Goal: Task Accomplishment & Management: Use online tool/utility

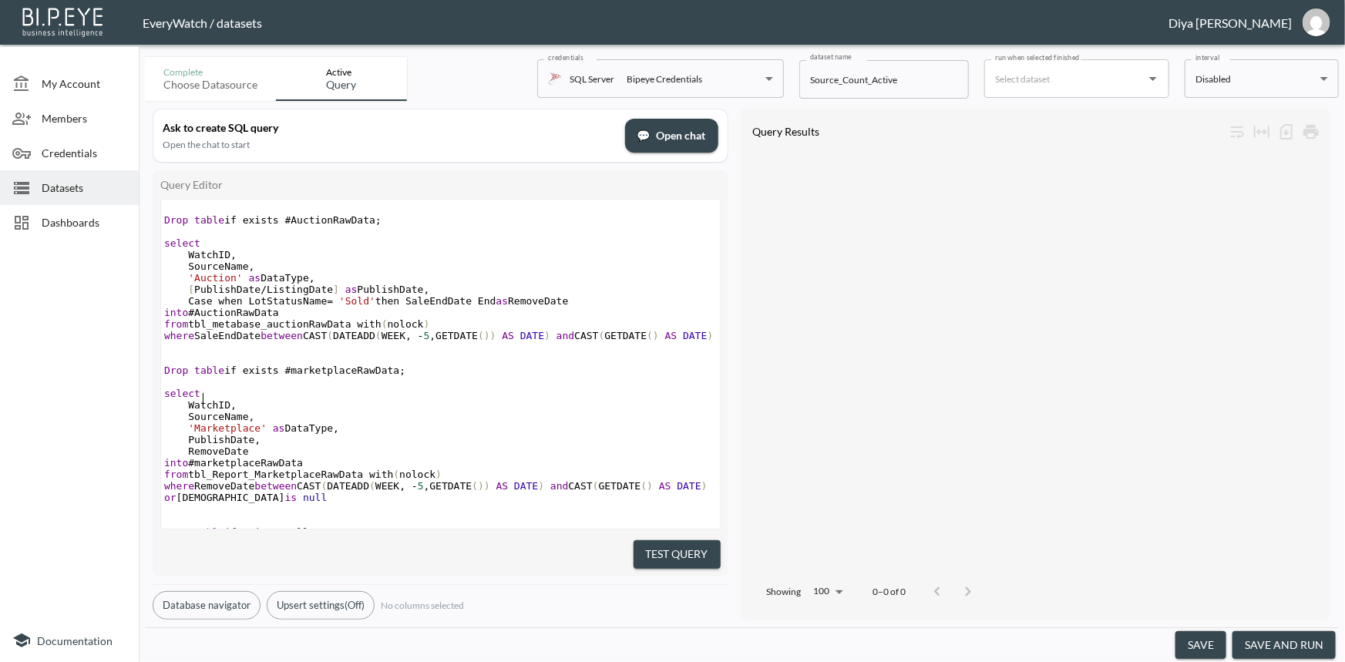
click at [318, 353] on pre "​" at bounding box center [440, 348] width 559 height 12
click at [60, 188] on span "Datasets" at bounding box center [84, 188] width 85 height 16
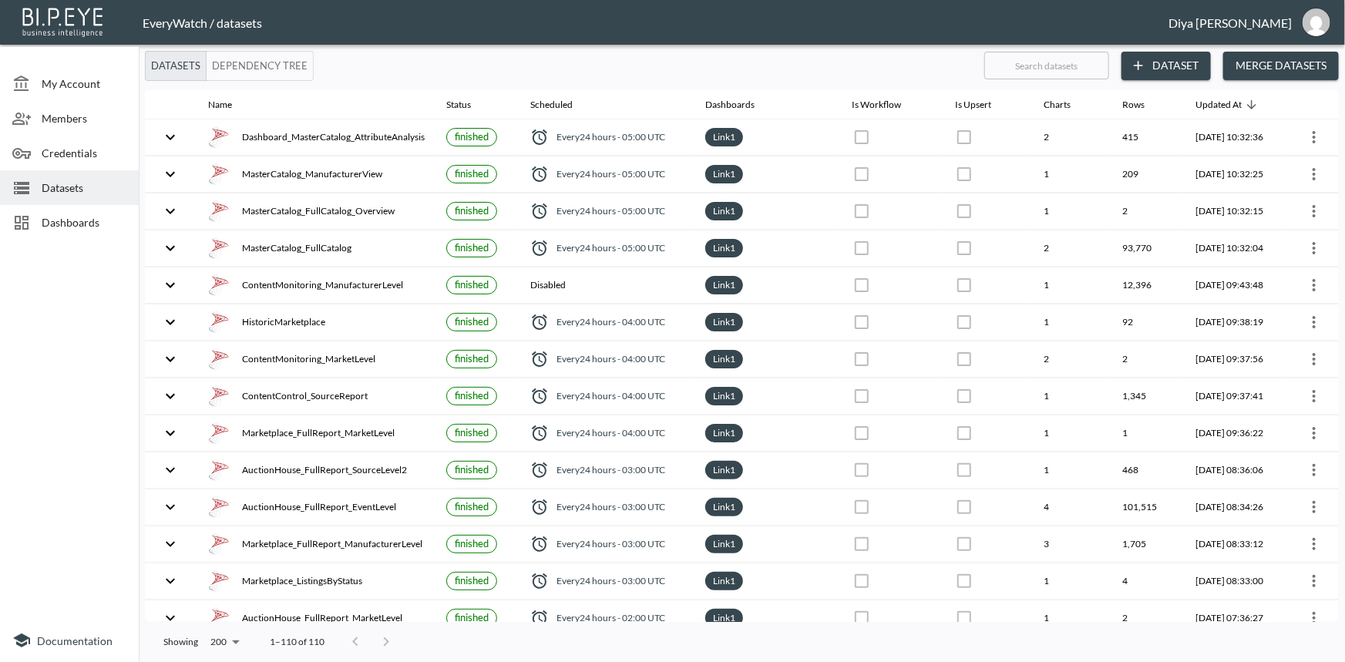
click at [85, 221] on span "Dashboards" at bounding box center [84, 222] width 85 height 16
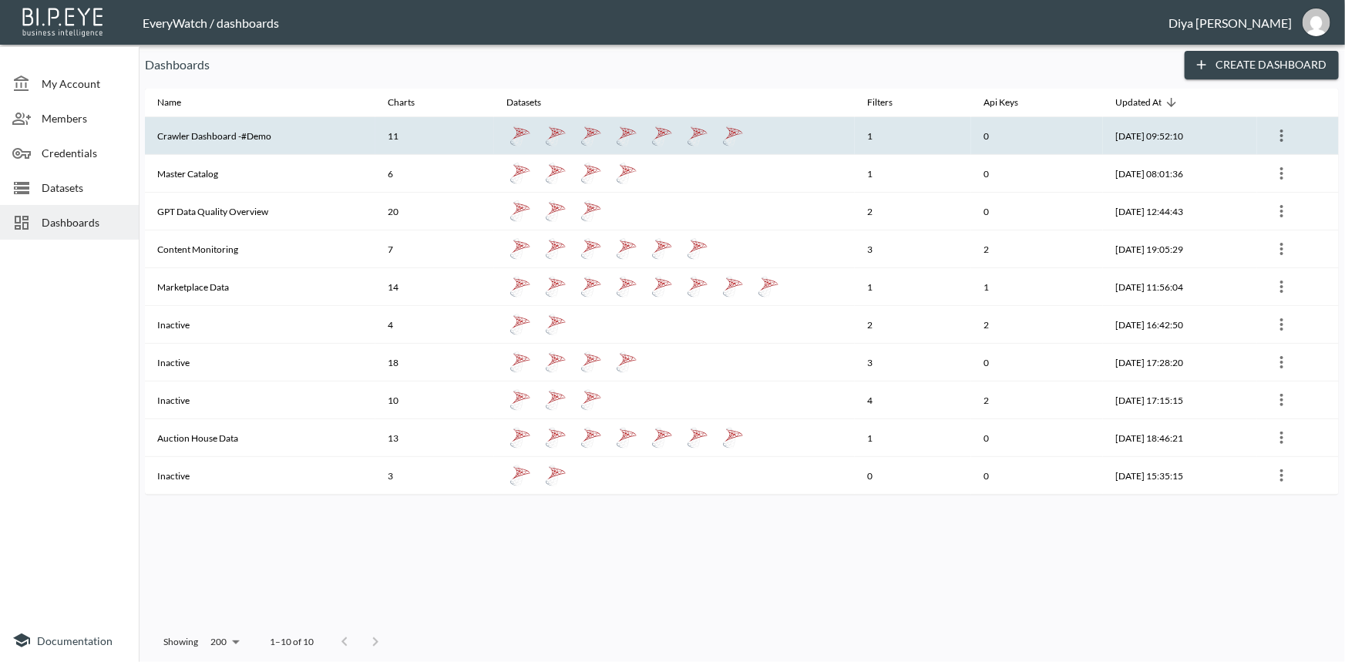
click at [220, 139] on th "Crawler Dashboard -#Demo" at bounding box center [260, 136] width 231 height 38
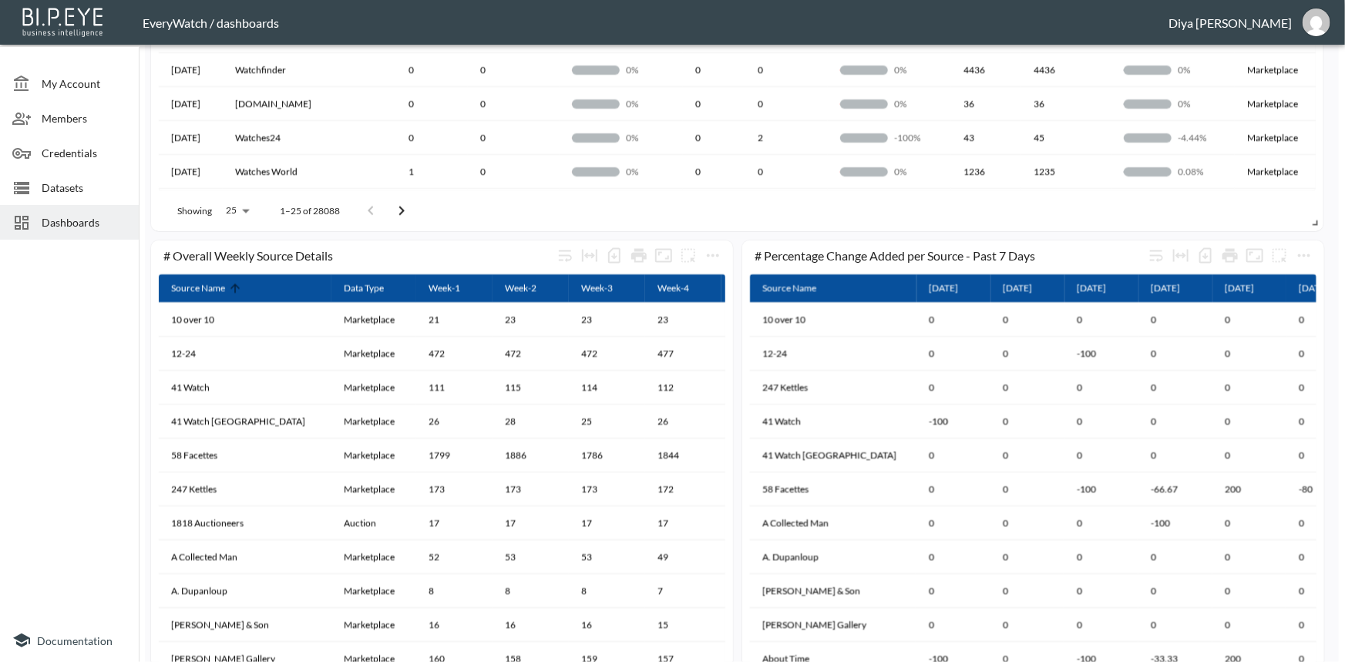
scroll to position [971, 0]
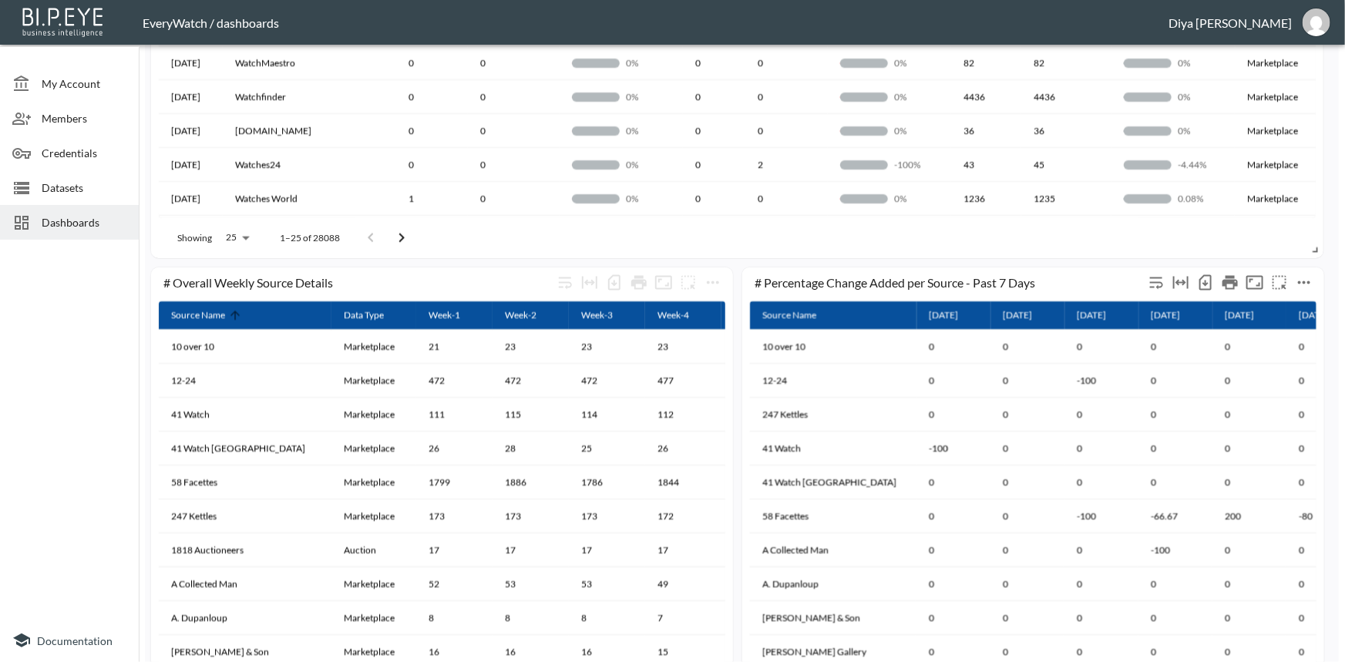
click at [1306, 279] on icon "more" at bounding box center [1304, 283] width 19 height 19
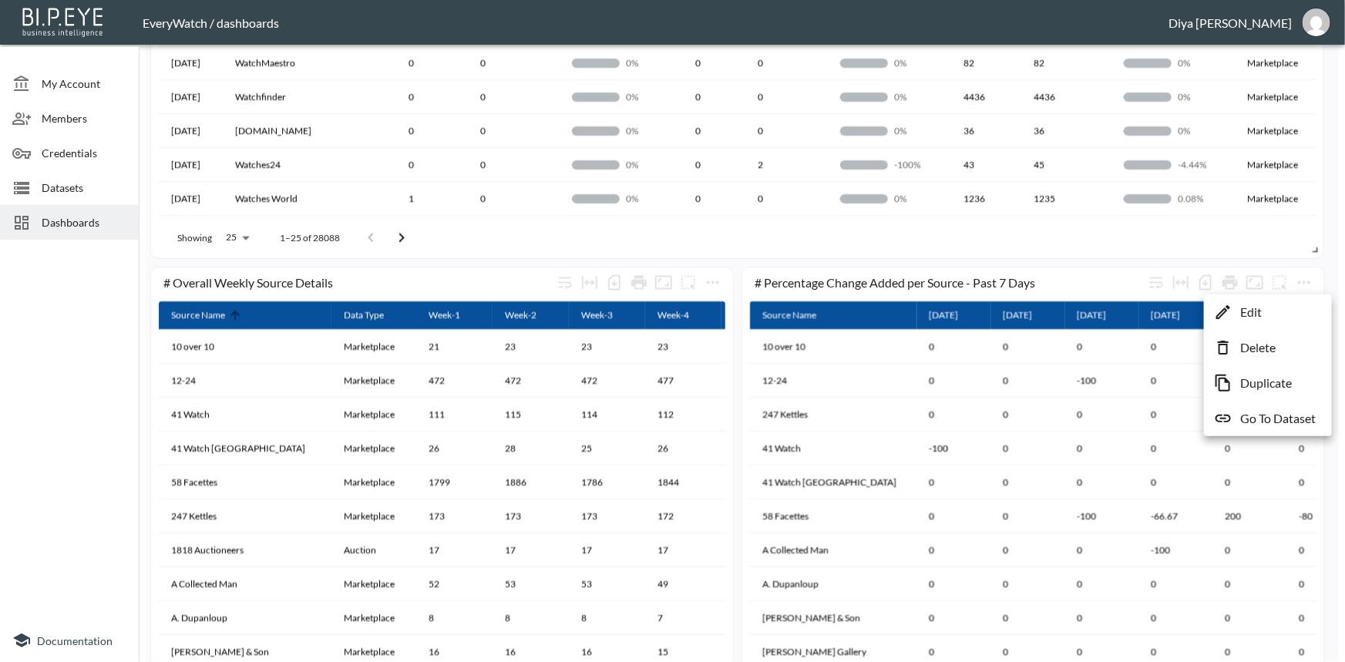
click at [1345, 269] on div at bounding box center [672, 331] width 1345 height 662
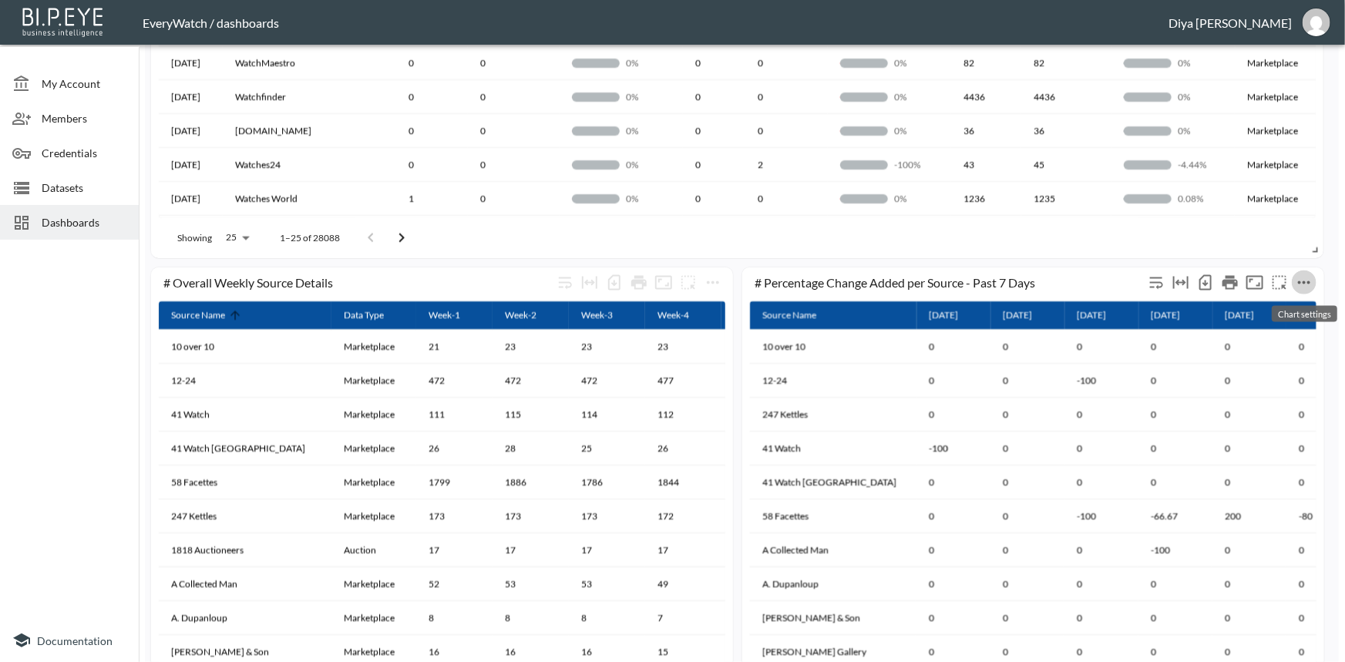
click at [1306, 286] on icon "more" at bounding box center [1304, 283] width 19 height 19
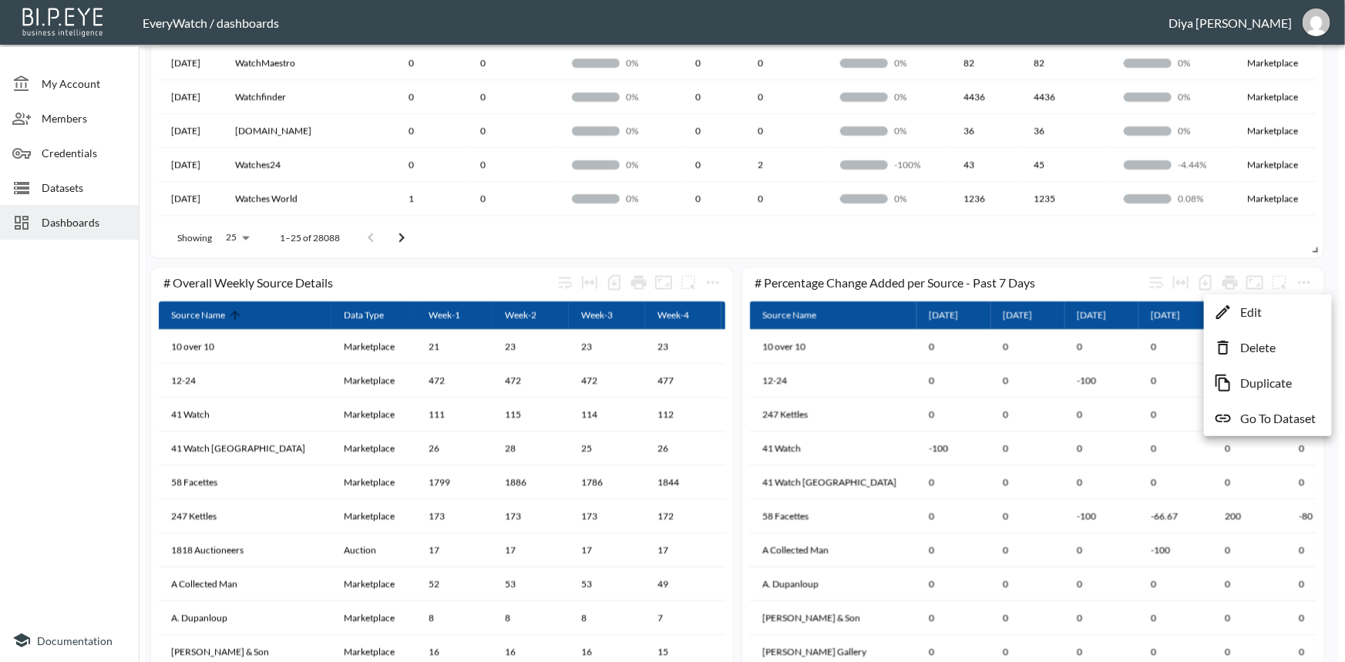
click at [1277, 309] on li "Edit" at bounding box center [1268, 312] width 120 height 28
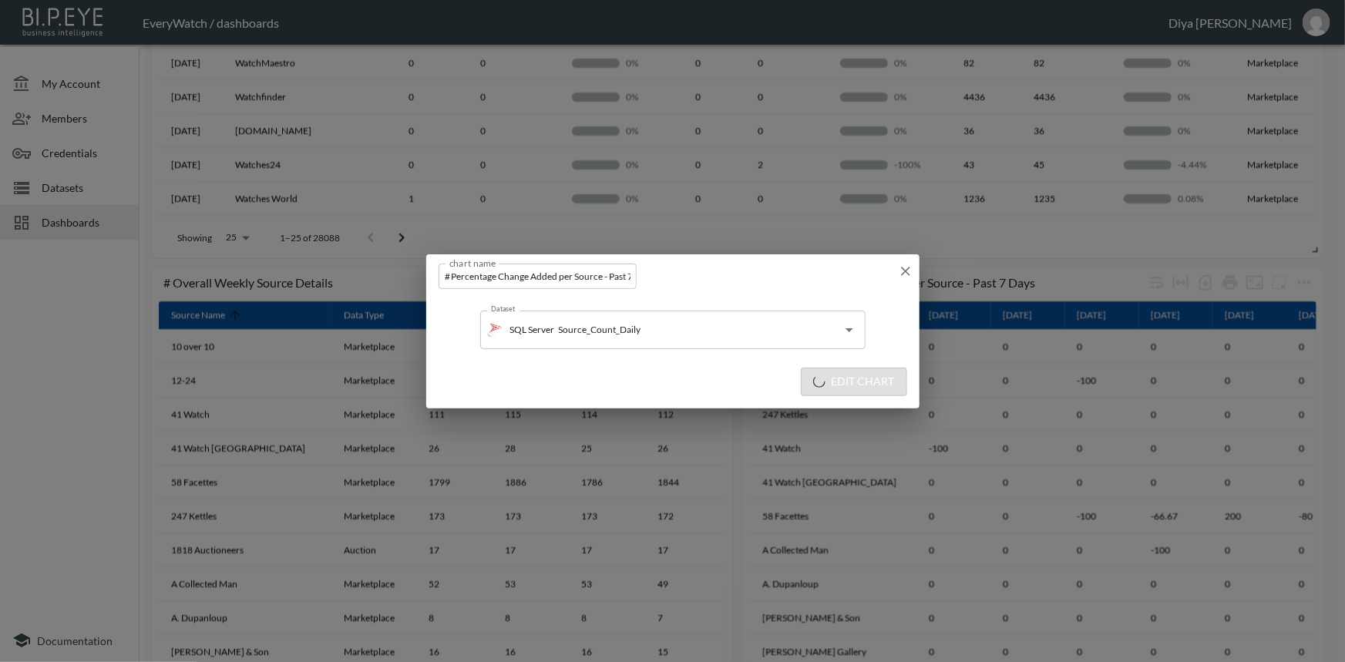
click at [906, 263] on div "chart name # Percentage Change Added per Source - Past 7 Days chart name" at bounding box center [672, 273] width 493 height 38
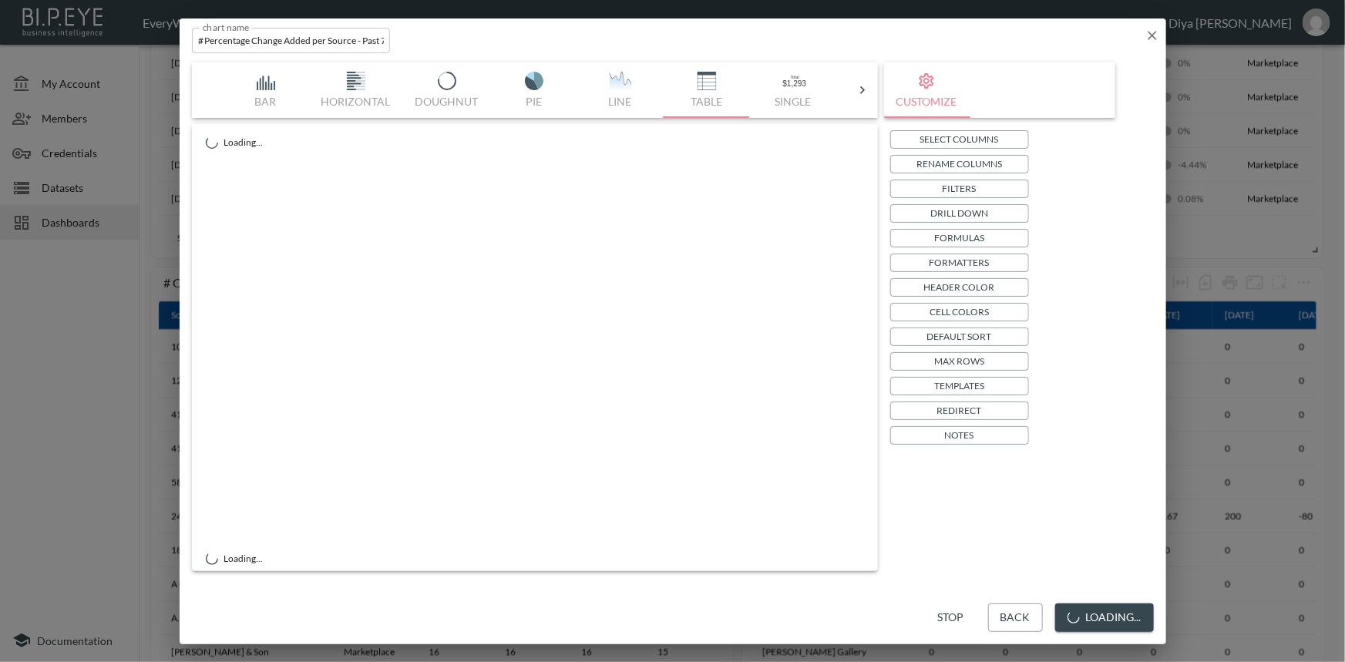
click at [1149, 32] on icon "button" at bounding box center [1152, 35] width 15 height 15
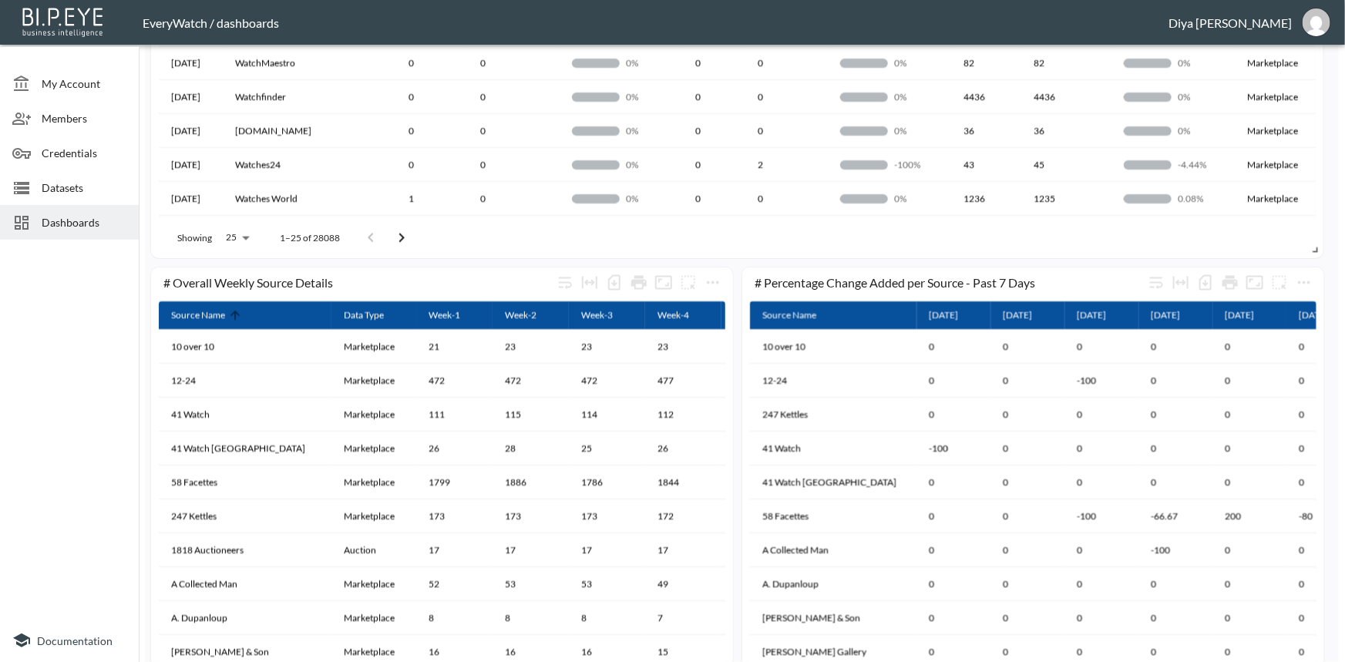
click at [1318, 281] on div "# Percentage Change Added per Source - Past 7 Days Source Name [DATE] [DATE] [D…" at bounding box center [1033, 513] width 582 height 490
click at [1309, 284] on icon "more" at bounding box center [1304, 283] width 19 height 19
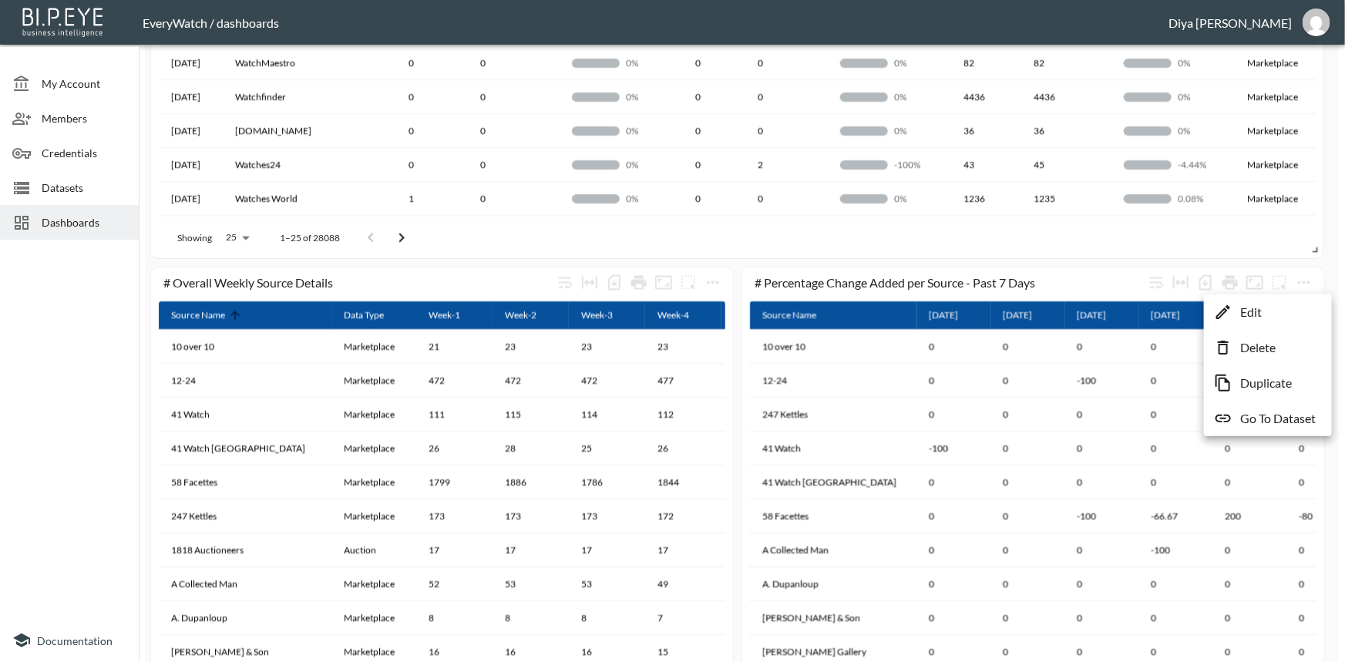
click at [1278, 424] on p "Go To Dataset" at bounding box center [1278, 418] width 76 height 19
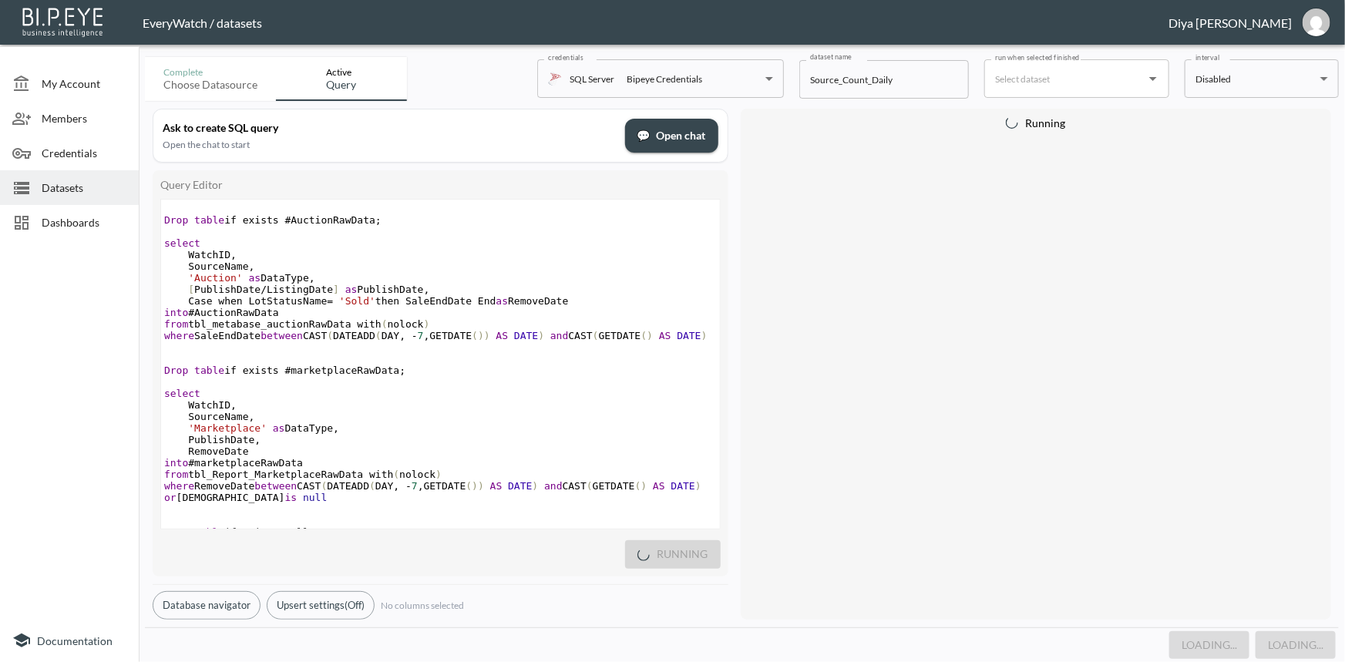
click at [443, 324] on pre "from tbl_metabase_auctionRawData with ( nolock )" at bounding box center [440, 324] width 559 height 12
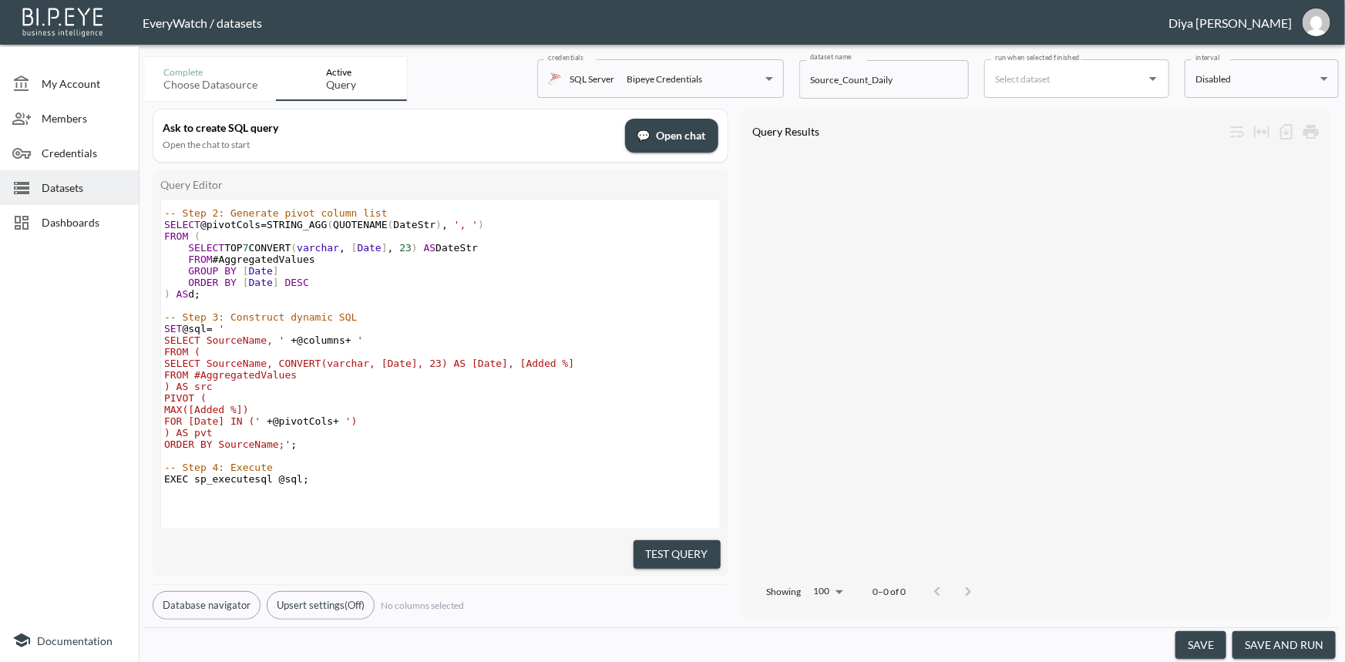
scroll to position [1364, 0]
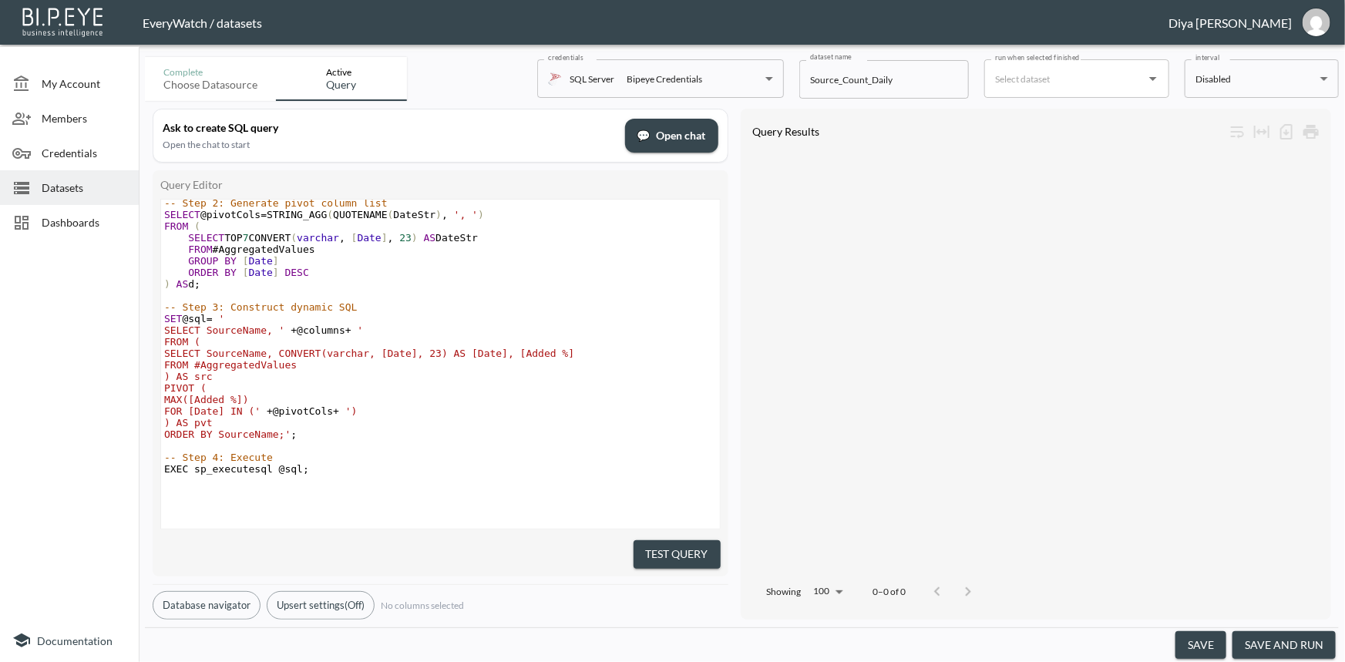
type textarea "Drop table if exists #AuctionRawData; select WatchID, SourceName, 'Auction' as …"
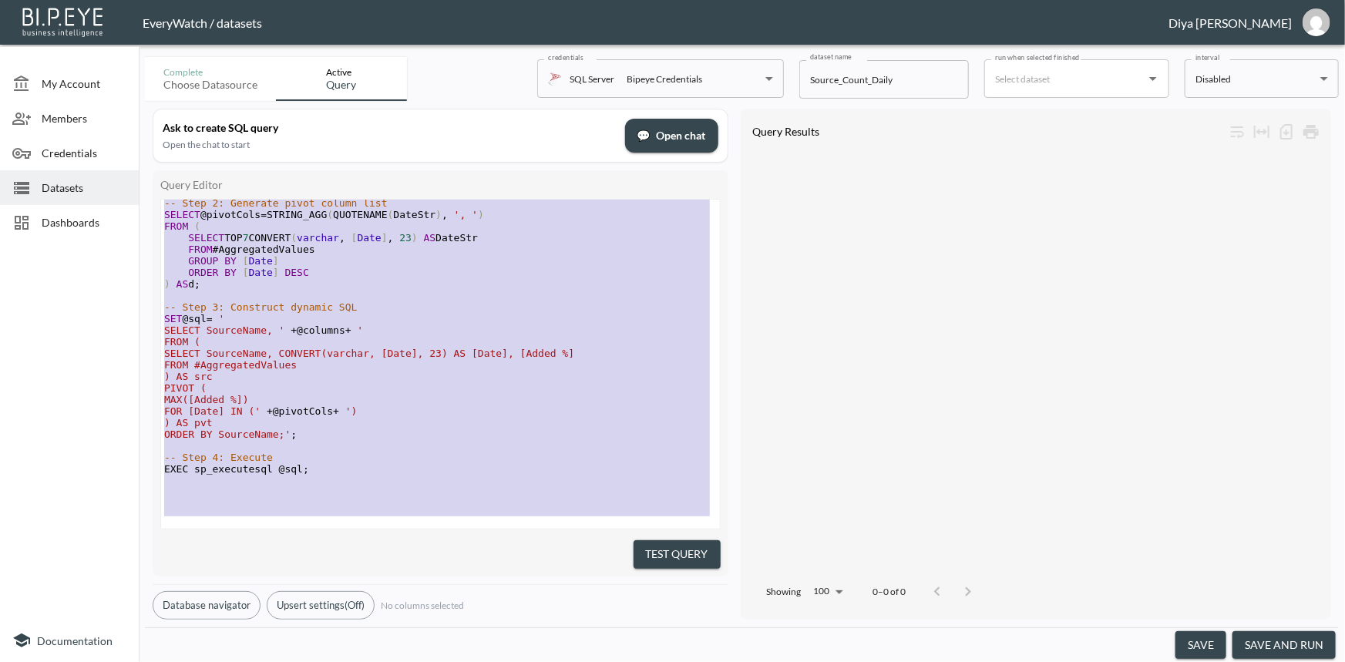
click at [597, 406] on pre "FOR [Date] IN (' + @pivotCols + ')" at bounding box center [440, 412] width 559 height 12
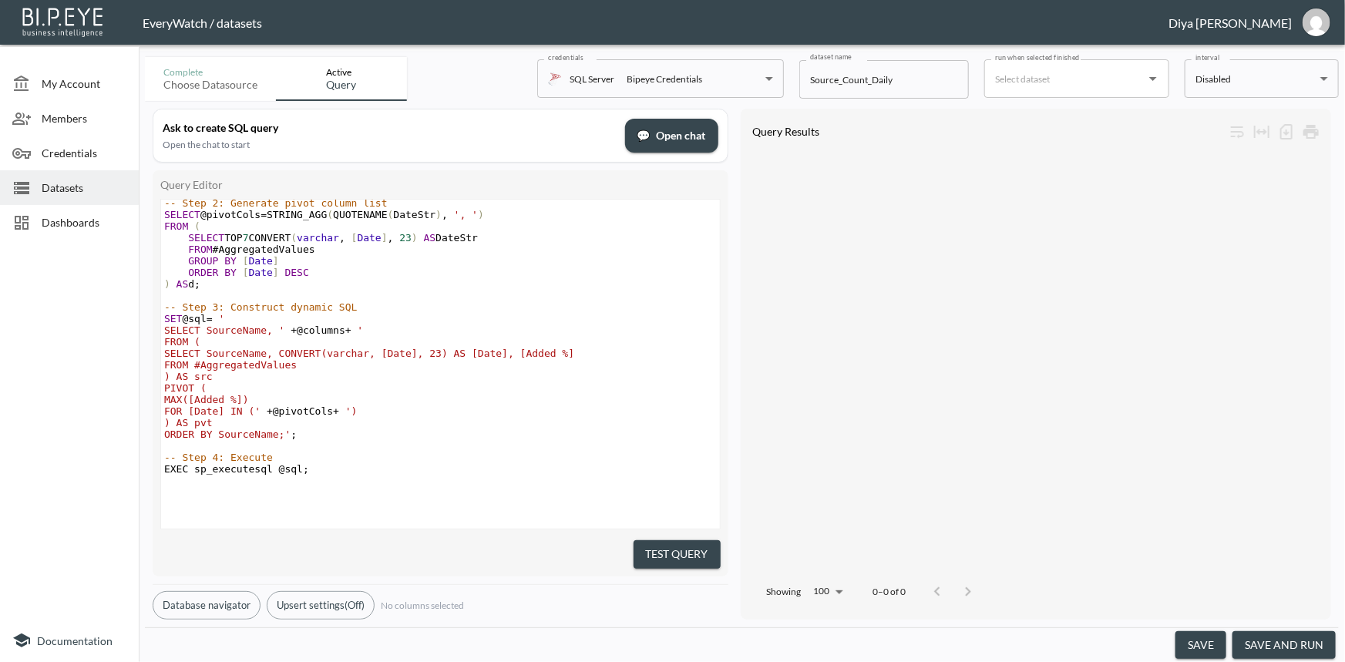
click at [416, 359] on pre "FROM #AggregatedValues" at bounding box center [440, 365] width 559 height 12
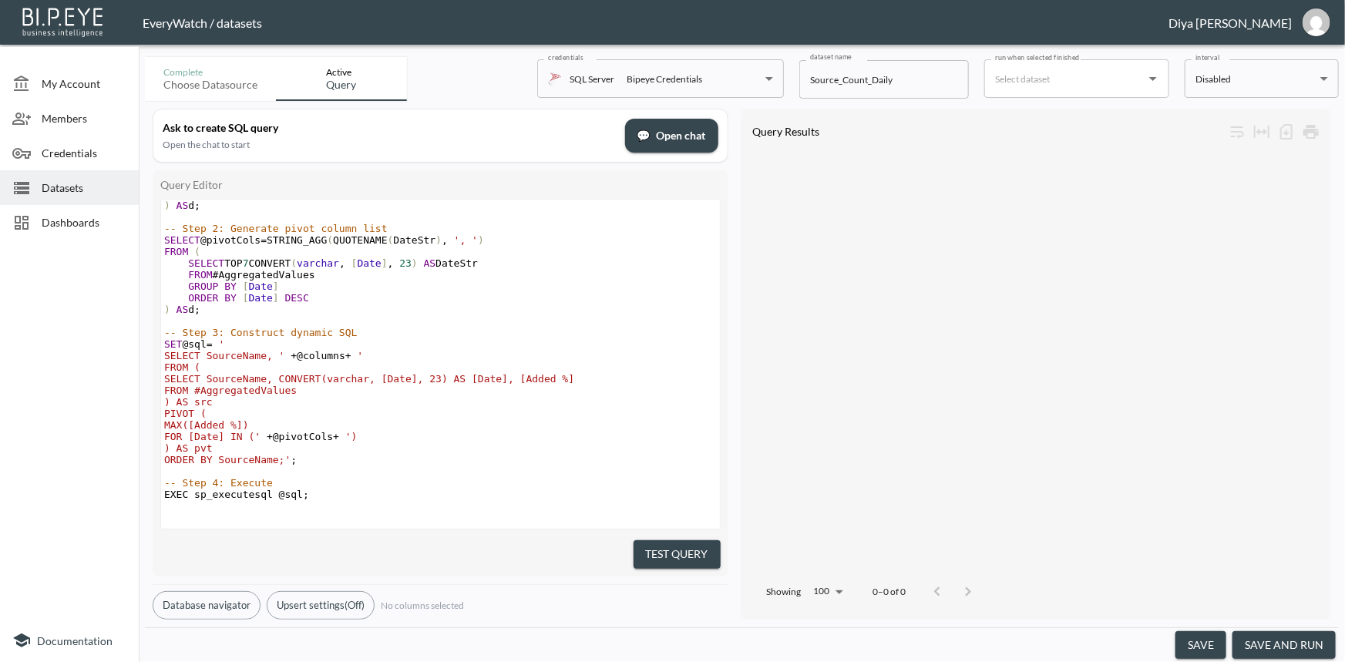
scroll to position [1294, 0]
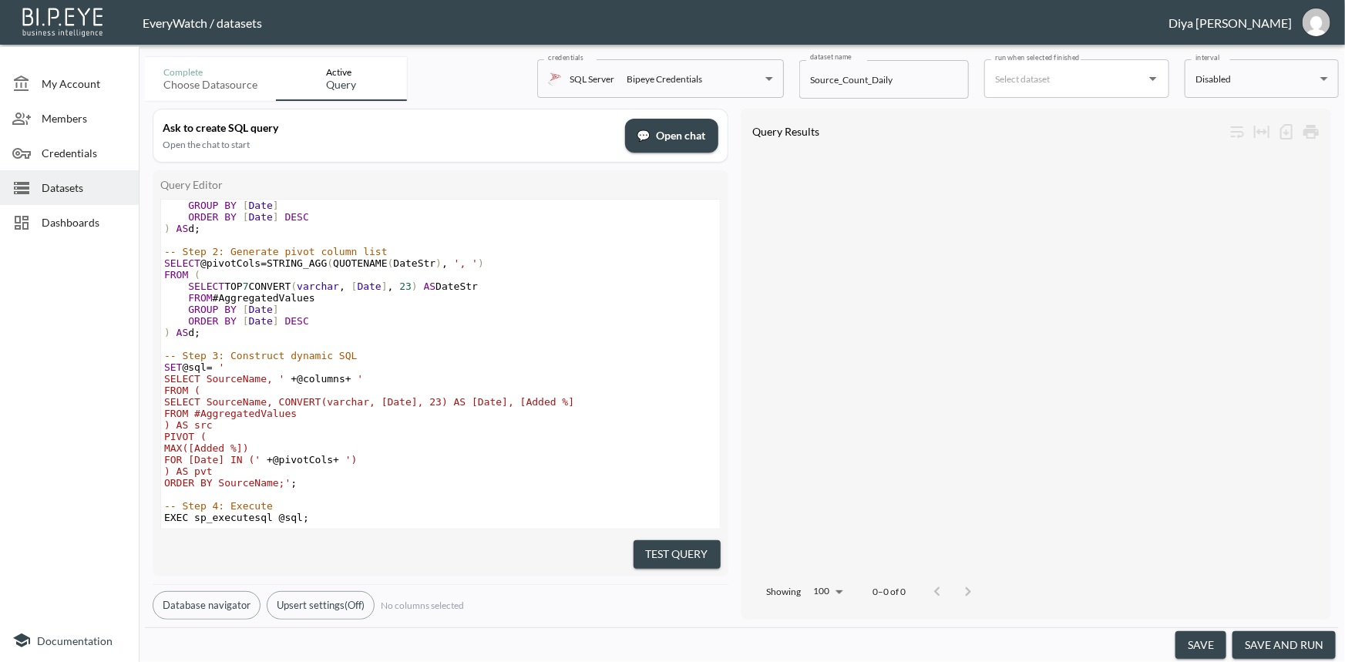
click at [48, 184] on span "Datasets" at bounding box center [84, 188] width 85 height 16
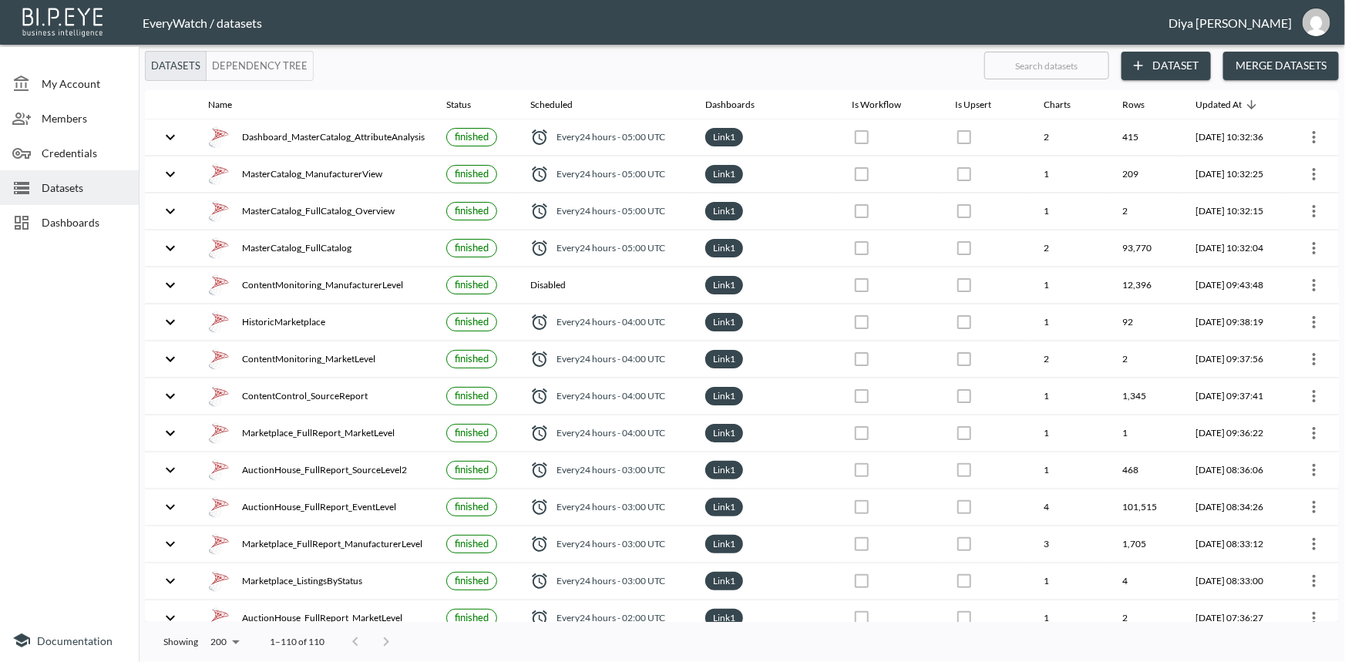
click at [83, 216] on span "Dashboards" at bounding box center [84, 222] width 85 height 16
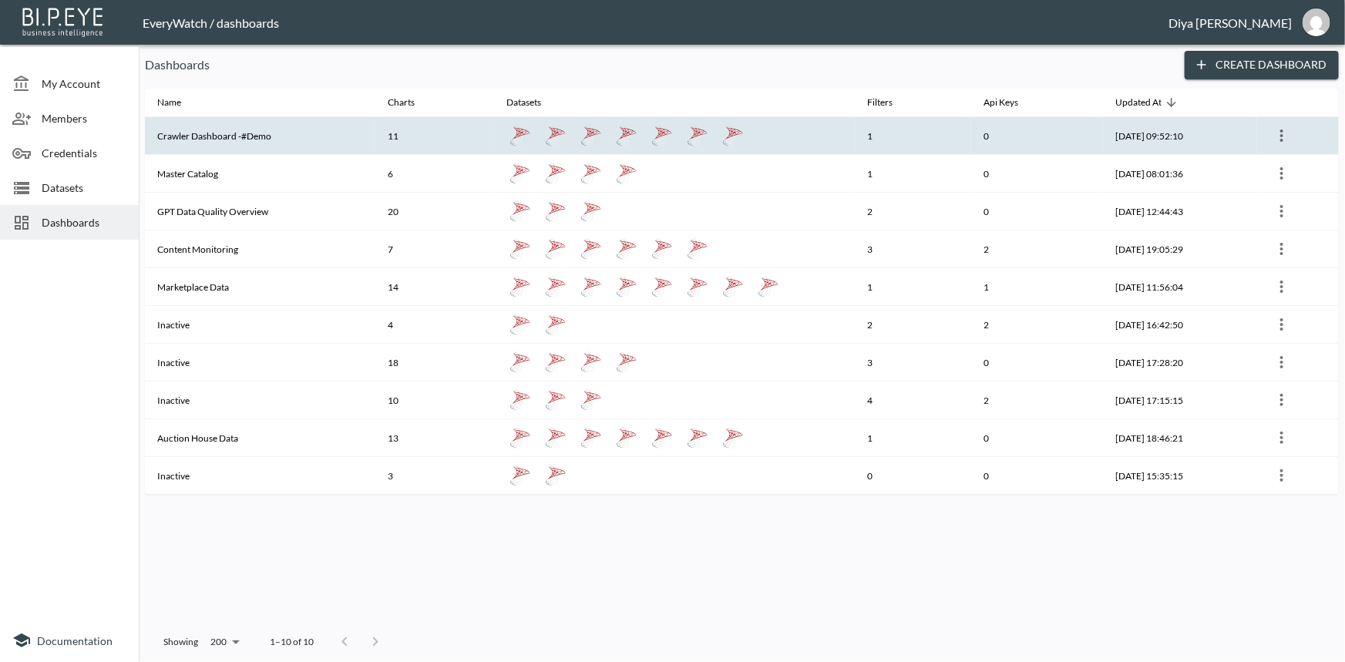
click at [224, 137] on th "Crawler Dashboard -#Demo" at bounding box center [260, 136] width 231 height 38
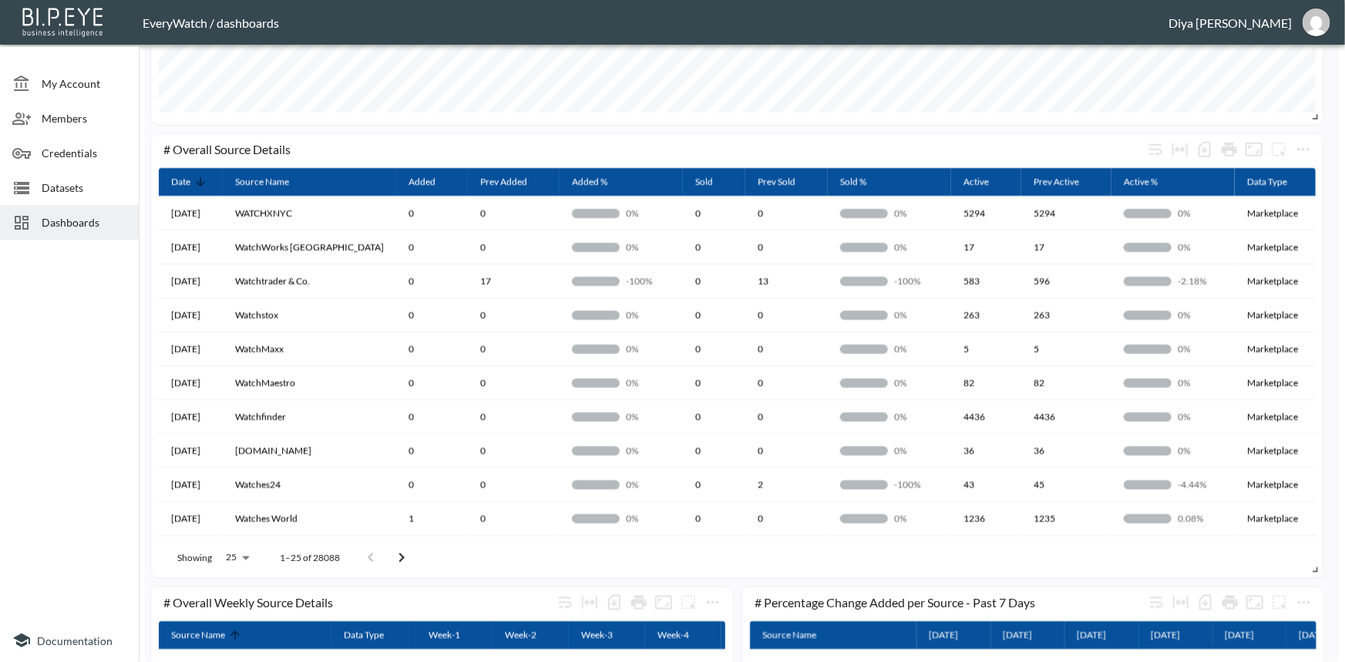
scroll to position [631, 0]
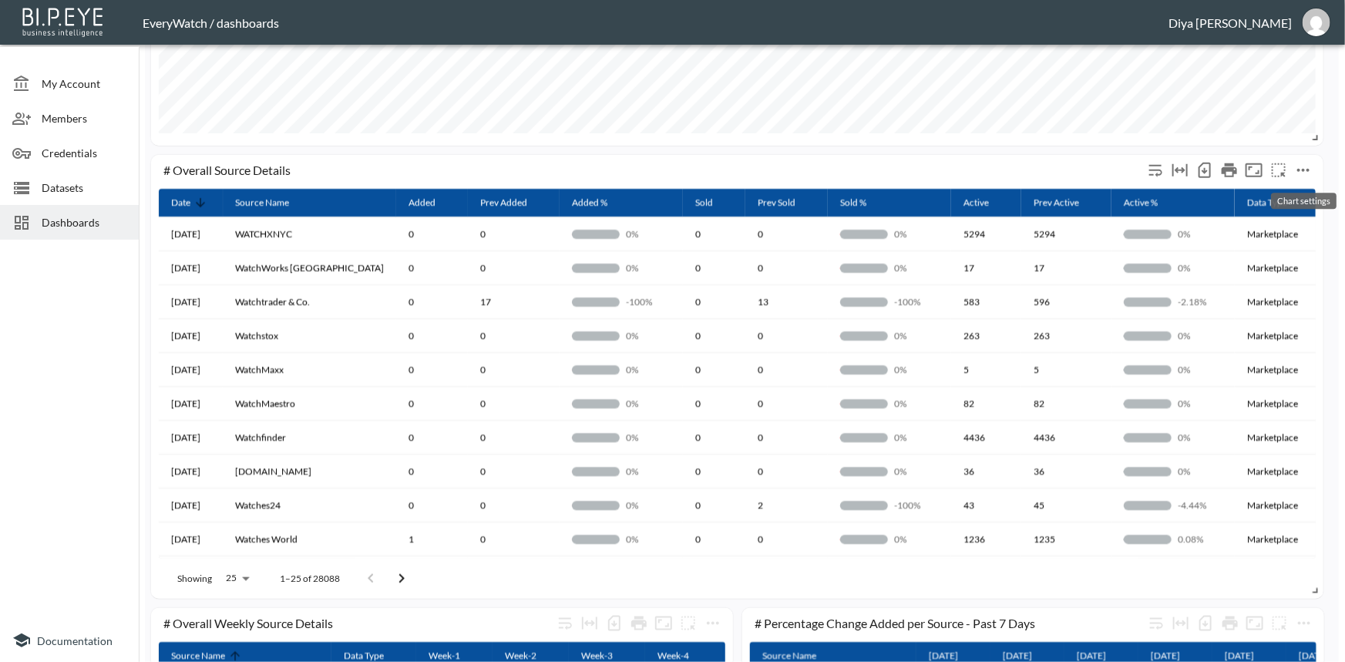
click at [1304, 166] on icon "more" at bounding box center [1303, 170] width 19 height 19
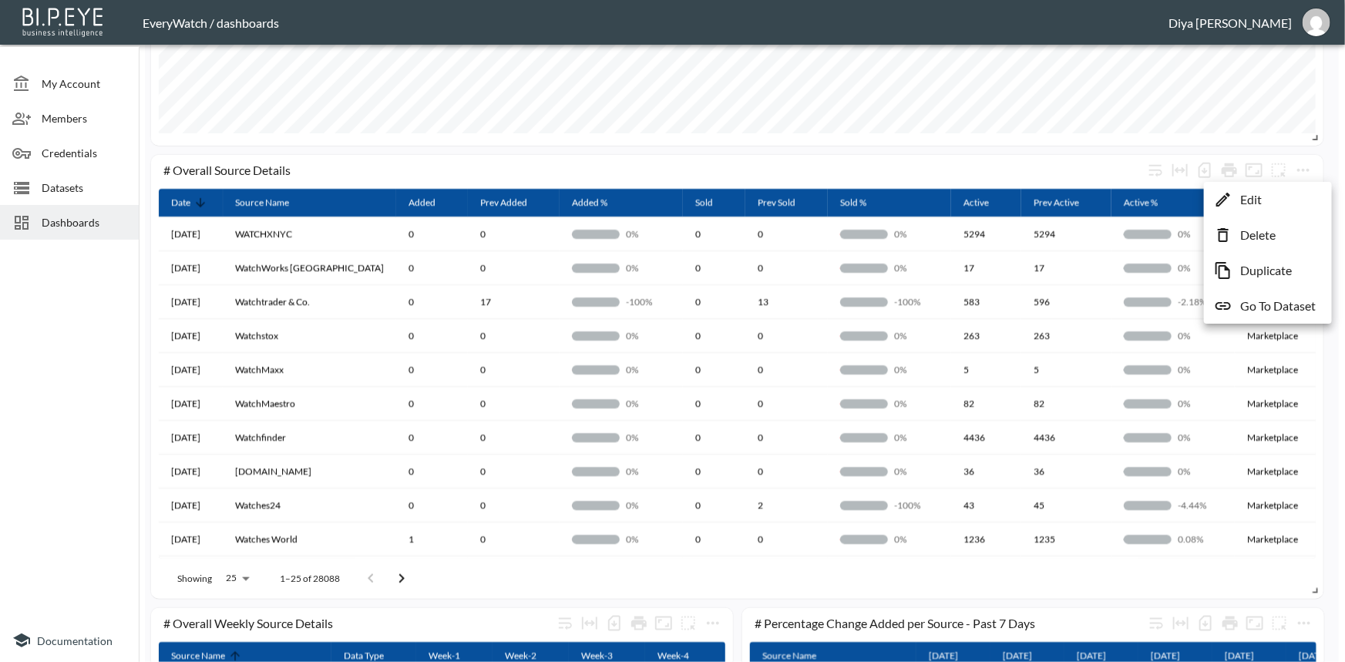
click at [1277, 203] on li "Edit" at bounding box center [1268, 200] width 120 height 28
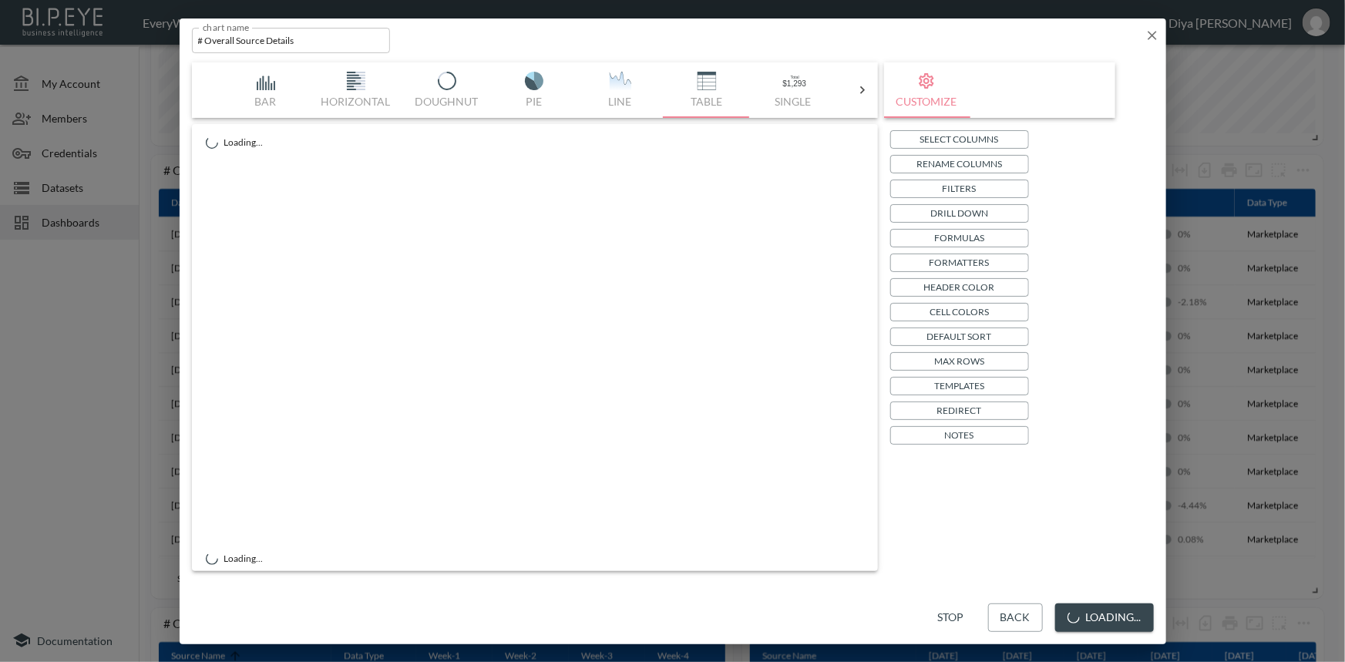
click at [1150, 31] on icon "button" at bounding box center [1152, 35] width 15 height 15
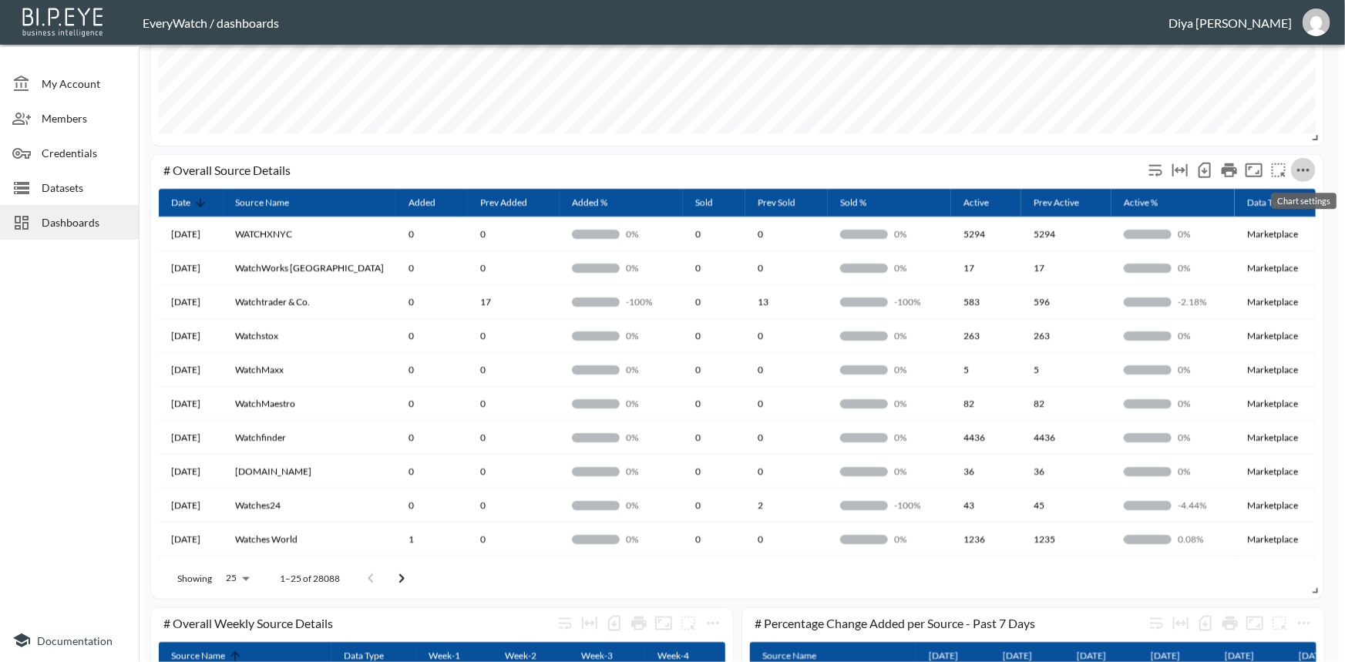
click at [1307, 174] on icon "more" at bounding box center [1303, 170] width 19 height 19
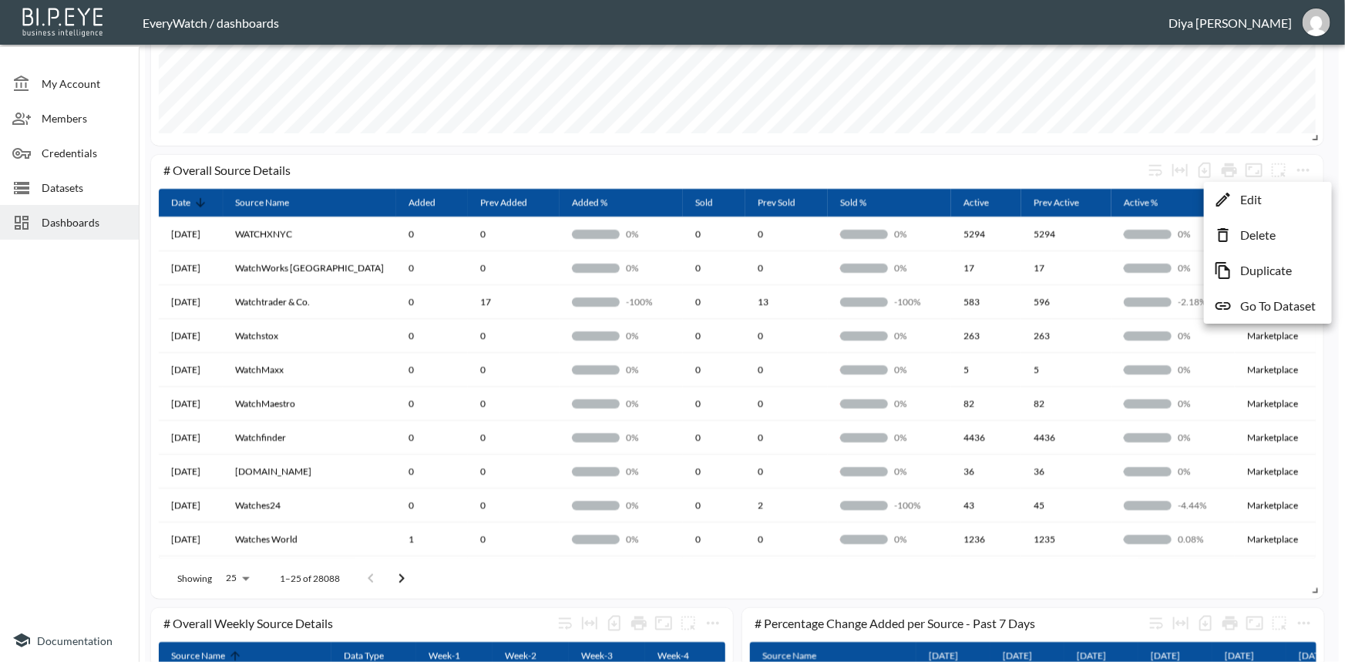
click at [1260, 301] on p "Go To Dataset" at bounding box center [1278, 306] width 76 height 19
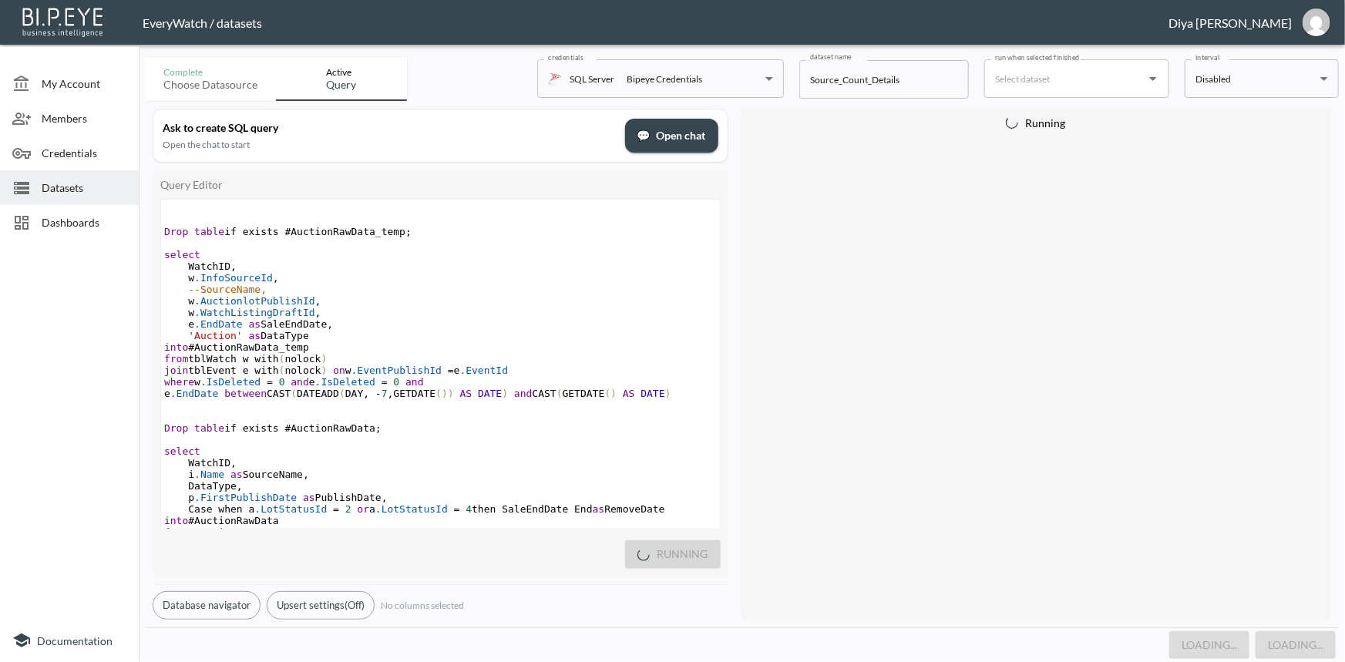
click at [581, 322] on pre "e .EndDate as SaleEndDate ," at bounding box center [440, 324] width 559 height 12
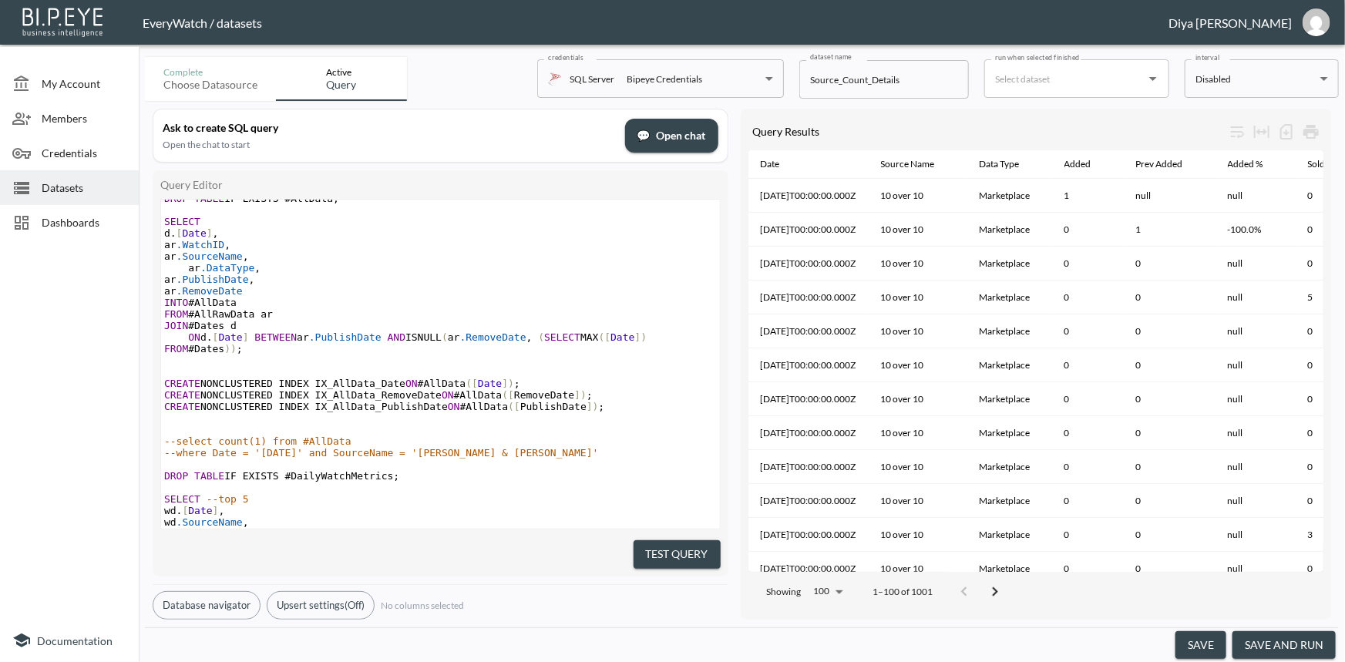
scroll to position [563, 0]
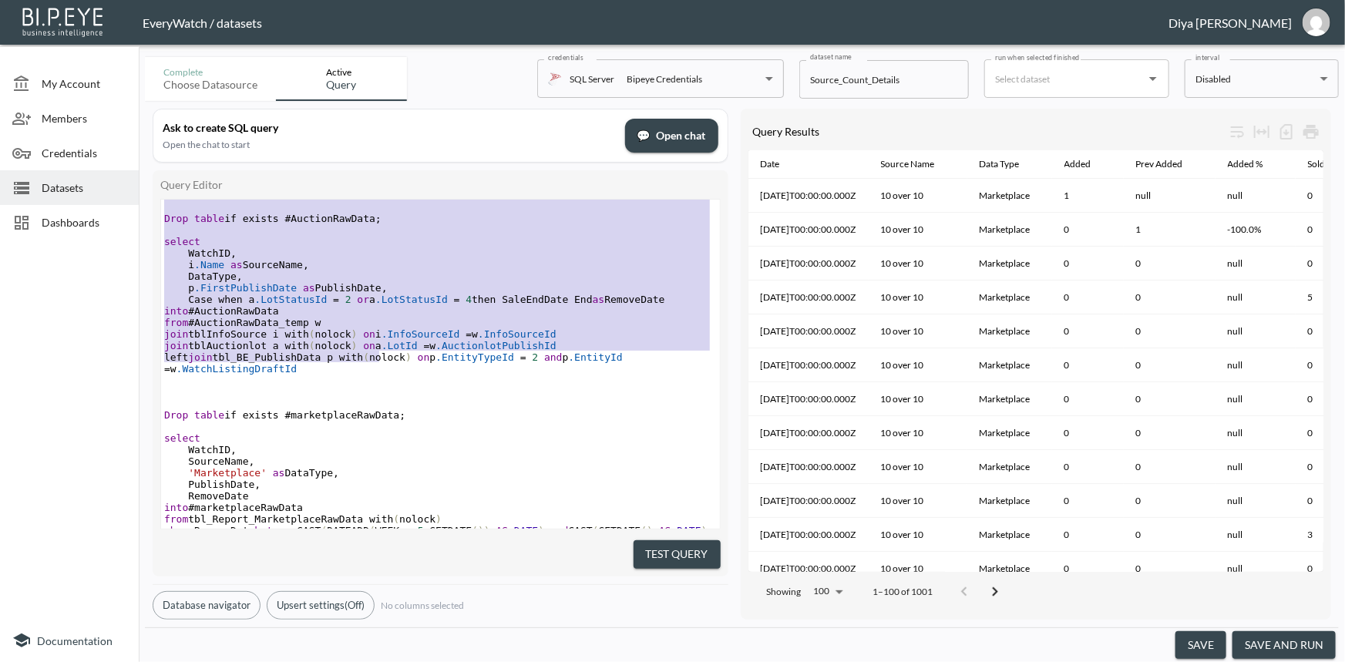
type textarea "Drop table if exists #AuctionRawData_temp; select WatchID, w.InfoSourceId, --So…"
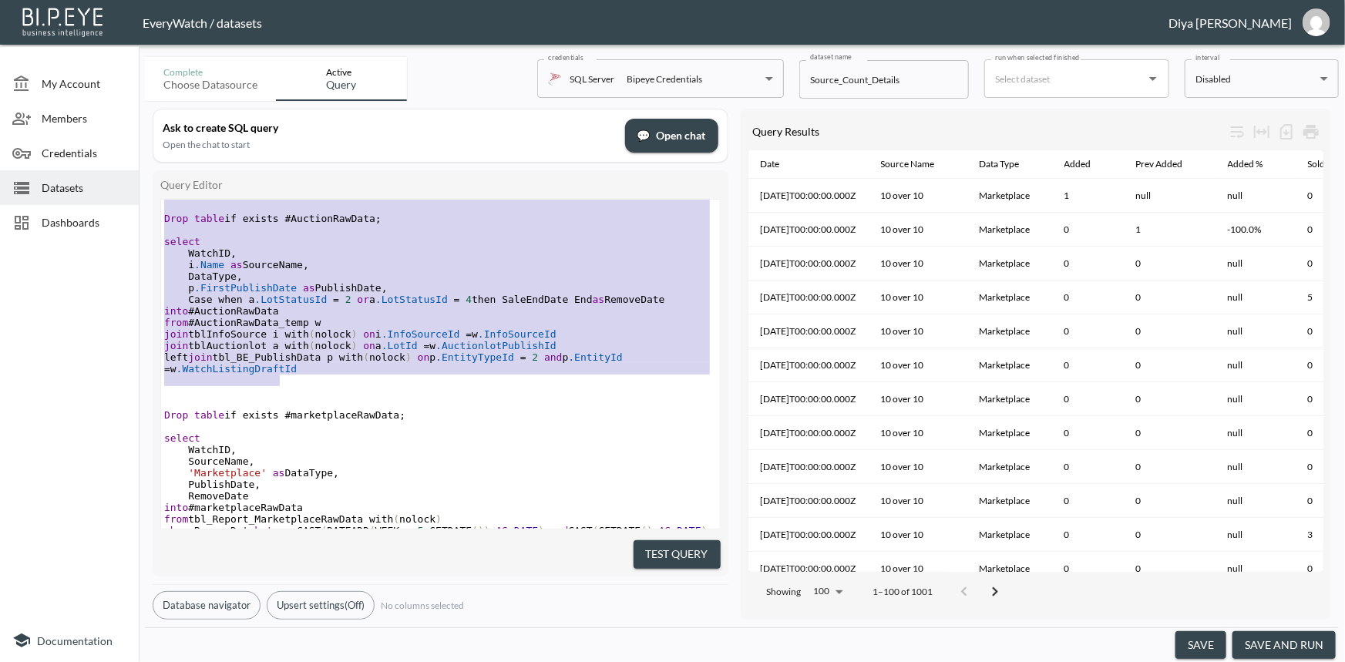
drag, startPoint x: 273, startPoint y: 217, endPoint x: 332, endPoint y: 383, distance: 176.5
click at [332, 383] on div "​ ​ Drop table if exists #AuctionRawData_temp ; ​ select WatchID , w .InfoSourc…" at bounding box center [440, 340] width 559 height 694
click at [50, 185] on span "Datasets" at bounding box center [84, 188] width 85 height 16
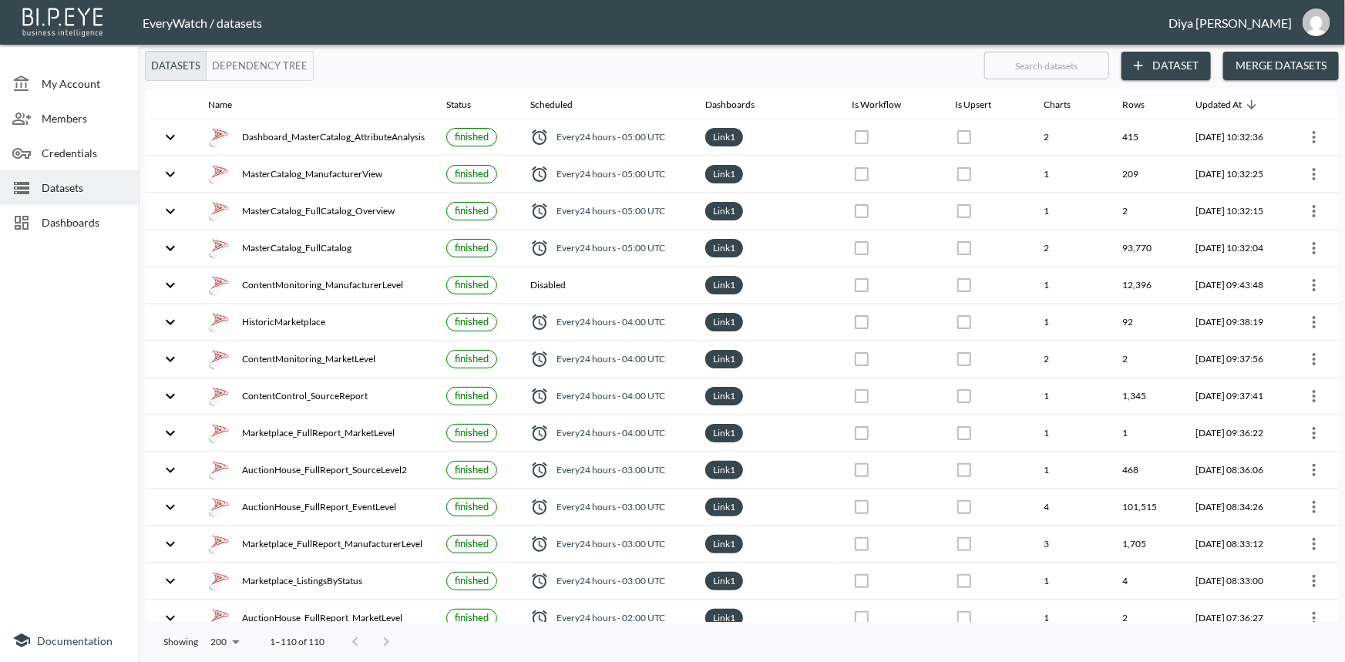
click at [43, 202] on div "Datasets" at bounding box center [69, 187] width 139 height 35
click at [48, 216] on span "Dashboards" at bounding box center [84, 222] width 85 height 16
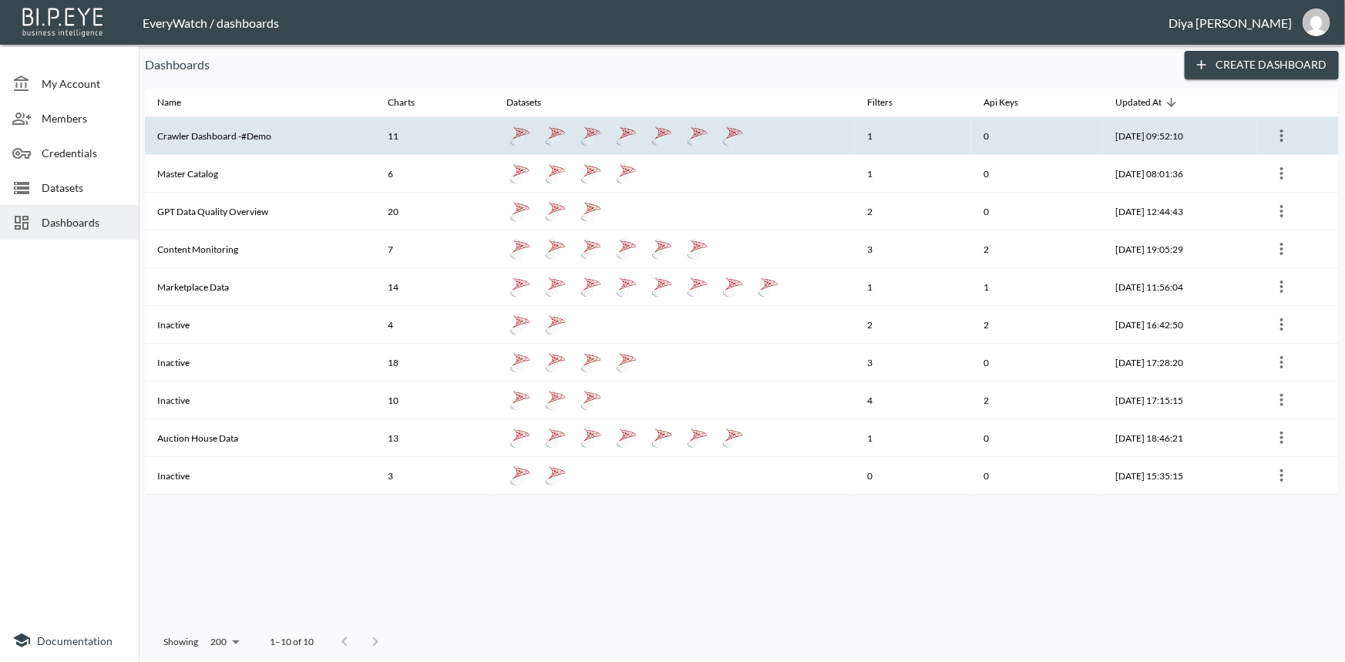
click at [231, 139] on th "Crawler Dashboard -#Demo" at bounding box center [260, 136] width 231 height 38
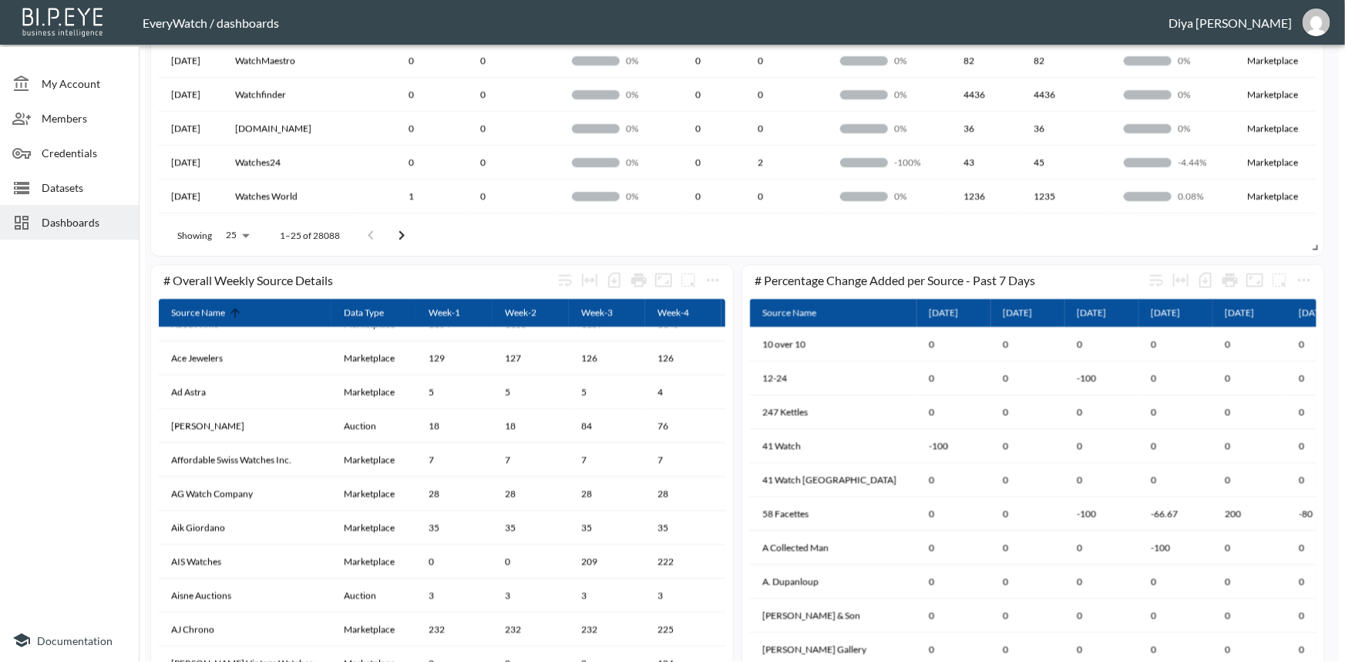
scroll to position [950, 0]
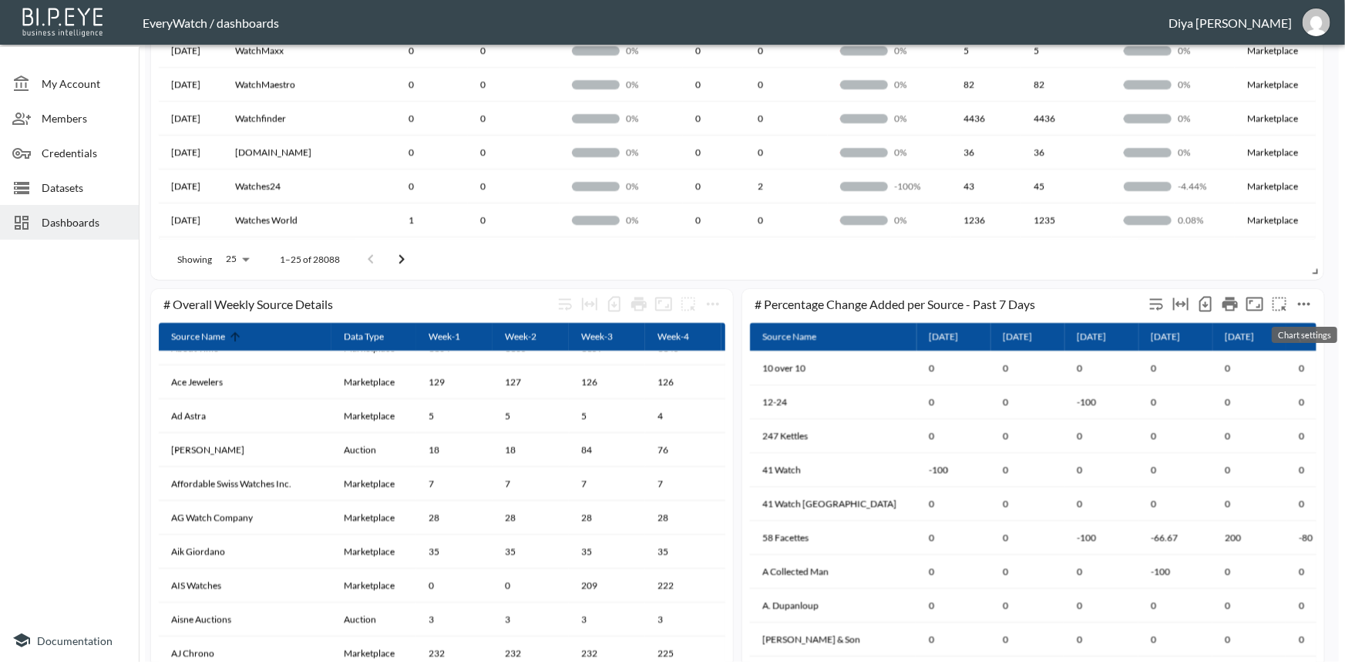
click at [1295, 301] on icon "more" at bounding box center [1304, 304] width 19 height 19
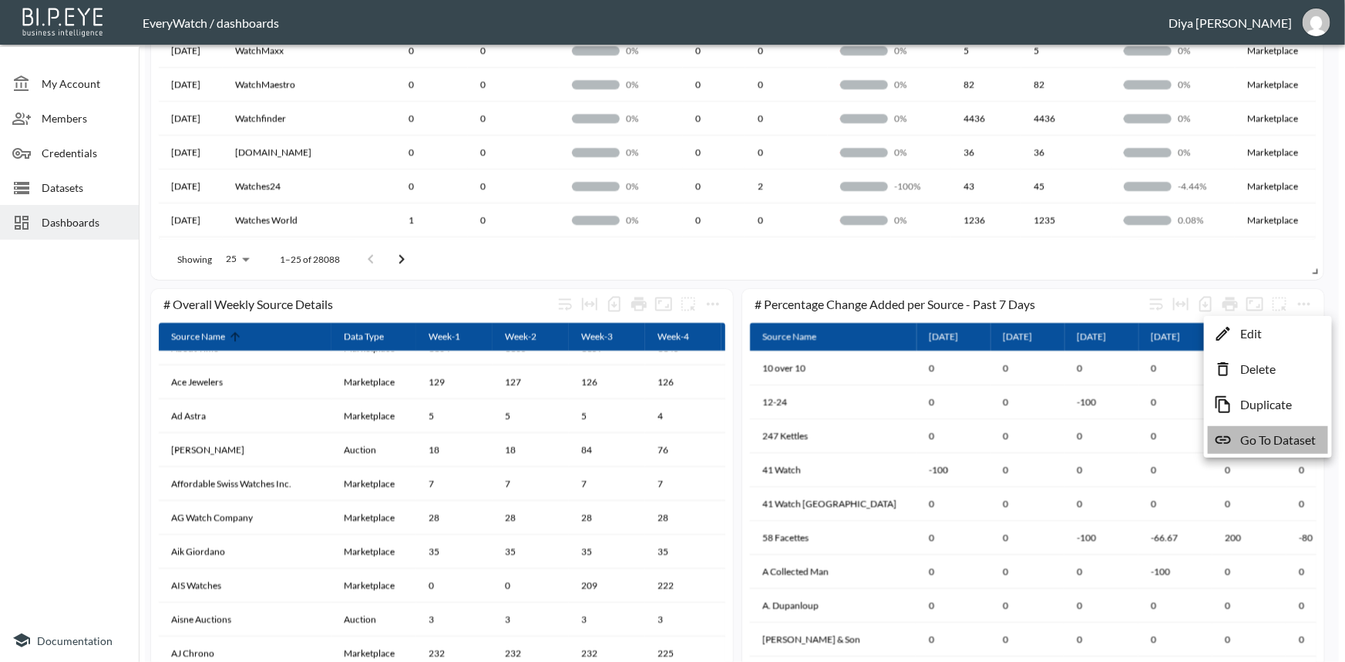
click at [1257, 433] on p "Go To Dataset" at bounding box center [1278, 440] width 76 height 19
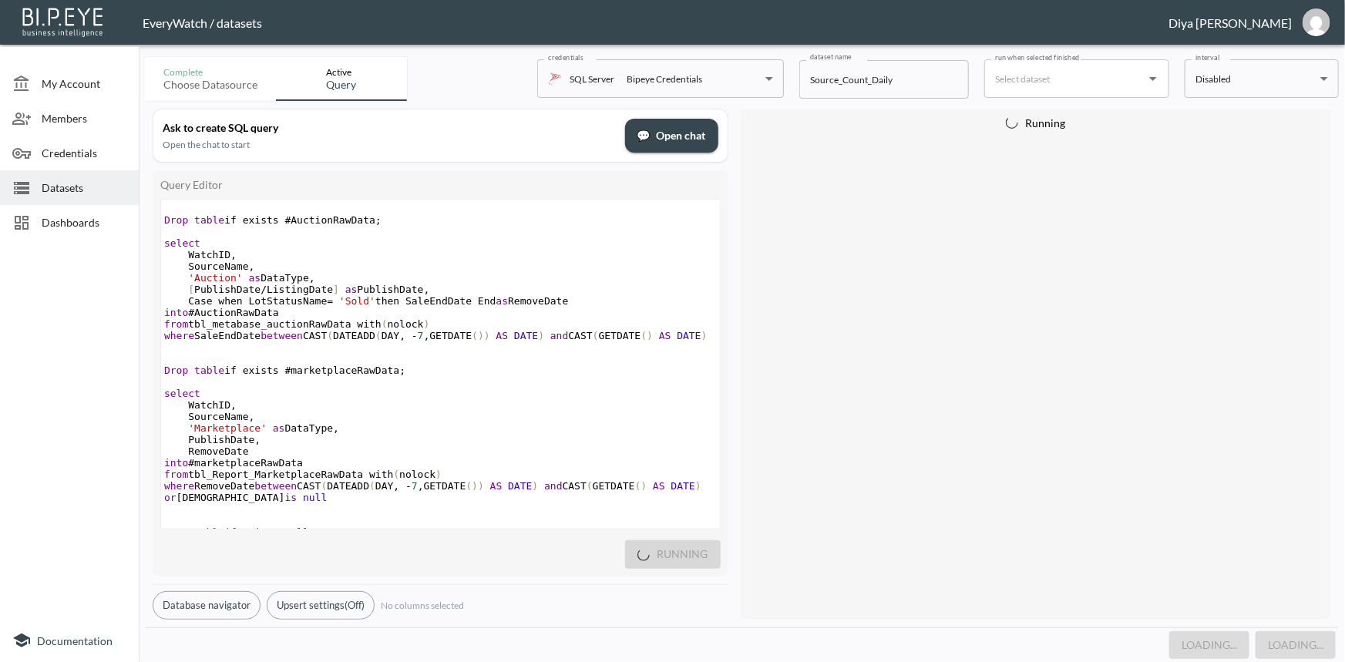
click at [362, 279] on pre "'Auction' as DataType ," at bounding box center [440, 278] width 559 height 12
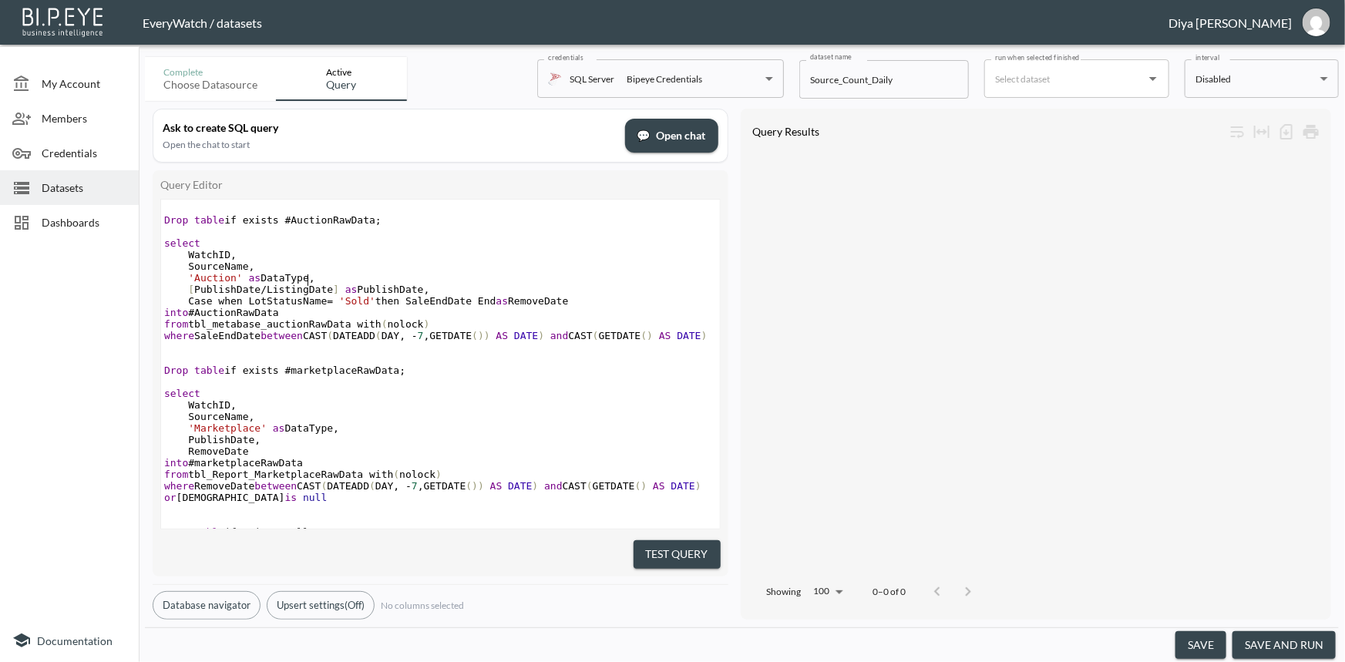
click at [436, 341] on span "where SaleEndDate between CAST ( DATEADD ( DAY , - 7 , GETDATE ()) AS DATE ) an…" at bounding box center [436, 336] width 544 height 12
type textarea "Drop table if exists #AuctionRawData; select WatchID, SourceName, 'Auction' as …"
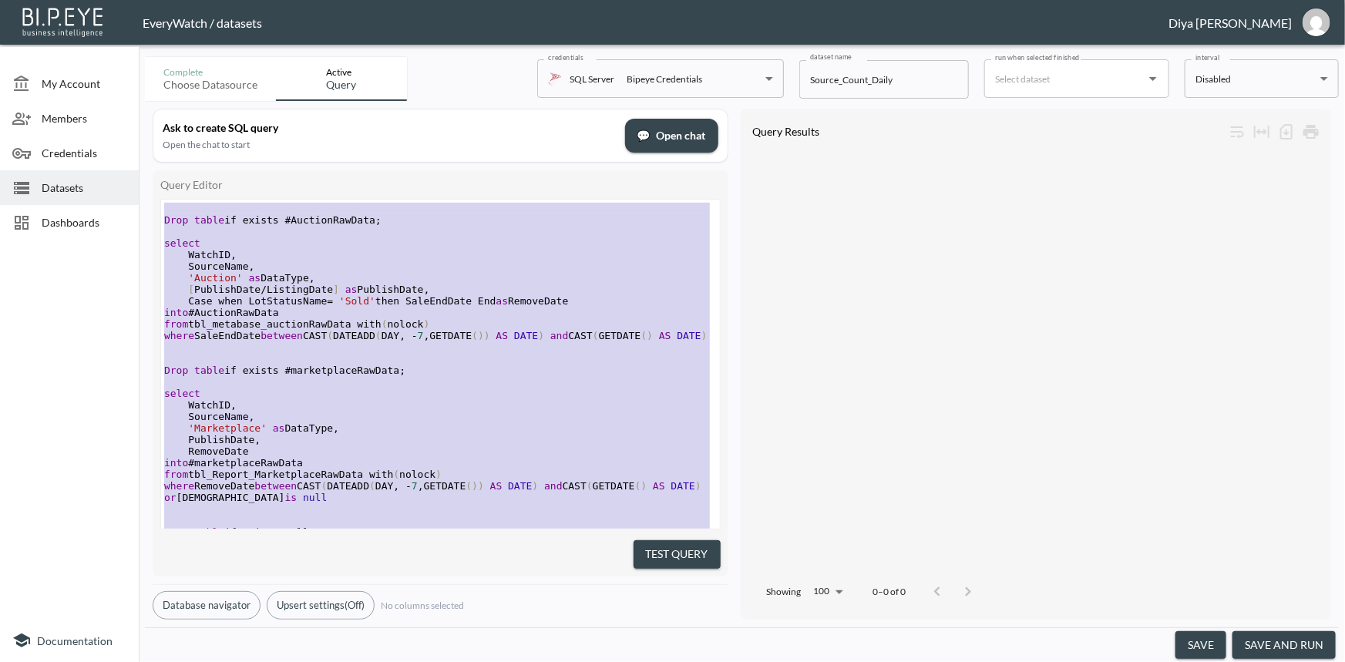
paste textarea
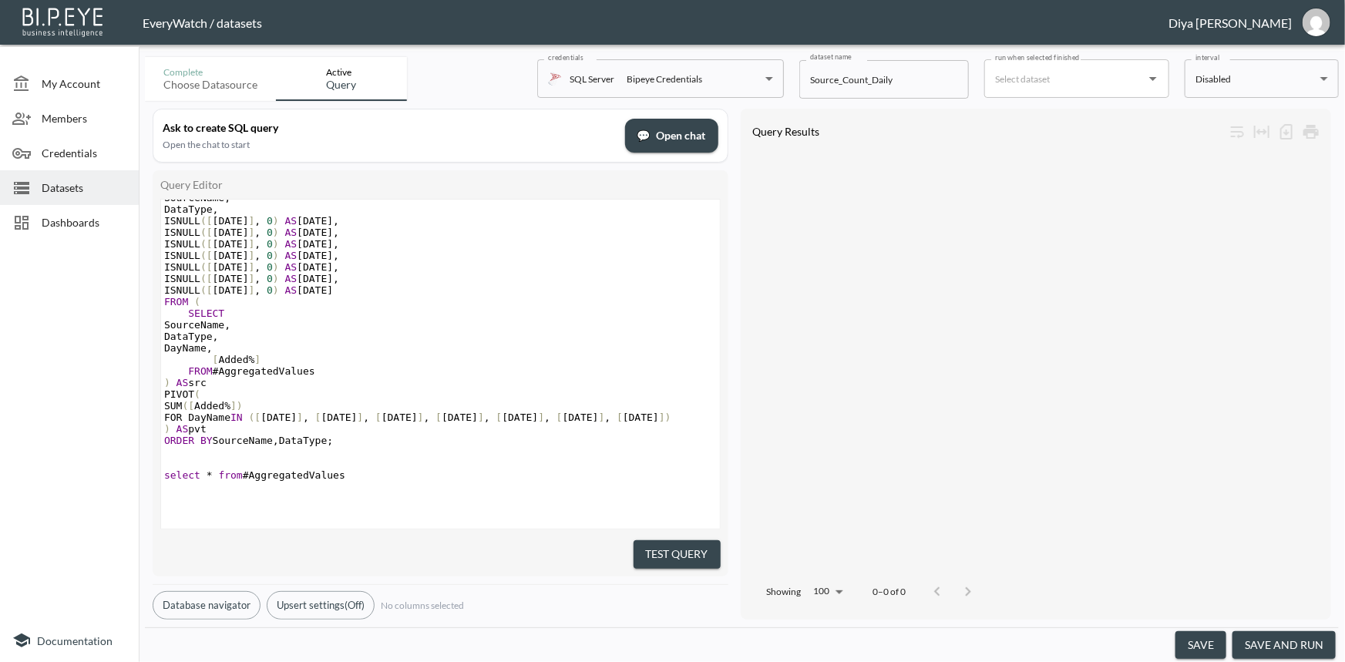
type textarea "select * from #AggregatedValues"
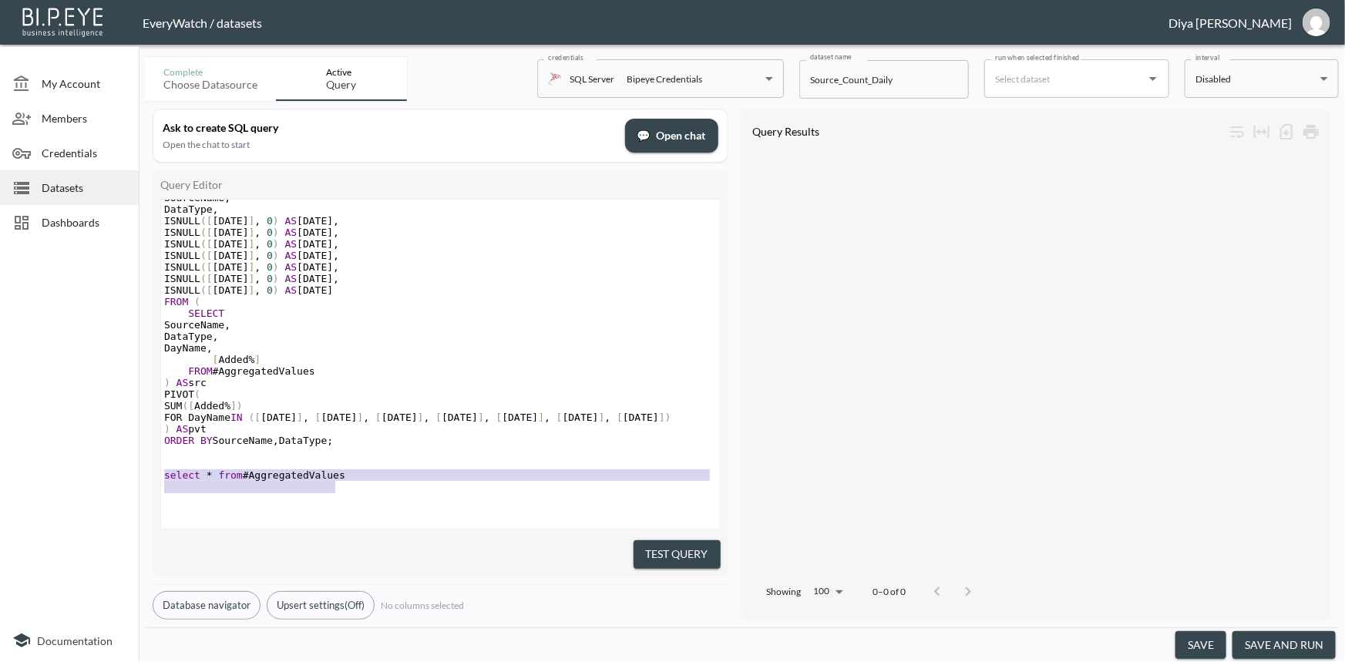
drag, startPoint x: 357, startPoint y: 461, endPoint x: 352, endPoint y: 453, distance: 9.0
click at [352, 453] on div "SELECT TOP 7 CONVERT ( varchar , [ Date ] , 23 ) AS DateStr FROM #AggregatedVal…" at bounding box center [440, 295] width 559 height 439
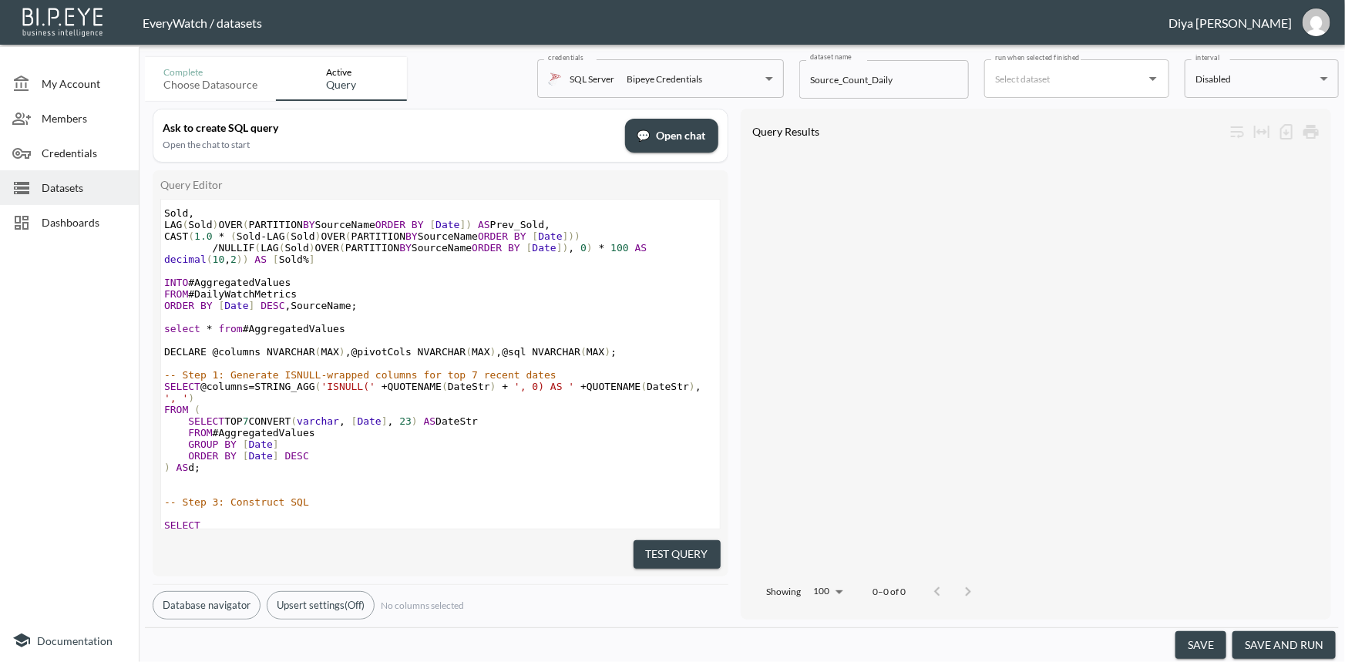
scroll to position [1242, 0]
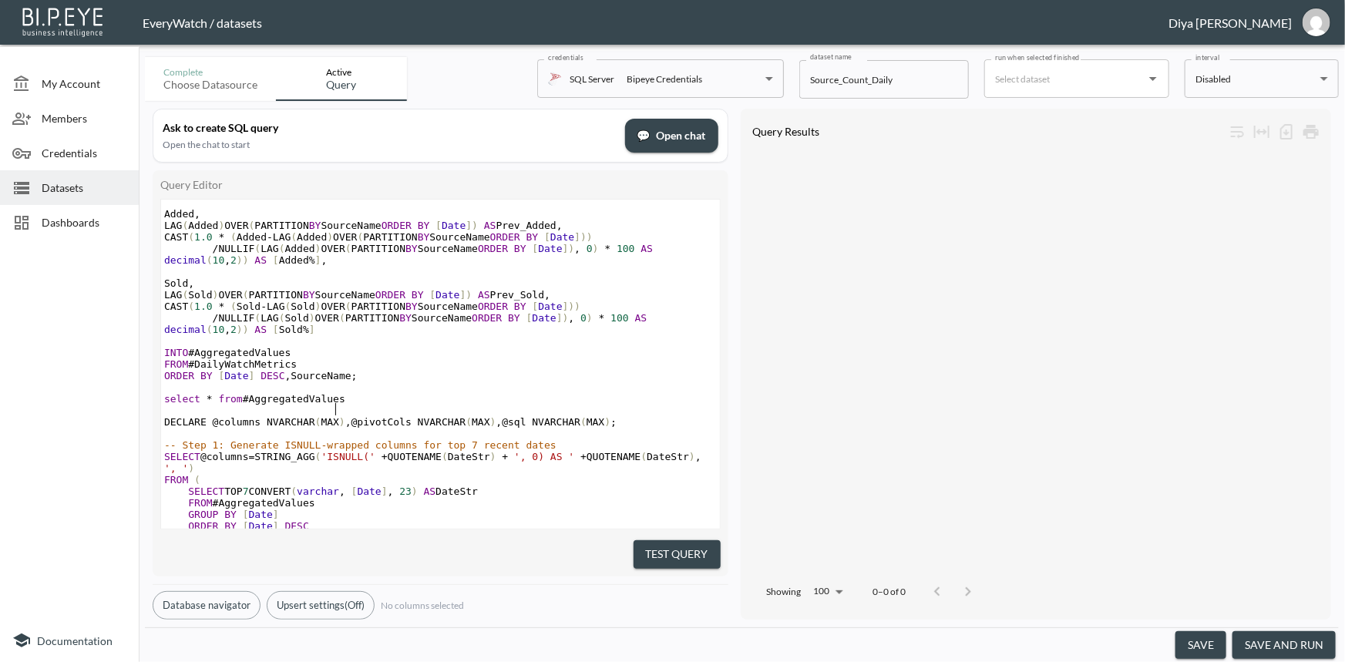
type textarea "select * from #AggregatedValues"
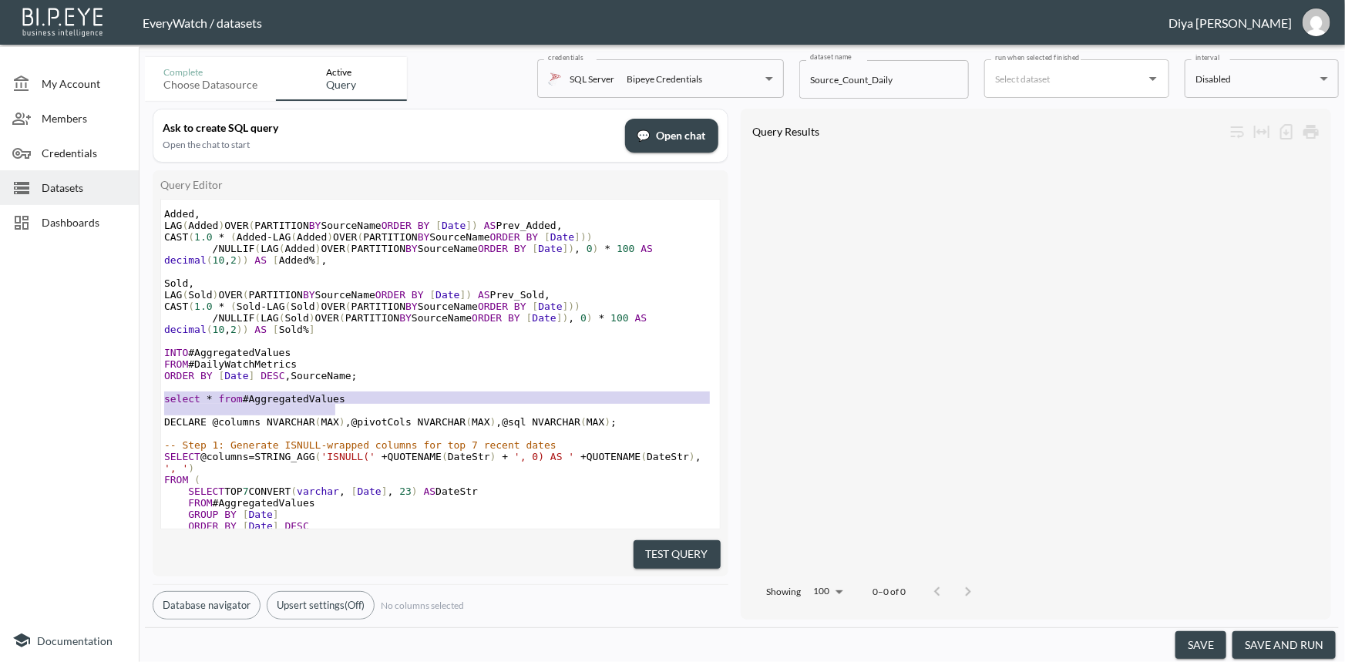
drag, startPoint x: 345, startPoint y: 410, endPoint x: 336, endPoint y: 392, distance: 19.7
click at [336, 392] on div "INTO #DailyWatchMetrics FROM #AllData wd GROUP BY wd. [ Date ] , wd .SourceName…" at bounding box center [440, 364] width 559 height 636
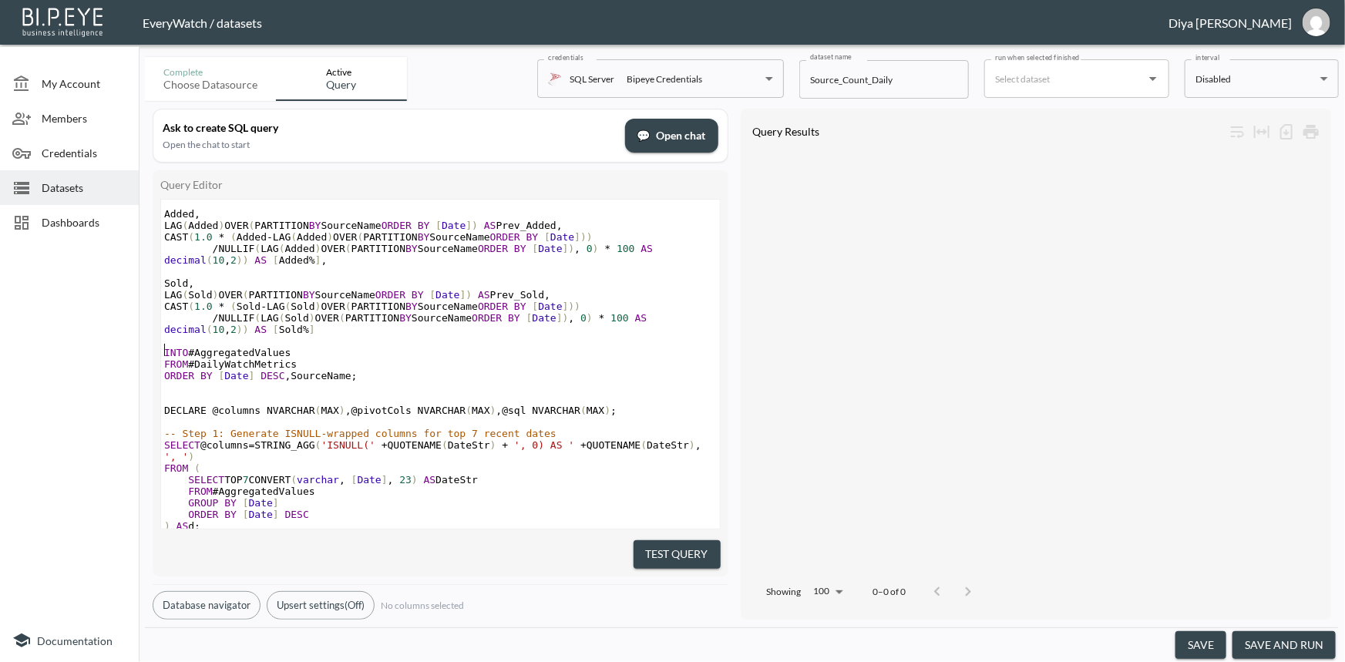
click at [317, 346] on pre "​" at bounding box center [440, 341] width 559 height 12
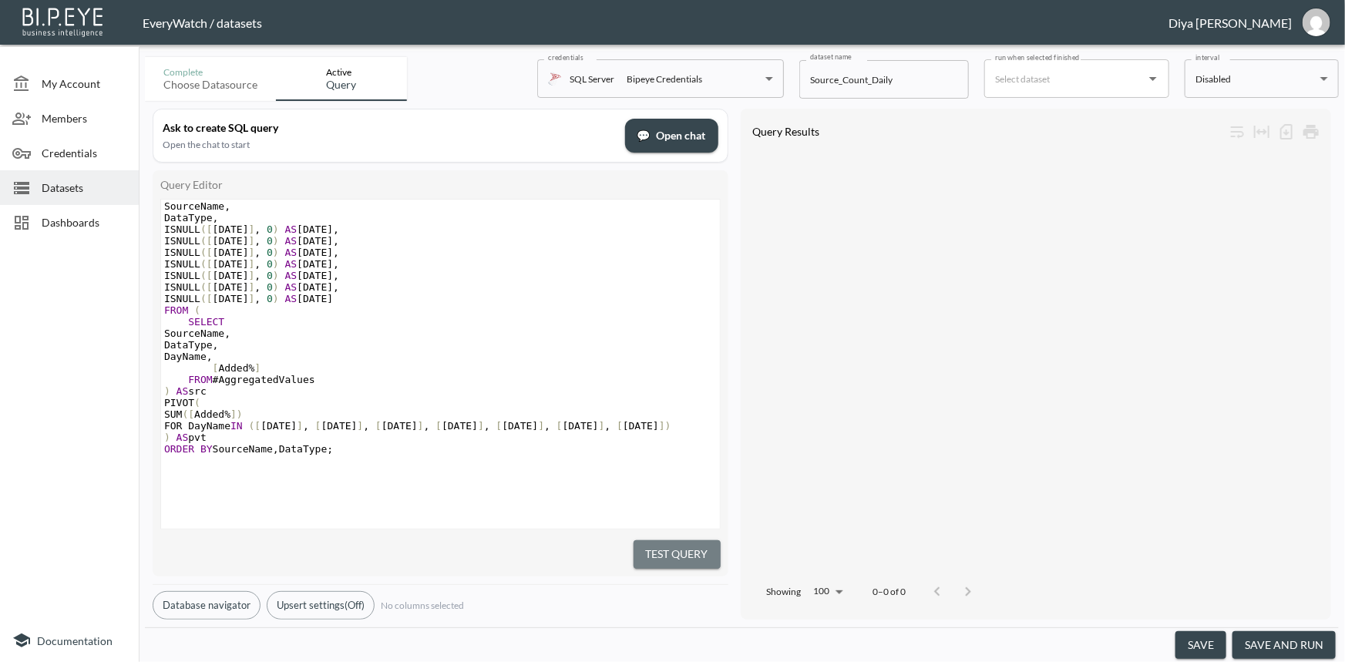
click at [699, 557] on button "Test Query" at bounding box center [677, 554] width 87 height 29
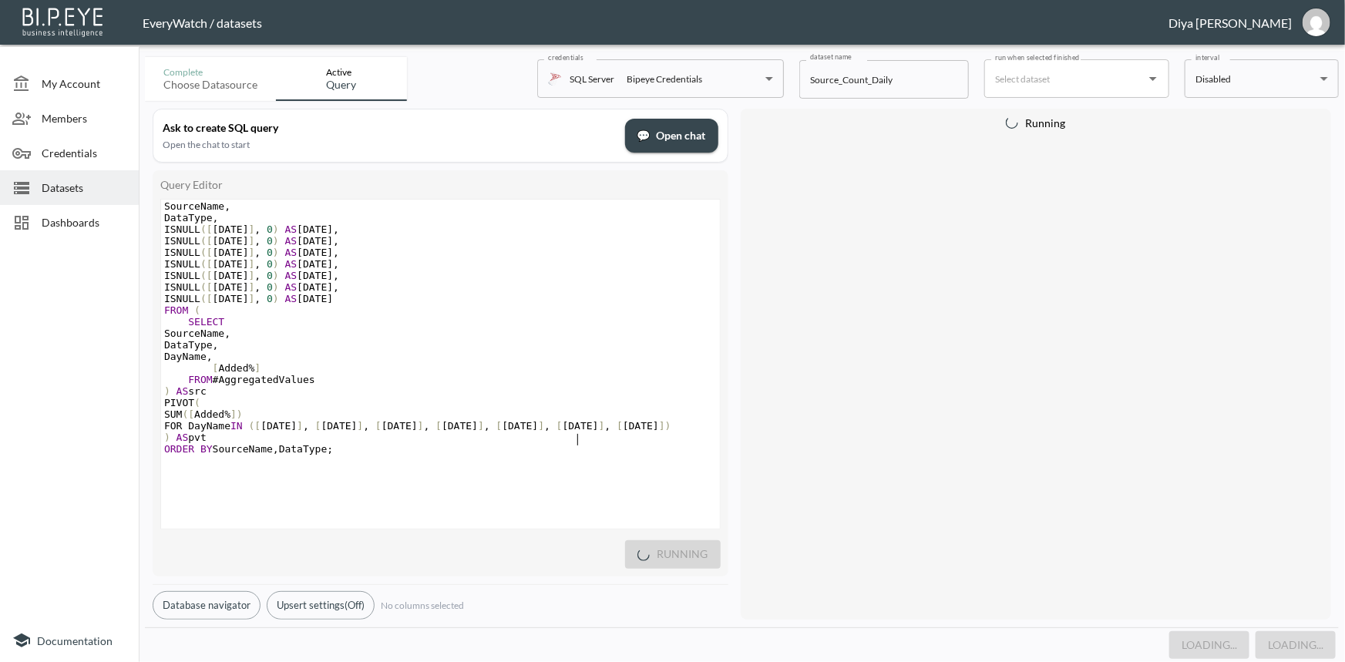
click at [578, 420] on span "FOR DayName IN ([ [DATE] ] , [ [DATE] ] , [ [DATE] ] , [ [DATE] ] , [ [DATE] ] …" at bounding box center [417, 426] width 507 height 12
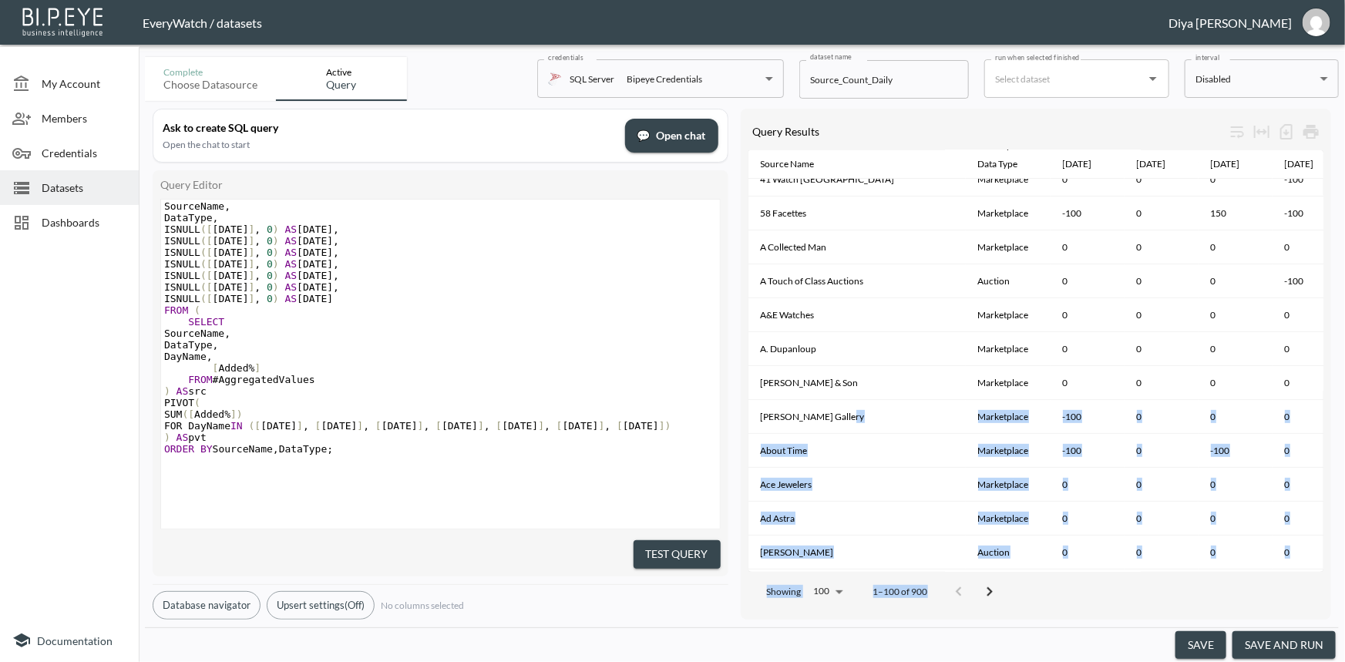
drag, startPoint x: 892, startPoint y: 555, endPoint x: 1048, endPoint y: 564, distance: 156.7
click at [1048, 564] on div "Query Results Source Name Data Type [DATE] [DATE] [DATE] [DATE] [DATE] [DATE] […" at bounding box center [1036, 364] width 591 height 511
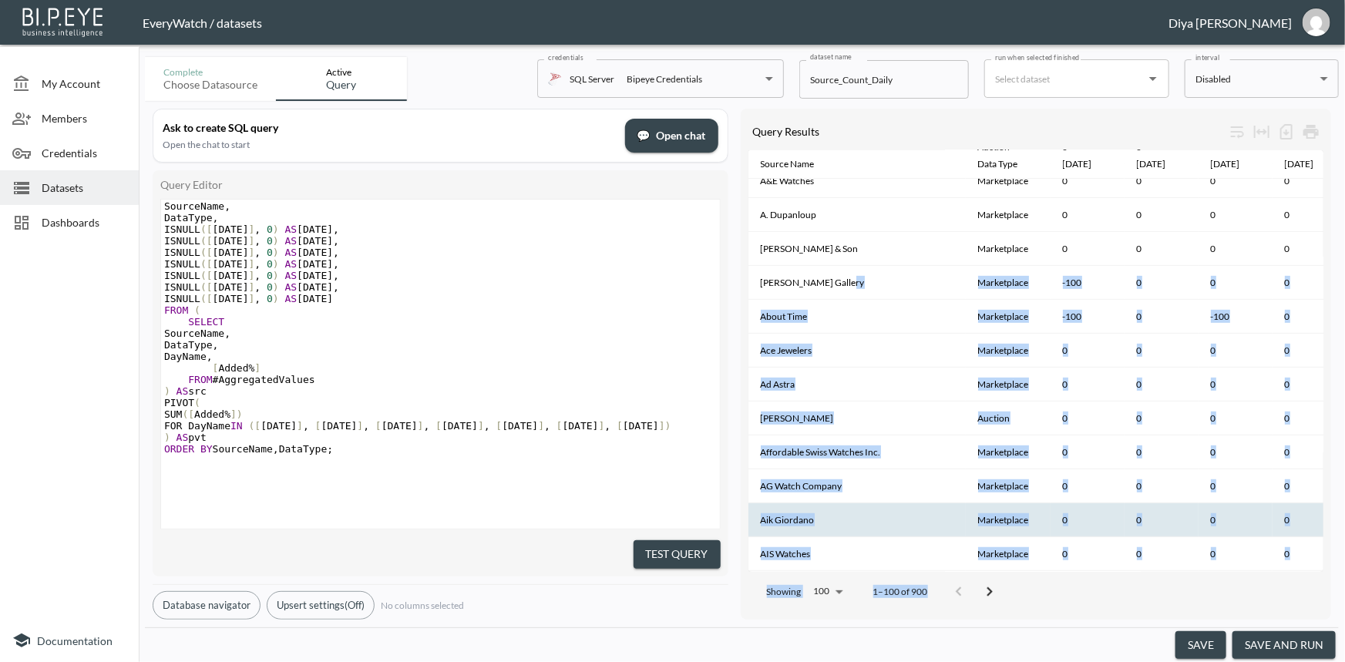
click at [941, 503] on th "﻿[PERSON_NAME]" at bounding box center [857, 520] width 217 height 34
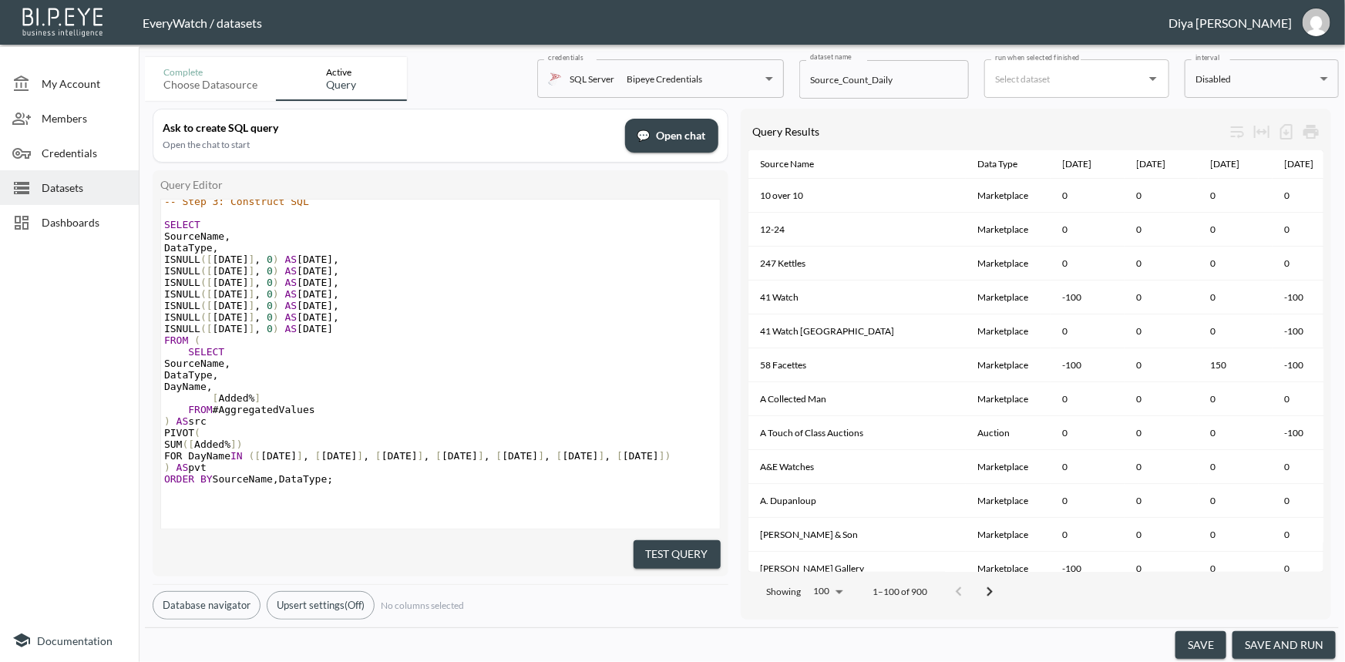
scroll to position [1673, 0]
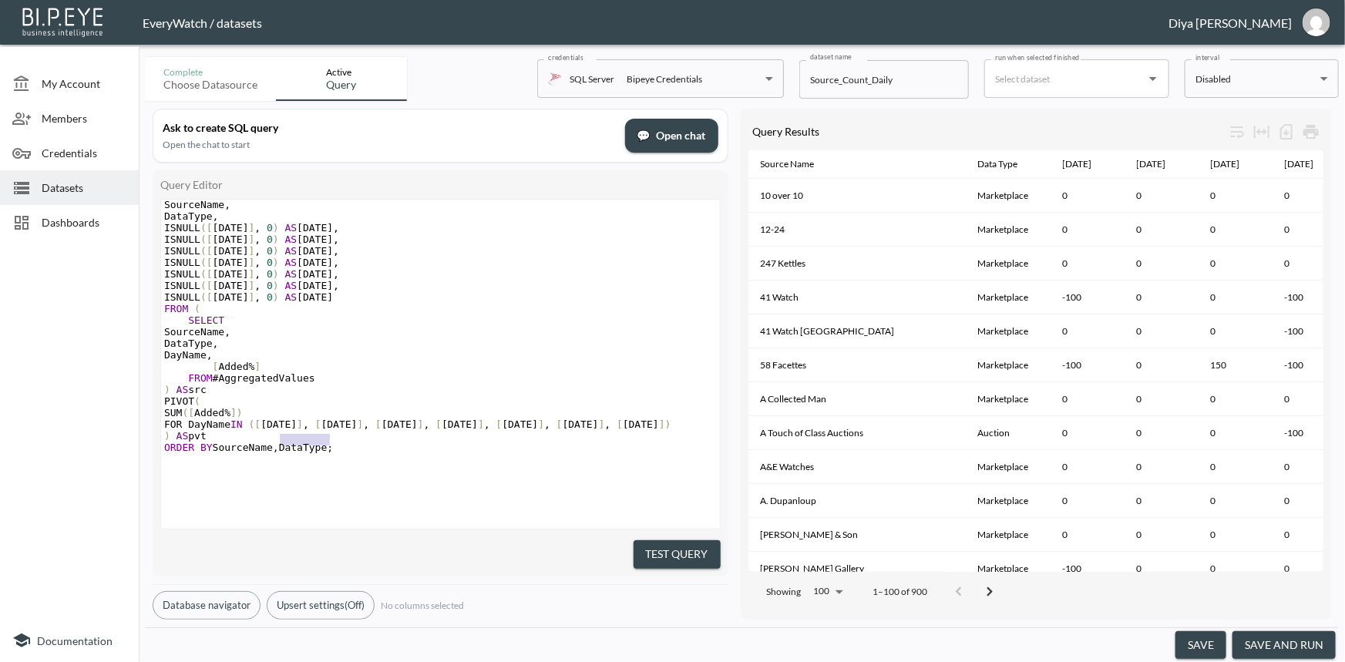
type textarea "[[DATE]],"
drag, startPoint x: 331, startPoint y: 416, endPoint x: 275, endPoint y: 419, distance: 55.6
click at [275, 419] on span "FOR DayName IN ([ [DATE] ] , [ [DATE] ] , [ [DATE] ] , [ [DATE] ] , [ [DATE] ] …" at bounding box center [417, 425] width 507 height 12
click at [261, 419] on span "([" at bounding box center [255, 425] width 12 height 12
type textarea "[[DATE]],"
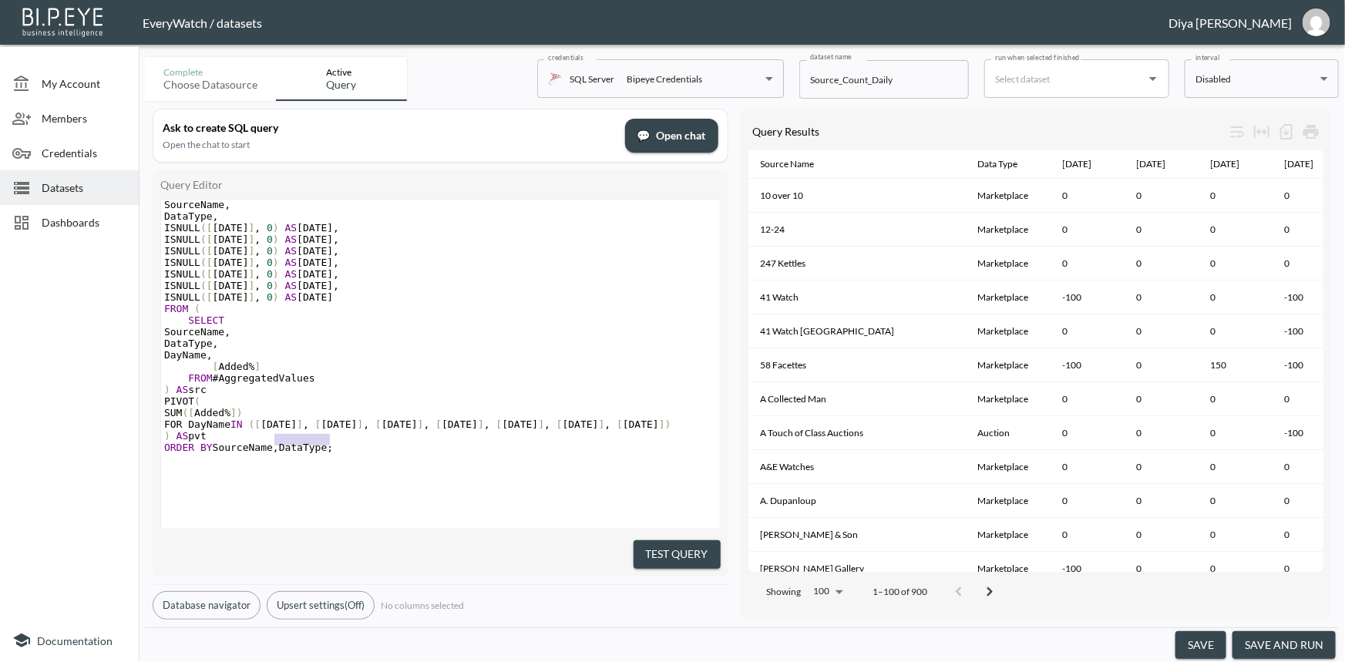
drag, startPoint x: 275, startPoint y: 418, endPoint x: 328, endPoint y: 418, distance: 52.4
click at [328, 419] on span "FOR DayName IN ([ [DATE] ] , [ [DATE] ] , [ [DATE] ] , [ [DATE] ] , [ [DATE] ] …" at bounding box center [417, 425] width 507 height 12
click at [611, 419] on span "])" at bounding box center [605, 425] width 12 height 12
type textarea ","
paste textarea
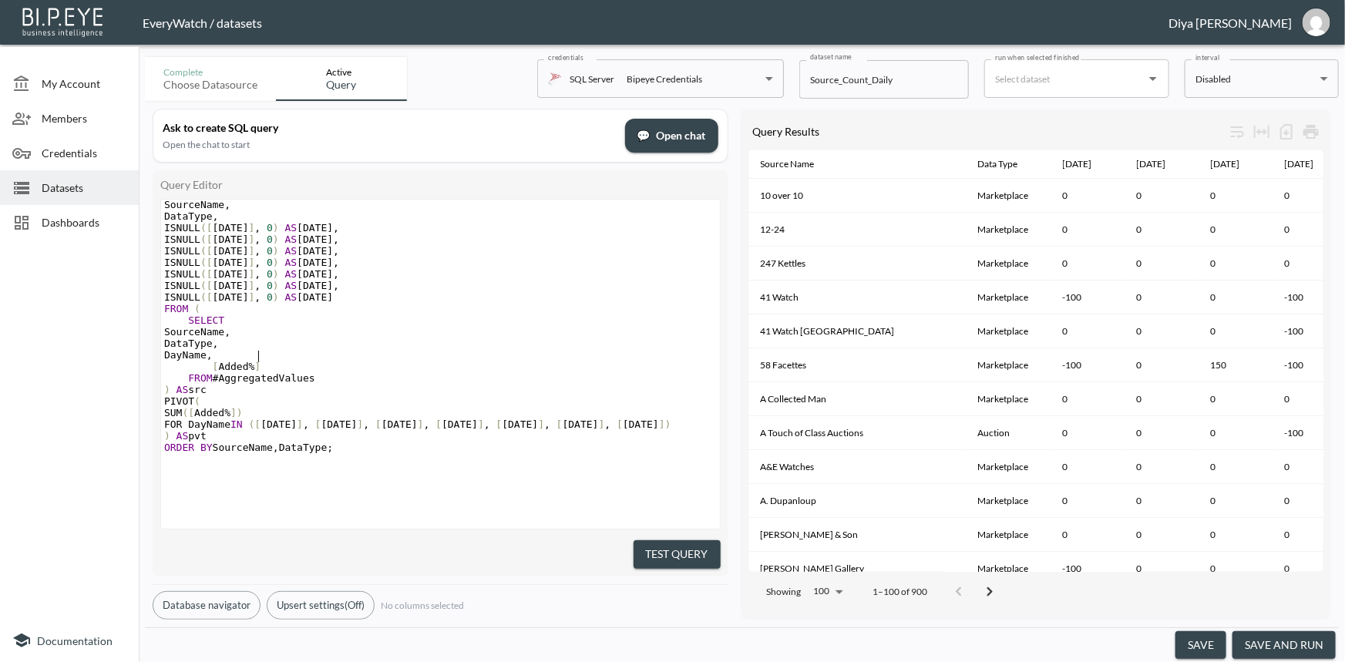
click at [449, 338] on pre "DataType ," at bounding box center [440, 344] width 559 height 12
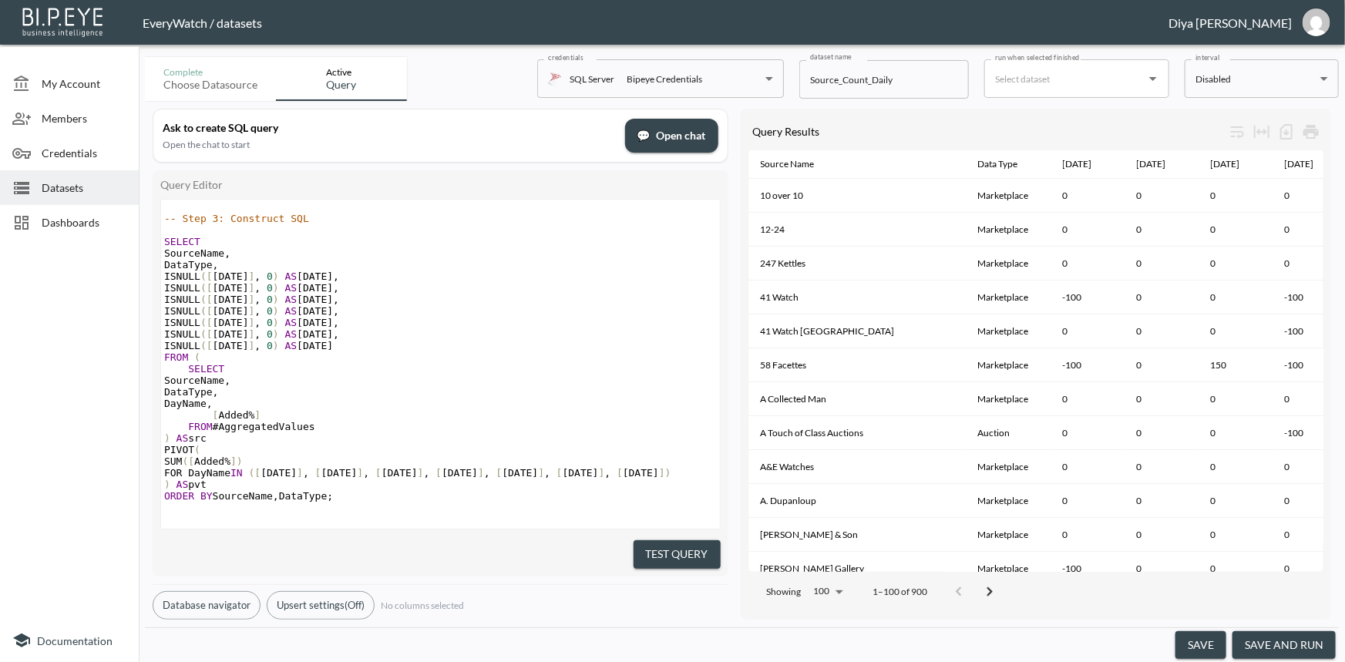
click at [328, 292] on span "ISNULL ([ [DATE] ] , 0 ) AS [DATE] ," at bounding box center [251, 288] width 175 height 12
click at [330, 282] on span "ISNULL ([ [DATE] ] , 0 ) AS [DATE] ," at bounding box center [251, 277] width 175 height 12
type textarea "ISNULL([[DATE]], 0) AS [DATE]"
click at [339, 278] on span "," at bounding box center [336, 277] width 6 height 12
type textarea "ISNULL([[DATE]], 0) AS [DATE],"
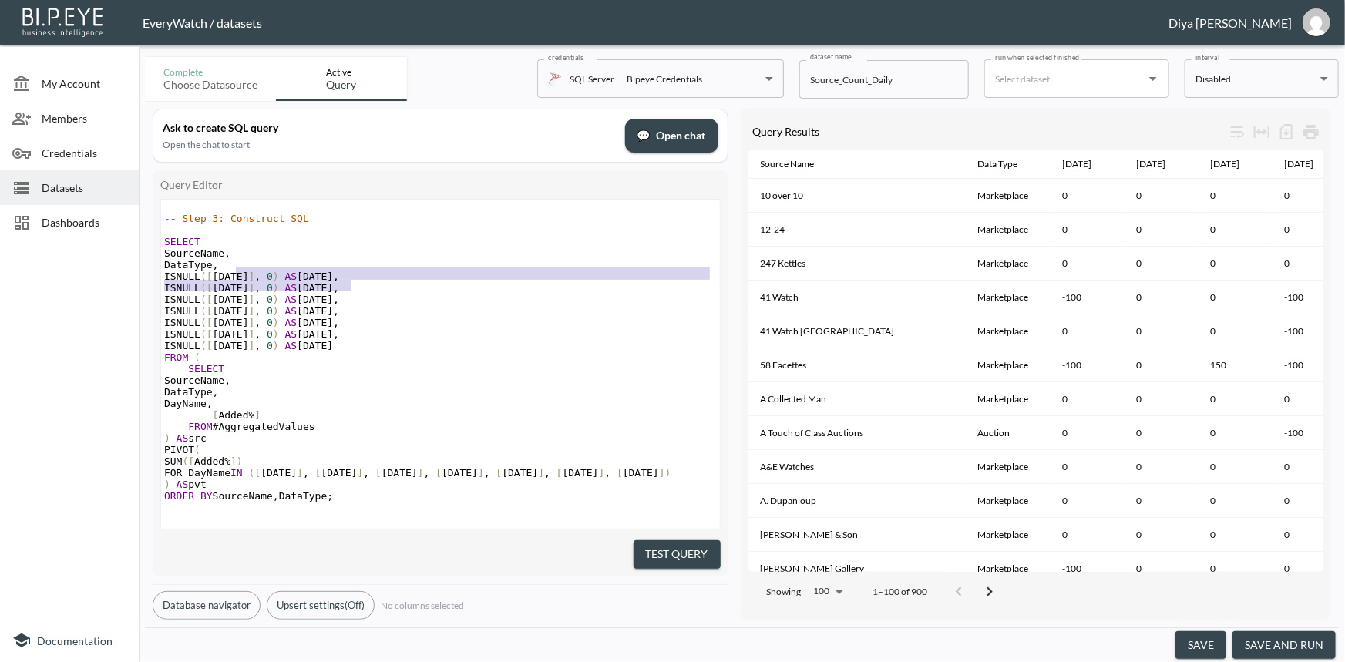
drag, startPoint x: 355, startPoint y: 288, endPoint x: 343, endPoint y: 275, distance: 17.4
click at [343, 275] on div "/ NULLIF ( LAG ( Sold ) OVER ( PARTITION BY SourceName ORDER BY [ Date ]) , 0 )…" at bounding box center [440, 265] width 559 height 590
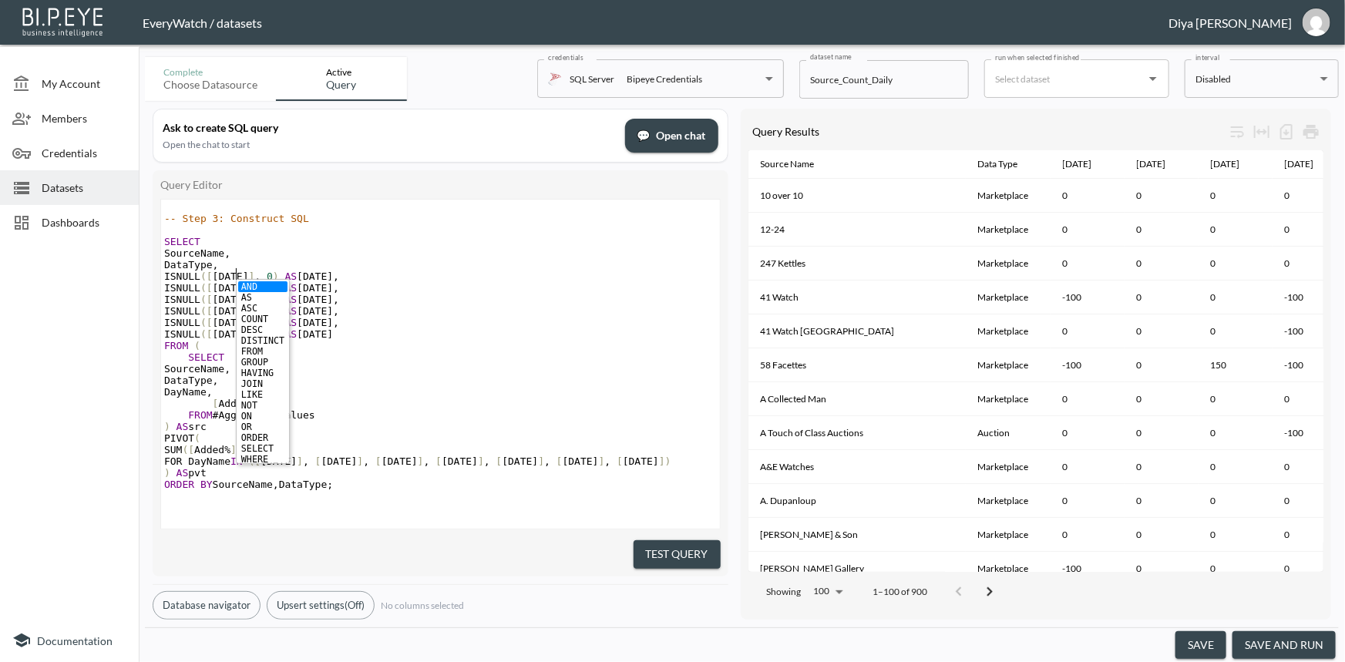
click at [375, 339] on pre "ISNULL ([ [DATE] ] , 0 ) AS [DATE]" at bounding box center [440, 334] width 559 height 12
paste textarea ","
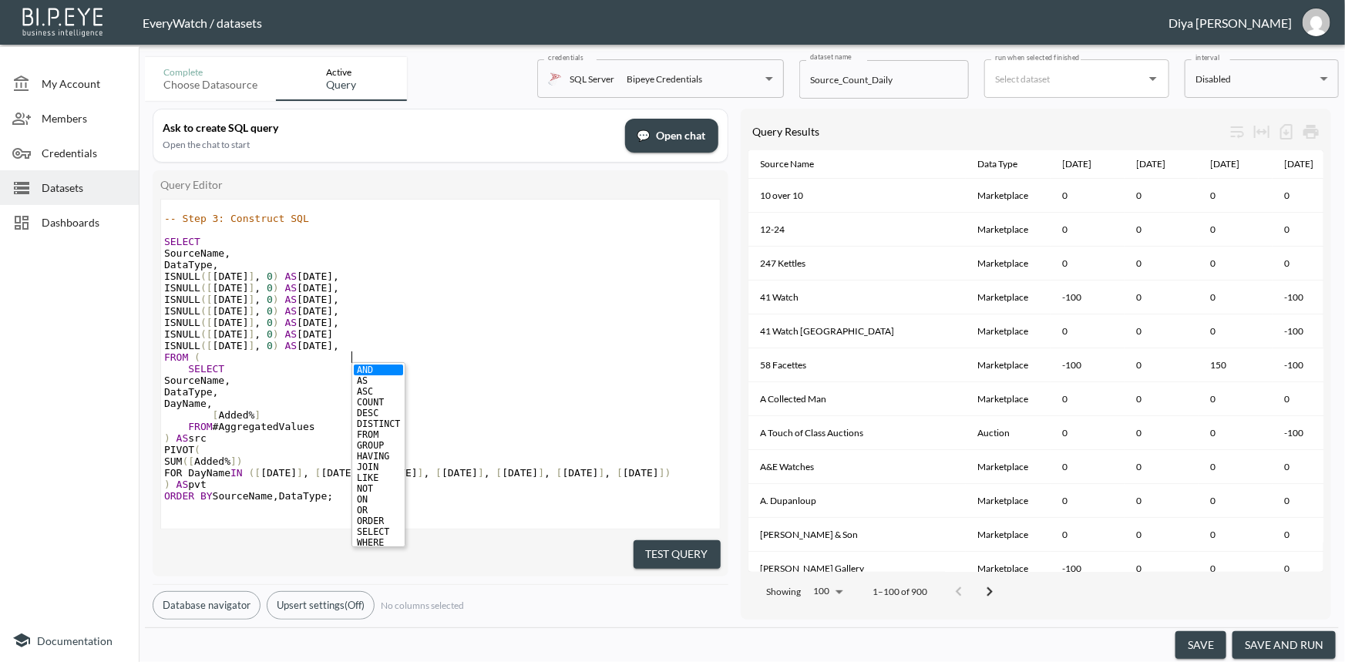
click at [373, 340] on pre "ISNULL ([ [DATE] ] , 0 ) AS [DATE]" at bounding box center [440, 334] width 559 height 12
type textarea ","
click at [355, 352] on pre "ISNULL ([ [DATE] ] , 0 ) AS [DATE] ," at bounding box center [440, 346] width 559 height 12
click at [358, 352] on pre "ISNULL ([ [DATE] ] , 0 ) AS [DATE]" at bounding box center [440, 346] width 559 height 12
click at [656, 540] on button "Test Query" at bounding box center [677, 554] width 87 height 29
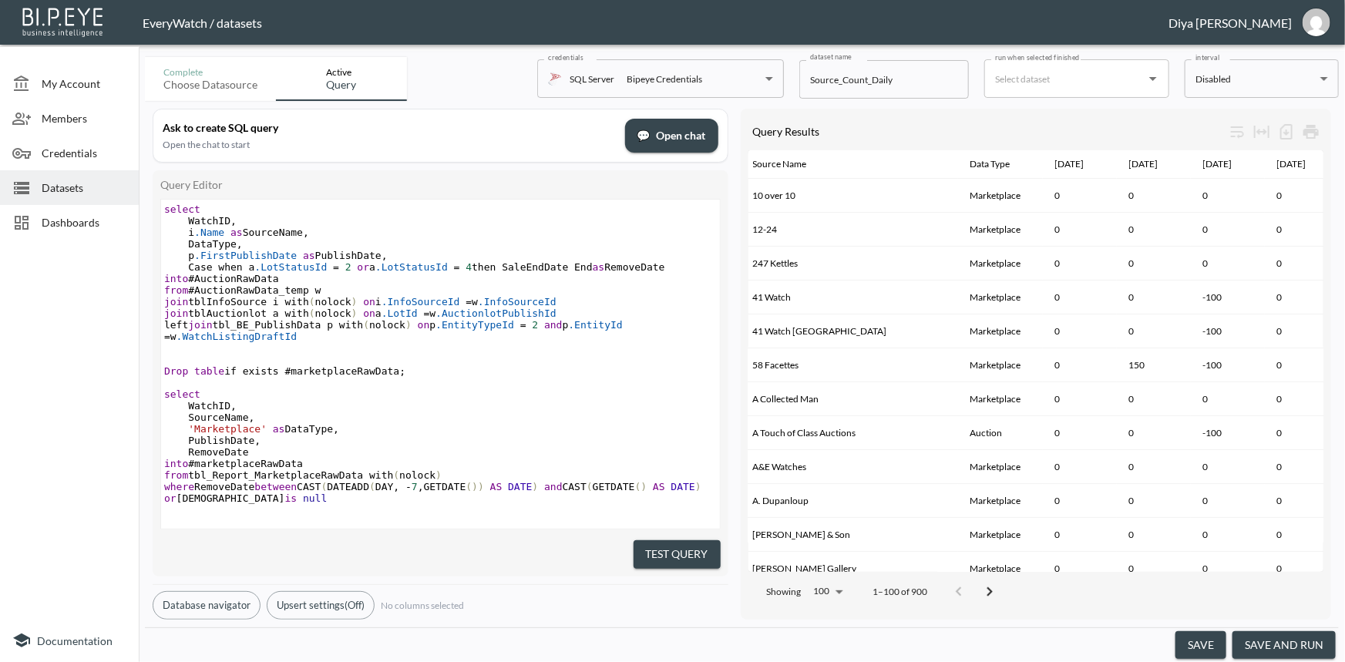
scroll to position [0, 0]
click at [550, 446] on pre "PublishDate ," at bounding box center [440, 441] width 559 height 12
click at [1250, 647] on button "save and run" at bounding box center [1284, 645] width 103 height 29
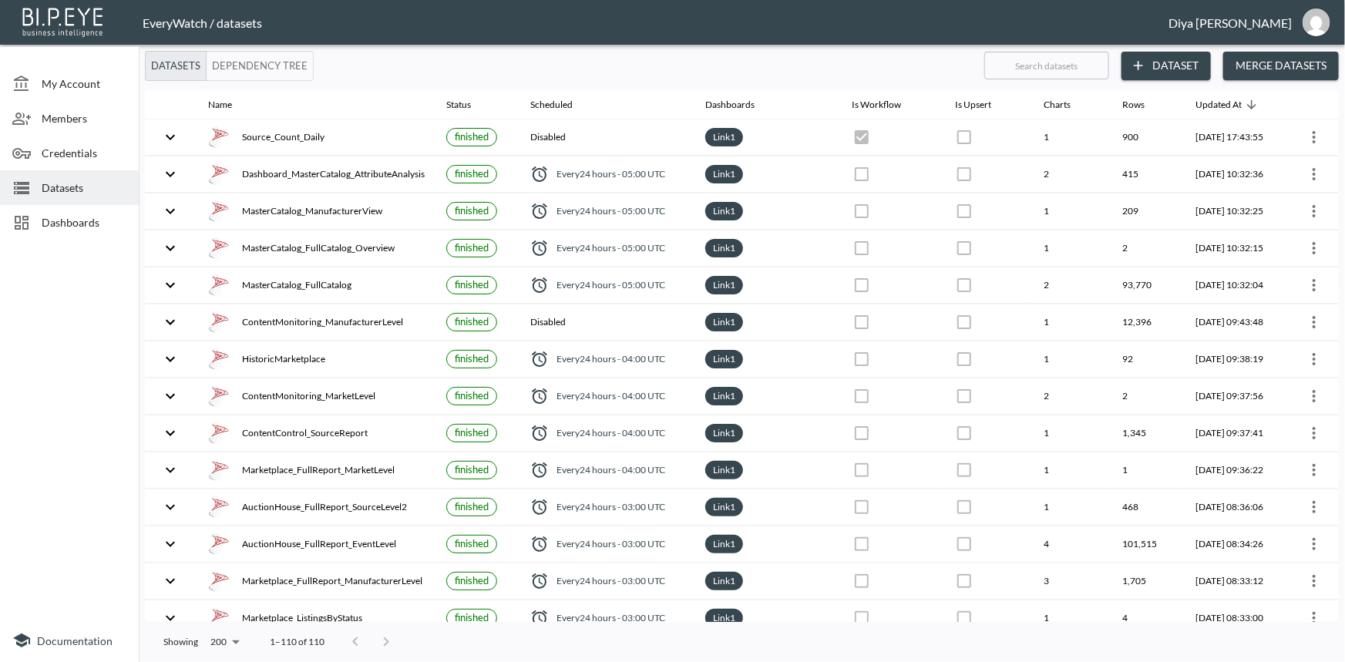
click at [72, 216] on span "Dashboards" at bounding box center [84, 222] width 85 height 16
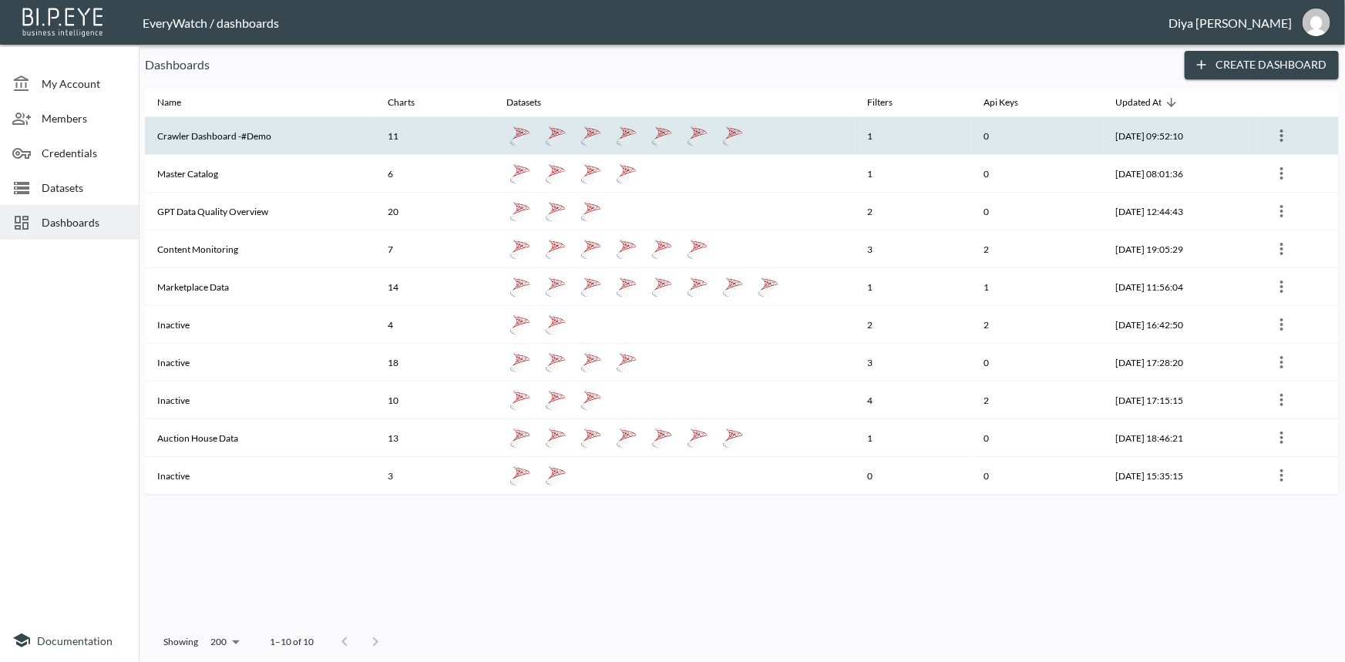
click at [247, 129] on th "Crawler Dashboard -#Demo" at bounding box center [260, 136] width 231 height 38
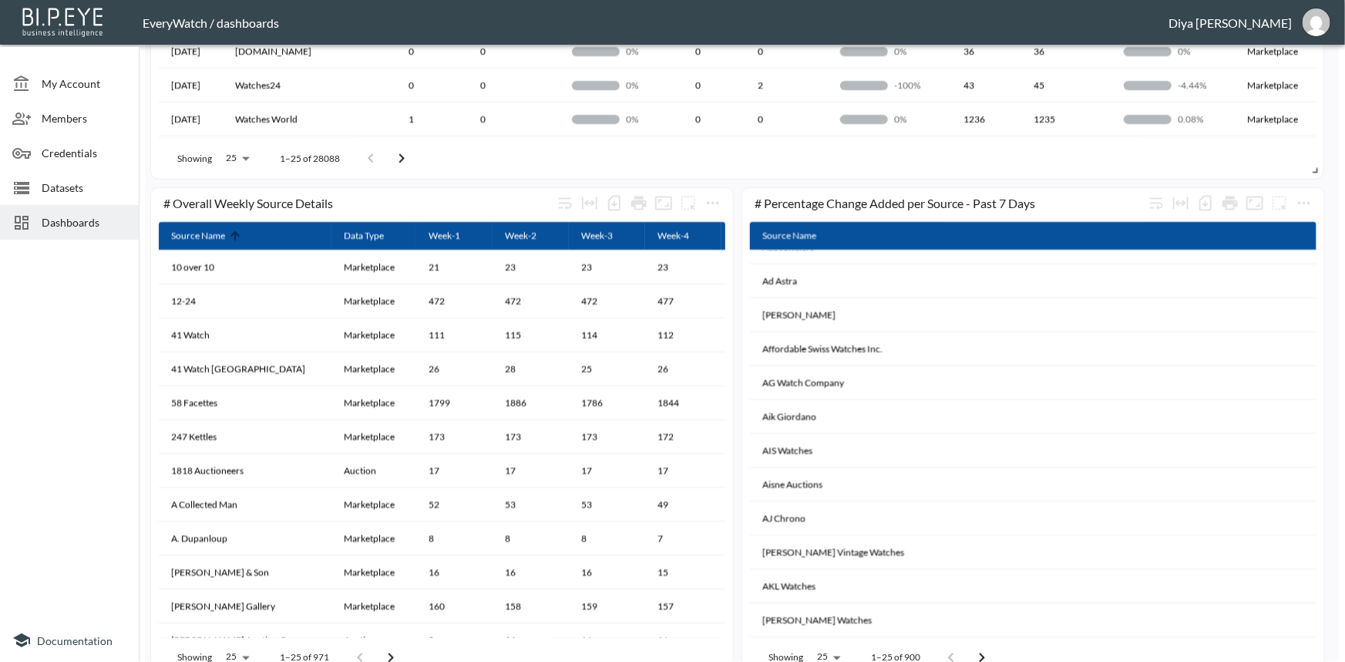
scroll to position [910, 0]
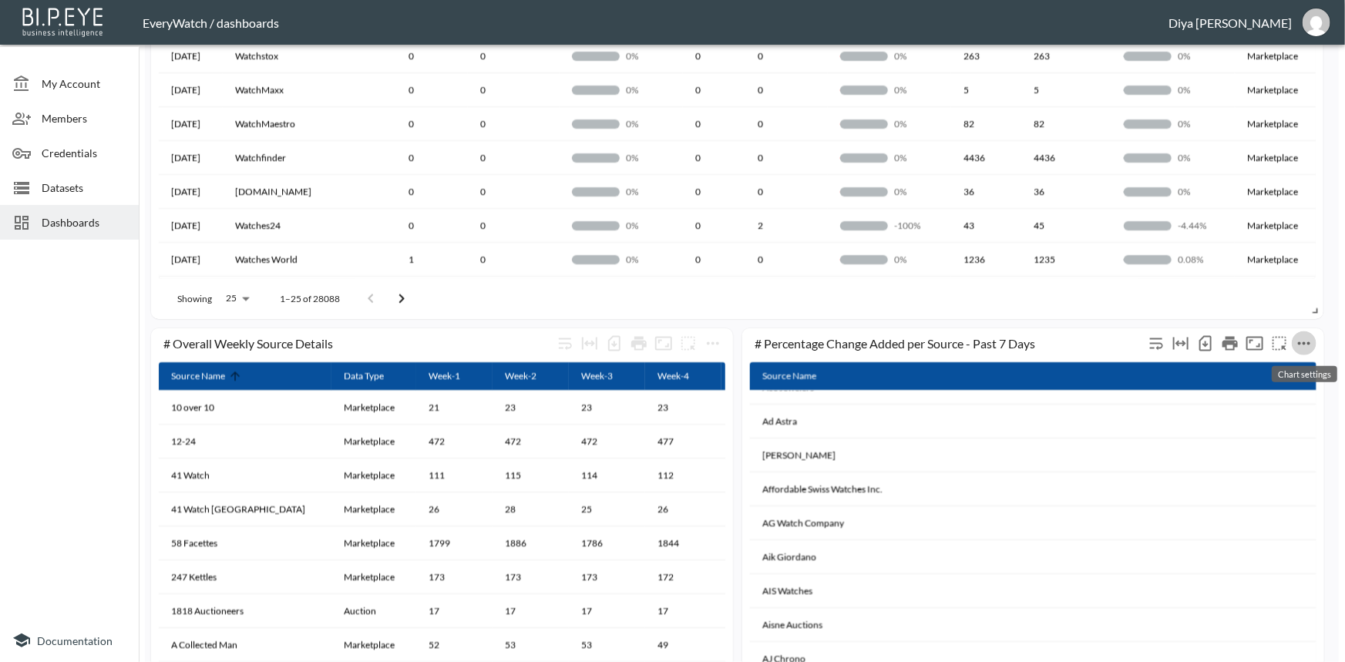
click at [1302, 341] on icon "more" at bounding box center [1304, 344] width 19 height 19
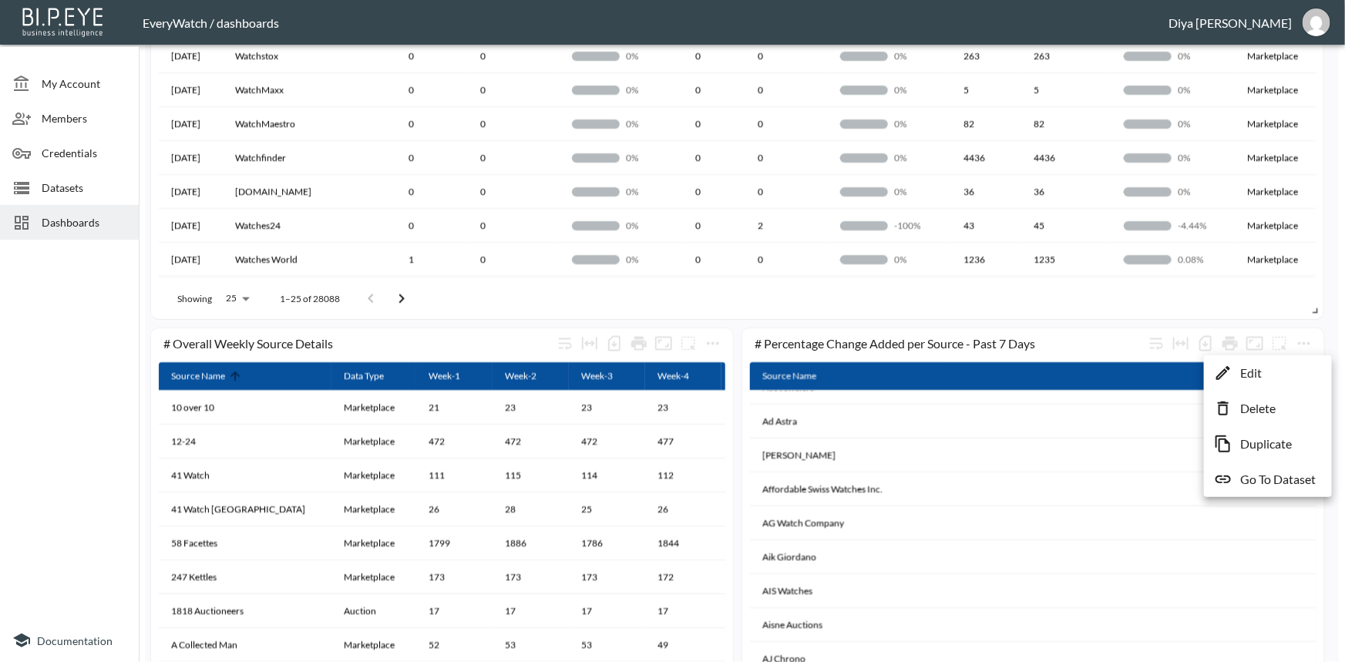
click at [1301, 377] on li "Edit" at bounding box center [1268, 373] width 120 height 28
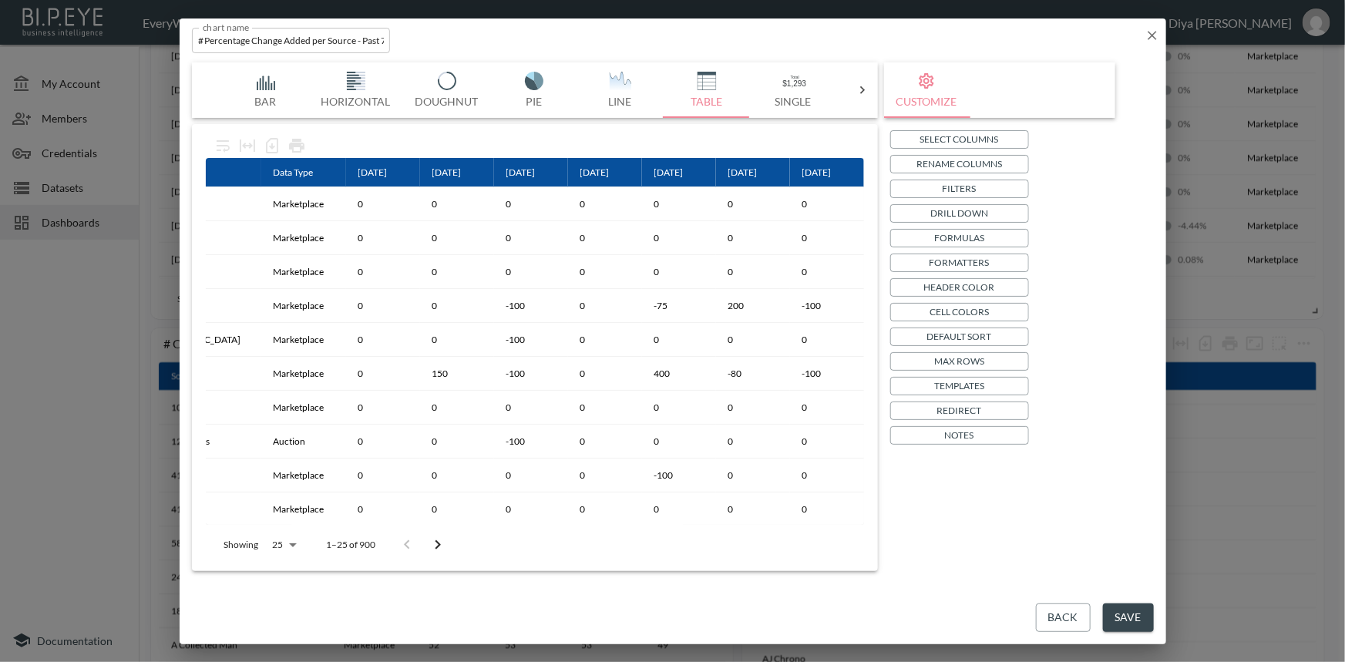
scroll to position [0, 0]
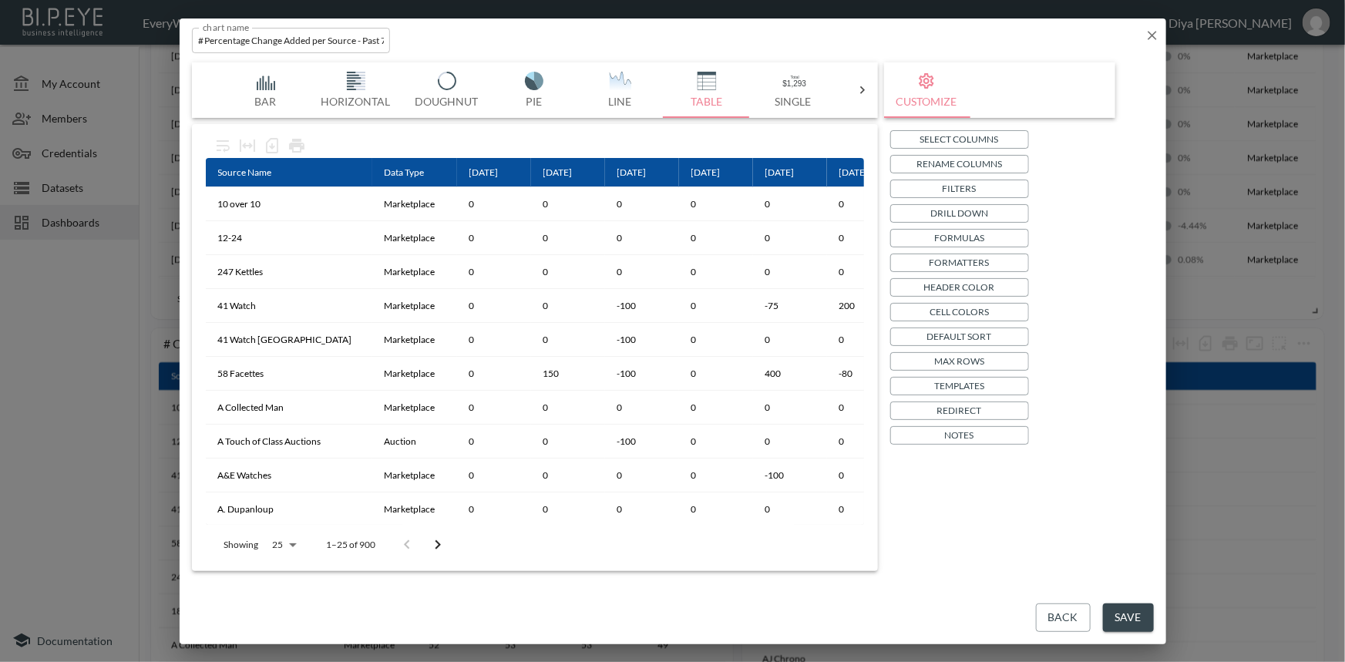
click at [964, 143] on p "Select Columns" at bounding box center [959, 139] width 79 height 16
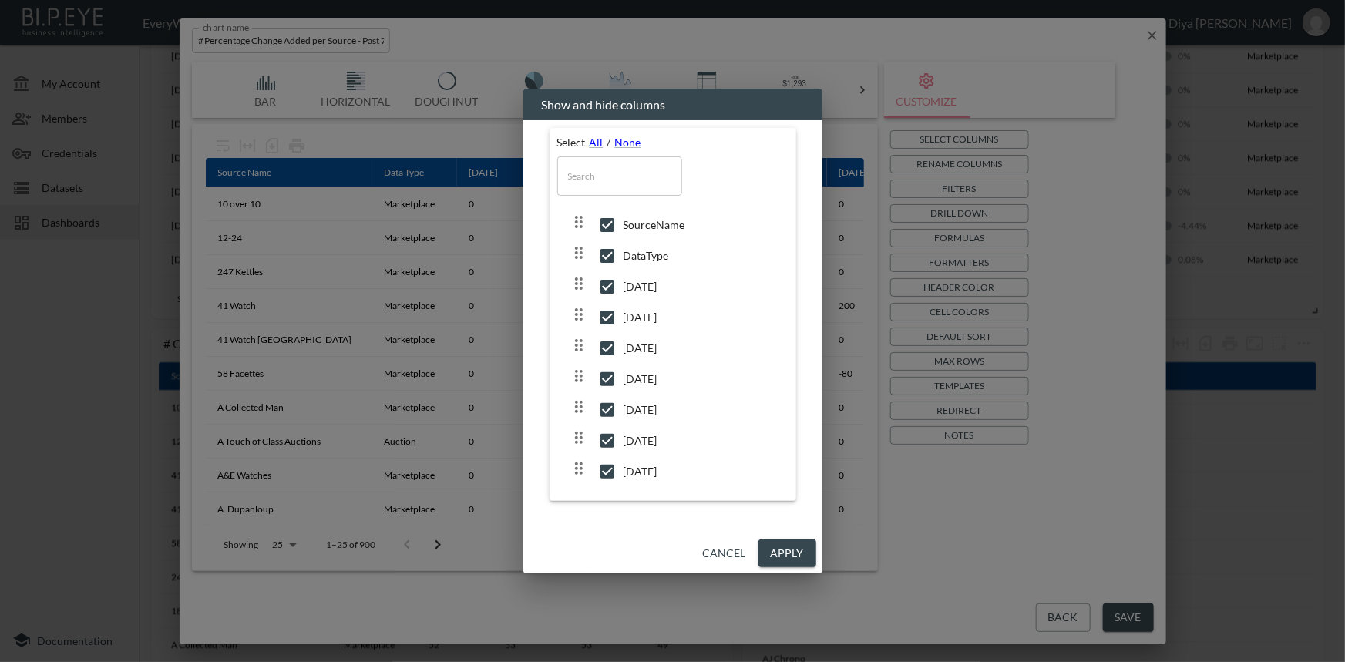
click at [725, 547] on button "Cancel" at bounding box center [725, 554] width 56 height 29
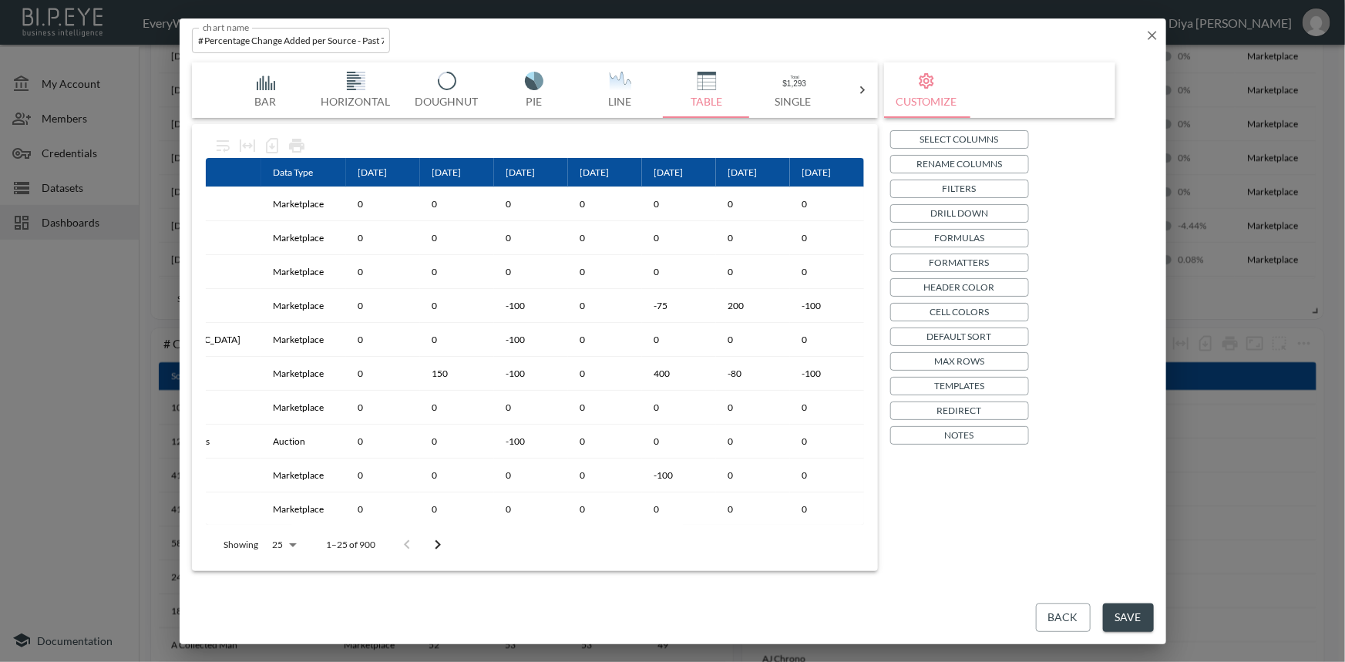
scroll to position [0, 133]
click at [1136, 616] on button "Save" at bounding box center [1128, 618] width 51 height 29
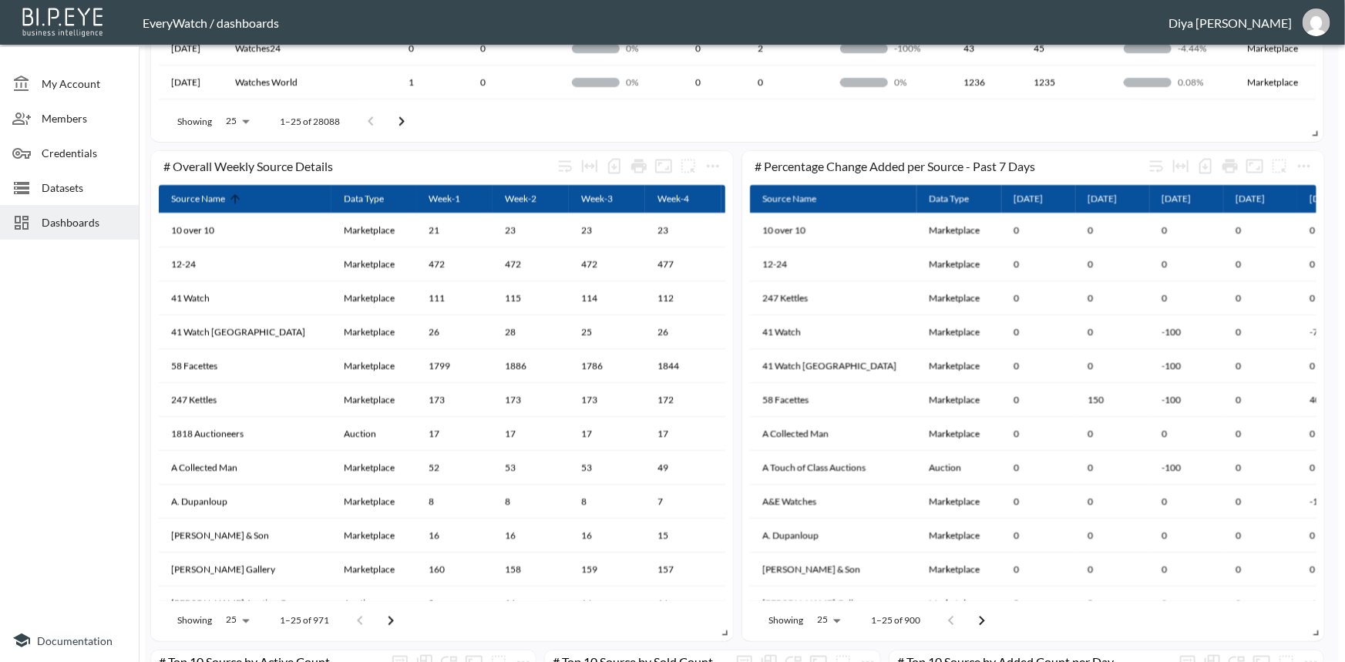
scroll to position [1121, 0]
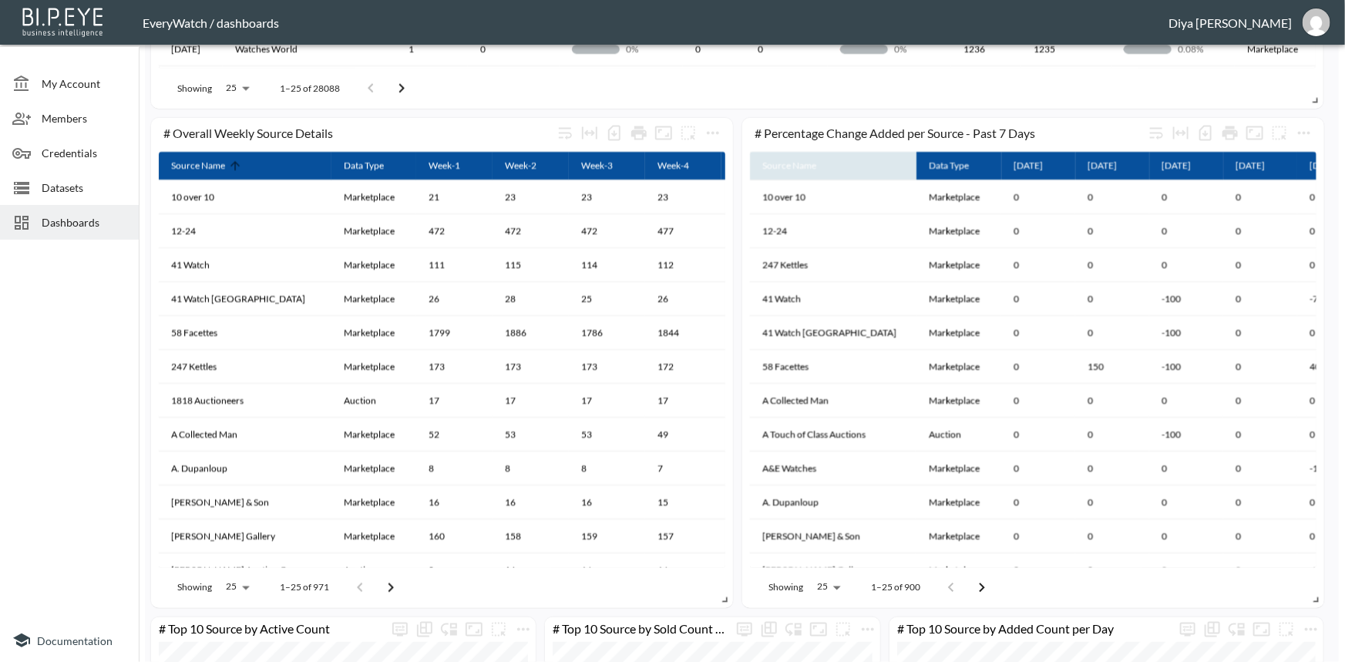
drag, startPoint x: 894, startPoint y: 169, endPoint x: 871, endPoint y: 170, distance: 22.4
click at [871, 170] on th "Source Name" at bounding box center [833, 166] width 167 height 29
drag, startPoint x: 894, startPoint y: 169, endPoint x: 881, endPoint y: 171, distance: 13.3
click at [881, 171] on th "Source Name" at bounding box center [833, 166] width 167 height 29
click at [894, 167] on tr "Source Name Data Type [DATE] [DATE] [DATE] [DATE] [DATE] [DATE] [DATE]" at bounding box center [1134, 166] width 769 height 29
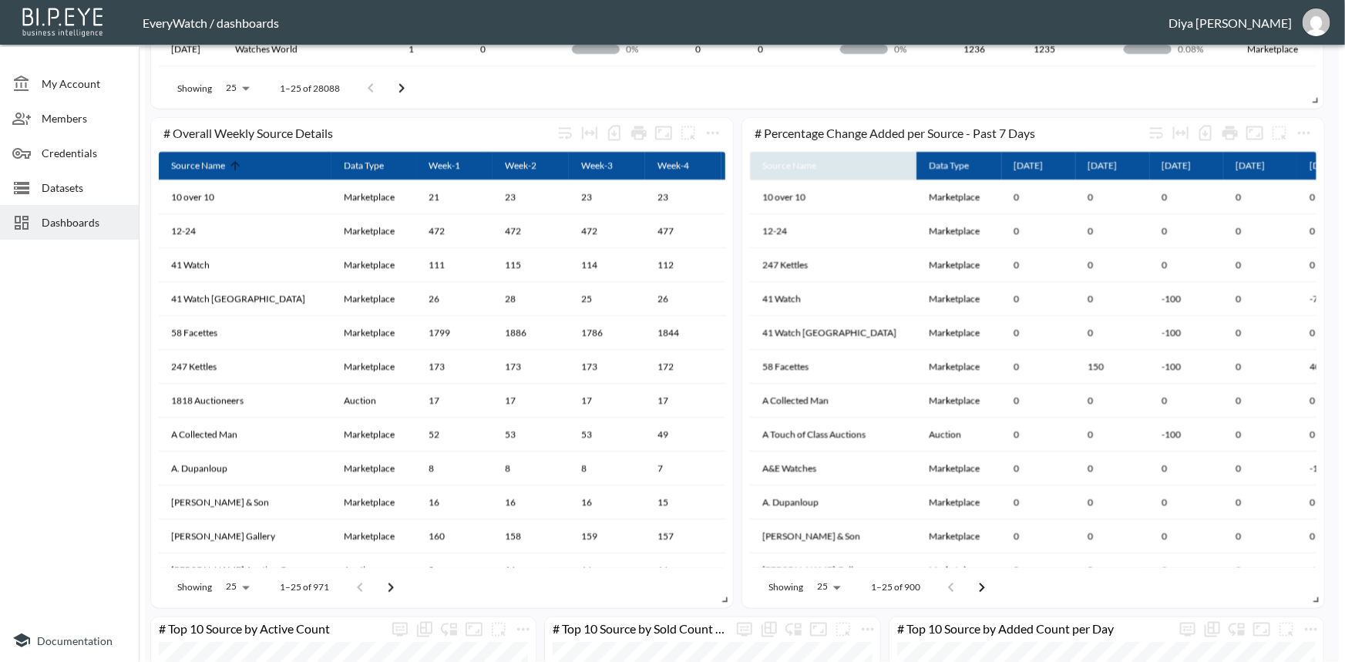
click at [870, 179] on th "Source Name" at bounding box center [833, 166] width 167 height 29
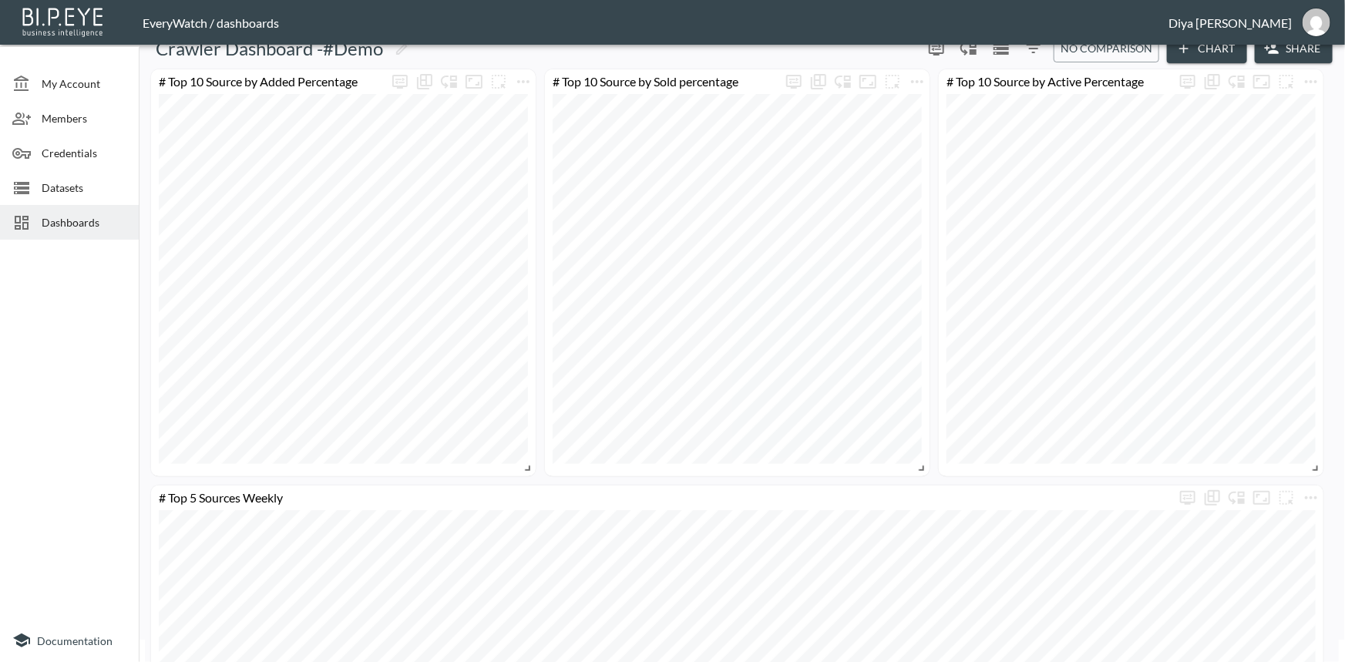
scroll to position [0, 0]
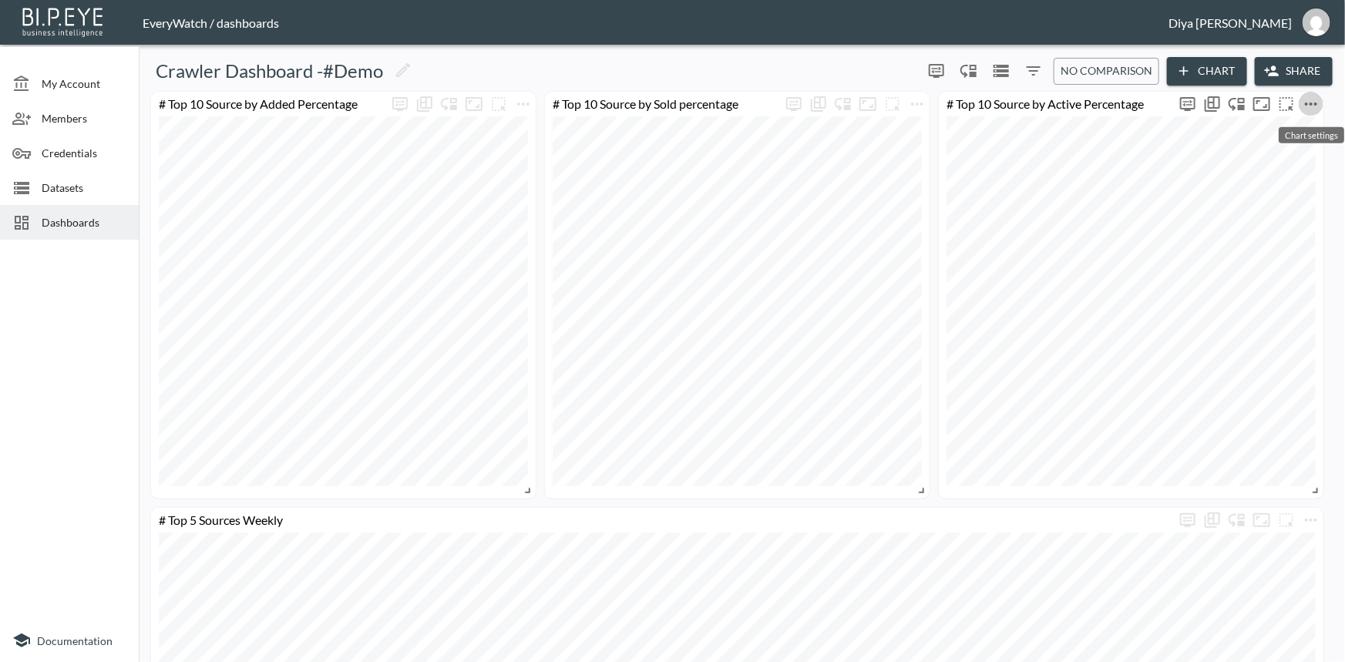
click at [1304, 104] on icon "more" at bounding box center [1311, 104] width 19 height 19
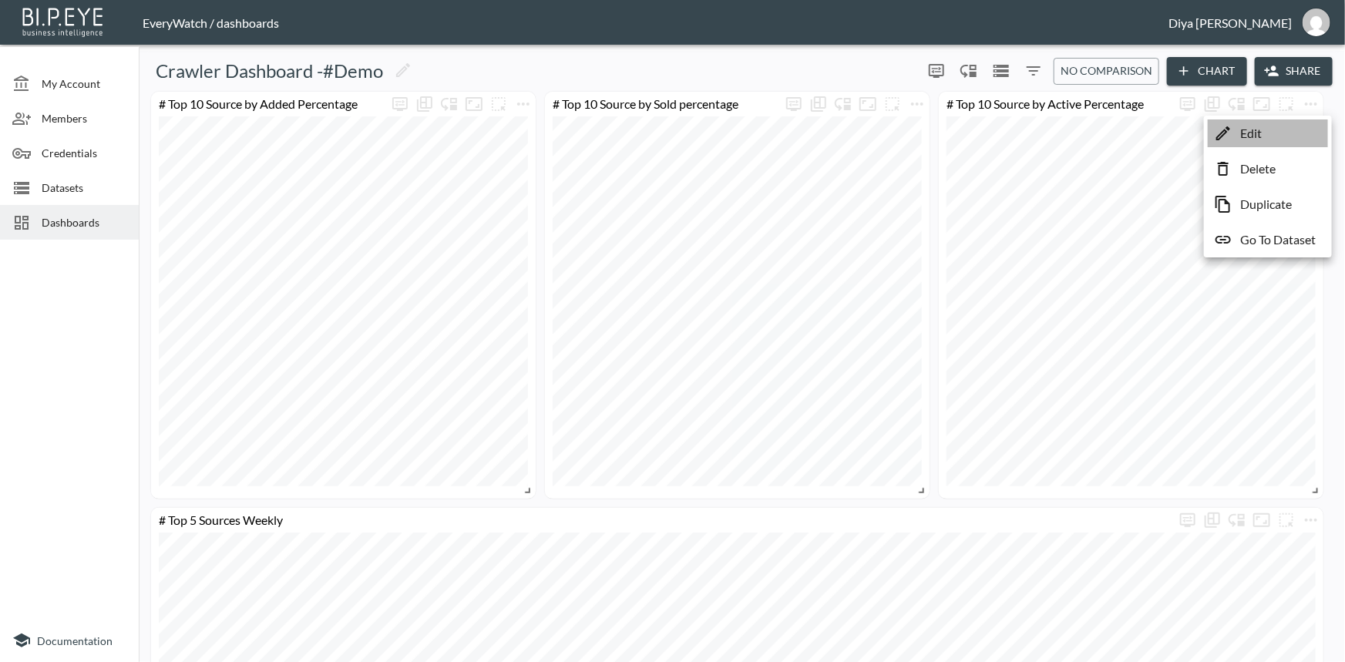
click at [1260, 136] on p "Edit" at bounding box center [1251, 133] width 22 height 19
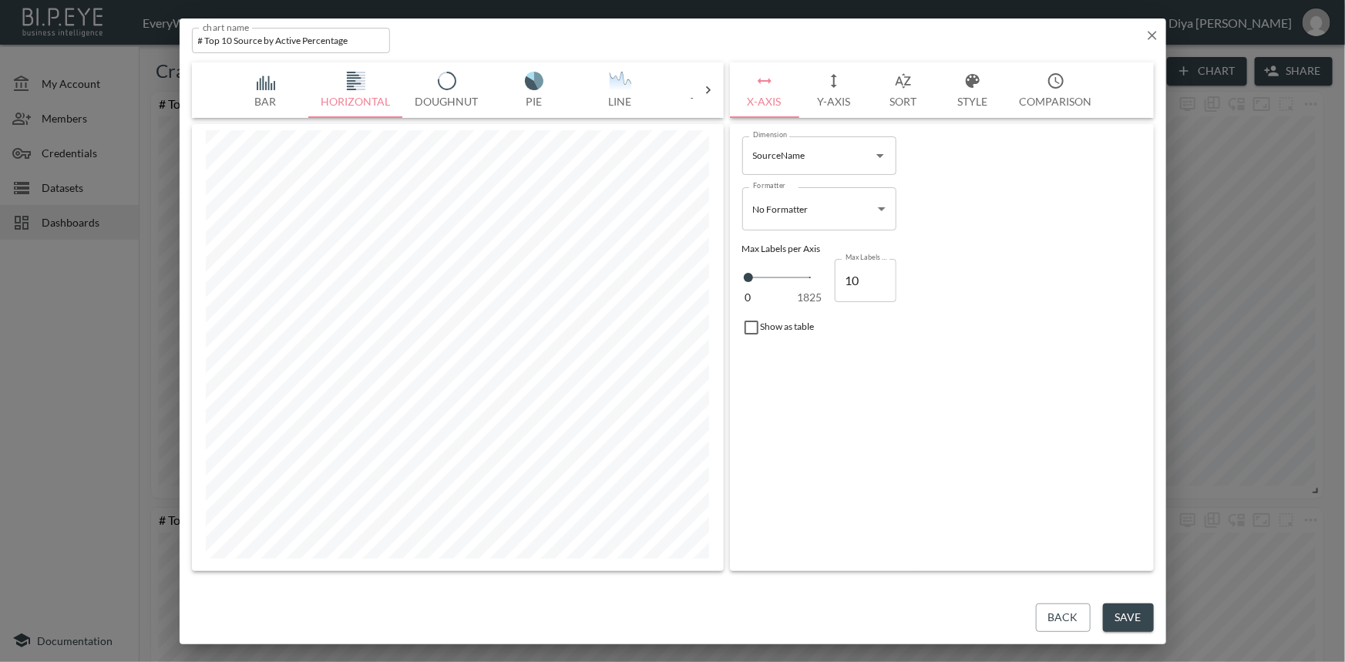
click at [1148, 40] on icon "button" at bounding box center [1152, 35] width 15 height 15
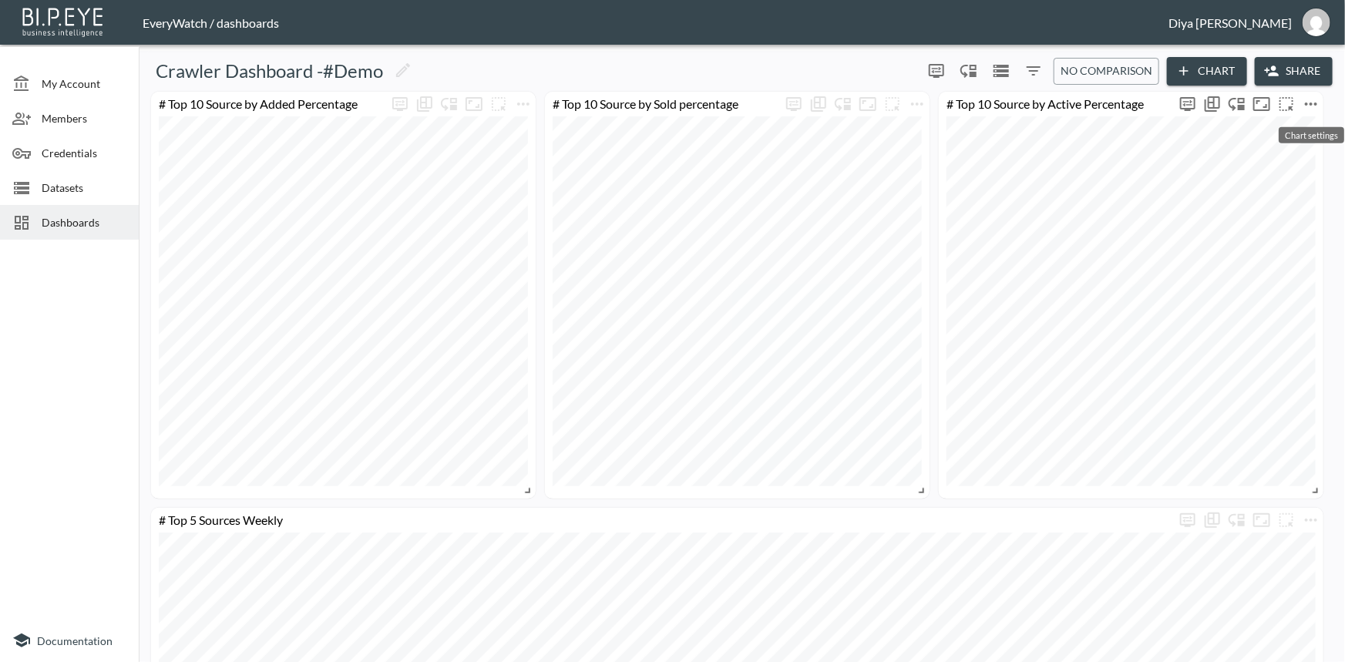
click at [1308, 96] on icon "more" at bounding box center [1311, 104] width 19 height 19
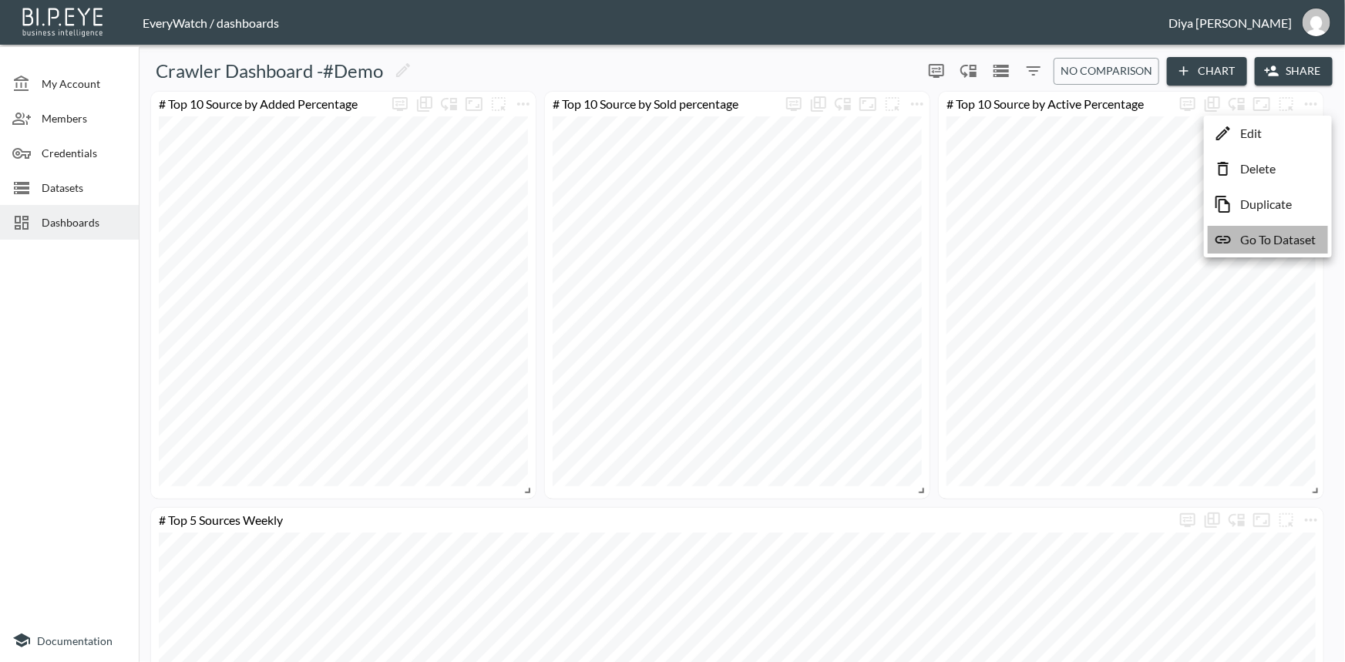
click at [1272, 240] on p "Go To Dataset" at bounding box center [1278, 240] width 76 height 19
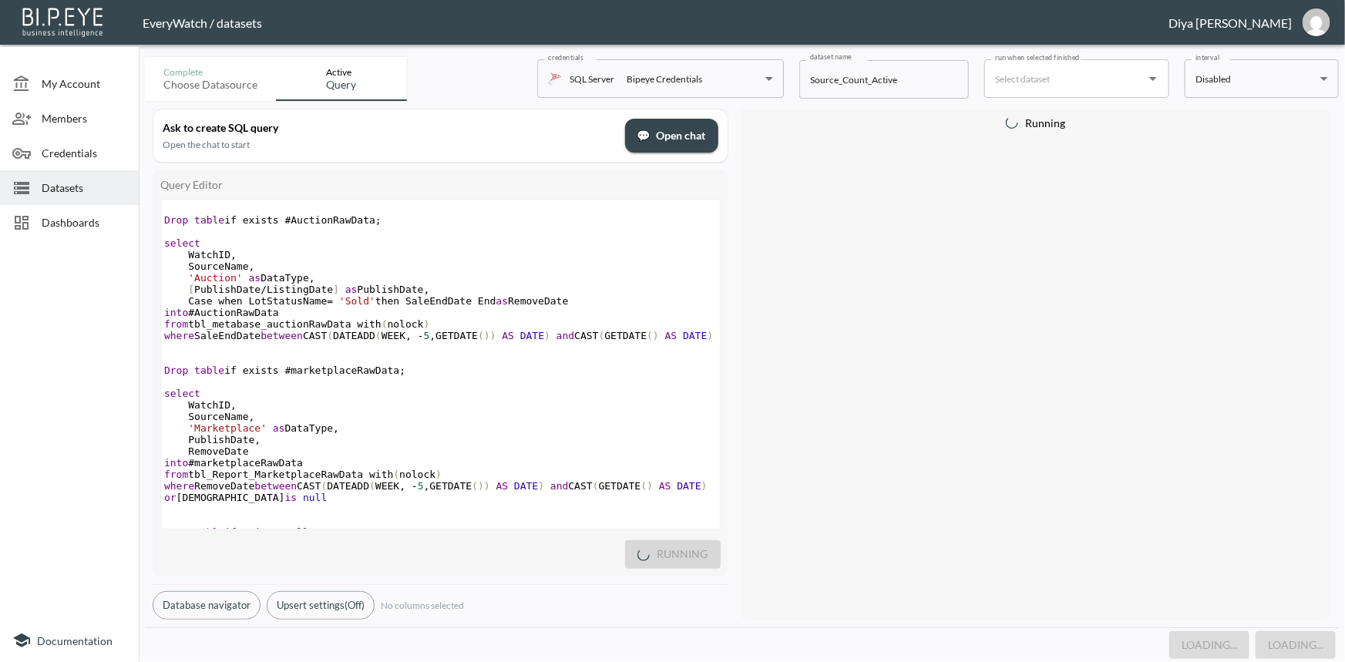
click at [446, 338] on span "where SaleEndDate between CAST ( DATEADD ( WEEK , - 5 , GETDATE ()) AS DATE ) a…" at bounding box center [438, 336] width 549 height 12
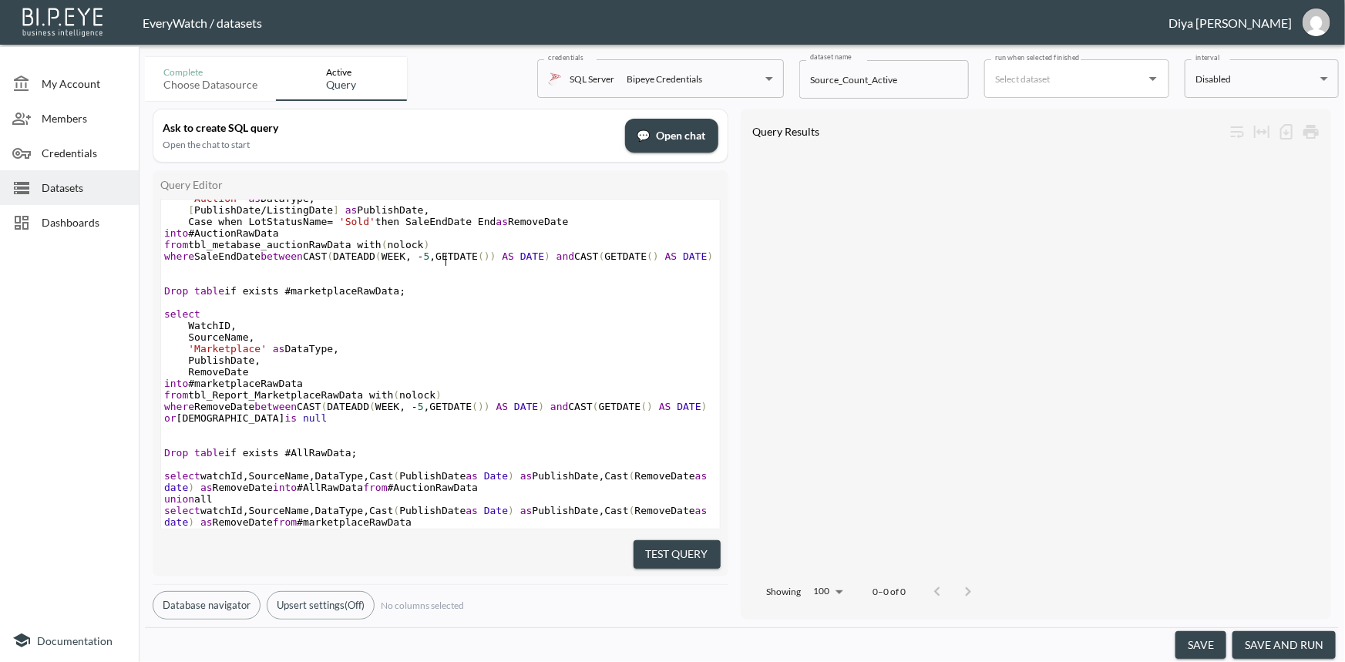
scroll to position [1, 0]
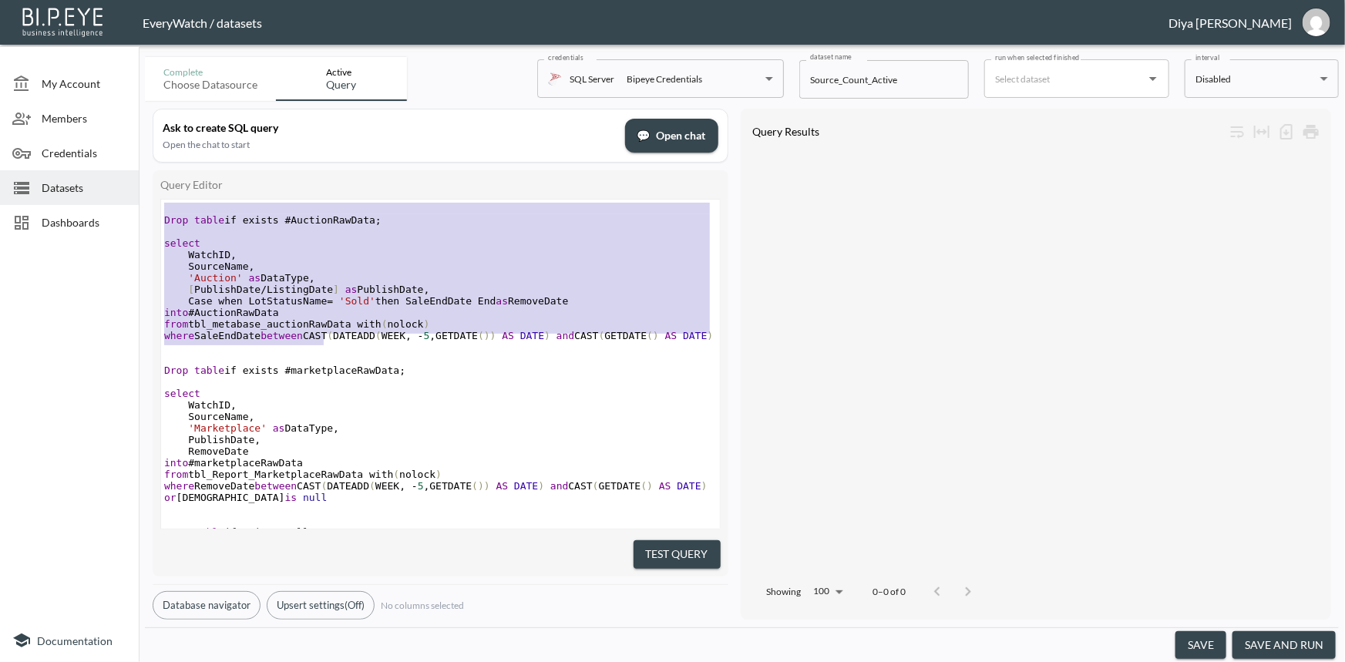
type textarea "Drop table if exists #AuctionRawData; select WatchID, SourceName, 'Auction' as …"
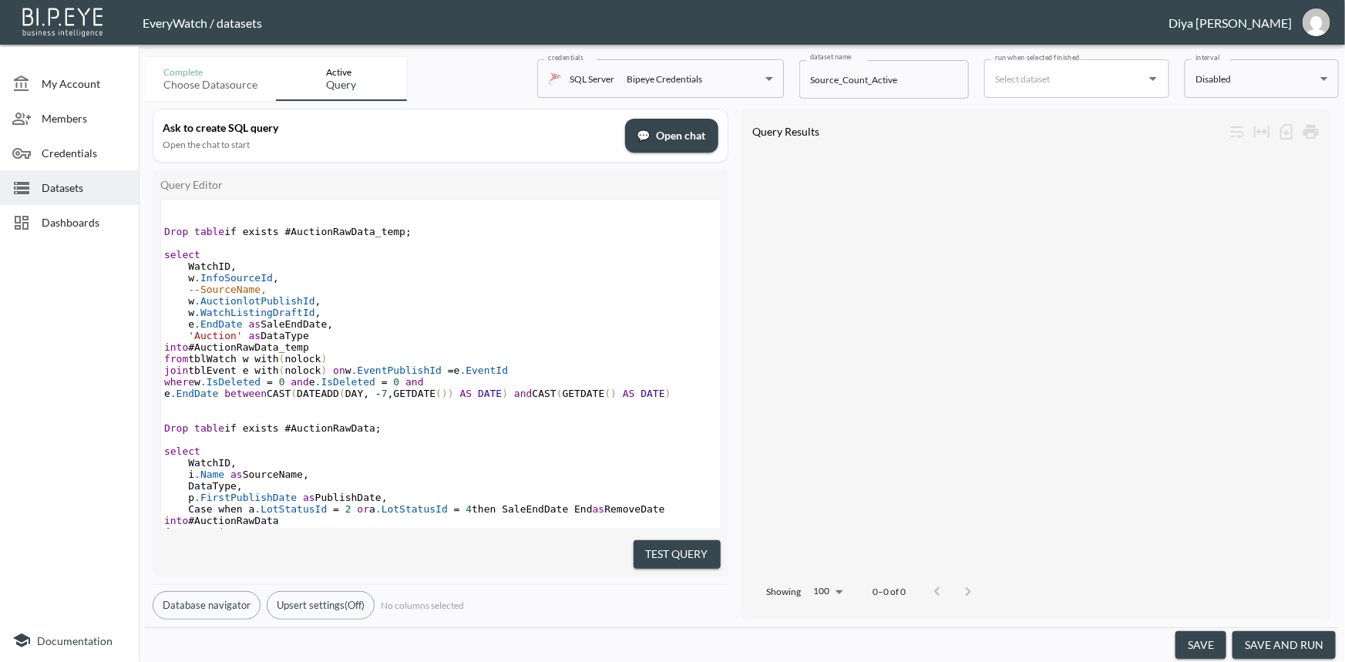
drag, startPoint x: 244, startPoint y: 211, endPoint x: 321, endPoint y: 355, distance: 162.8
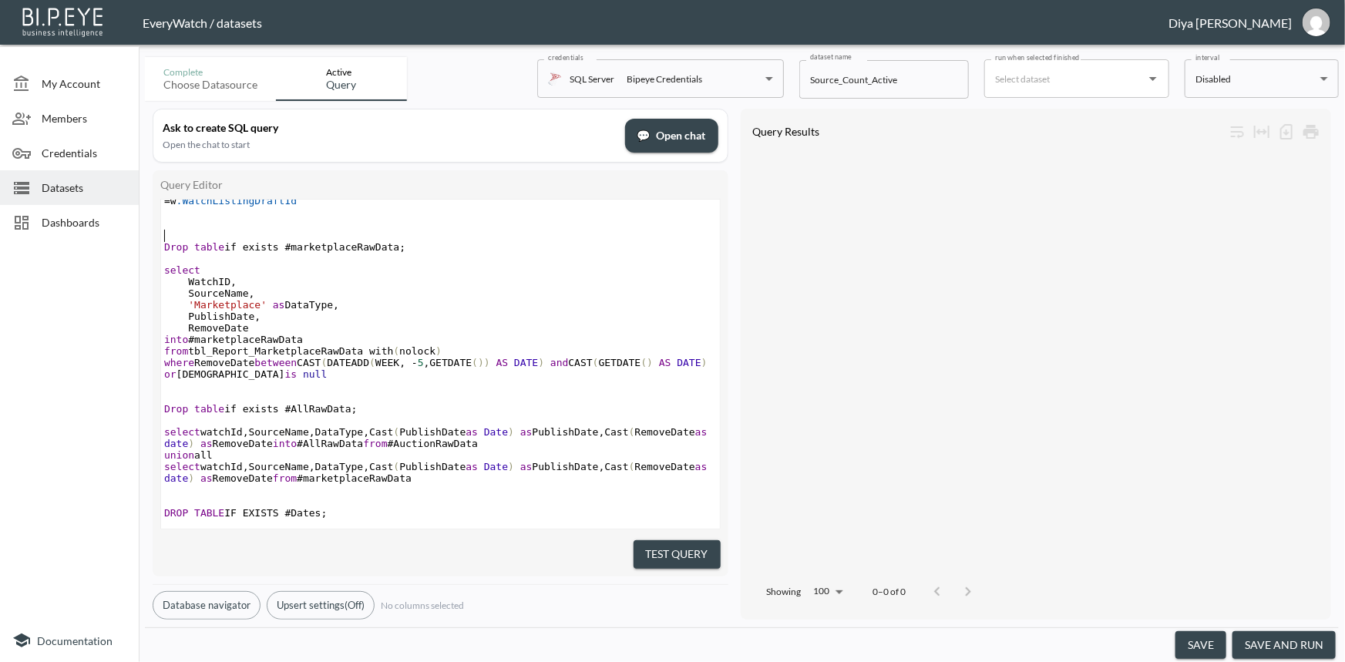
scroll to position [389, 0]
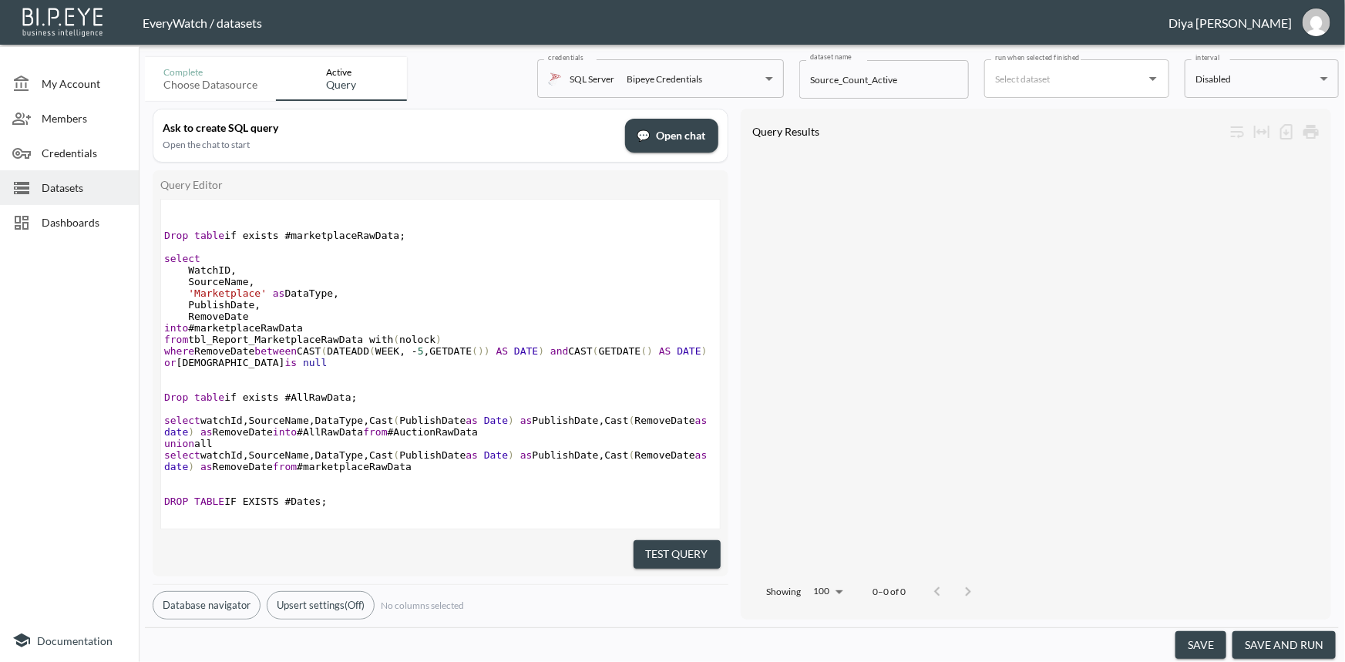
click at [684, 556] on button "Test Query" at bounding box center [677, 554] width 87 height 29
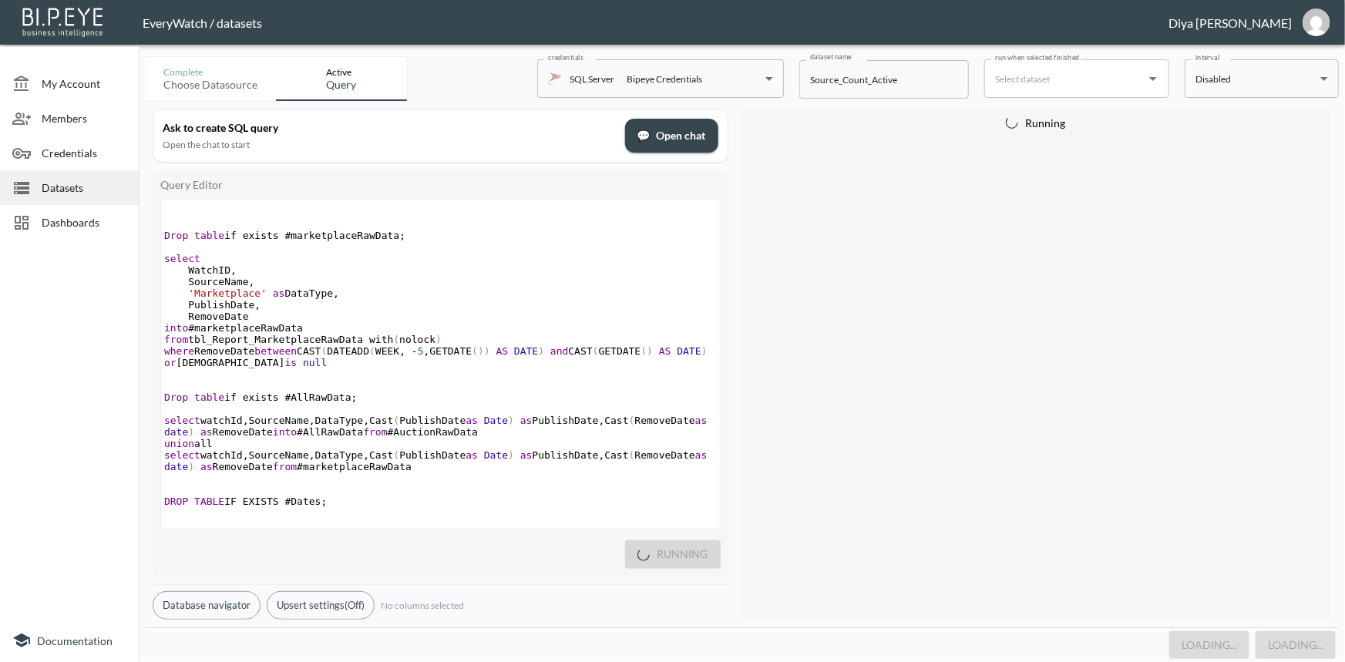
click at [574, 403] on pre "Drop table if exists #AllRawData ;" at bounding box center [440, 398] width 559 height 12
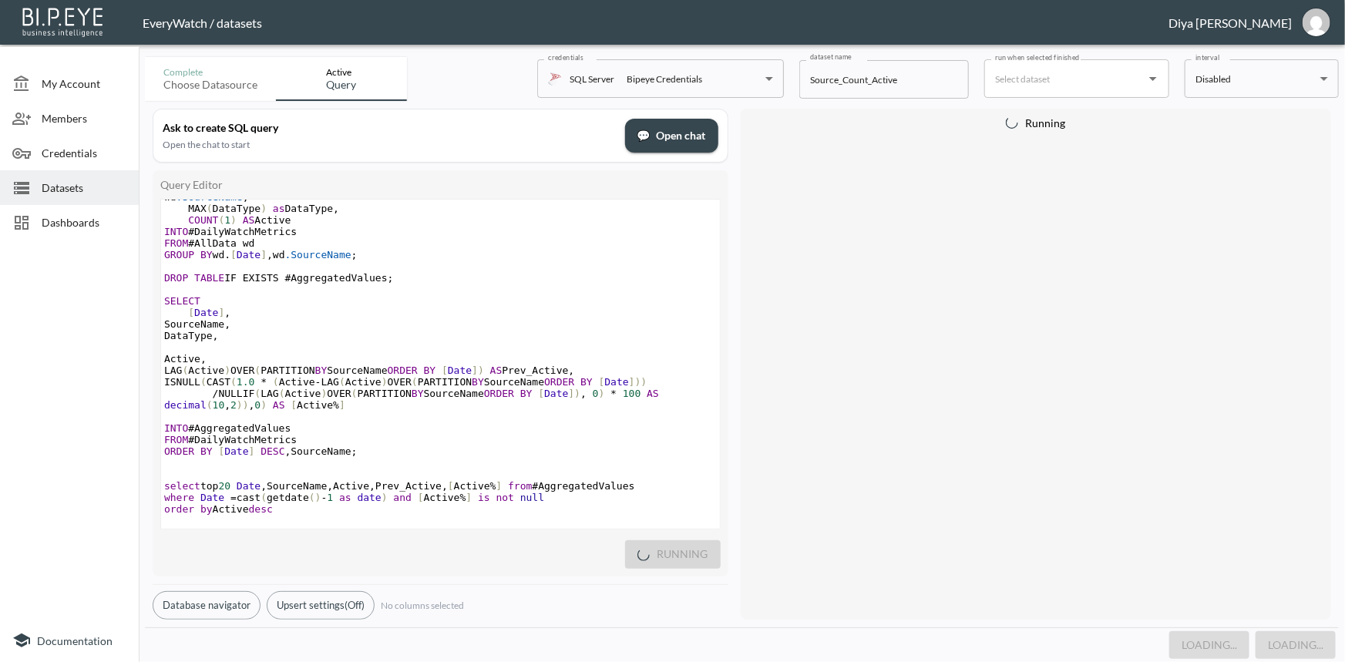
scroll to position [1172, 0]
click at [353, 593] on button "Upsert settings (Off)" at bounding box center [321, 605] width 108 height 29
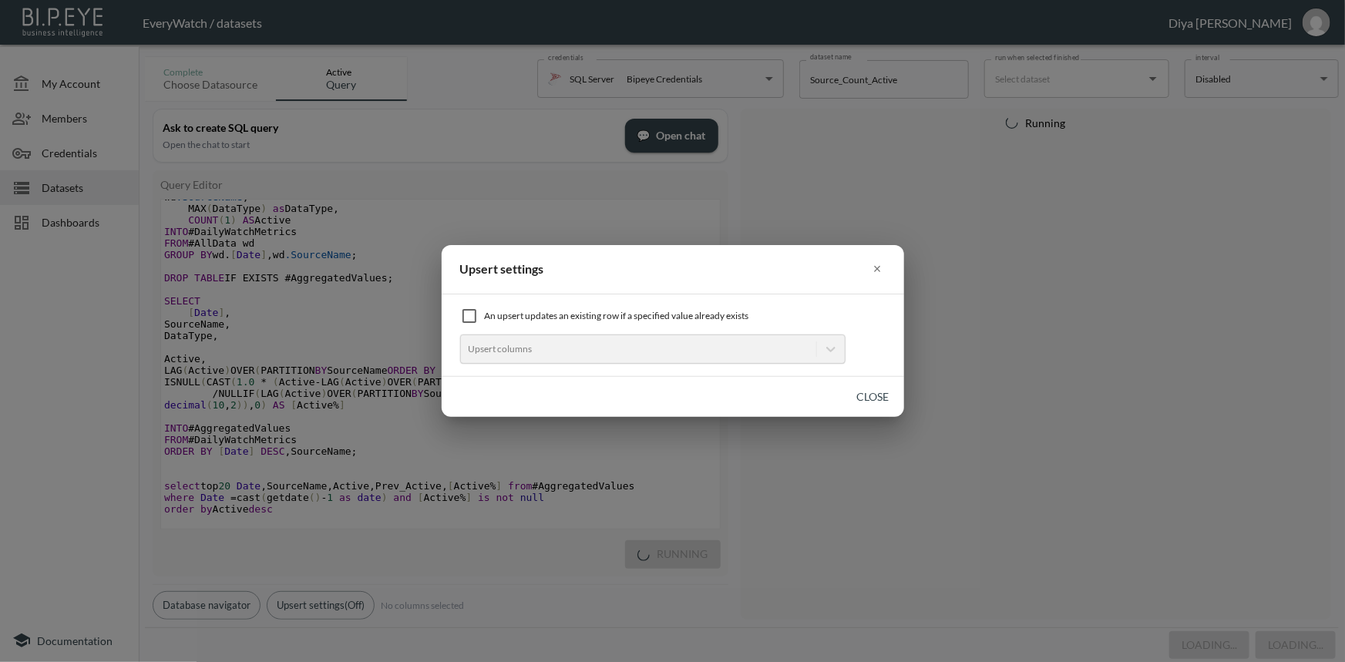
click at [877, 265] on button "×" at bounding box center [878, 269] width 16 height 24
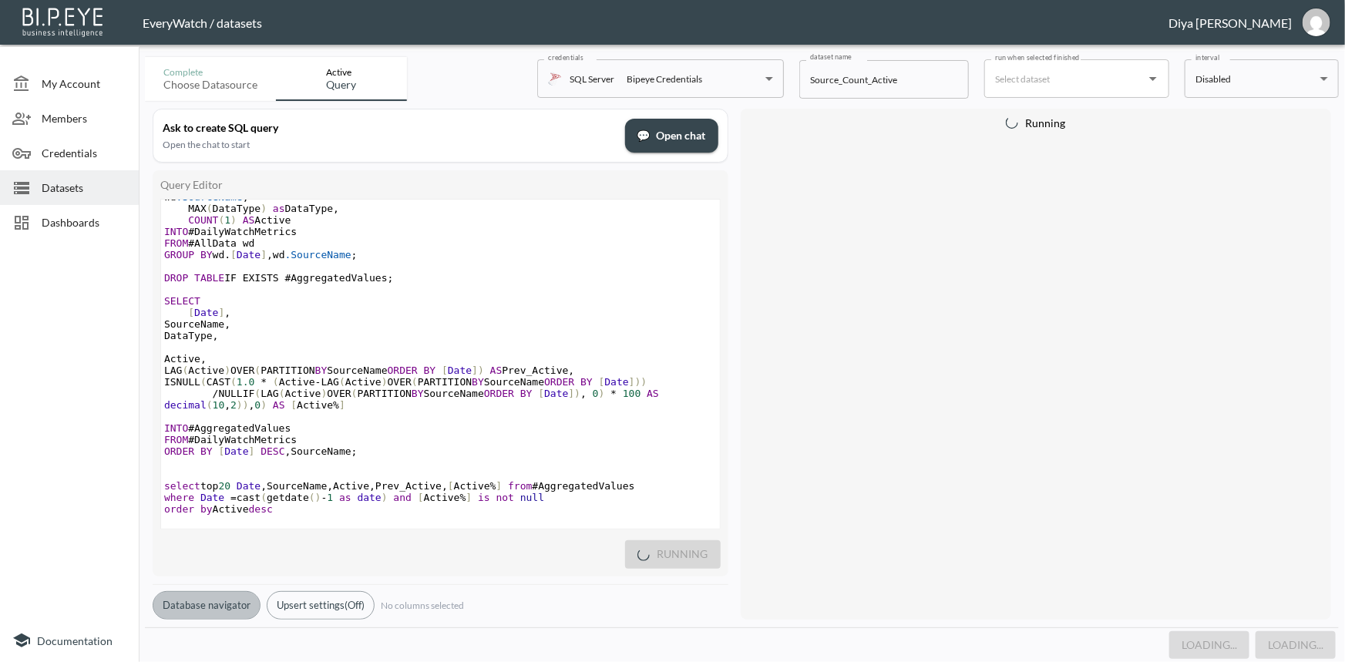
click at [237, 594] on button "Database navigator" at bounding box center [207, 605] width 108 height 29
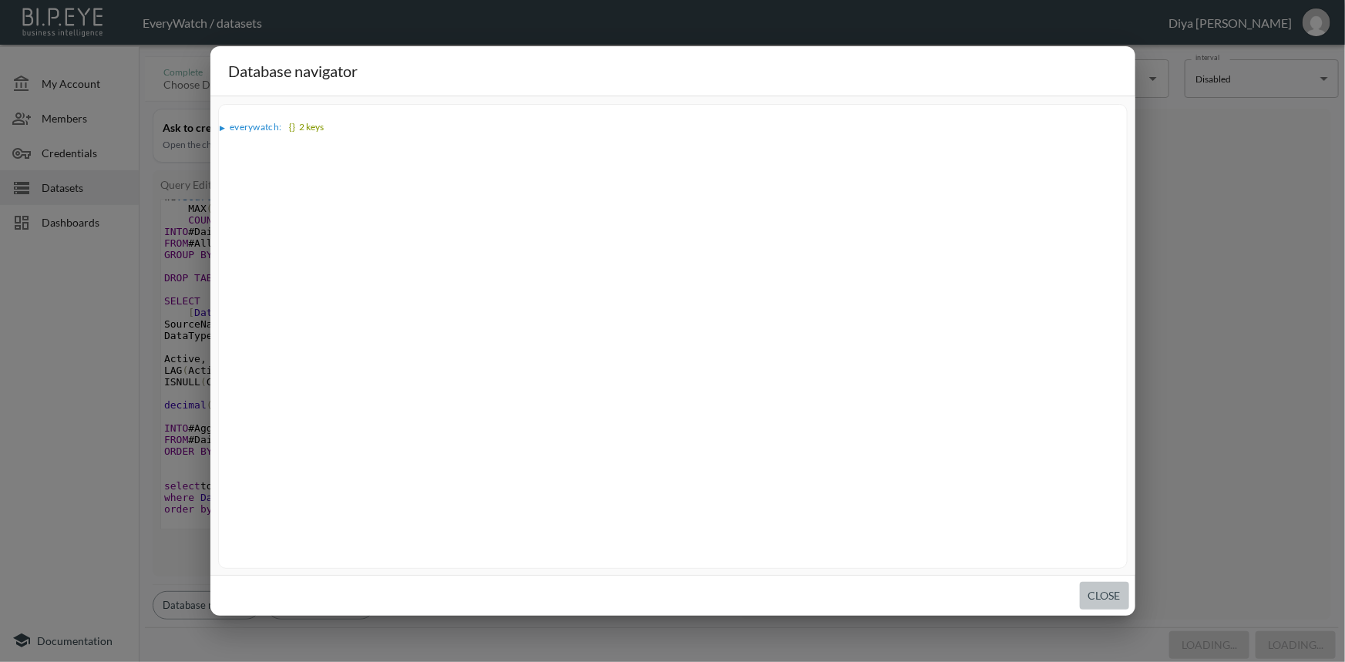
click at [1095, 594] on button "Close" at bounding box center [1104, 596] width 49 height 29
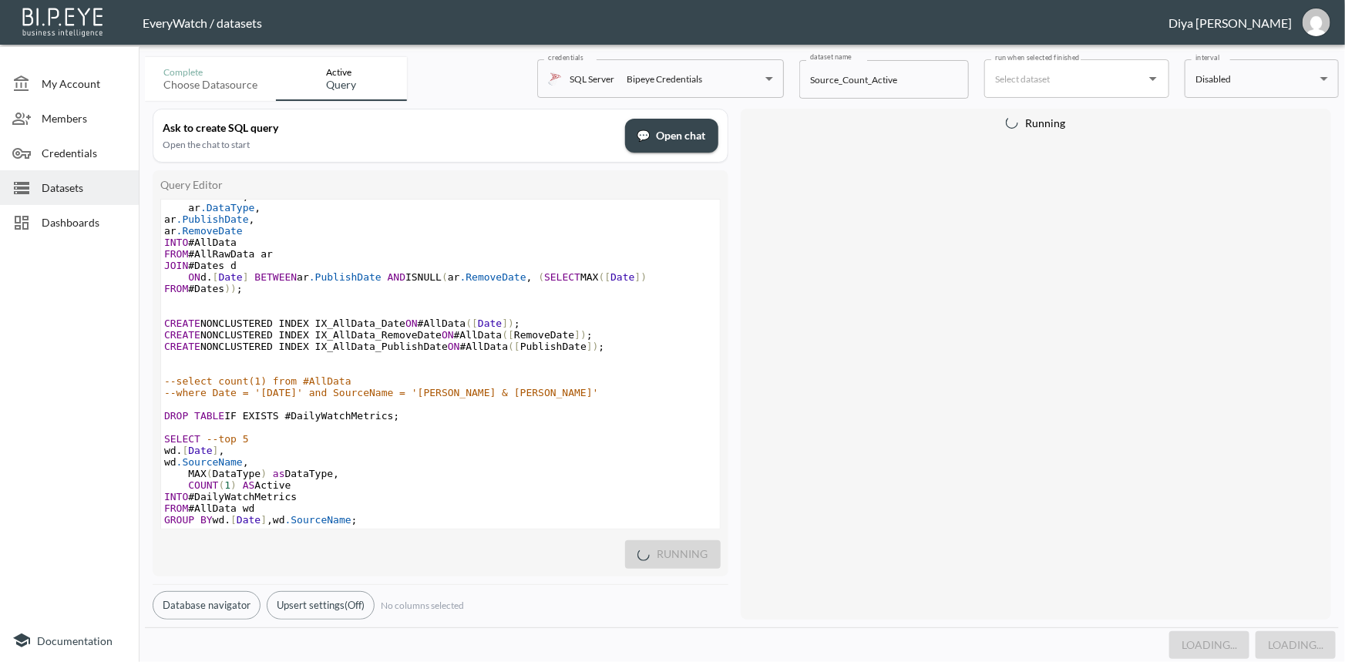
scroll to position [794, 0]
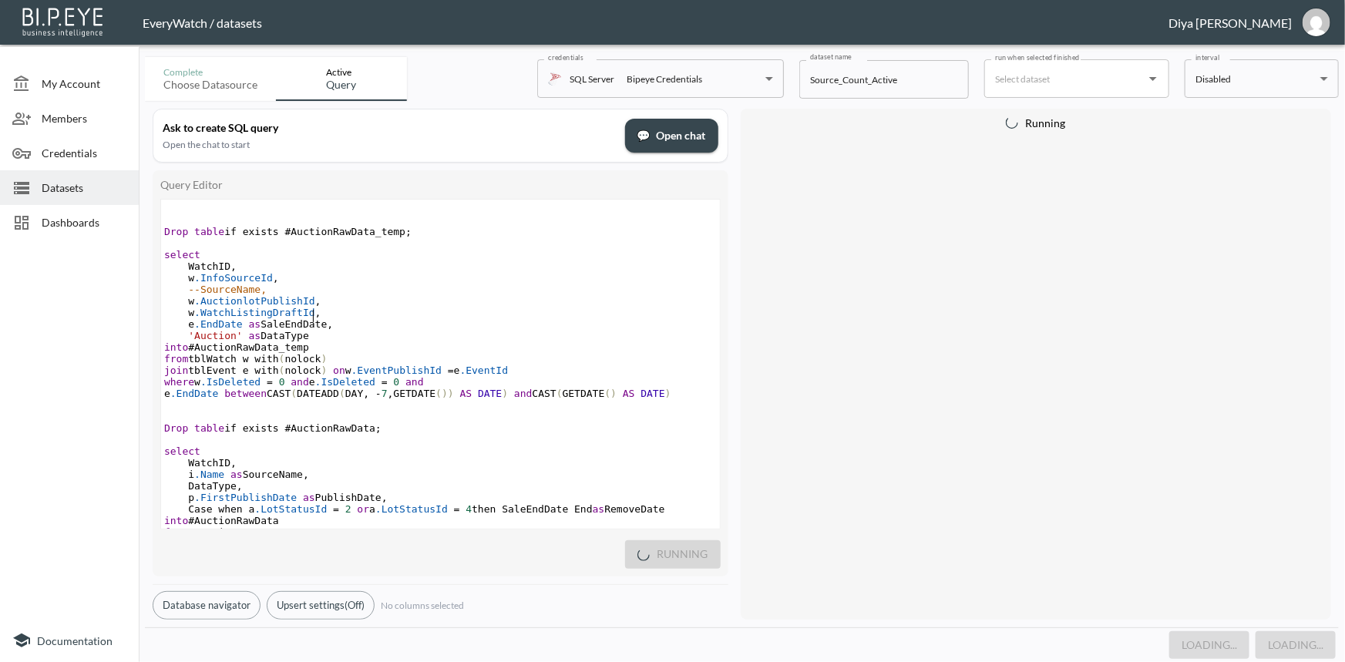
click at [517, 311] on pre "w .WatchListingDraftId ," at bounding box center [440, 313] width 559 height 12
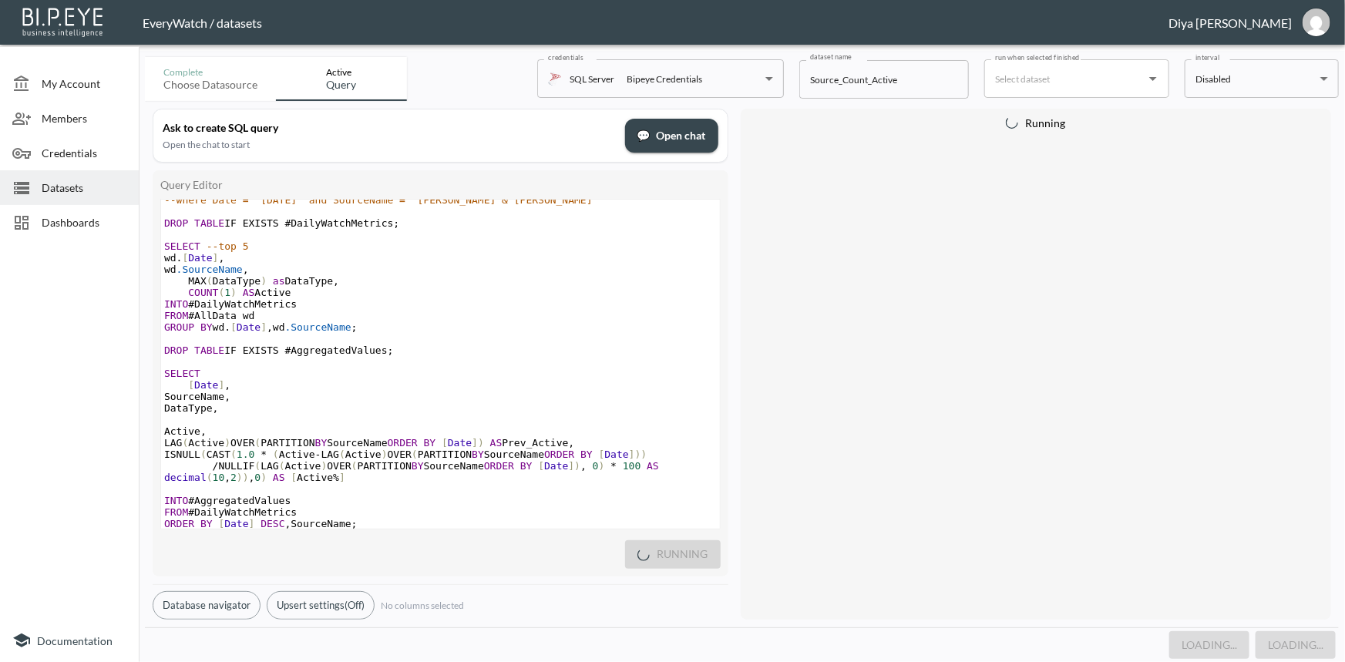
scroll to position [1121, 0]
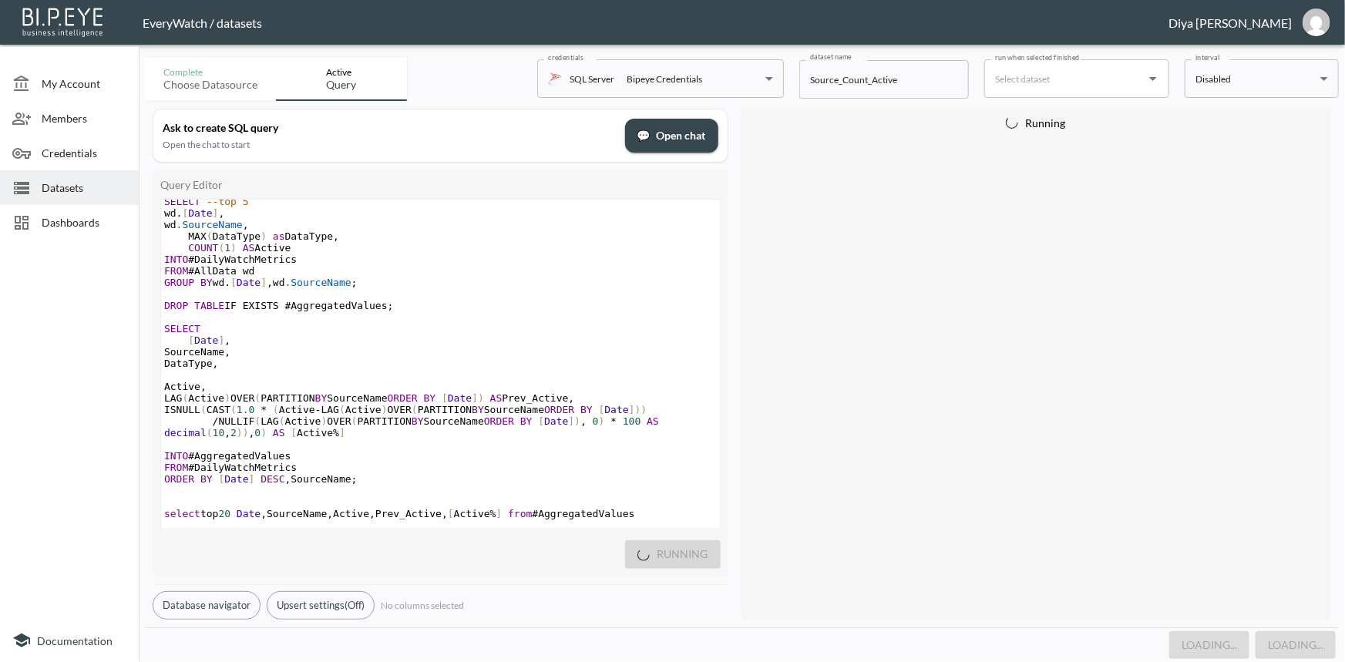
click at [555, 415] on span "ISNULL ( CAST ( 1.0 * ( Active - LAG ( Active ) OVER ( PARTITION BY SourceName …" at bounding box center [408, 410] width 489 height 12
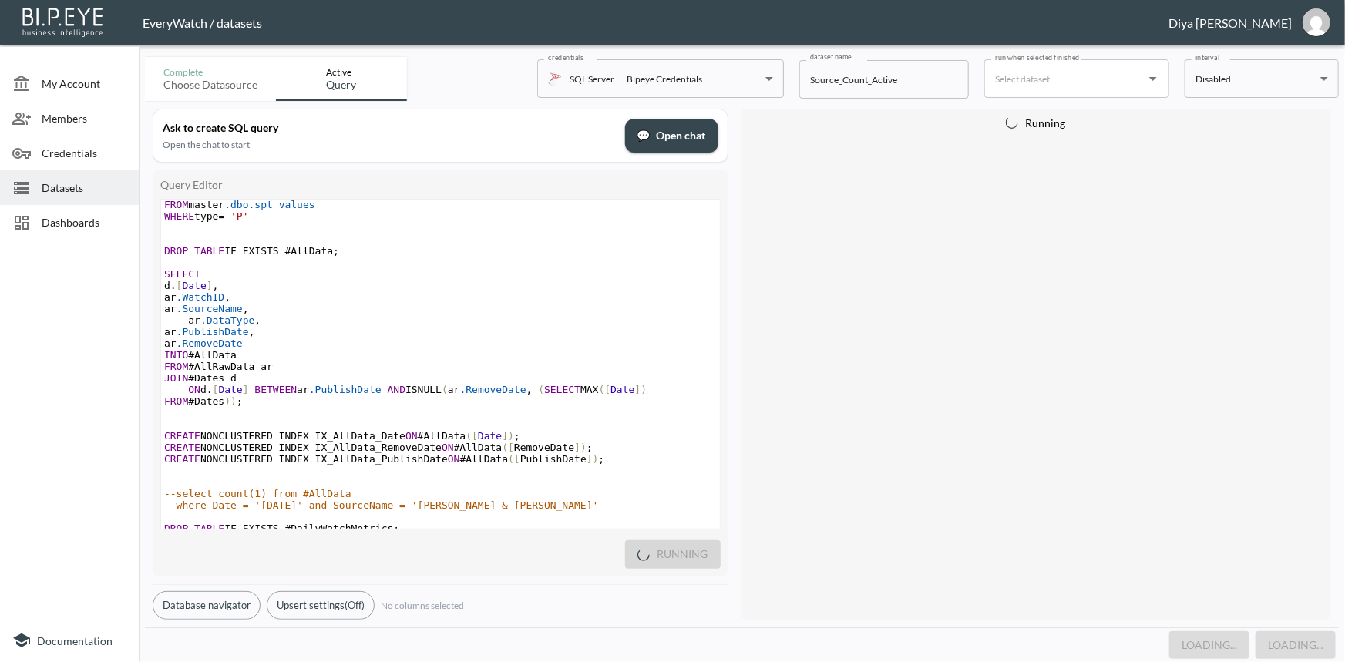
scroll to position [840, 0]
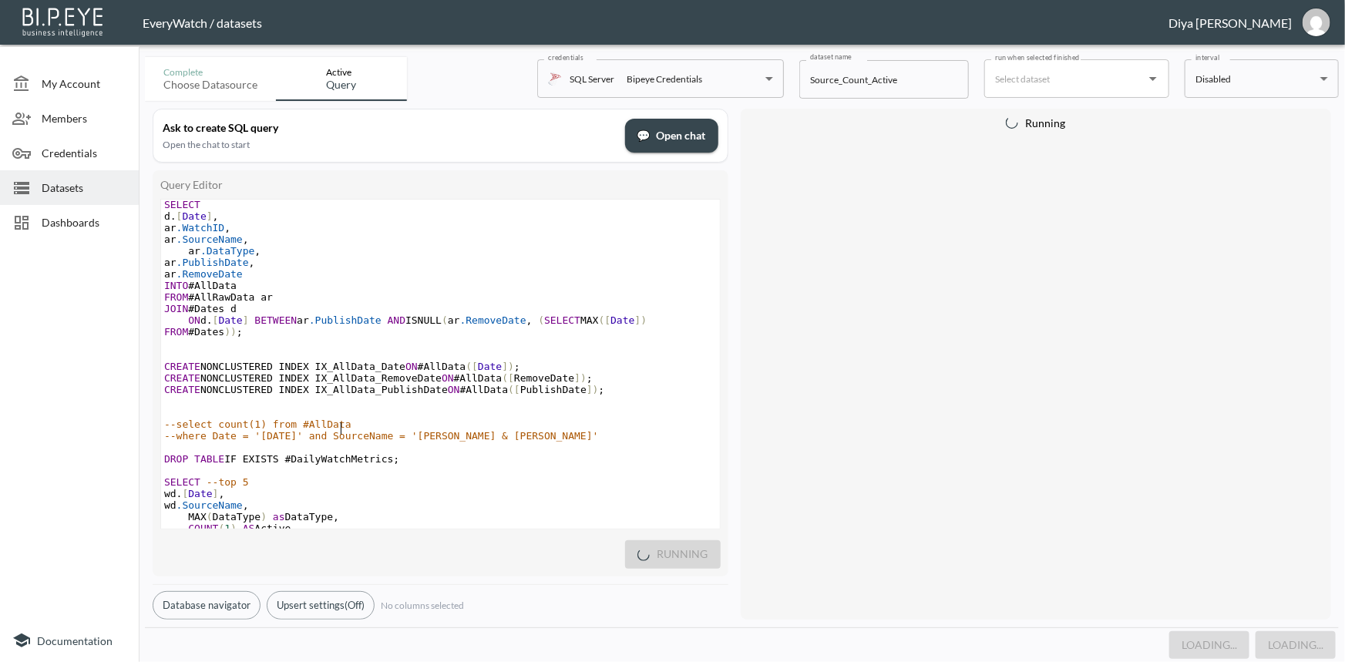
click at [442, 422] on pre "--select count(1) from #AllData" at bounding box center [440, 425] width 559 height 12
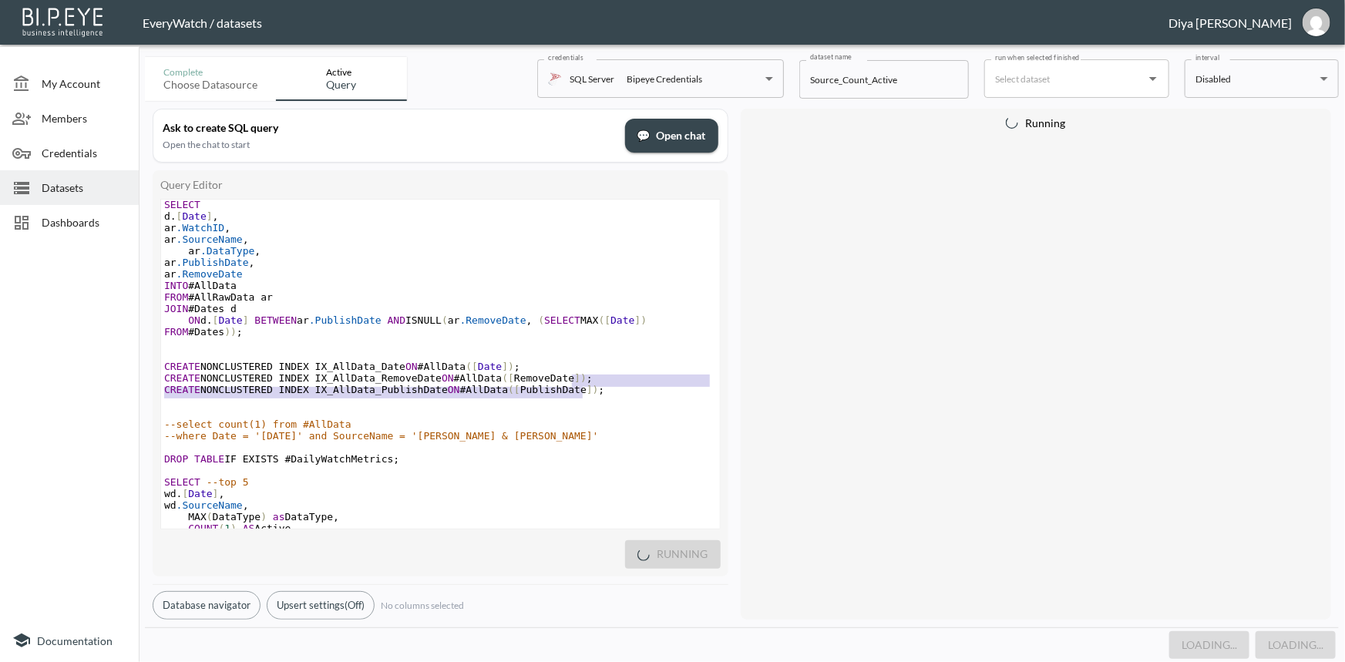
type textarea "CREATE NONCLUSTERED INDEX IX_AllData_Date ON #AllData([Date]); CREATE NONCLUSTE…"
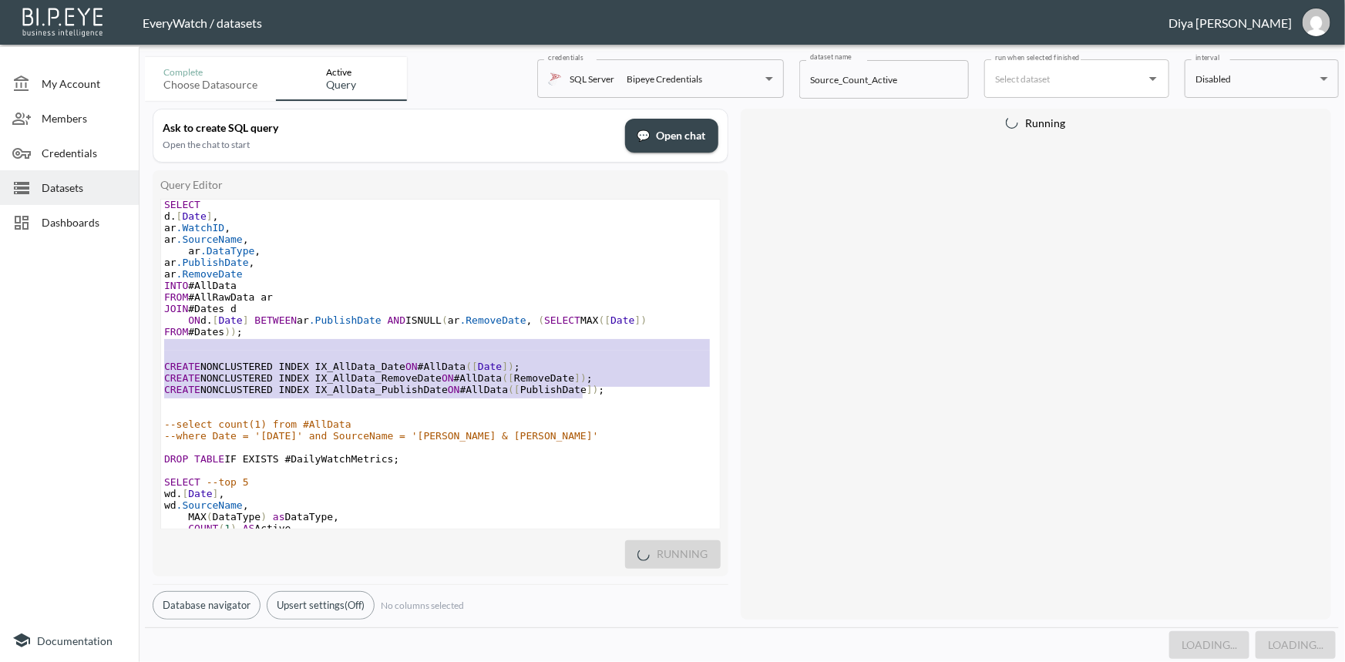
drag, startPoint x: 591, startPoint y: 390, endPoint x: 532, endPoint y: 348, distance: 71.9
click at [532, 348] on div "from tbl_Report_MarketplaceRawData with ( nolock ) where RemoveDate between CAS…" at bounding box center [440, 349] width 559 height 902
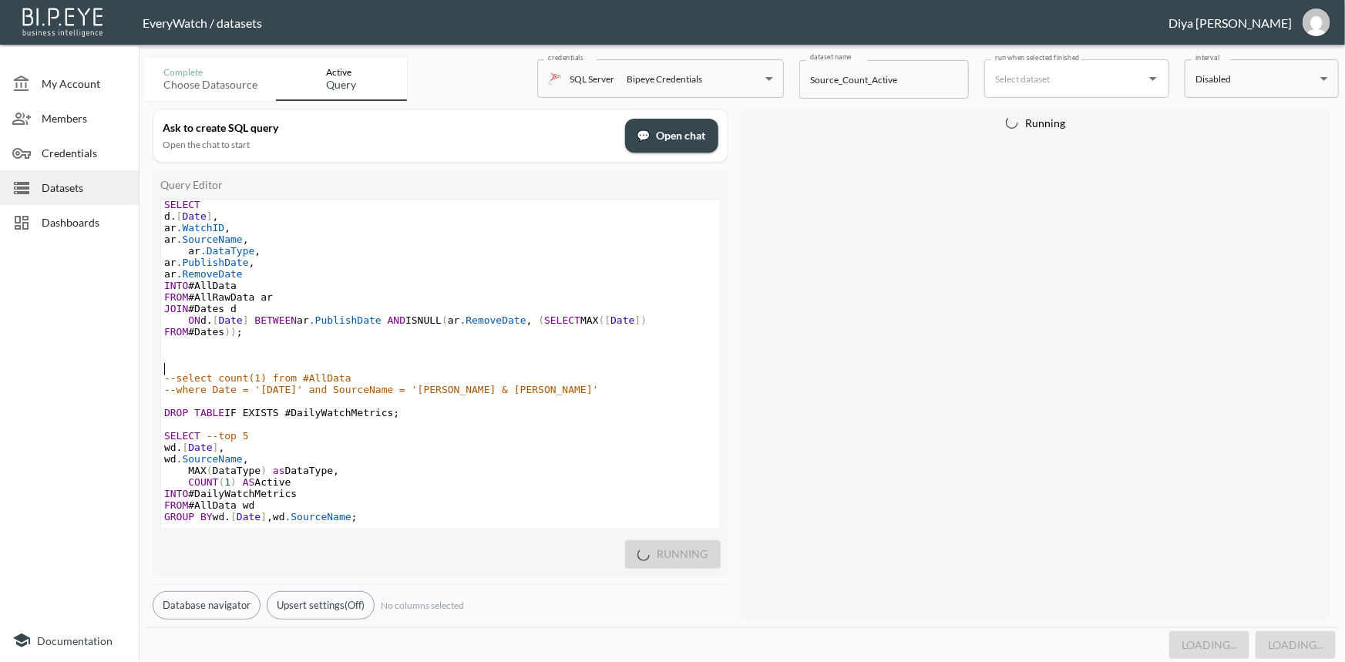
type textarea "--select count(1) from #AllData --where Date = '[DATE]' and SourceName = '[PERS…"
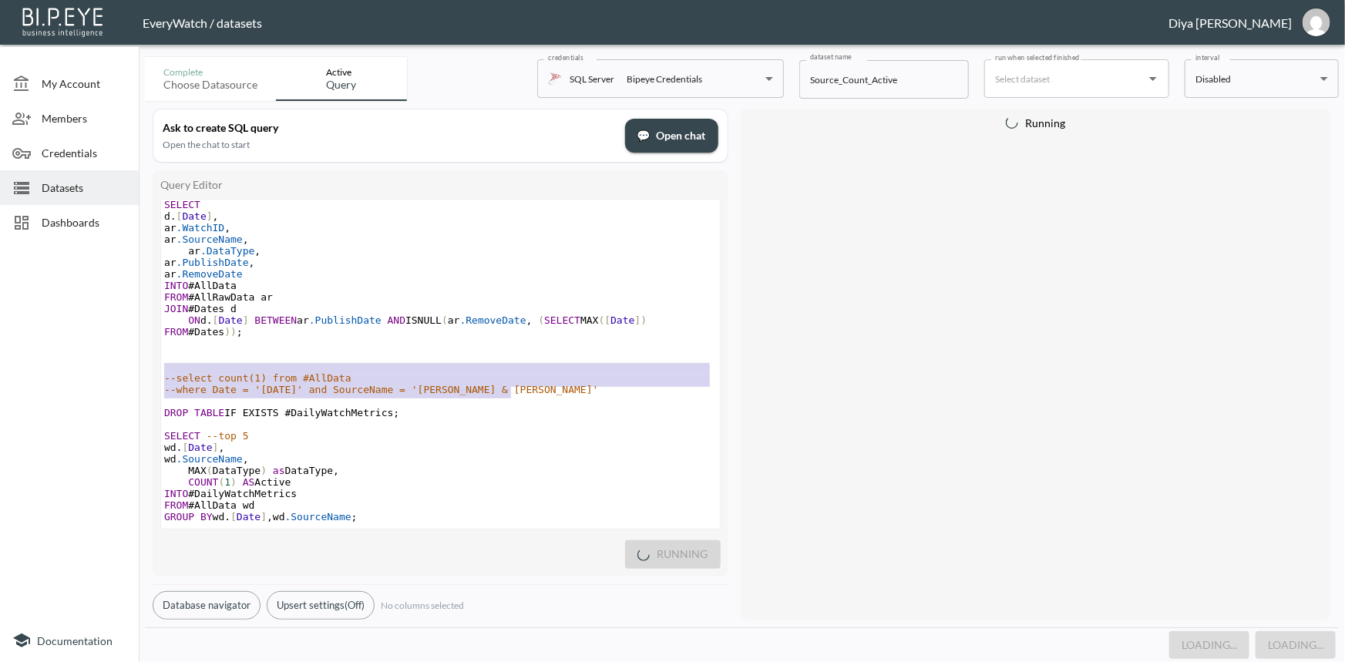
drag, startPoint x: 481, startPoint y: 363, endPoint x: 537, endPoint y: 392, distance: 62.8
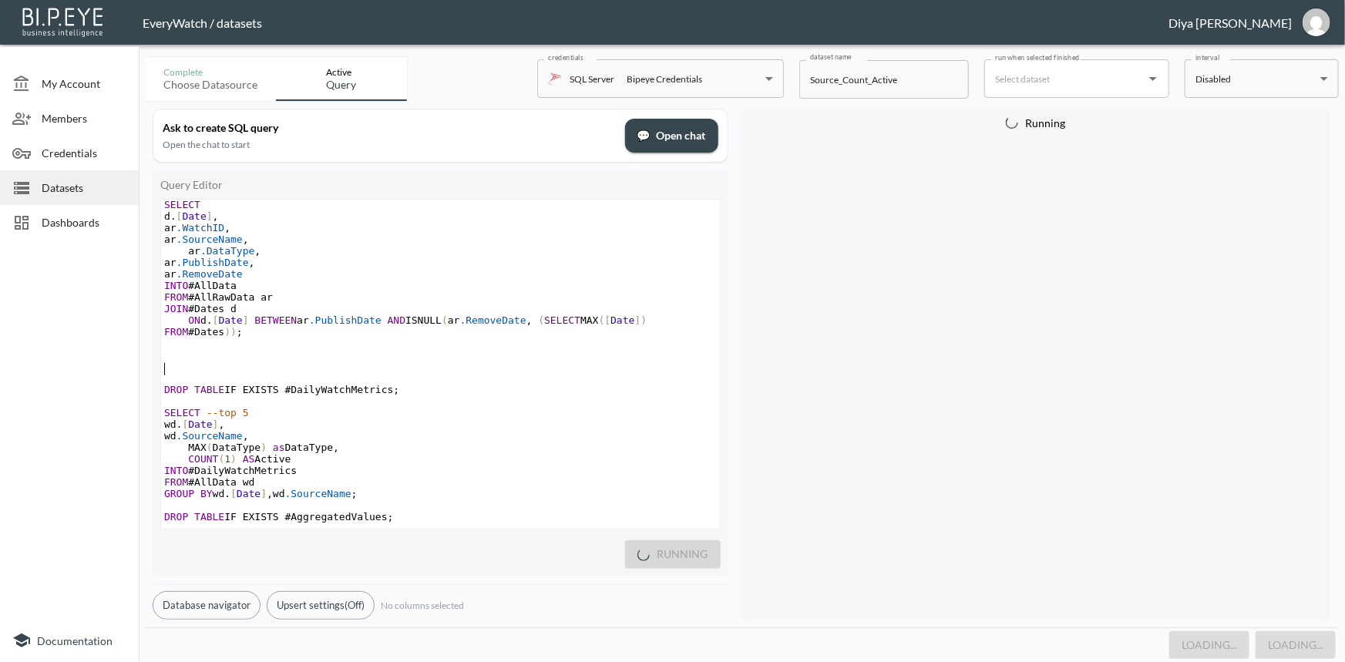
click at [455, 363] on pre "​" at bounding box center [440, 367] width 559 height 12
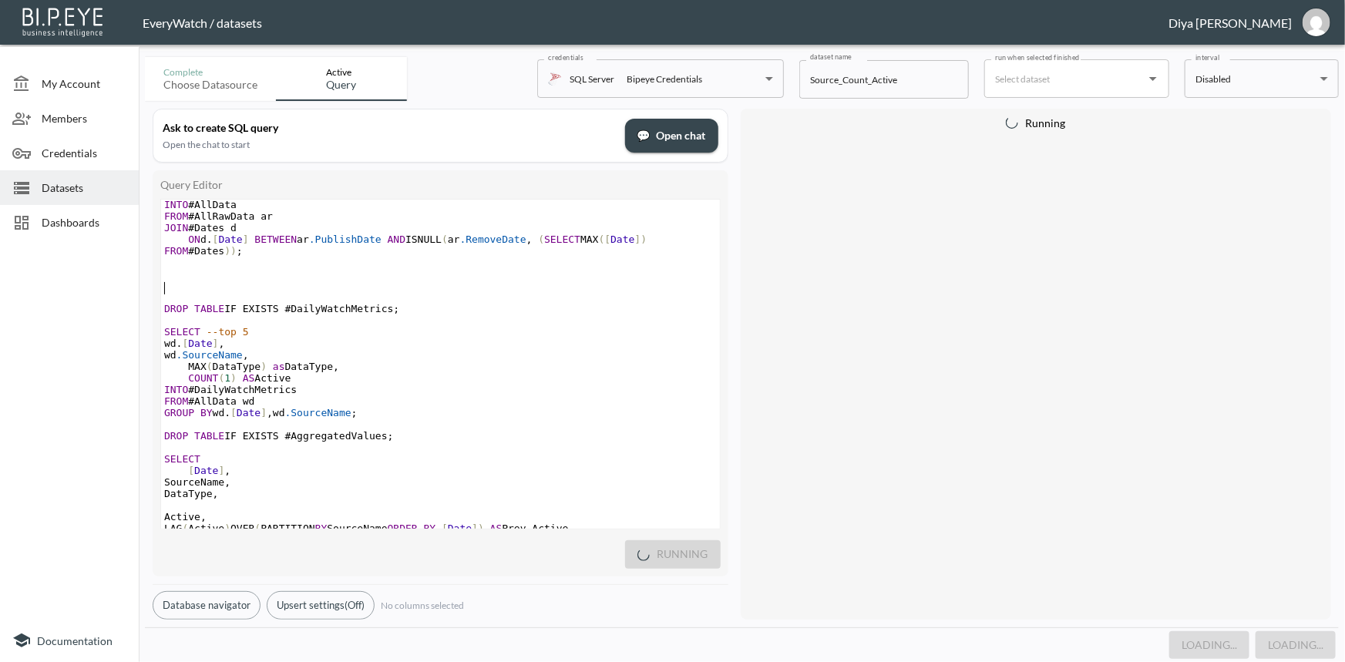
scroll to position [1051, 0]
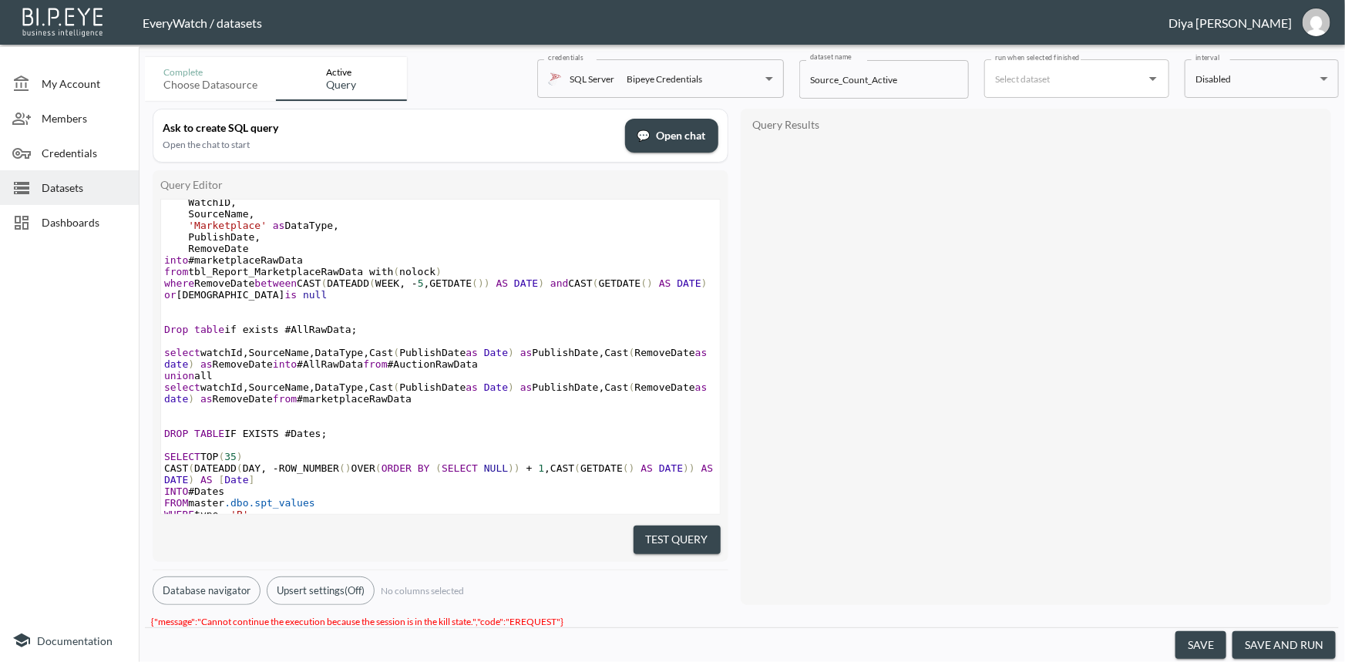
click at [491, 428] on pre "​" at bounding box center [440, 422] width 559 height 12
click at [670, 532] on button "Test Query" at bounding box center [677, 540] width 87 height 29
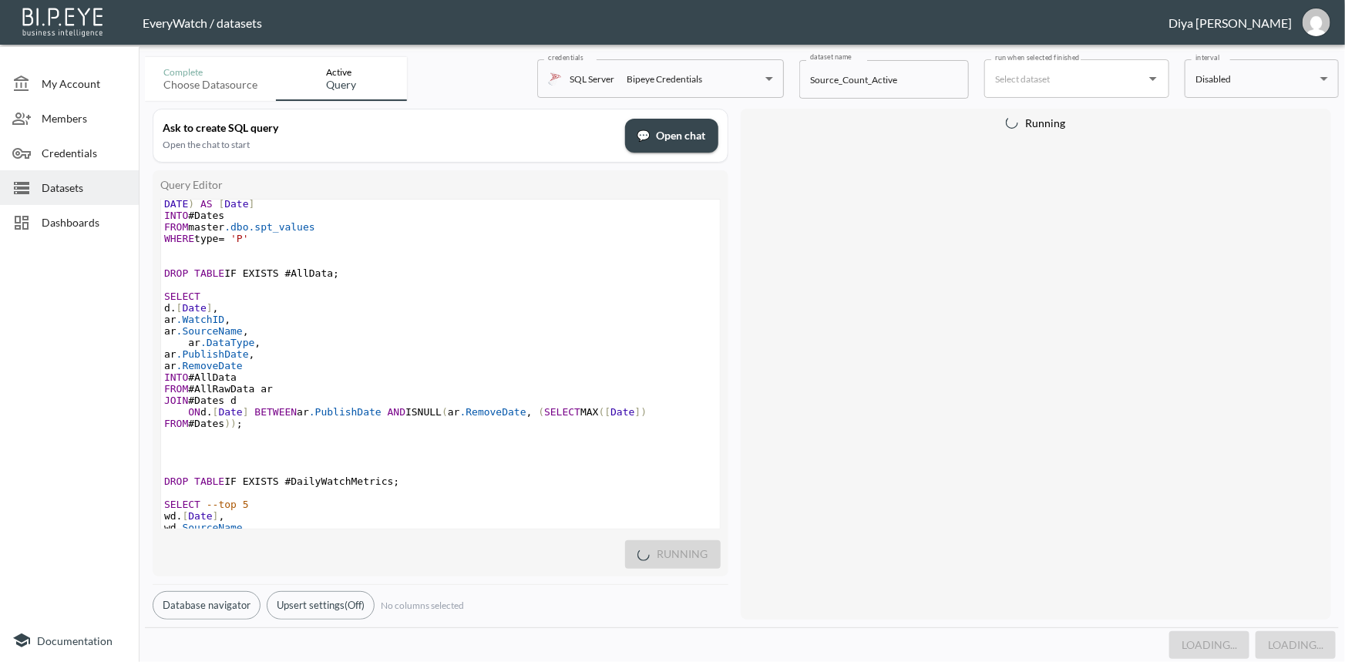
scroll to position [890, 0]
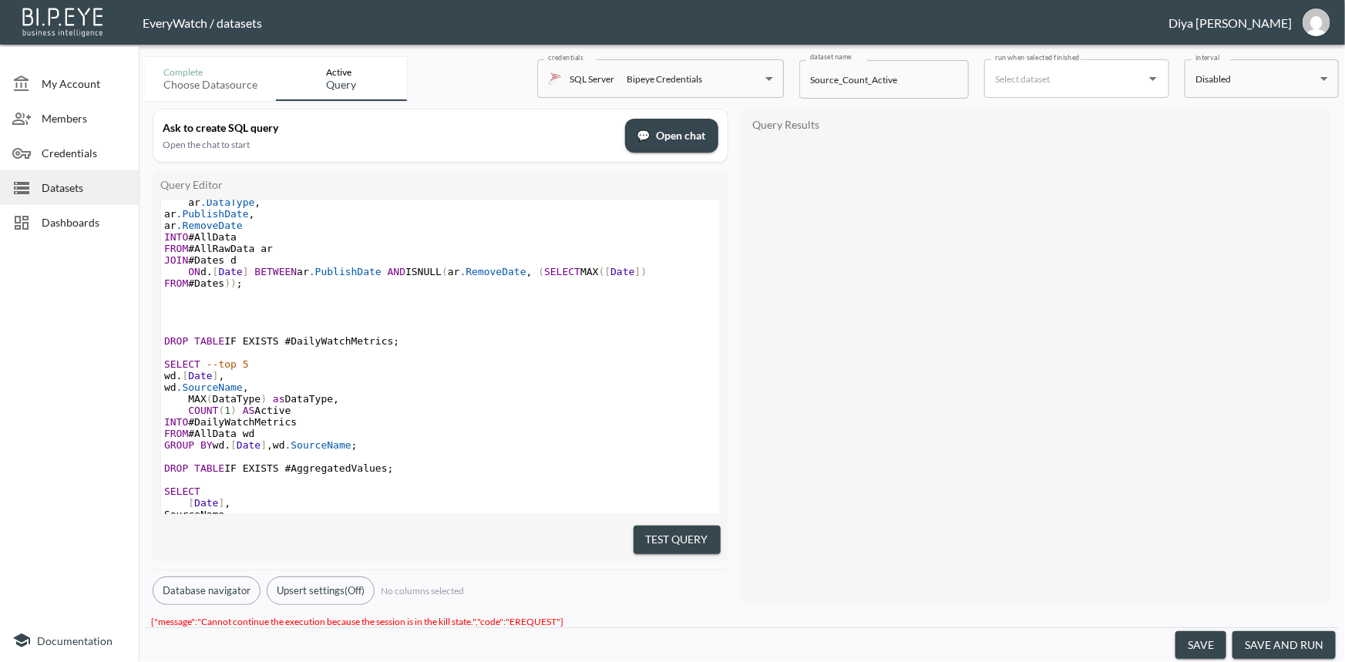
click at [245, 407] on span "AS" at bounding box center [249, 411] width 12 height 12
click at [247, 369] on pre "SELECT --top 5" at bounding box center [440, 364] width 559 height 12
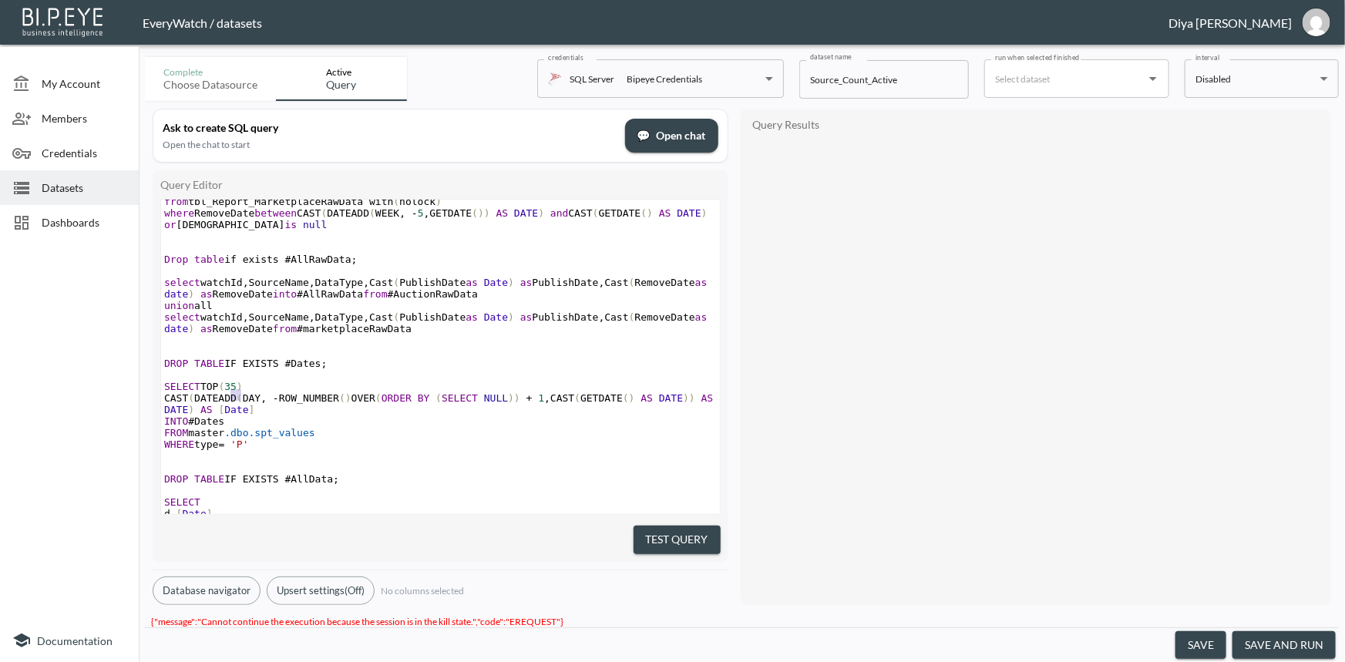
drag, startPoint x: 239, startPoint y: 393, endPoint x: 231, endPoint y: 395, distance: 7.9
click at [231, 392] on span "35" at bounding box center [230, 387] width 12 height 12
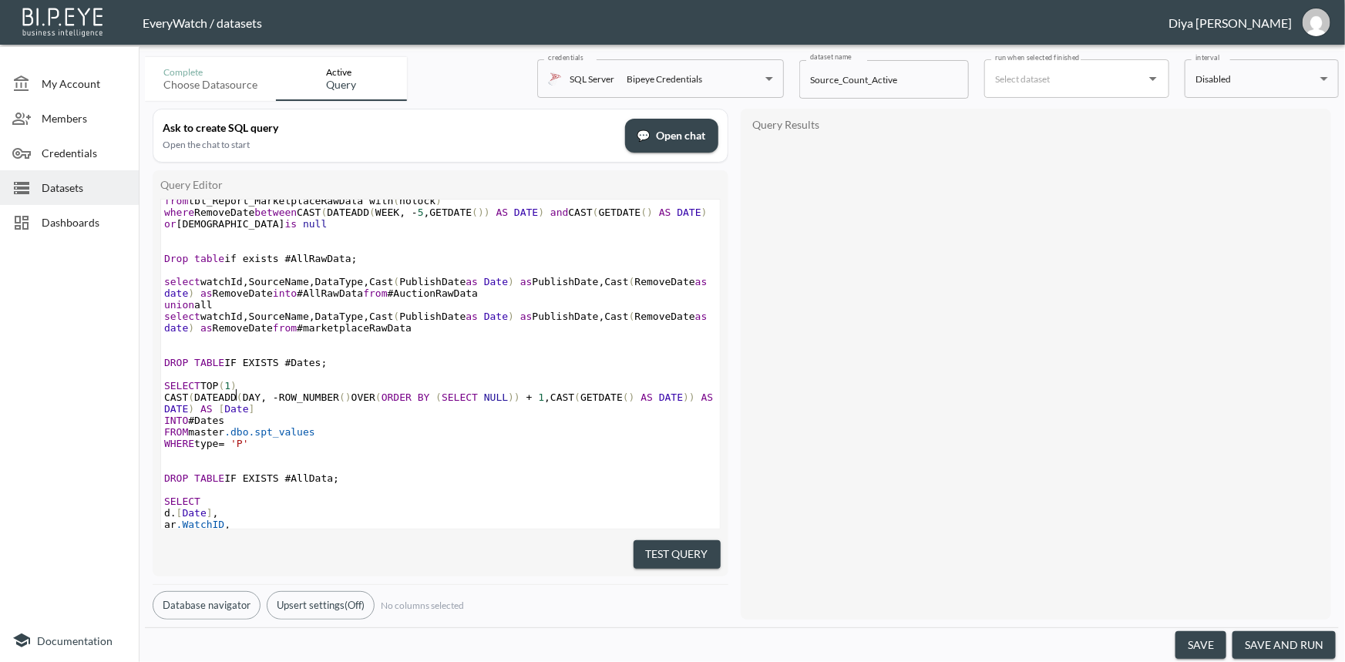
type textarea "10"
click at [308, 392] on pre "SELECT TOP ( 10 )" at bounding box center [440, 386] width 559 height 12
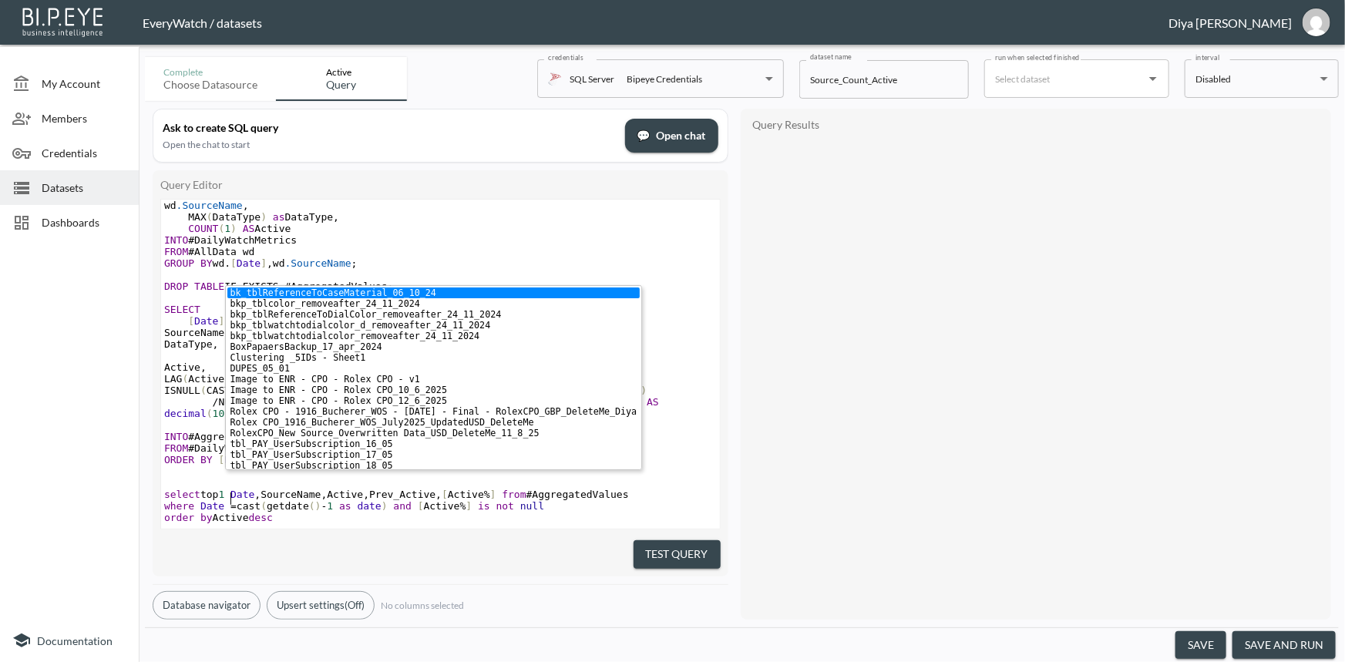
type textarea "10"
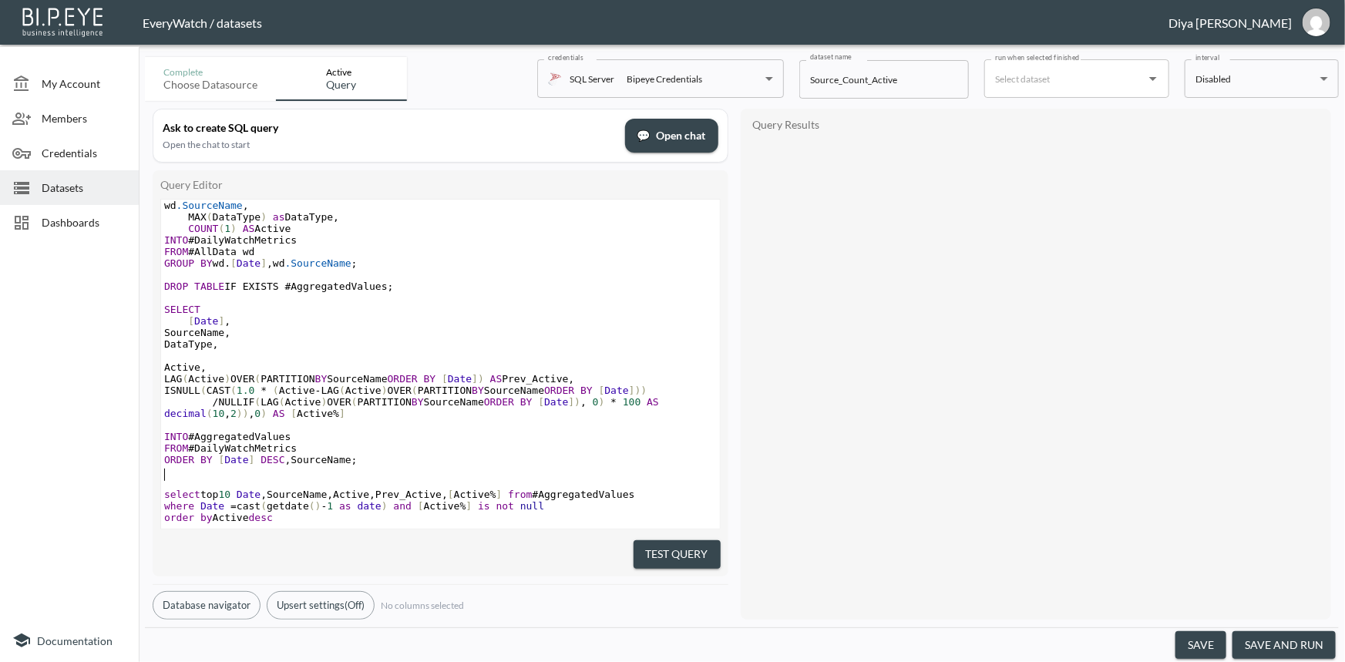
click at [308, 466] on pre "​" at bounding box center [440, 472] width 559 height 12
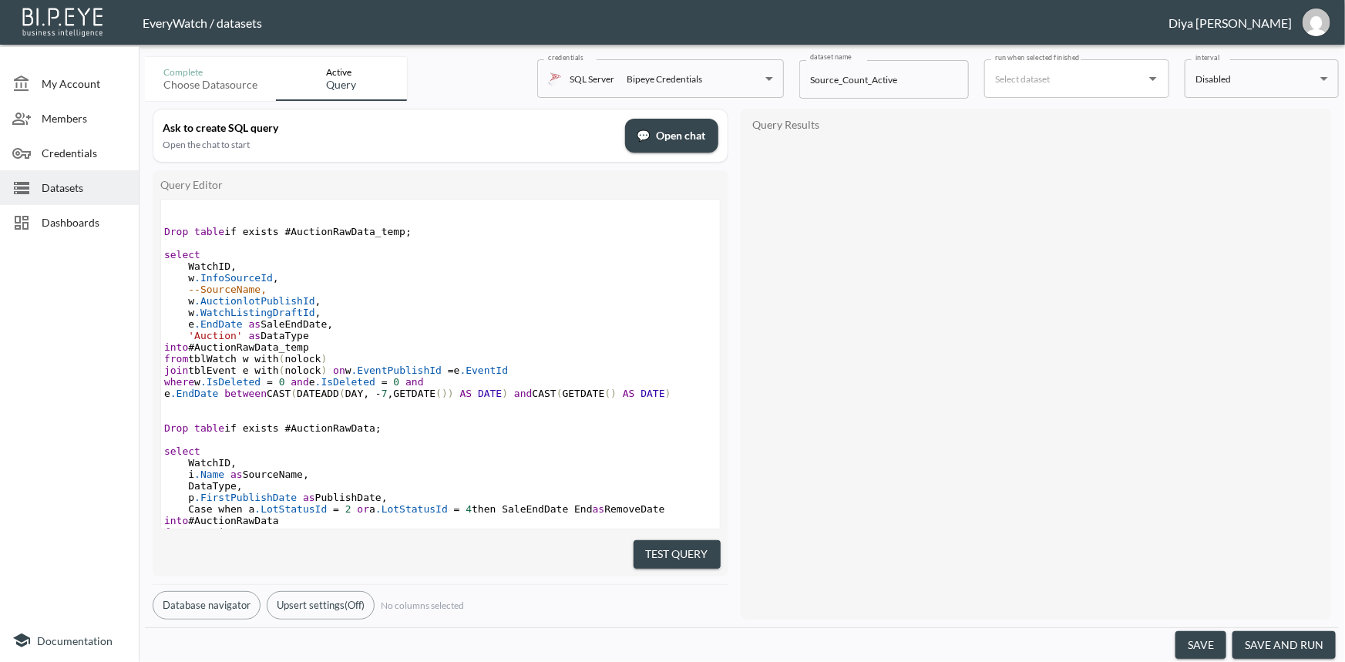
click at [705, 553] on button "Test Query" at bounding box center [677, 554] width 87 height 29
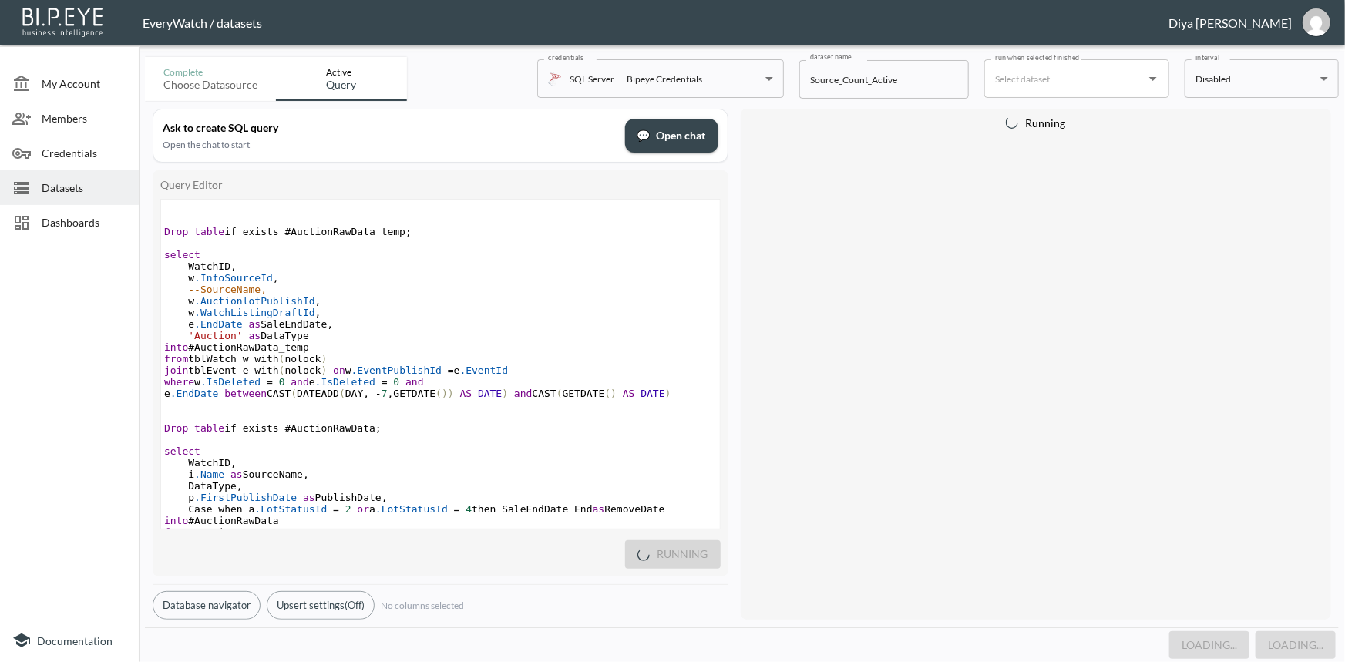
click at [569, 417] on pre "​" at bounding box center [440, 417] width 559 height 12
click at [369, 399] on span "e .EndDate between CAST ( DATEADD ( DAY , - 7 , GETDATE ()) AS DATE ) and CAST …" at bounding box center [417, 394] width 507 height 12
type textarea "1-"
type textarea "0"
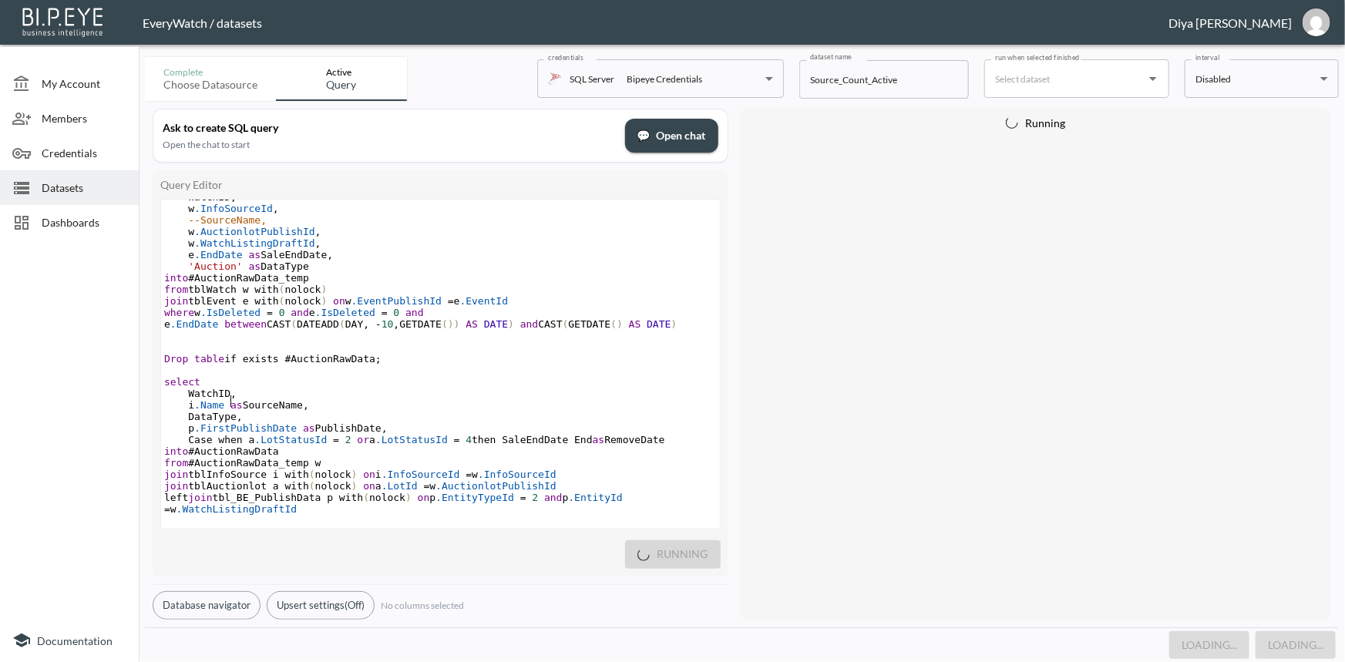
click at [380, 395] on pre "WatchID ," at bounding box center [440, 394] width 559 height 12
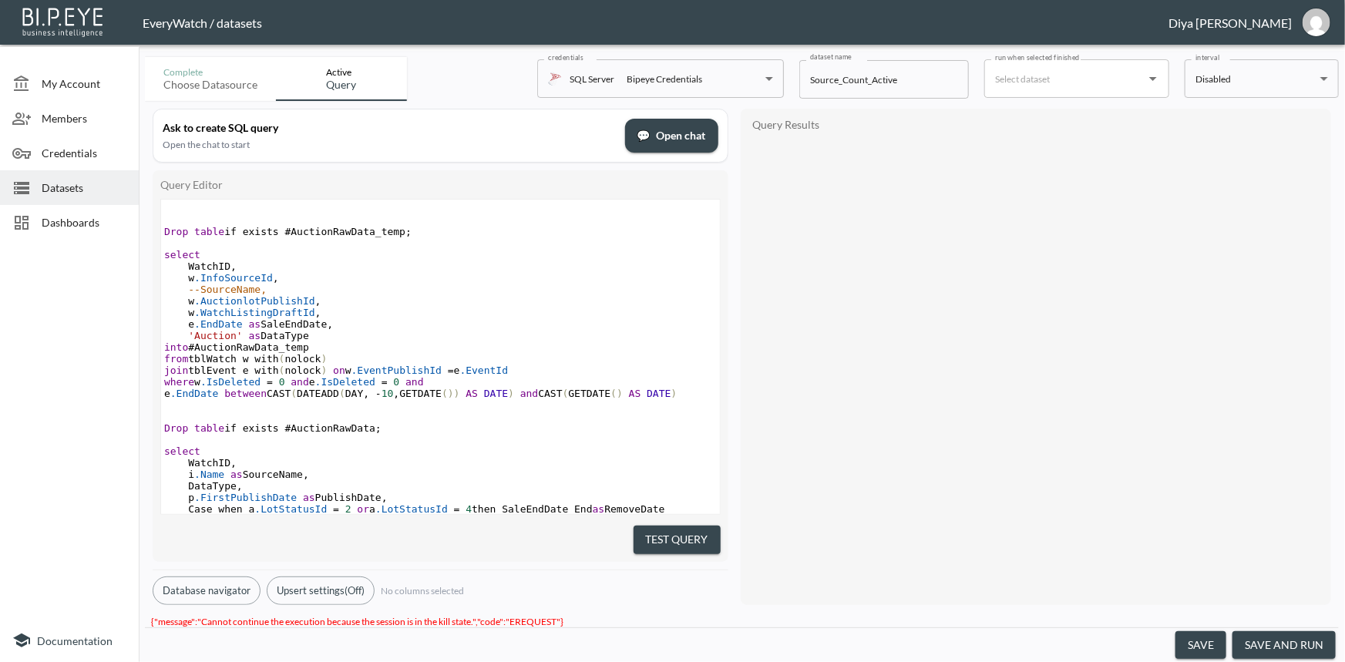
click at [352, 446] on pre "​" at bounding box center [440, 440] width 559 height 12
drag, startPoint x: 351, startPoint y: 397, endPoint x: 335, endPoint y: 397, distance: 15.4
click at [335, 397] on span "e .EndDate between CAST ( DATEADD ( DAY , - 10 , GETDATE ()) AS DATE ) and CAST…" at bounding box center [420, 394] width 513 height 12
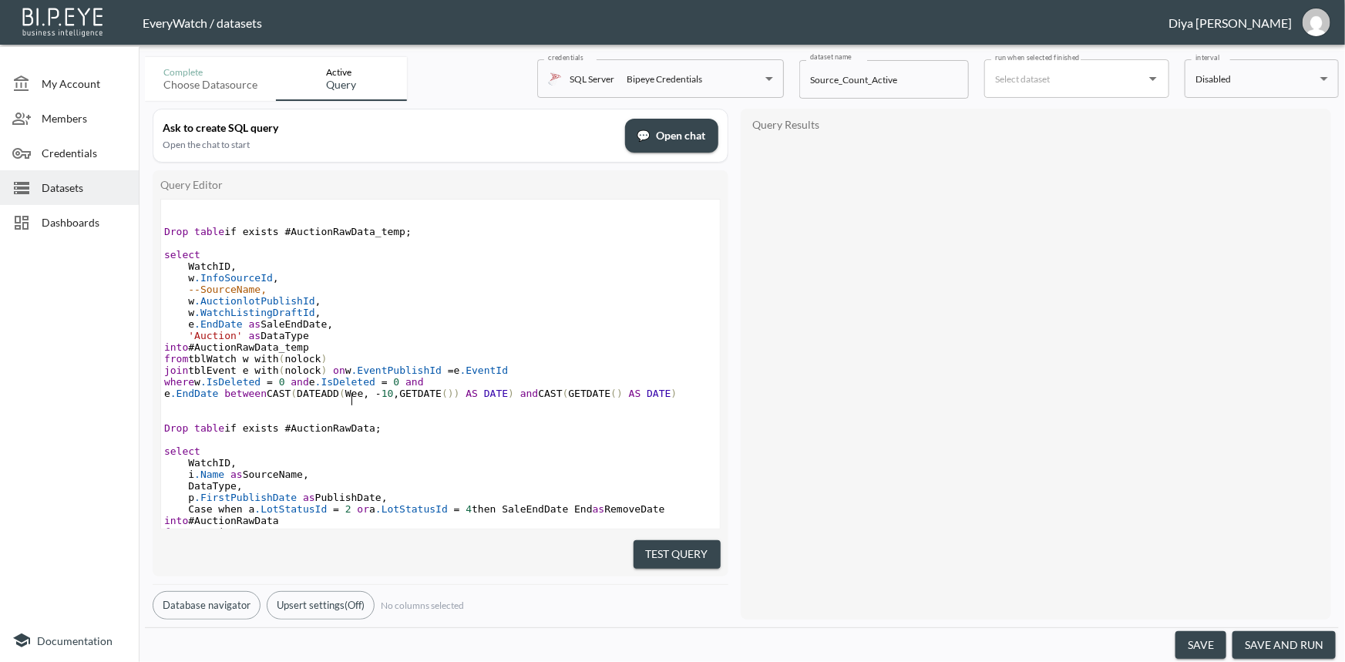
type textarea "Week"
click at [391, 439] on pre "​" at bounding box center [440, 440] width 559 height 12
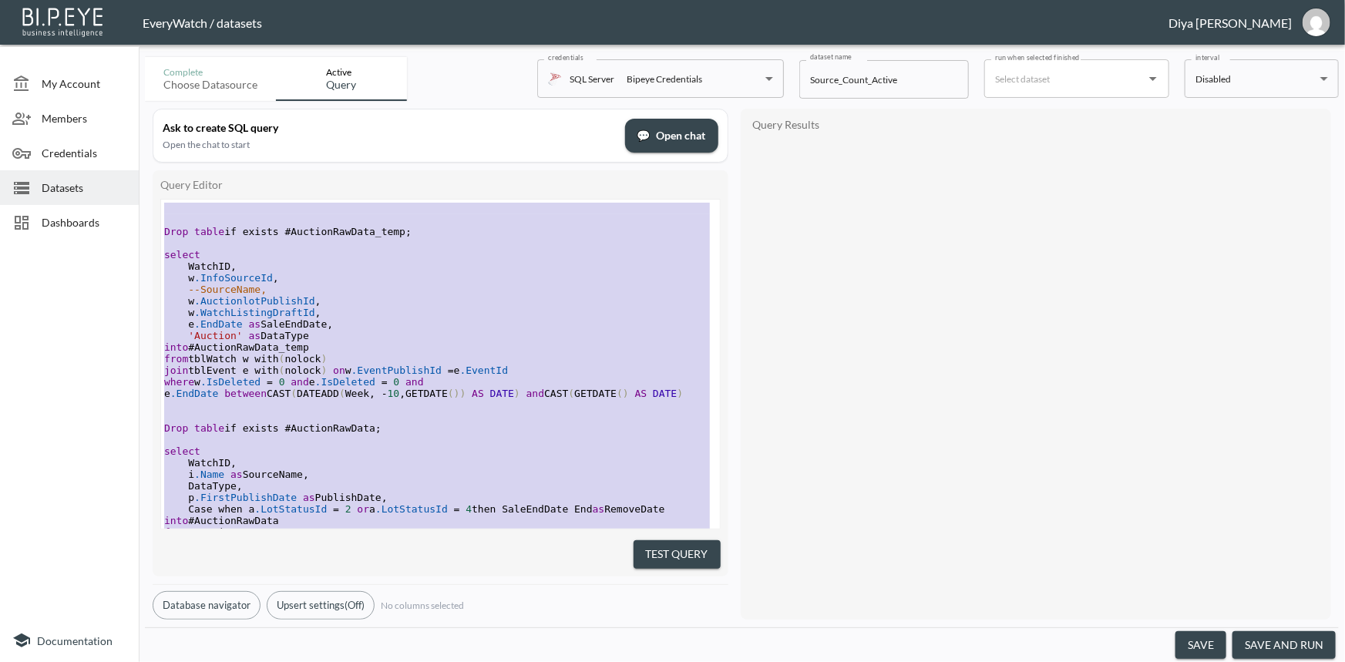
type textarea "Drop table if exists #AuctionRawData_temp; select WatchID, w.InfoSourceId, --So…"
click at [401, 321] on pre "e .EndDate as SaleEndDate ," at bounding box center [440, 324] width 559 height 12
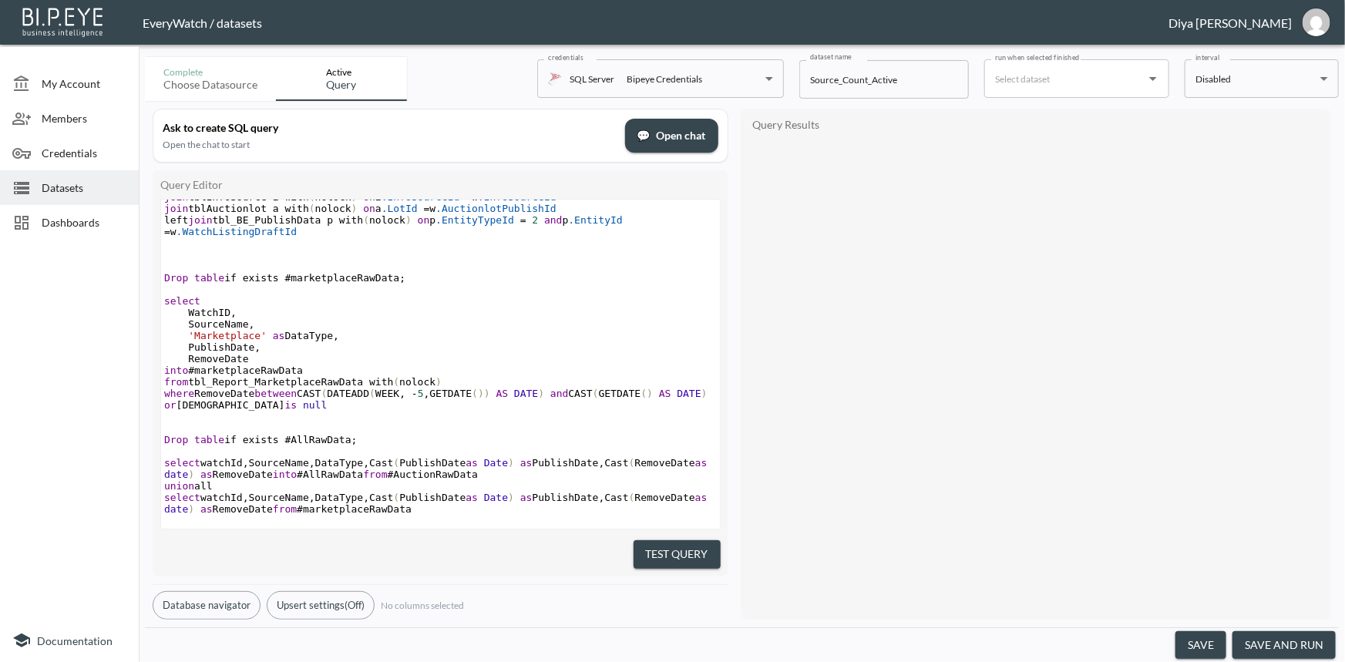
scroll to position [350, 0]
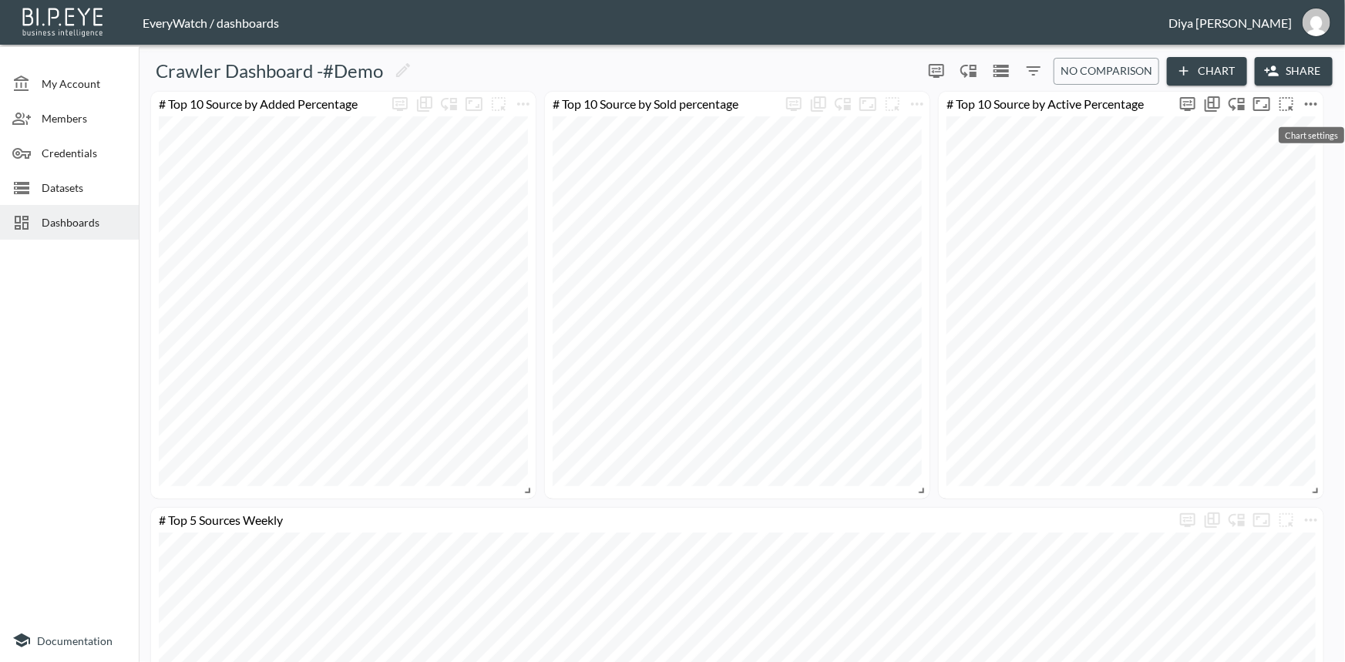
click at [1314, 105] on icon "more" at bounding box center [1311, 104] width 19 height 19
click at [1277, 136] on li "Edit" at bounding box center [1268, 133] width 120 height 28
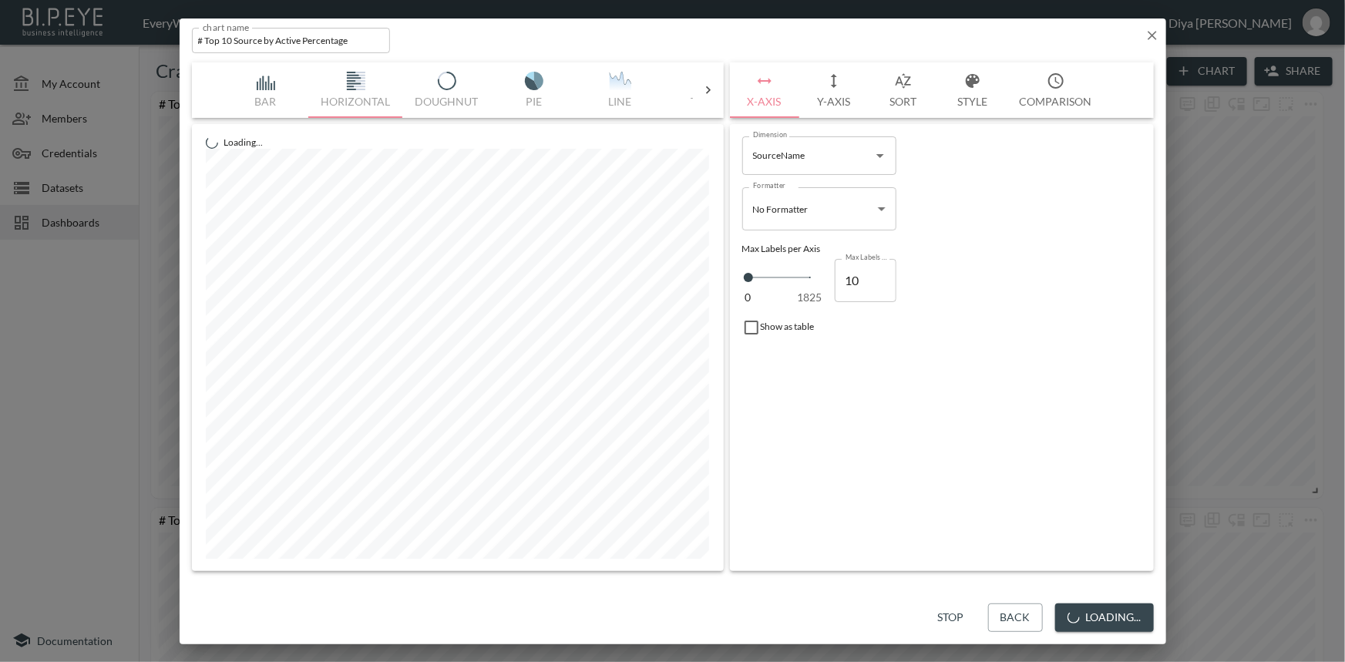
click at [1146, 35] on icon "button" at bounding box center [1152, 35] width 15 height 15
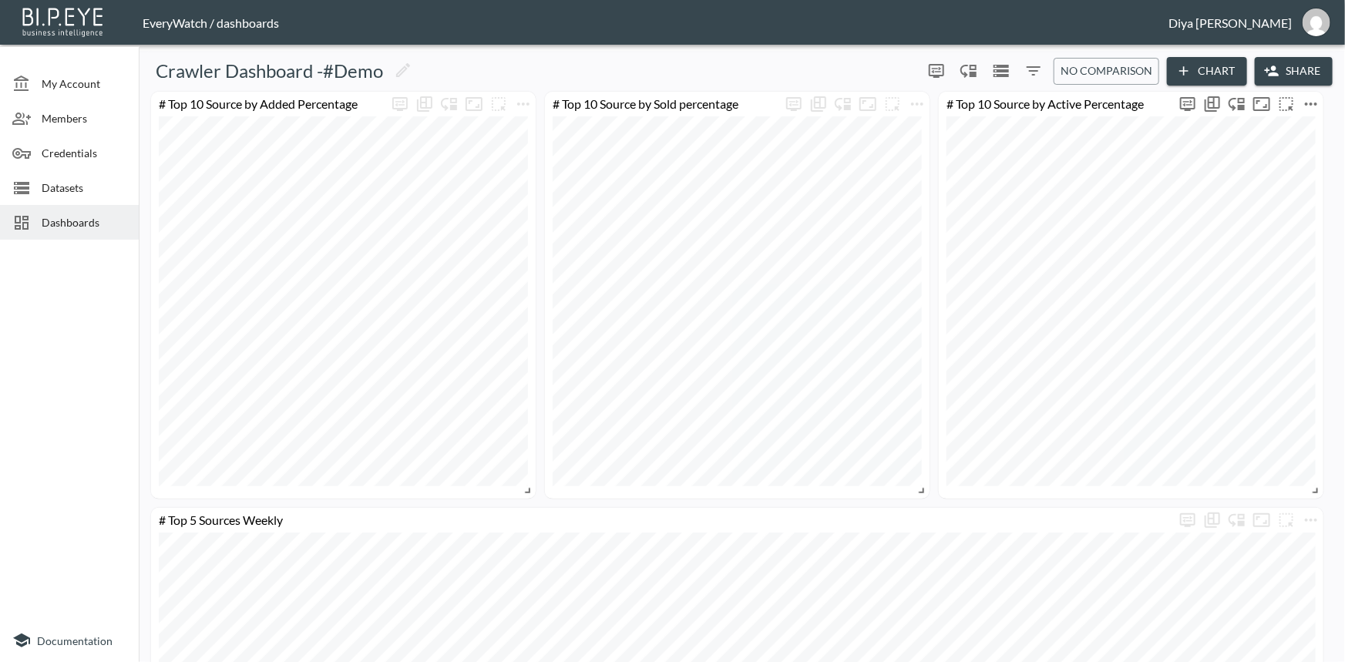
click at [1307, 100] on icon "more" at bounding box center [1311, 104] width 19 height 19
click at [1264, 239] on p "Go To Dataset" at bounding box center [1278, 240] width 76 height 19
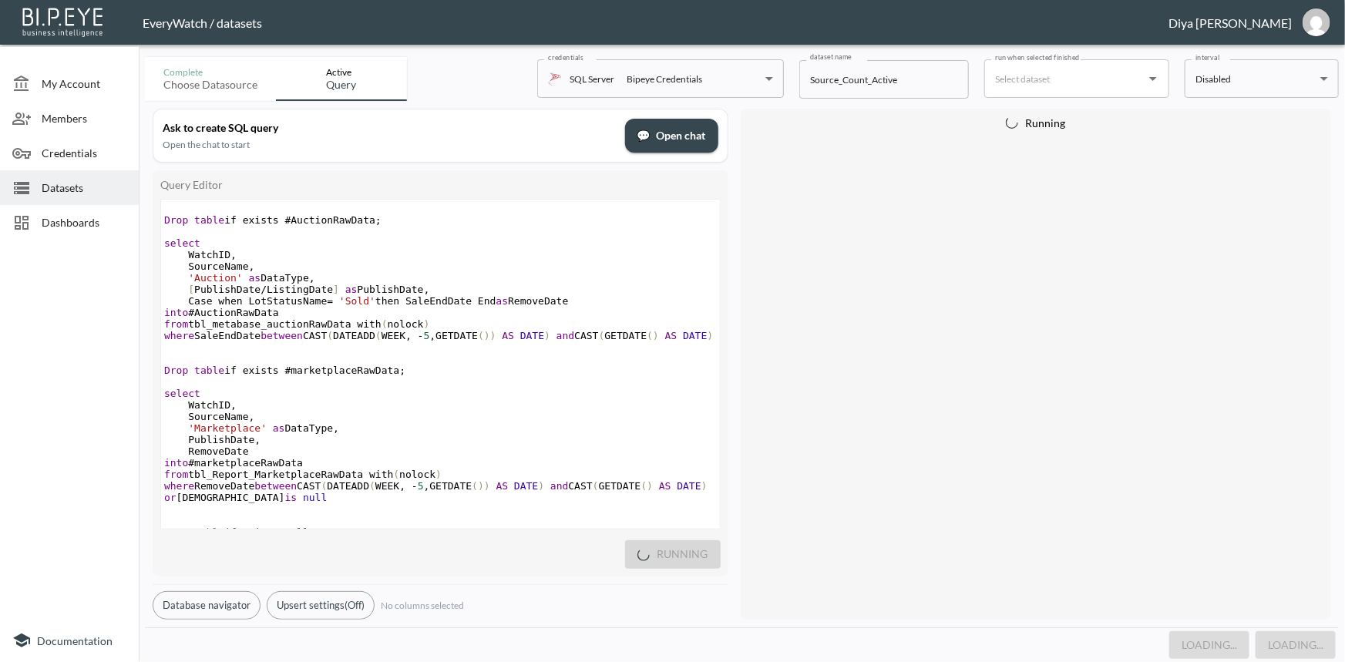
click at [360, 357] on pre "​" at bounding box center [440, 359] width 559 height 12
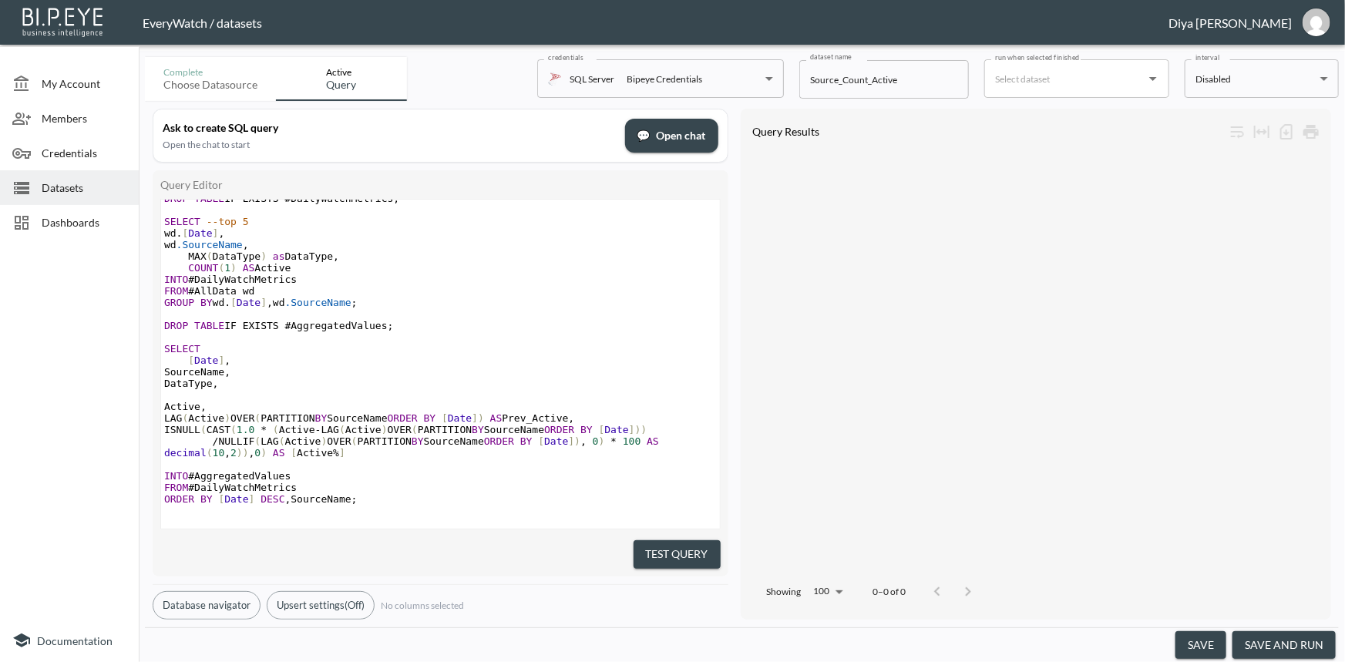
scroll to position [910, 0]
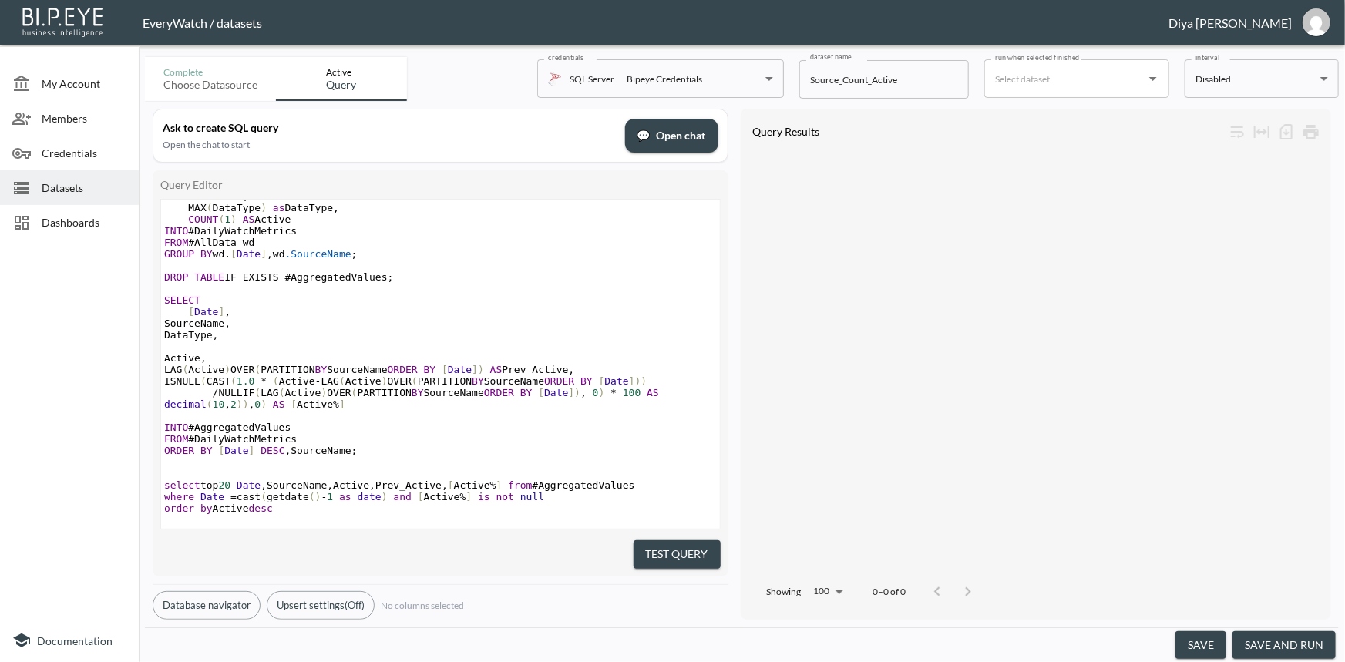
click at [459, 434] on pre "FROM #DailyWatchMetrics" at bounding box center [440, 439] width 559 height 12
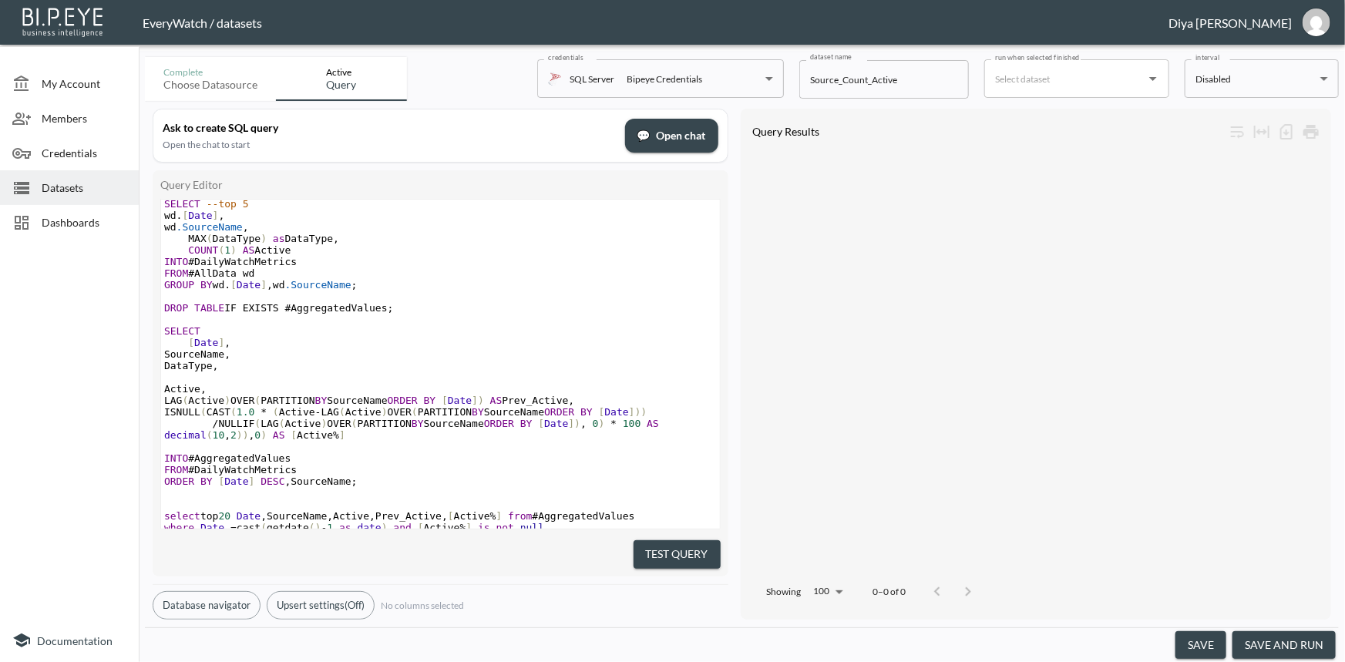
scroll to position [840, 0]
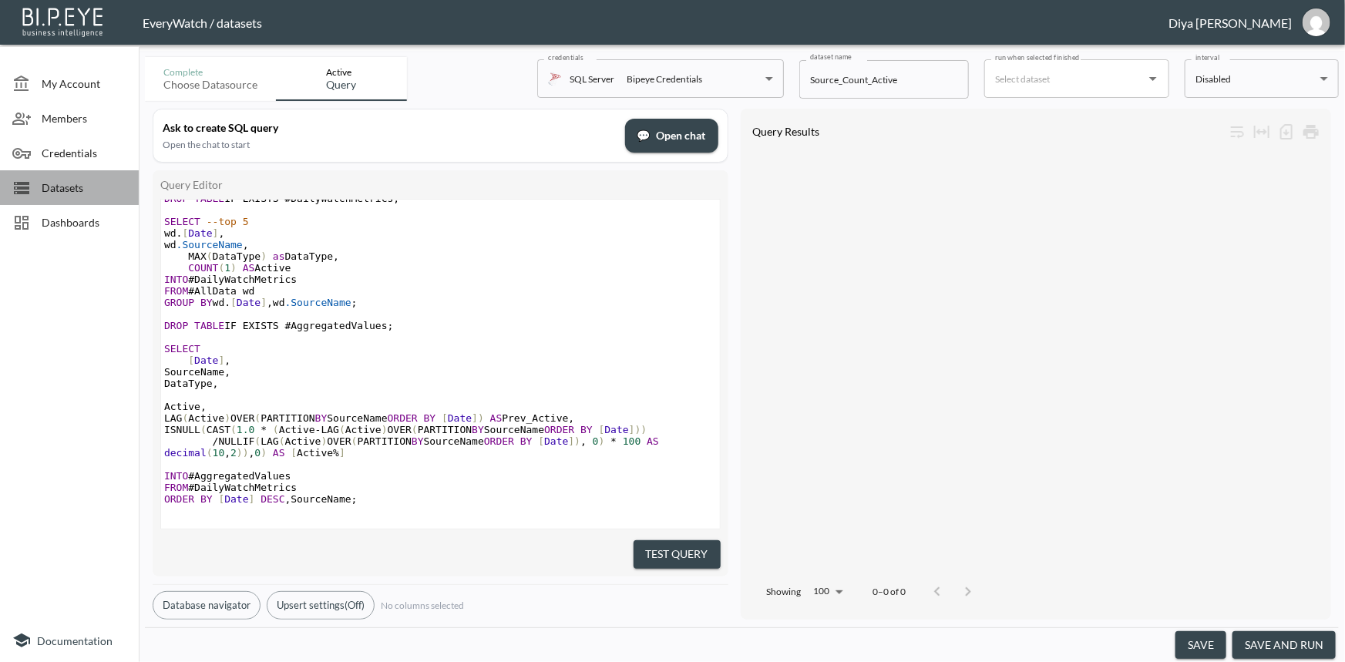
click at [105, 194] on span "Datasets" at bounding box center [84, 188] width 85 height 16
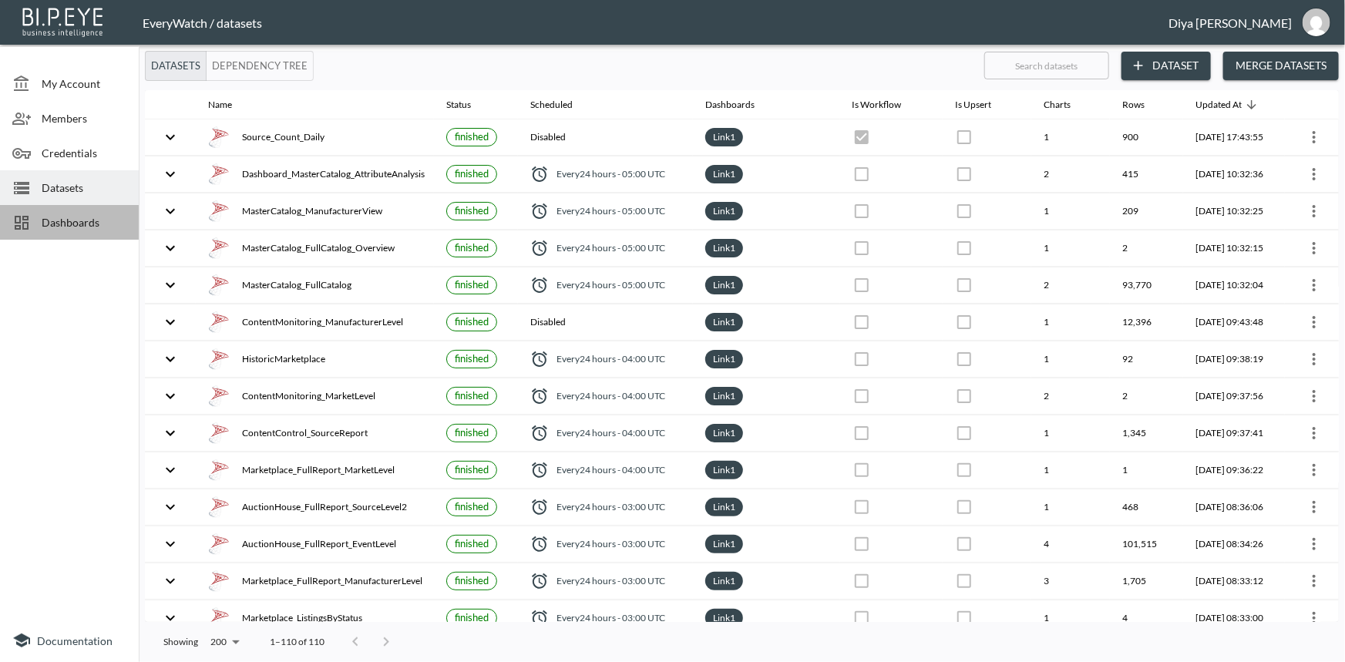
click at [114, 212] on div "Dashboards" at bounding box center [69, 222] width 139 height 35
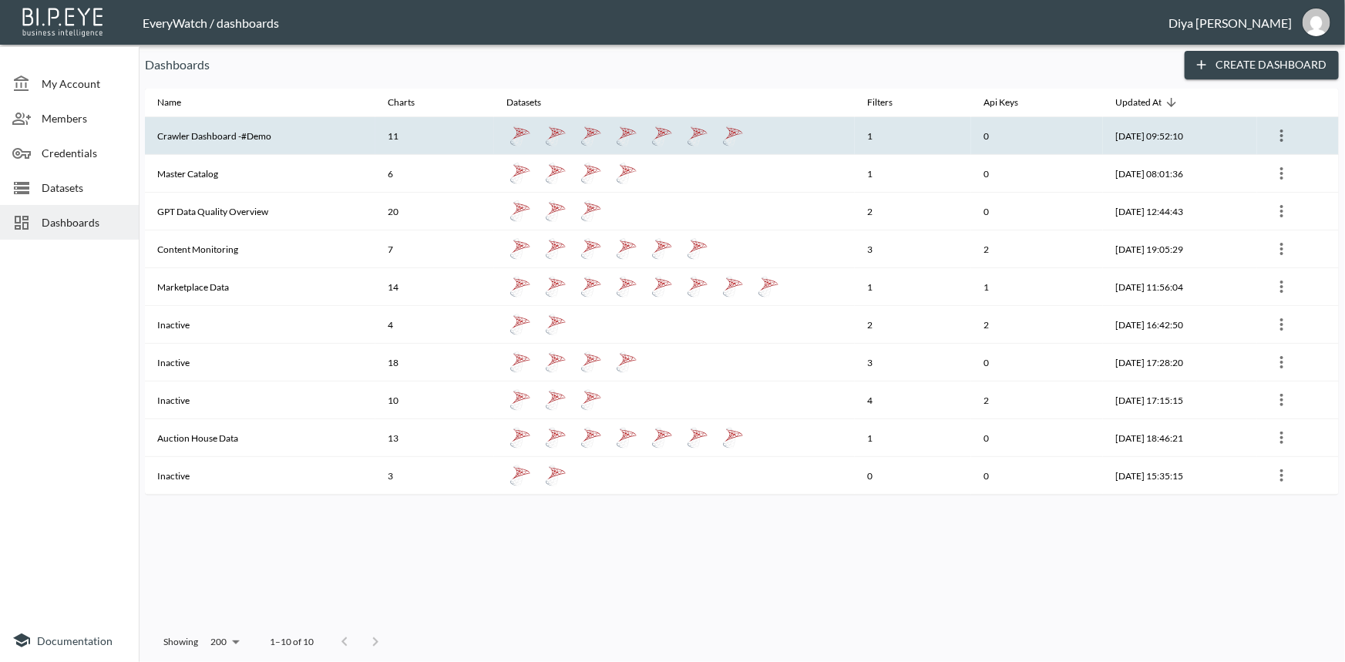
click at [242, 136] on th "Crawler Dashboard -#Demo" at bounding box center [260, 136] width 231 height 38
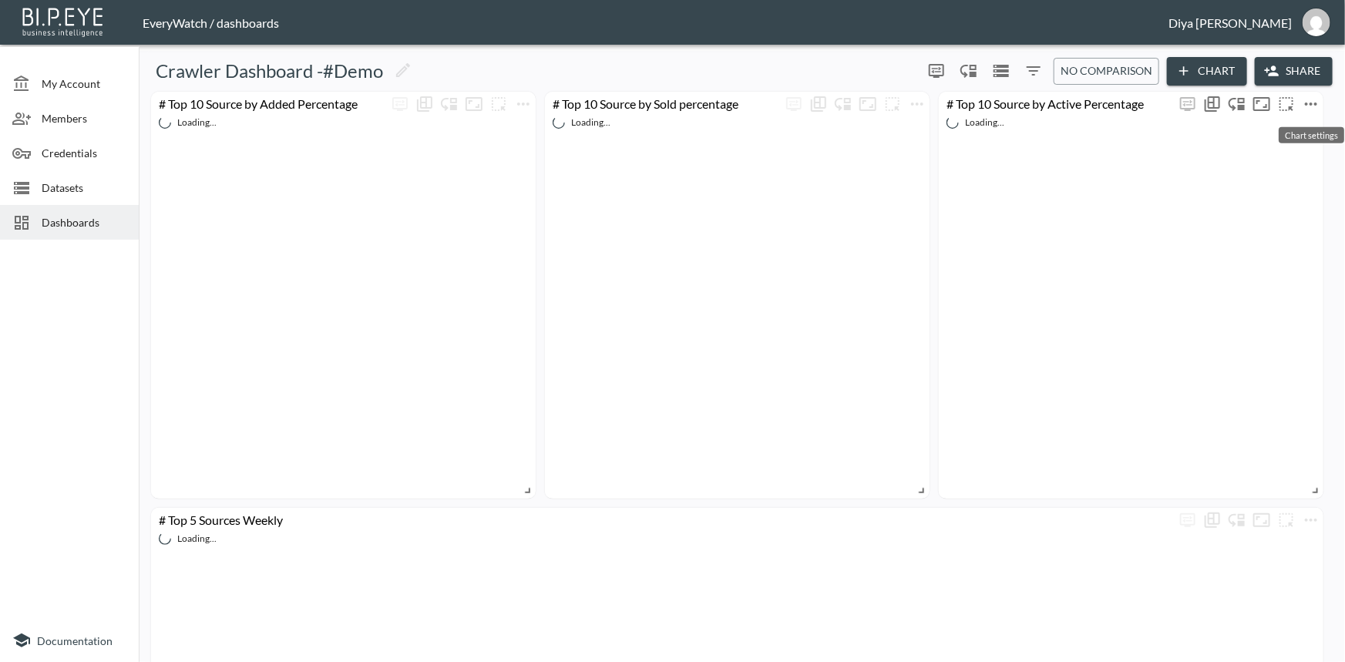
click at [1311, 101] on icon "more" at bounding box center [1311, 104] width 19 height 19
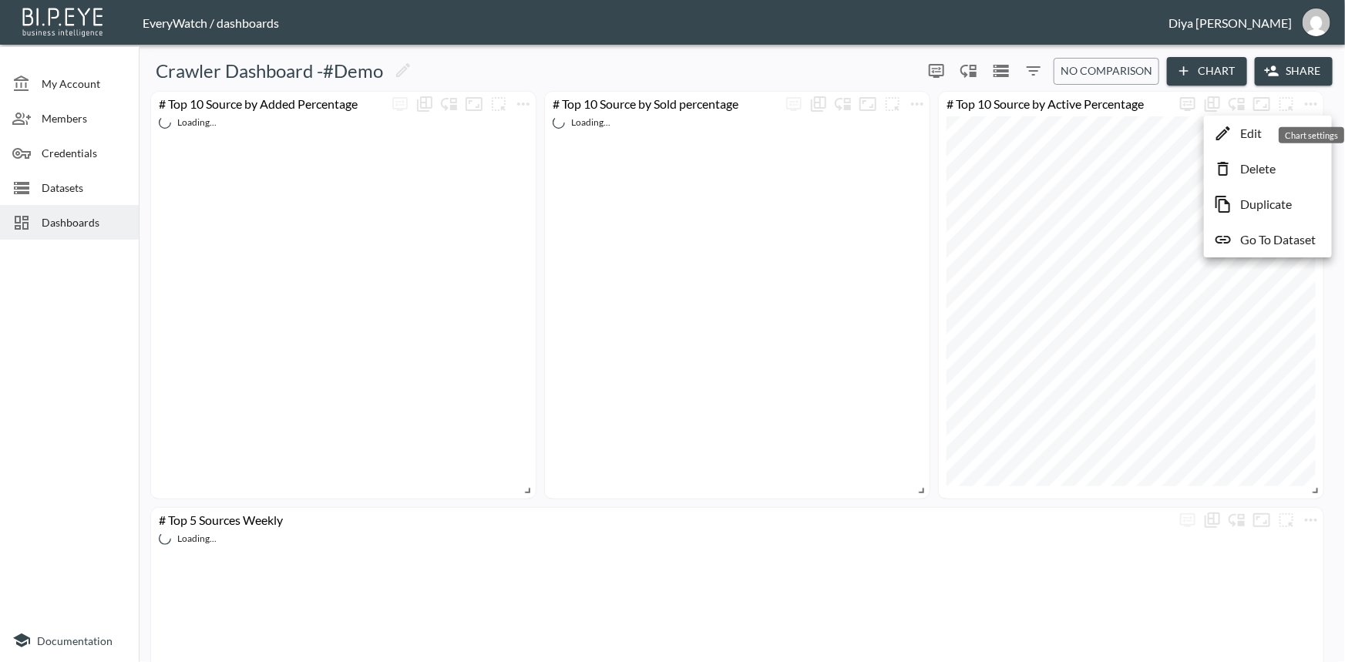
click at [1274, 131] on li "Edit" at bounding box center [1268, 133] width 120 height 28
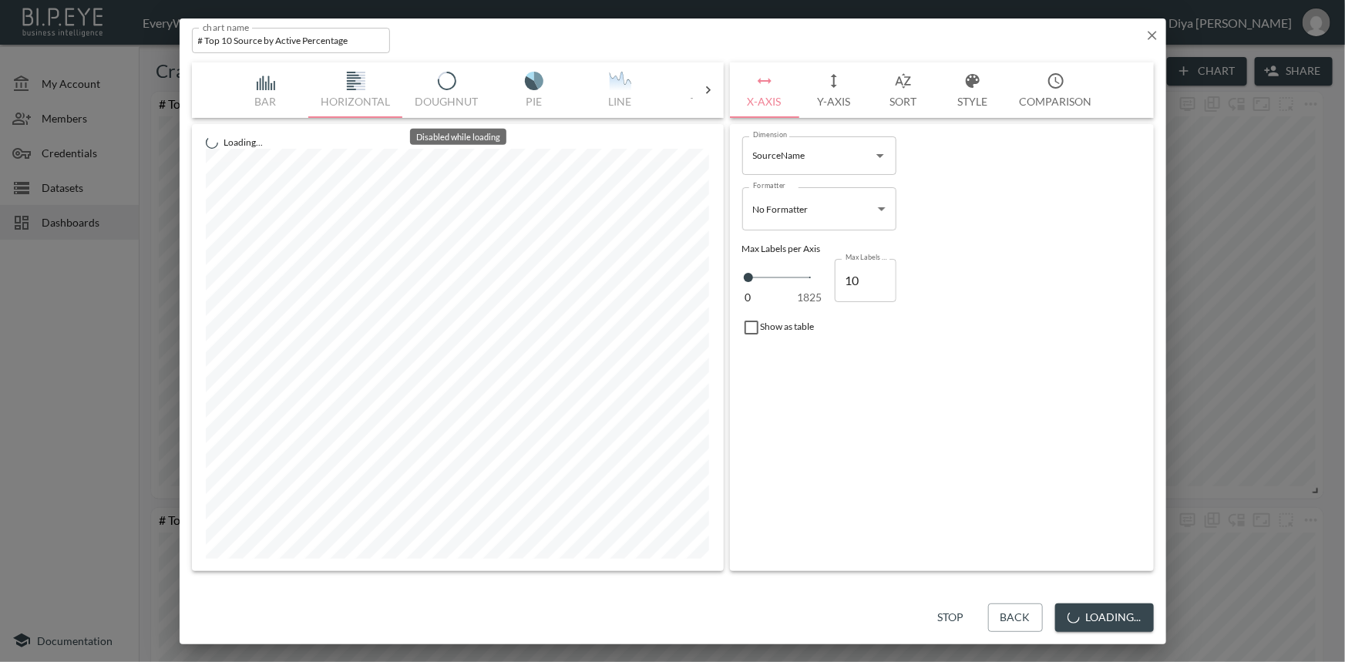
click at [690, 91] on div "Bar Horizontal Doughnut Pie Line Table Single Map World Top Google Stacked Cale…" at bounding box center [458, 90] width 470 height 56
click at [707, 89] on icon at bounding box center [708, 89] width 15 height 15
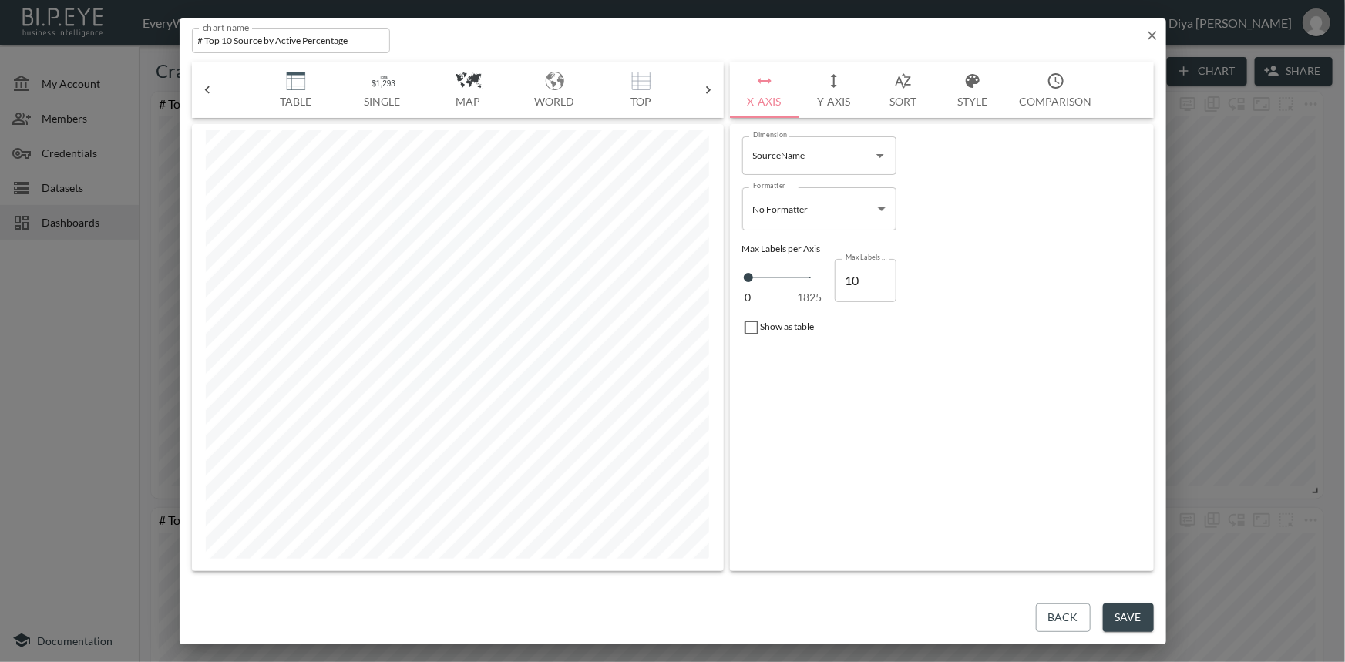
scroll to position [0, 439]
click at [270, 91] on button "Table" at bounding box center [267, 90] width 86 height 56
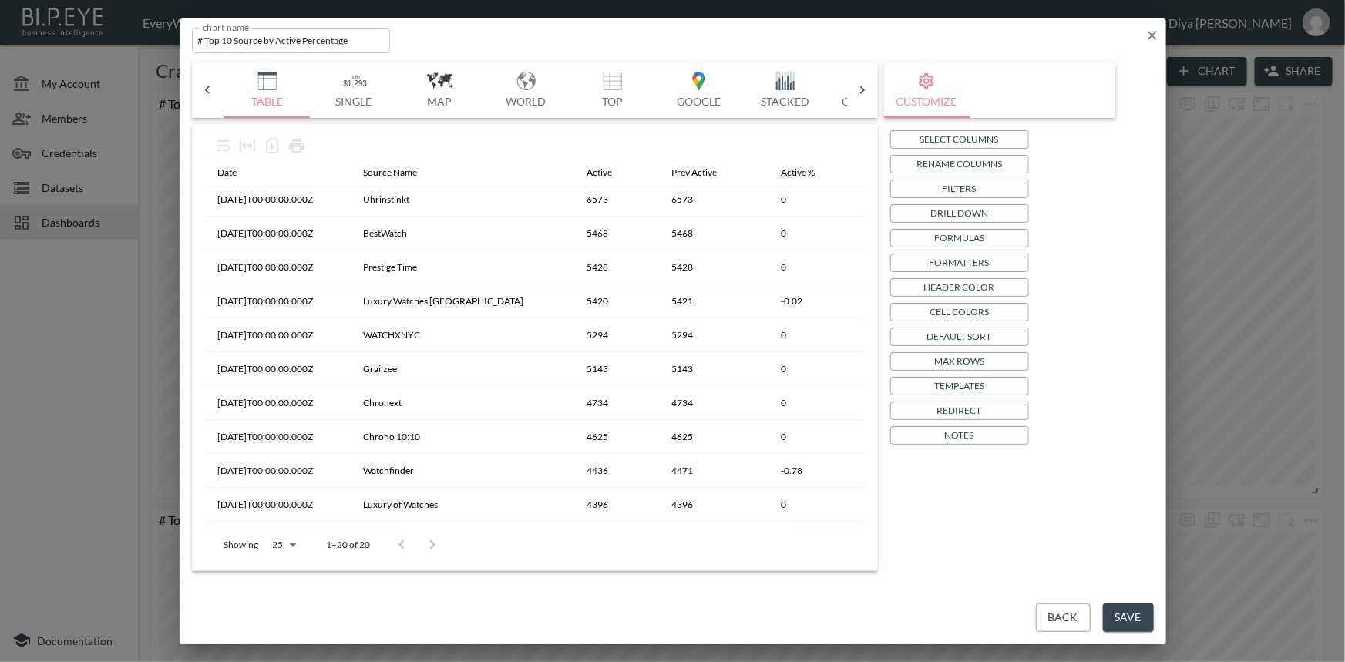
scroll to position [340, 0]
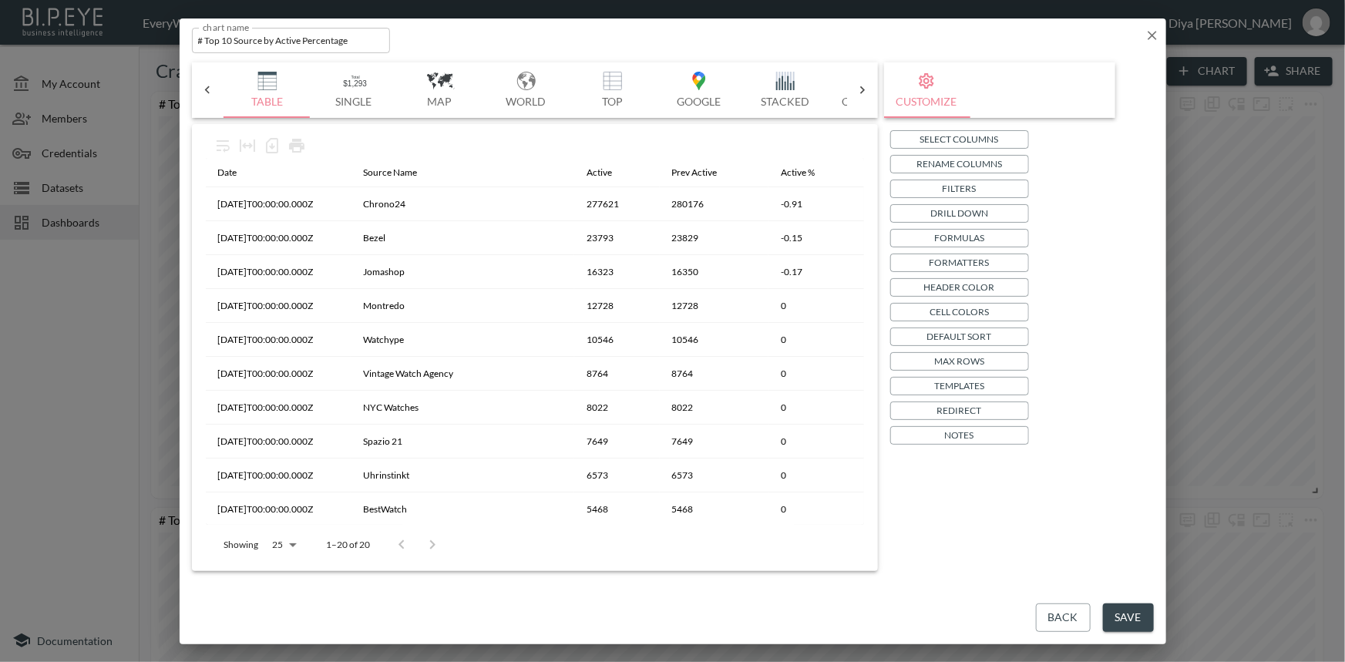
click at [1154, 35] on icon "button" at bounding box center [1152, 35] width 15 height 15
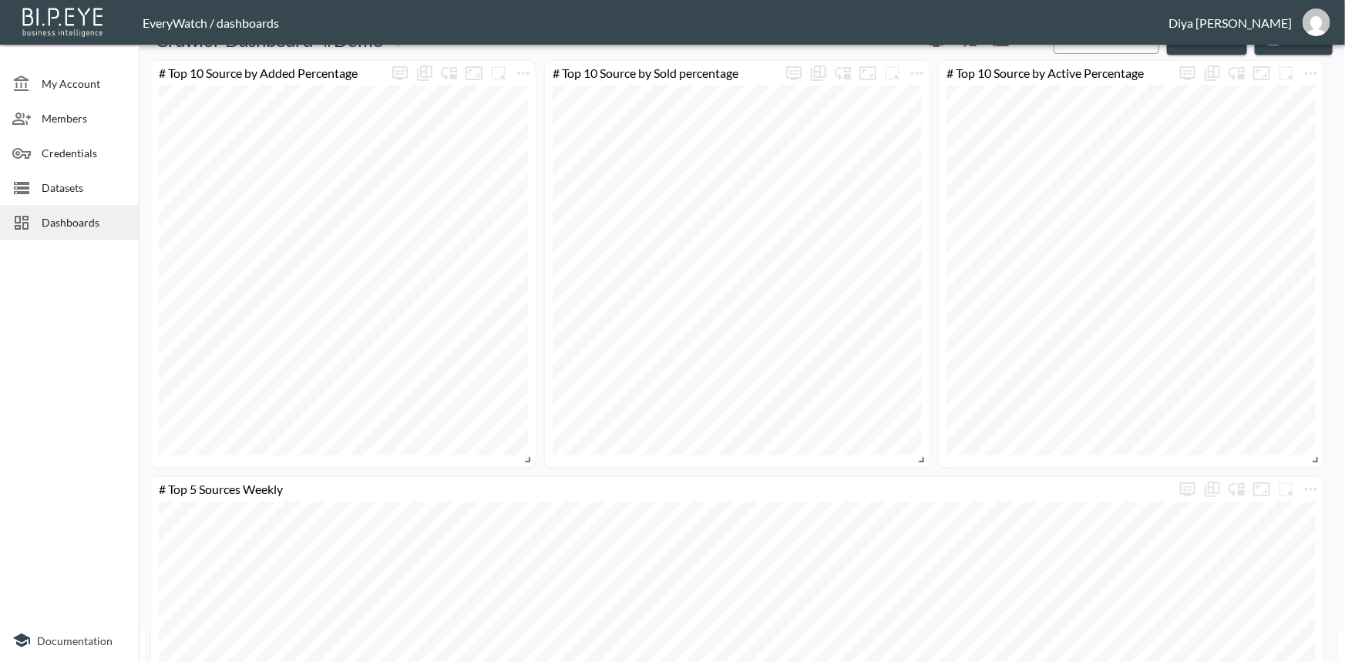
scroll to position [0, 0]
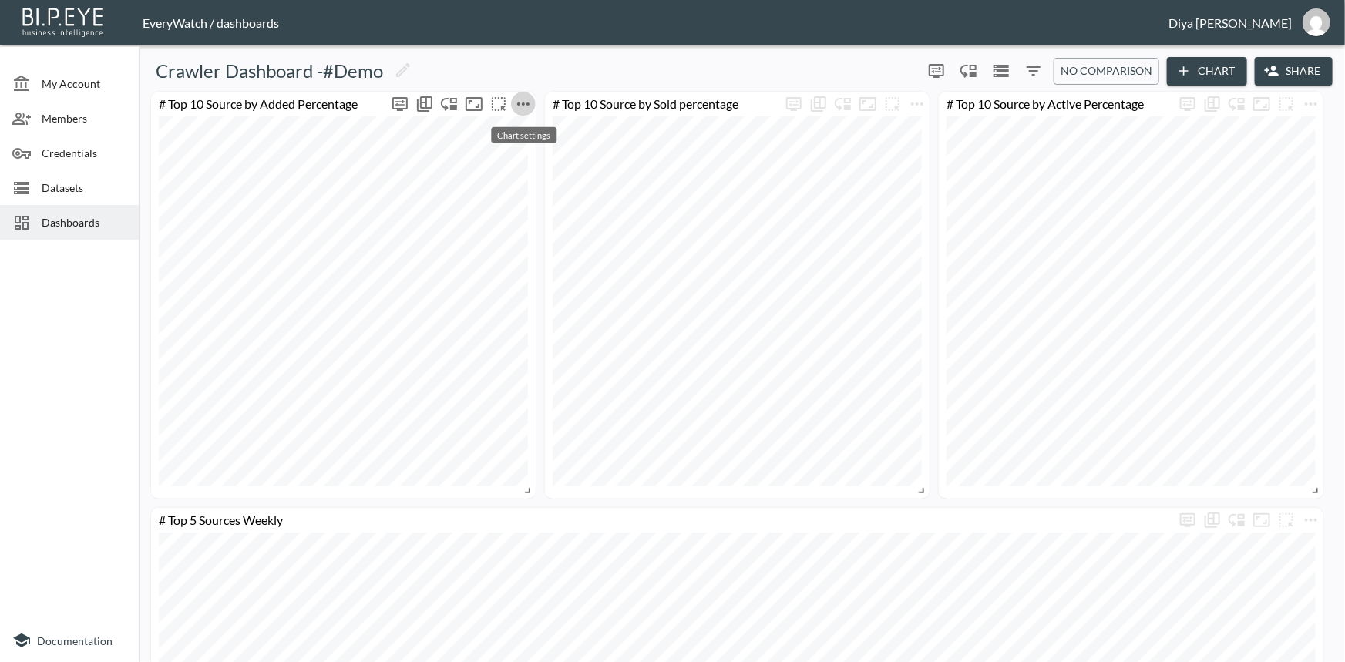
click at [524, 101] on icon "more" at bounding box center [523, 104] width 19 height 19
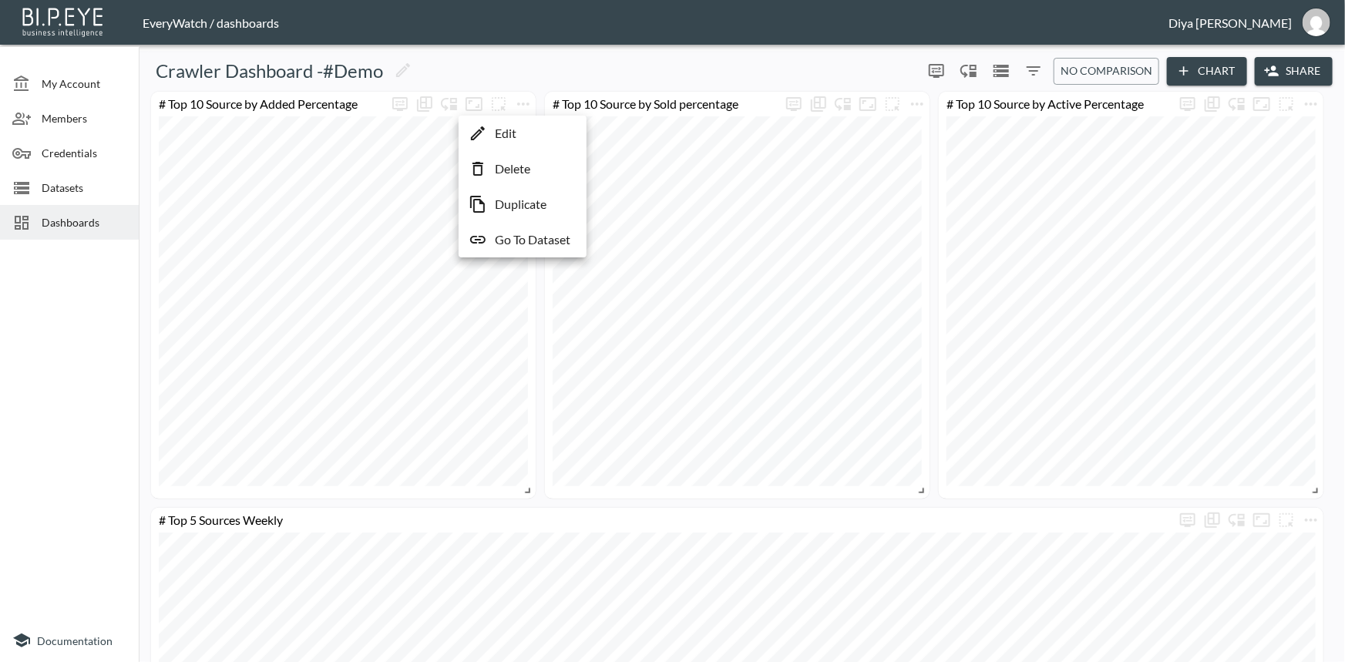
click at [1318, 104] on div at bounding box center [672, 331] width 1345 height 662
click at [1311, 103] on icon "more" at bounding box center [1311, 104] width 12 height 3
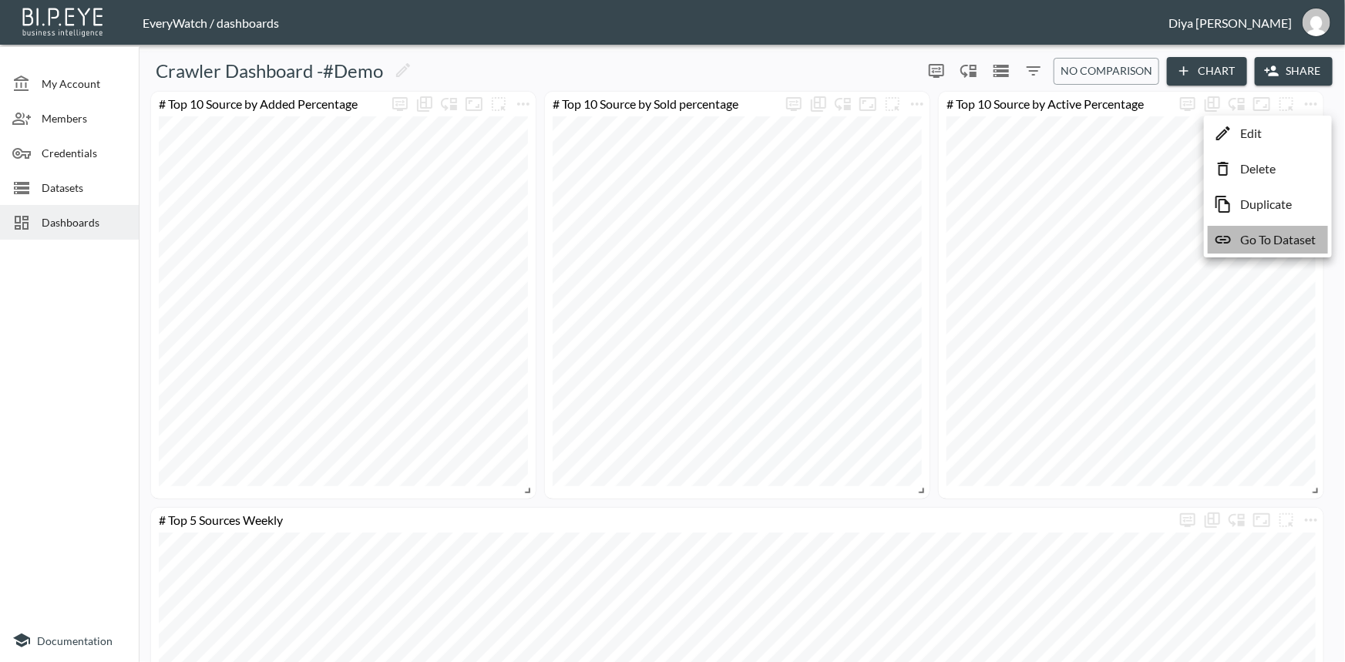
click at [1266, 242] on p "Go To Dataset" at bounding box center [1278, 240] width 76 height 19
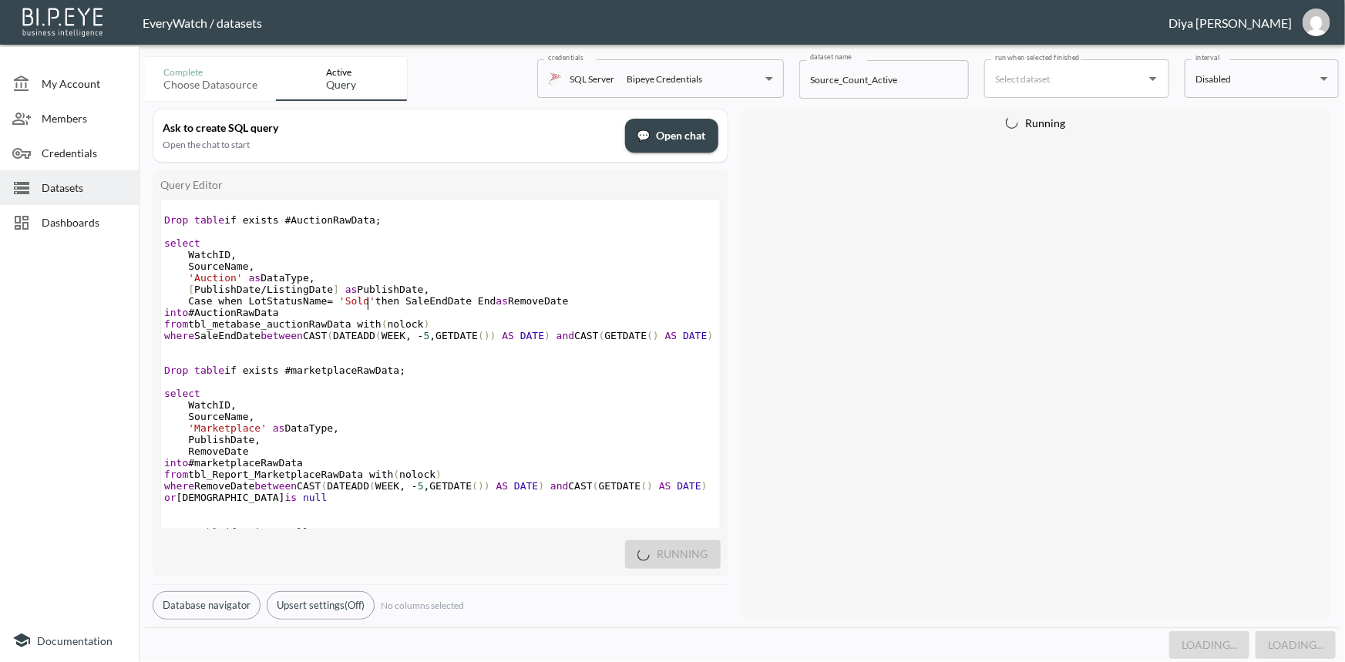
click at [369, 306] on span "Case when LotStatusName = 'Sold' then SaleEndDate End as RemoveDate" at bounding box center [366, 301] width 405 height 12
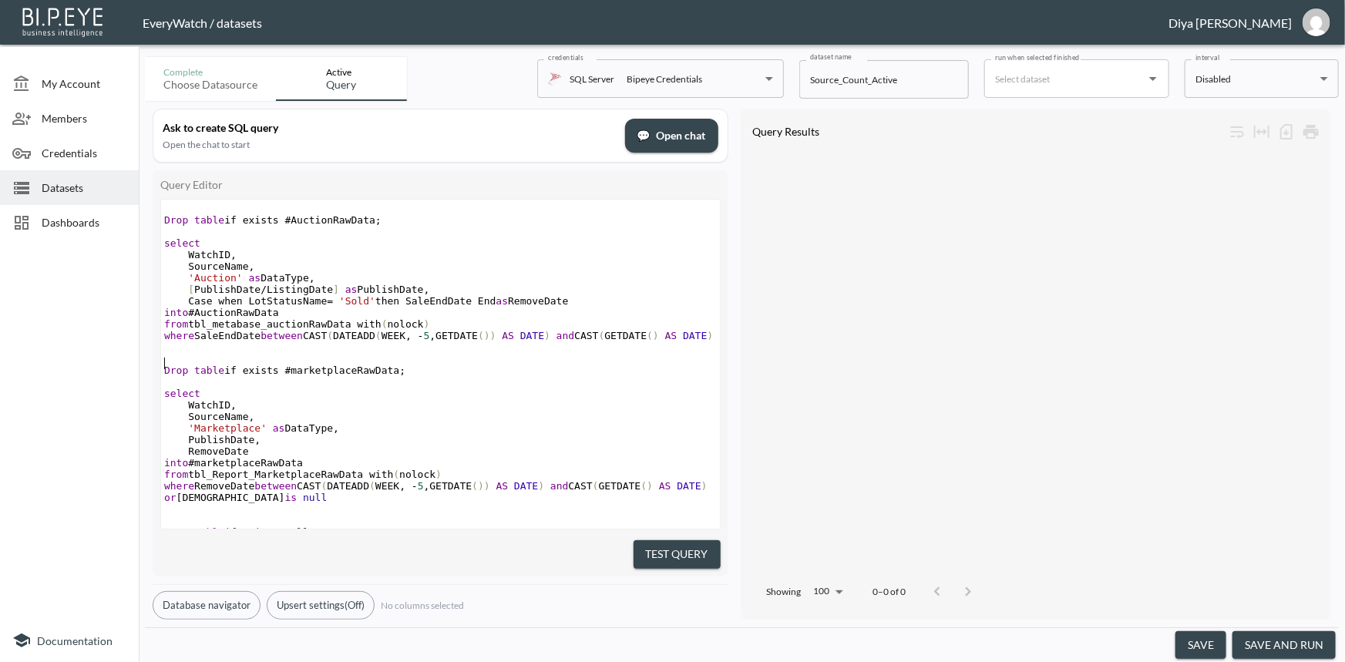
click at [387, 358] on pre "​" at bounding box center [440, 359] width 559 height 12
type textarea "Drop table if exists #AuctionRawData; select WatchID, SourceName, 'Auction' as …"
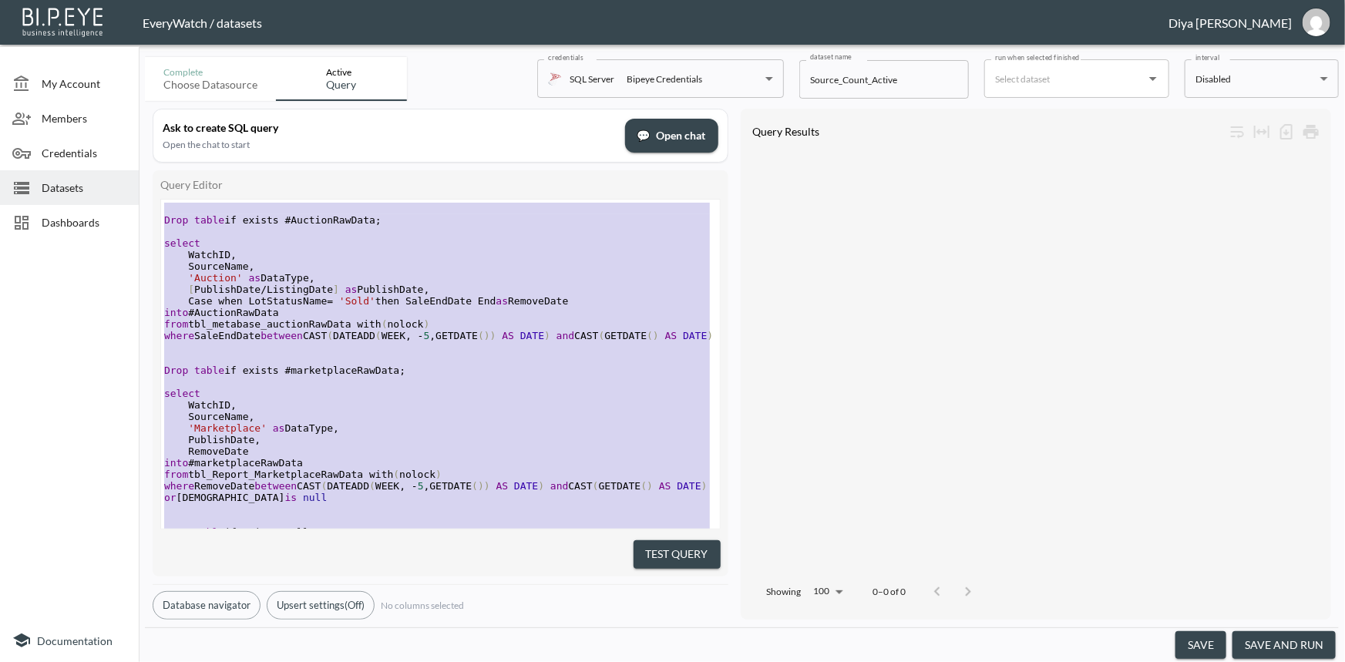
paste textarea
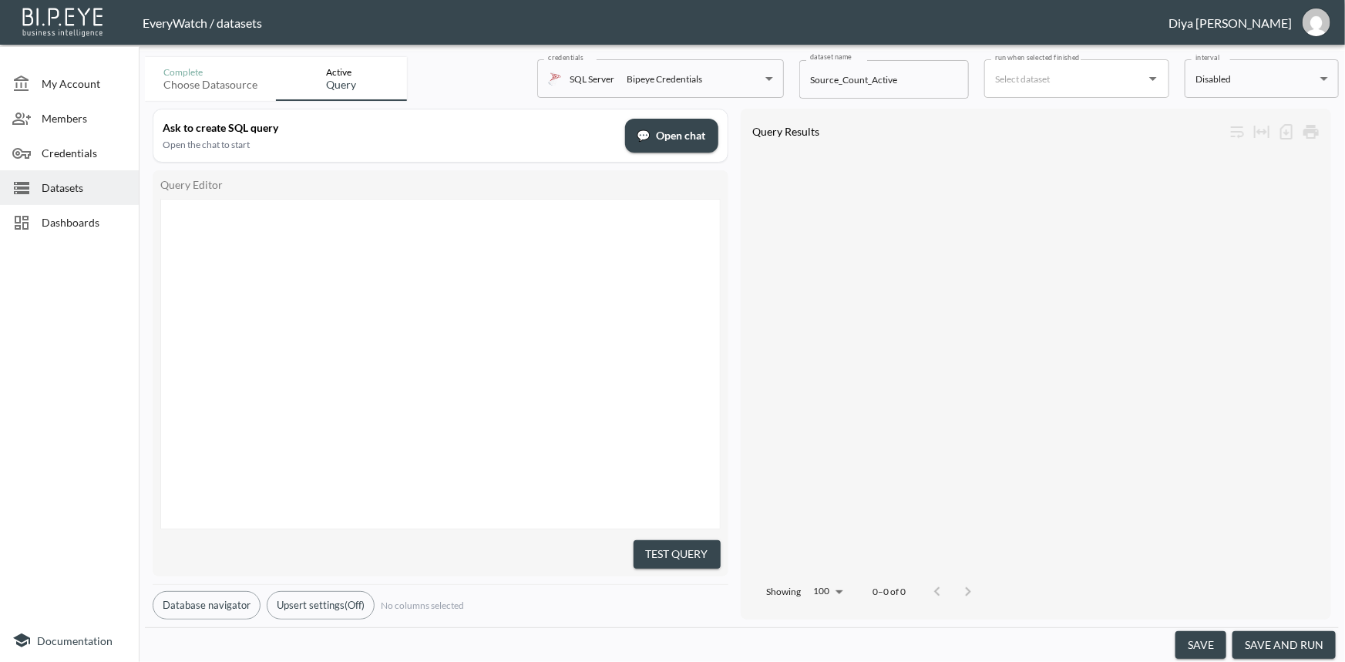
scroll to position [1089, 0]
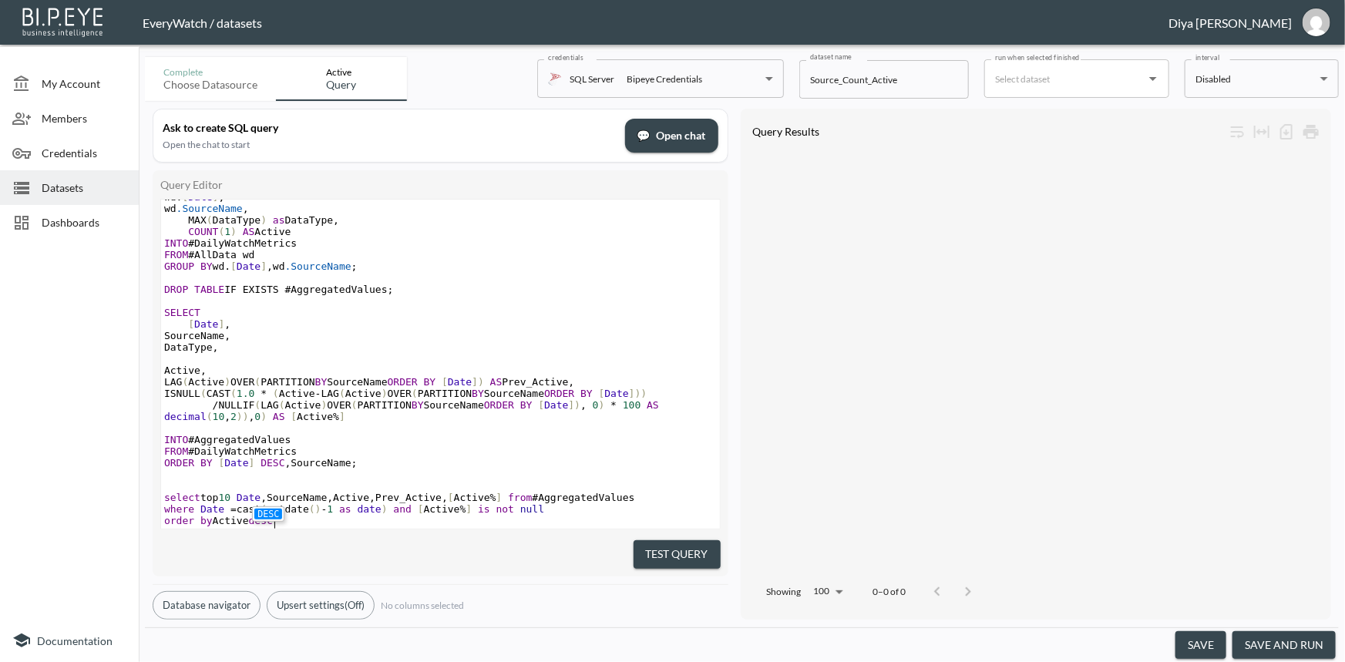
click at [417, 365] on pre "Active ," at bounding box center [440, 371] width 559 height 12
click at [274, 515] on pre "order by Active desc" at bounding box center [440, 521] width 559 height 12
click at [335, 446] on pre "FROM #DailyWatchMetrics" at bounding box center [440, 452] width 559 height 12
click at [688, 545] on button "Test Query" at bounding box center [677, 554] width 87 height 29
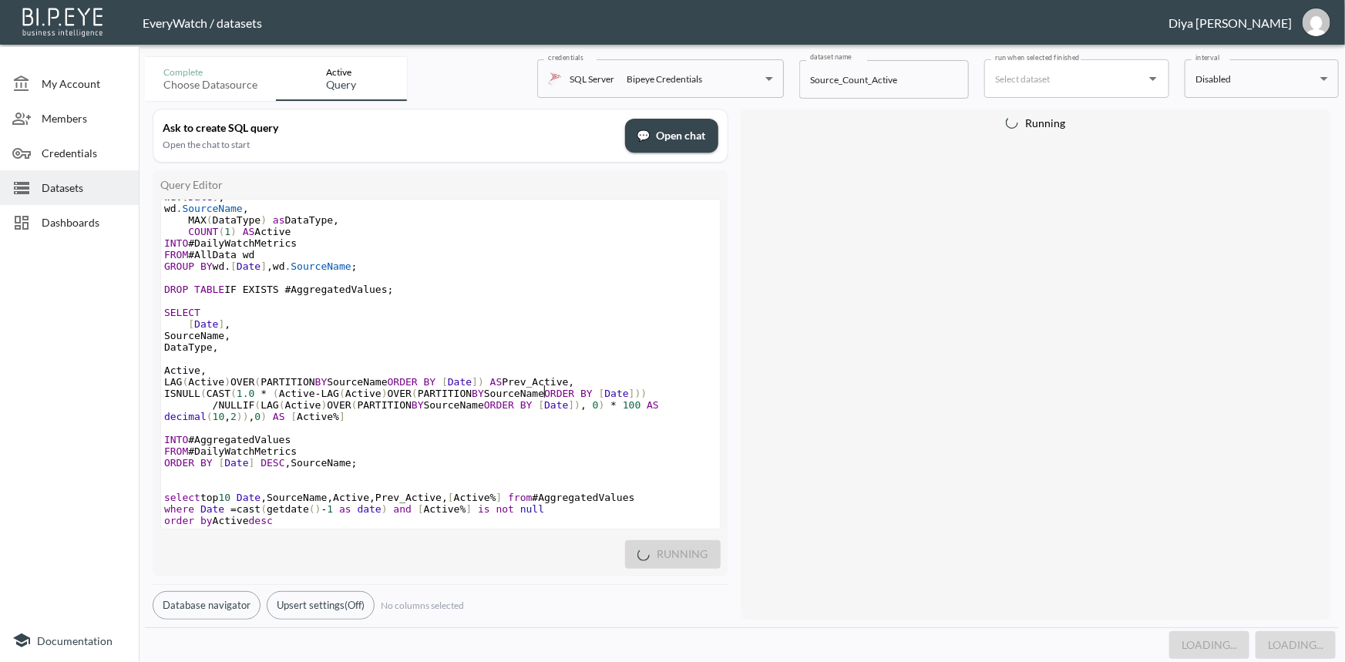
click at [547, 388] on span "ISNULL ( CAST ( 1.0 * ( Active - LAG ( Active ) OVER ( PARTITION BY SourceName …" at bounding box center [408, 394] width 489 height 12
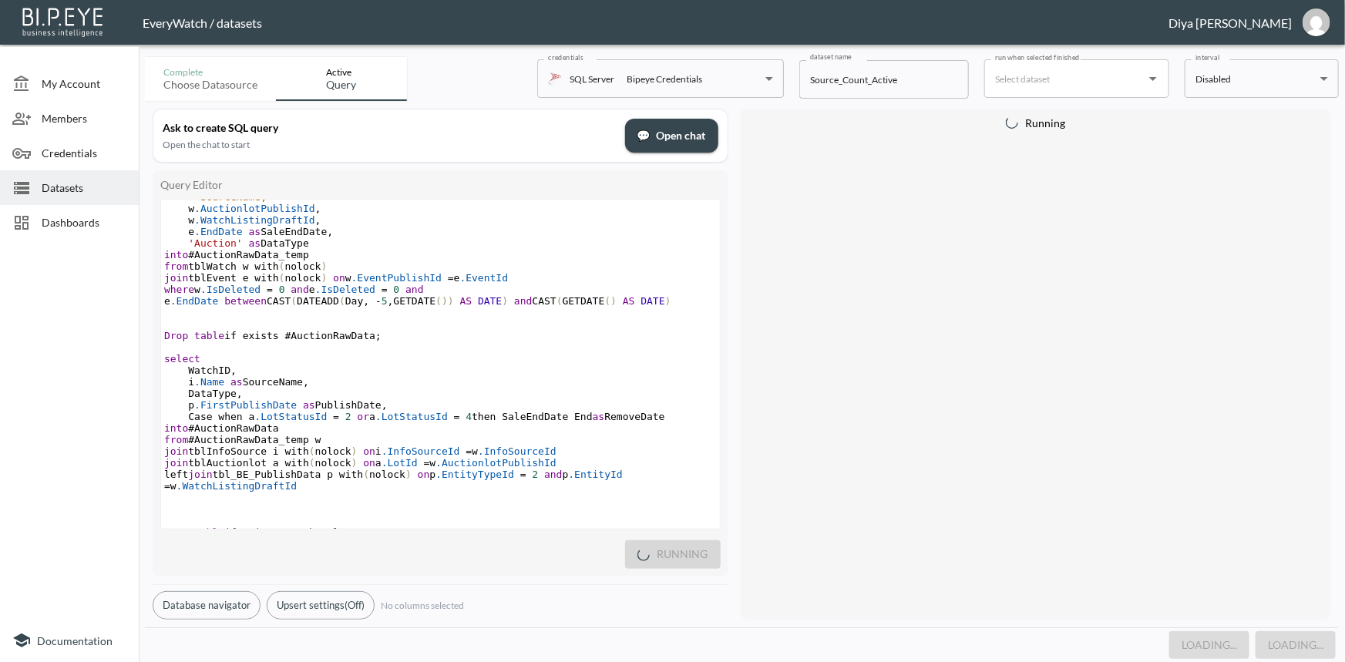
scroll to position [0, 0]
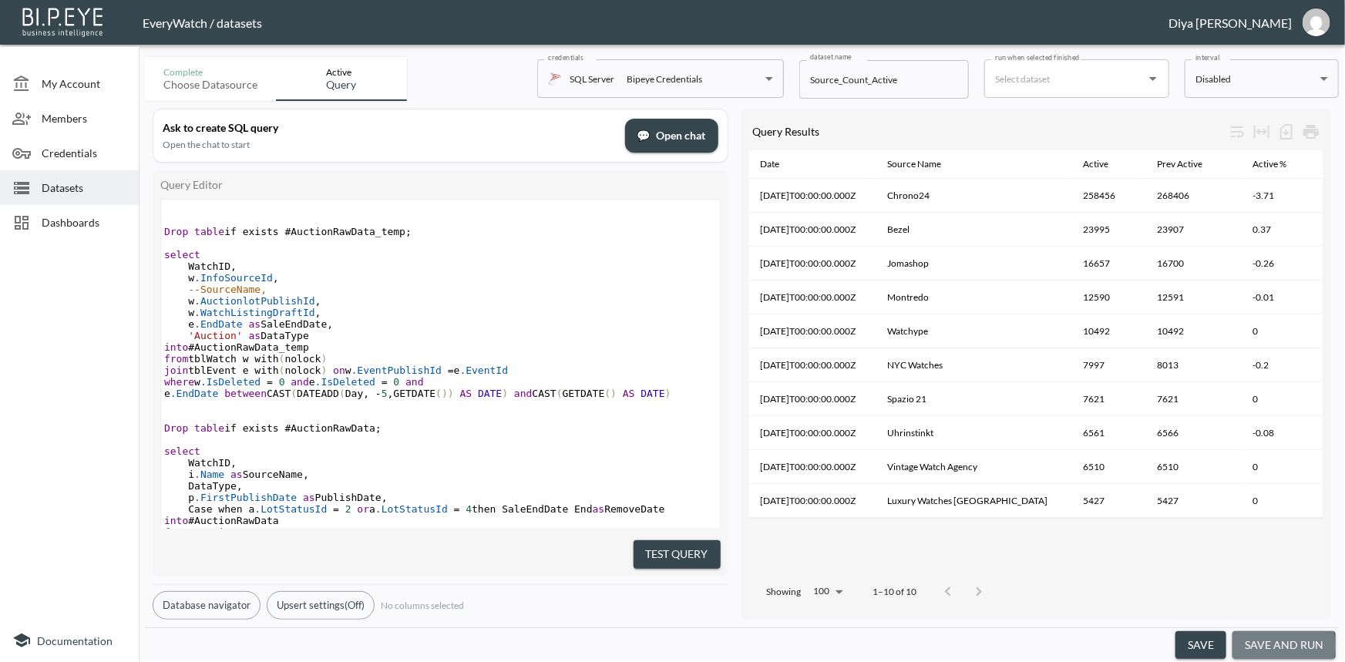
click at [1262, 646] on button "save and run" at bounding box center [1284, 645] width 103 height 29
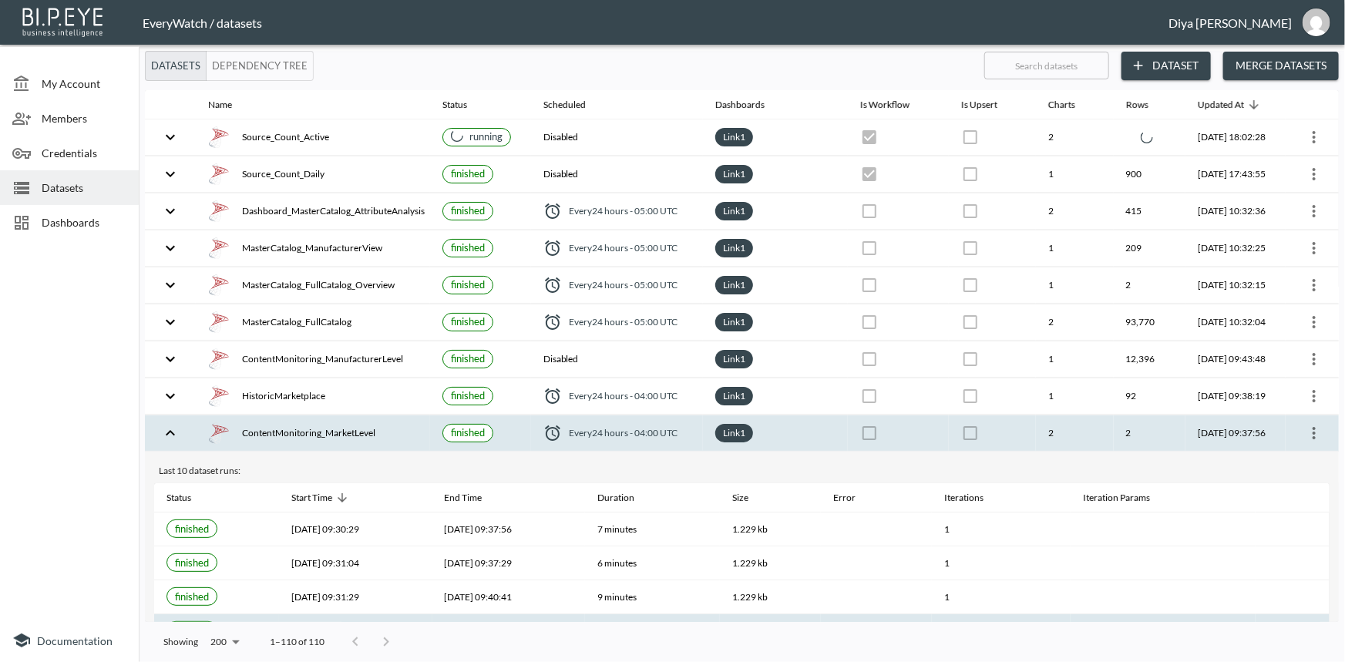
checkbox input "true"
checkbox input "false"
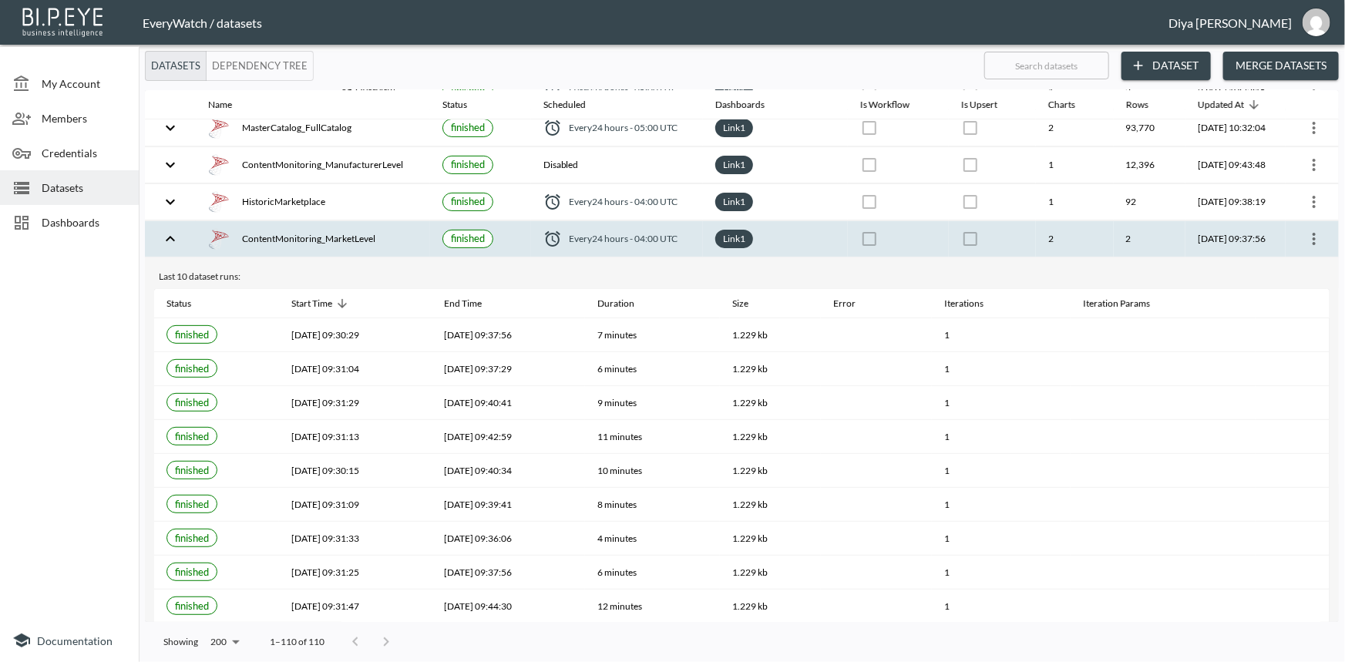
scroll to position [69, 0]
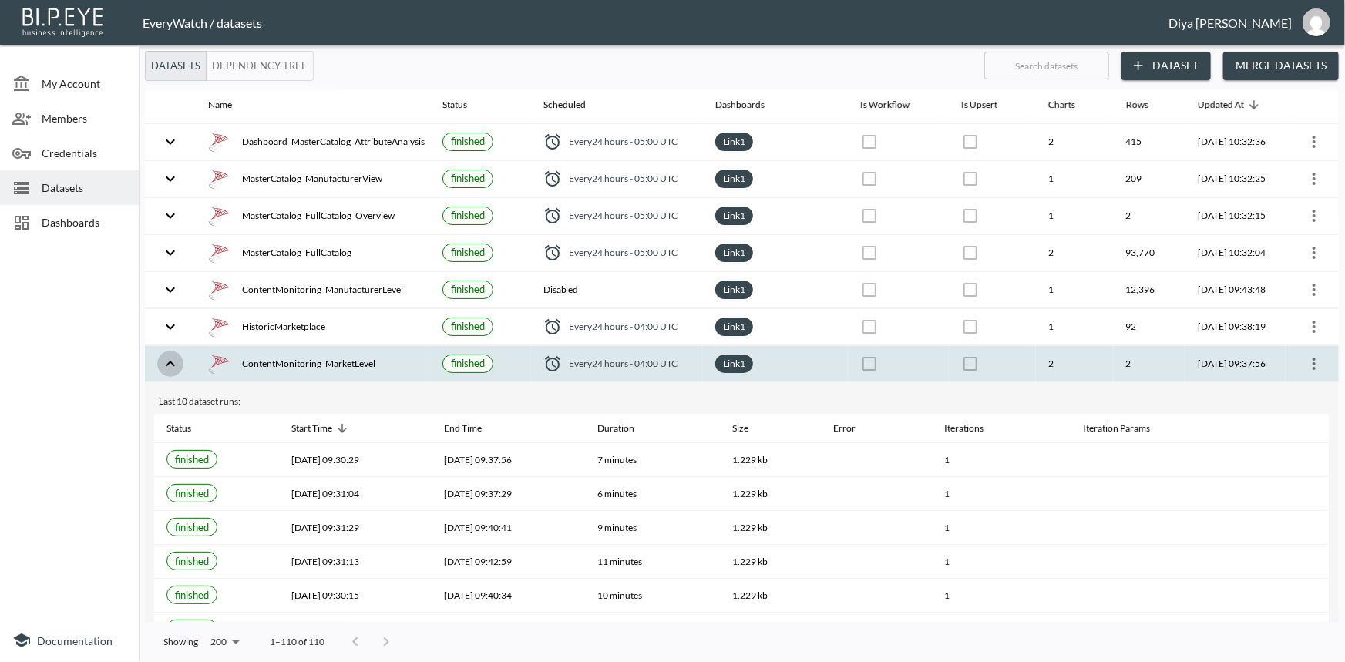
click at [177, 368] on icon "expand row" at bounding box center [170, 364] width 19 height 19
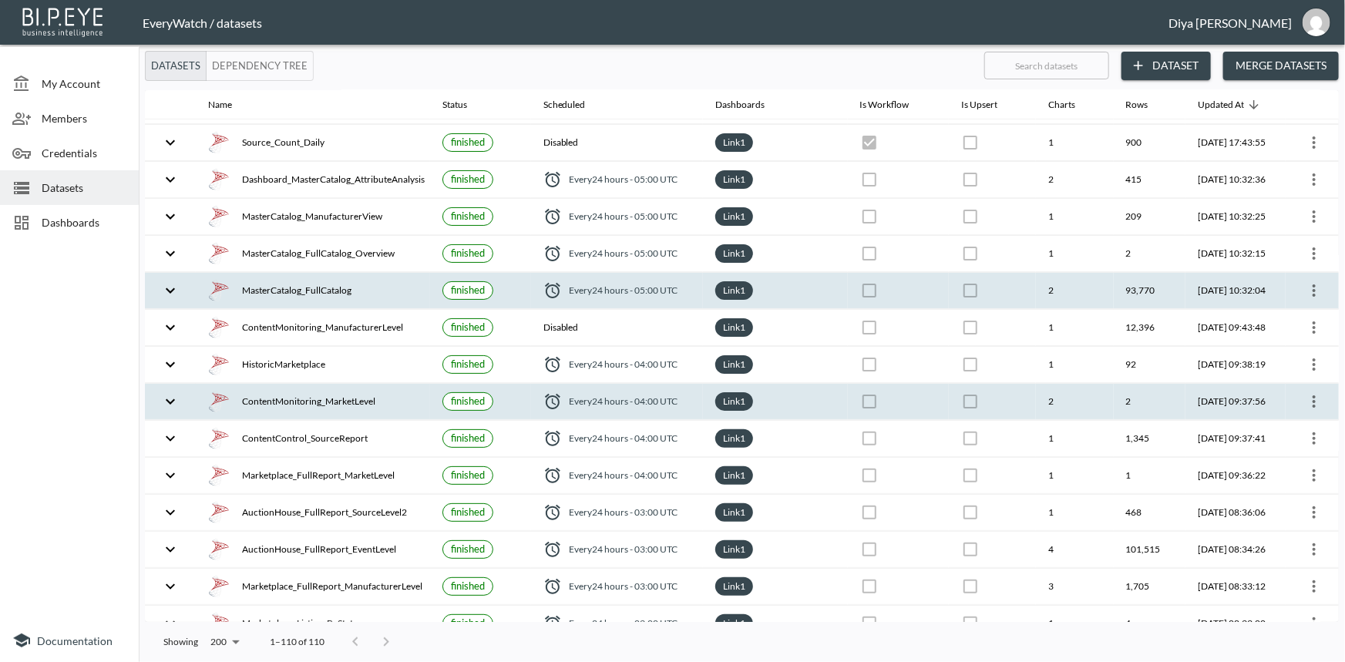
scroll to position [0, 0]
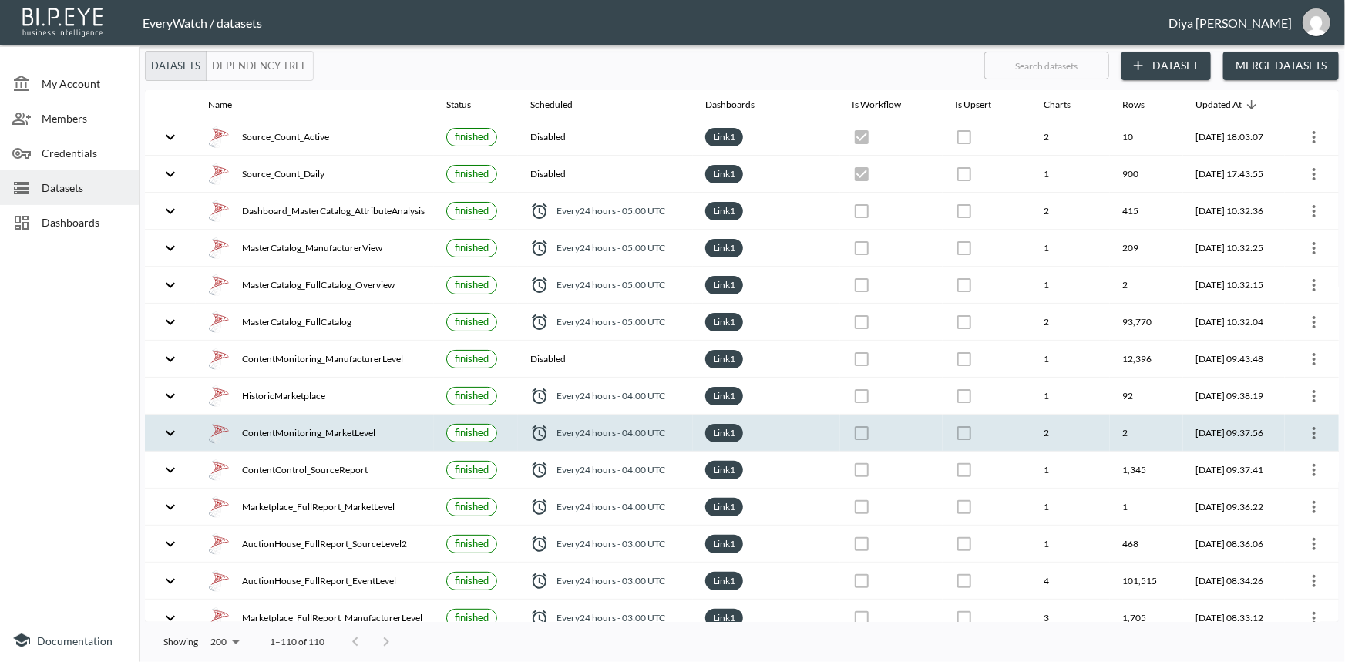
click at [77, 213] on div "Dashboards" at bounding box center [69, 222] width 139 height 35
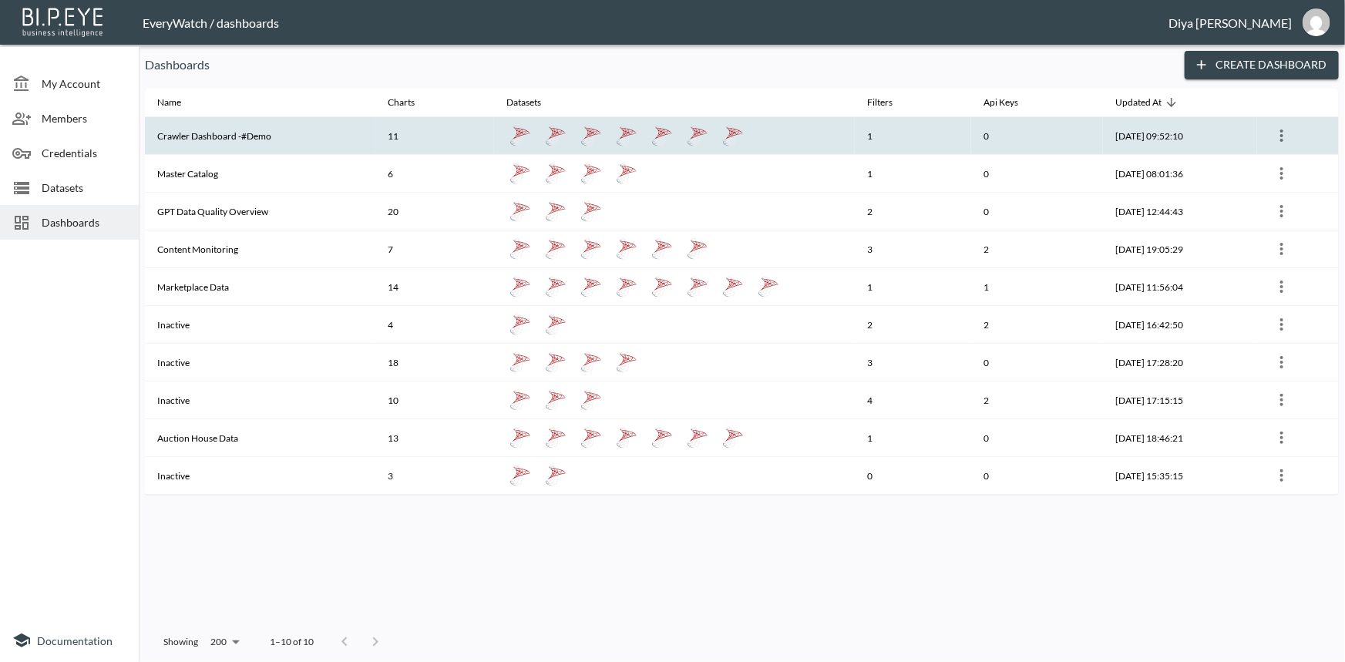
click at [178, 136] on th "Crawler Dashboard -#Demo" at bounding box center [260, 136] width 231 height 38
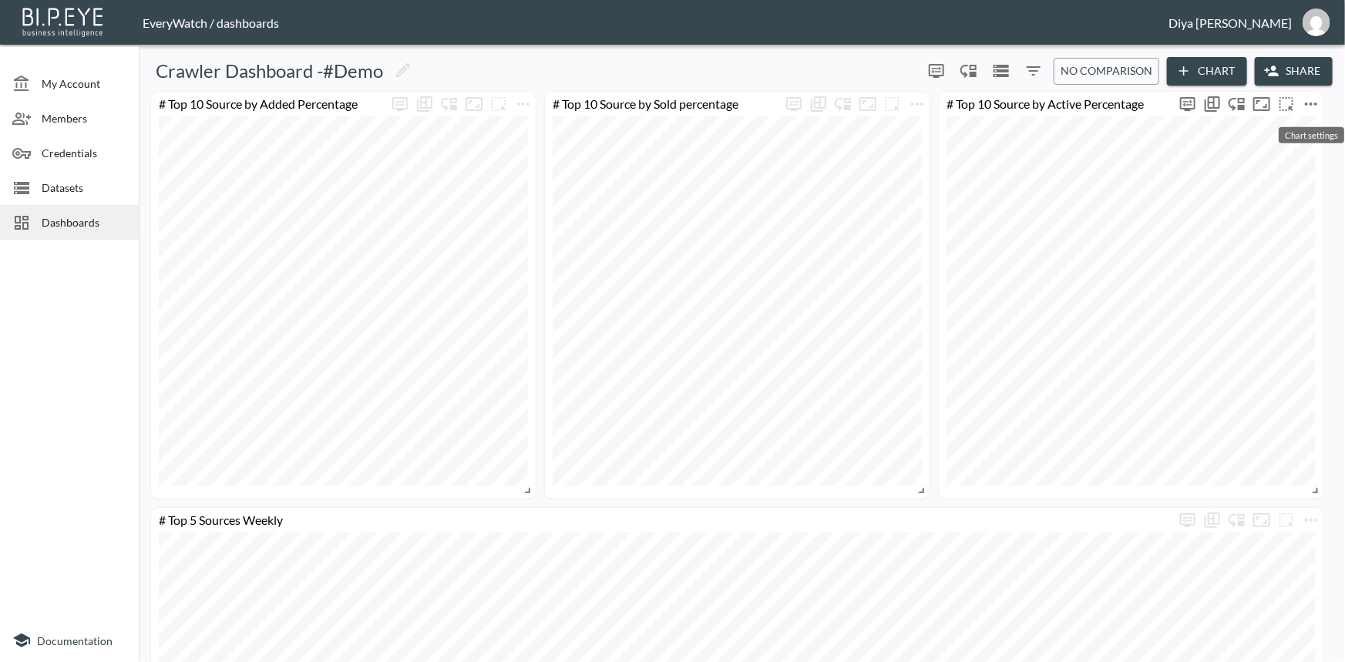
click at [1304, 106] on icon "more" at bounding box center [1311, 104] width 19 height 19
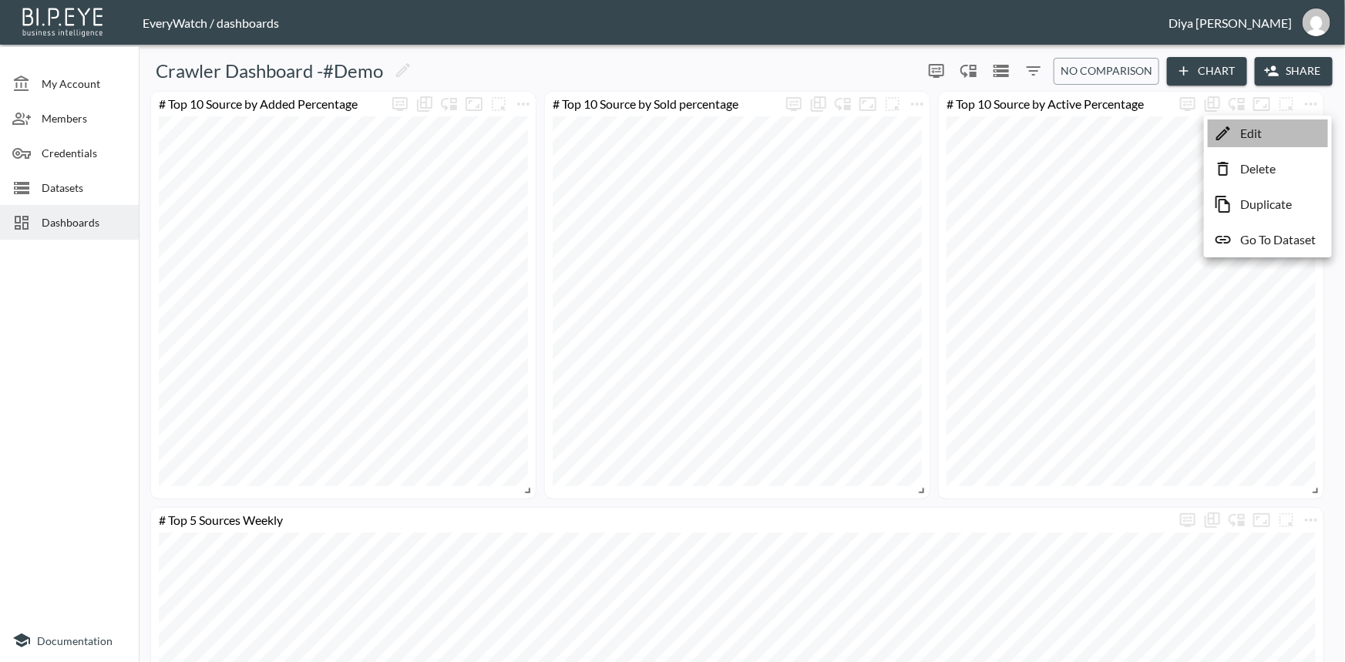
click at [1236, 131] on li "Edit" at bounding box center [1268, 133] width 120 height 28
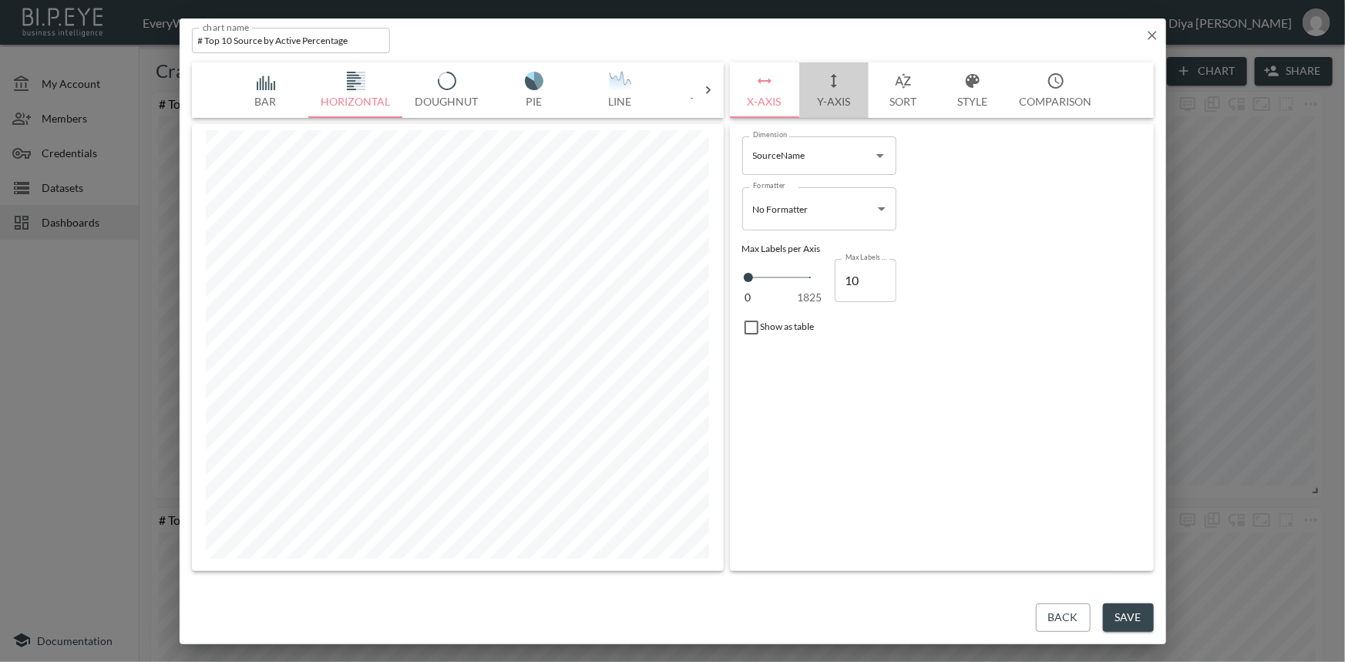
click at [835, 89] on icon "button" at bounding box center [834, 81] width 19 height 19
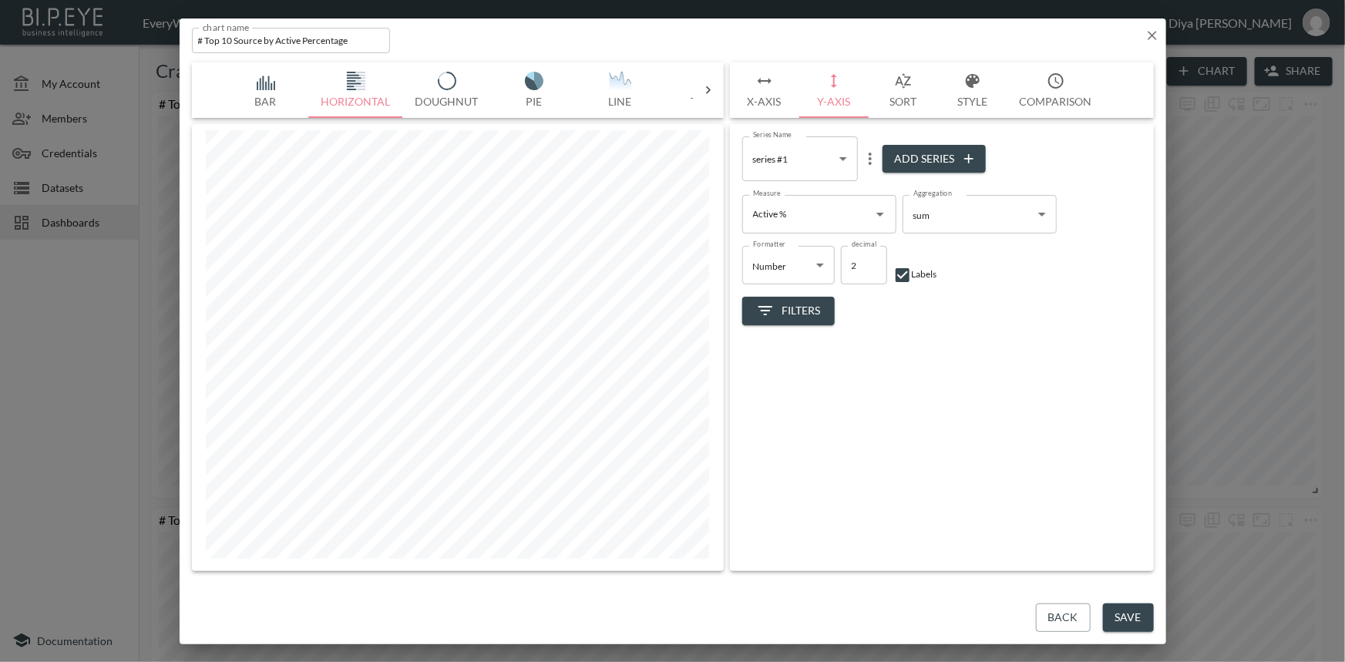
click at [897, 91] on button "Sort" at bounding box center [903, 90] width 69 height 56
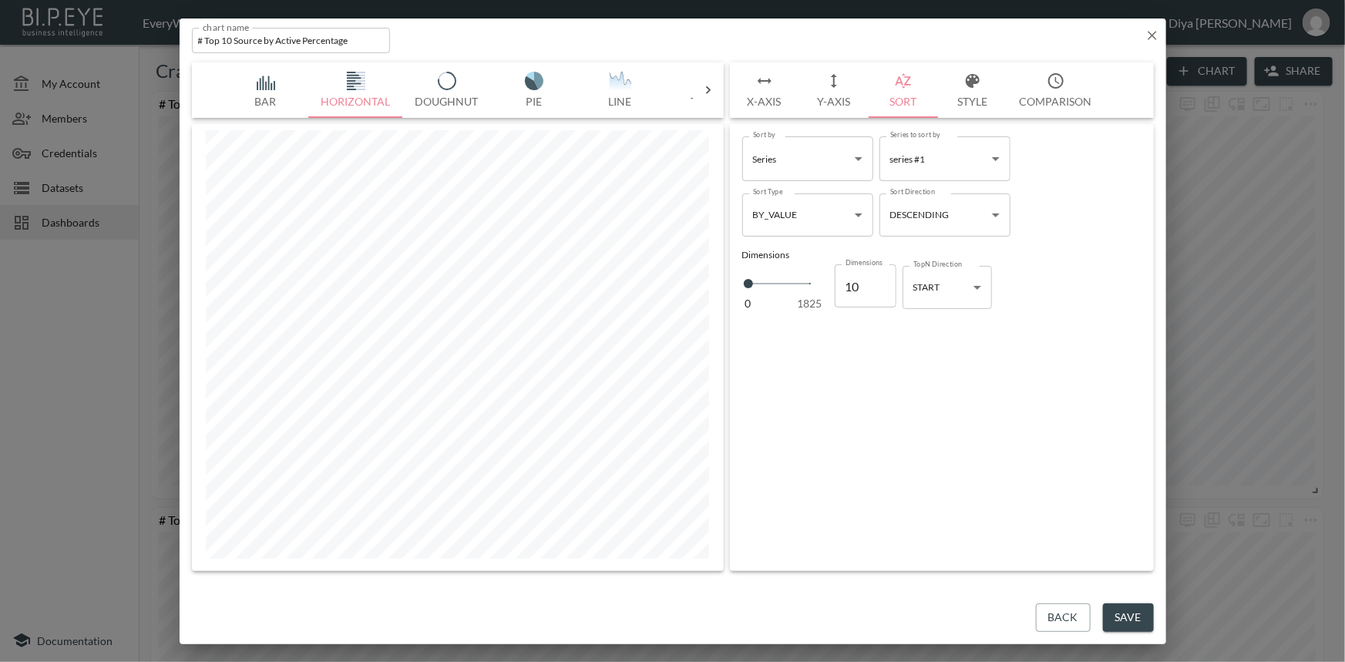
click at [702, 89] on icon at bounding box center [708, 89] width 15 height 15
click at [269, 79] on img "button" at bounding box center [268, 81] width 62 height 19
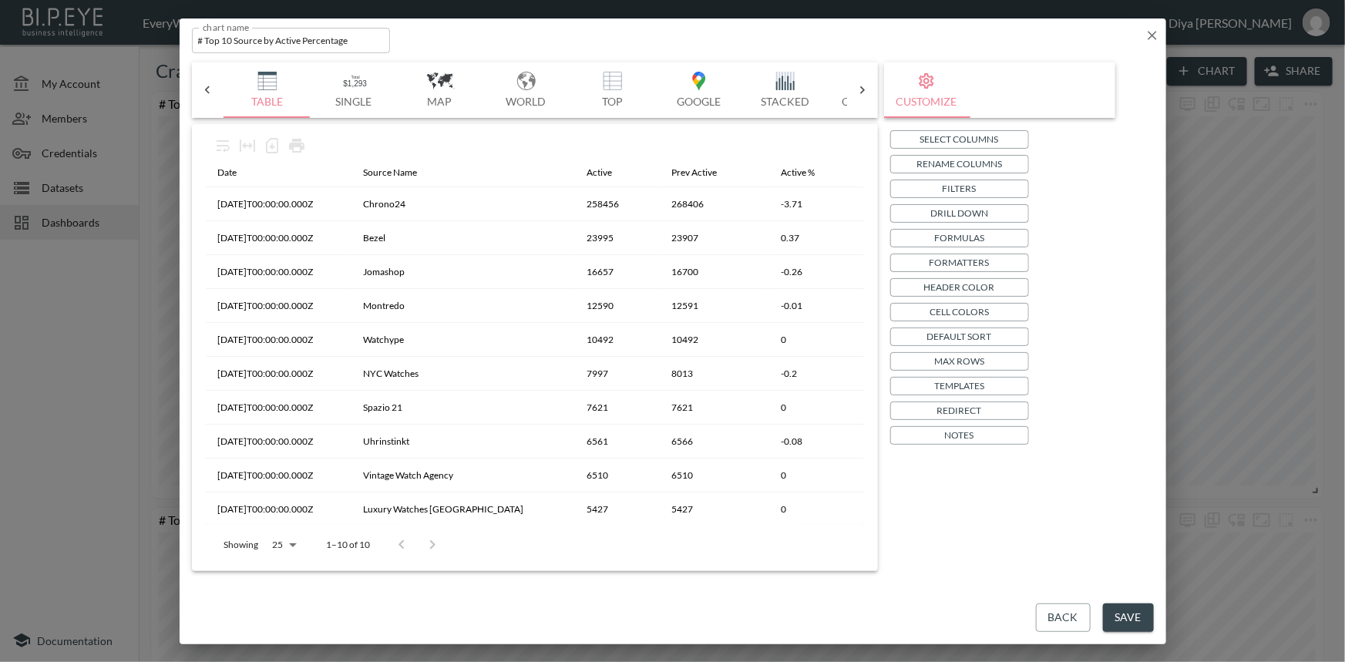
scroll to position [1, 0]
click at [210, 89] on icon at bounding box center [207, 89] width 15 height 15
click at [1150, 37] on icon "button" at bounding box center [1152, 35] width 9 height 9
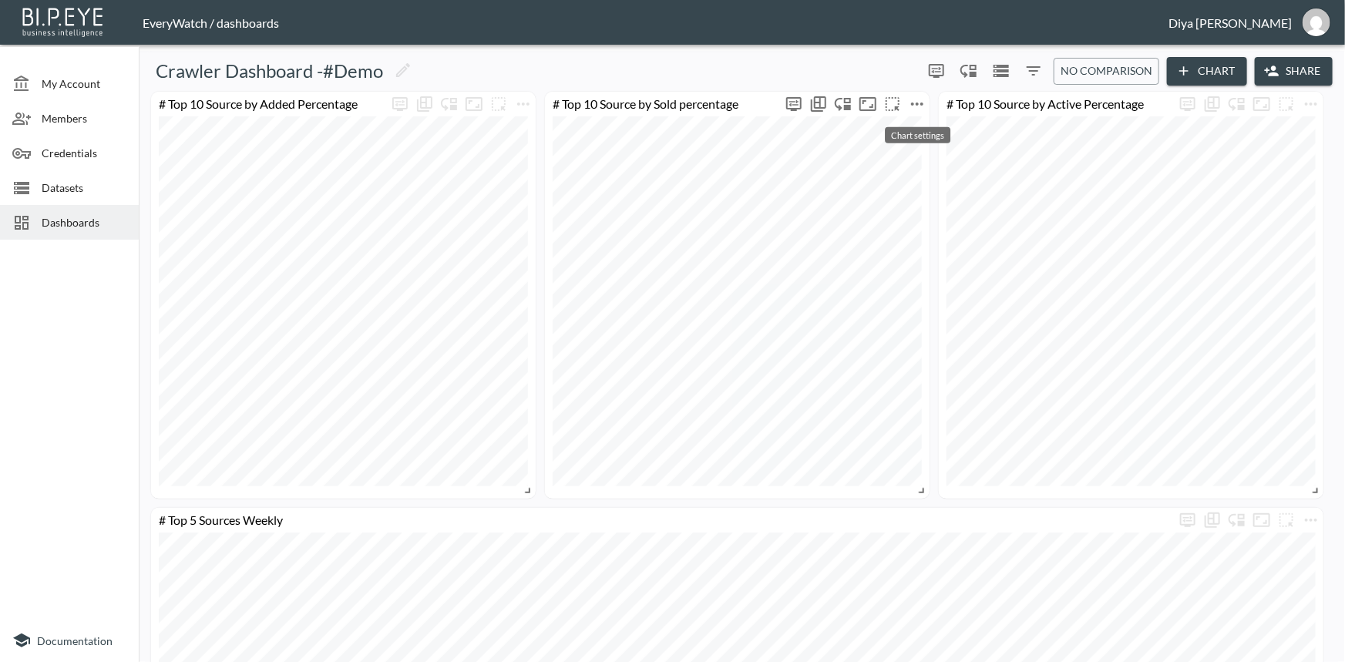
click at [925, 107] on icon "more" at bounding box center [917, 104] width 19 height 19
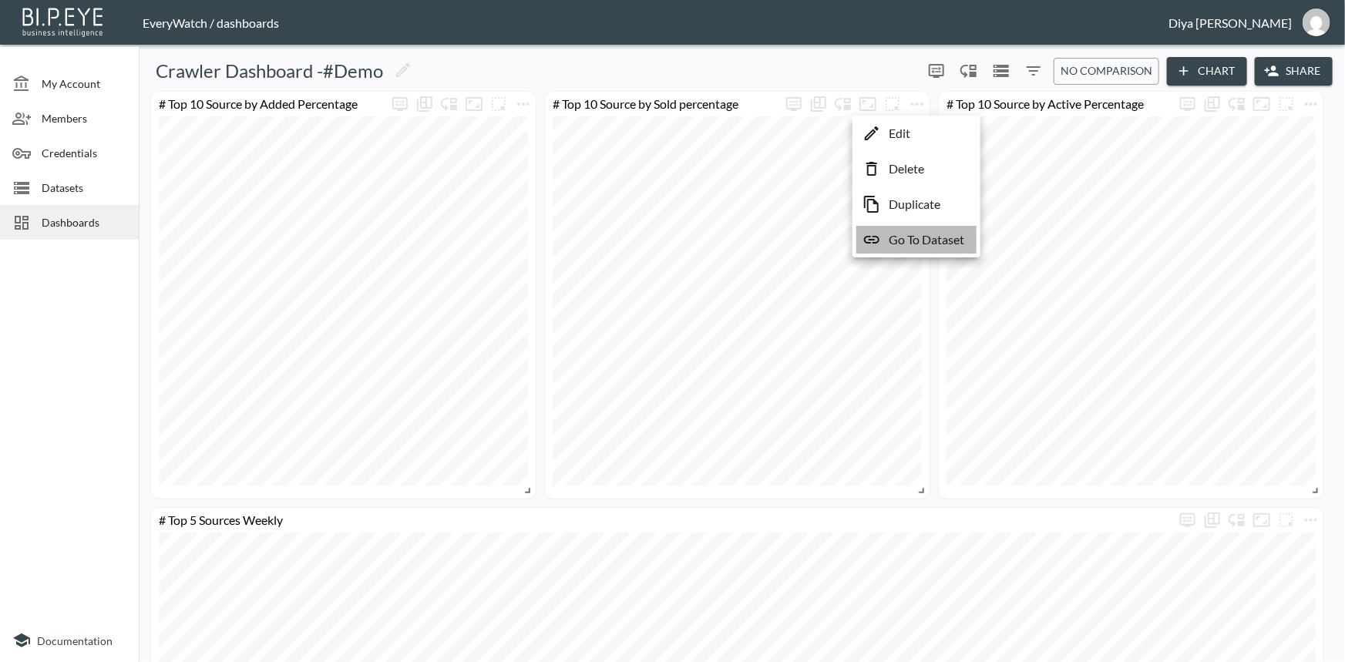
click at [907, 246] on p "Go To Dataset" at bounding box center [927, 240] width 76 height 19
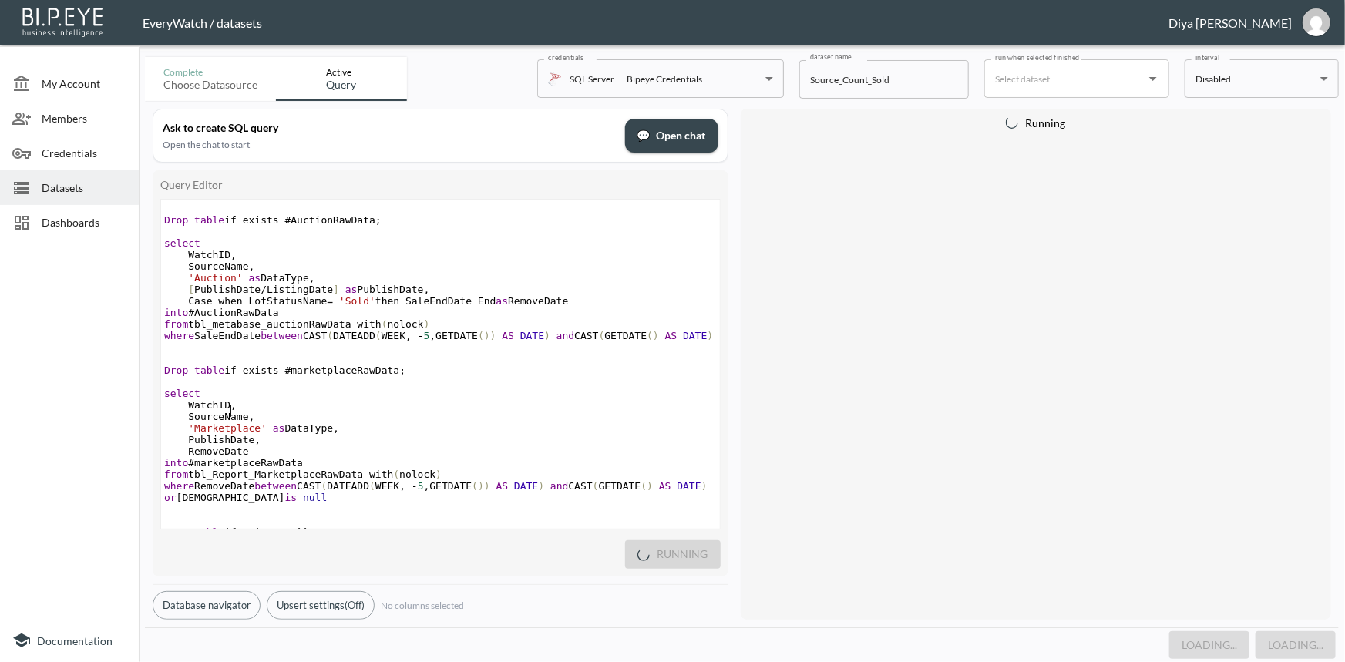
click at [402, 410] on pre "WatchID ," at bounding box center [440, 405] width 559 height 12
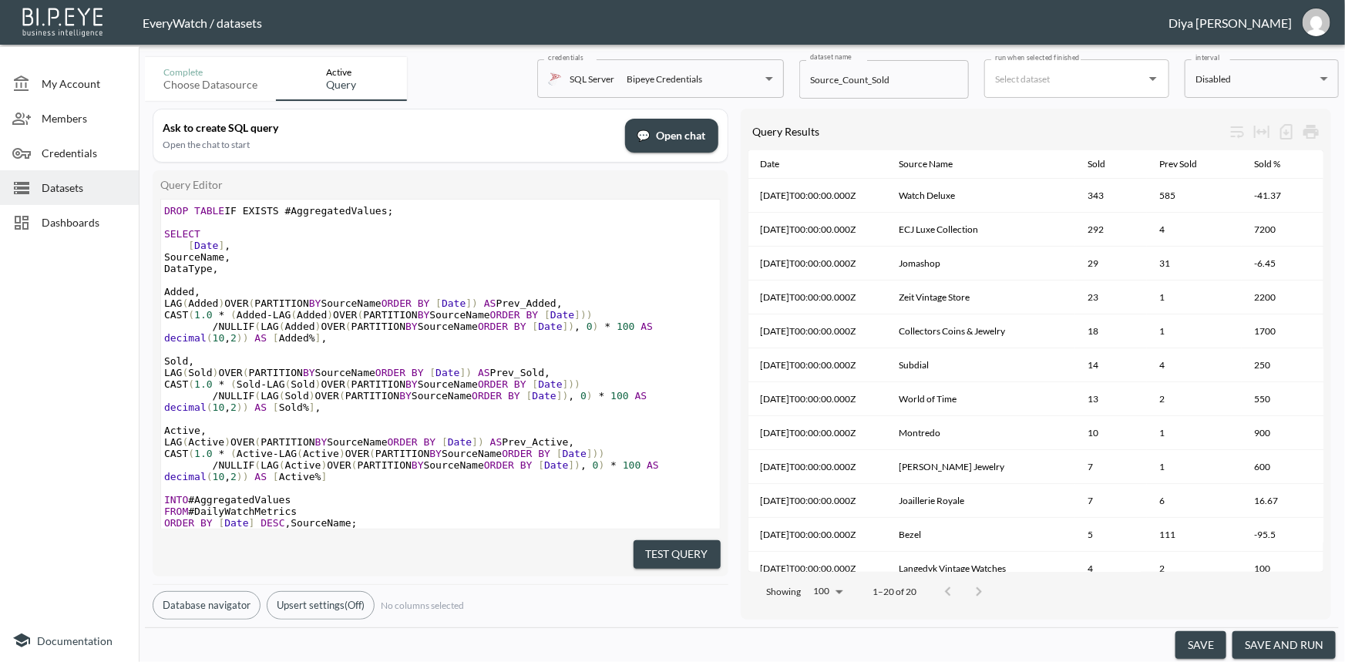
scroll to position [1065, 0]
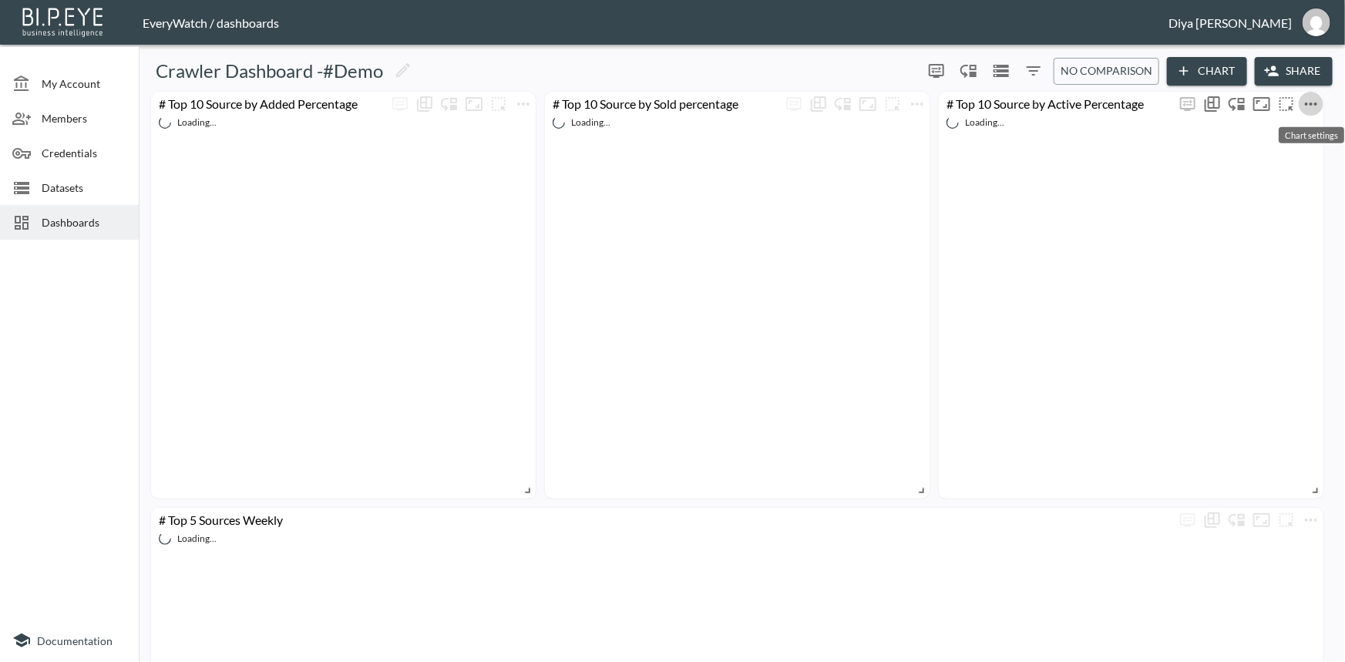
click at [1311, 102] on icon "more" at bounding box center [1311, 104] width 19 height 19
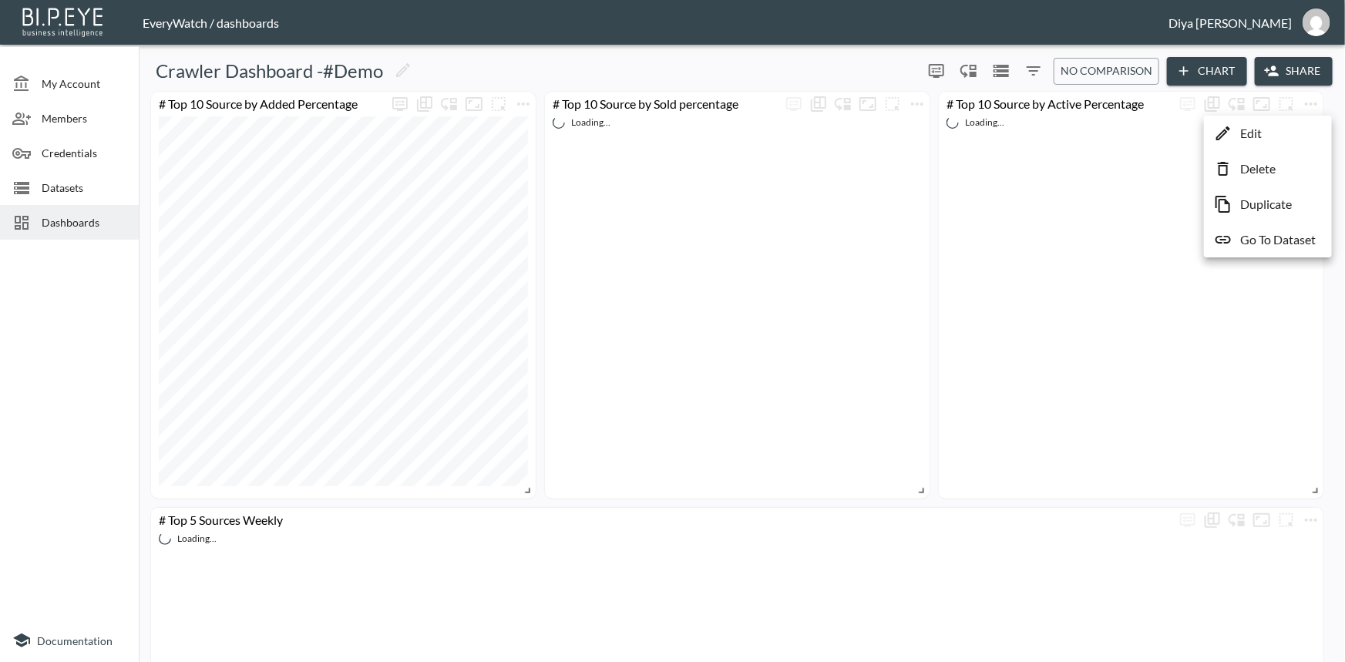
click at [1263, 128] on li "Edit" at bounding box center [1268, 133] width 120 height 28
click at [1313, 106] on icon "more" at bounding box center [1311, 104] width 19 height 19
click at [1264, 243] on p "Go To Dataset" at bounding box center [1278, 240] width 76 height 19
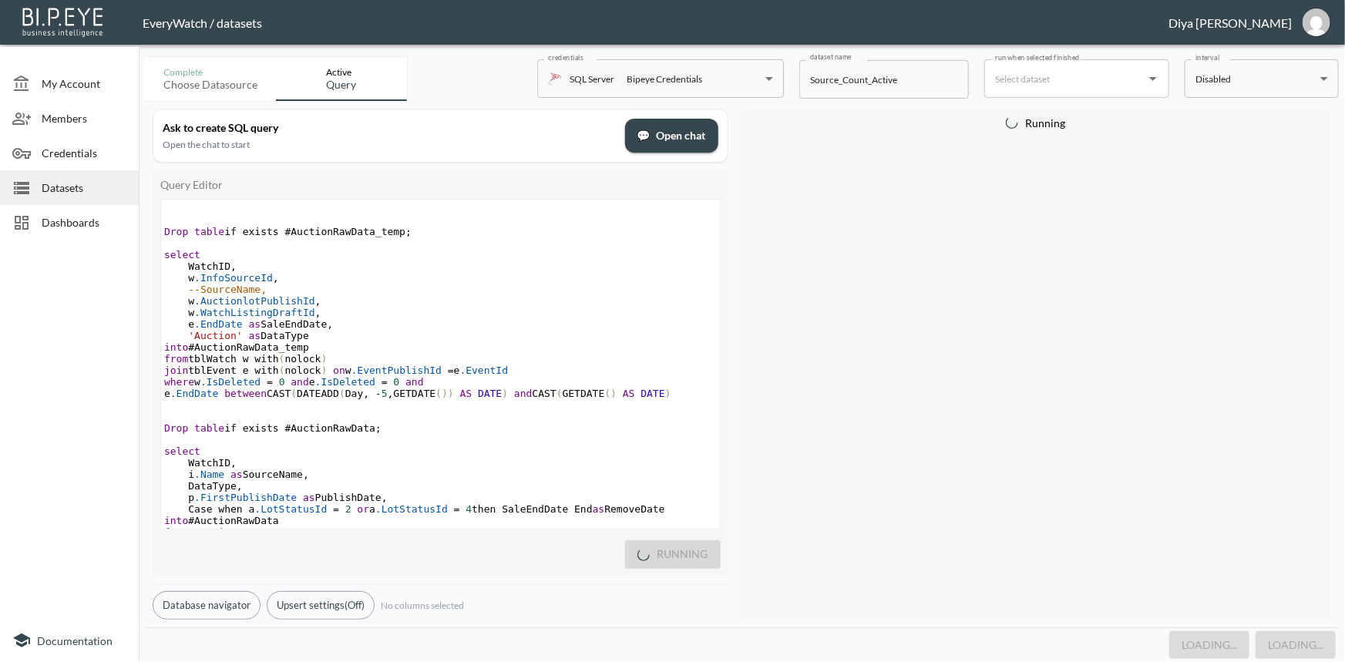
click at [367, 318] on pre "w .WatchListingDraftId ," at bounding box center [440, 313] width 559 height 12
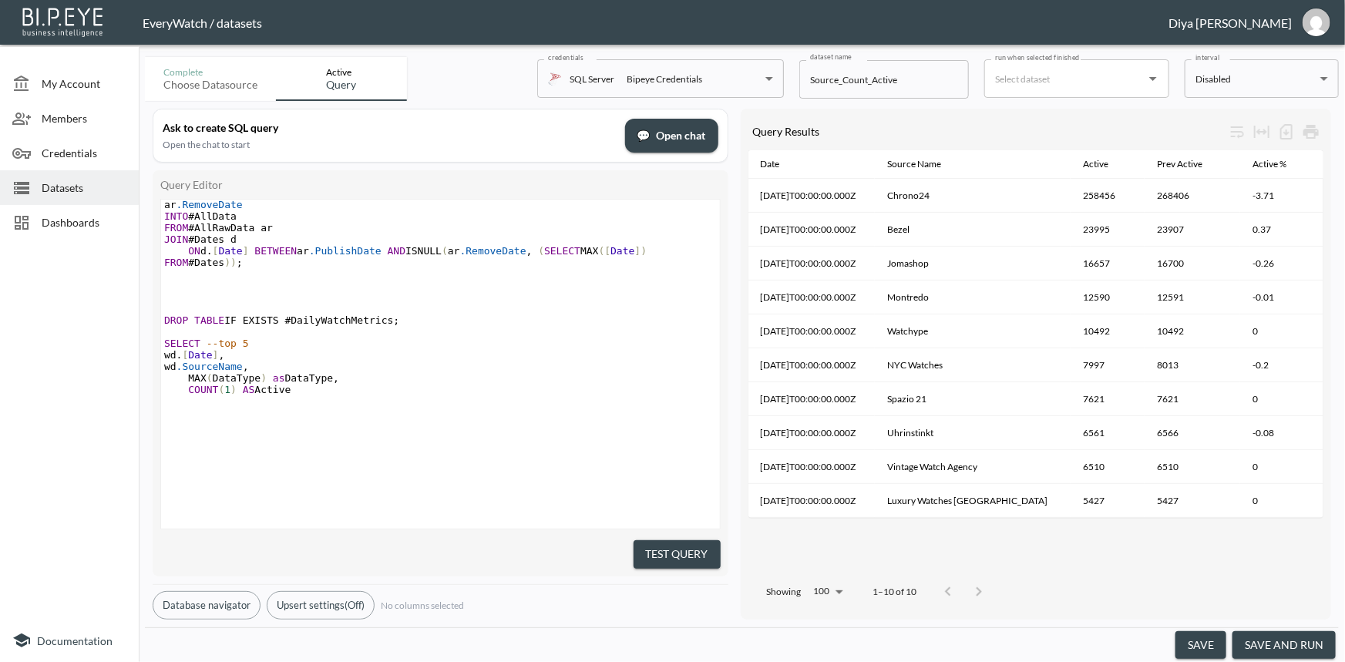
scroll to position [907, 0]
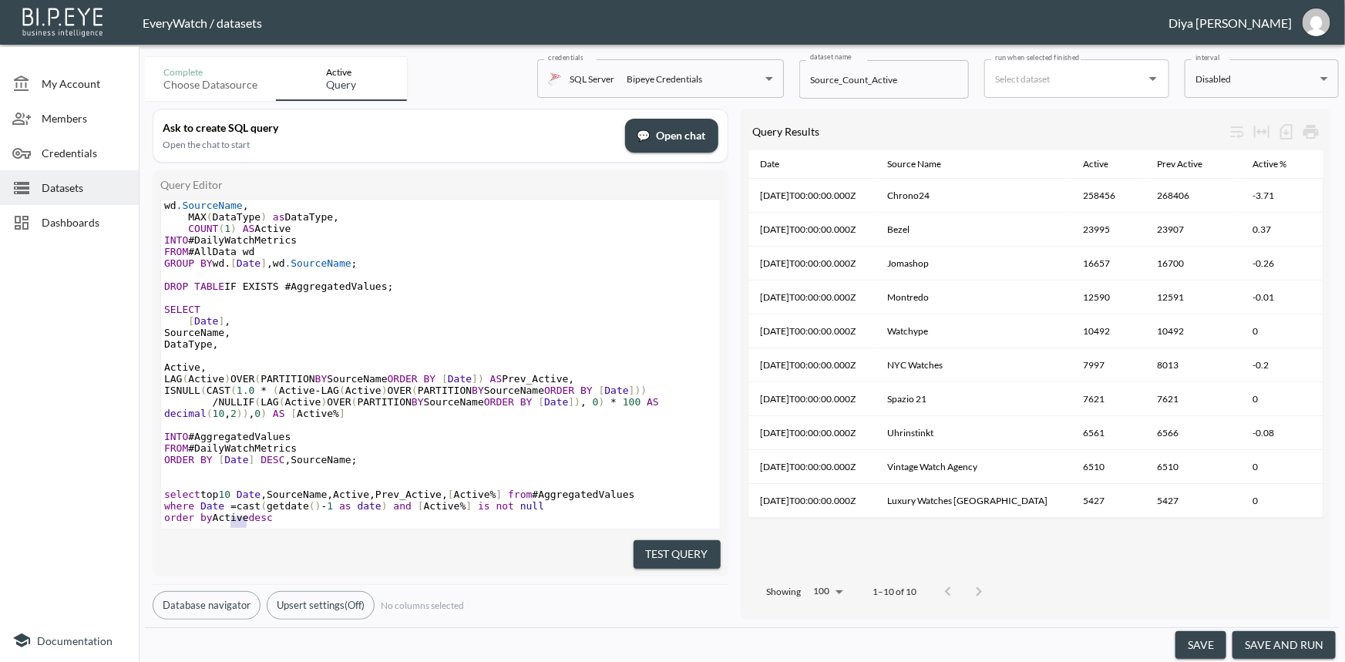
type textarea "Active"
drag, startPoint x: 244, startPoint y: 498, endPoint x: 212, endPoint y: 499, distance: 32.4
click at [212, 512] on span "order by Active desc" at bounding box center [218, 518] width 109 height 12
click at [316, 493] on ul "AND AS ASC COUNT DESC DISTINCT FROM GROUP HAVING JOIN LIKE NOT ON OR ORDER SELE…" at bounding box center [296, 401] width 54 height 185
click at [328, 512] on pre "order by [ Active % ] desc" at bounding box center [440, 518] width 559 height 12
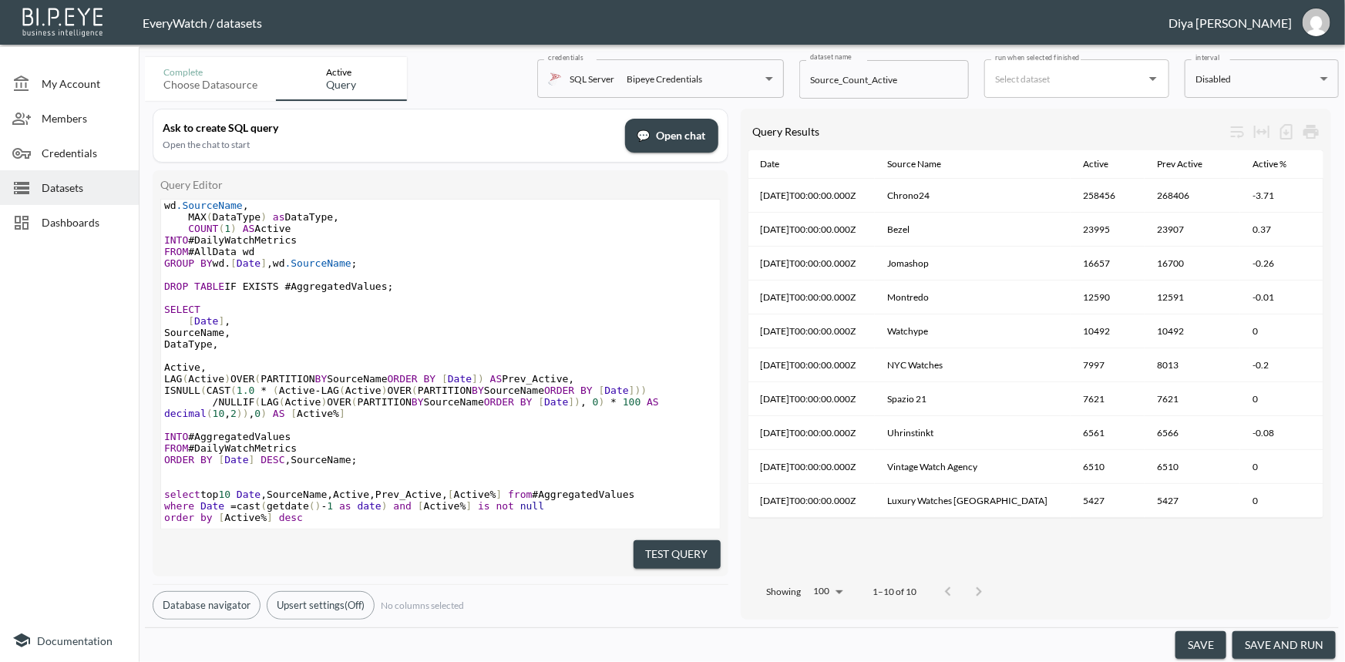
click at [691, 540] on button "Test Query" at bounding box center [677, 554] width 87 height 29
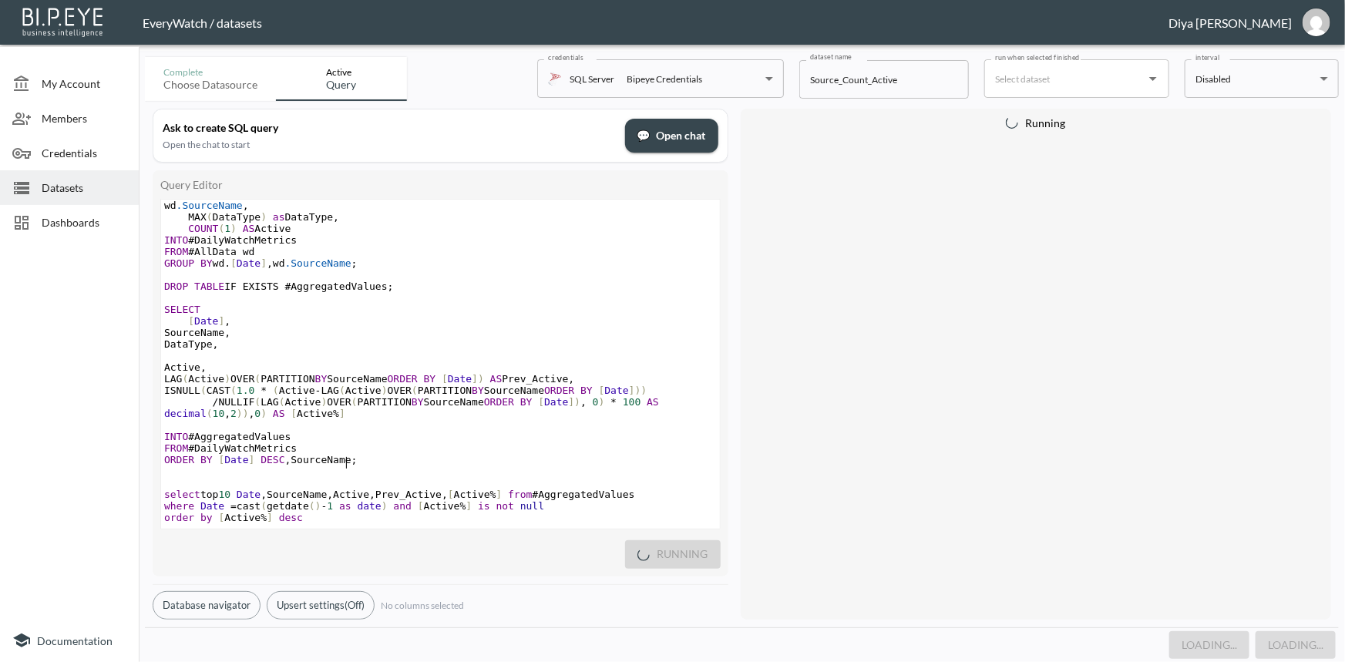
click at [644, 454] on pre "ORDER BY [ Date ] DESC , SourceName ;" at bounding box center [440, 460] width 559 height 12
click at [682, 419] on pre "​" at bounding box center [440, 425] width 559 height 12
click at [336, 443] on pre "FROM #DailyWatchMetrics" at bounding box center [440, 449] width 559 height 12
type textarea "Drop table if exists #AuctionRawData_temp; select WatchID, w.InfoSourceId, --So…"
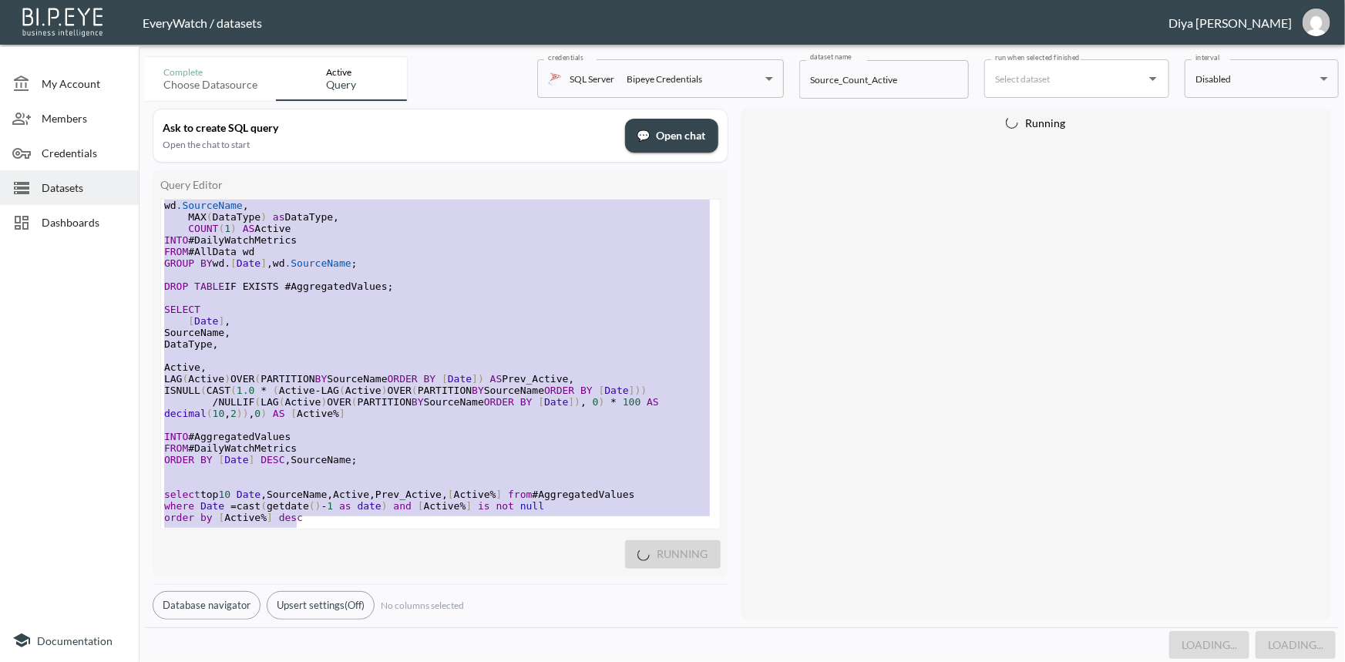
click at [659, 139] on span "💬 Open chat" at bounding box center [672, 135] width 69 height 19
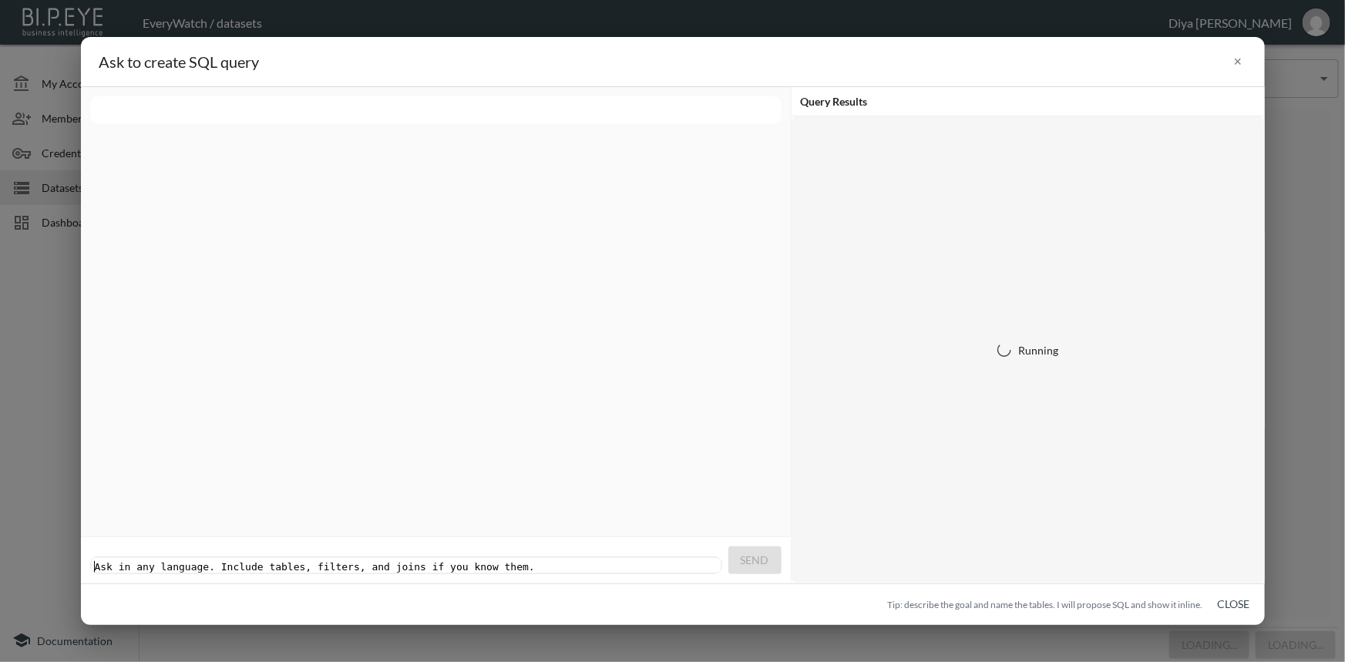
click at [275, 561] on pre "​" at bounding box center [408, 567] width 632 height 12
paste textarea
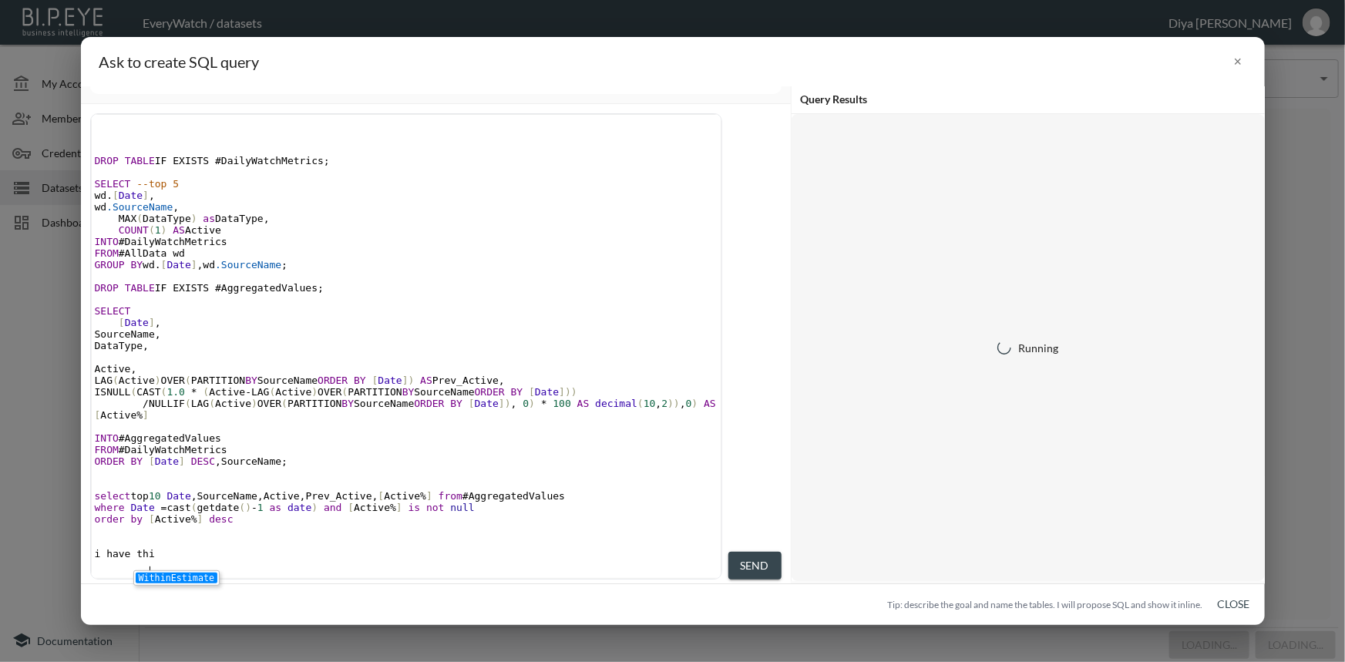
type textarea "i have thi"
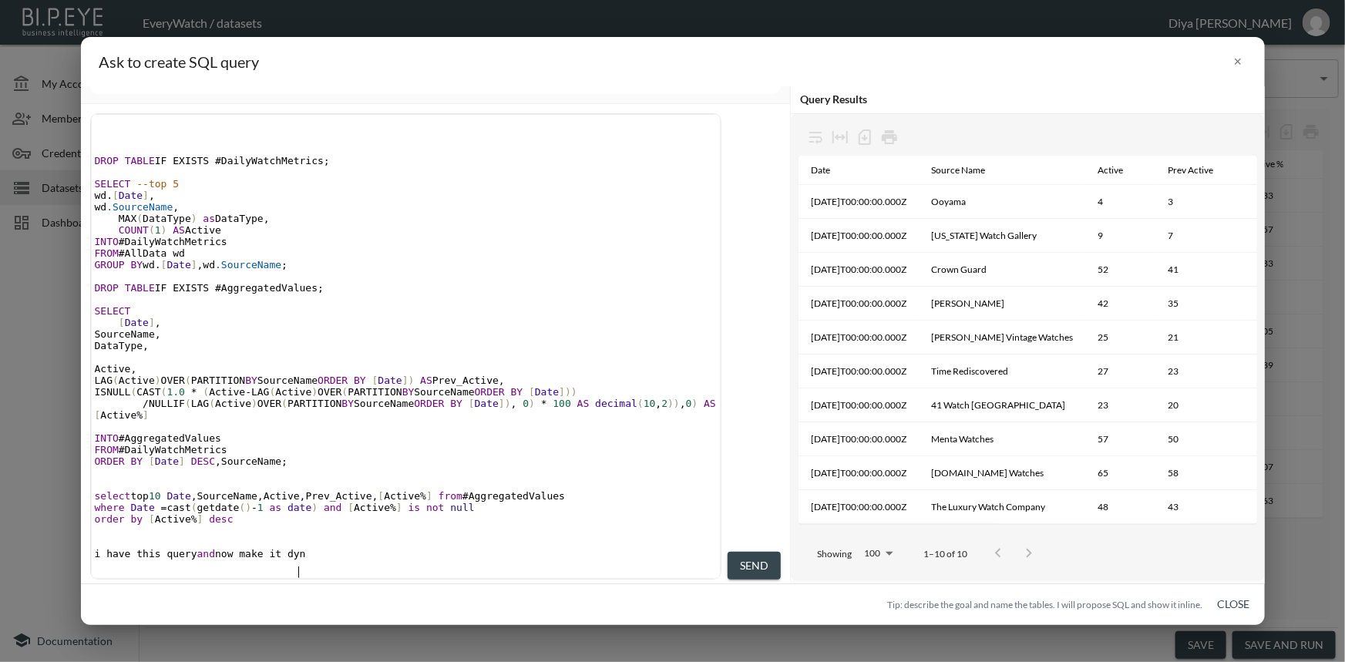
type textarea "s query and now make it dynm"
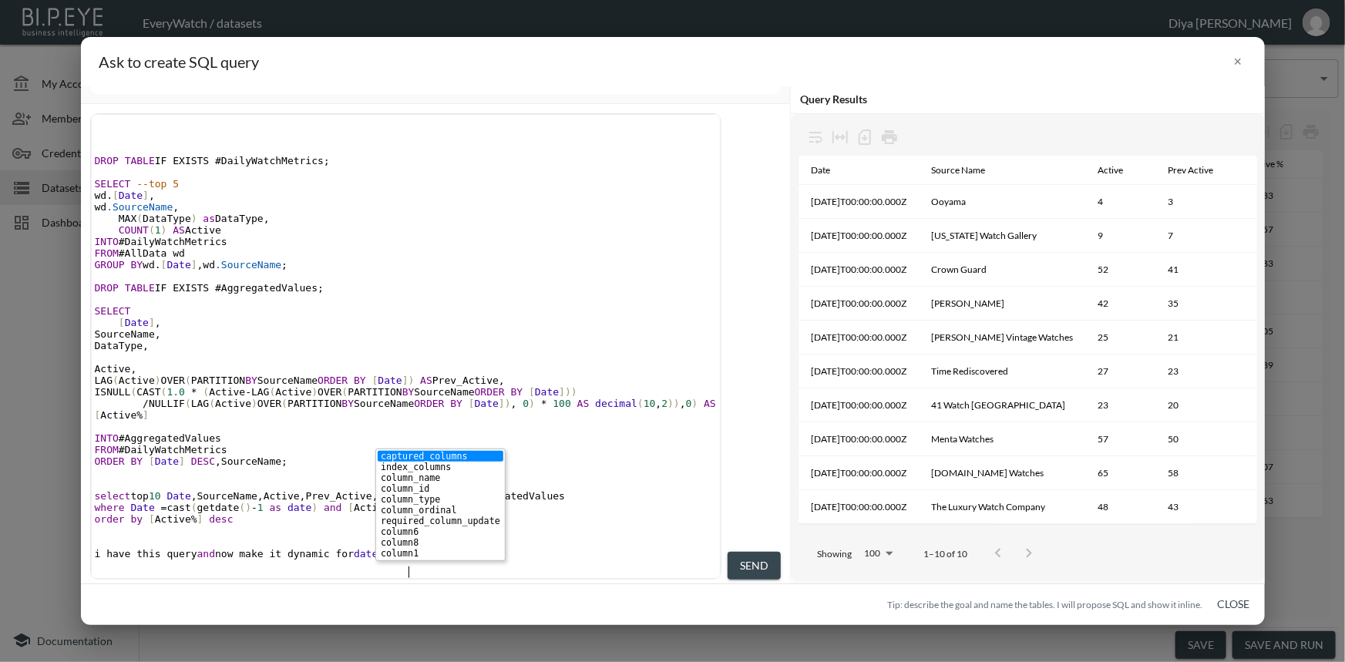
type textarea "amic for date column"
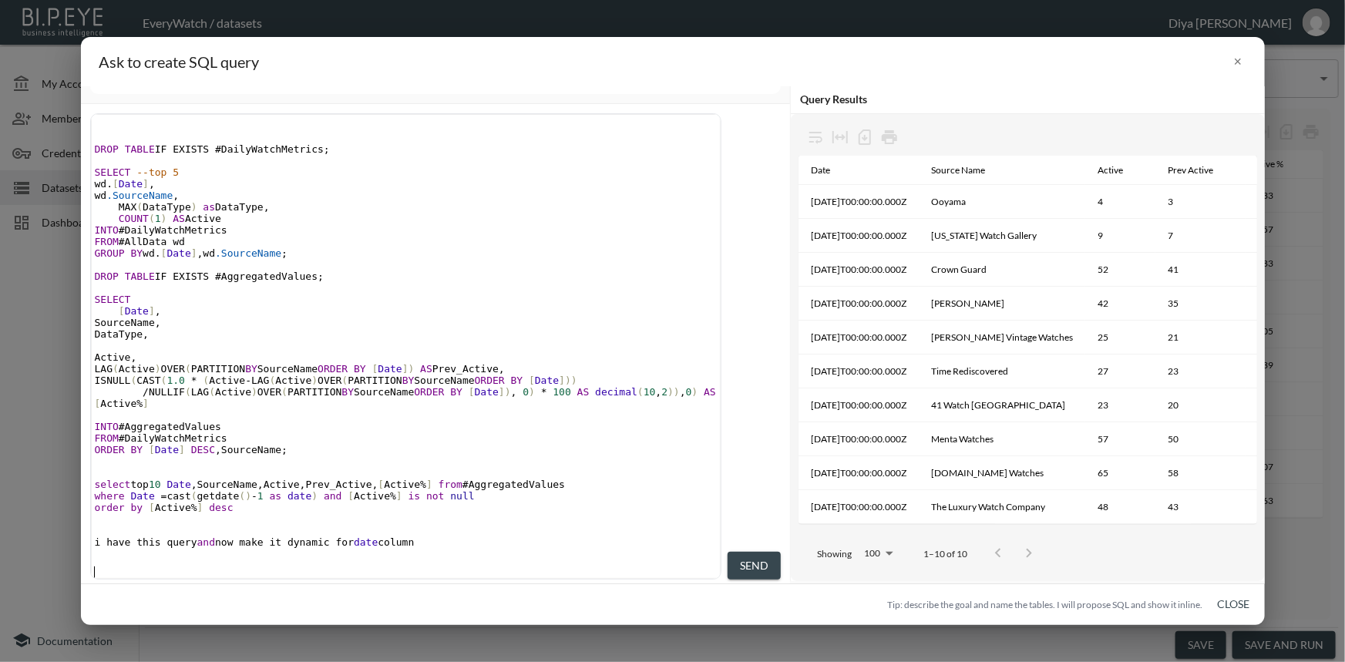
click at [763, 567] on span "Send" at bounding box center [754, 566] width 29 height 19
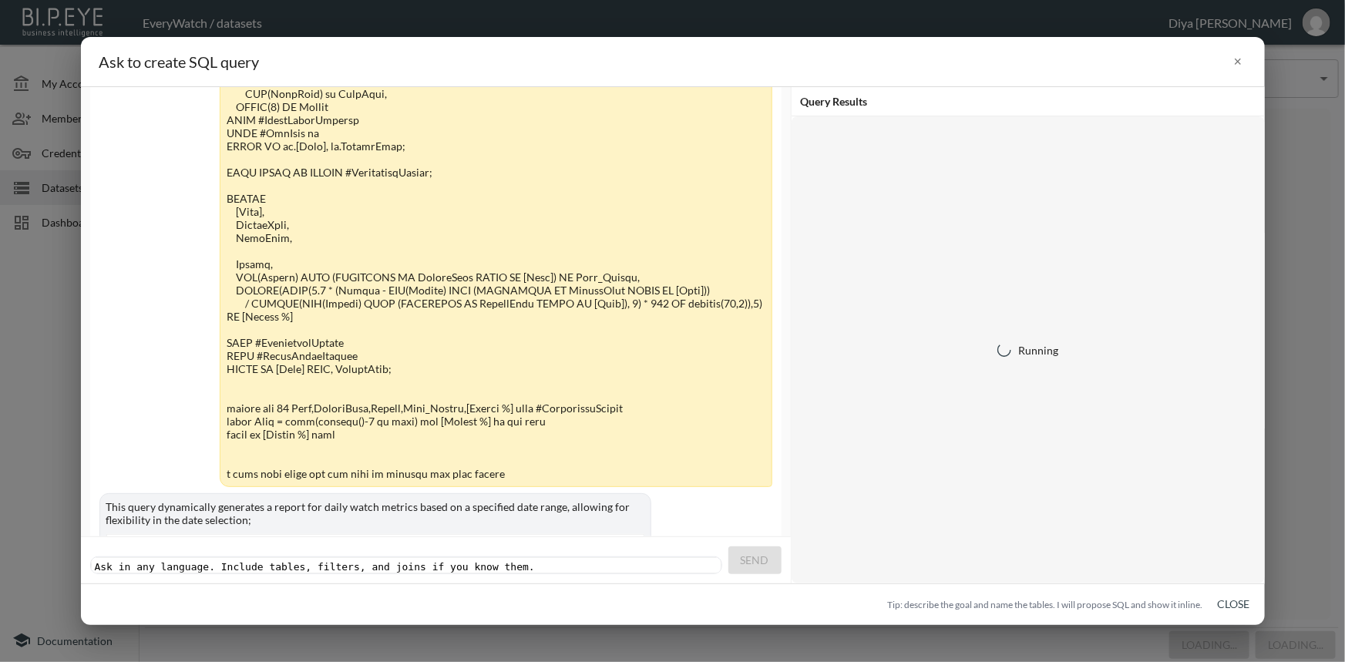
scroll to position [1213, 0]
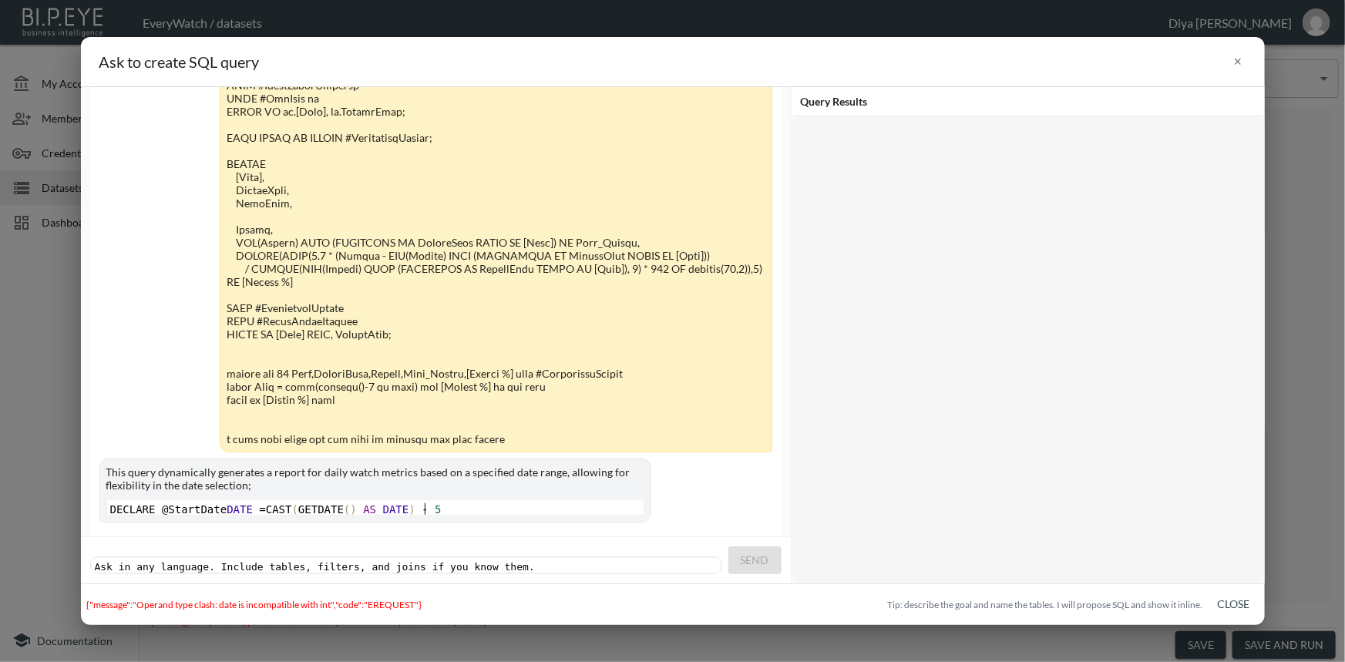
click at [426, 503] on pre "DECLARE @StartDate DATE = CAST ( GETDATE () AS DATE ) - 5" at bounding box center [377, 509] width 540 height 12
type textarea "DECLARE @StartDate DATE = CAST(GETDATE() AS DATE) - 5"
drag, startPoint x: 426, startPoint y: 473, endPoint x: 103, endPoint y: 473, distance: 323.0
click at [103, 473] on div "This query dynamically generates a report for daily watch metrics based on a sp…" at bounding box center [375, 491] width 552 height 64
click at [426, 503] on pre "DECLARE @StartDate DATE = CAST ( GETDATE () AS DATE ) - 5" at bounding box center [377, 509] width 540 height 12
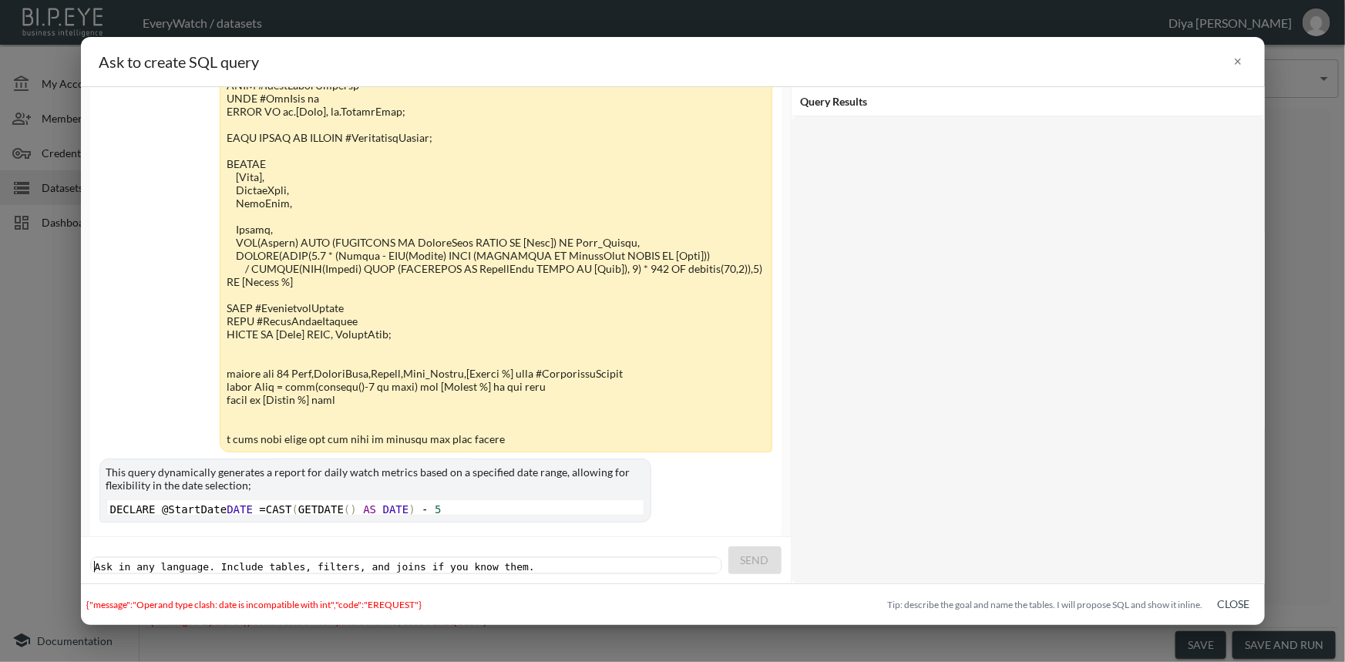
scroll to position [0, 0]
click at [434, 561] on pre "​" at bounding box center [408, 567] width 632 height 12
click at [473, 561] on pre "​" at bounding box center [408, 567] width 632 height 12
click at [221, 561] on pre "​" at bounding box center [408, 567] width 632 height 12
type textarea "t"
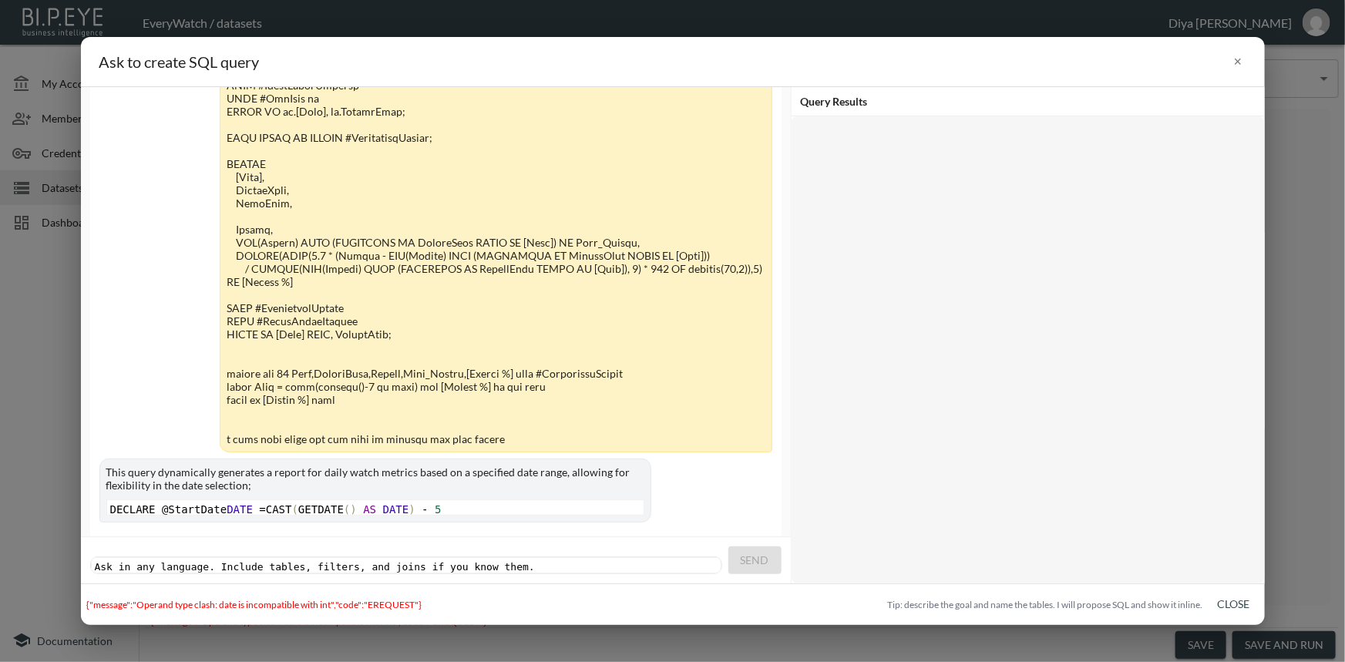
scroll to position [0, 5]
type textarea "n"
type textarea "i ahve"
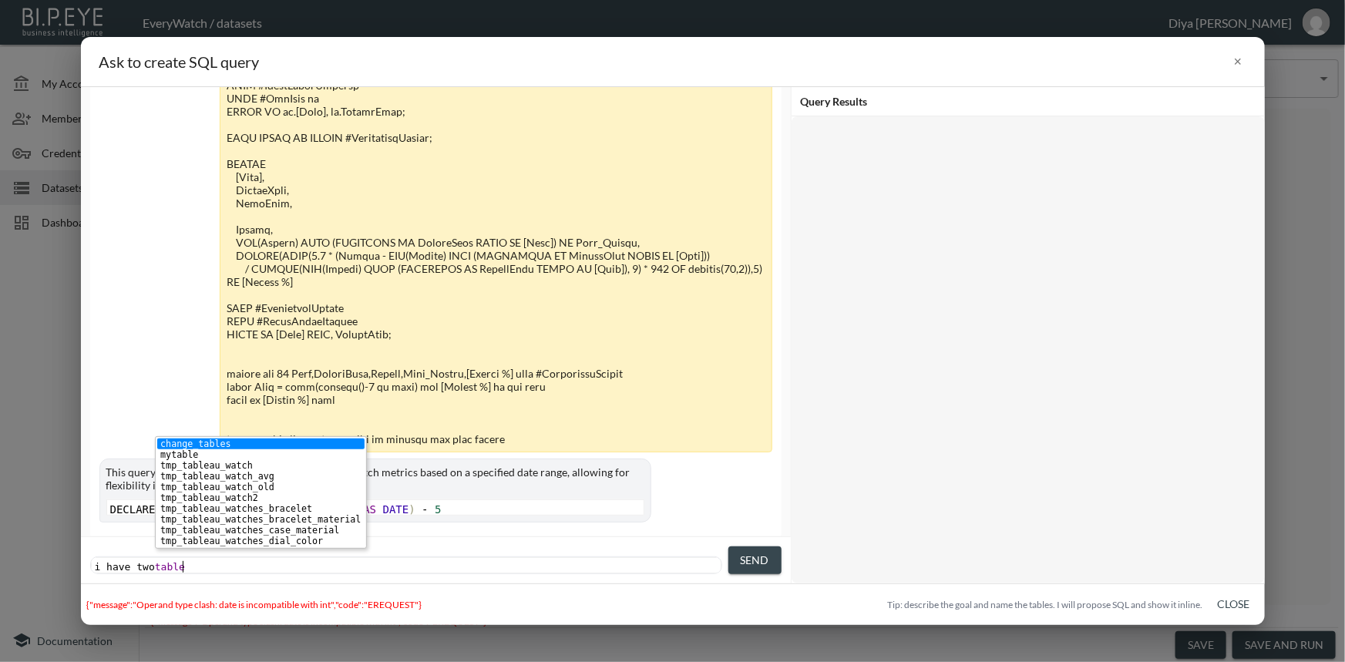
type textarea "have two tables"
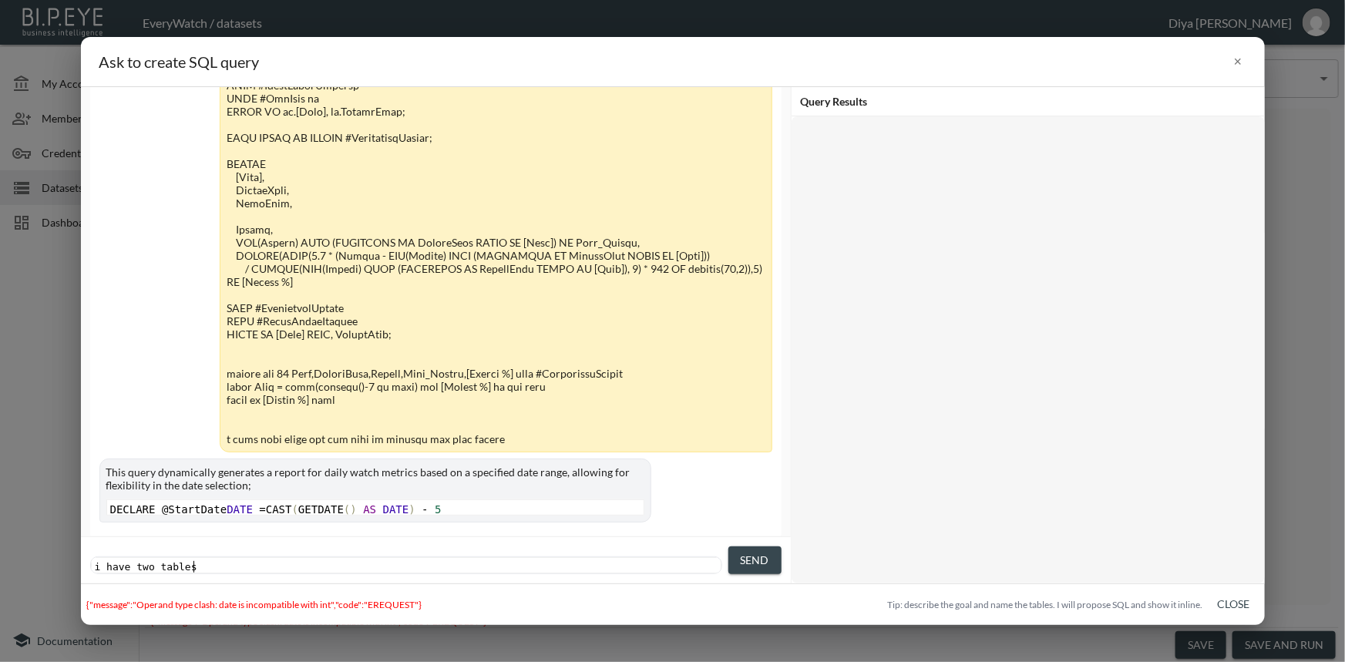
scroll to position [0, 89]
click at [224, 561] on pre "i have two tables" at bounding box center [408, 567] width 632 height 12
copy div "AggregatedValues"
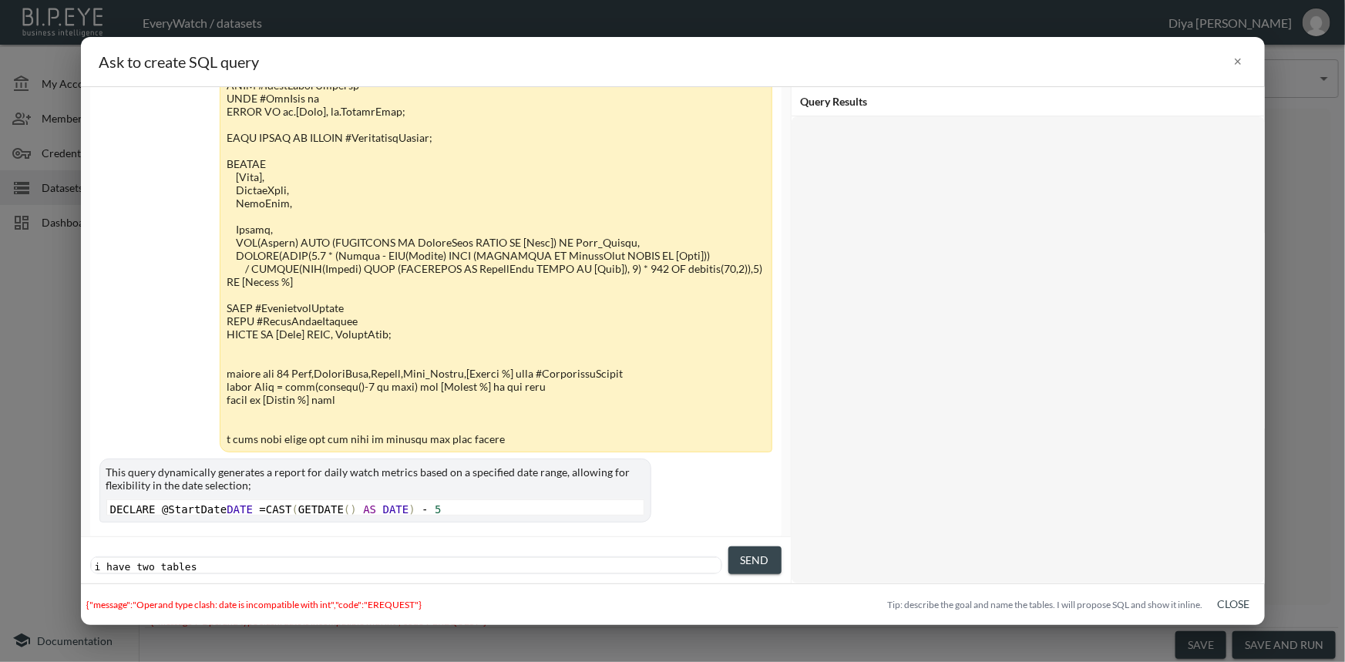
scroll to position [0, 0]
click at [205, 561] on pre "i have two tables" at bounding box center [408, 567] width 632 height 12
paste textarea
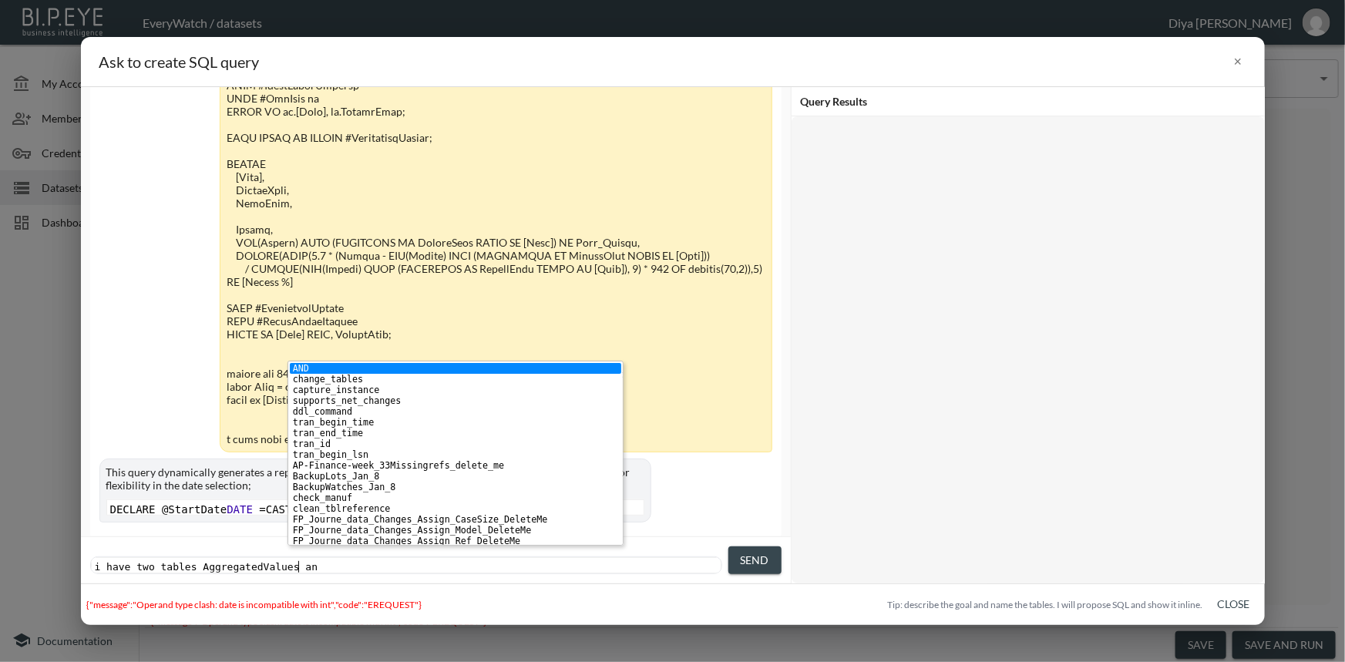
type textarea "and"
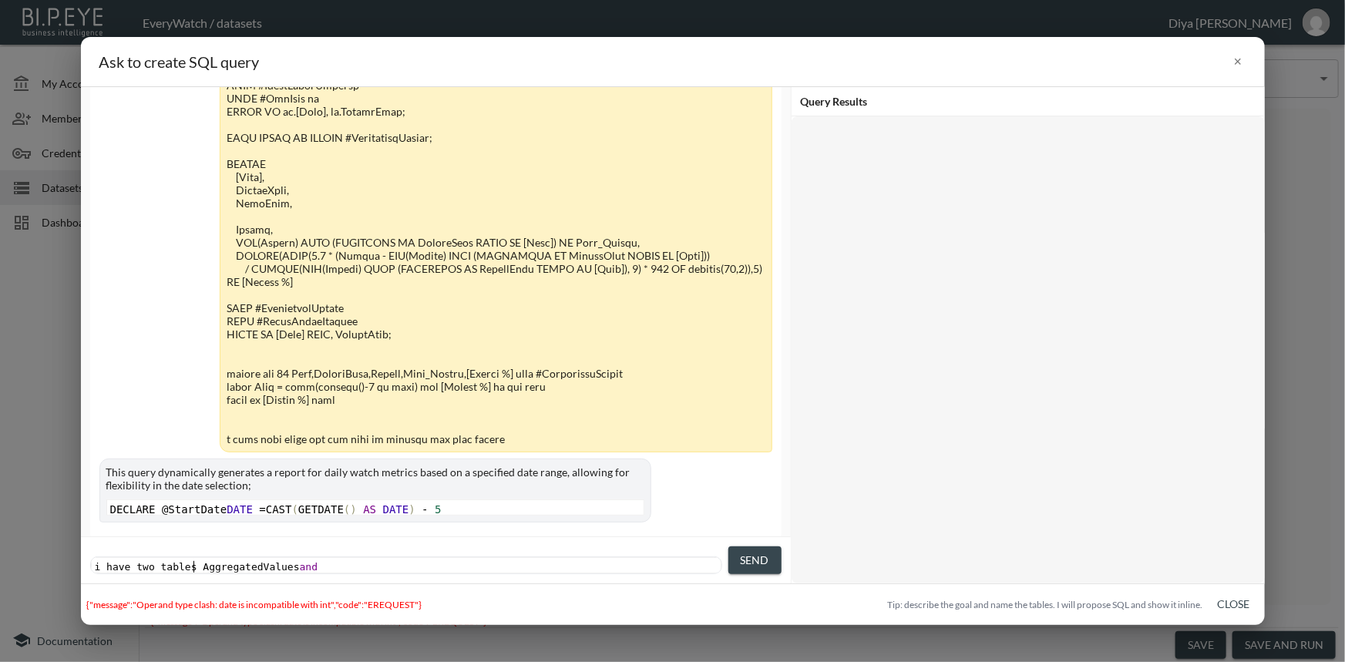
click at [195, 561] on span "i have two tables AggregatedValues and" at bounding box center [210, 567] width 230 height 12
type textarea "#"
drag, startPoint x: 319, startPoint y: 554, endPoint x: 292, endPoint y: 556, distance: 27.1
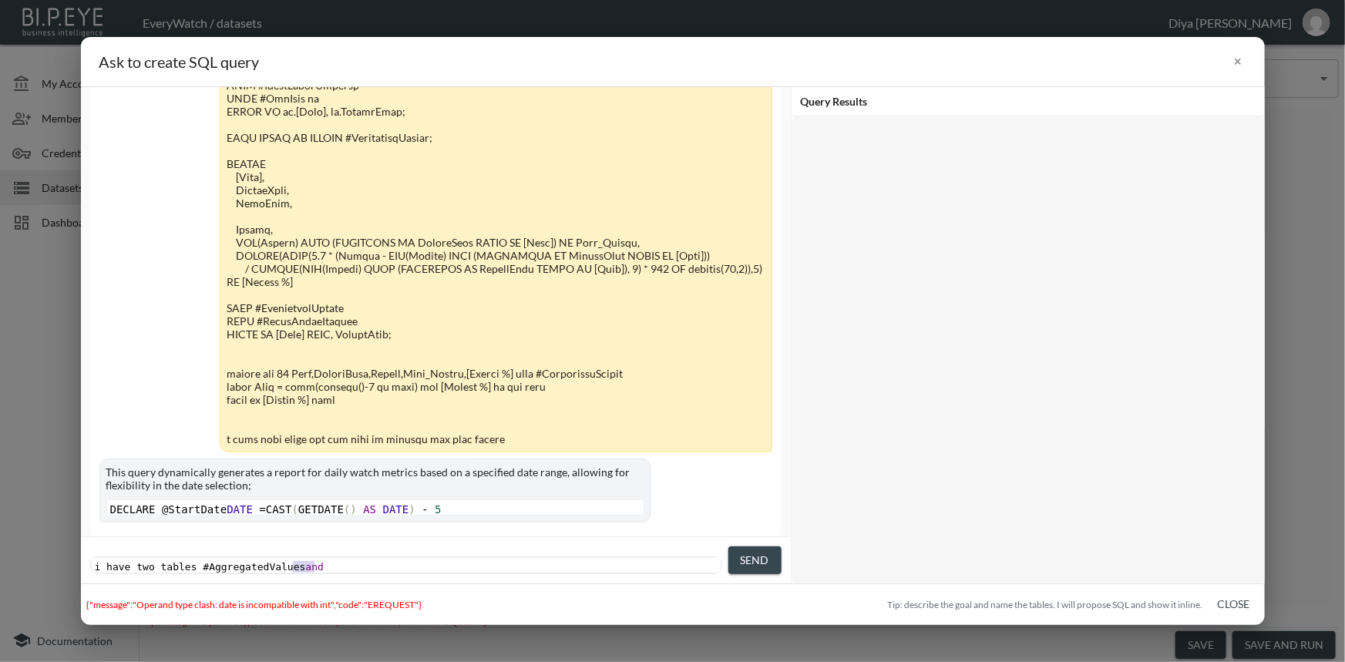
click at [292, 561] on pre "i have two tables #AggregatedValues and" at bounding box center [408, 567] width 632 height 12
type textarea "="
click at [137, 561] on span "i have two tables #AggregatedValues" at bounding box center [200, 567] width 211 height 12
type textarea "two"
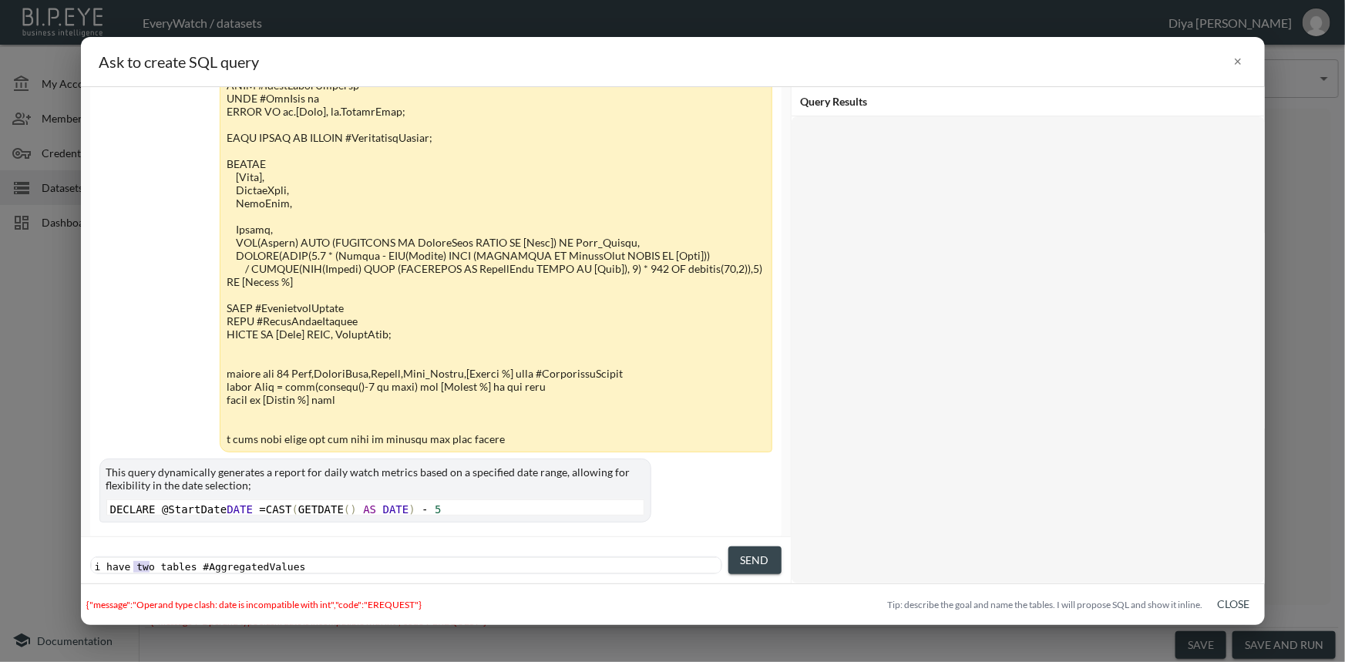
click at [137, 561] on span "i have two tables #AggregatedValues" at bounding box center [200, 567] width 211 height 12
type textarea "a"
click at [177, 561] on span "i have a tables #AggregatedValues" at bounding box center [194, 567] width 199 height 12
click at [291, 561] on pre "i have a table #AggregatedValues" at bounding box center [408, 567] width 632 height 12
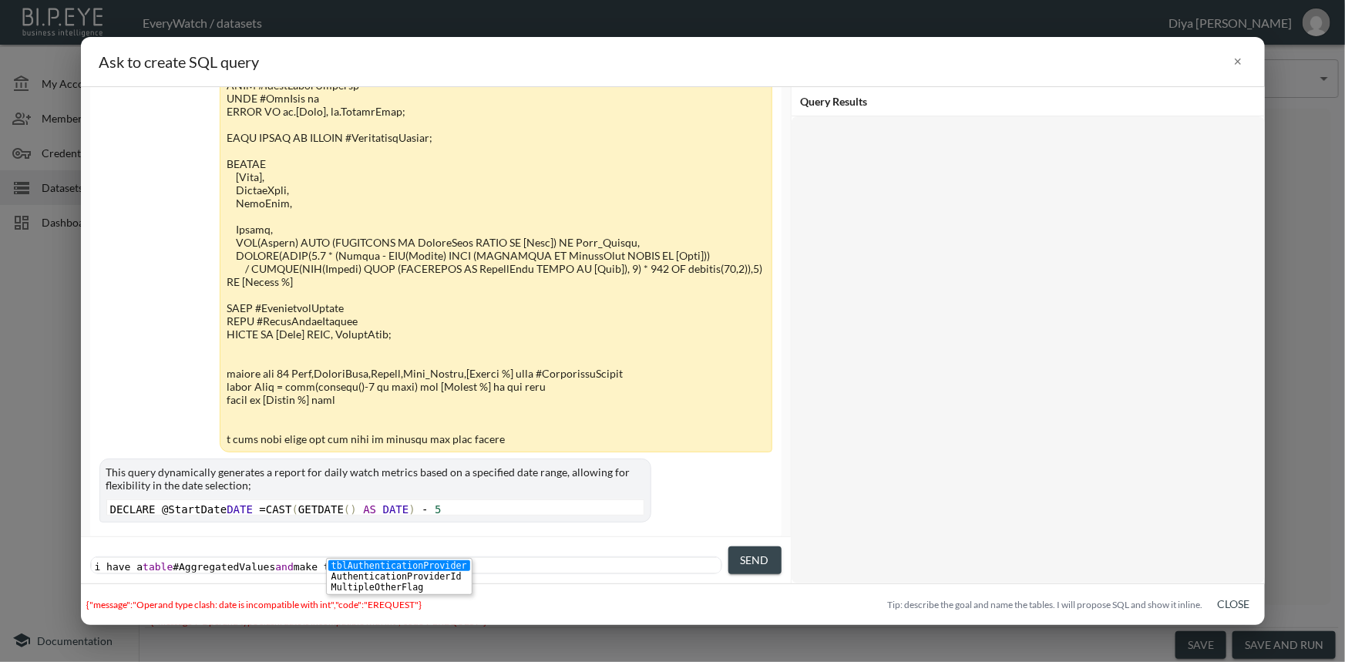
type textarea "and make then"
type textarea "dyn"
type textarea "pivot table using date column"
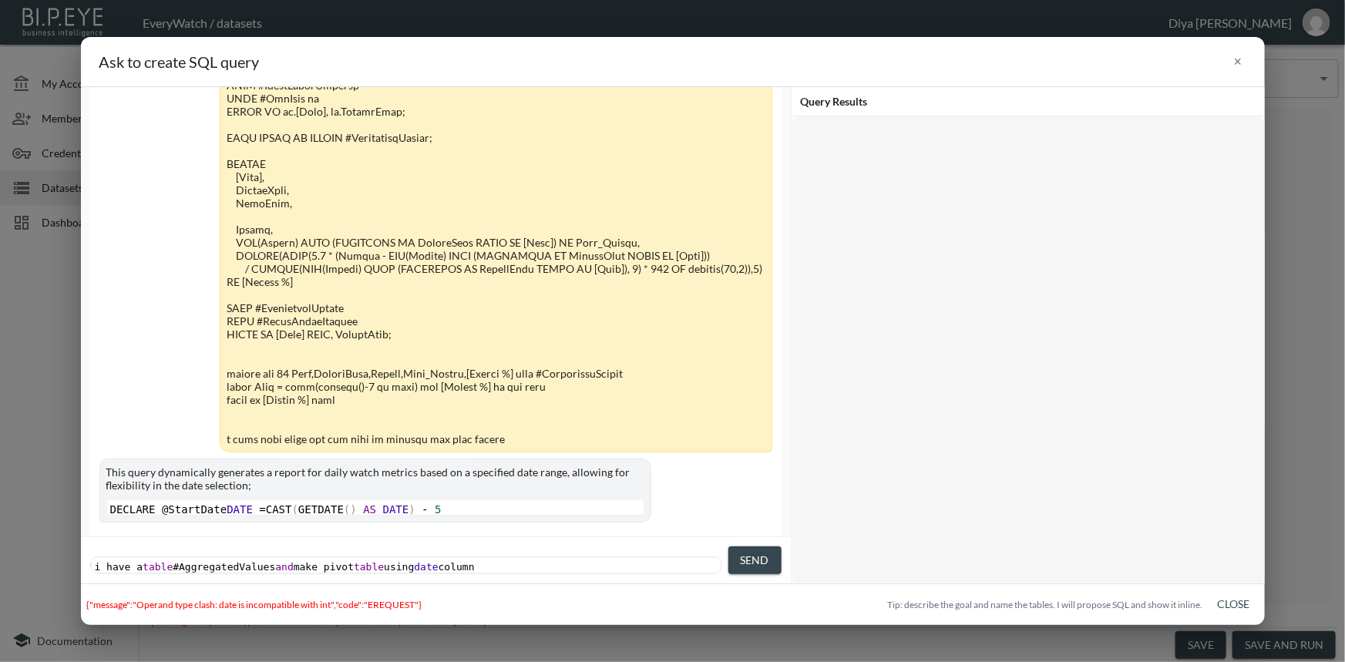
click at [762, 555] on span "Send" at bounding box center [755, 560] width 29 height 19
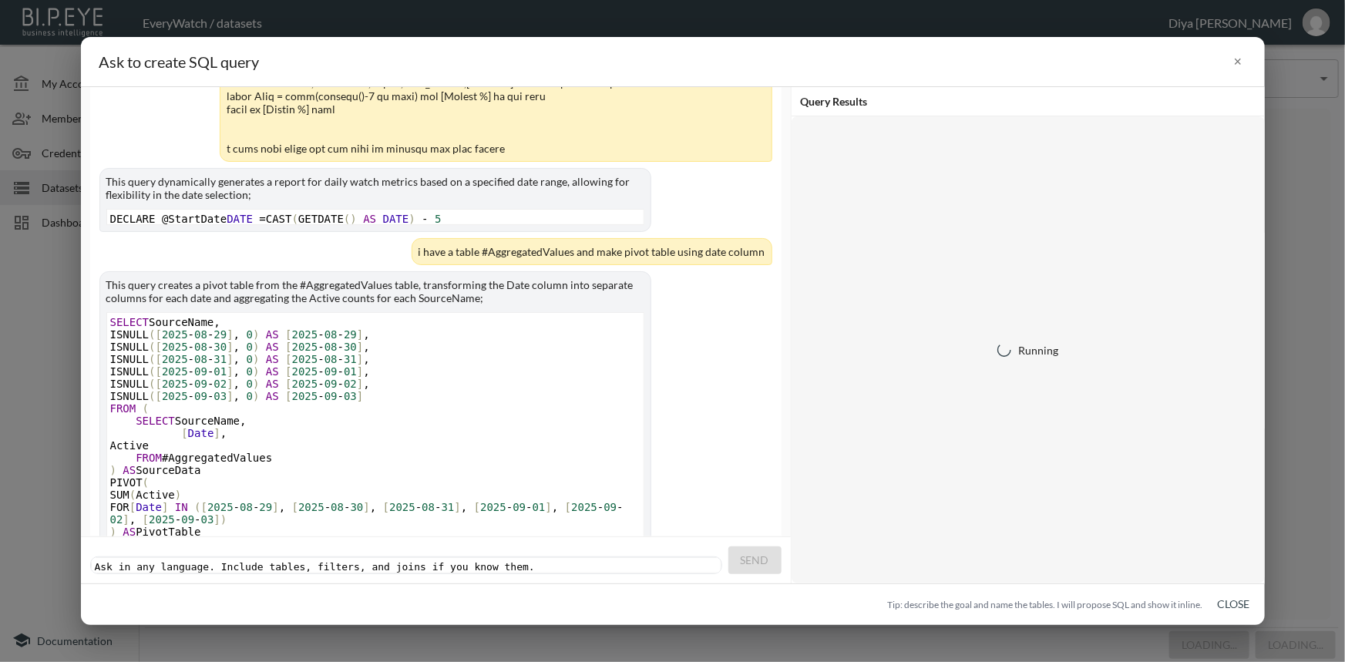
scroll to position [1558, 0]
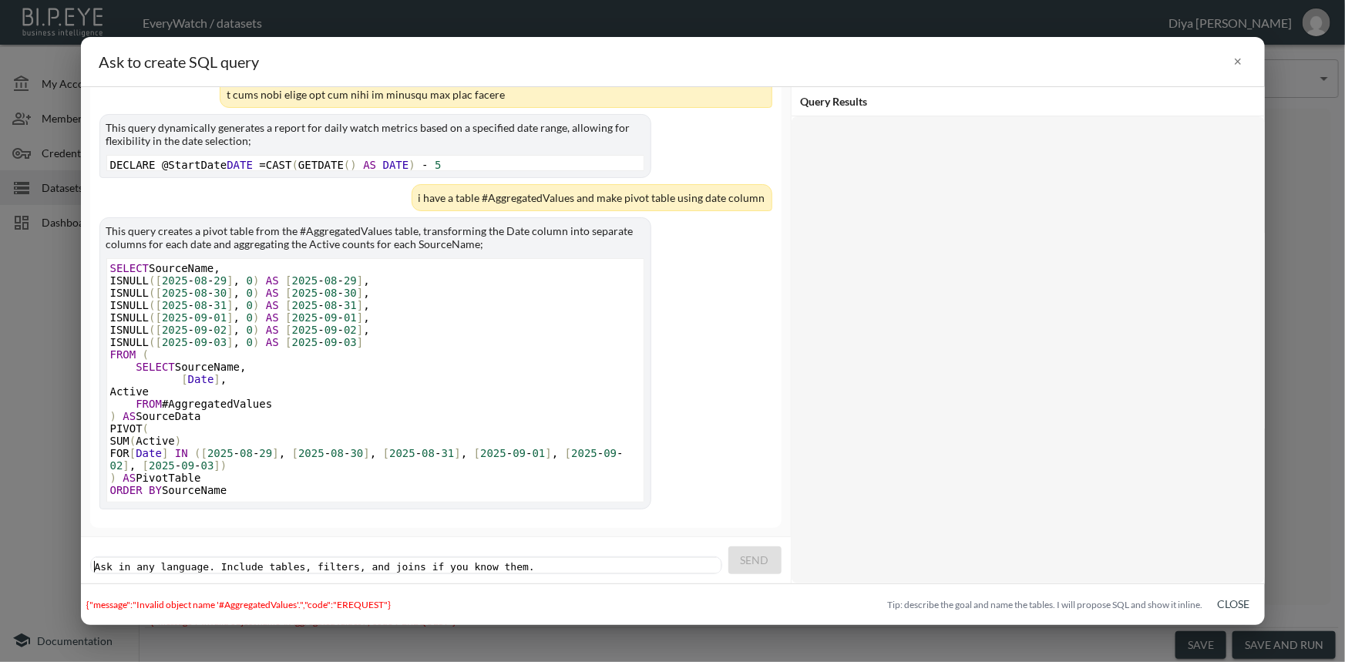
click at [296, 561] on pre "​" at bounding box center [408, 567] width 632 height 12
type textarea "now maje"
type textarea "ke it dynamic"
click at [766, 563] on span "Send" at bounding box center [755, 560] width 29 height 19
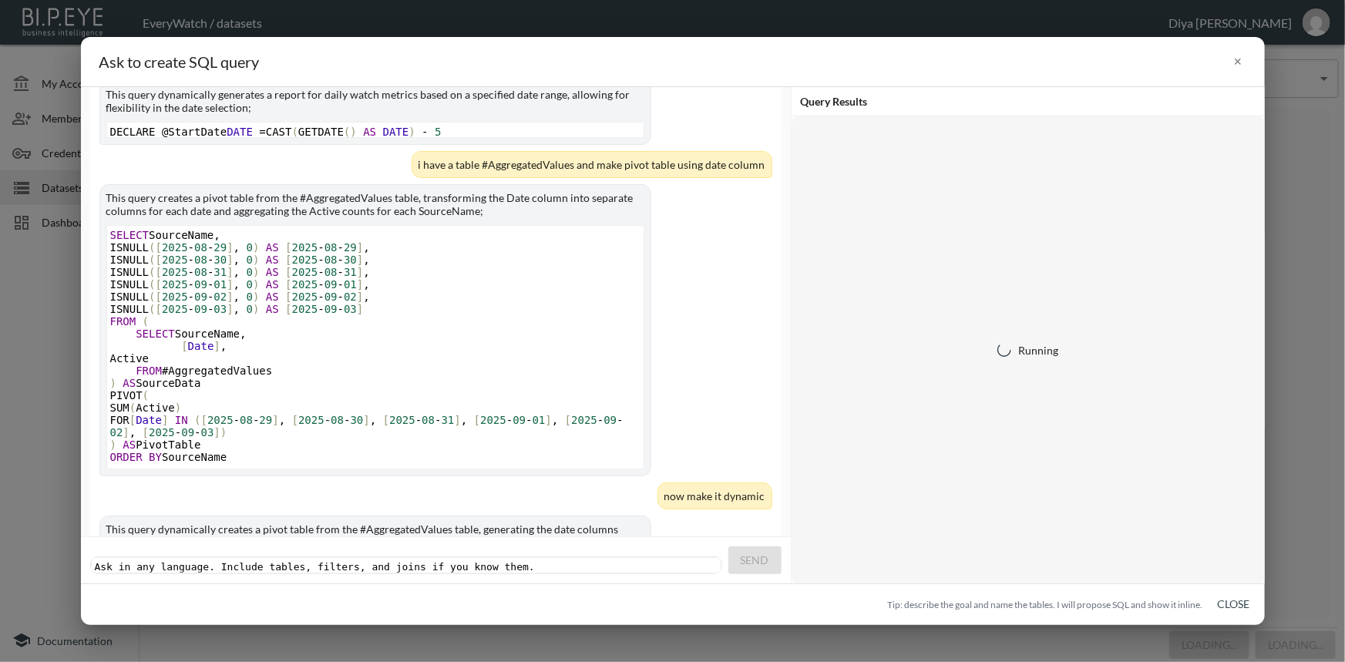
scroll to position [1689, 0]
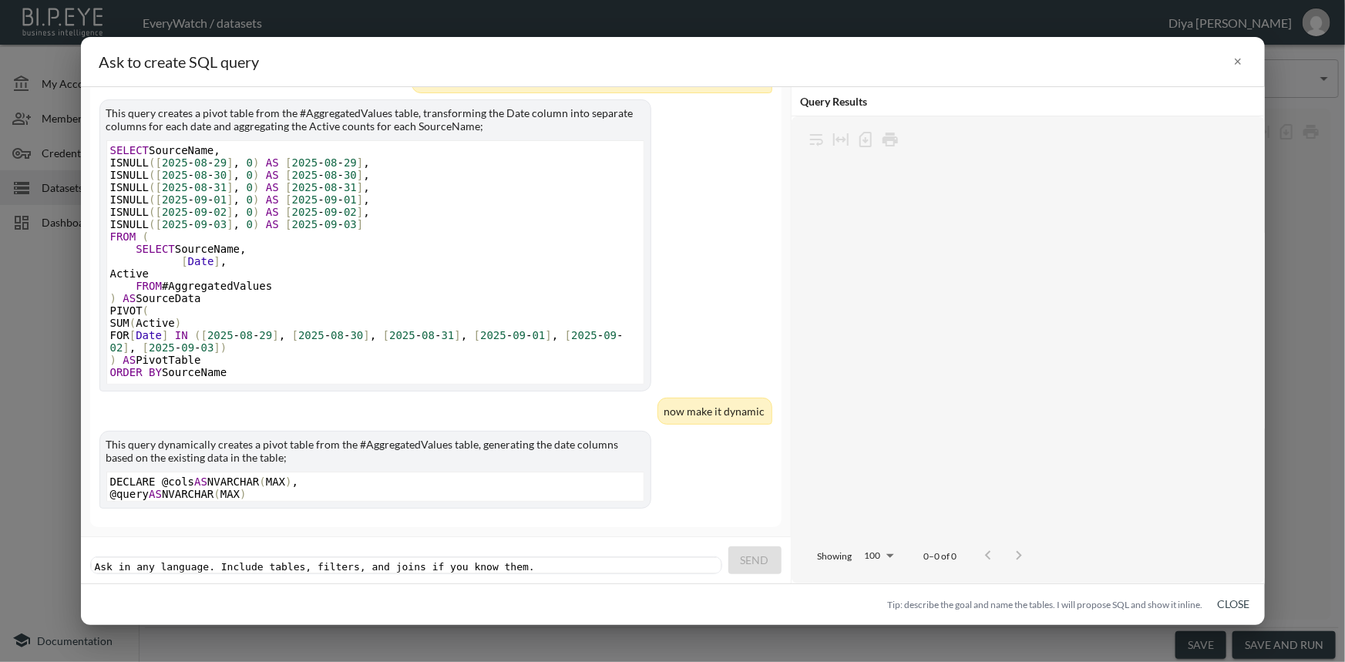
click at [432, 561] on pre "​" at bounding box center [408, 567] width 632 height 12
type textarea "write full query"
drag, startPoint x: 786, startPoint y: 564, endPoint x: 762, endPoint y: 563, distance: 23.1
click at [784, 564] on div "write full query x write full query Send" at bounding box center [436, 561] width 710 height 48
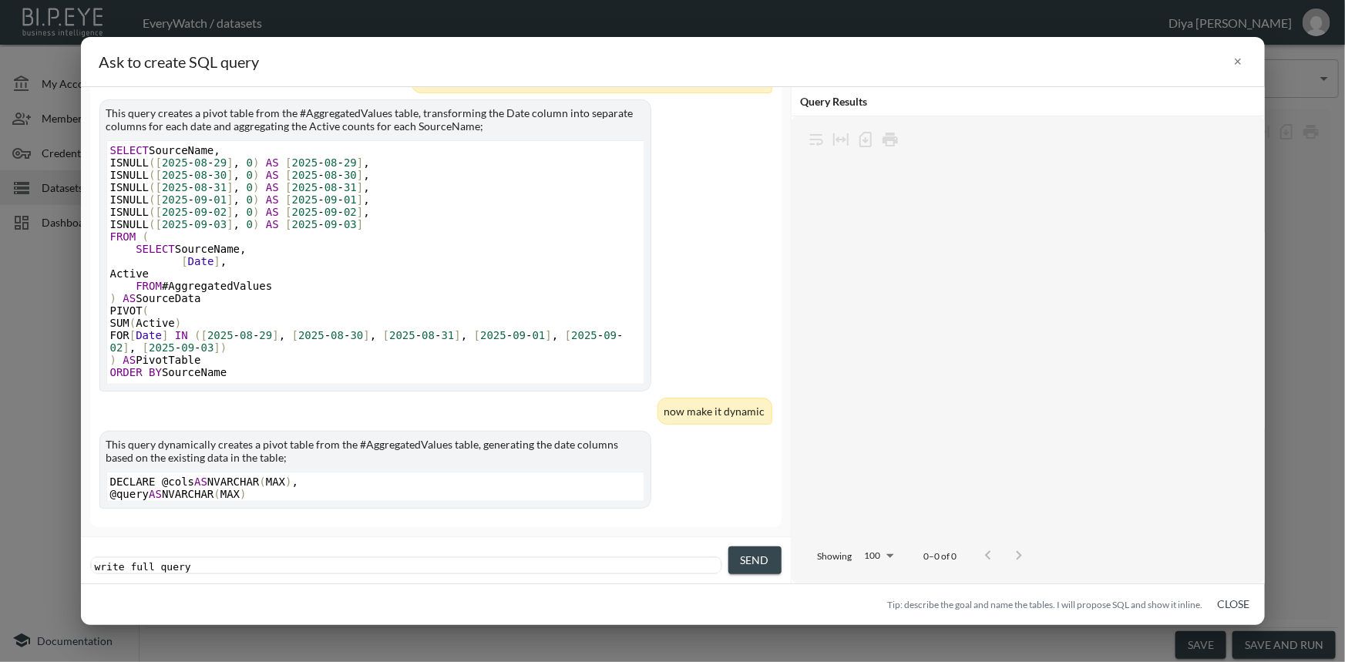
click at [760, 563] on span "Send" at bounding box center [755, 560] width 29 height 19
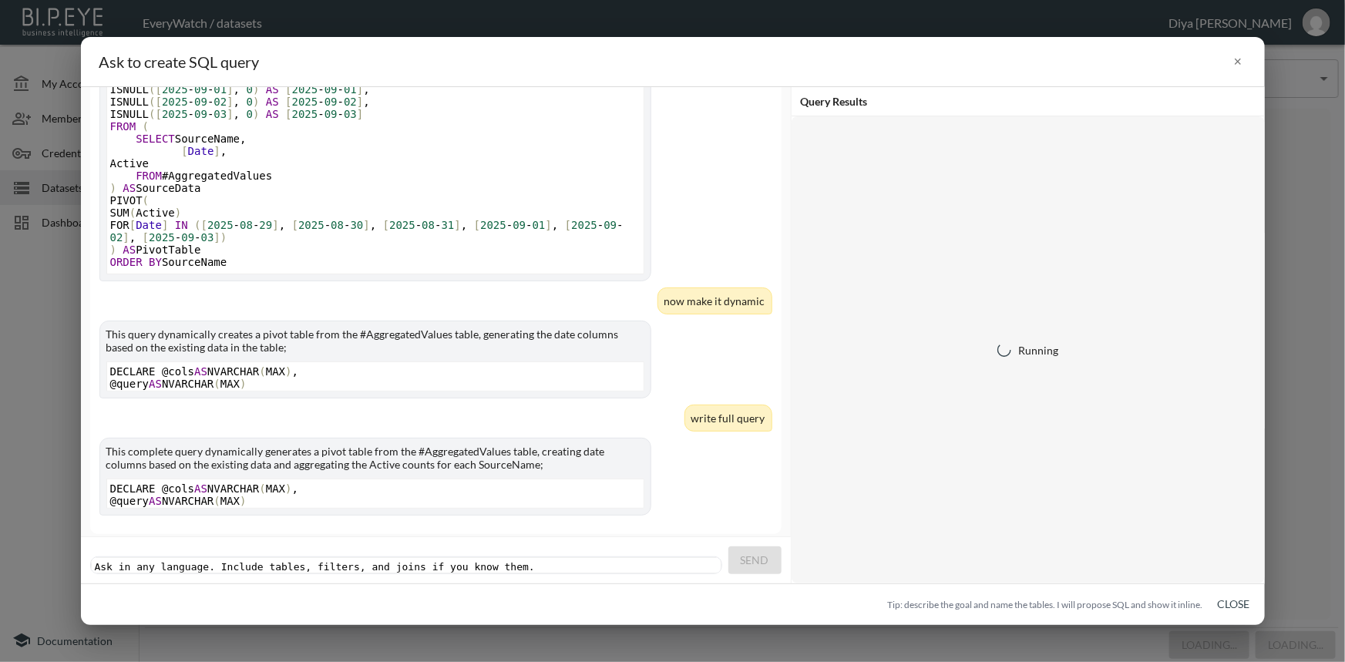
scroll to position [1819, 0]
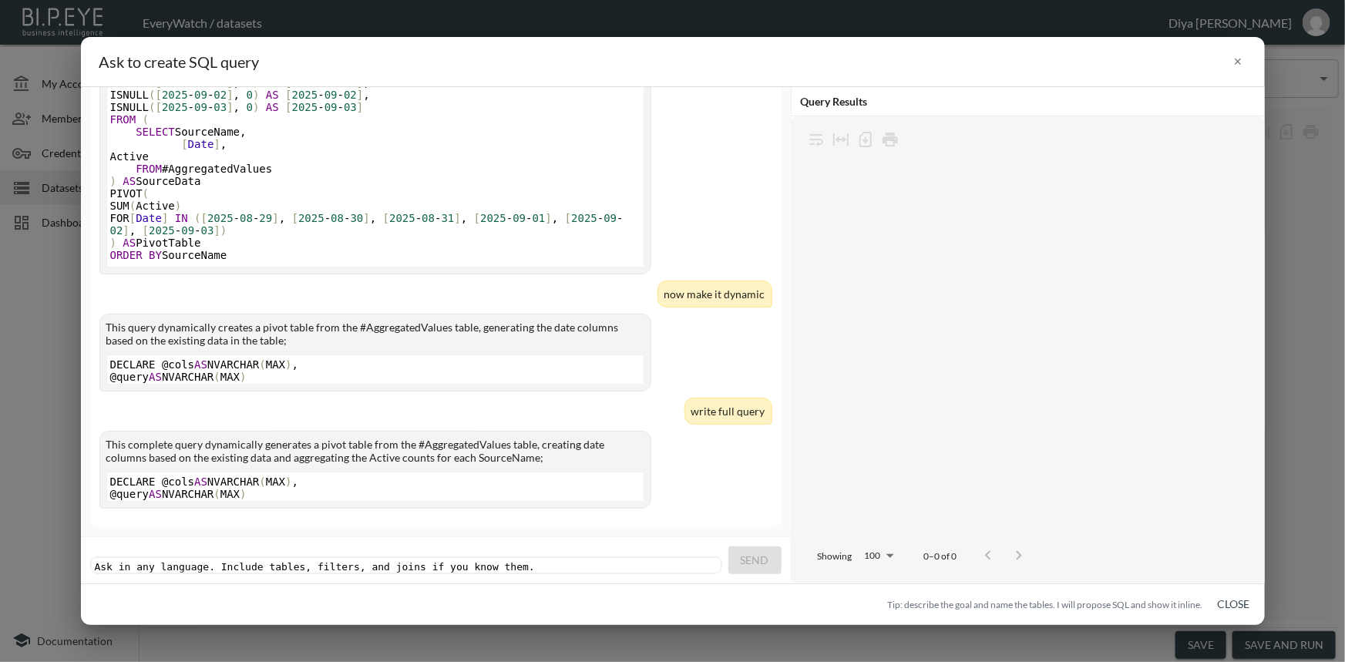
click at [578, 561] on pre "​" at bounding box center [408, 567] width 632 height 12
click at [1227, 601] on button "Close" at bounding box center [1234, 605] width 49 height 29
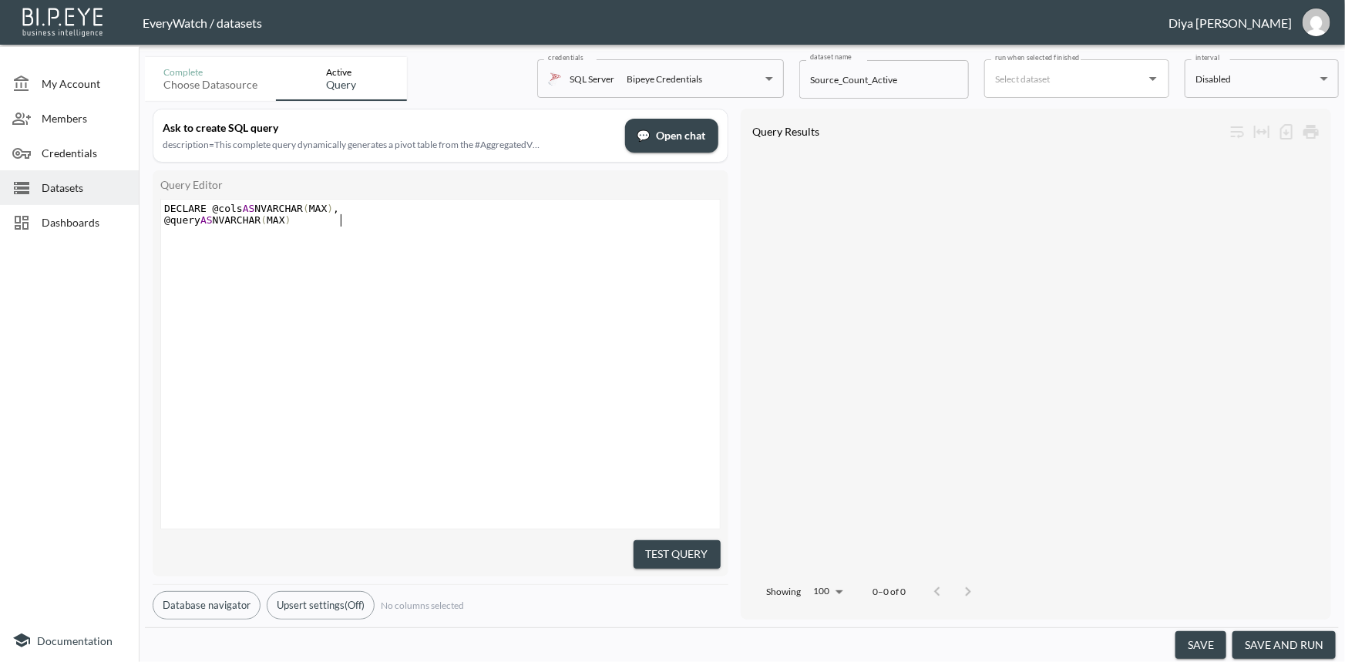
click at [557, 355] on div "x ​ DECLARE @cols AS NVARCHAR ( MAX ) , @query AS NVARCHAR ( MAX )" at bounding box center [459, 384] width 597 height 368
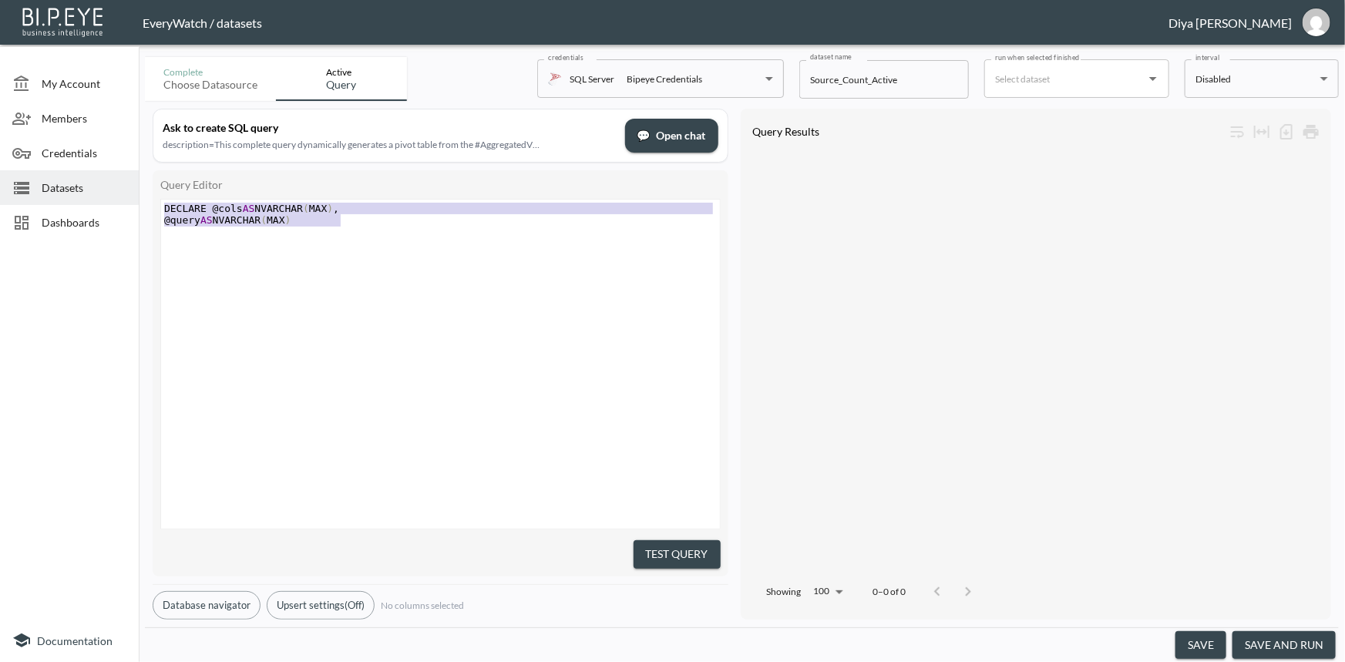
drag, startPoint x: 370, startPoint y: 224, endPoint x: 153, endPoint y: 194, distance: 218.7
click at [153, 194] on div "Query Editor DECLARE @cols AS NVARCHAR(MAX), @query AS NVARCHAR(MAX) x ​ DECLAR…" at bounding box center [441, 373] width 576 height 406
type textarea "="
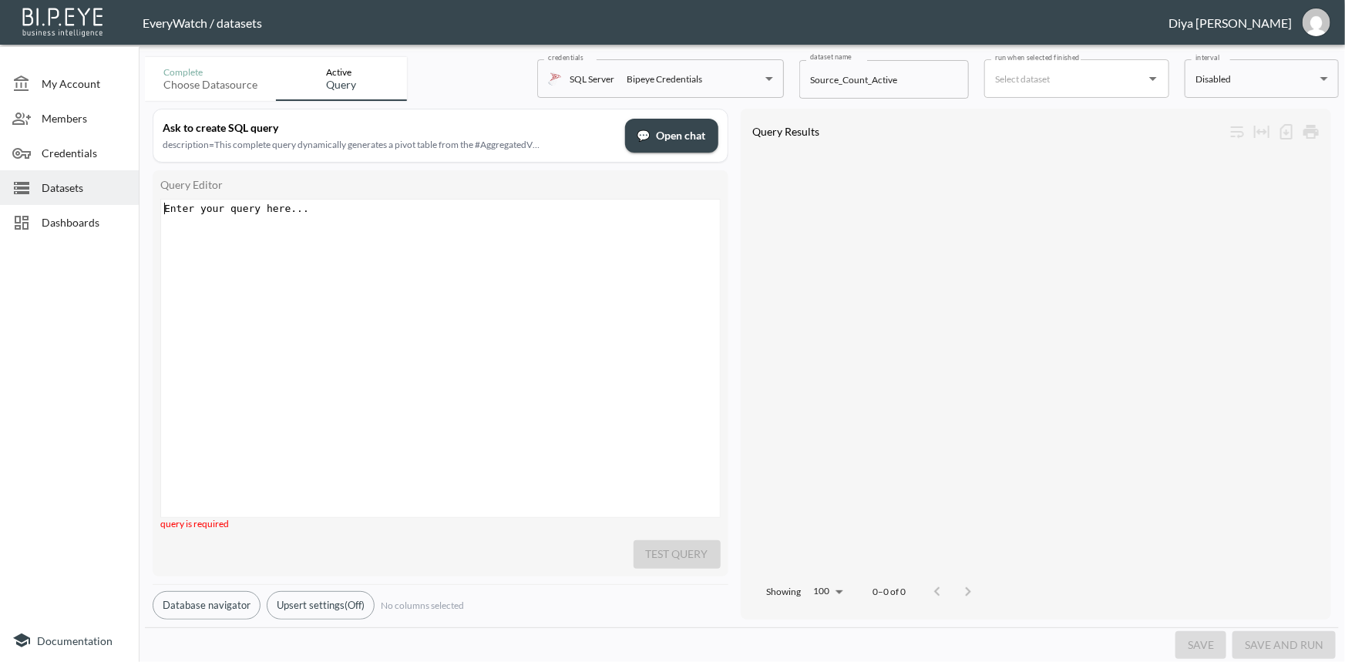
click at [411, 347] on div "Enter your query here... x ​ ​" at bounding box center [459, 378] width 597 height 356
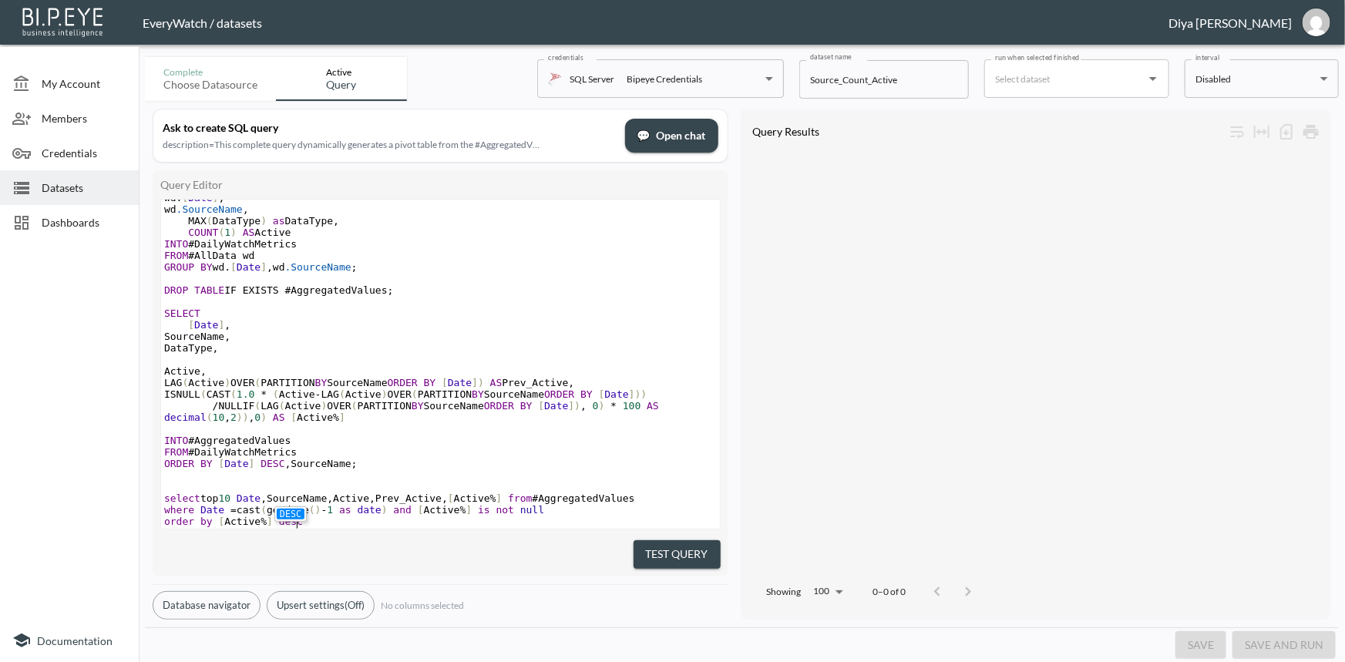
scroll to position [1089, 0]
click at [476, 400] on span "/ NULLIF ( LAG ( Active ) OVER ( PARTITION BY SourceName ORDER BY [ Date ]) , 0…" at bounding box center [414, 411] width 501 height 23
type textarea "ARTITION BY SourceName ORDER BY [Date]), 0) * 100 AS decimal(10,2)),0) AS [Acti…"
click at [362, 400] on pre "/ NULLIF ( LAG ( Active ) OVER ( PARTITION BY SourceName ORDER BY [ Date ]) , 0…" at bounding box center [440, 411] width 559 height 23
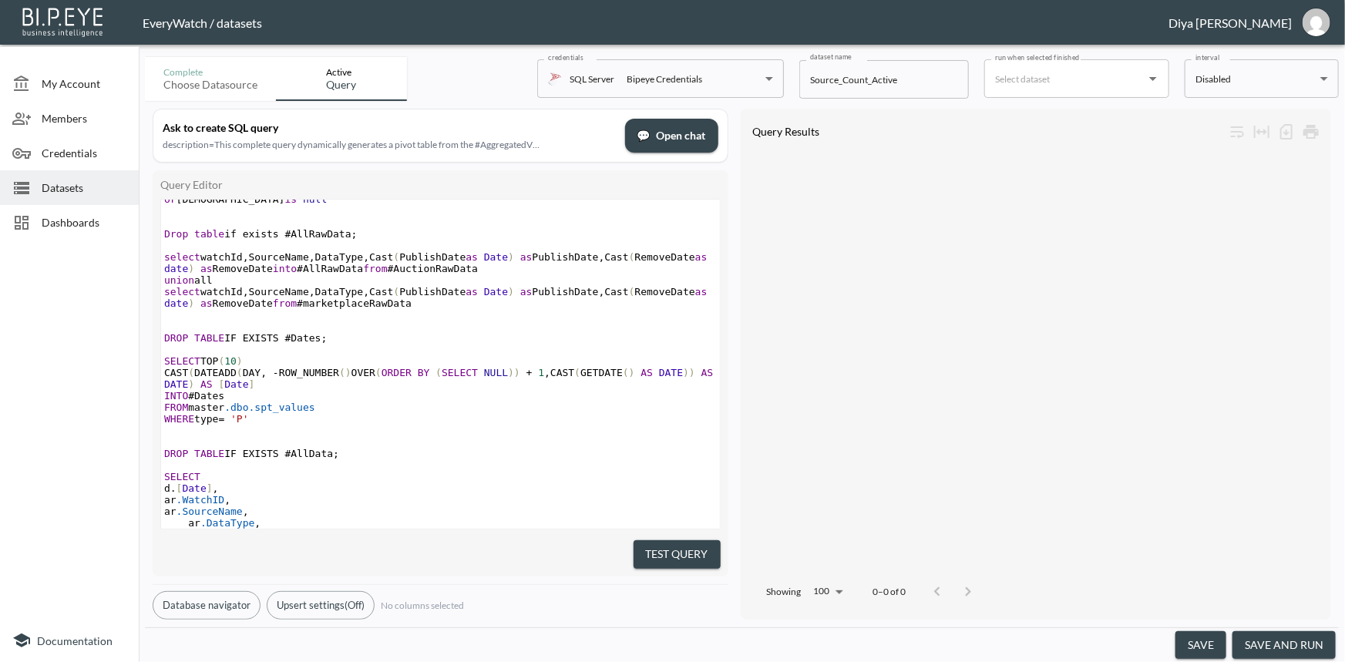
scroll to position [555, 0]
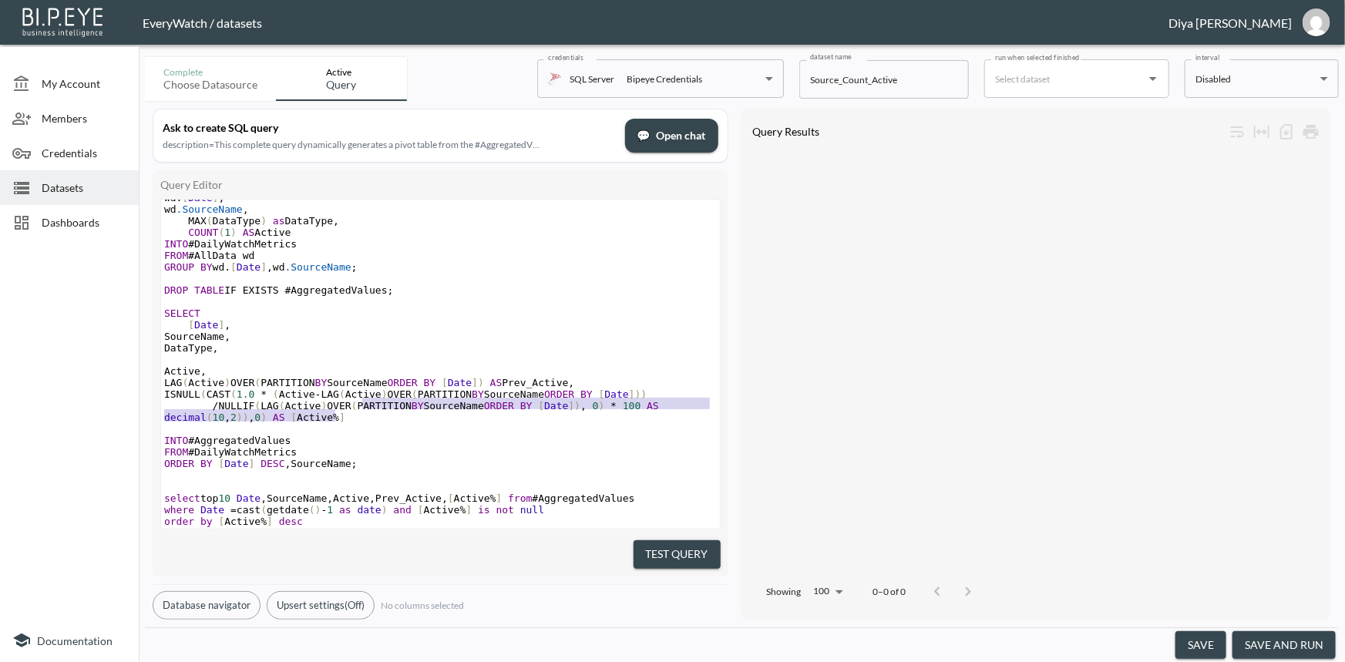
click at [338, 423] on pre "​" at bounding box center [440, 429] width 559 height 12
click at [660, 552] on button "Test Query" at bounding box center [677, 554] width 87 height 29
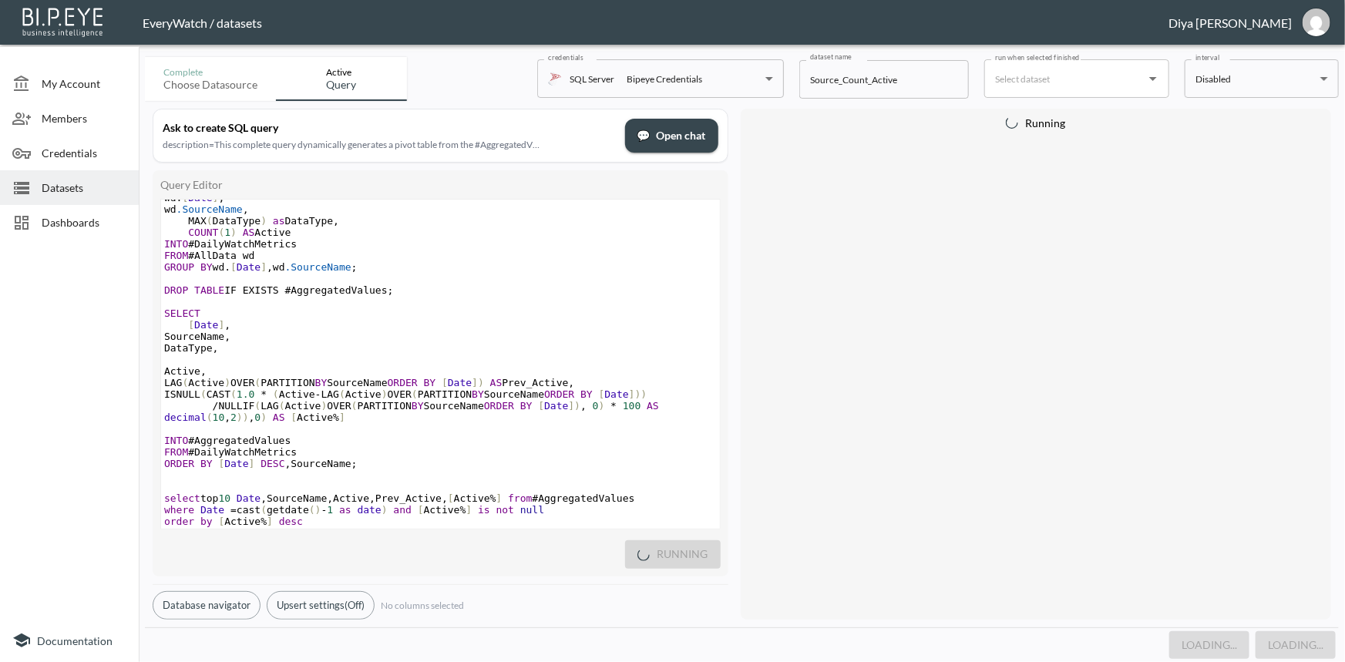
click at [560, 481] on pre "​" at bounding box center [440, 487] width 559 height 12
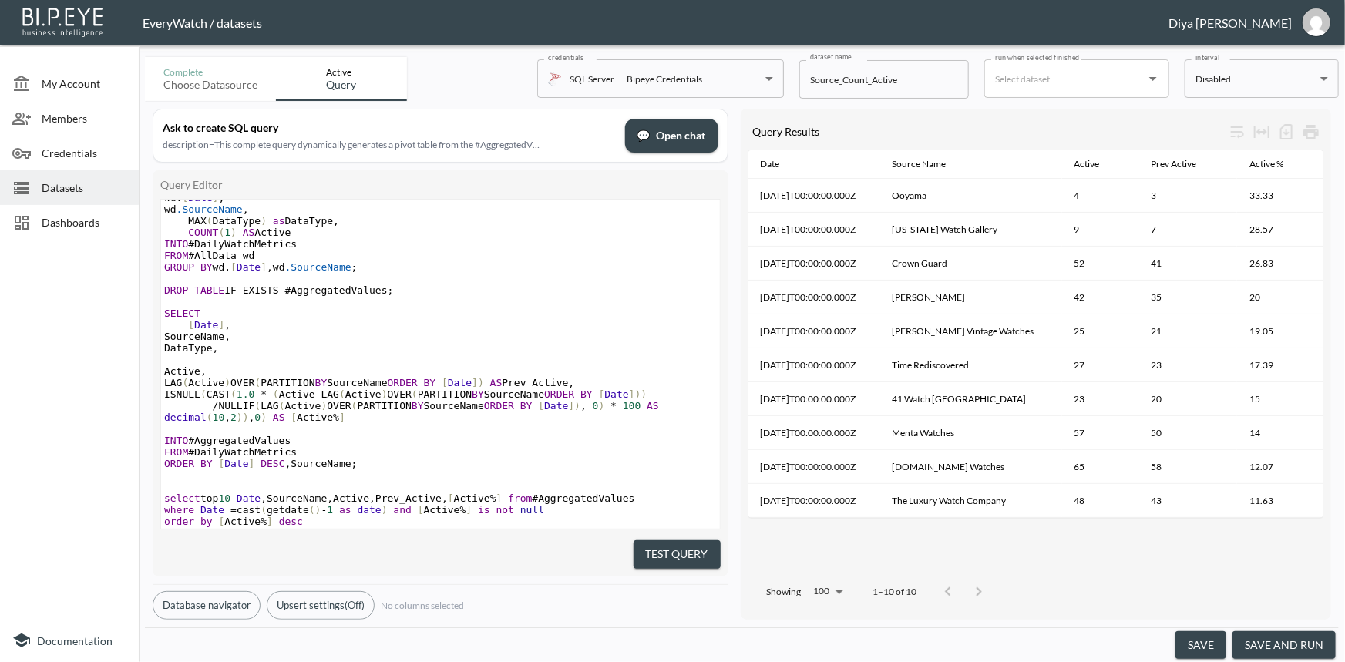
click at [639, 134] on span "💬" at bounding box center [644, 135] width 13 height 19
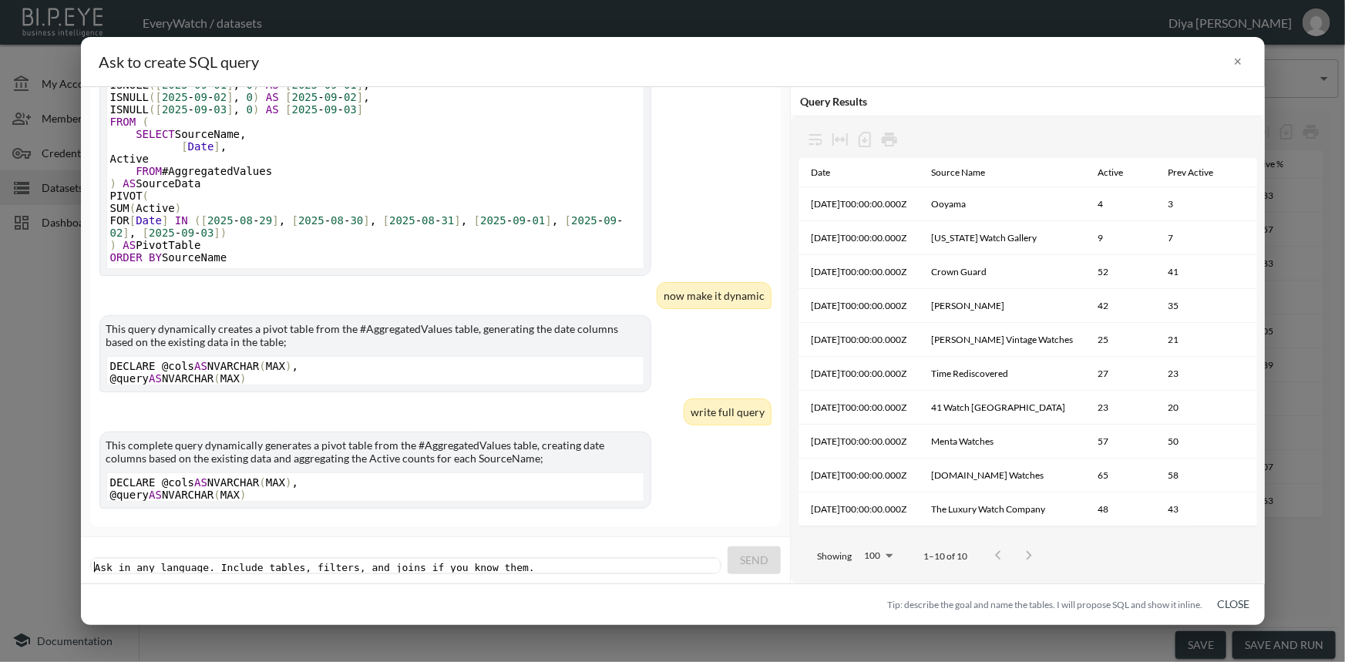
click at [464, 562] on pre "​" at bounding box center [408, 568] width 633 height 12
click at [459, 562] on pre "​" at bounding box center [408, 568] width 633 height 12
click at [298, 562] on pre "​" at bounding box center [408, 568] width 633 height 12
type textarea "create"
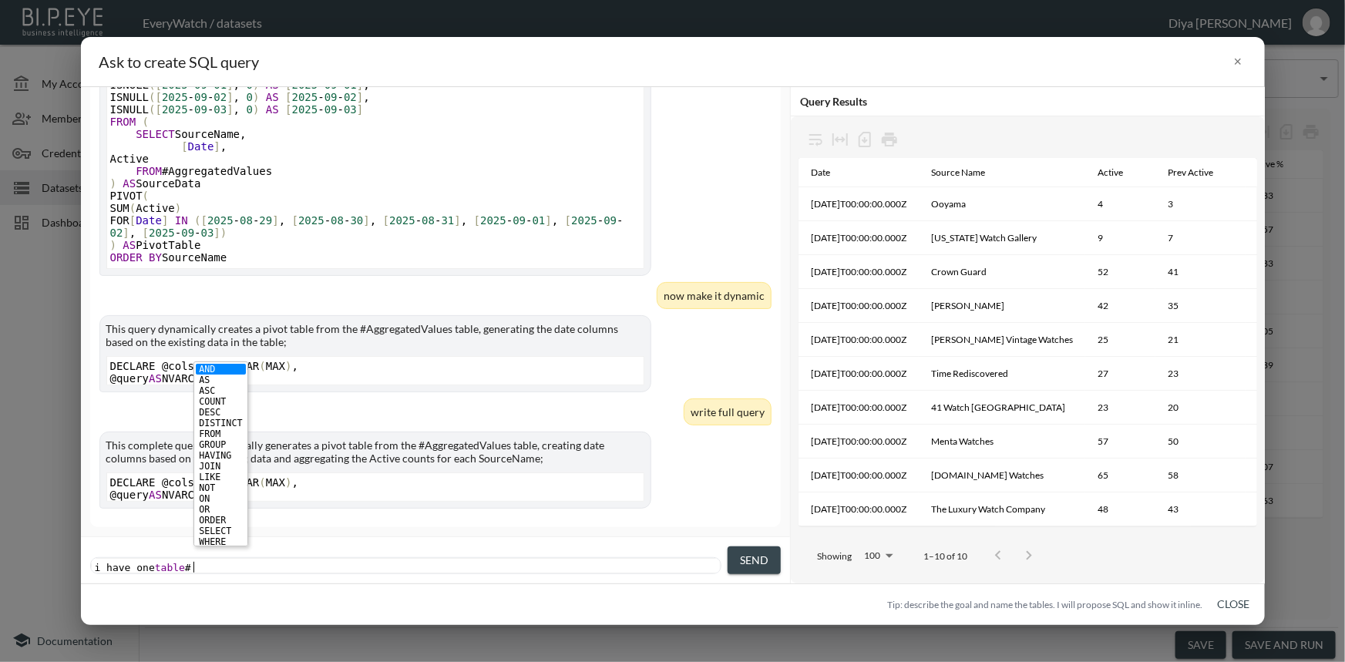
type textarea "i have one table #"
click at [202, 562] on pre "i have one table #" at bounding box center [408, 568] width 633 height 12
paste textarea
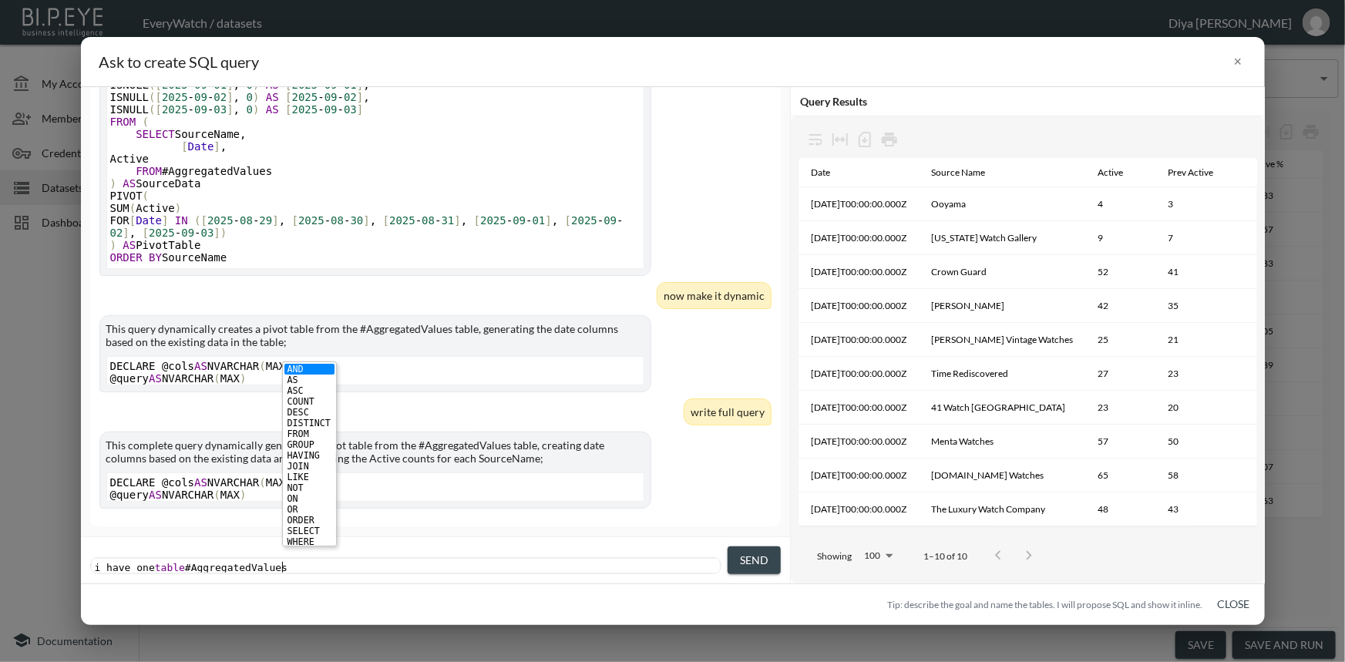
click at [291, 562] on pre "i have one table #AggregatedValues" at bounding box center [408, 568] width 633 height 12
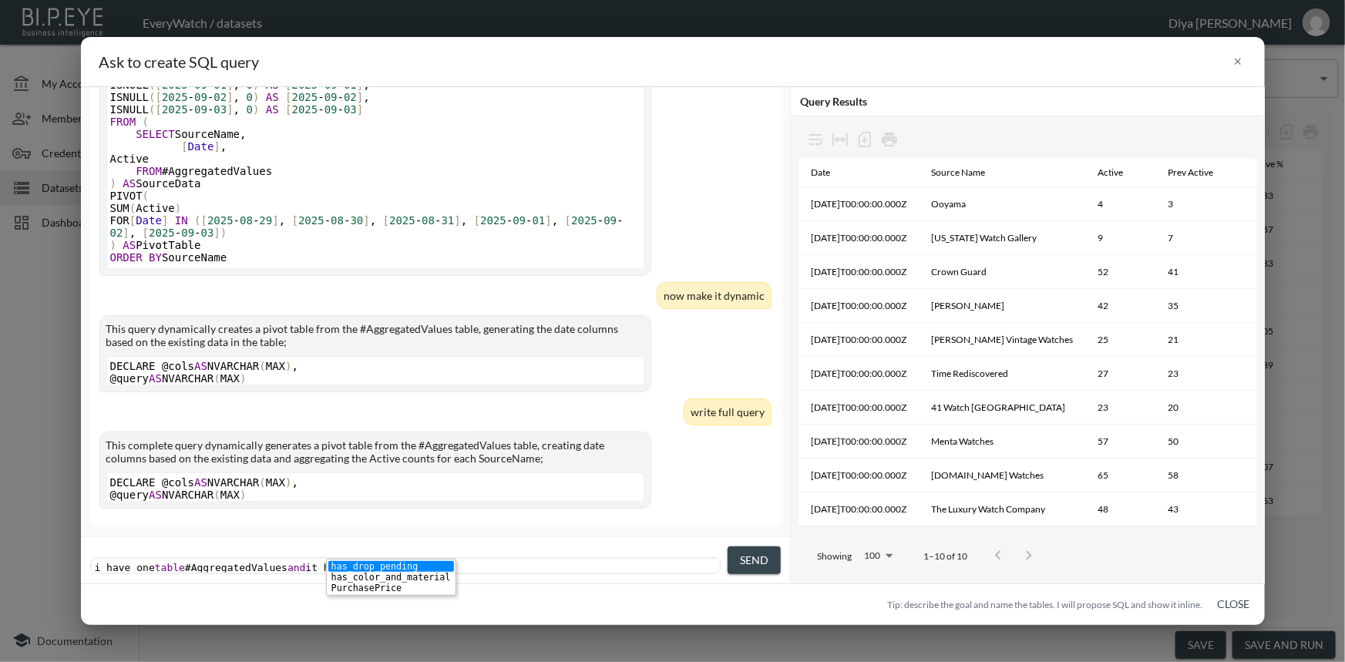
scroll to position [0, 66]
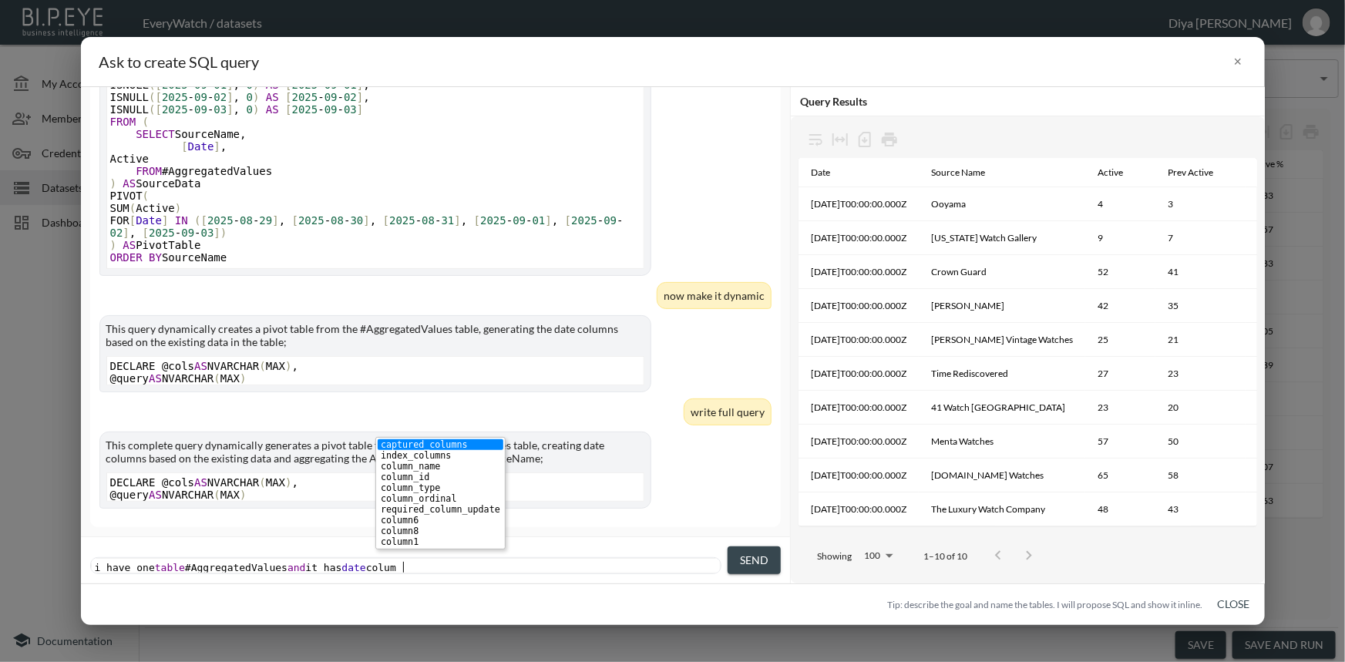
type textarea "and it has date column"
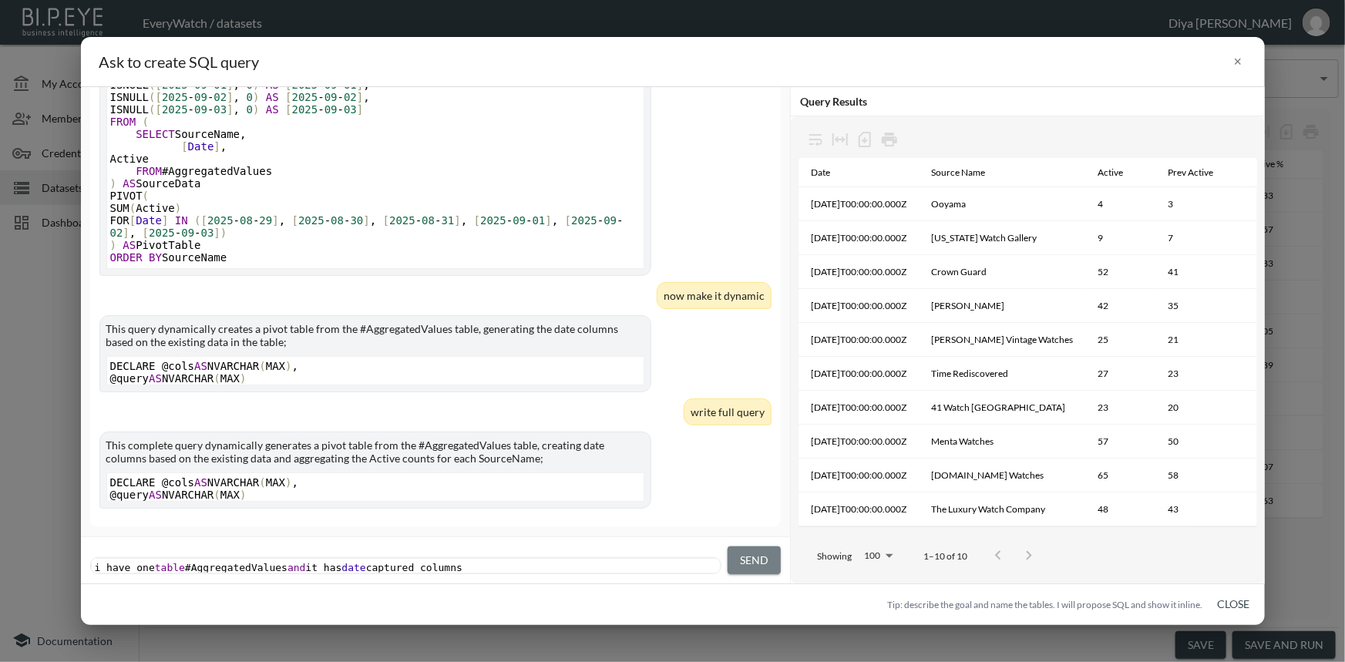
click at [750, 567] on span "Send" at bounding box center [754, 560] width 29 height 19
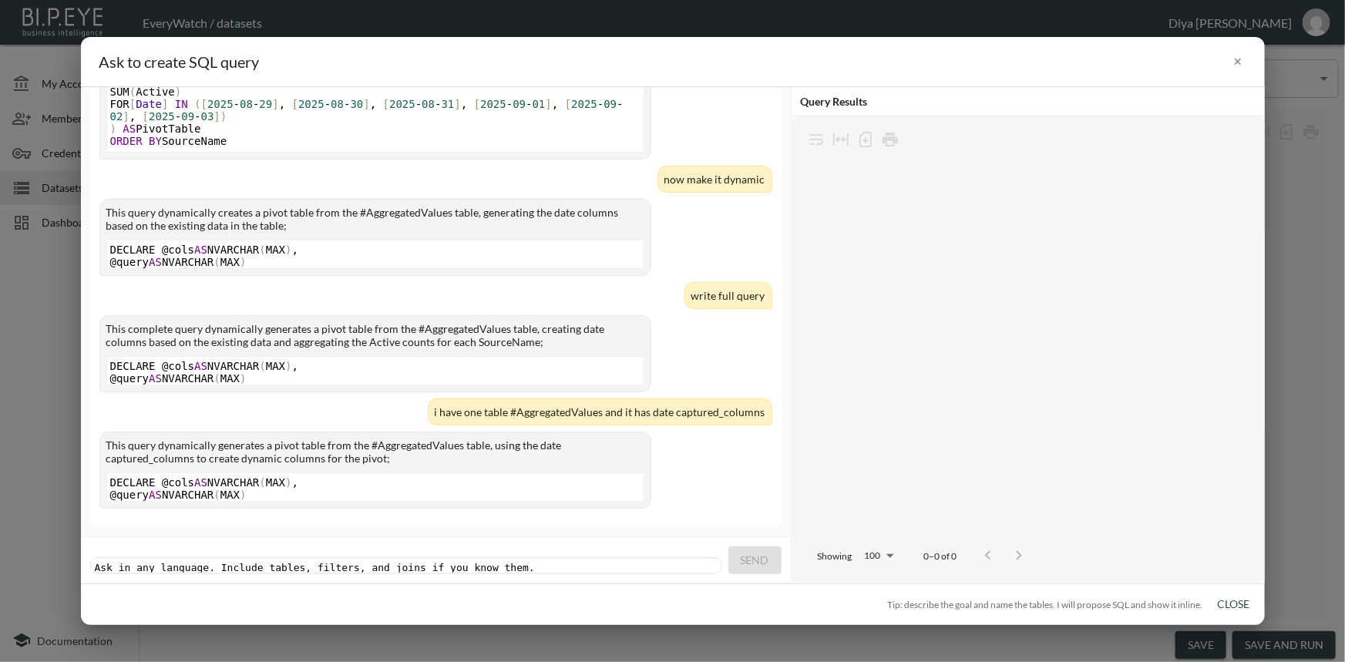
scroll to position [1947, 0]
click at [1234, 60] on button "×" at bounding box center [1238, 62] width 16 height 24
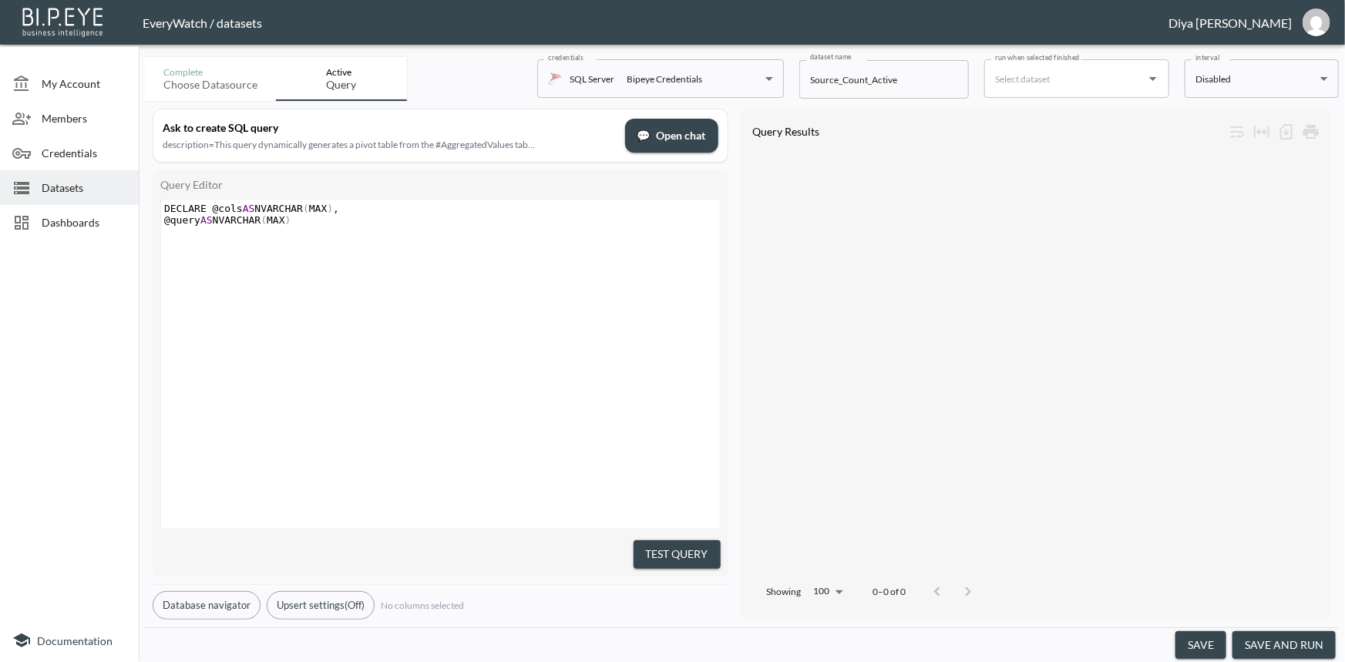
click at [71, 226] on span "Dashboards" at bounding box center [84, 222] width 85 height 16
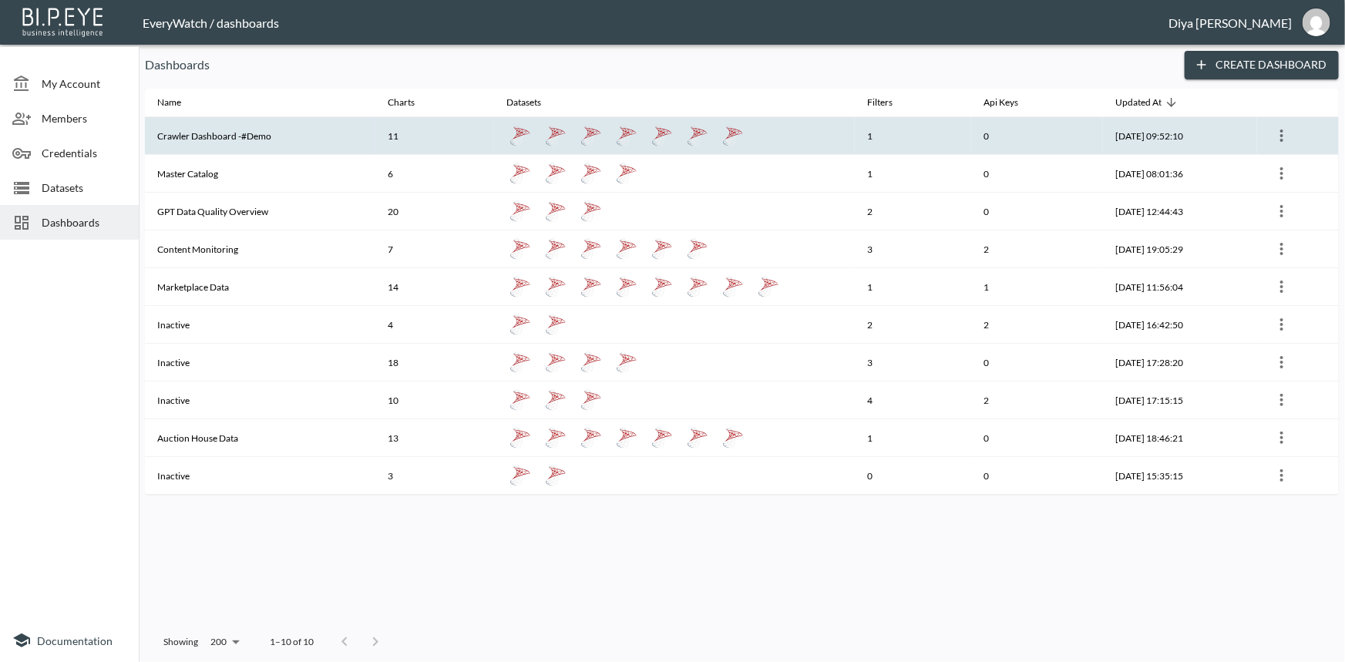
click at [247, 126] on th "Crawler Dashboard -#Demo" at bounding box center [260, 136] width 231 height 38
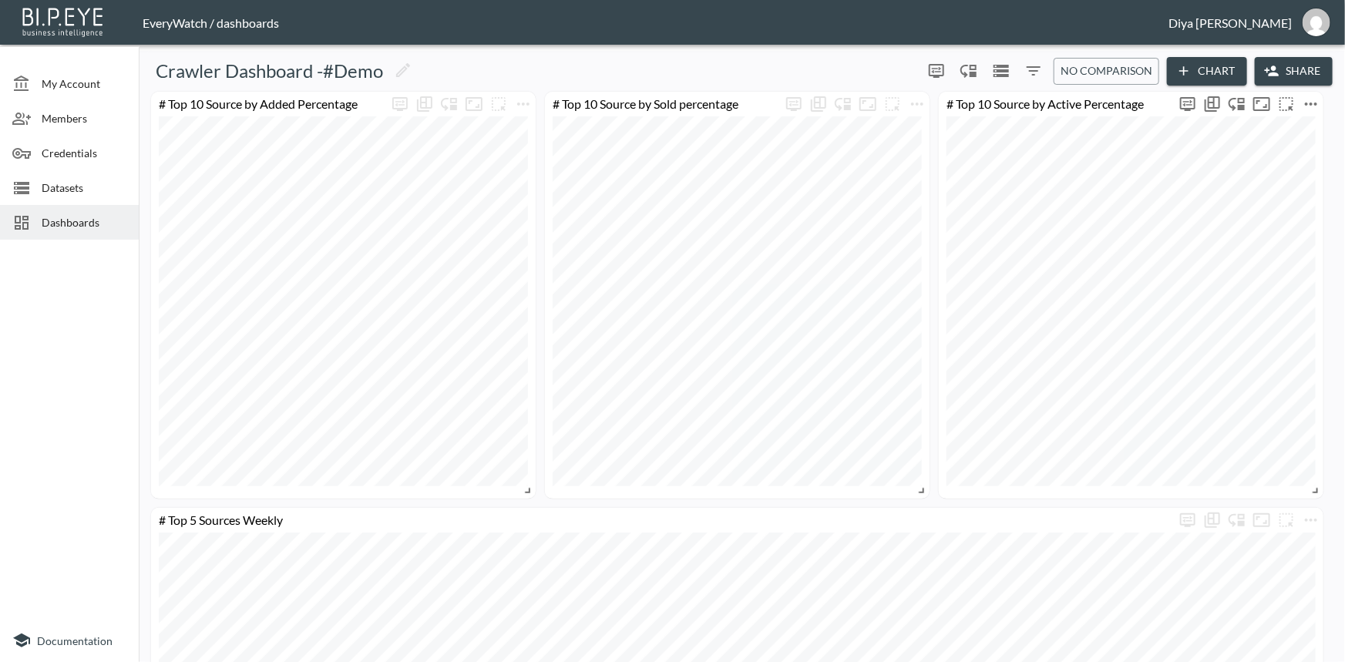
click at [1311, 103] on icon "more" at bounding box center [1311, 104] width 12 height 3
click at [1247, 237] on p "Go To Dataset" at bounding box center [1278, 240] width 76 height 19
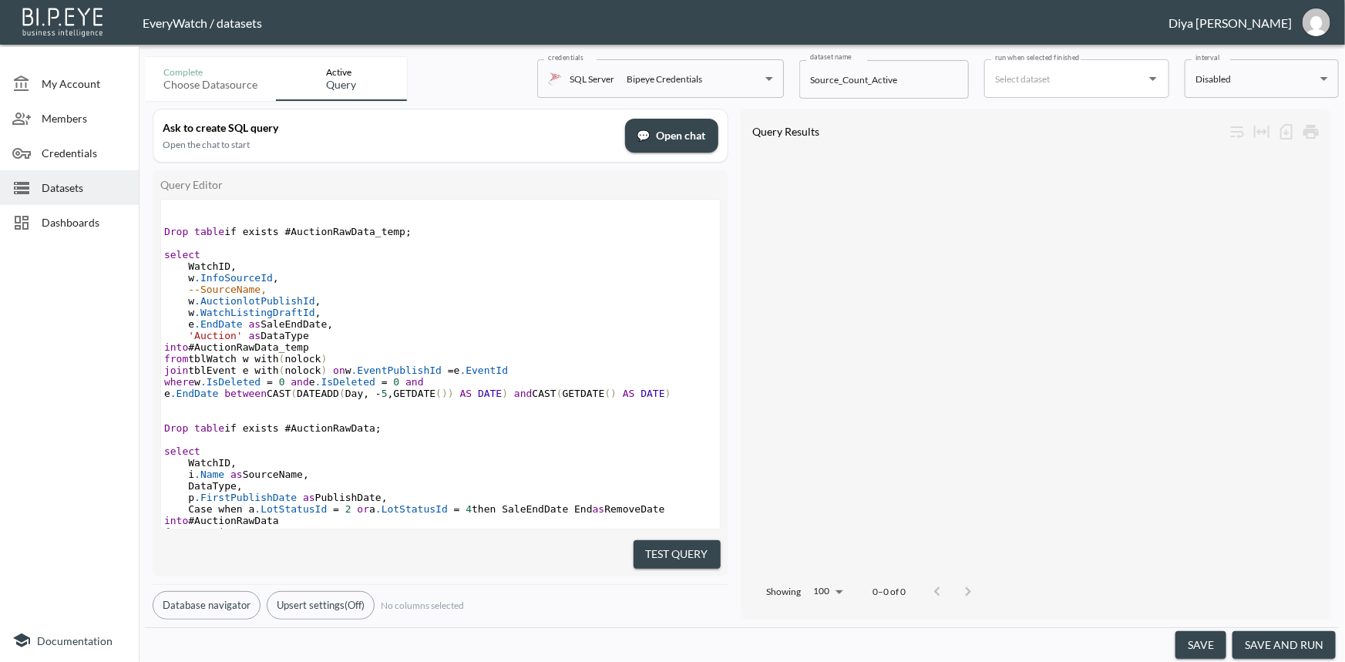
click at [320, 370] on span "join tblEvent e with ( nolock ) on w .EventPublishId = e .EventId" at bounding box center [336, 371] width 344 height 12
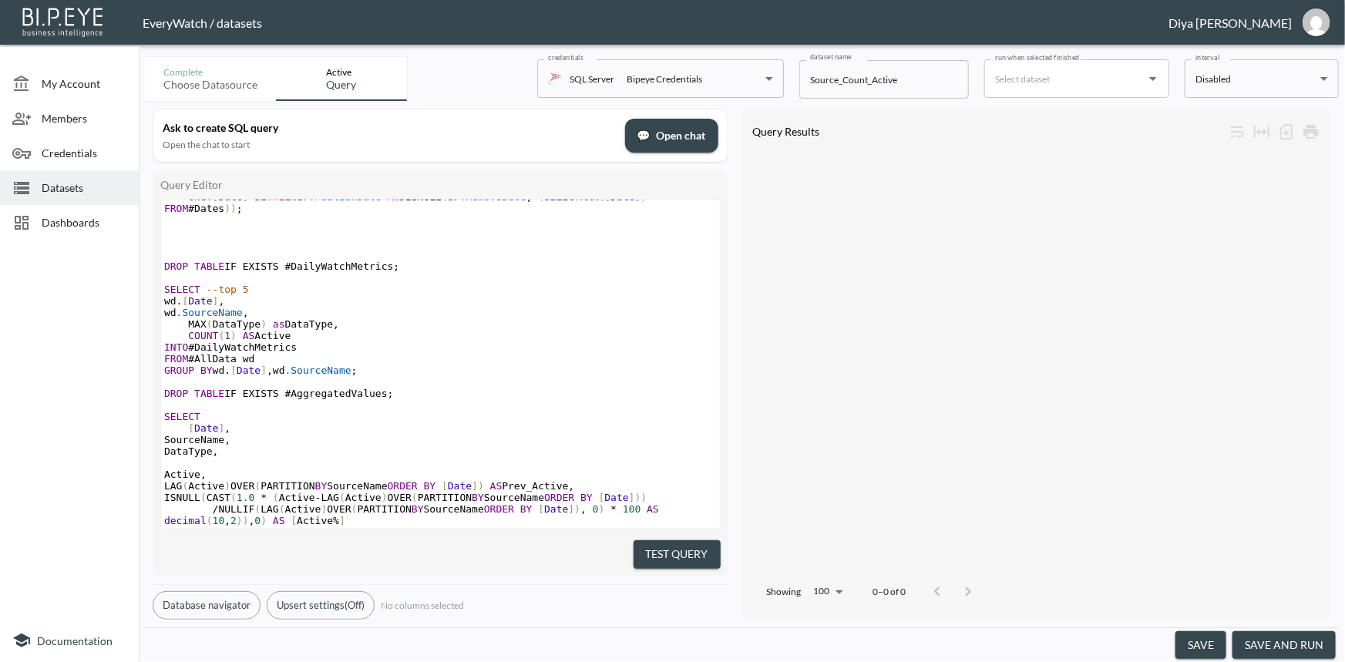
scroll to position [1102, 0]
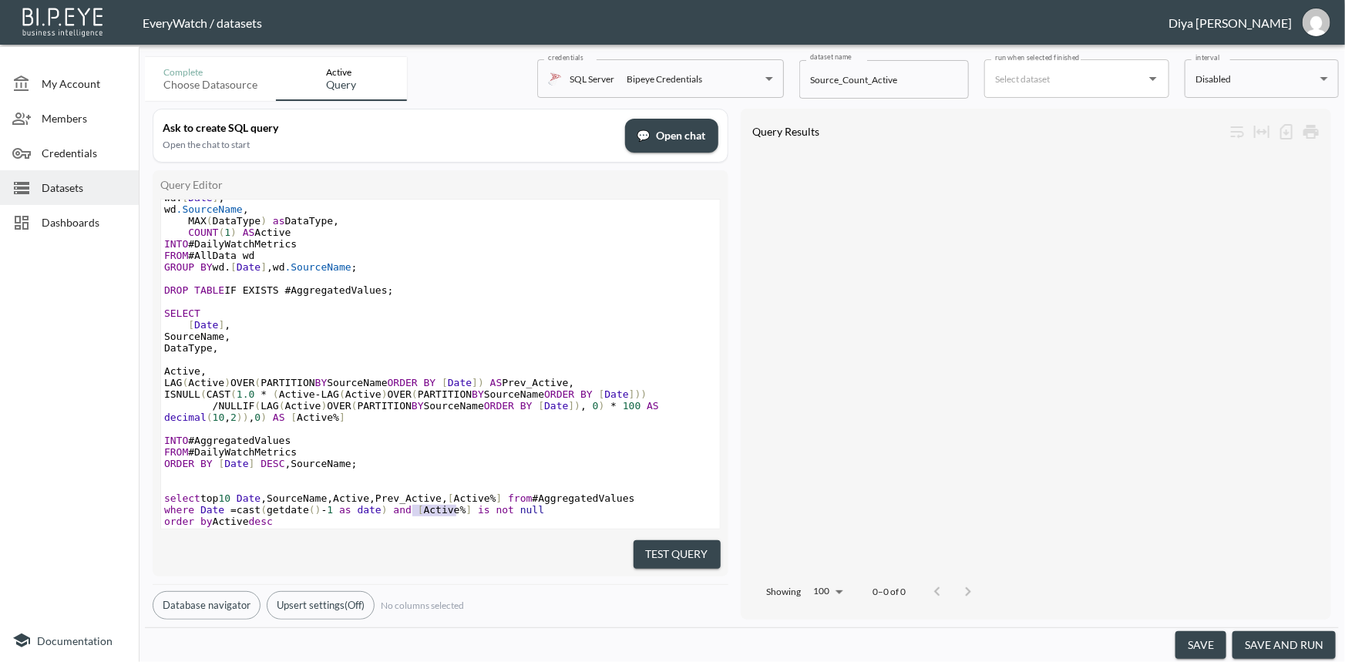
type textarea "[Active %]"
drag, startPoint x: 457, startPoint y: 486, endPoint x: 401, endPoint y: 493, distance: 56.6
click at [401, 504] on span "where Date = cast ( getdate () - 1 as date ) and [ Active % ] is not null" at bounding box center [354, 510] width 380 height 12
type textarea "[Active %]"
click at [456, 504] on span "where Date = cast ( getdate () - 1 as date ) and [ Active % ] is not null" at bounding box center [354, 510] width 380 height 12
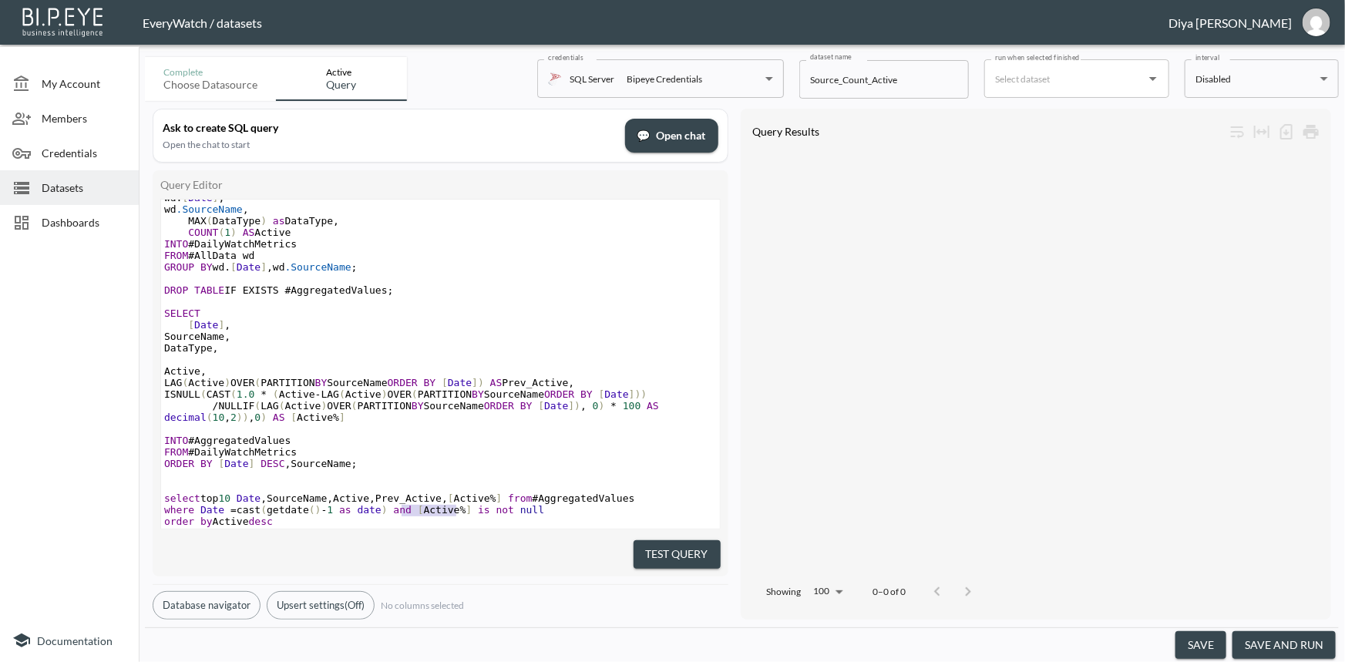
click at [237, 516] on span "order by Active desc" at bounding box center [218, 522] width 109 height 12
type textarea "Active"
click at [237, 516] on span "order by Active desc" at bounding box center [218, 522] width 109 height 12
paste textarea
click at [321, 516] on pre "order by [ Active % ] desc" at bounding box center [440, 522] width 559 height 12
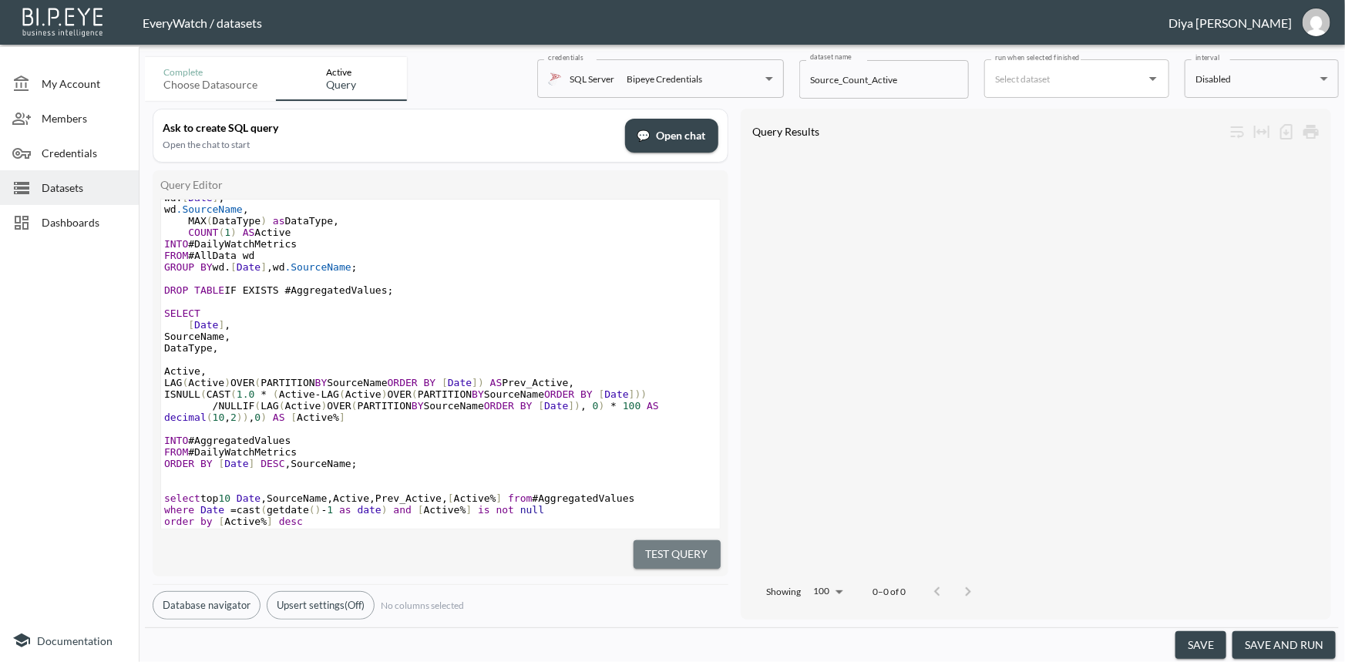
click at [655, 540] on button "Test Query" at bounding box center [677, 554] width 87 height 29
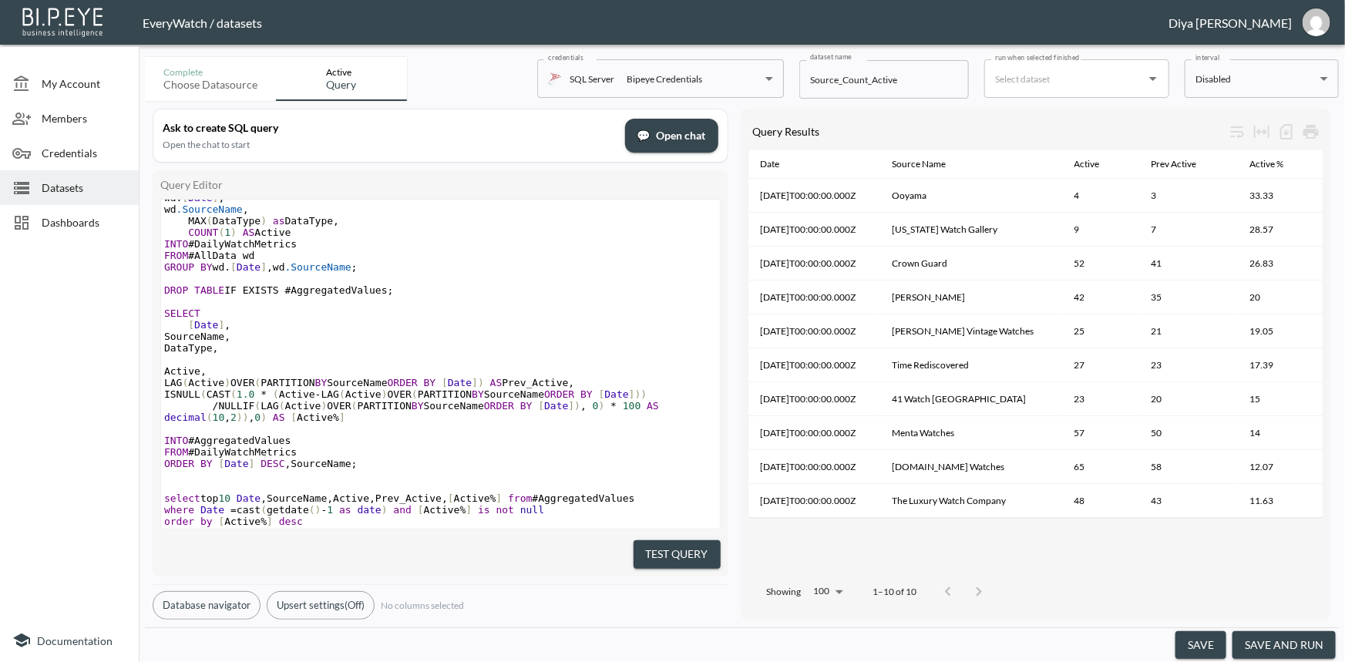
click at [550, 400] on span "Date" at bounding box center [556, 406] width 24 height 12
click at [1256, 639] on button "save and run" at bounding box center [1284, 645] width 103 height 29
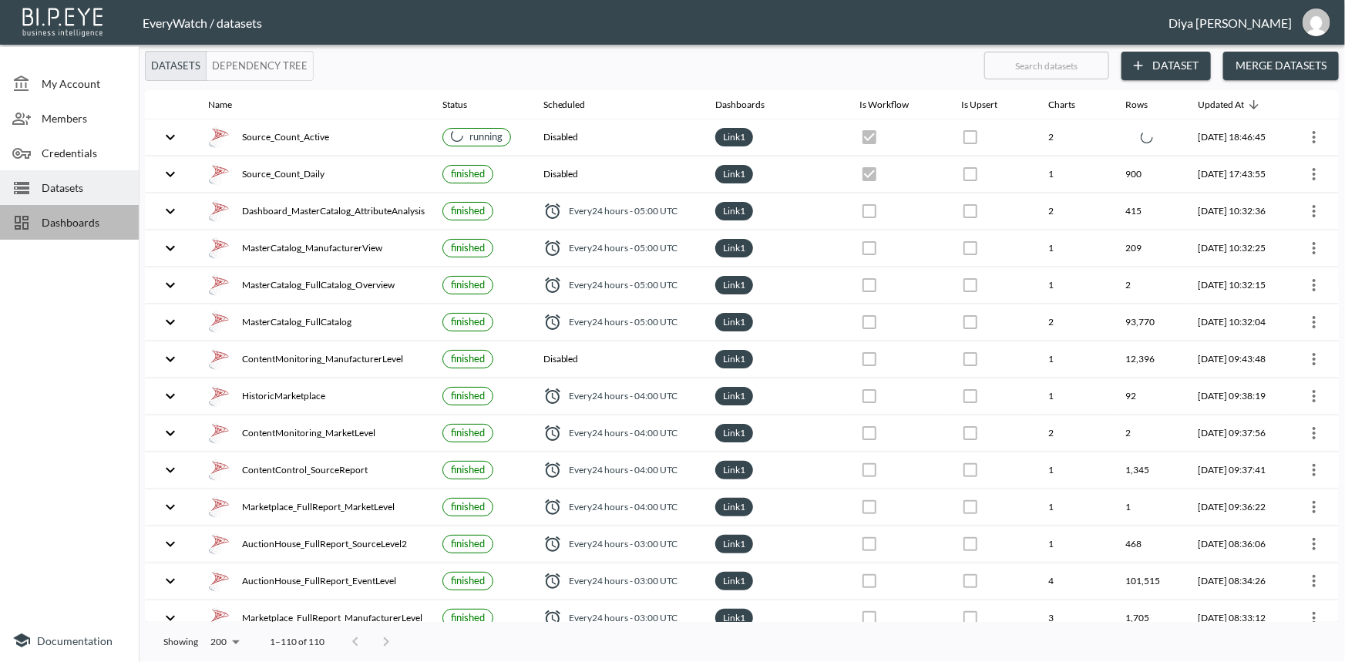
click at [51, 217] on span "Dashboards" at bounding box center [84, 222] width 85 height 16
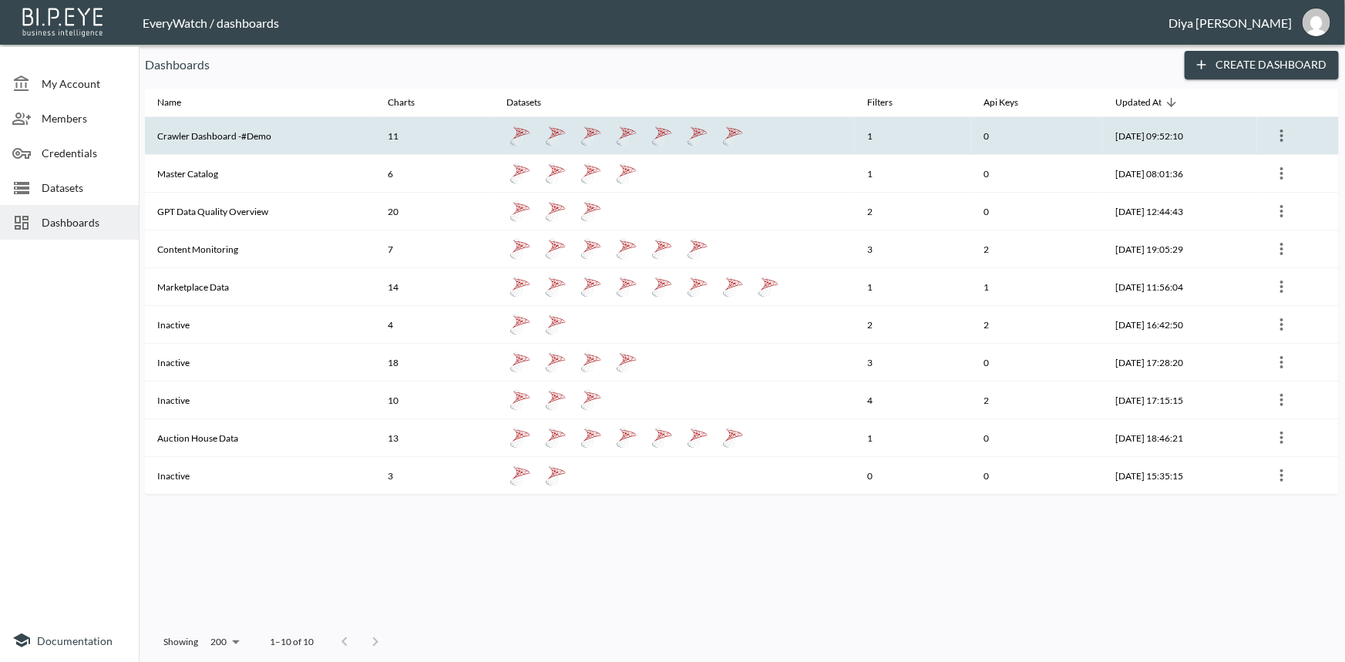
click at [239, 139] on th "Crawler Dashboard -#Demo" at bounding box center [260, 136] width 231 height 38
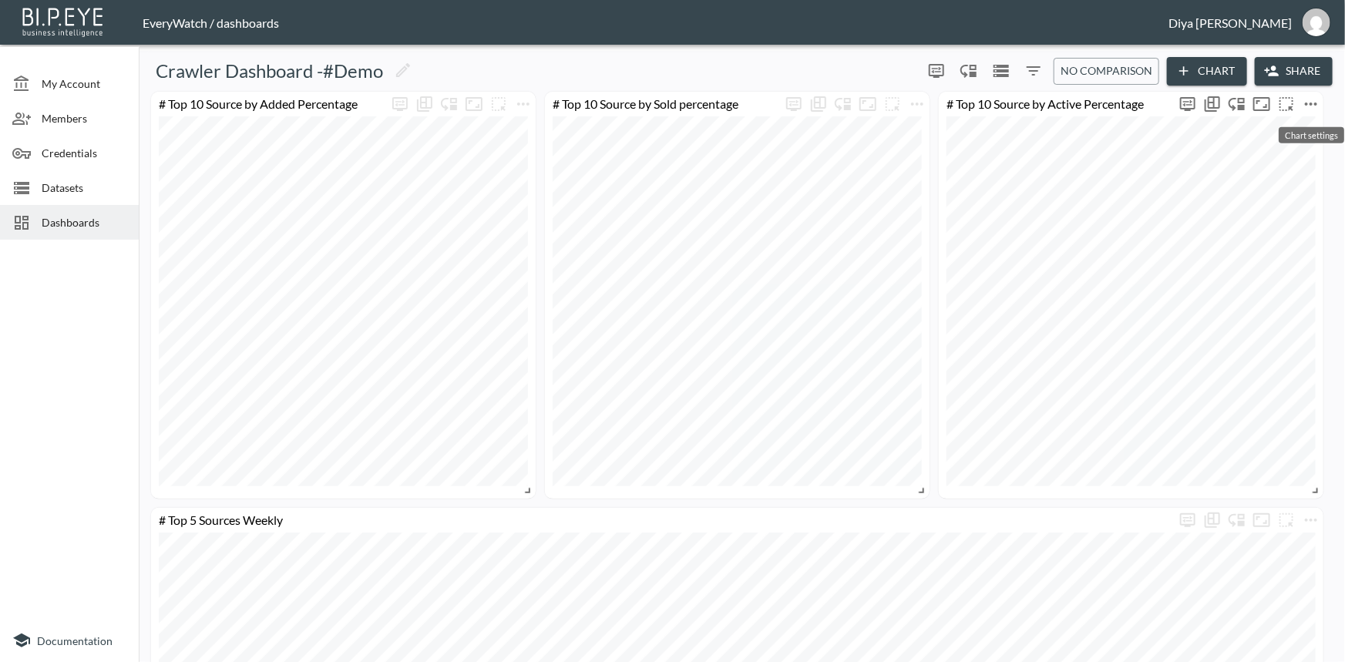
click at [1310, 99] on icon "more" at bounding box center [1311, 104] width 19 height 19
click at [72, 188] on div at bounding box center [672, 331] width 1345 height 662
click at [72, 188] on span "Datasets" at bounding box center [84, 188] width 85 height 16
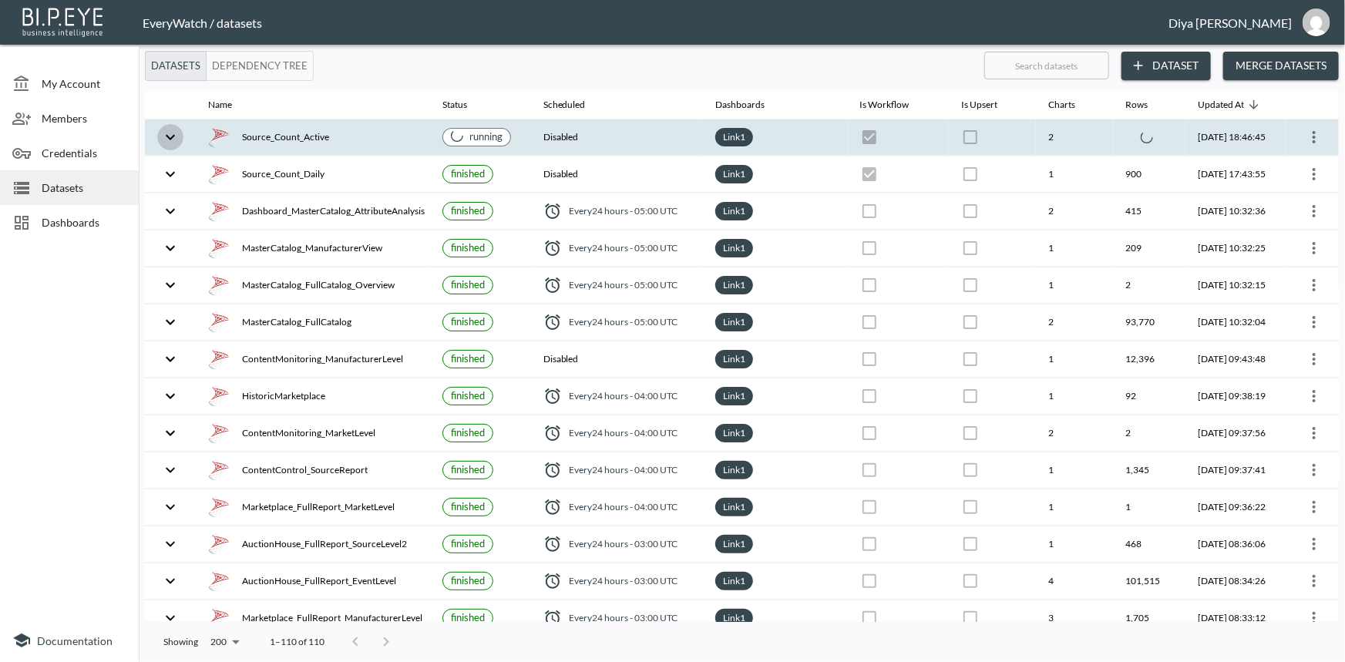
click at [173, 137] on icon "expand row" at bounding box center [170, 137] width 19 height 19
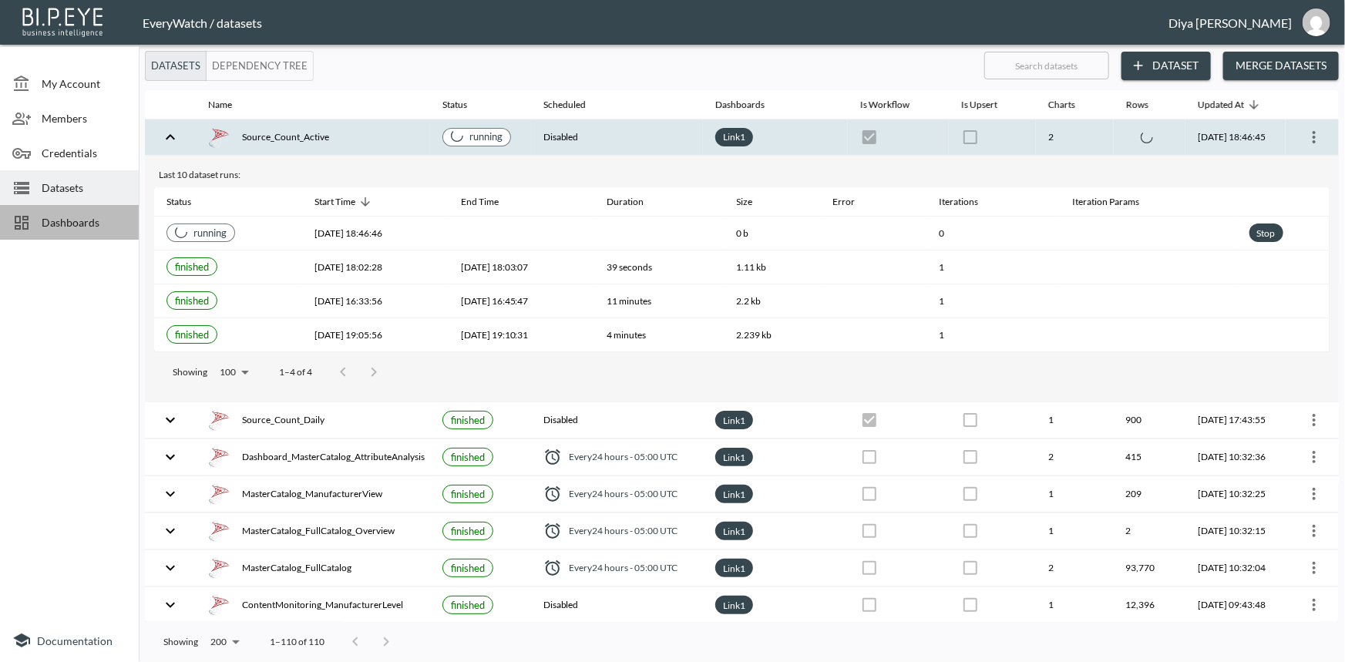
click at [76, 219] on span "Dashboards" at bounding box center [84, 222] width 85 height 16
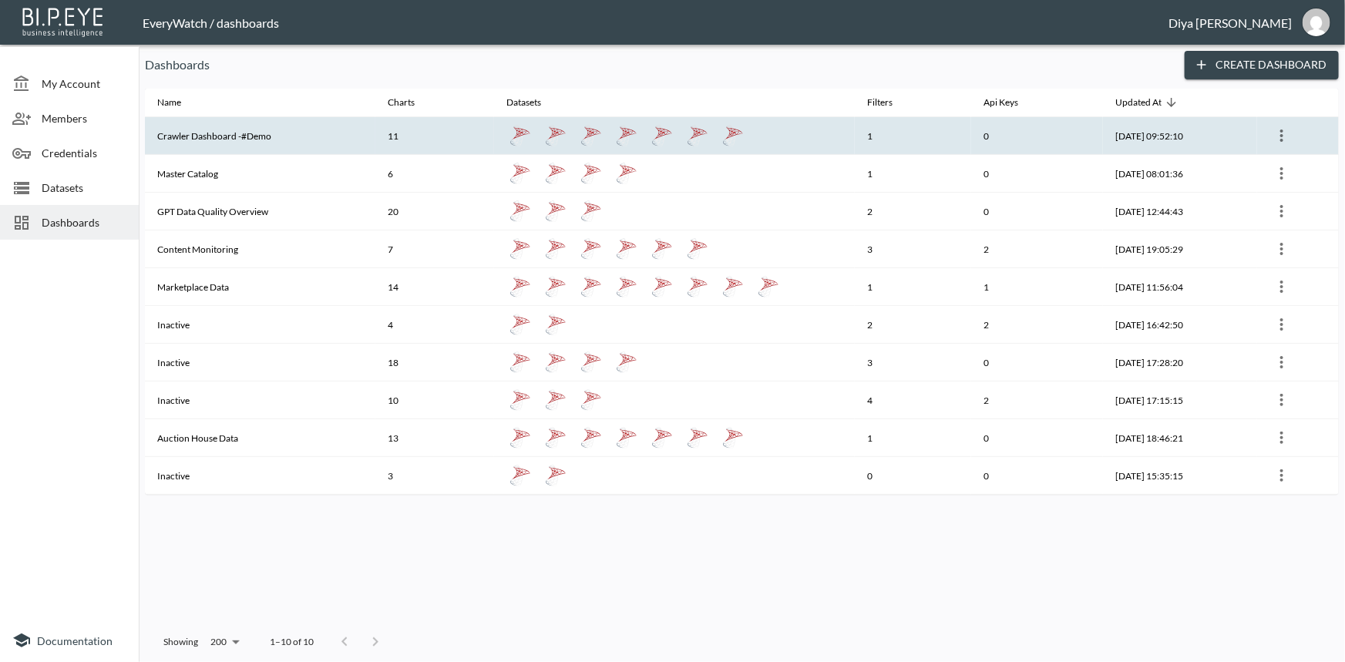
click at [197, 128] on th "Crawler Dashboard -#Demo" at bounding box center [260, 136] width 231 height 38
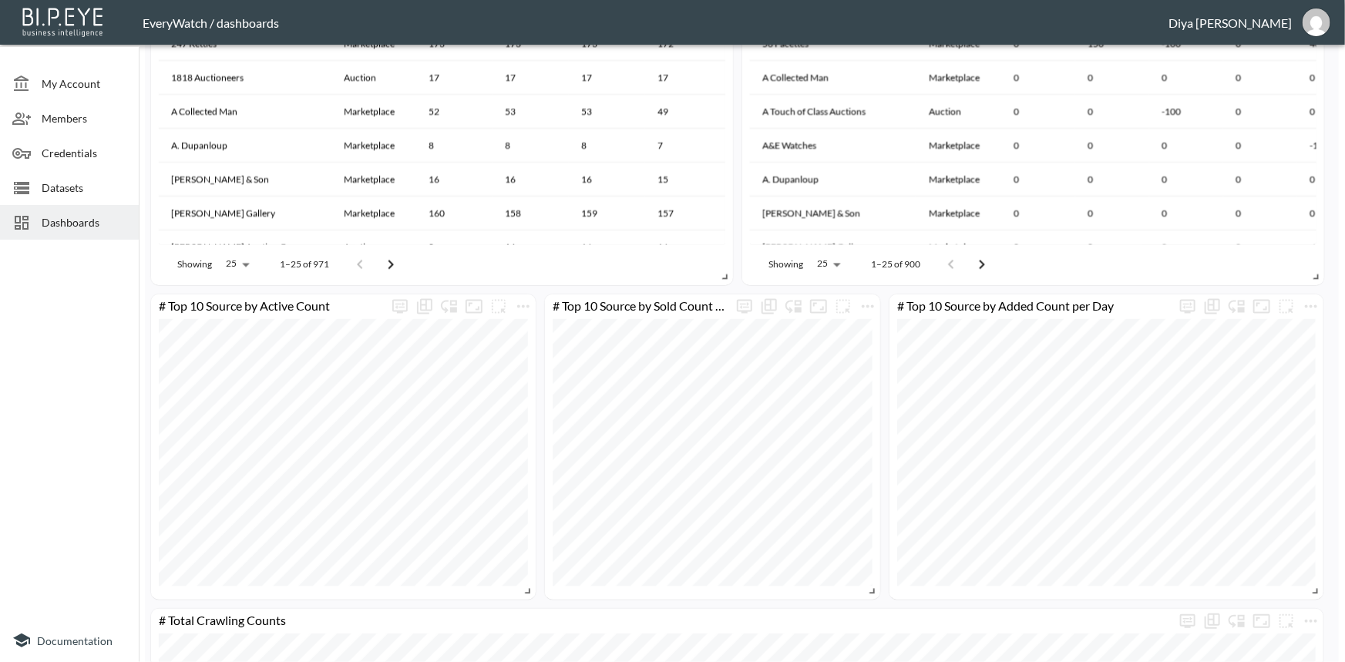
scroll to position [1442, 0]
click at [527, 305] on icon "more" at bounding box center [523, 309] width 19 height 19
click at [495, 342] on p "Edit" at bounding box center [506, 338] width 22 height 19
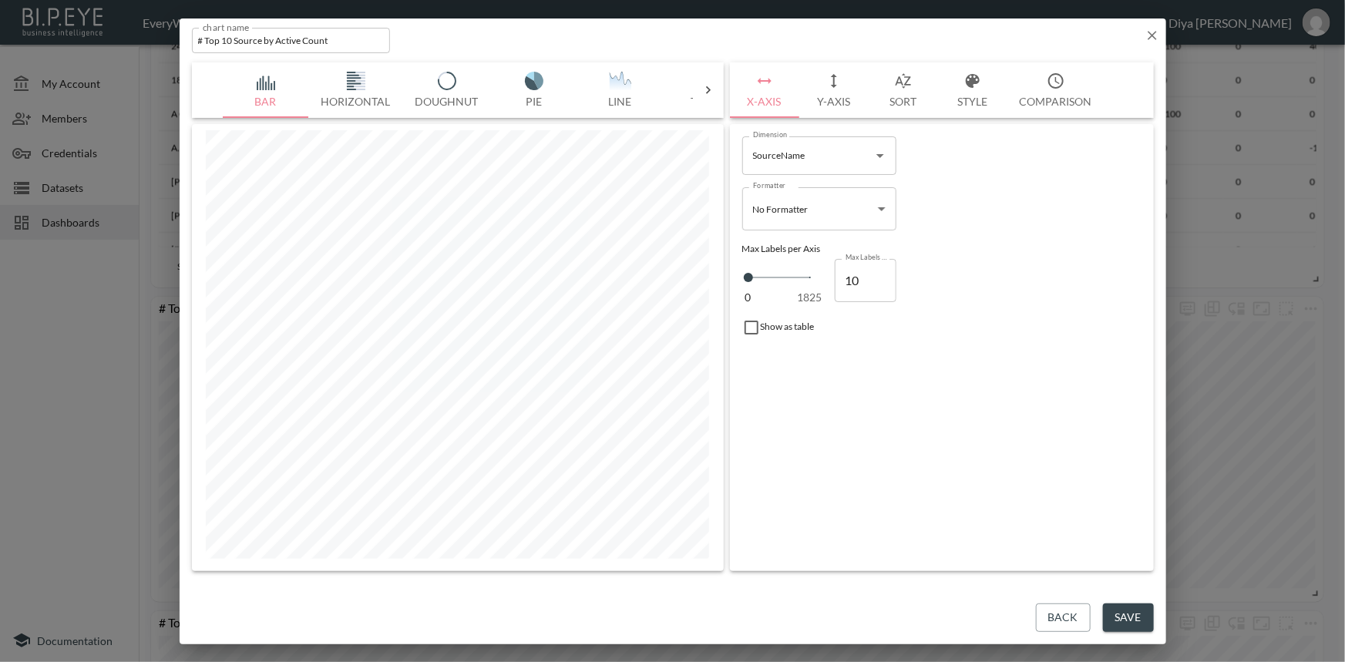
click at [826, 94] on button "Y-Axis" at bounding box center [833, 90] width 69 height 56
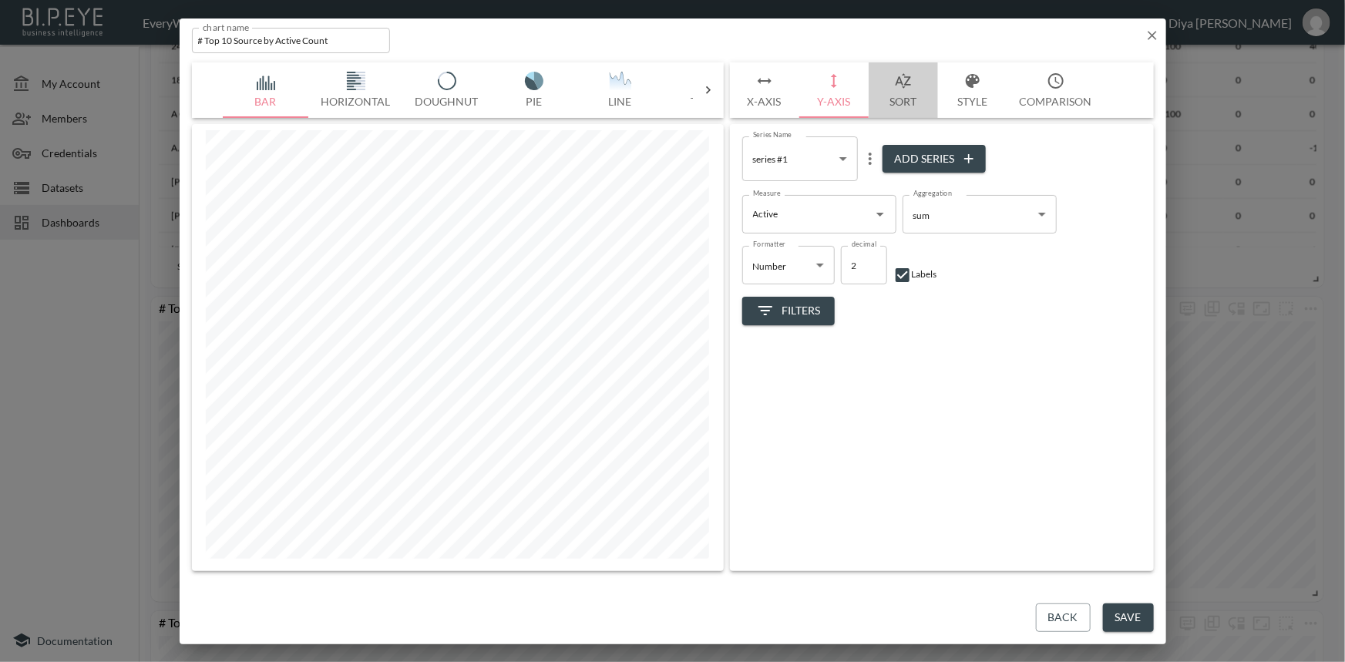
click at [897, 86] on icon "button" at bounding box center [903, 81] width 19 height 19
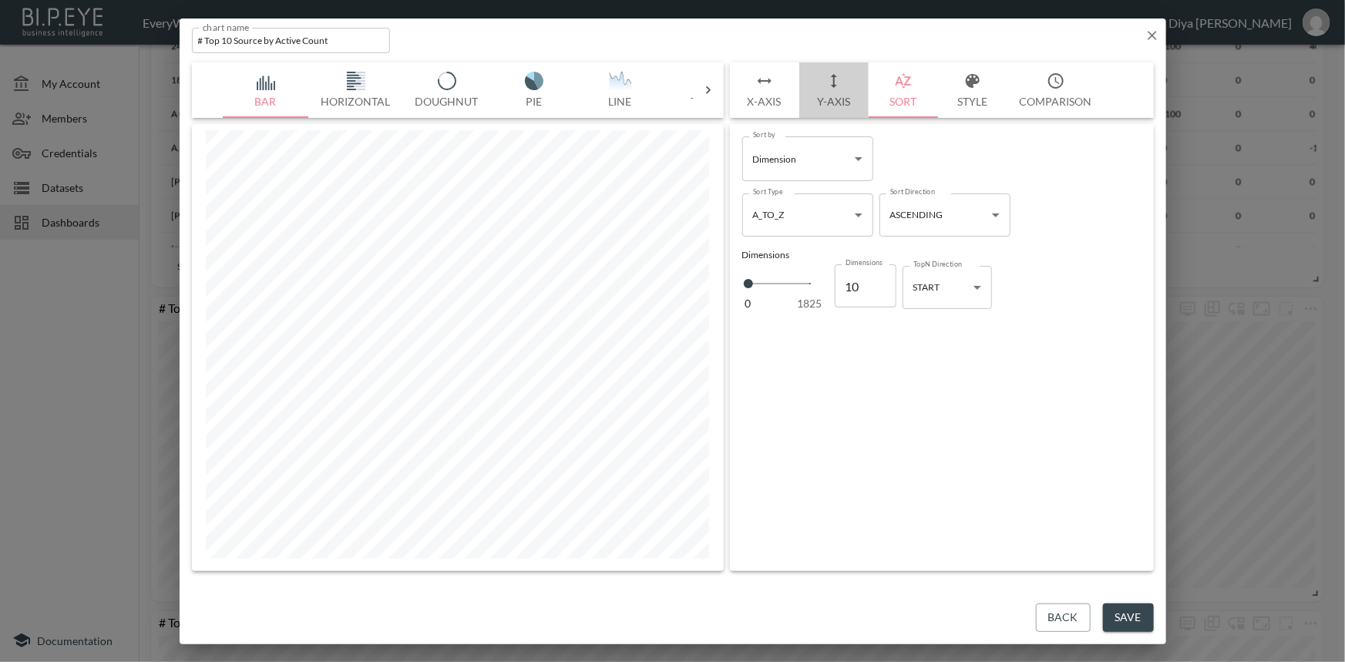
click at [843, 99] on button "Y-Axis" at bounding box center [833, 90] width 69 height 56
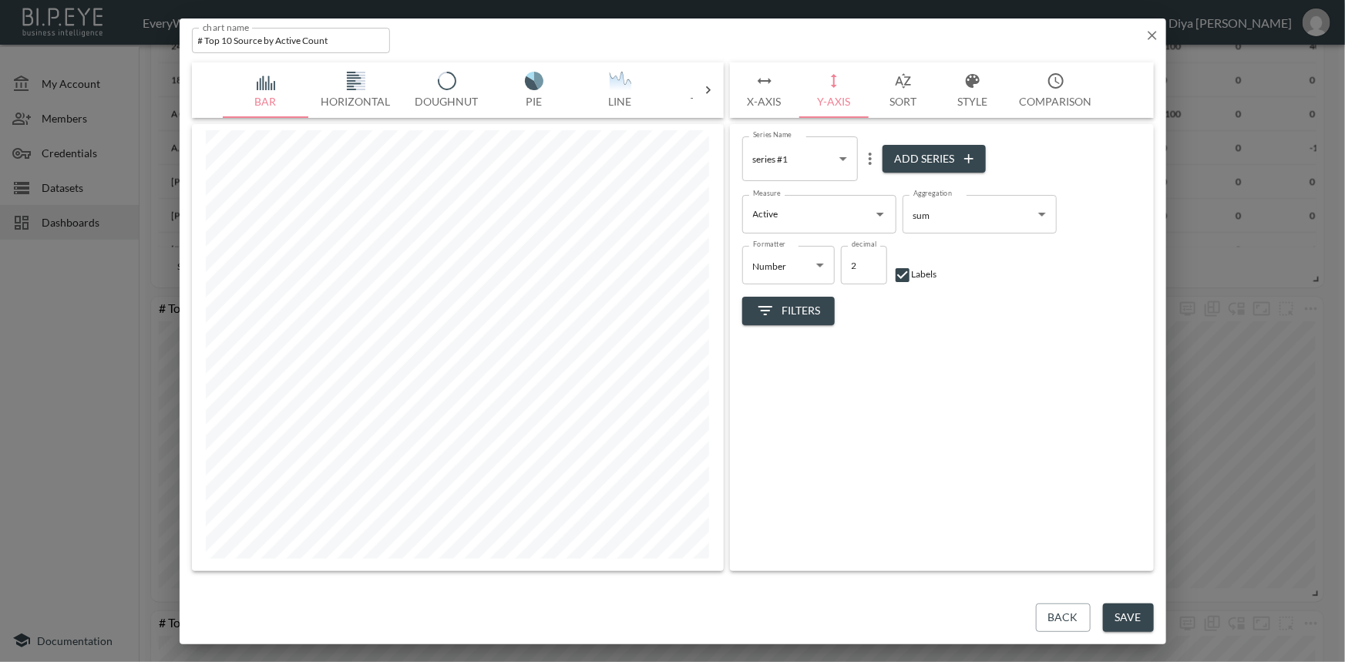
click at [1149, 32] on icon "button" at bounding box center [1152, 35] width 9 height 9
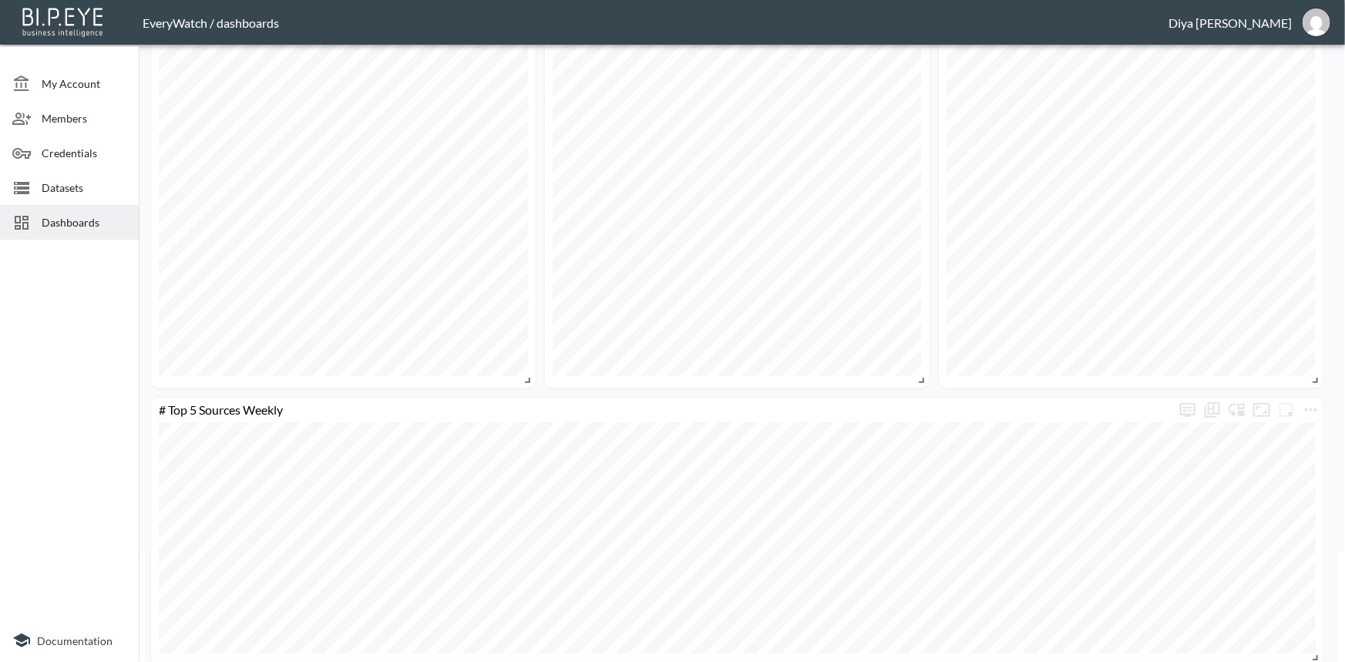
scroll to position [0, 0]
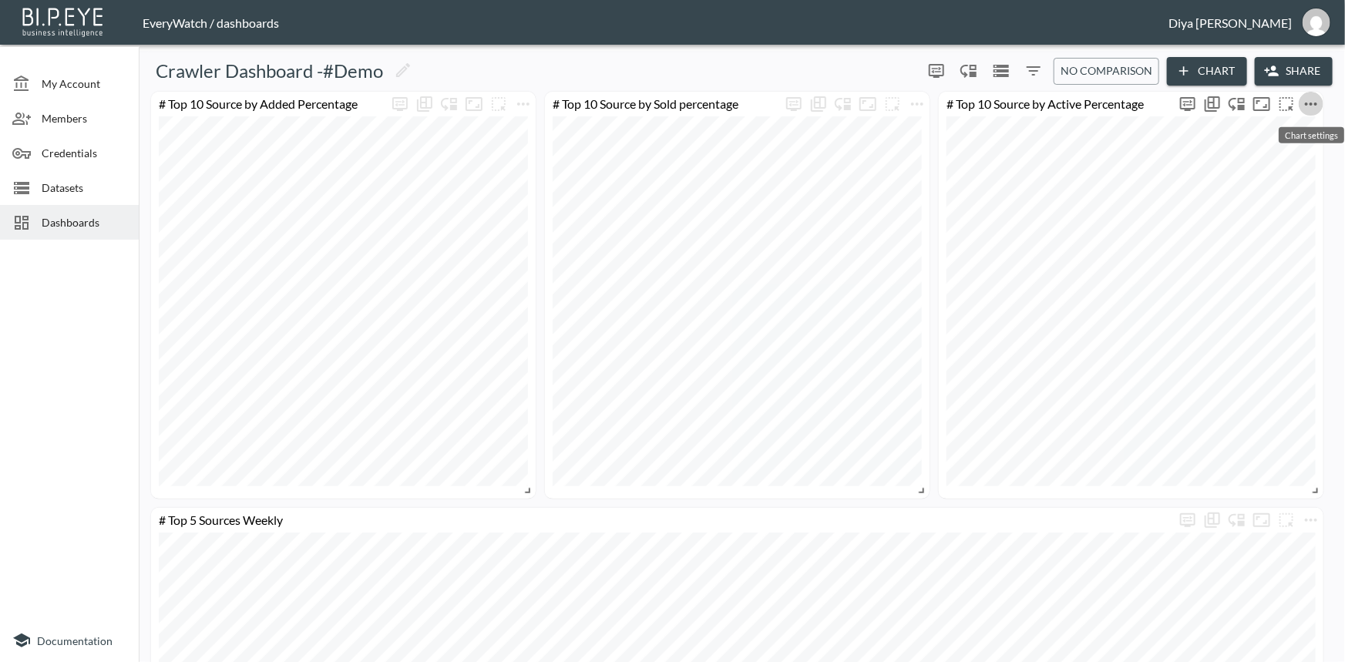
click at [1311, 104] on icon "more" at bounding box center [1311, 104] width 12 height 3
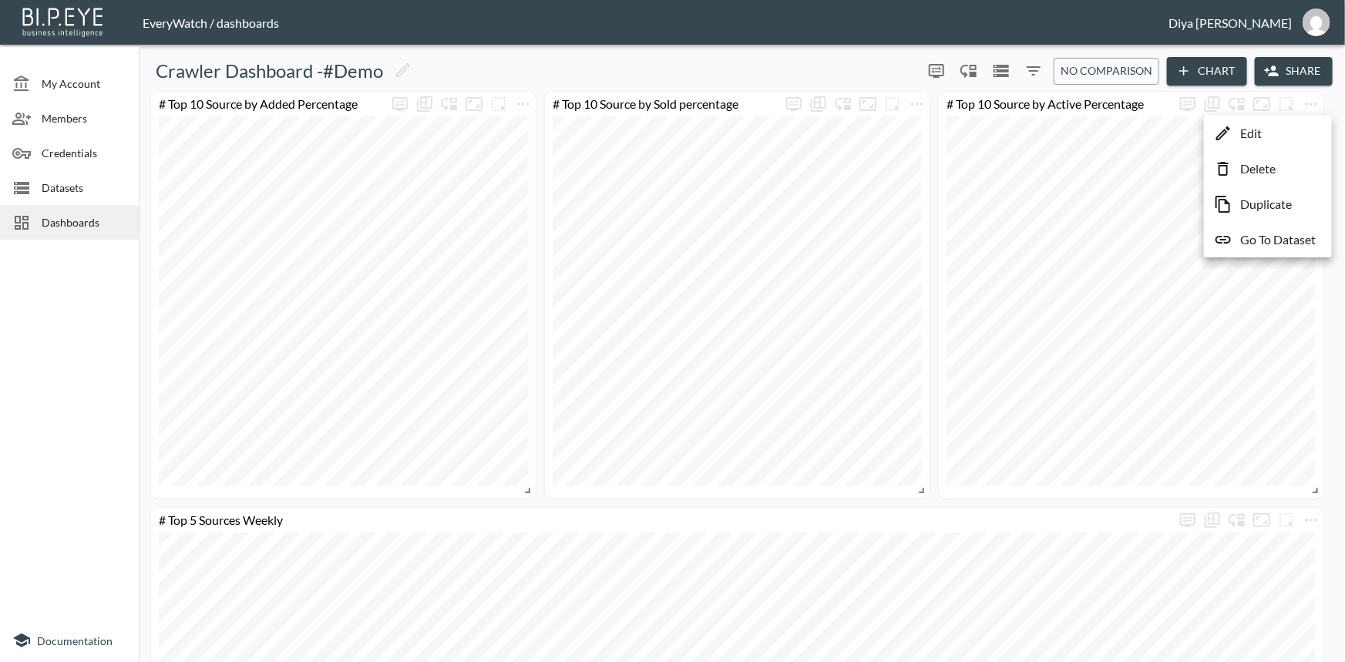
click at [1252, 140] on p "Edit" at bounding box center [1251, 133] width 22 height 19
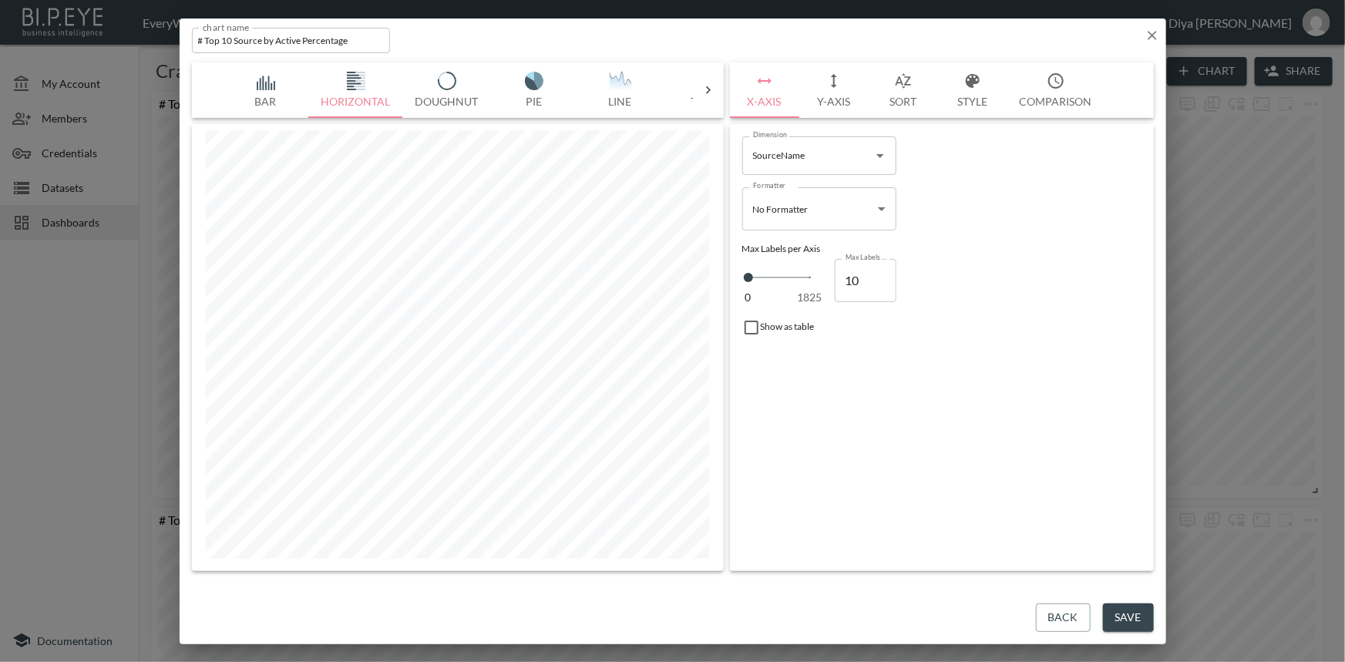
click at [824, 93] on button "Y-Axis" at bounding box center [833, 90] width 69 height 56
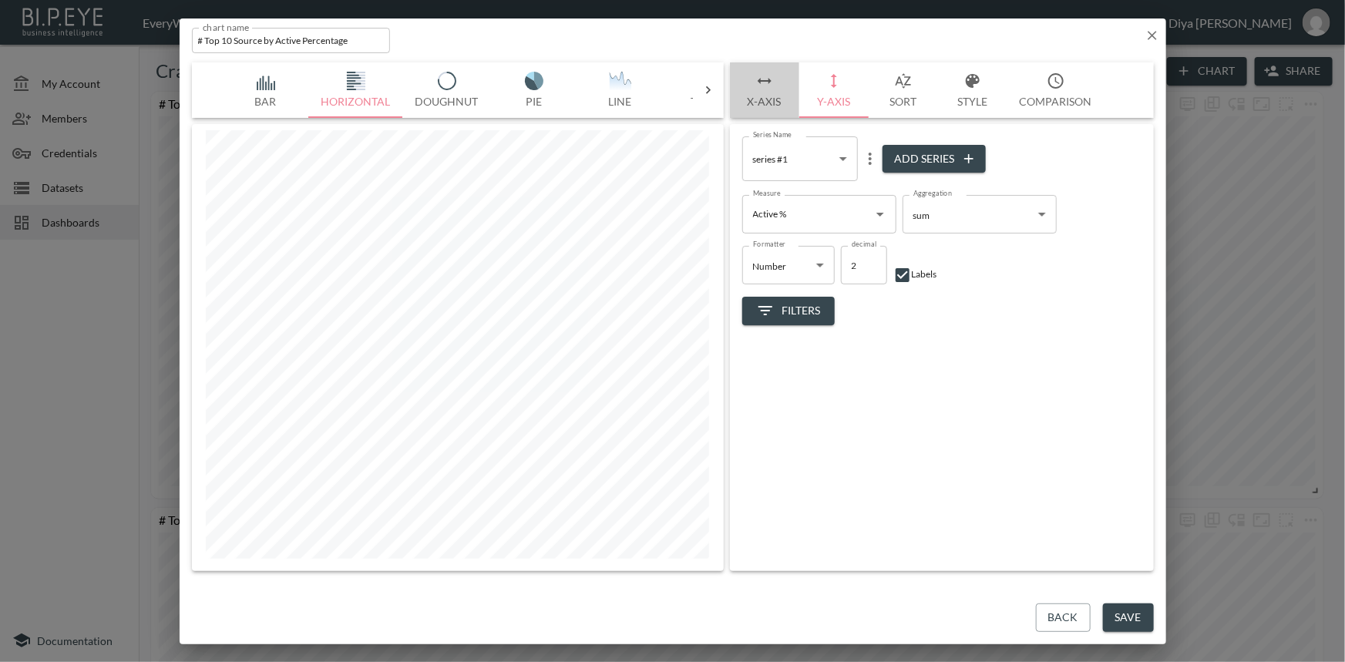
click at [767, 84] on icon "button" at bounding box center [765, 81] width 19 height 19
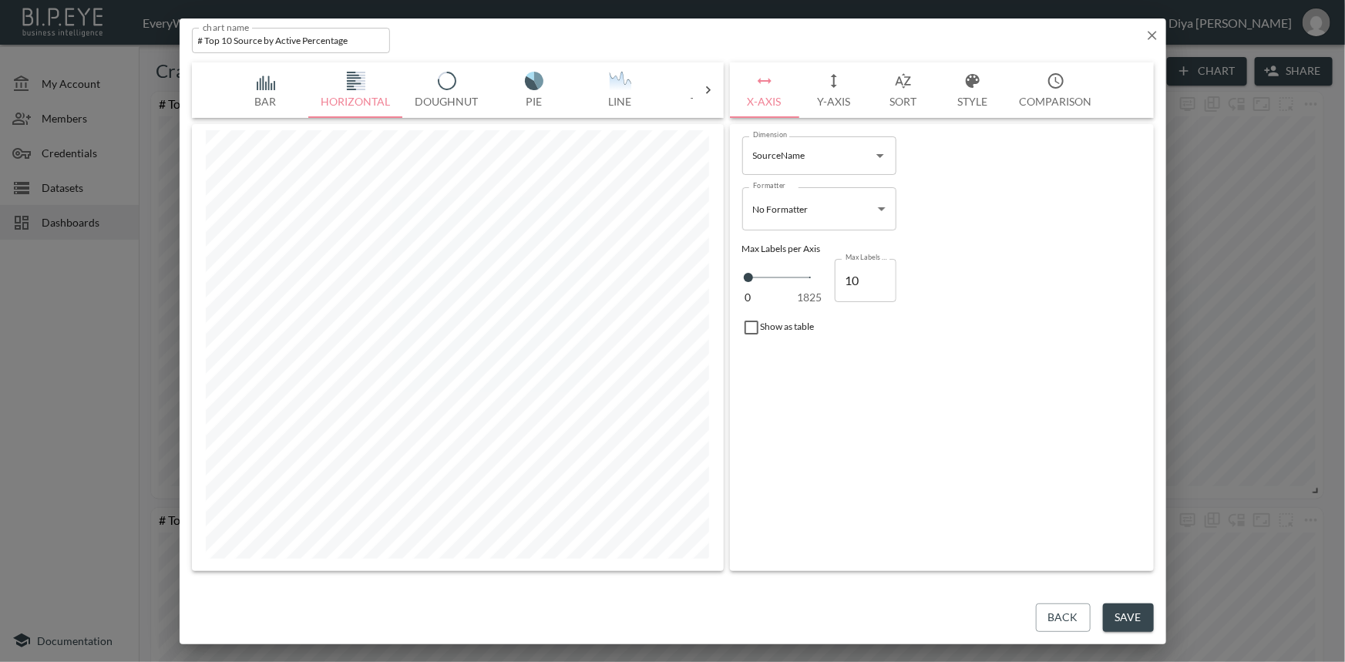
click at [1129, 606] on button "Save" at bounding box center [1128, 618] width 51 height 29
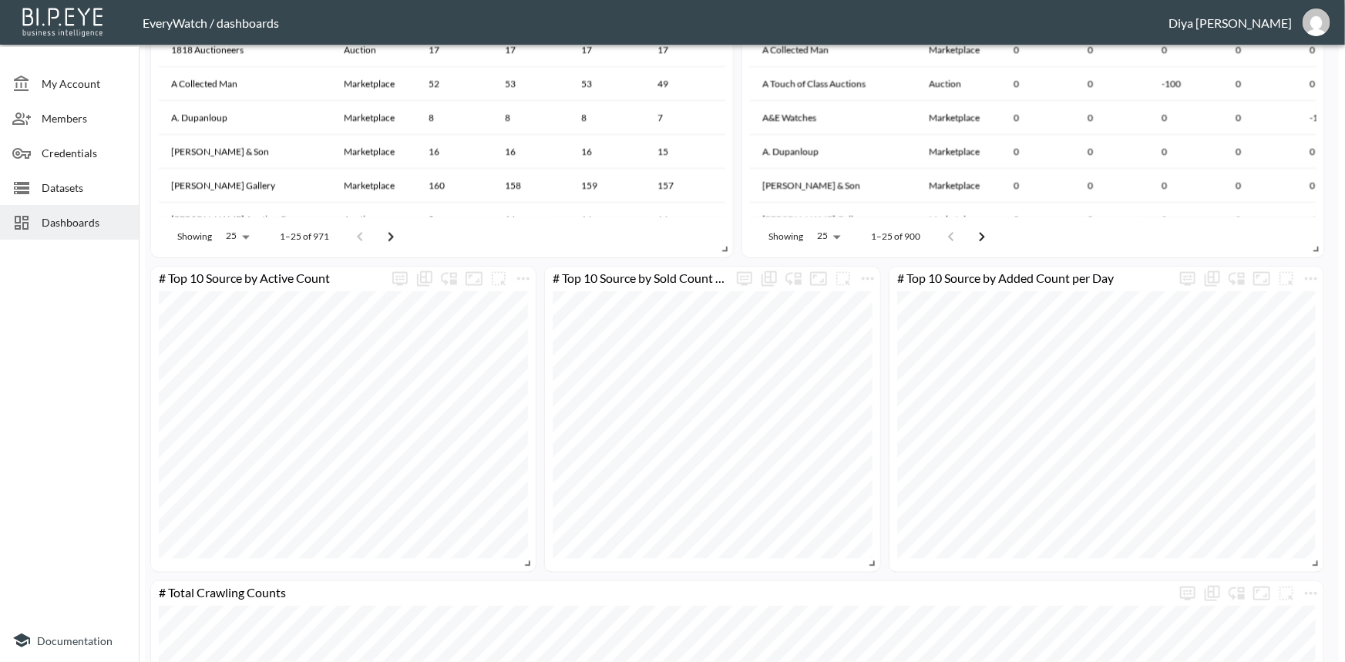
scroll to position [1611, 0]
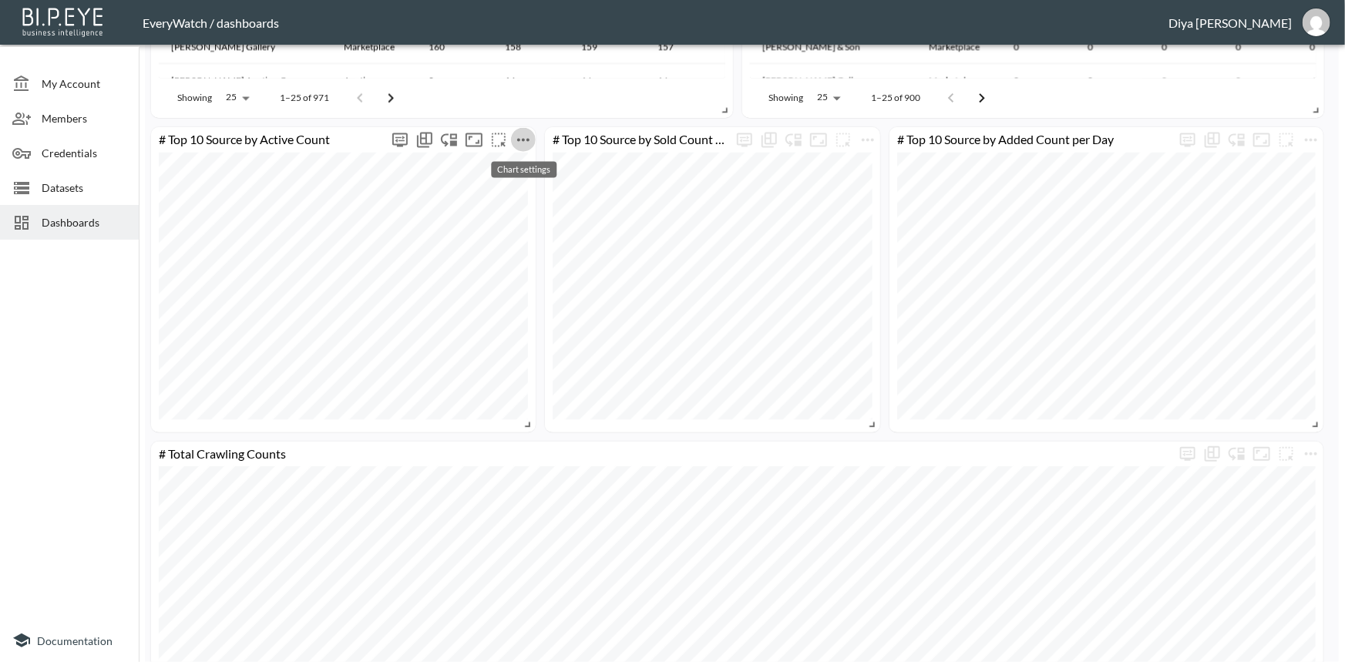
click at [527, 139] on icon "more" at bounding box center [523, 139] width 12 height 3
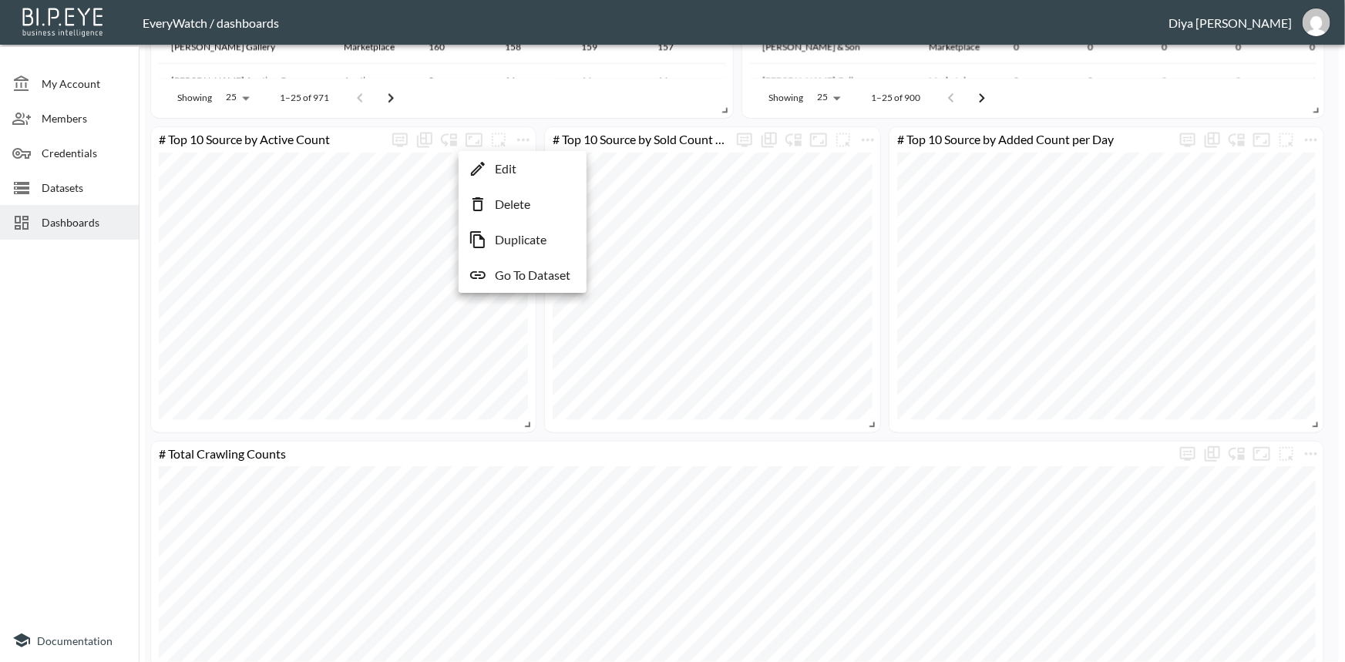
click at [521, 172] on li "Edit" at bounding box center [523, 169] width 120 height 28
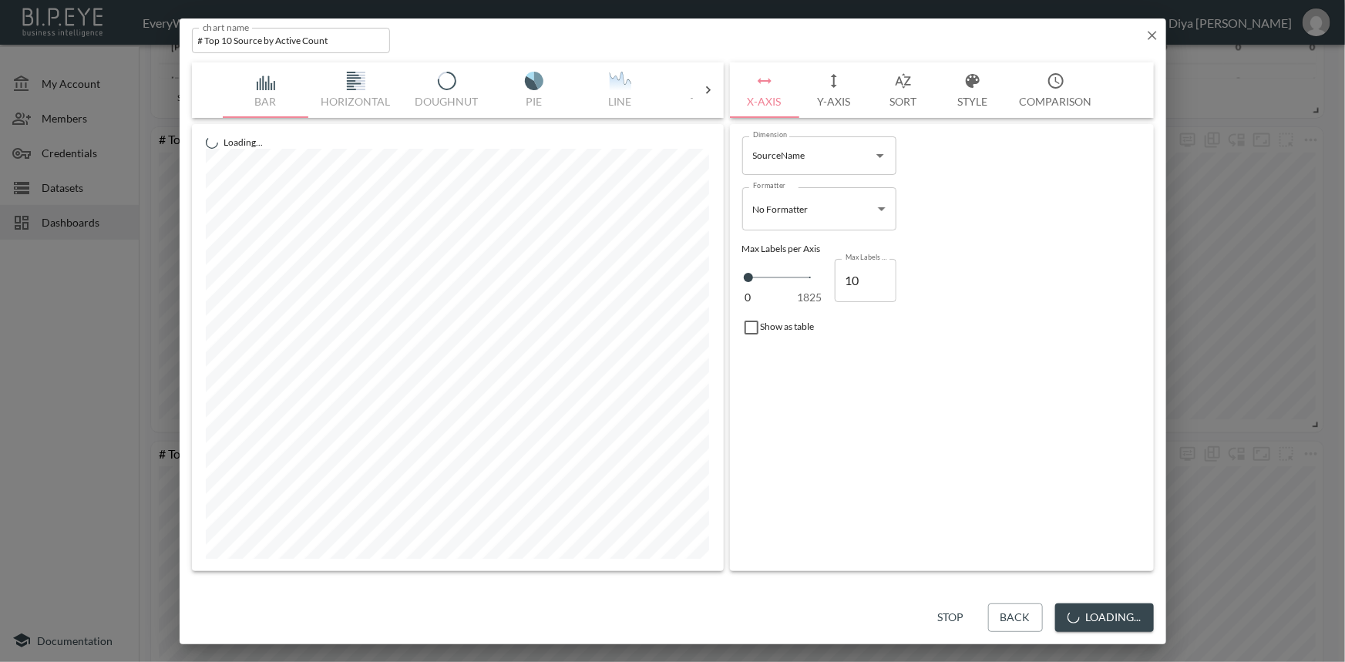
click at [830, 87] on icon "button" at bounding box center [834, 81] width 19 height 19
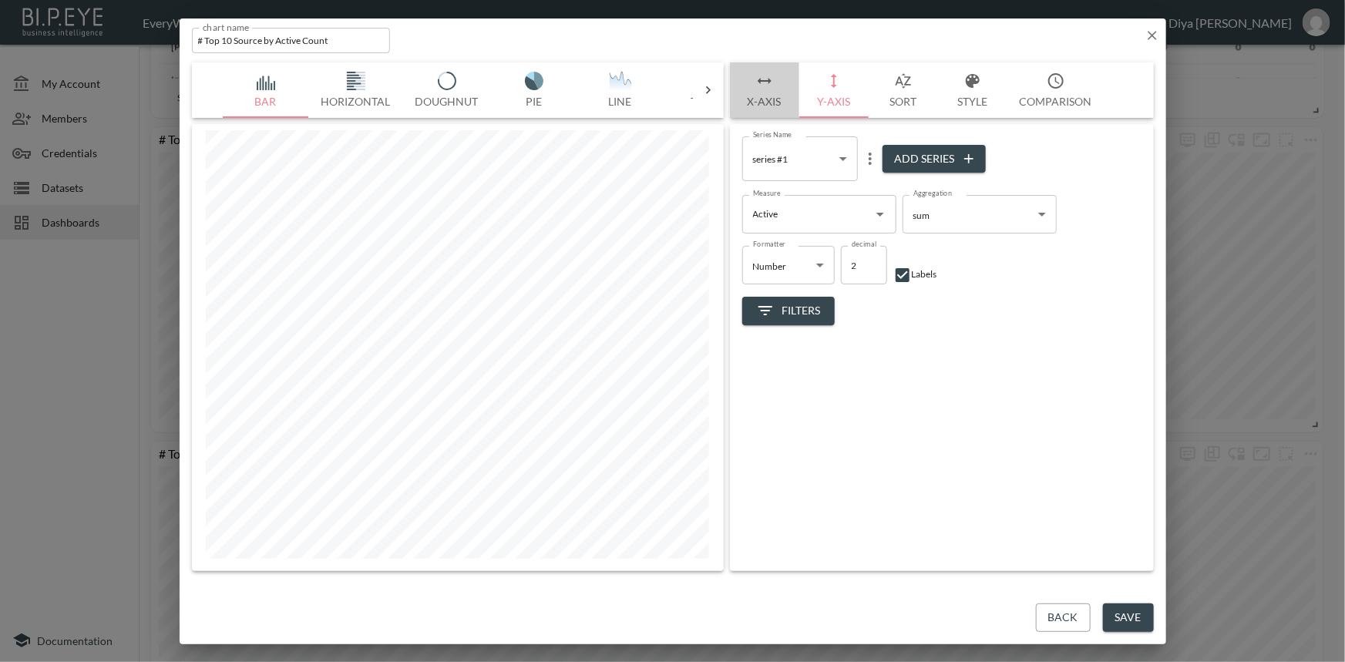
click at [774, 92] on button "X-Axis" at bounding box center [764, 90] width 69 height 56
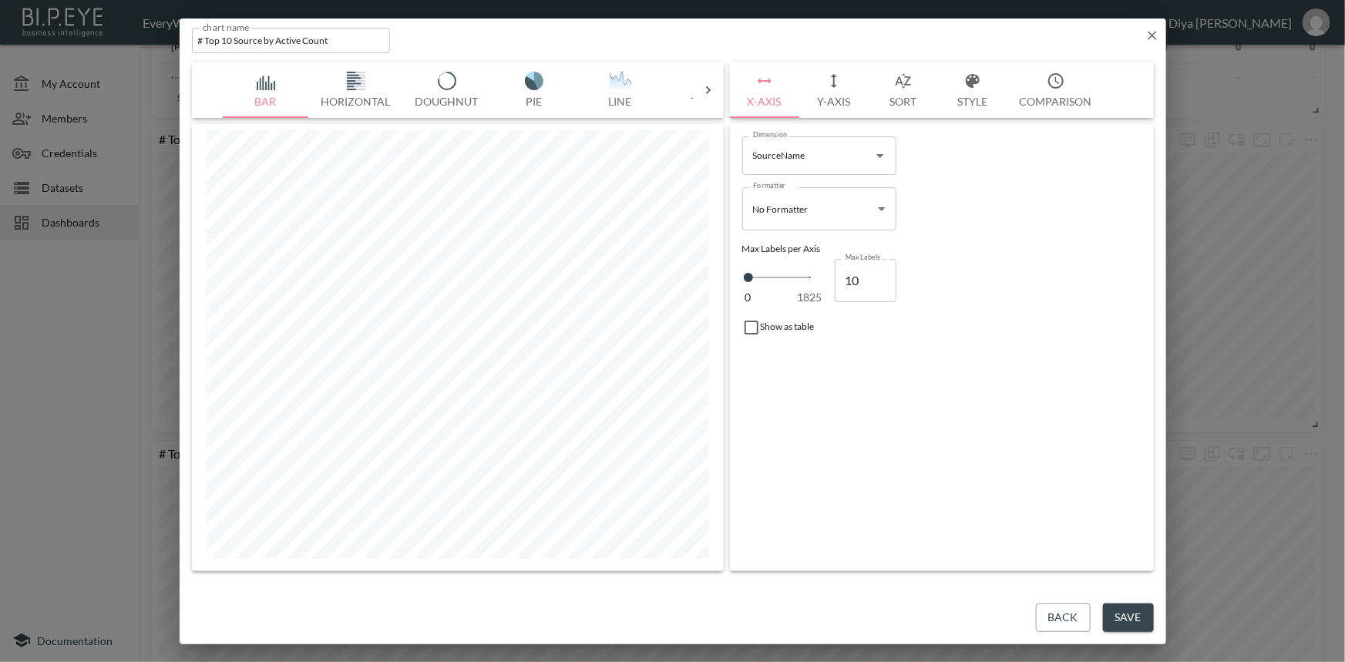
click at [823, 88] on button "Y-Axis" at bounding box center [833, 90] width 69 height 56
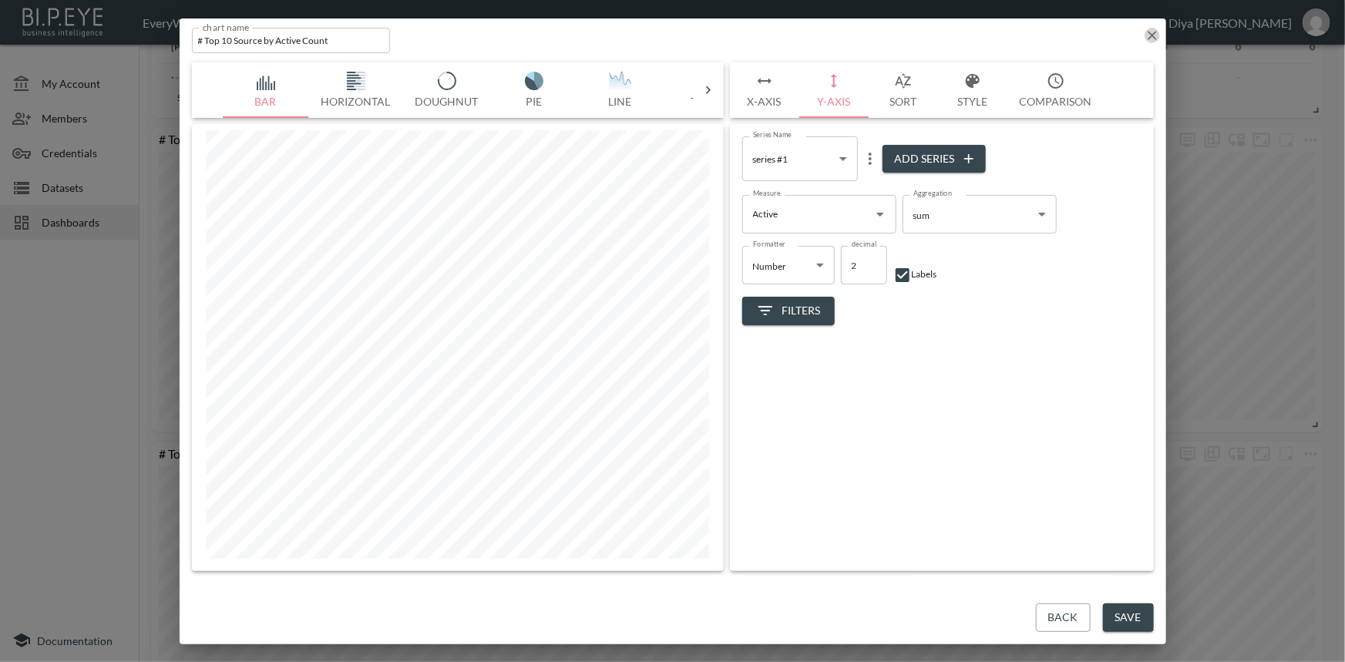
click at [1156, 38] on icon "button" at bounding box center [1152, 35] width 15 height 15
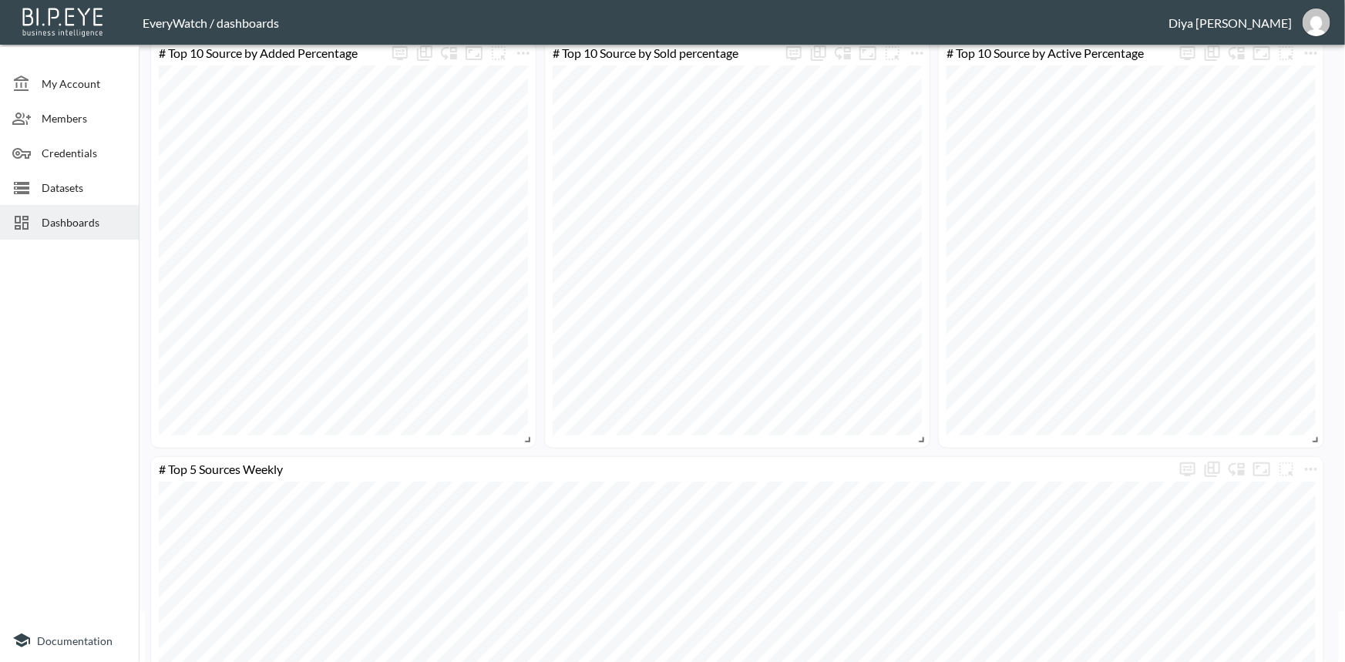
scroll to position [0, 0]
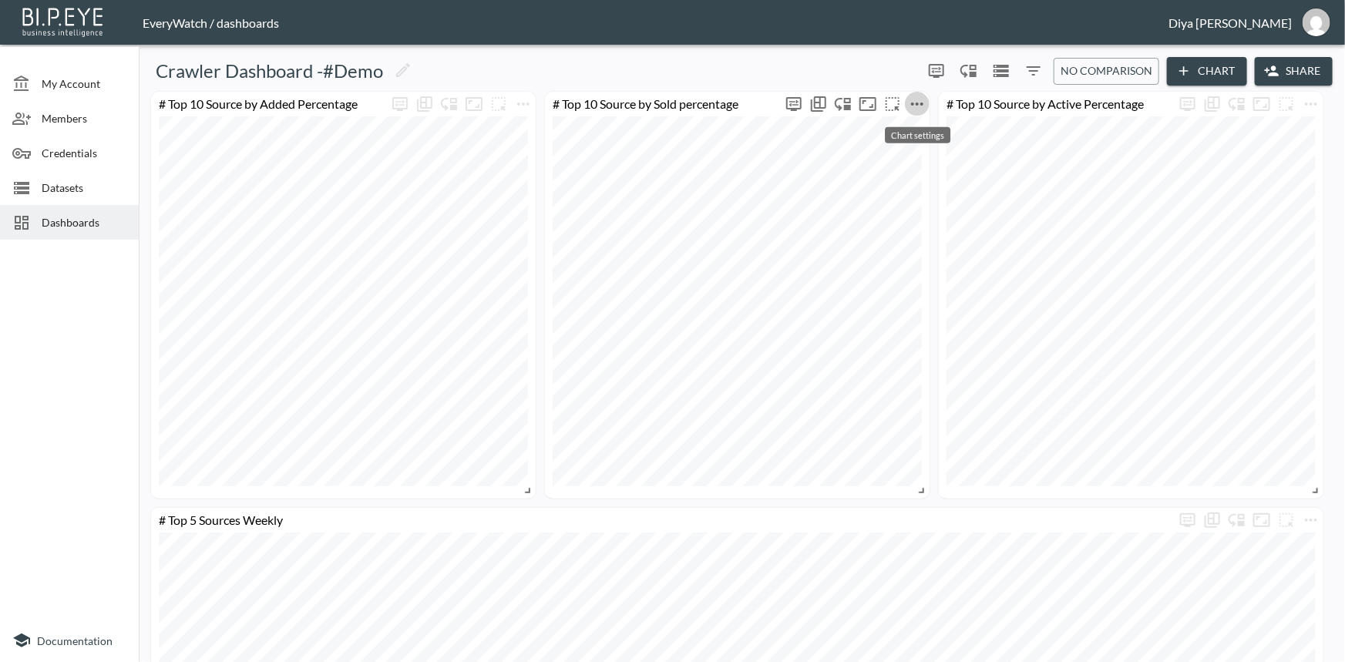
click at [918, 106] on icon "more" at bounding box center [917, 104] width 19 height 19
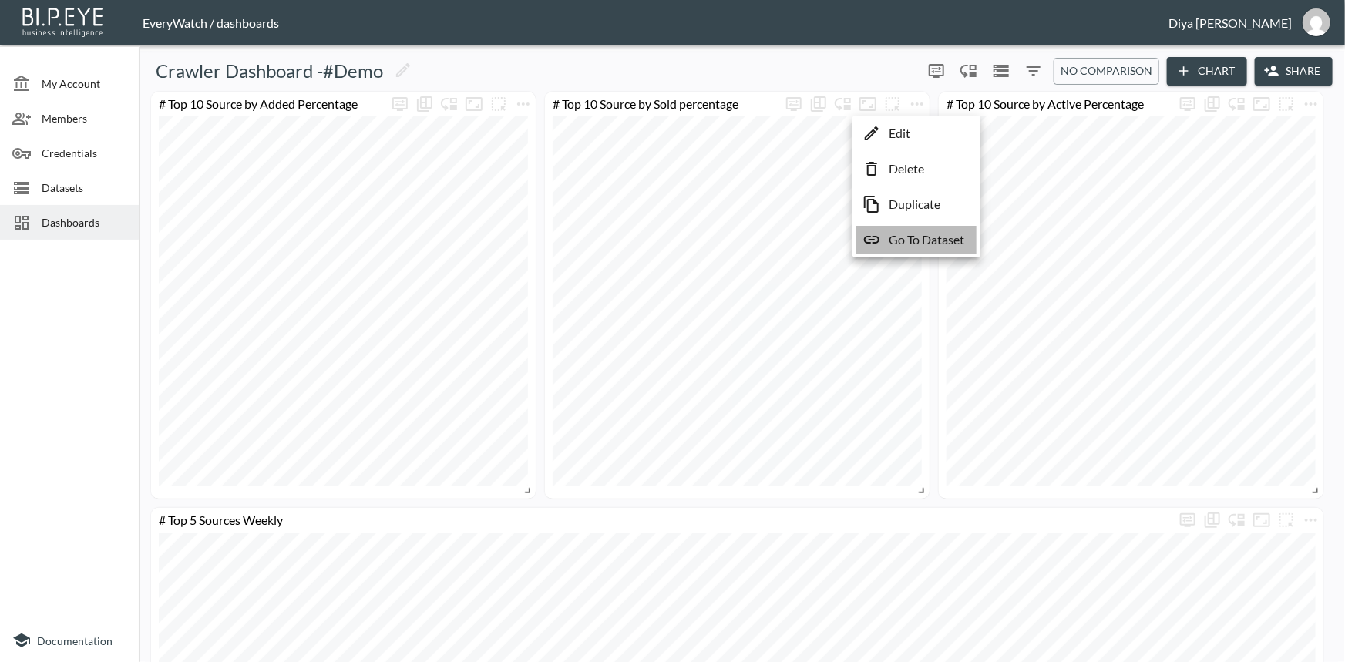
click at [907, 236] on p "Go To Dataset" at bounding box center [927, 240] width 76 height 19
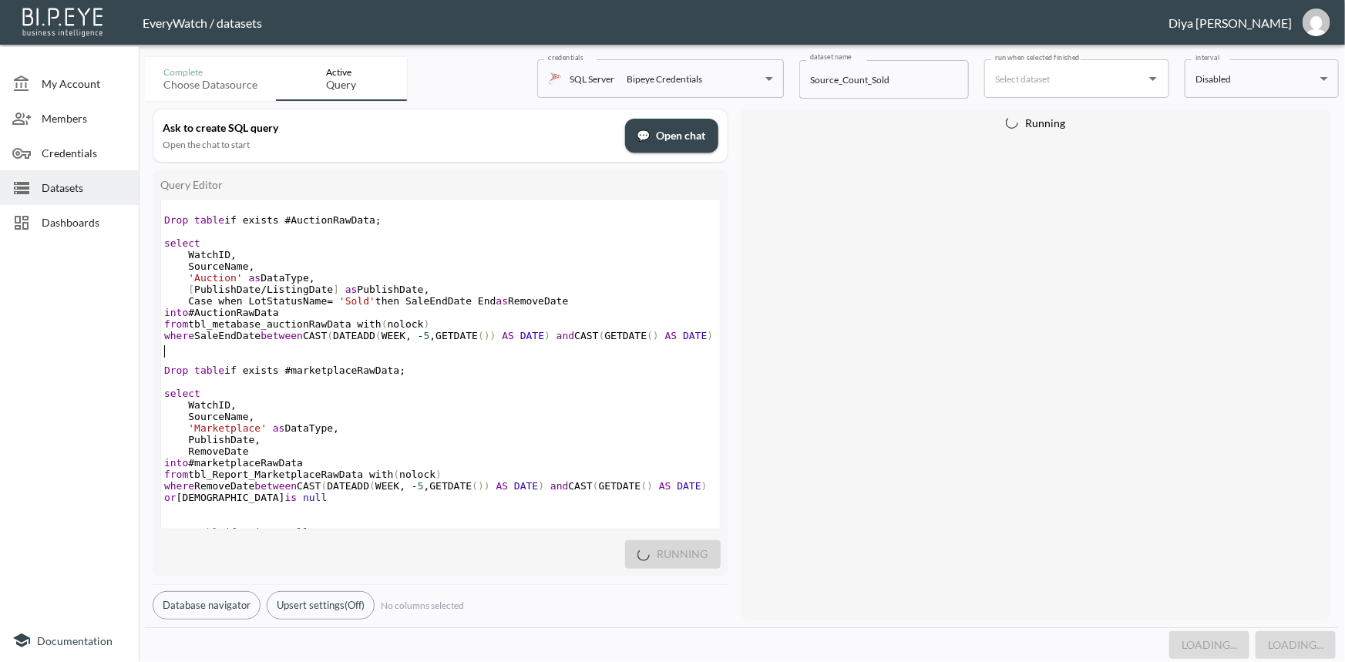
click at [363, 352] on pre "​" at bounding box center [440, 348] width 559 height 12
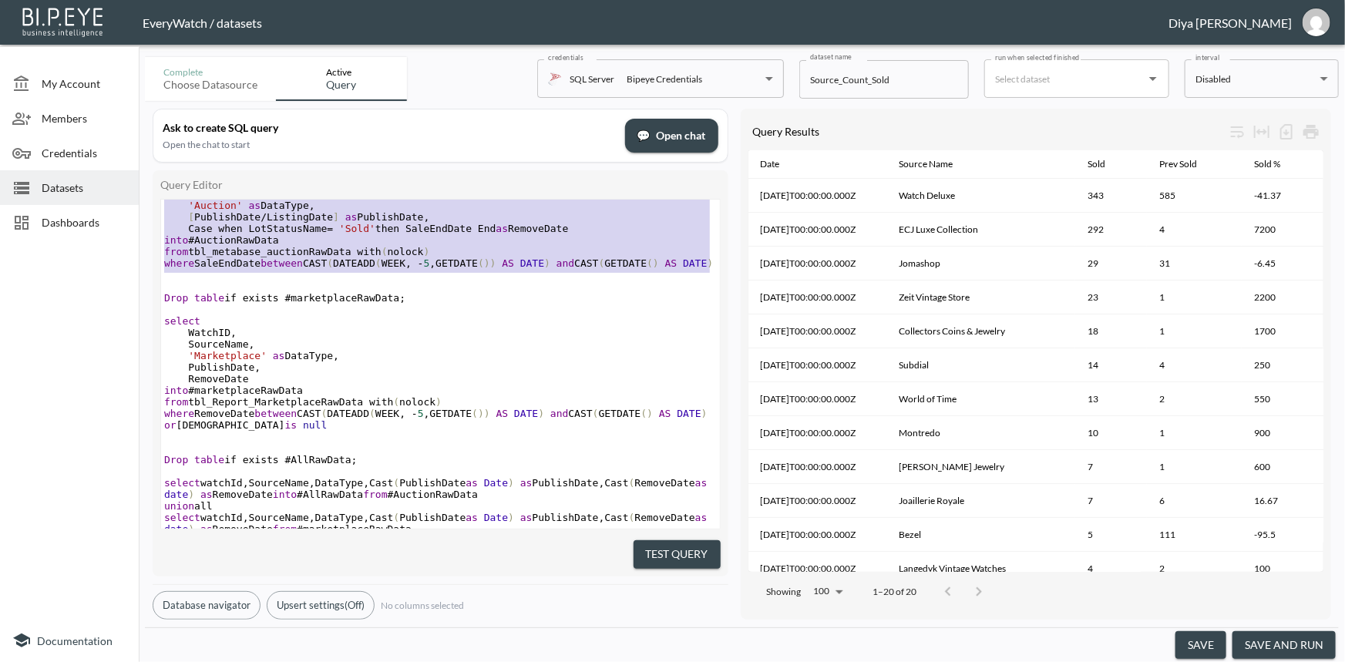
type textarea "Drop table if exists #AuctionRawData; select WatchID, SourceName, 'Auction' as …"
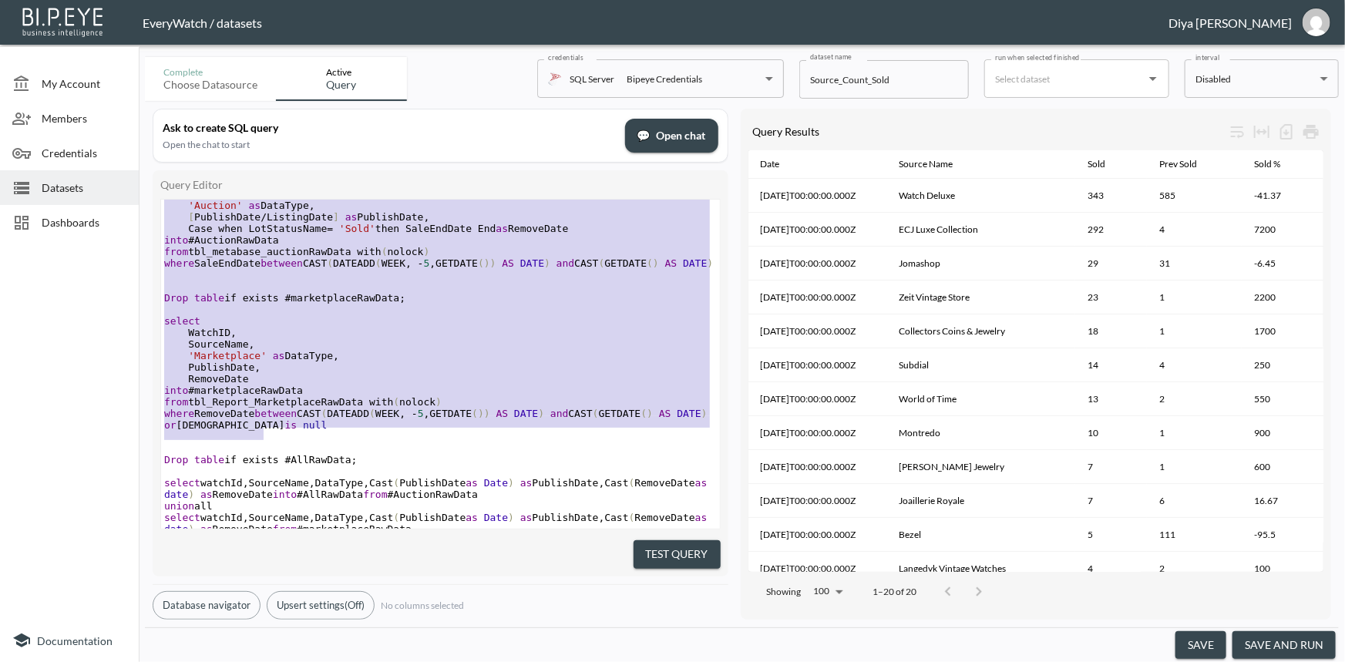
scroll to position [140, 0]
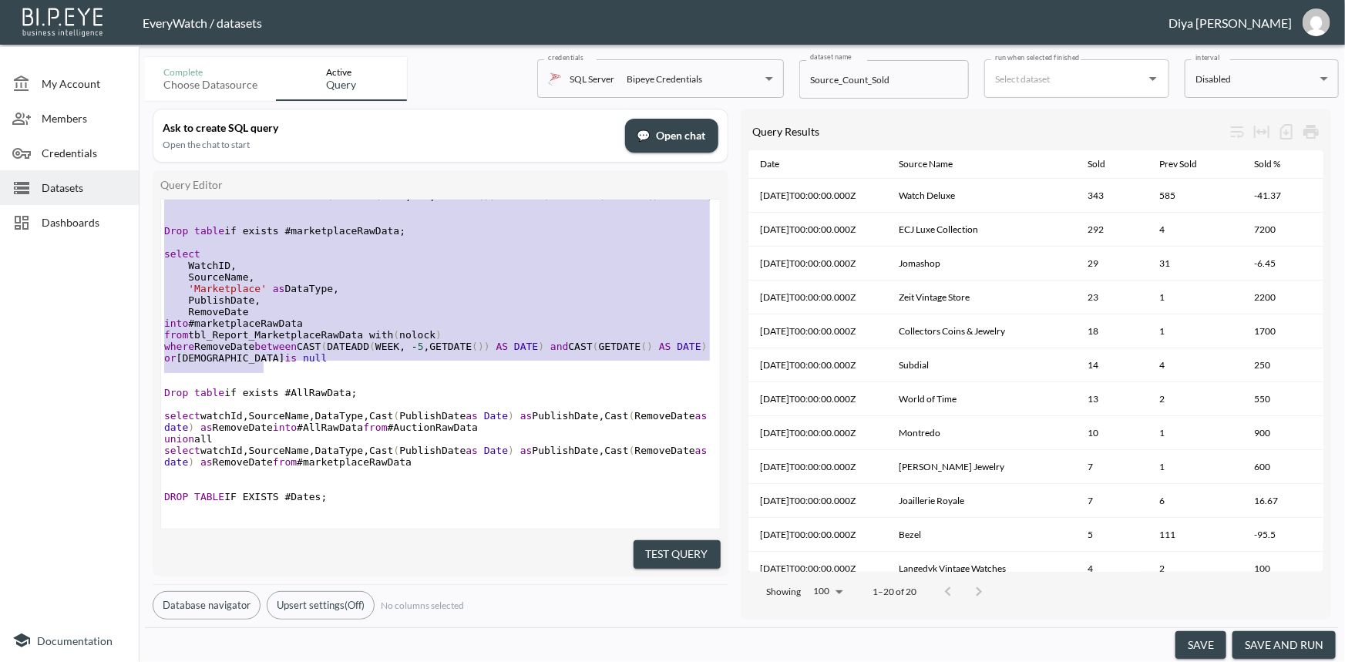
drag, startPoint x: 177, startPoint y: 207, endPoint x: 382, endPoint y: 371, distance: 262.8
click at [383, 371] on div "​ Drop table if exists #AuctionRawData ; ​ select WatchID , SourceName , 'Aucti…" at bounding box center [440, 282] width 559 height 439
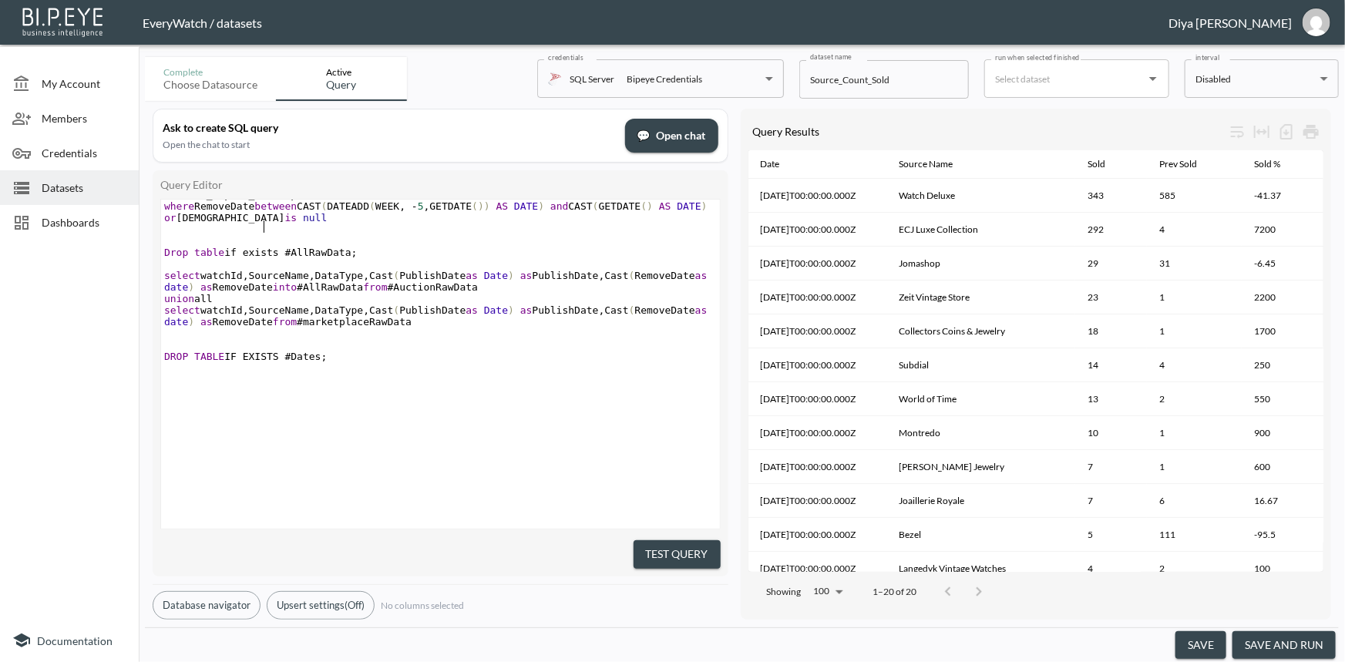
scroll to position [2, 0]
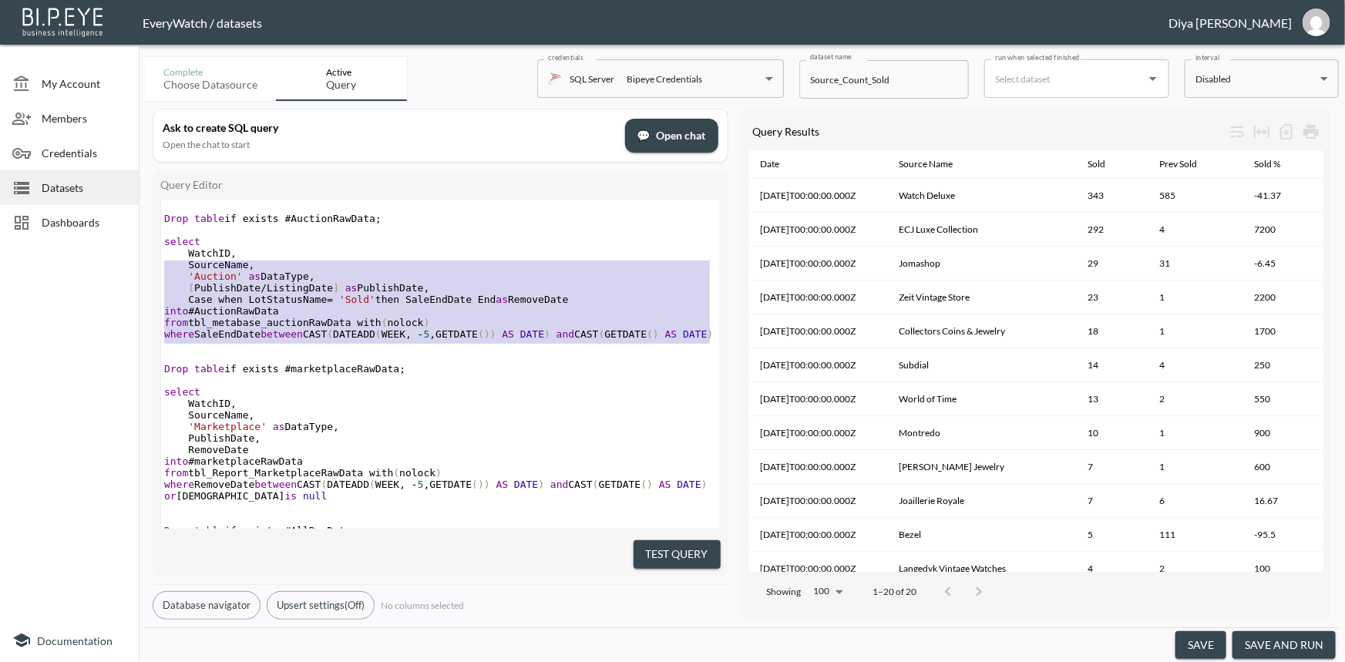
type textarea "Drop table if exists #AuctionRawData; select WatchID, SourceName, 'Auction' as …"
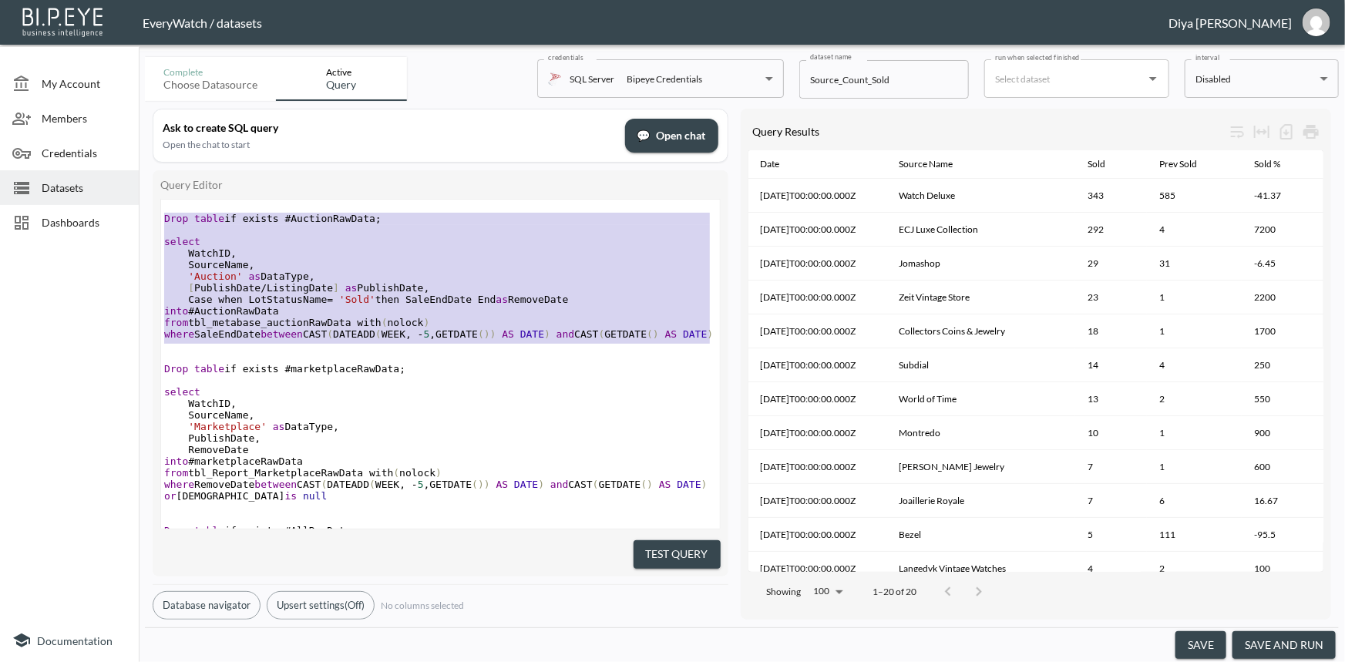
drag, startPoint x: 247, startPoint y: 353, endPoint x: 147, endPoint y: 212, distance: 172.6
click at [147, 212] on div "Ask to create SQL query Open the chat to start 💬 Open chat Query Editor Drop ta…" at bounding box center [742, 364] width 1194 height 527
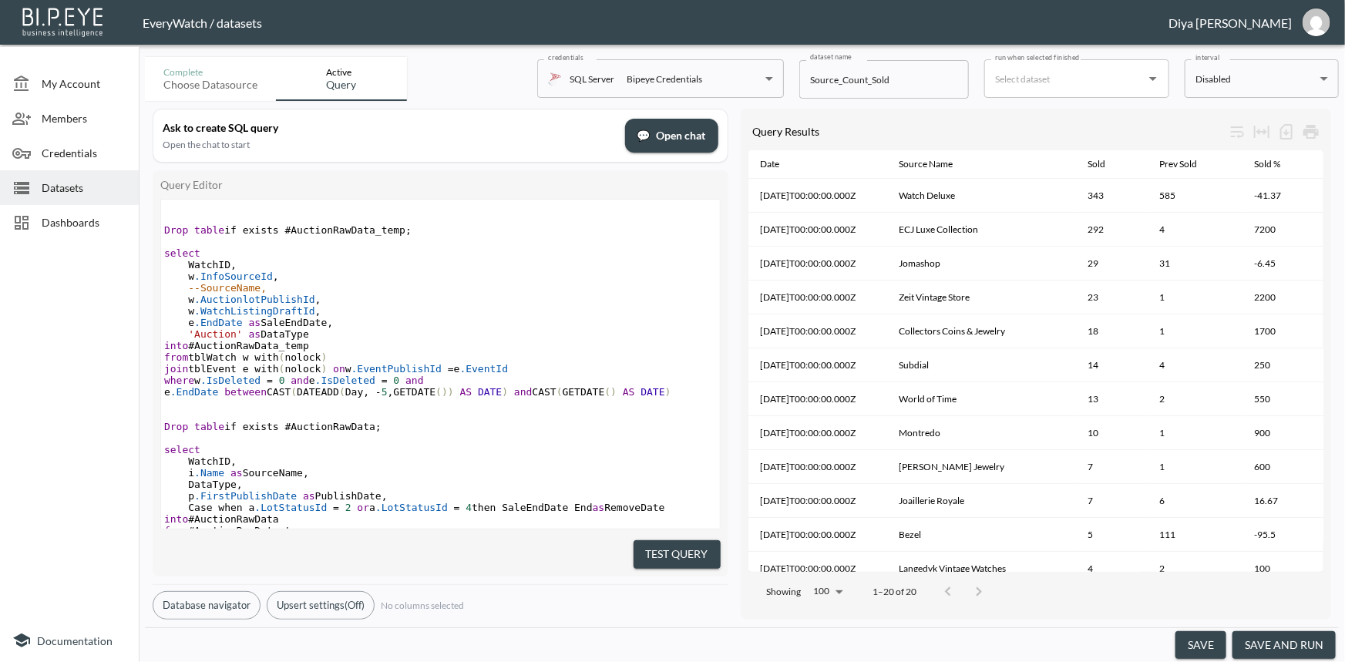
scroll to position [109, 0]
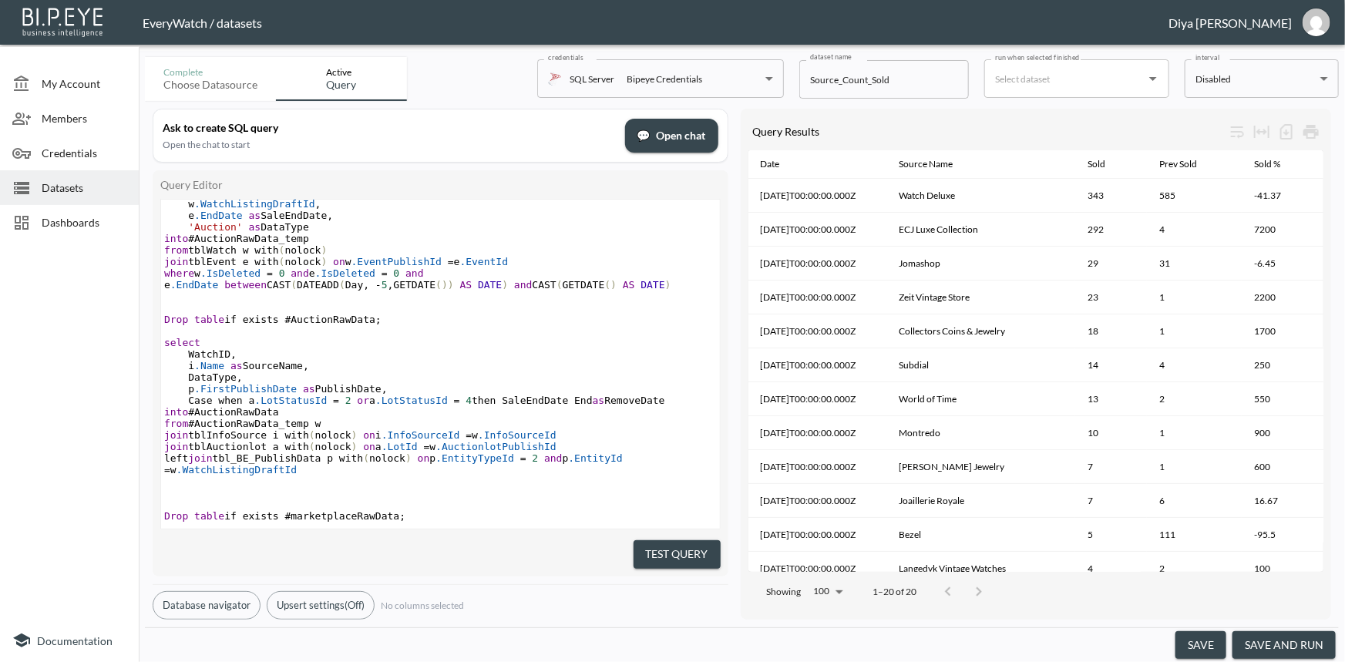
click at [462, 345] on pre "select" at bounding box center [440, 343] width 559 height 12
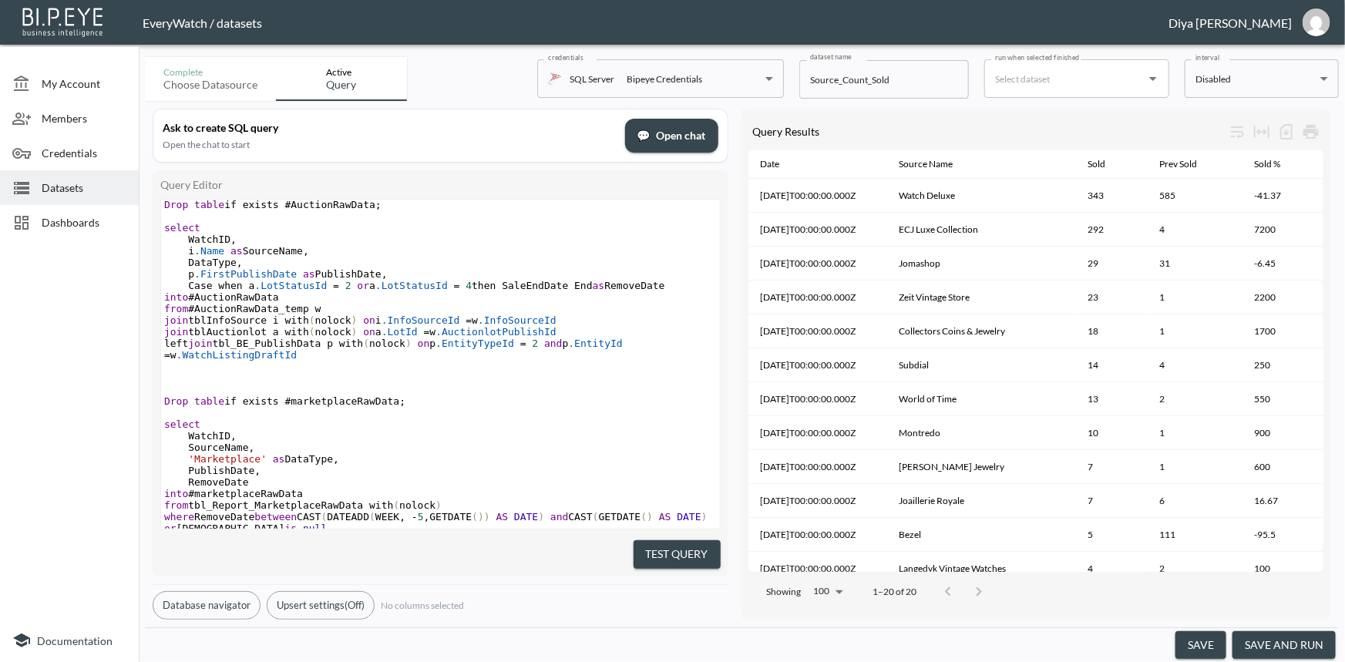
scroll to position [319, 0]
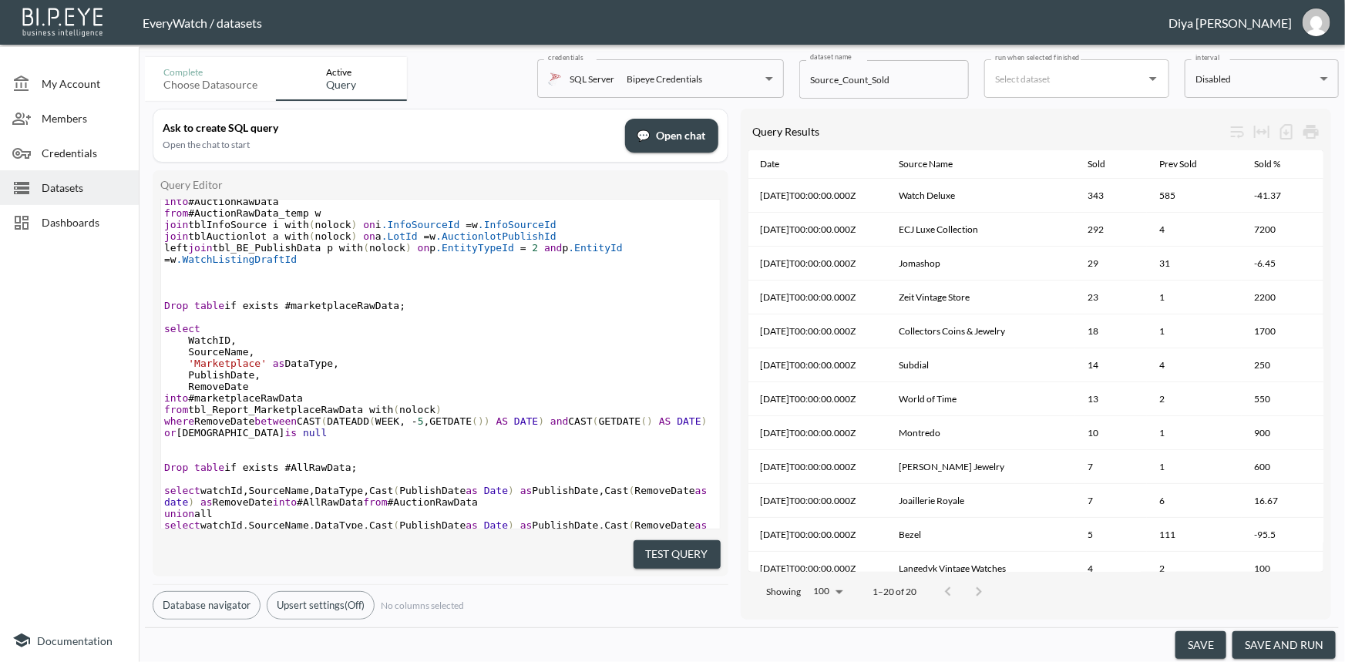
click at [386, 437] on span "where RemoveDate between CAST ( DATEADD ( WEEK , - 5 , GETDATE ()) AS DATE ) an…" at bounding box center [438, 427] width 549 height 23
type textarea "Day"
click at [443, 369] on pre "'Marketplace' as DataType ," at bounding box center [440, 364] width 559 height 12
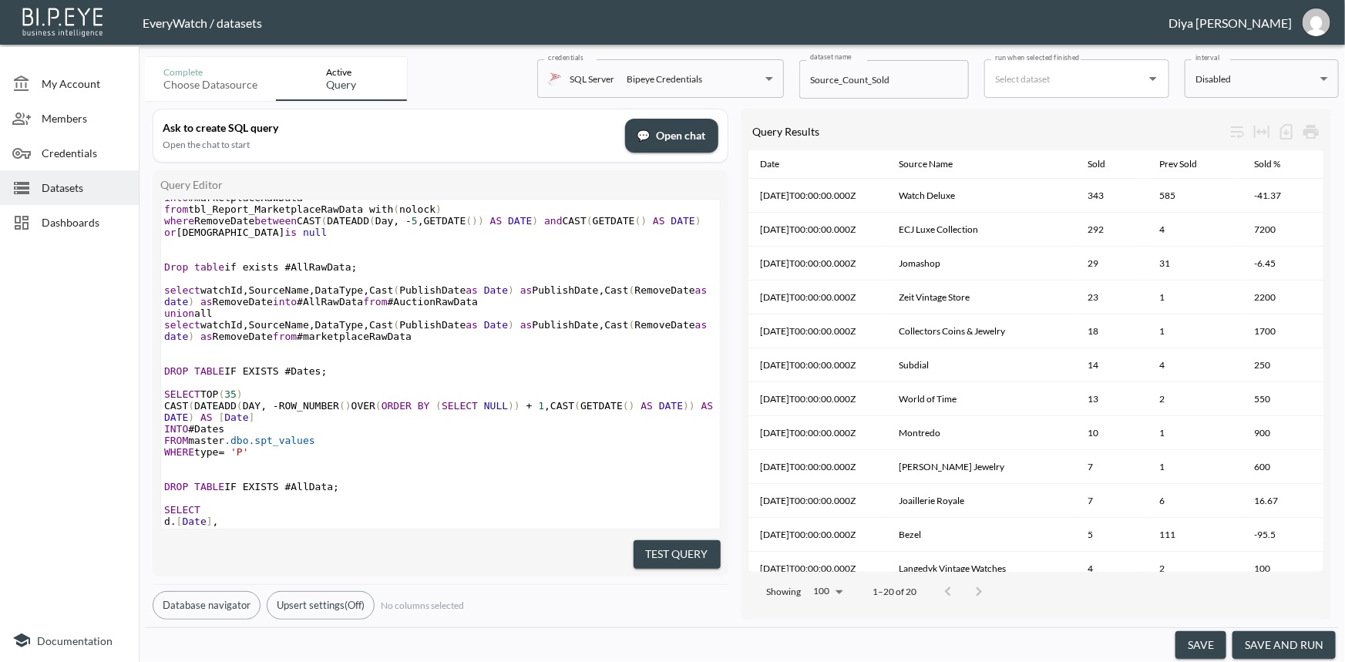
scroll to position [809, 0]
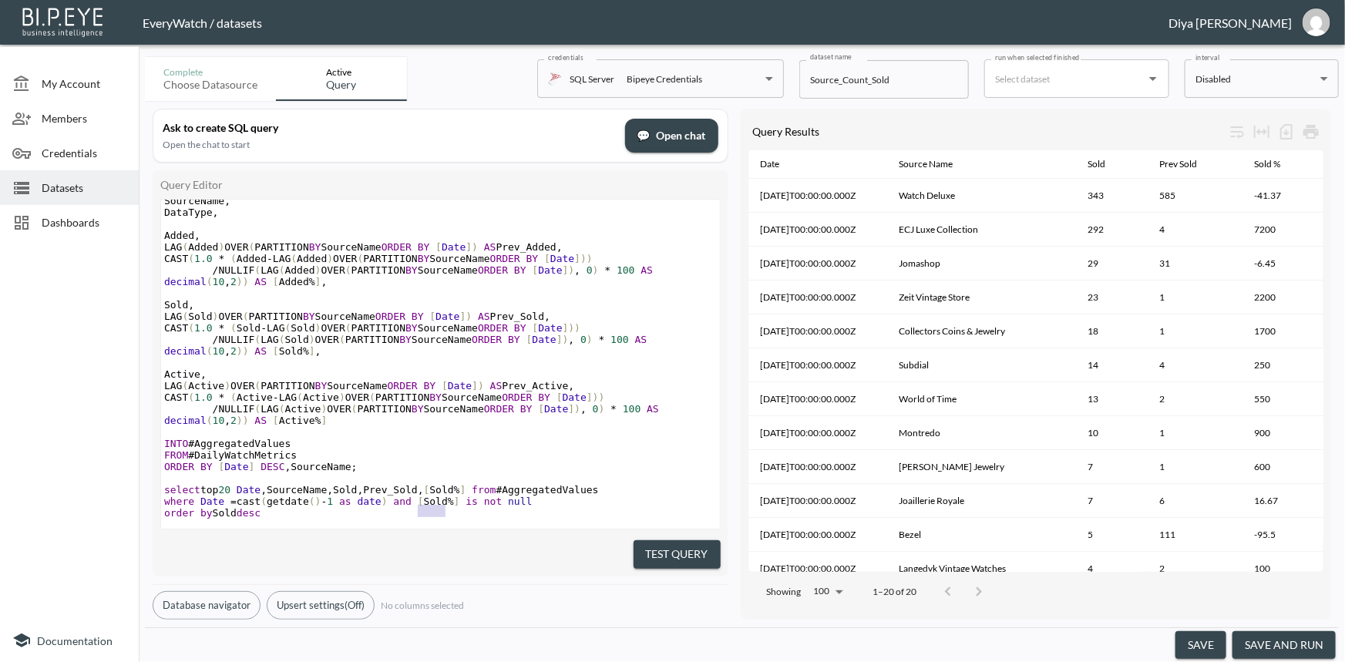
type textarea "[Sold %]"
drag, startPoint x: 445, startPoint y: 487, endPoint x: 401, endPoint y: 490, distance: 44.0
click at [401, 496] on span "where Date = cast ( getdate () - 1 as date ) and [ Sold % ] is not null" at bounding box center [348, 502] width 369 height 12
click at [227, 507] on pre "order by Sold desc" at bounding box center [440, 513] width 559 height 12
type textarea "Sold"
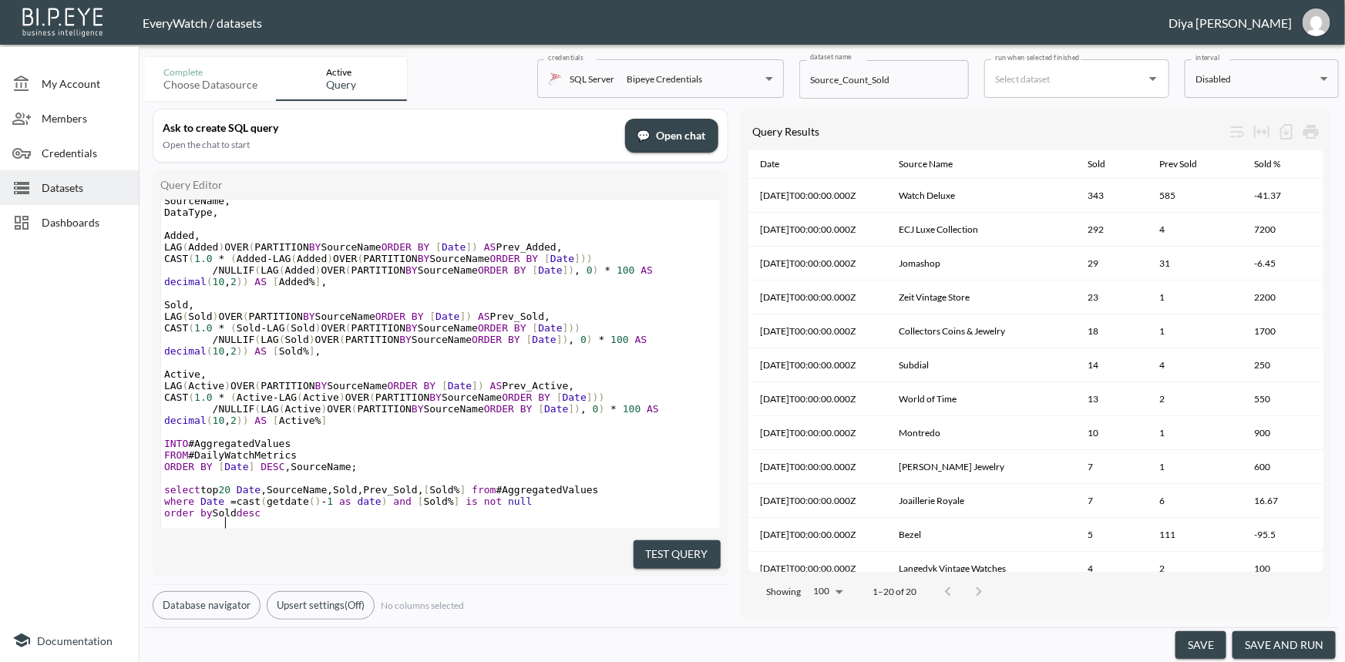
click at [227, 507] on pre "order by Sold desc" at bounding box center [440, 513] width 559 height 12
paste textarea
click at [308, 505] on pre "order by [ Sold % ] desc" at bounding box center [440, 511] width 559 height 12
click at [700, 545] on button "Test Query" at bounding box center [677, 554] width 87 height 29
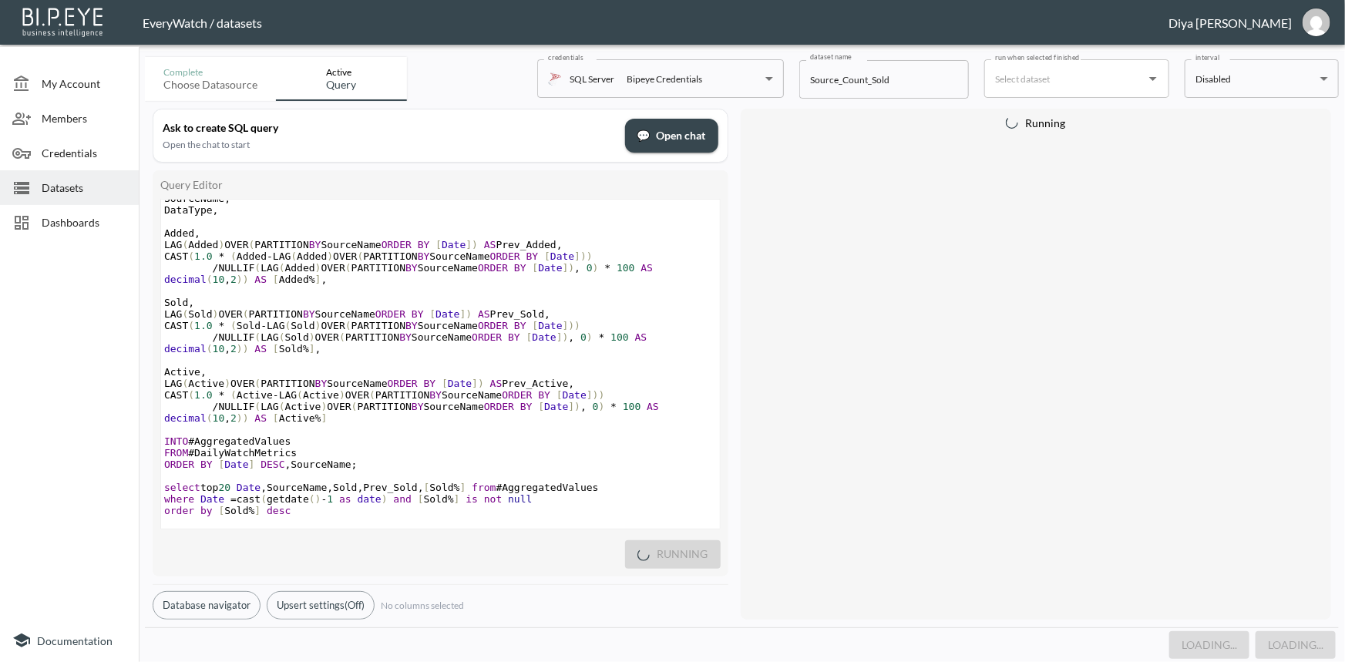
click at [400, 332] on span "/ NULLIF ( LAG ( Sold ) OVER ( PARTITION BY SourceName ORDER BY [ Date ]) , 0 )…" at bounding box center [408, 343] width 489 height 23
click at [544, 262] on span "Date" at bounding box center [550, 268] width 24 height 12
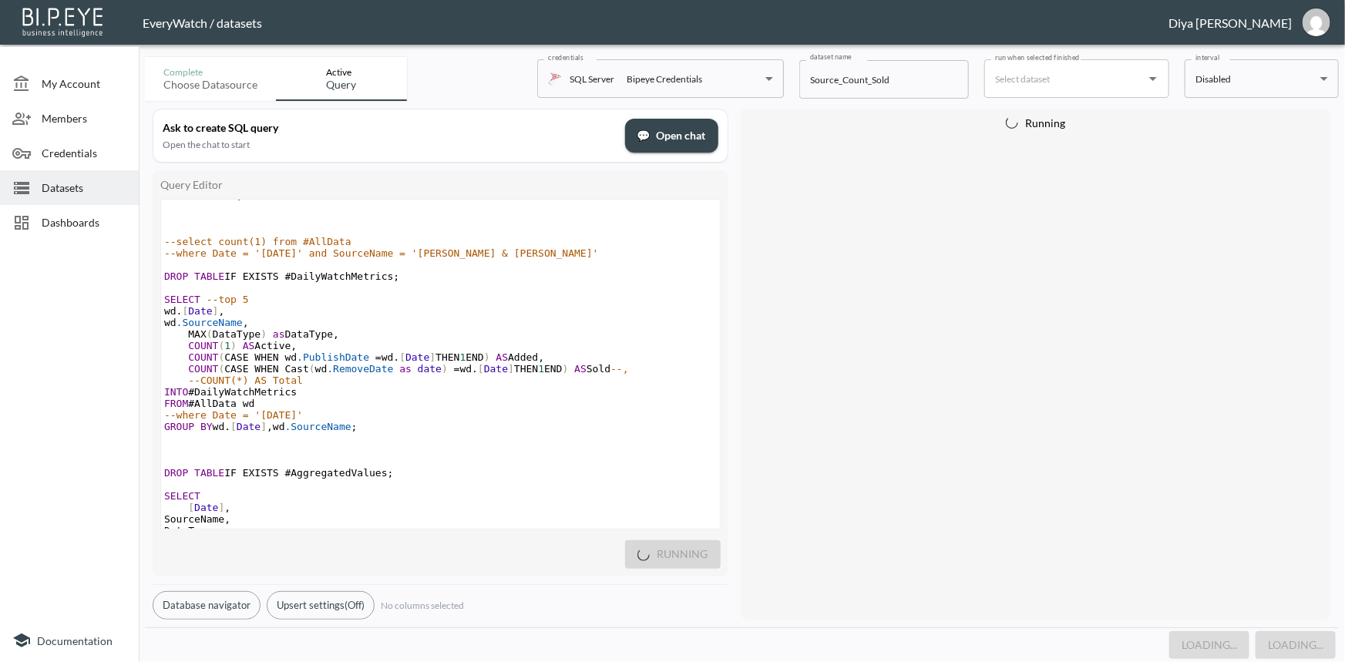
scroll to position [907, 0]
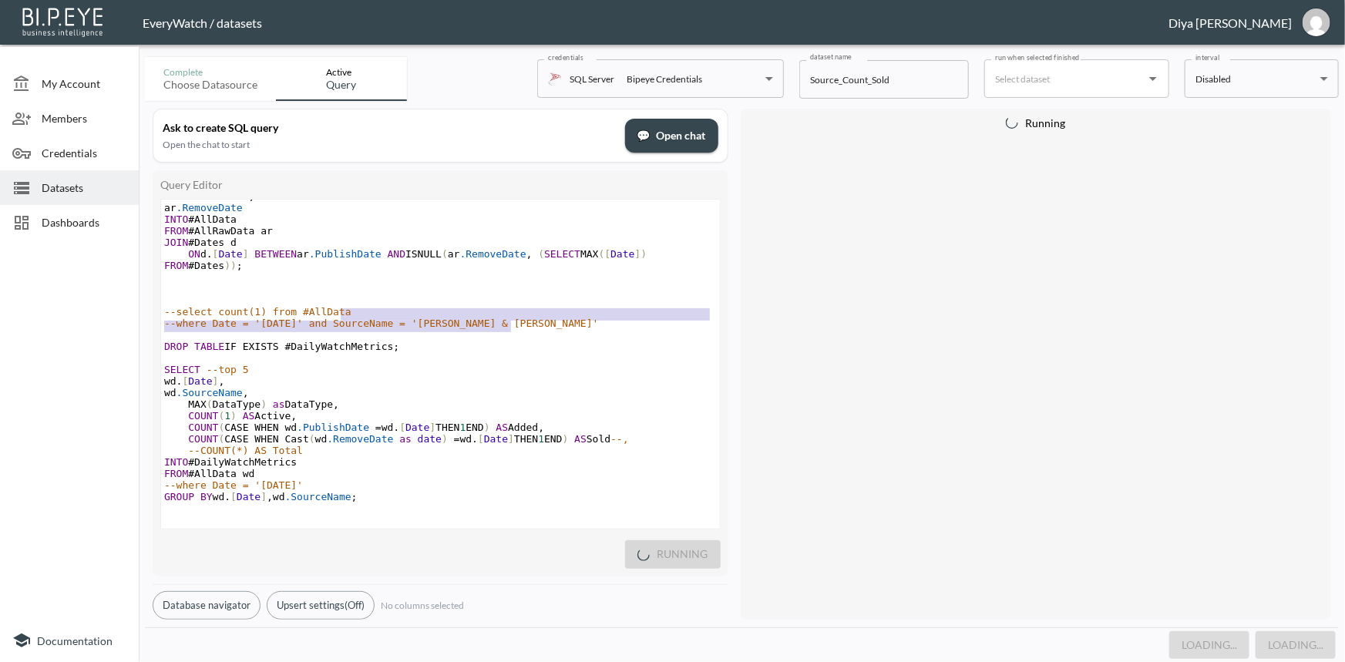
type textarea "--select count(1) from #AllData --where Date = '[DATE]' and SourceName = '[PERS…"
drag, startPoint x: 545, startPoint y: 320, endPoint x: 522, endPoint y: 298, distance: 32.2
click at [522, 298] on div "from tbl_Report_MarketplaceRawData with ( nolock ) where RemoveDate between CAS…" at bounding box center [440, 231] width 559 height 798
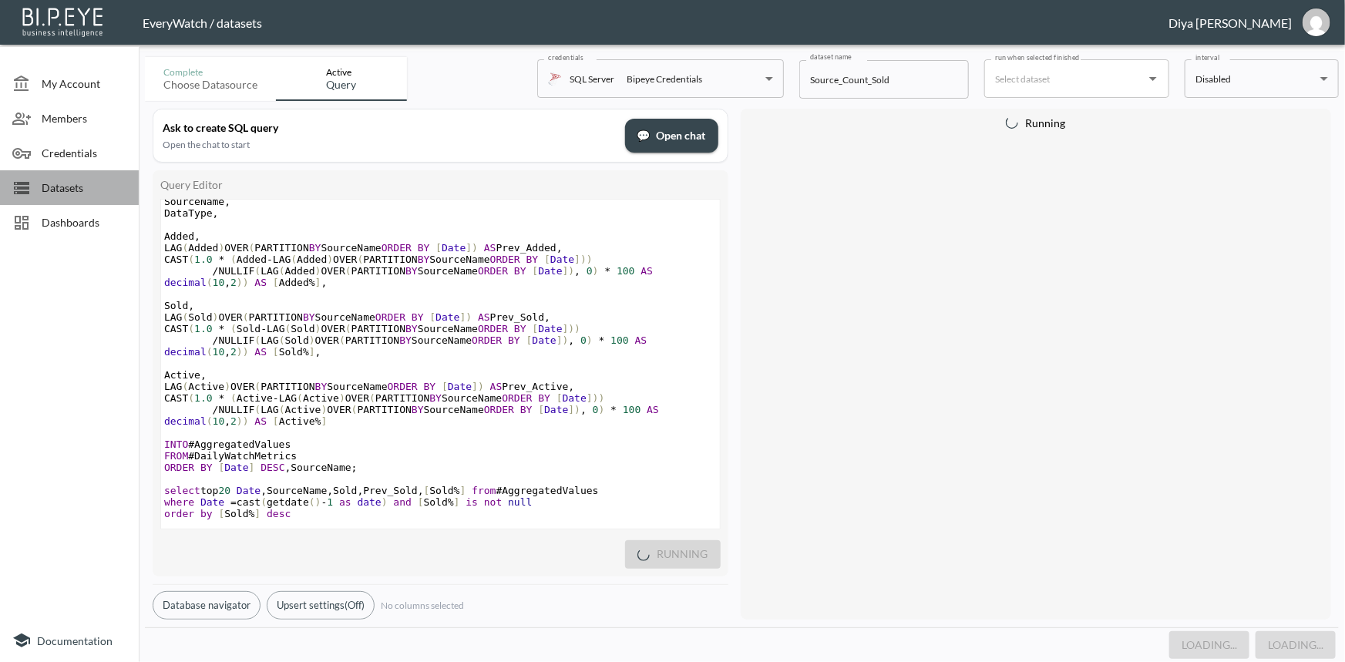
click at [62, 183] on span "Datasets" at bounding box center [84, 188] width 85 height 16
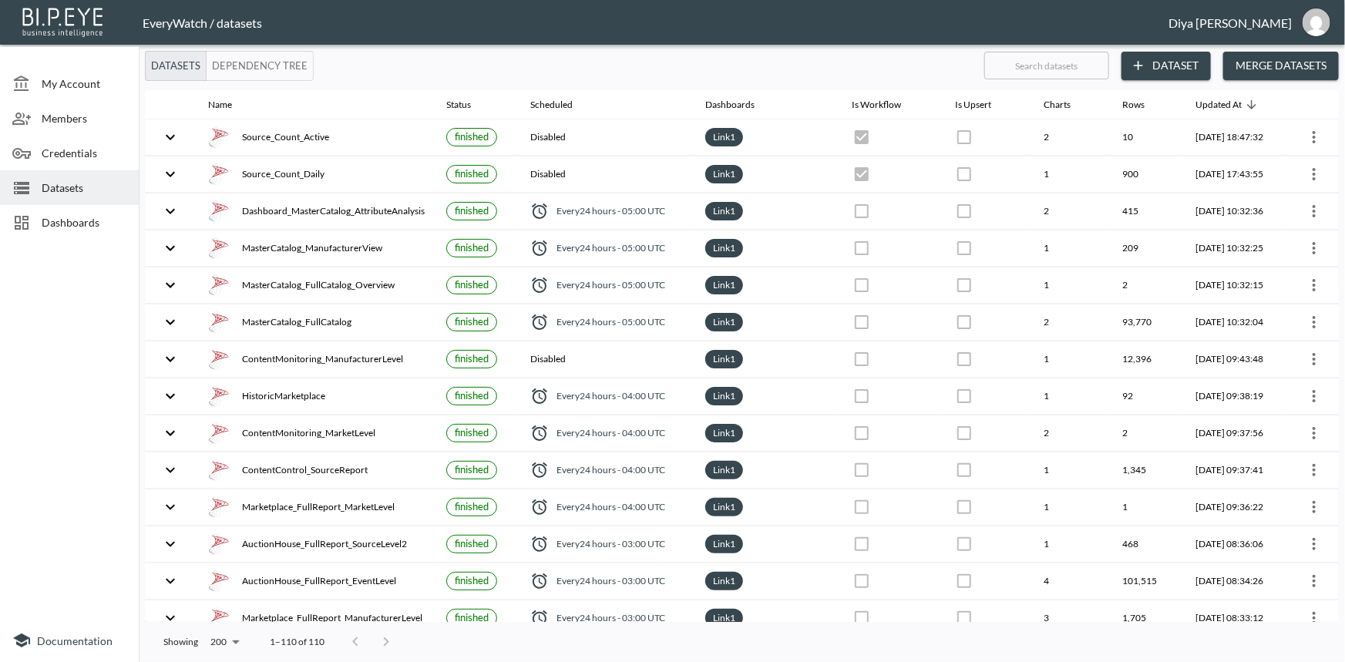
click at [94, 216] on span "Dashboards" at bounding box center [84, 222] width 85 height 16
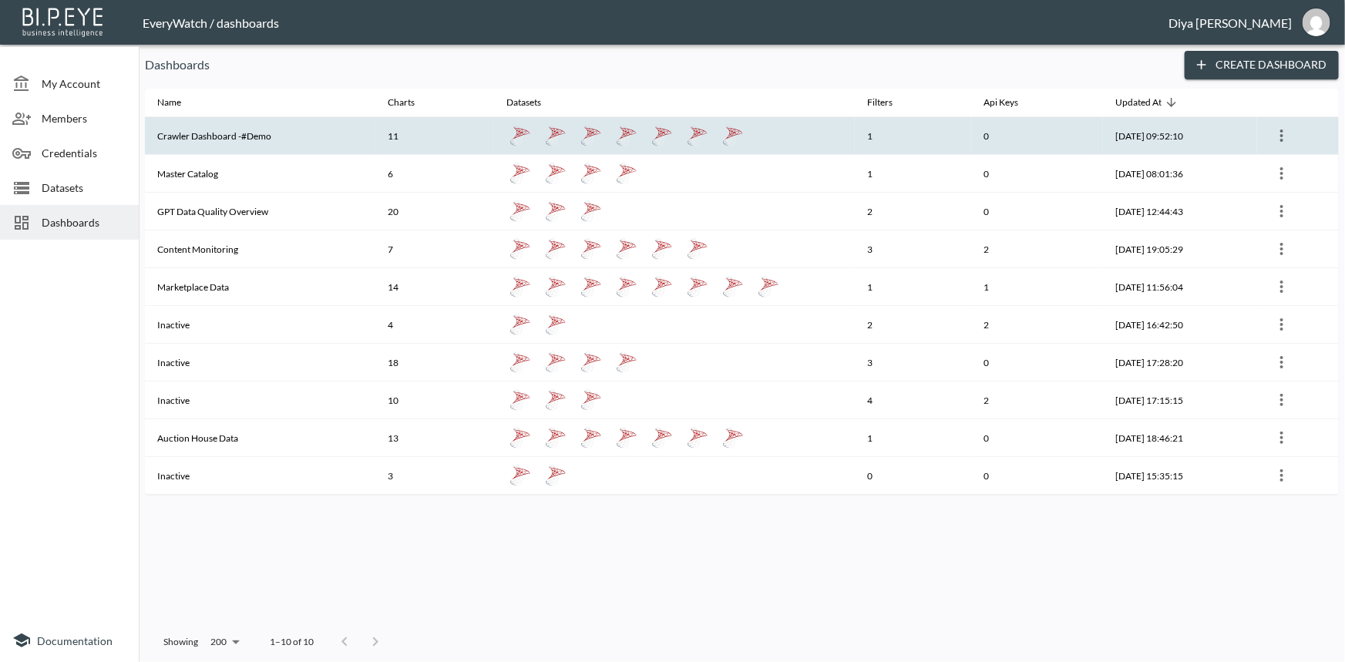
click at [224, 133] on th "Crawler Dashboard -#Demo" at bounding box center [260, 136] width 231 height 38
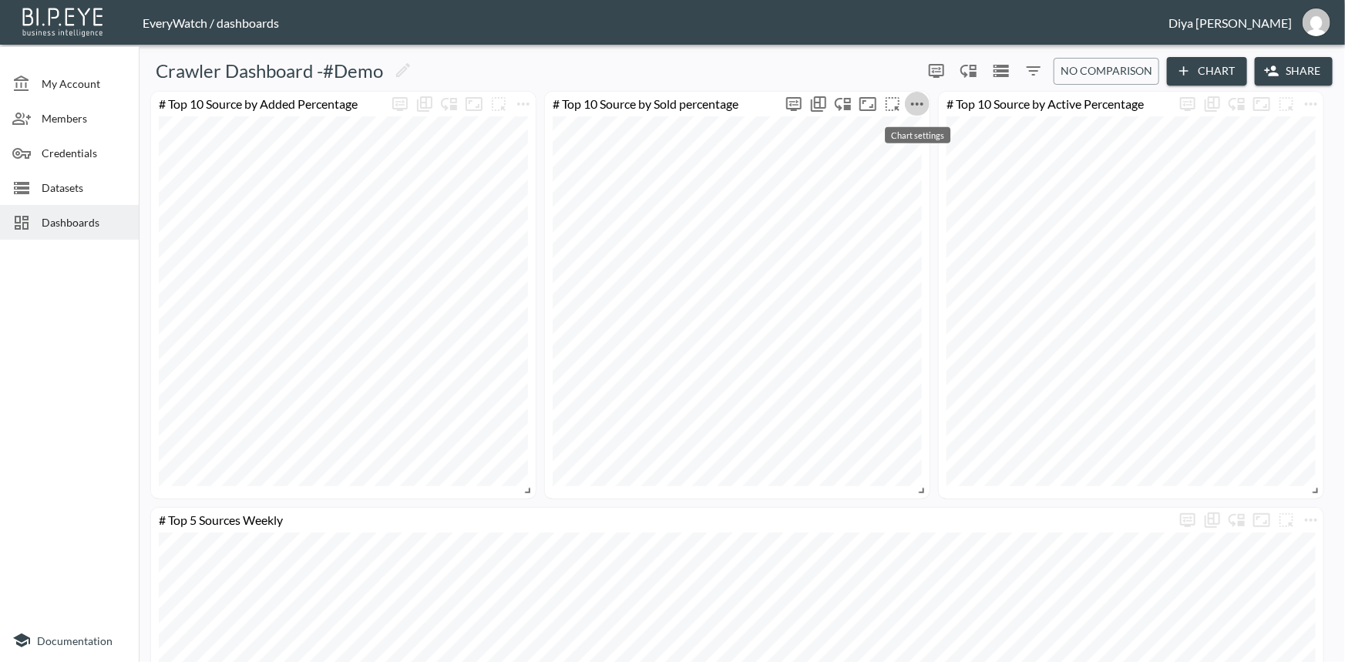
click at [925, 108] on icon "more" at bounding box center [917, 104] width 19 height 19
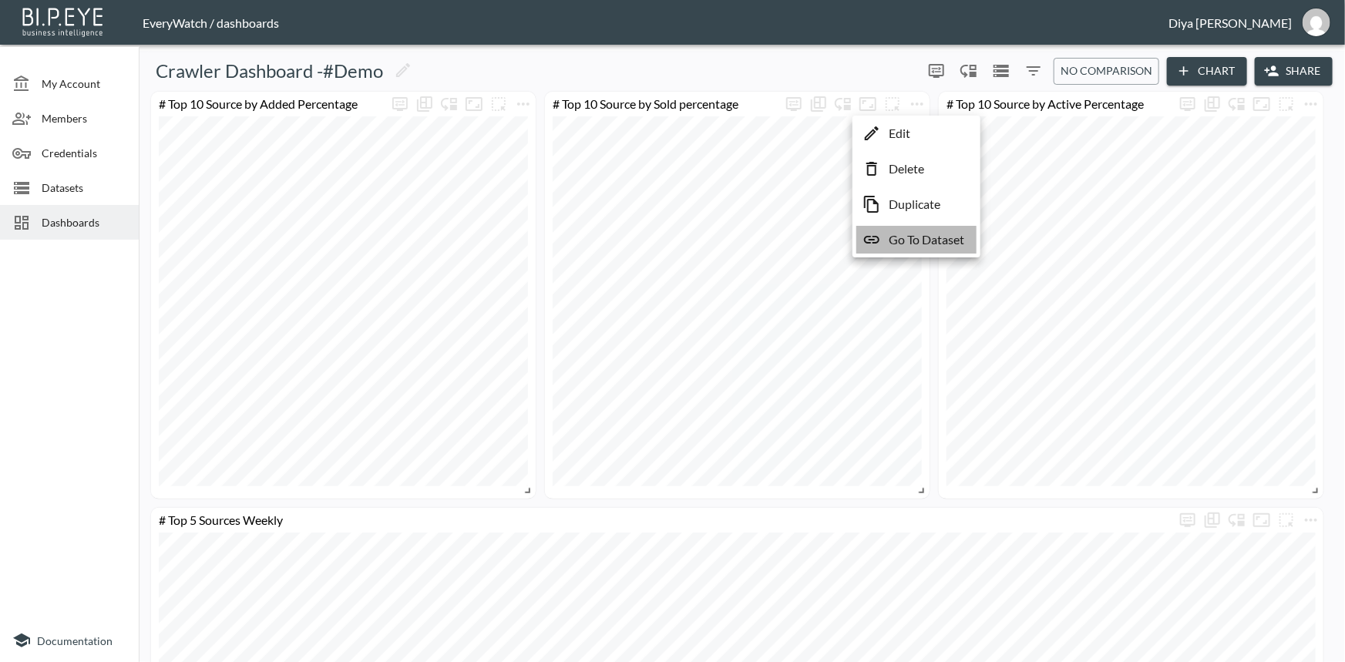
click at [898, 245] on p "Go To Dataset" at bounding box center [927, 240] width 76 height 19
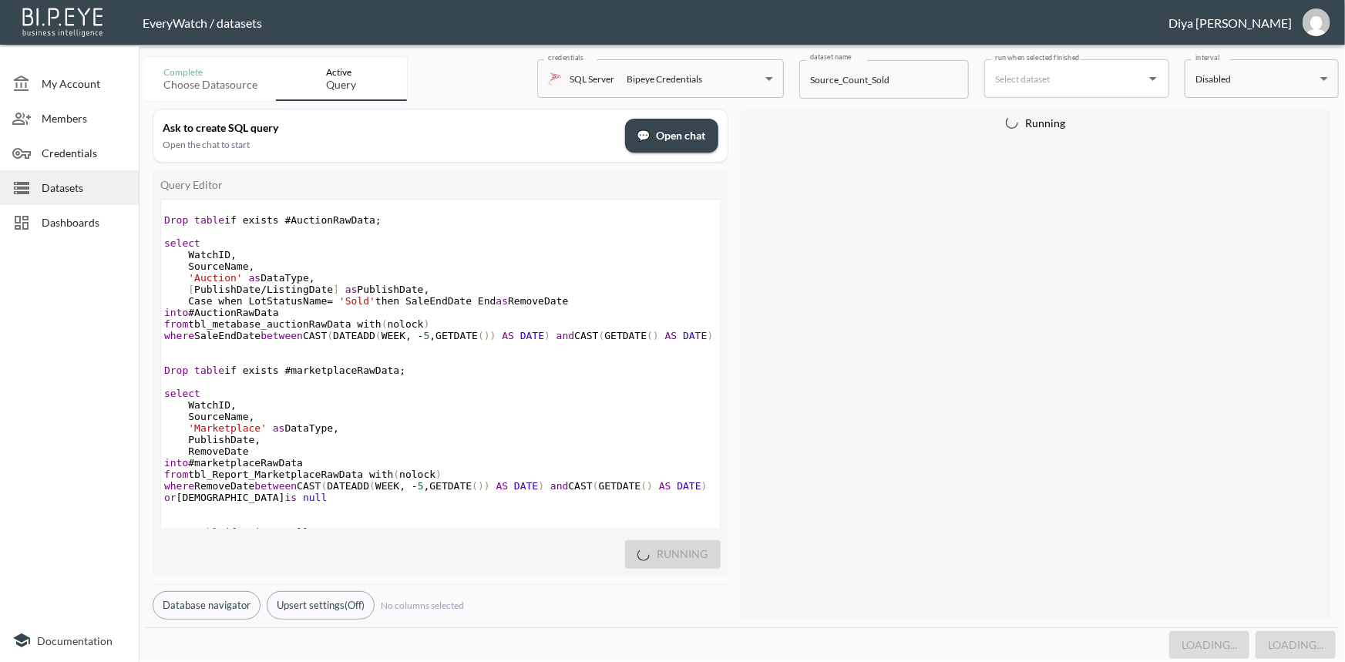
click at [416, 316] on pre "into #AuctionRawData" at bounding box center [440, 313] width 559 height 12
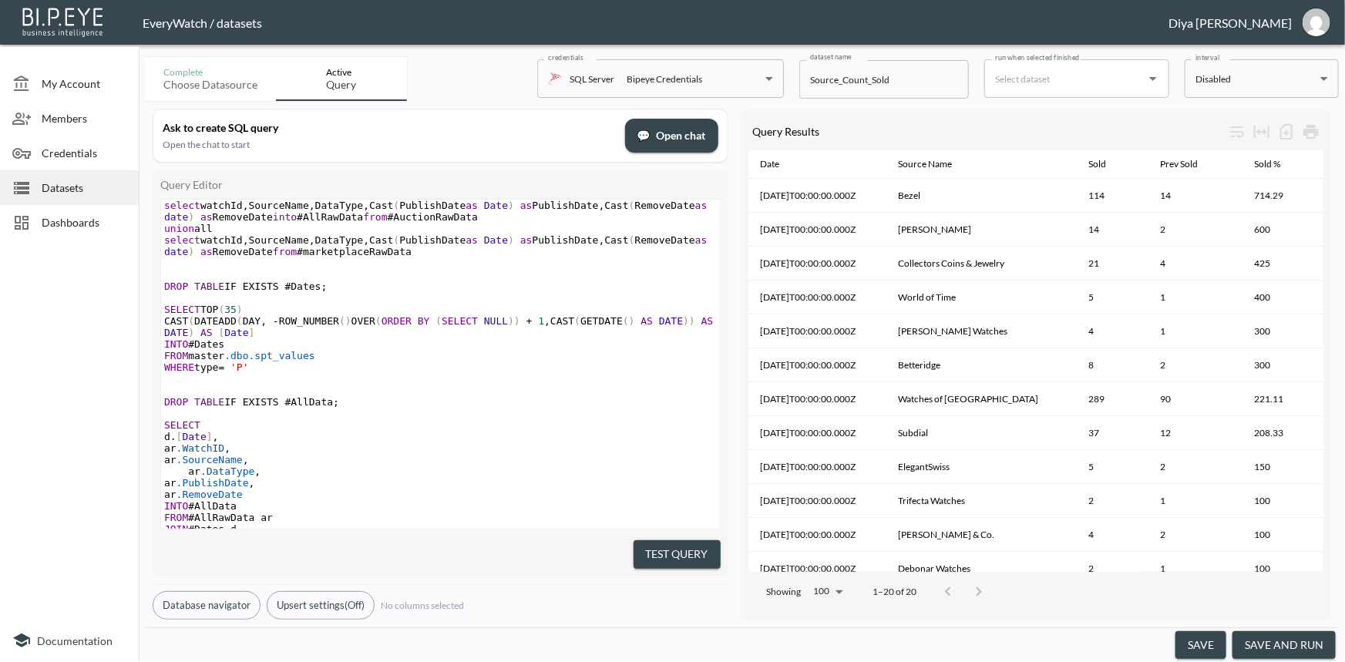
type textarea "3"
click at [231, 315] on span "35" at bounding box center [230, 310] width 12 height 12
click at [271, 304] on pre "​" at bounding box center [440, 298] width 559 height 12
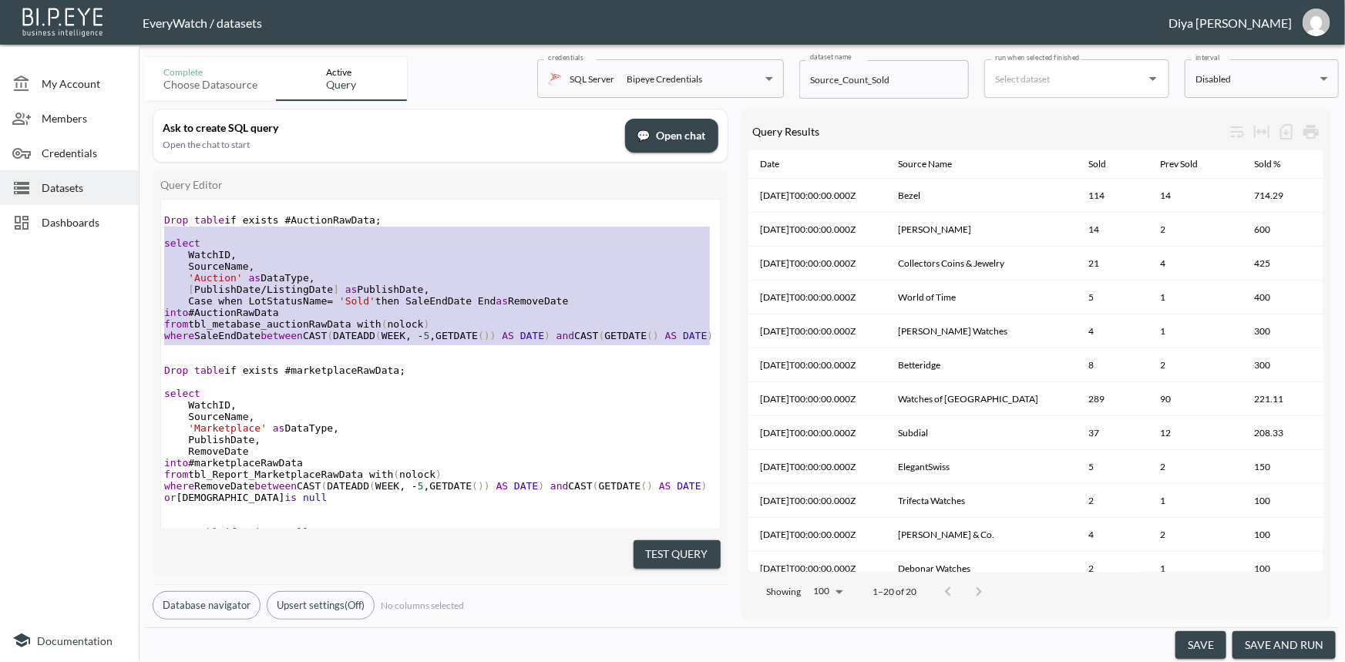
type textarea "Drop table if exists #AuctionRawData; select WatchID, SourceName, 'Auction' as …"
paste textarea
drag, startPoint x: 167, startPoint y: 345, endPoint x: 154, endPoint y: 220, distance: 126.3
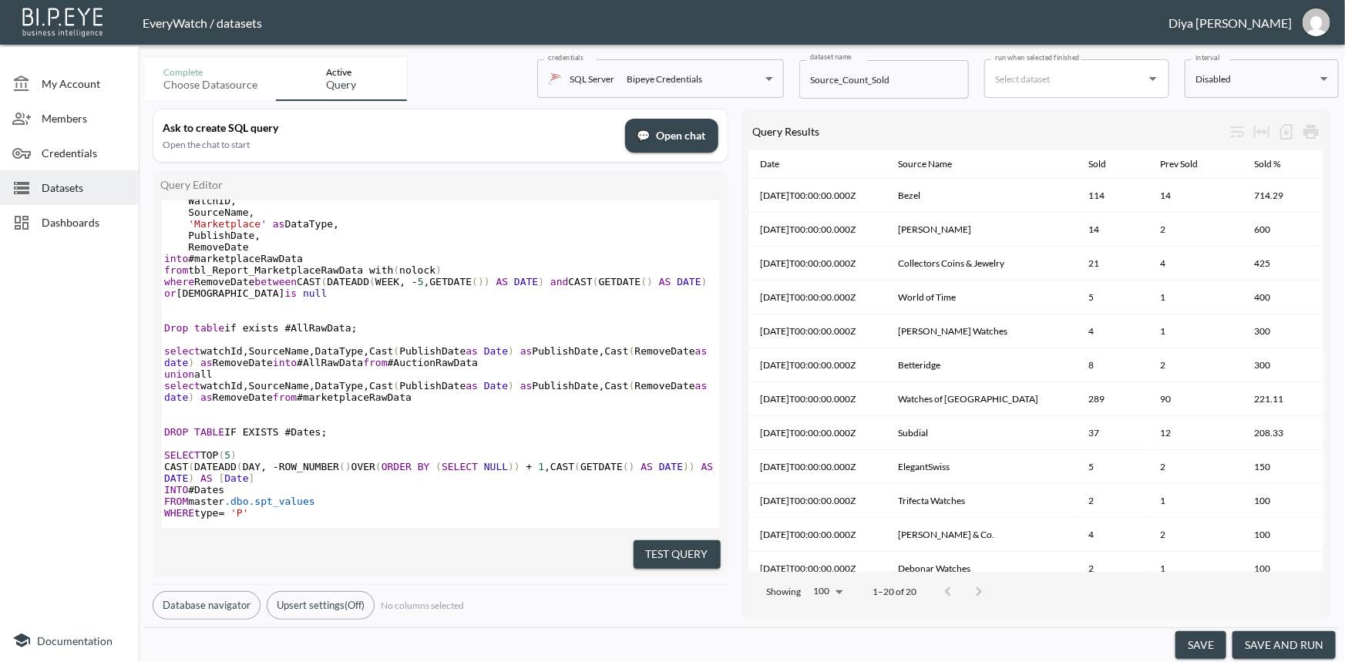
click at [283, 299] on pre "where RemoveDate between CAST ( DATEADD ( WEEK , - 5 , GETDATE ()) AS DATE ) an…" at bounding box center [440, 287] width 559 height 23
click at [385, 293] on span "where RemoveDate between CAST ( DATEADD ( WEEK , - 5 , GETDATE ()) AS DATE ) an…" at bounding box center [438, 287] width 549 height 23
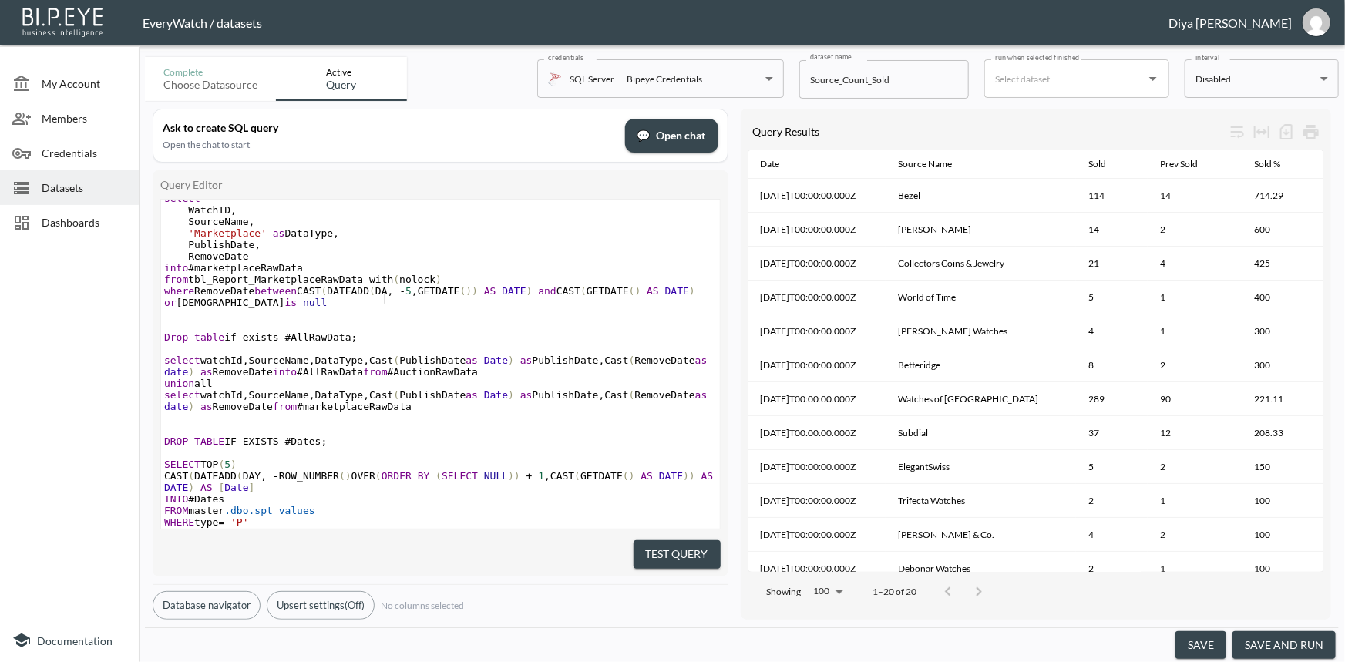
type textarea "DAY"
click at [348, 328] on pre "​" at bounding box center [440, 326] width 559 height 12
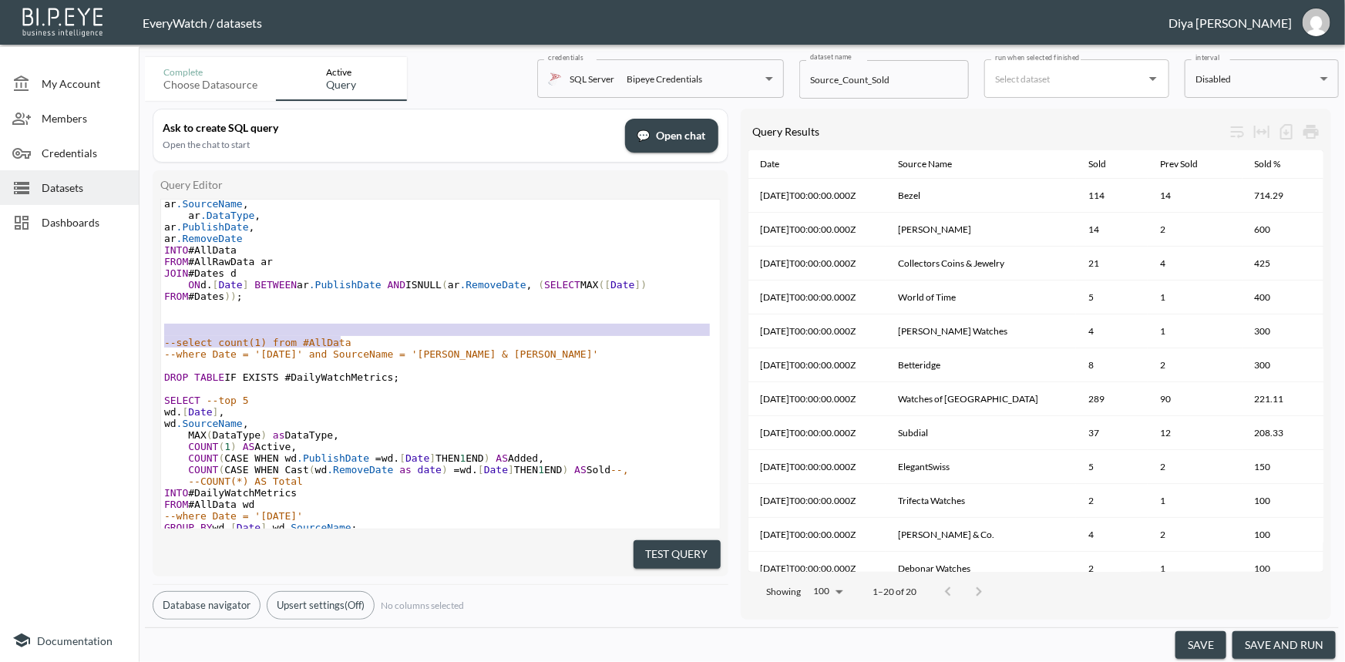
type textarea "--select count(1) from #AllData --where Date = '[DATE]' and SourceName = '[PERS…"
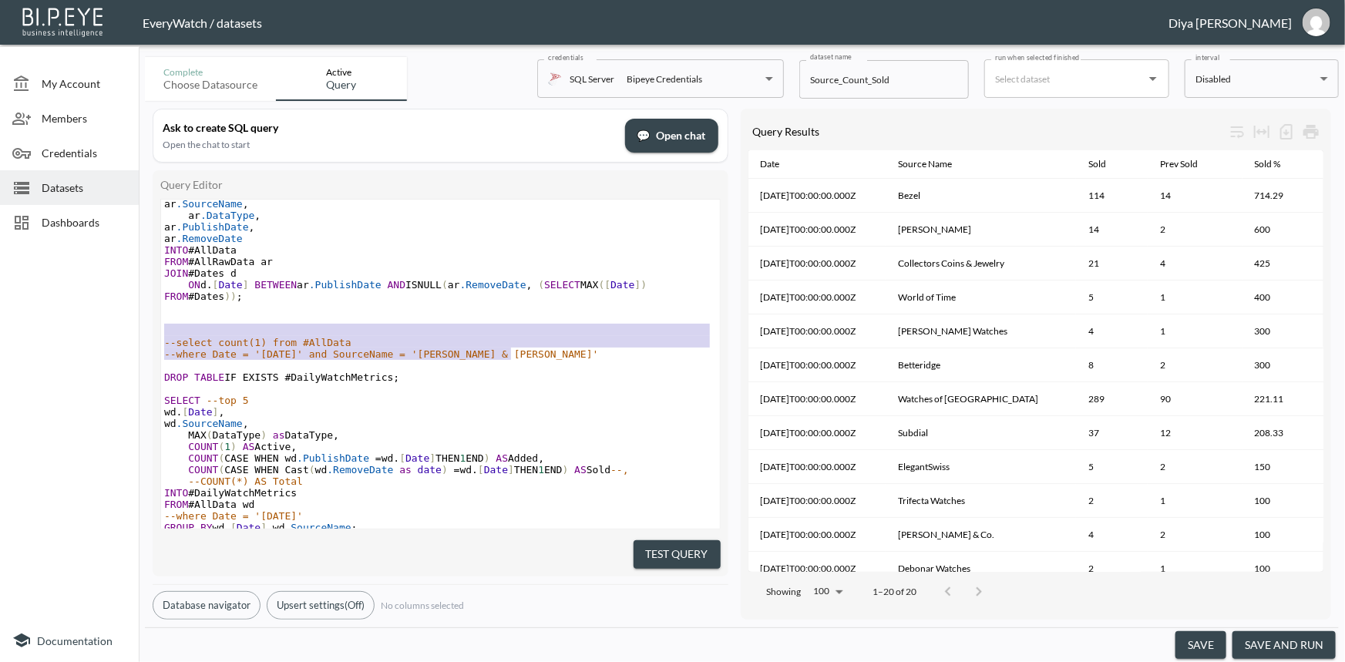
drag, startPoint x: 344, startPoint y: 329, endPoint x: 527, endPoint y: 351, distance: 184.7
click at [527, 351] on div "select watchId , SourceName , DataType , Cast ( PublishDate as Date ) as Publis…" at bounding box center [440, 313] width 559 height 671
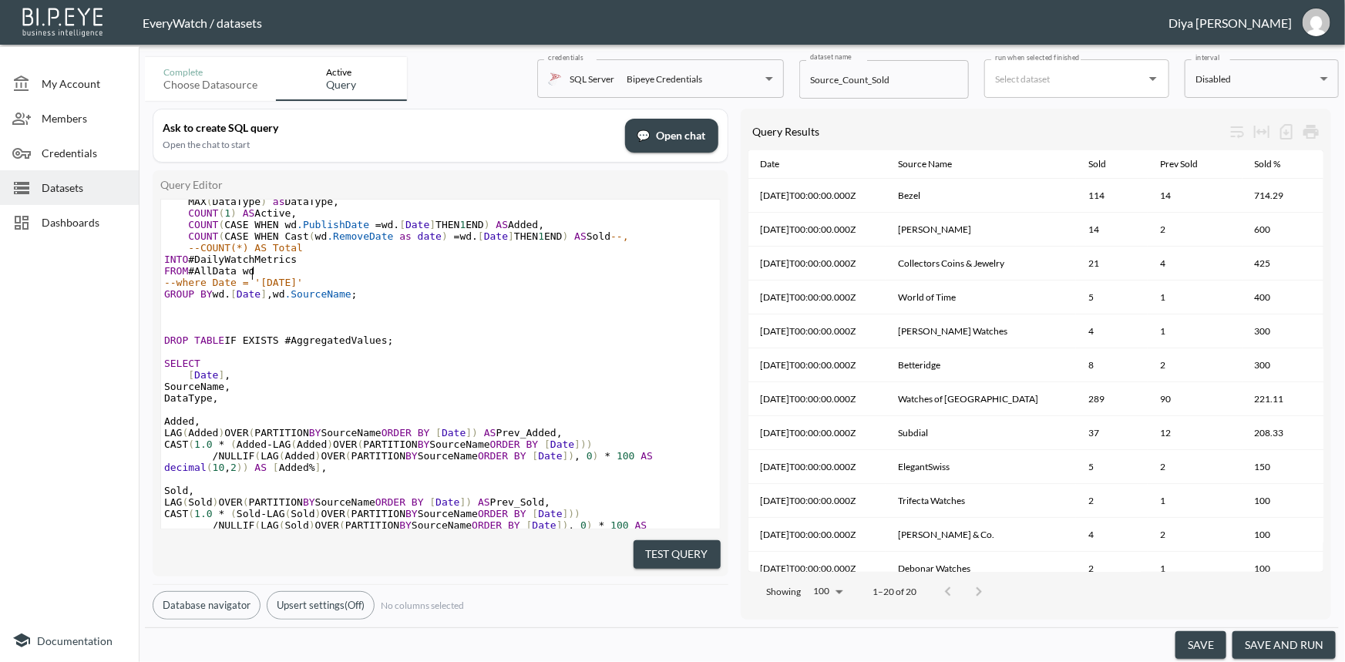
type textarea "--where Date = '[DATE]'"
click at [317, 281] on div "select watchId , SourceName , DataType , Cast ( PublishDate as Date ) as Publis…" at bounding box center [440, 167] width 559 height 798
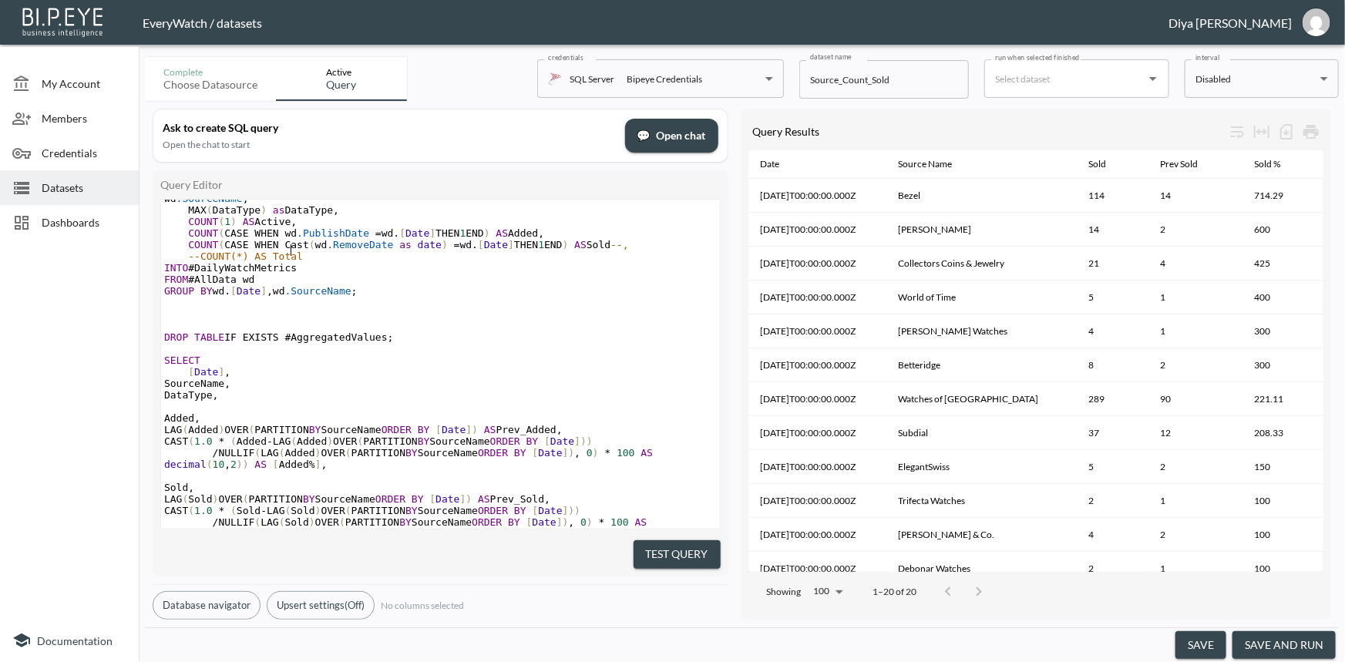
click at [305, 253] on pre "--COUNT(*) AS Total" at bounding box center [440, 257] width 559 height 12
click at [412, 380] on pre "SourceName ," at bounding box center [440, 384] width 559 height 12
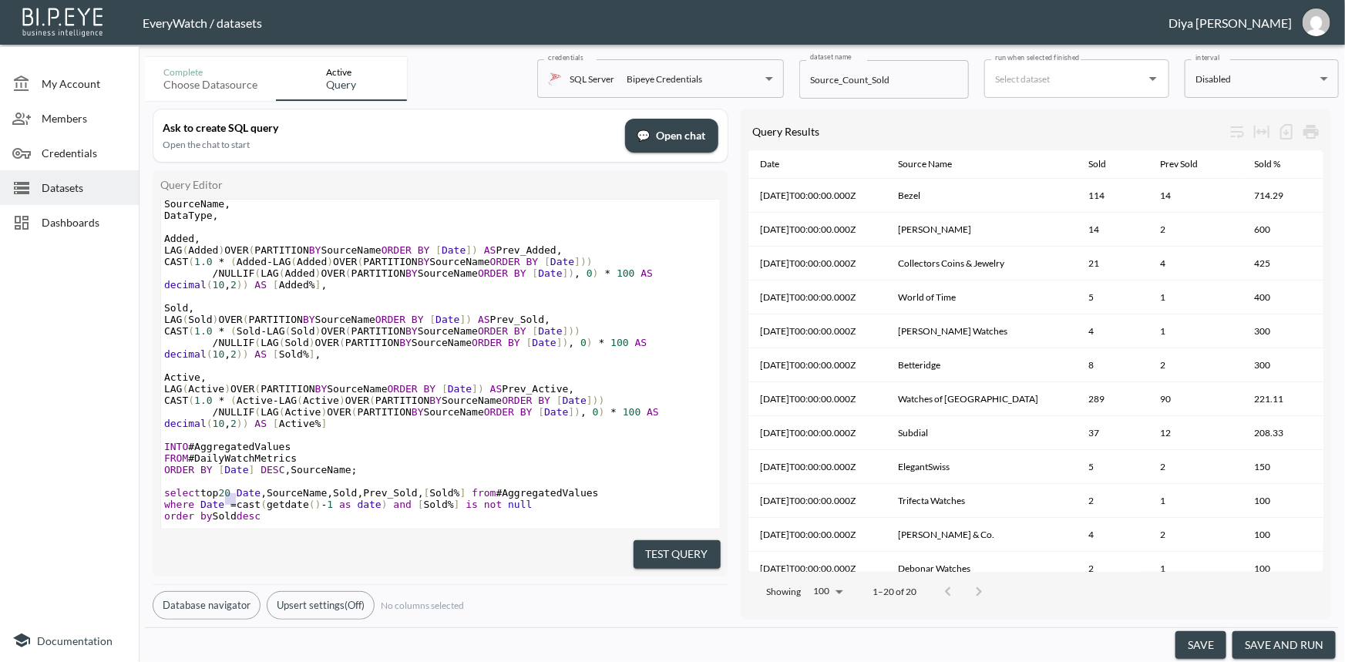
drag, startPoint x: 236, startPoint y: 476, endPoint x: 224, endPoint y: 477, distance: 12.4
click at [224, 487] on span "select top 20 Date , SourceName , Sold , Prev_Sold , [ Sold % ] from #Aggregate…" at bounding box center [381, 493] width 435 height 12
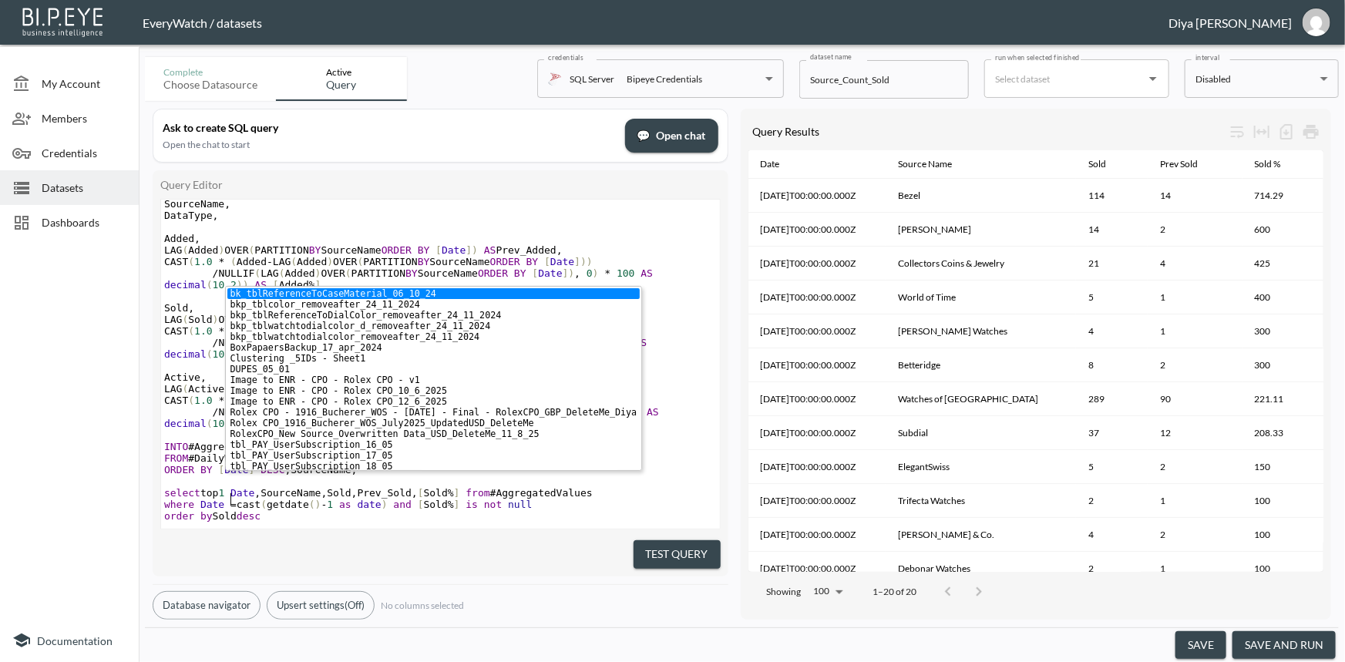
type textarea "10"
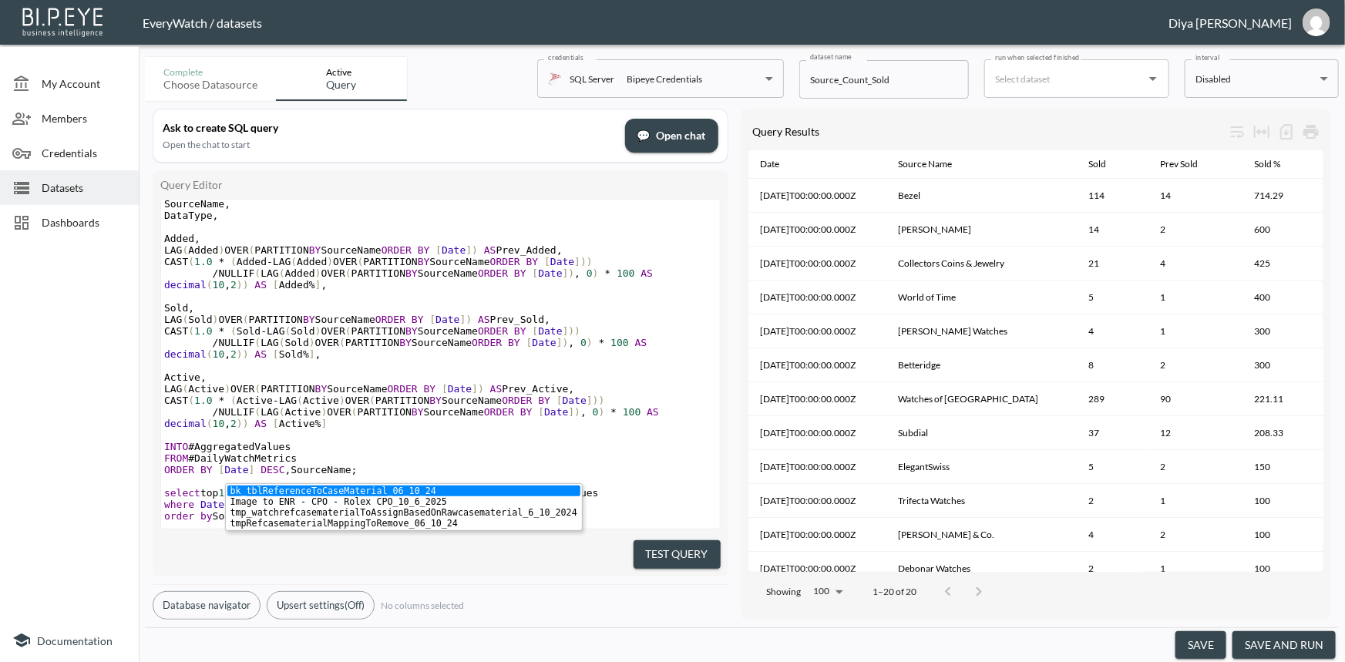
click at [210, 499] on span "Date" at bounding box center [212, 505] width 24 height 12
type textarea "t"
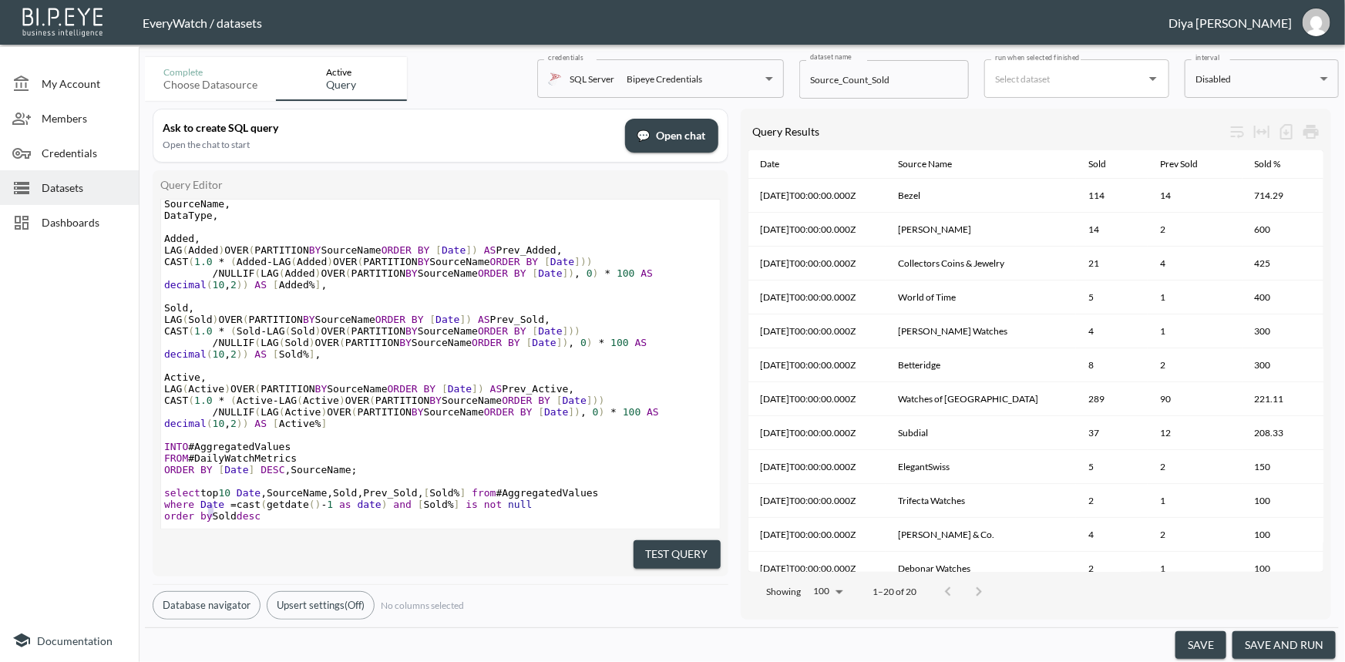
click at [232, 510] on span "order by Sold desc" at bounding box center [212, 516] width 96 height 12
type textarea "[Sold %]"
drag, startPoint x: 443, startPoint y: 488, endPoint x: 401, endPoint y: 489, distance: 42.4
click at [401, 499] on span "where Date = cast ( getdate () - 1 as date ) and [ Sold % ] is not null" at bounding box center [348, 505] width 369 height 12
click at [219, 510] on span "order by Sold desc" at bounding box center [212, 516] width 96 height 12
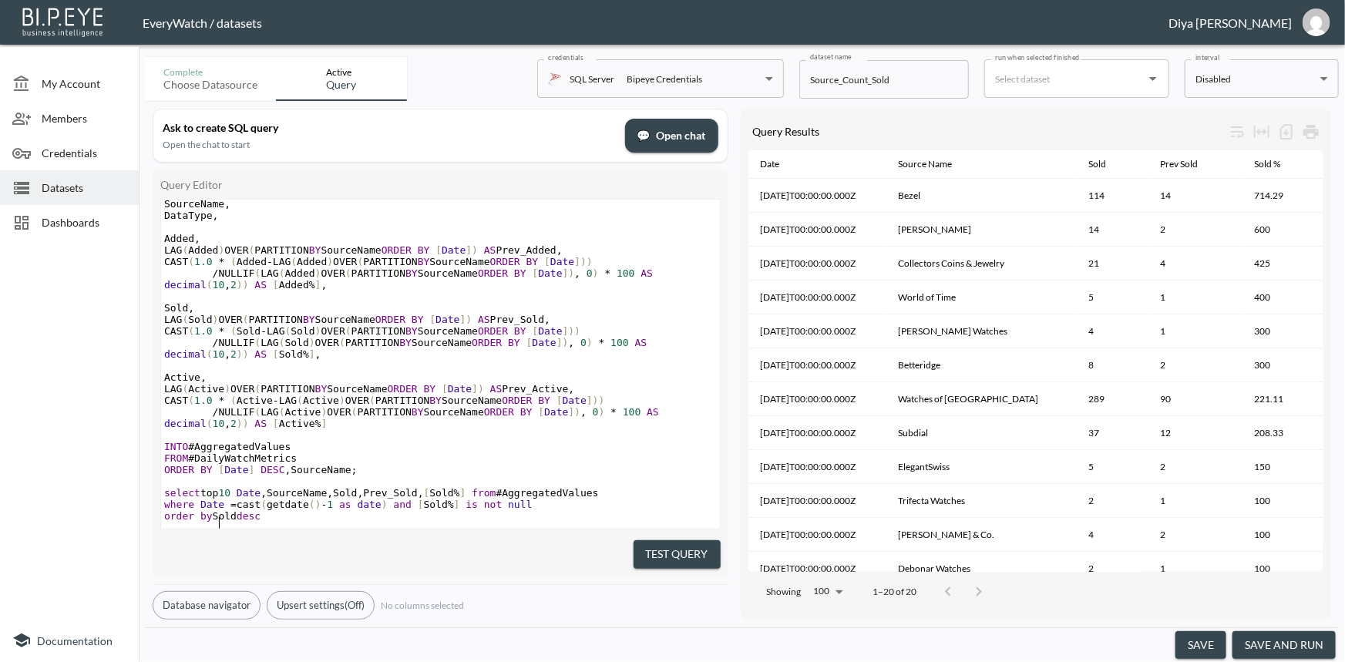
type textarea "Sold"
click at [219, 510] on span "order by Sold desc" at bounding box center [212, 516] width 96 height 12
paste textarea
click at [303, 510] on pre "order by [ Sold % ] desc" at bounding box center [440, 516] width 559 height 12
click at [1257, 645] on button "save and run" at bounding box center [1284, 645] width 103 height 29
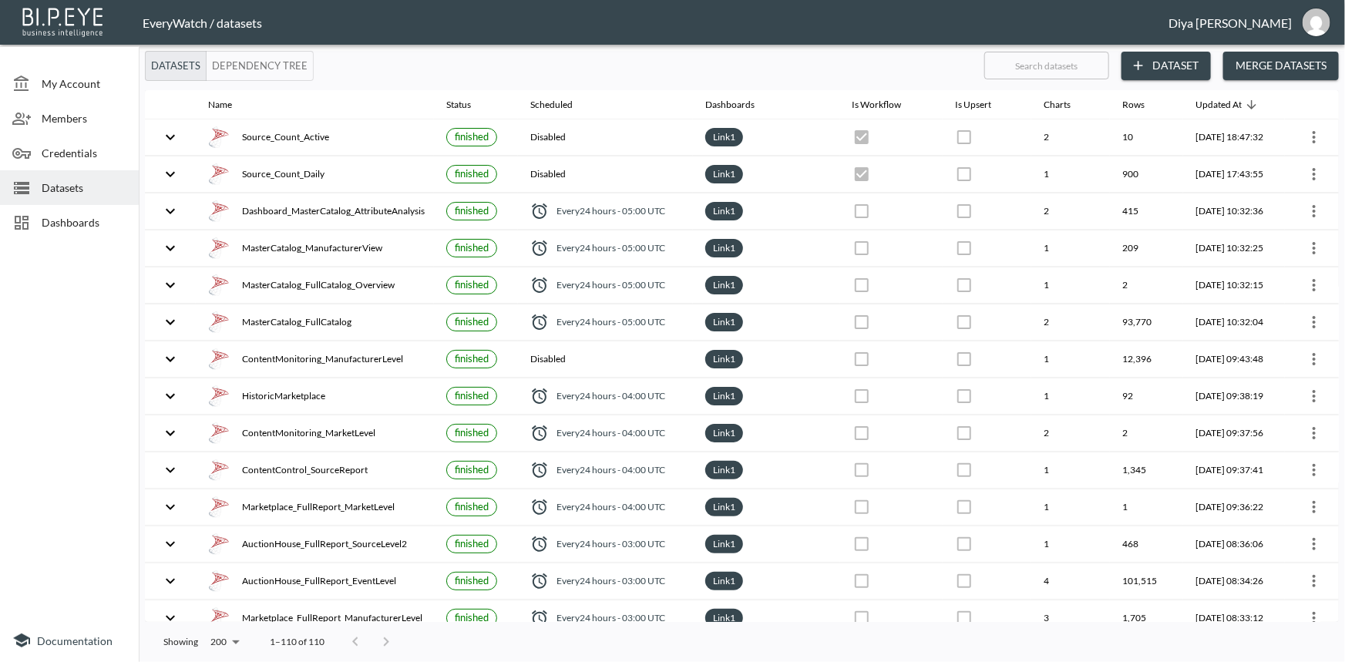
checkbox input "true"
checkbox input "false"
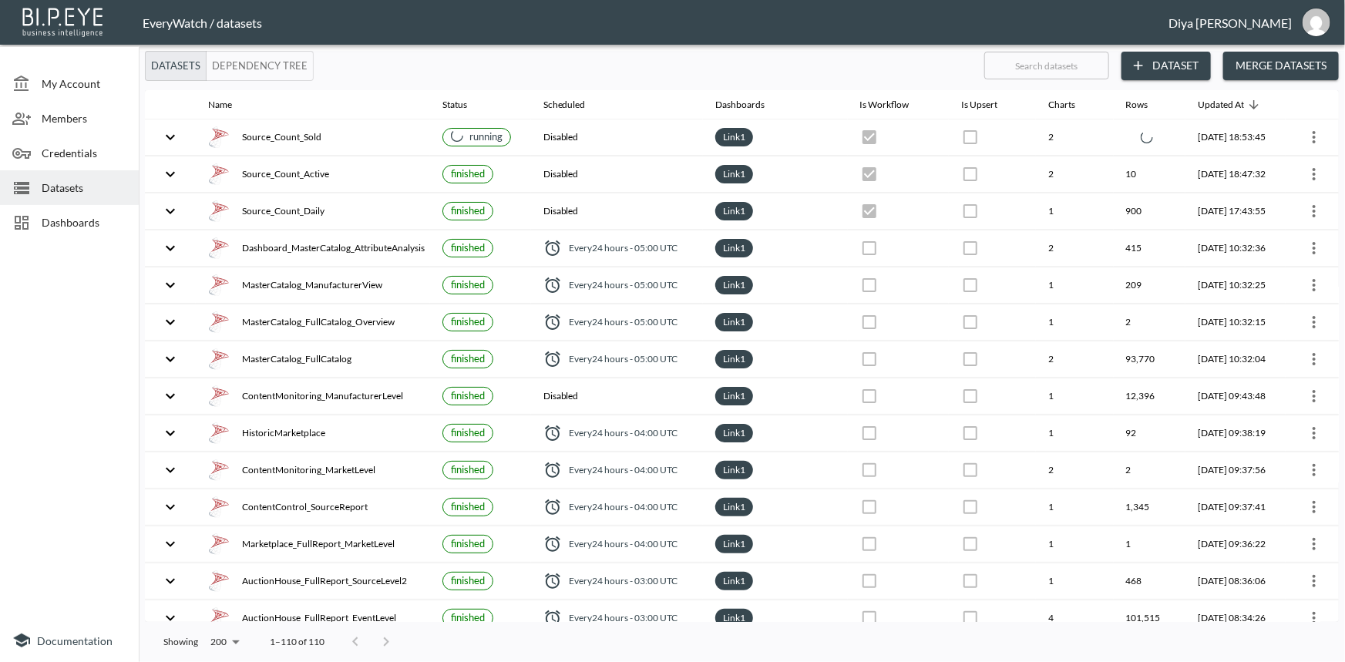
click at [83, 197] on div "Datasets" at bounding box center [69, 187] width 139 height 35
click at [67, 220] on span "Dashboards" at bounding box center [84, 222] width 85 height 16
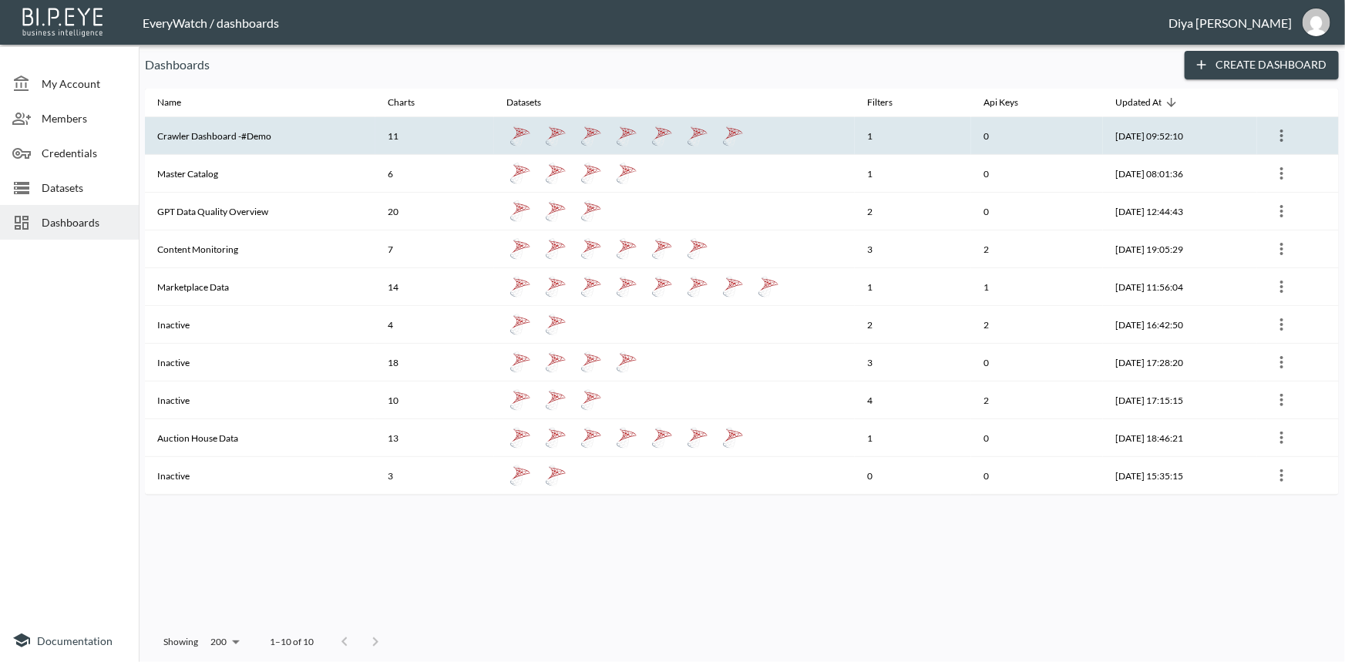
click at [264, 139] on th "Crawler Dashboard -#Demo" at bounding box center [260, 136] width 231 height 38
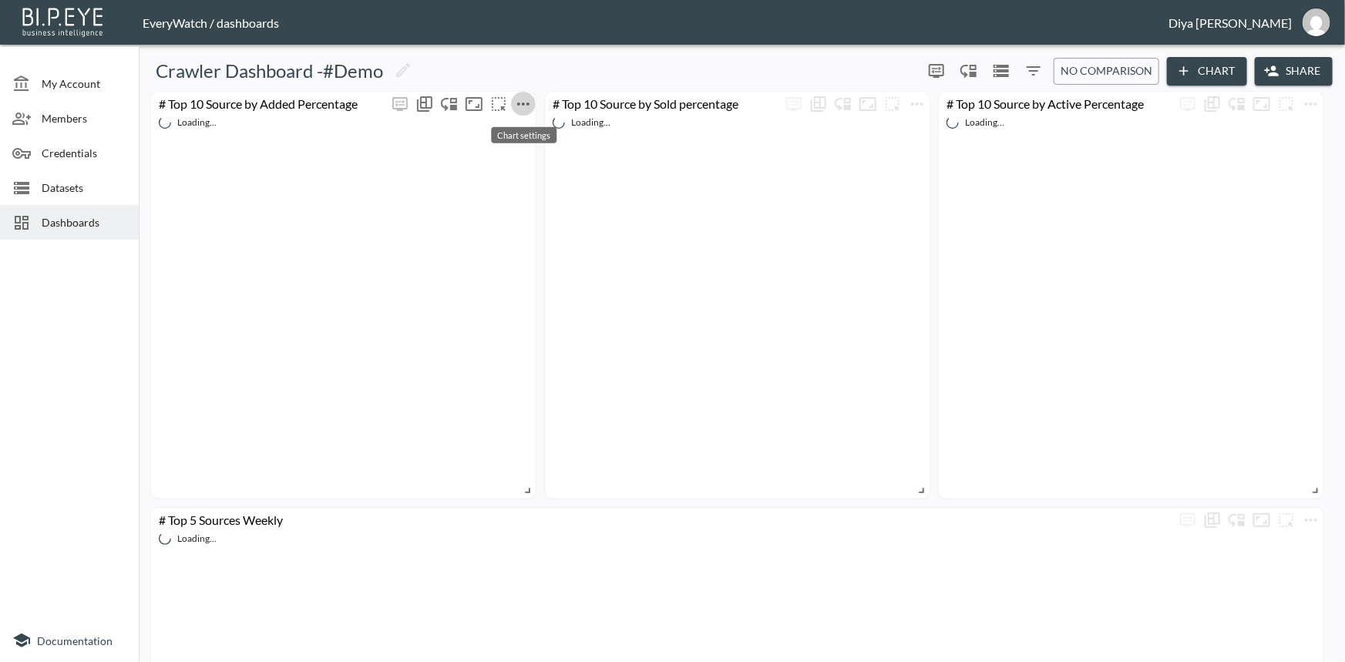
click at [523, 100] on icon "more" at bounding box center [523, 104] width 19 height 19
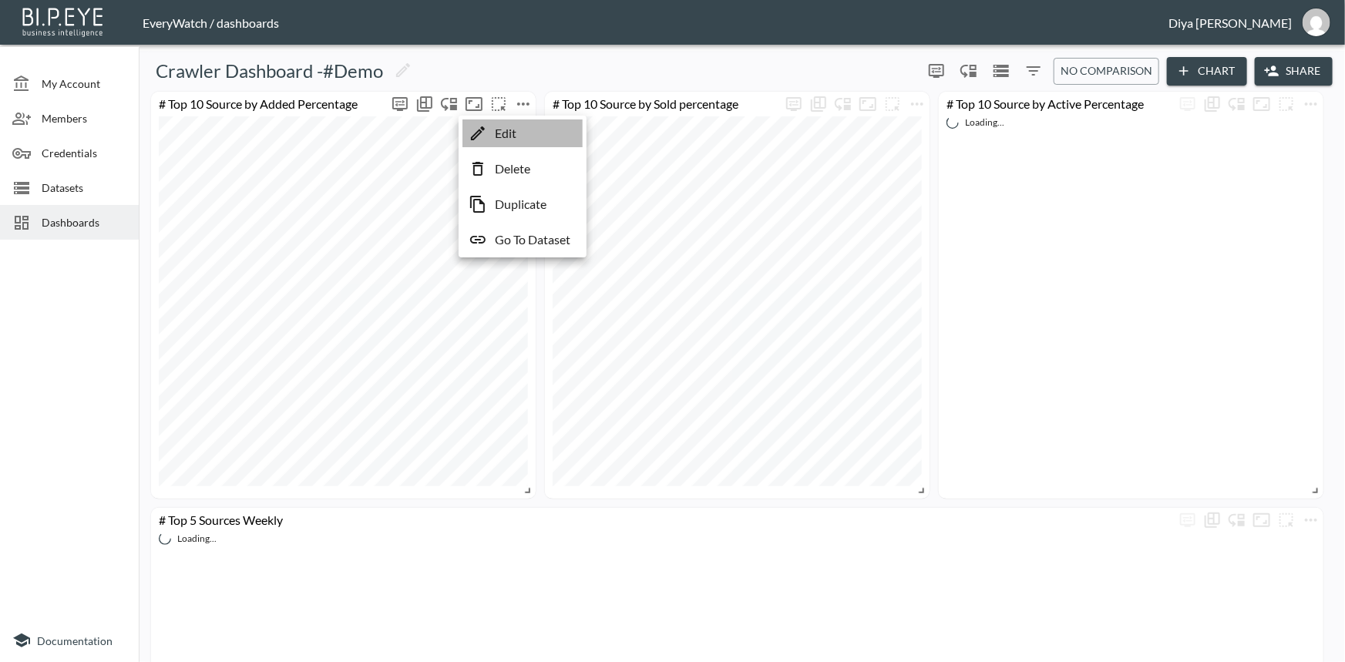
click at [527, 131] on li "Edit" at bounding box center [523, 133] width 120 height 28
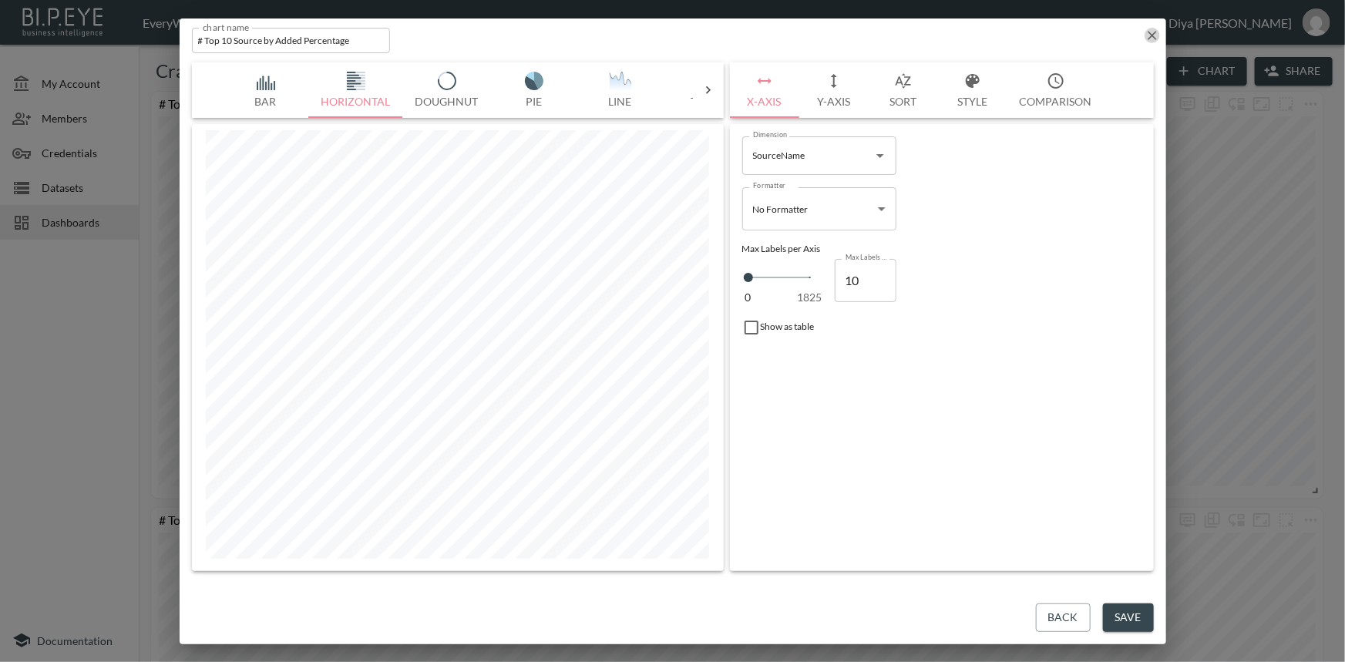
click at [1151, 35] on icon "button" at bounding box center [1152, 35] width 9 height 9
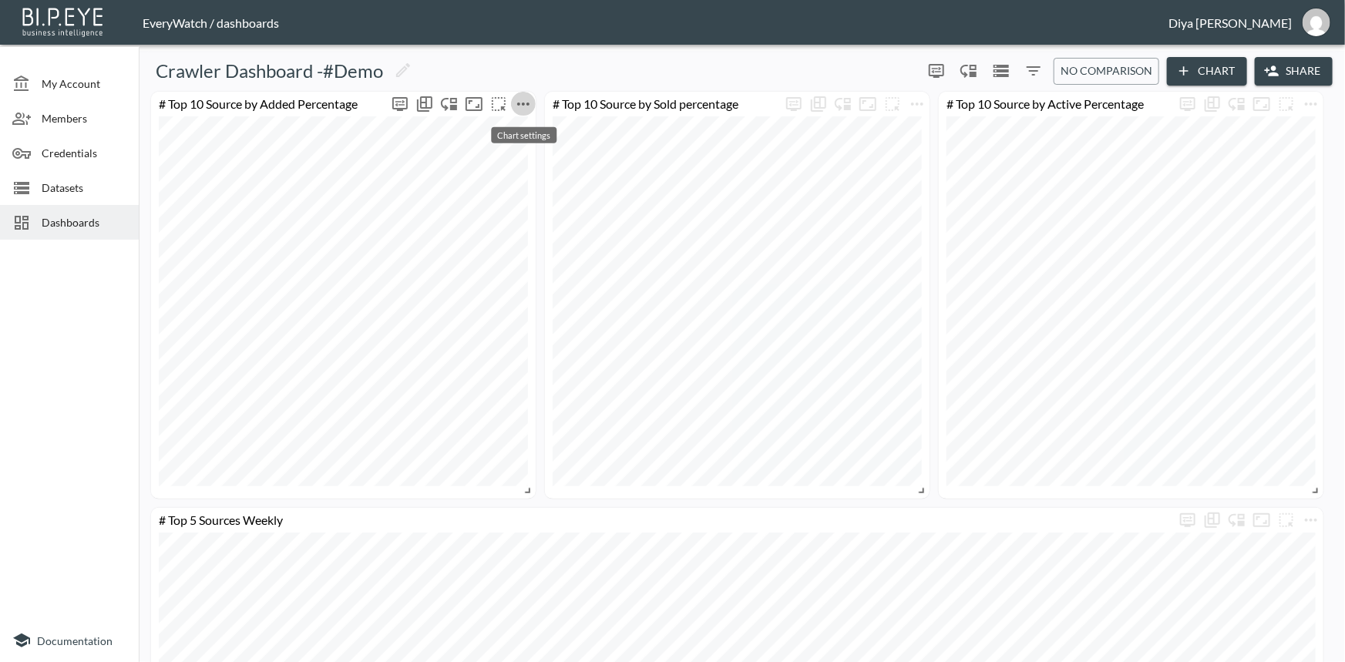
click at [526, 102] on icon "more" at bounding box center [523, 104] width 19 height 19
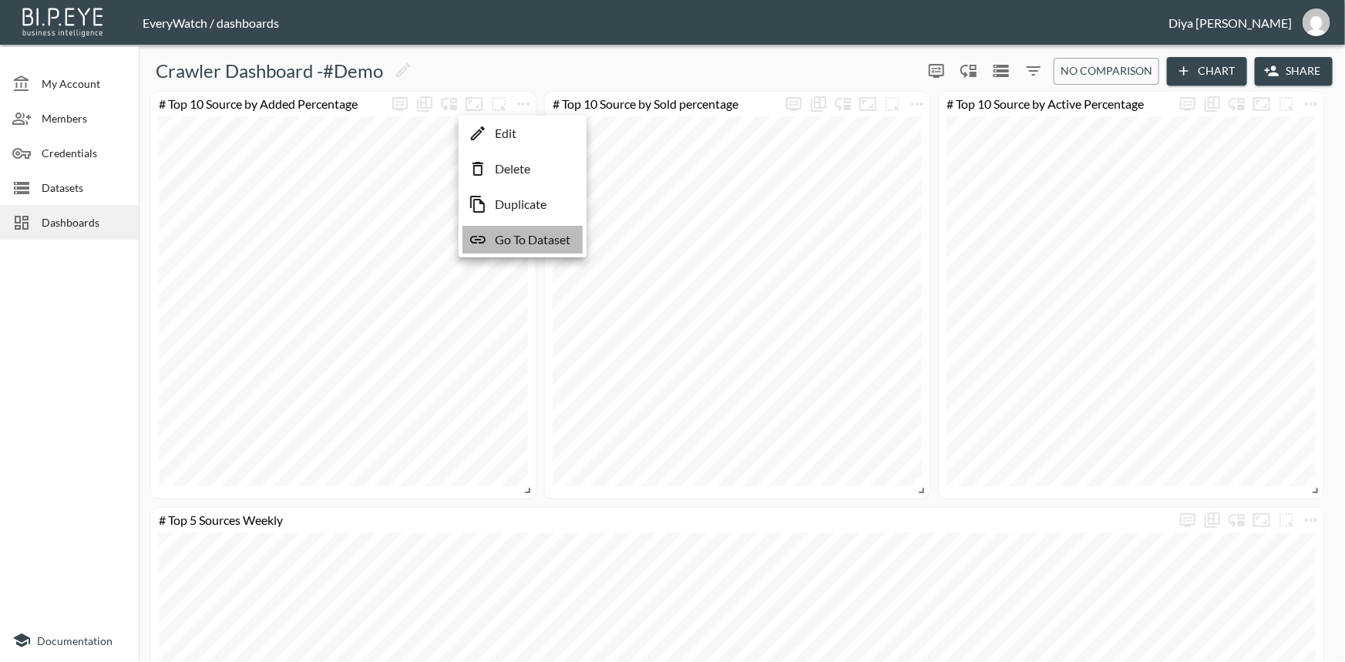
click at [534, 239] on p "Go To Dataset" at bounding box center [533, 240] width 76 height 19
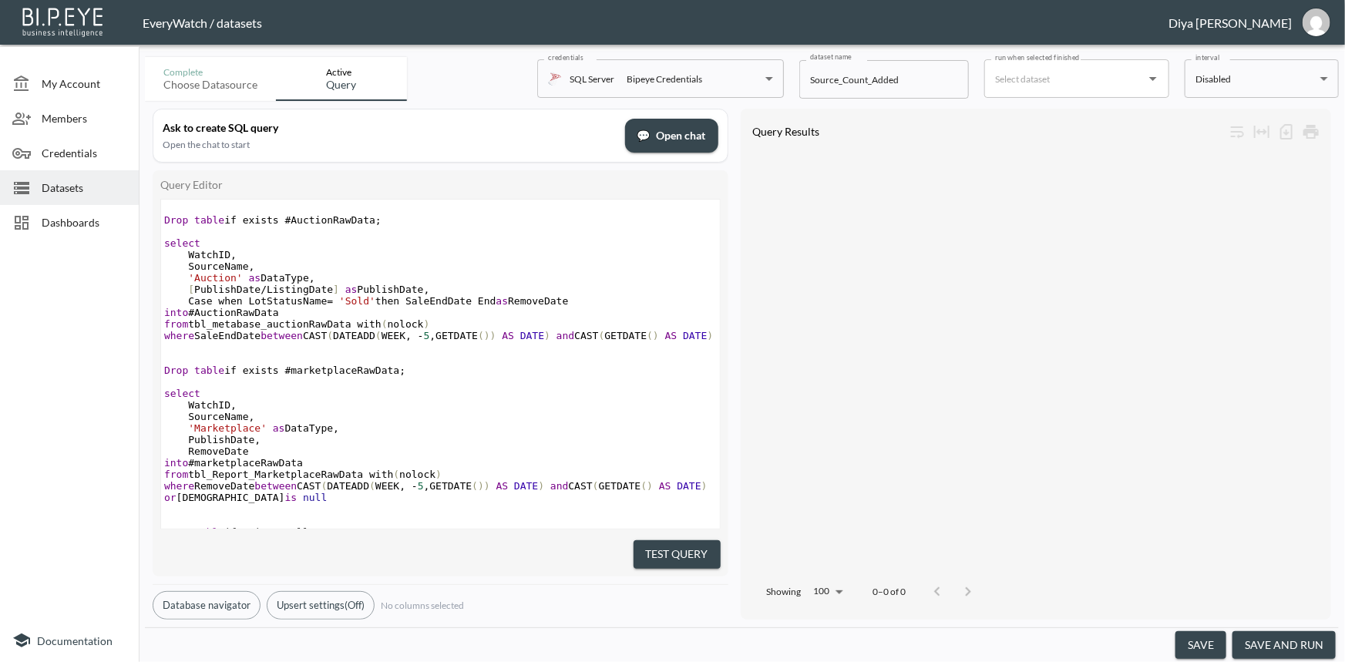
click at [488, 285] on pre "[ PublishDate / ListingDate ] as PublishDate ," at bounding box center [440, 290] width 559 height 12
click at [407, 284] on pre "'Auction' as DataType ," at bounding box center [440, 278] width 559 height 12
click at [437, 284] on pre "'Auction' as DataType ," at bounding box center [440, 278] width 559 height 12
click at [434, 293] on pre "[ PublishDate / ListingDate ] as PublishDate ," at bounding box center [440, 290] width 559 height 12
click at [564, 293] on pre "[ PublishDate / ListingDate ] as PublishDate ," at bounding box center [440, 290] width 559 height 12
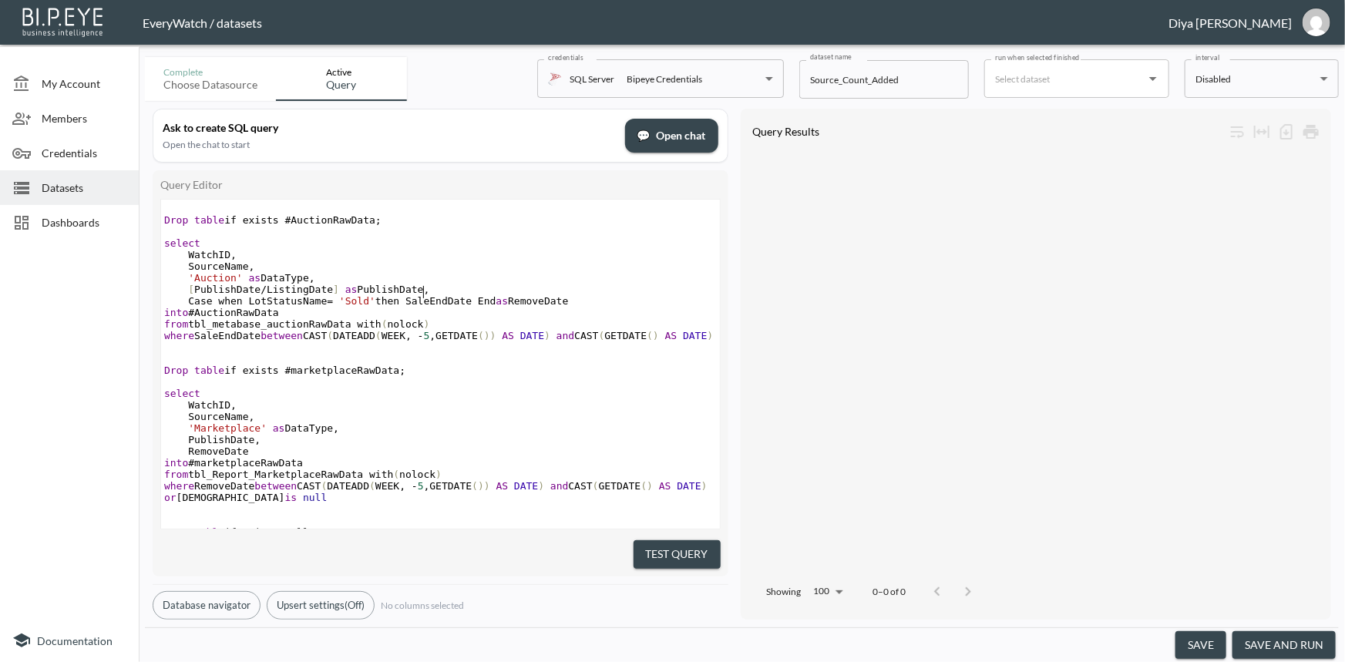
click at [466, 291] on pre "[ PublishDate / ListingDate ] as PublishDate ," at bounding box center [440, 290] width 559 height 12
click at [503, 291] on pre "[ PublishDate / ListingDate ] as PublishDate ," at bounding box center [440, 290] width 559 height 12
type textarea "Drop table if exists #AuctionRawData; select WatchID, SourceName, 'Auction' as …"
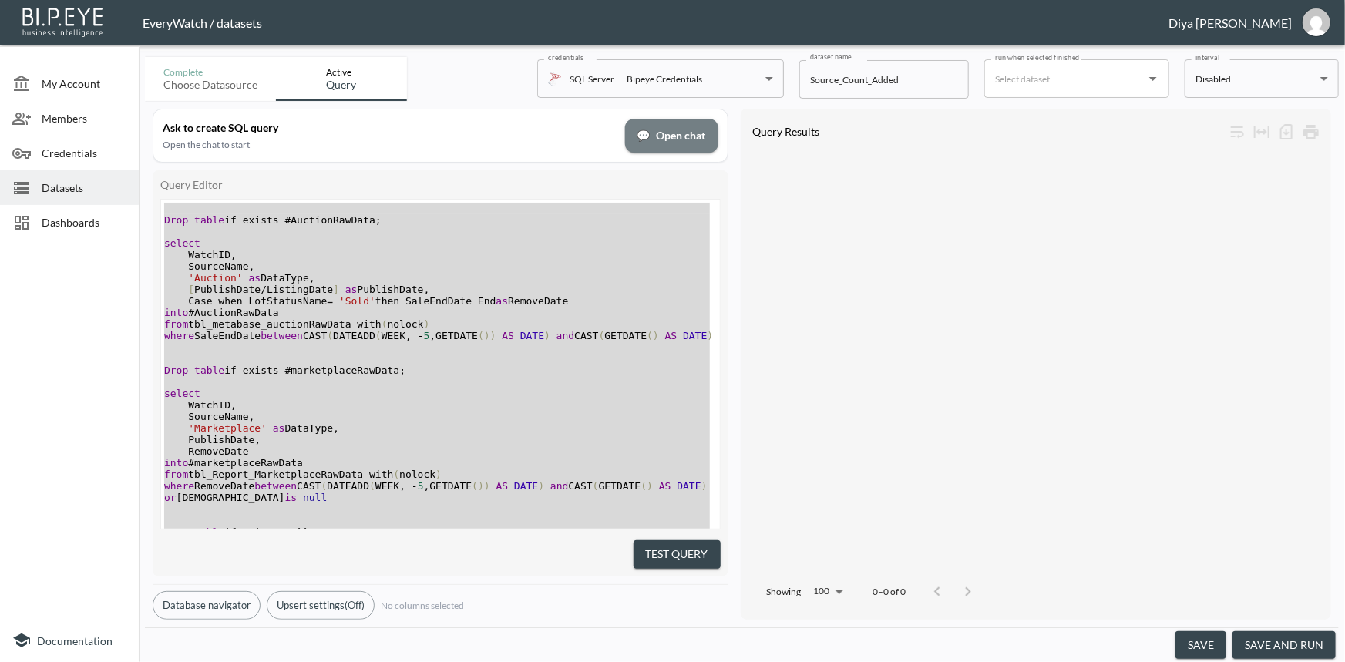
click at [678, 136] on span "💬 Open chat" at bounding box center [672, 135] width 69 height 19
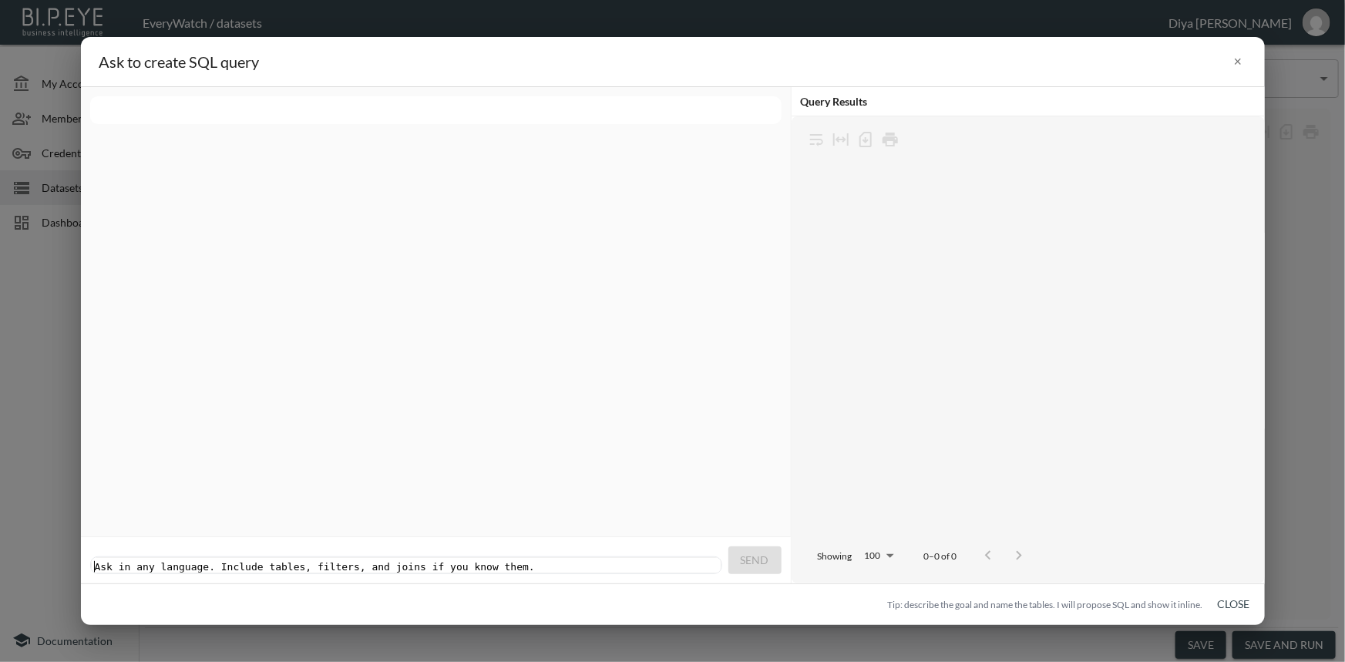
click at [362, 561] on pre "​" at bounding box center [408, 567] width 632 height 12
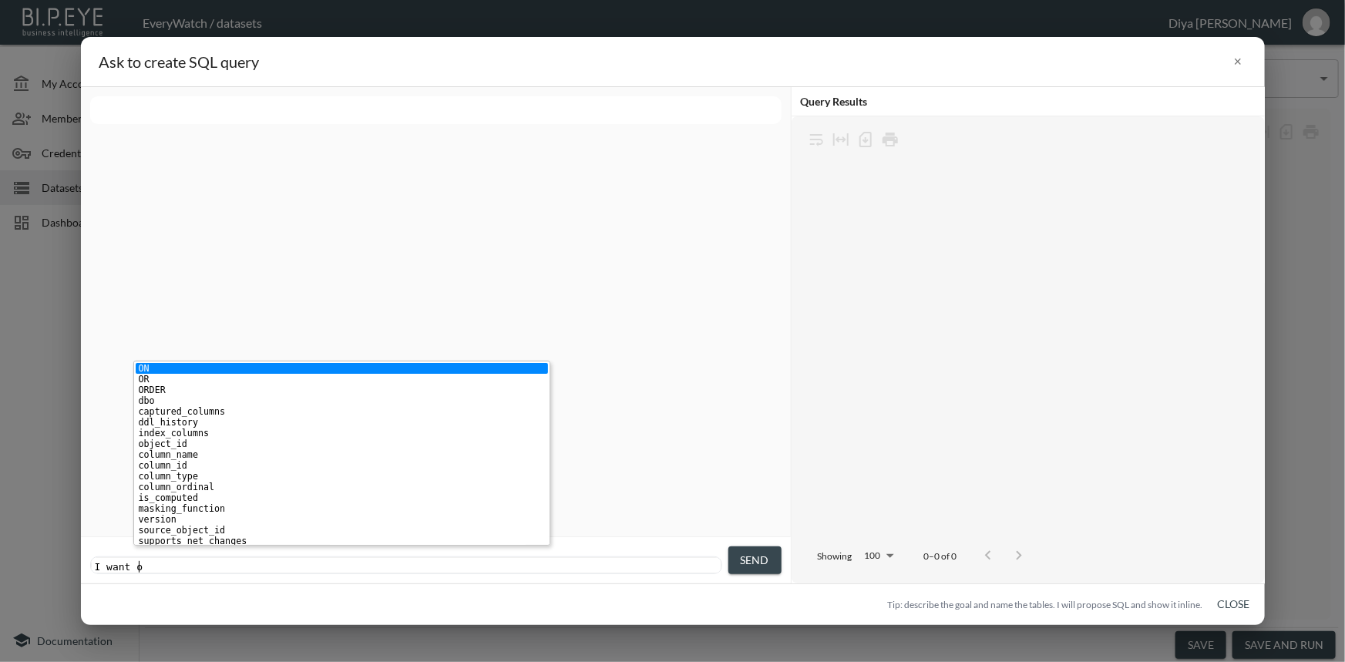
type textarea "I want on e"
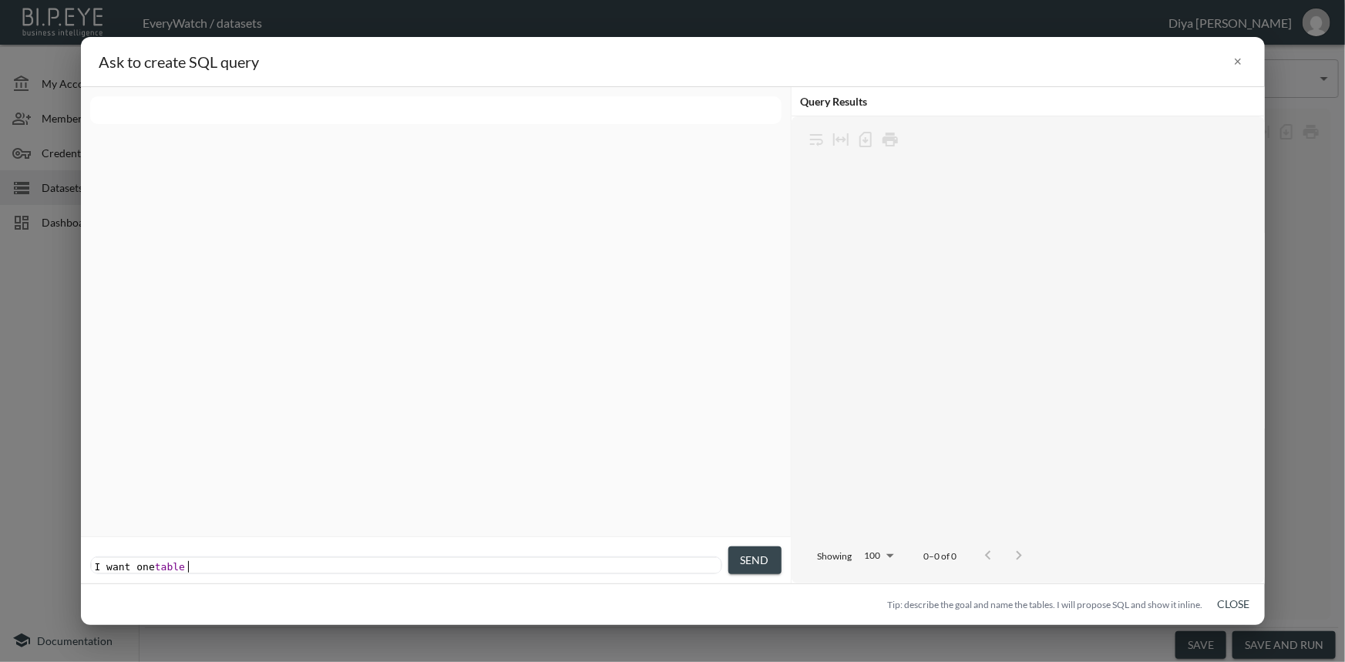
scroll to position [0, 44]
type textarea "e table names"
type textarea "d"
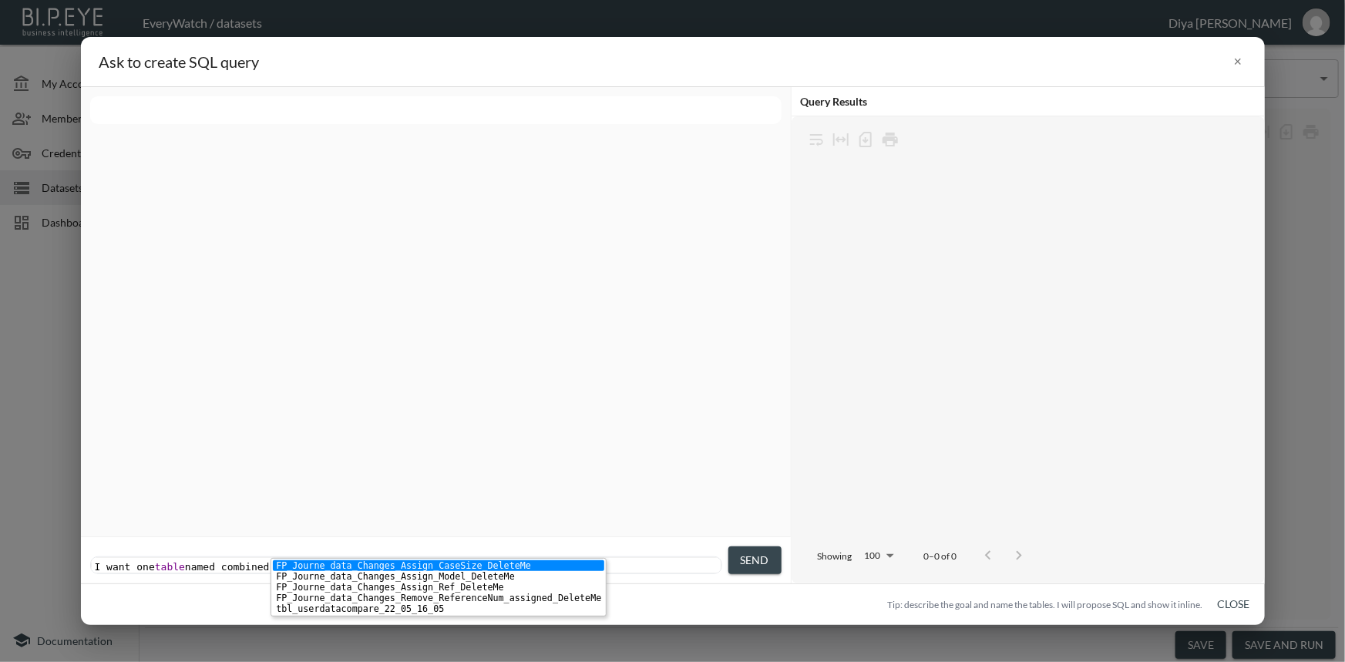
type textarea "combined data"
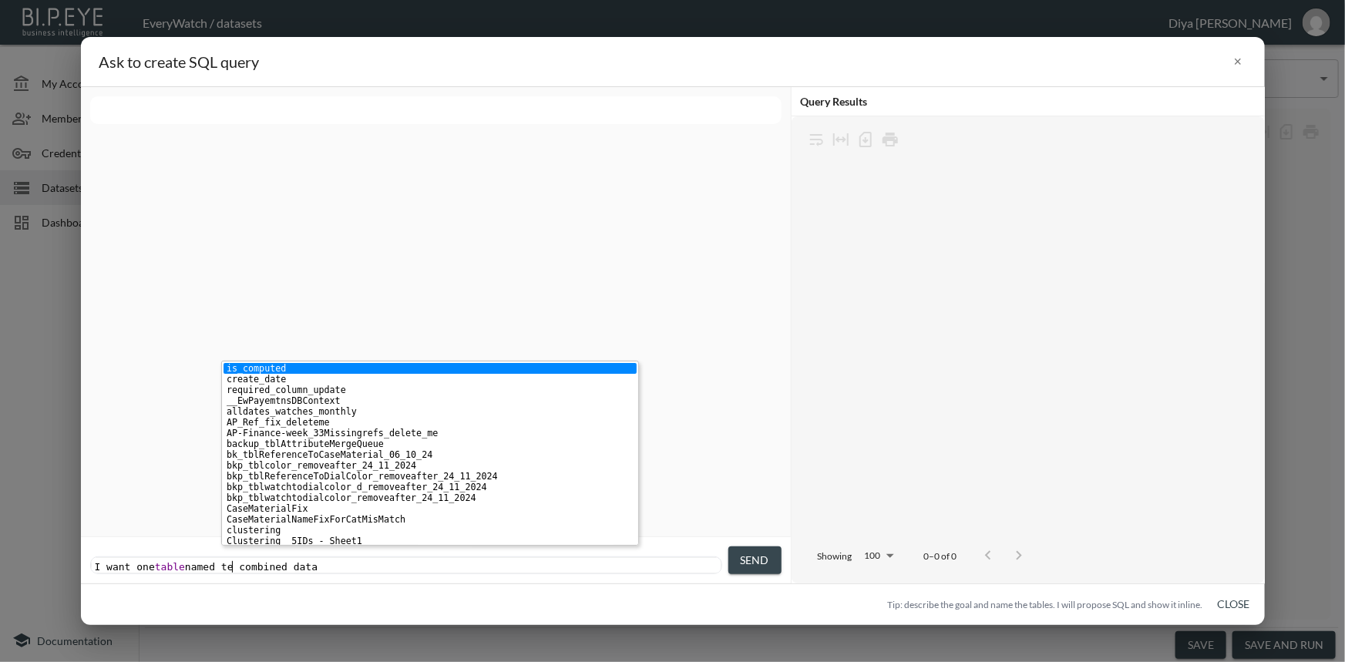
type textarea "temp"
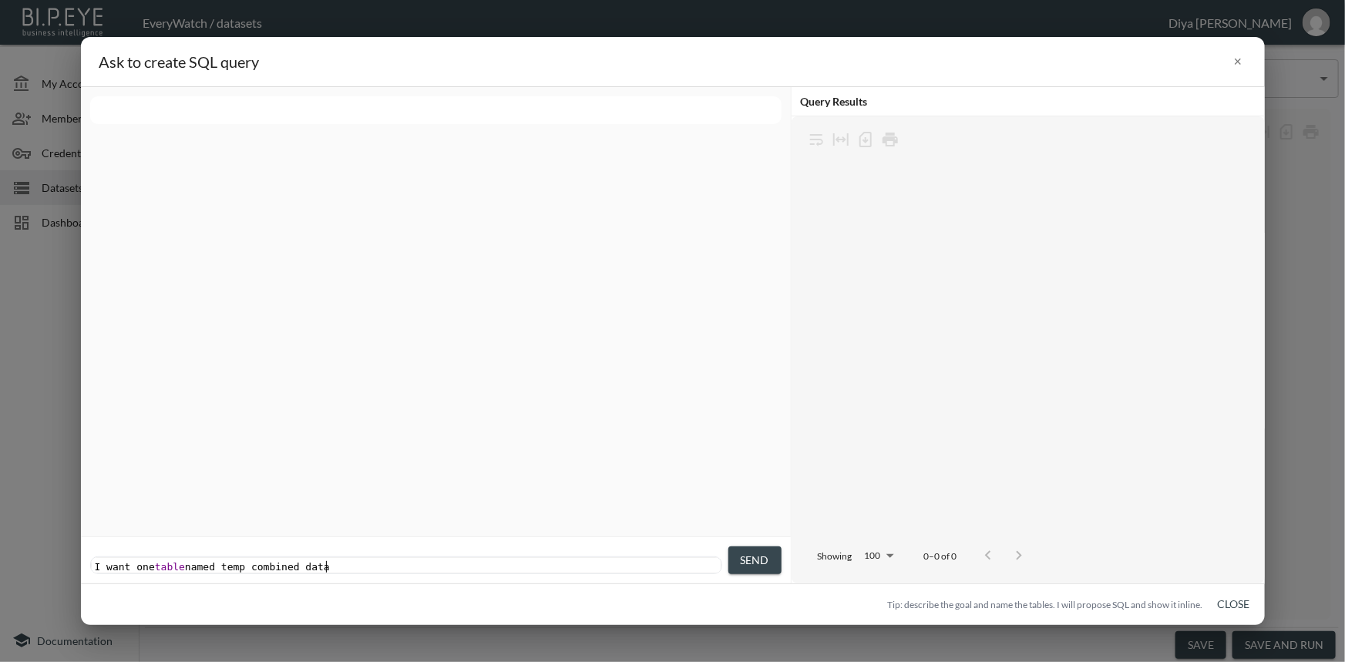
scroll to position [0, 5]
click at [348, 561] on pre "I want one table named temp combined data" at bounding box center [408, 567] width 632 height 12
type textarea "from two rabl"
type textarea "tables"
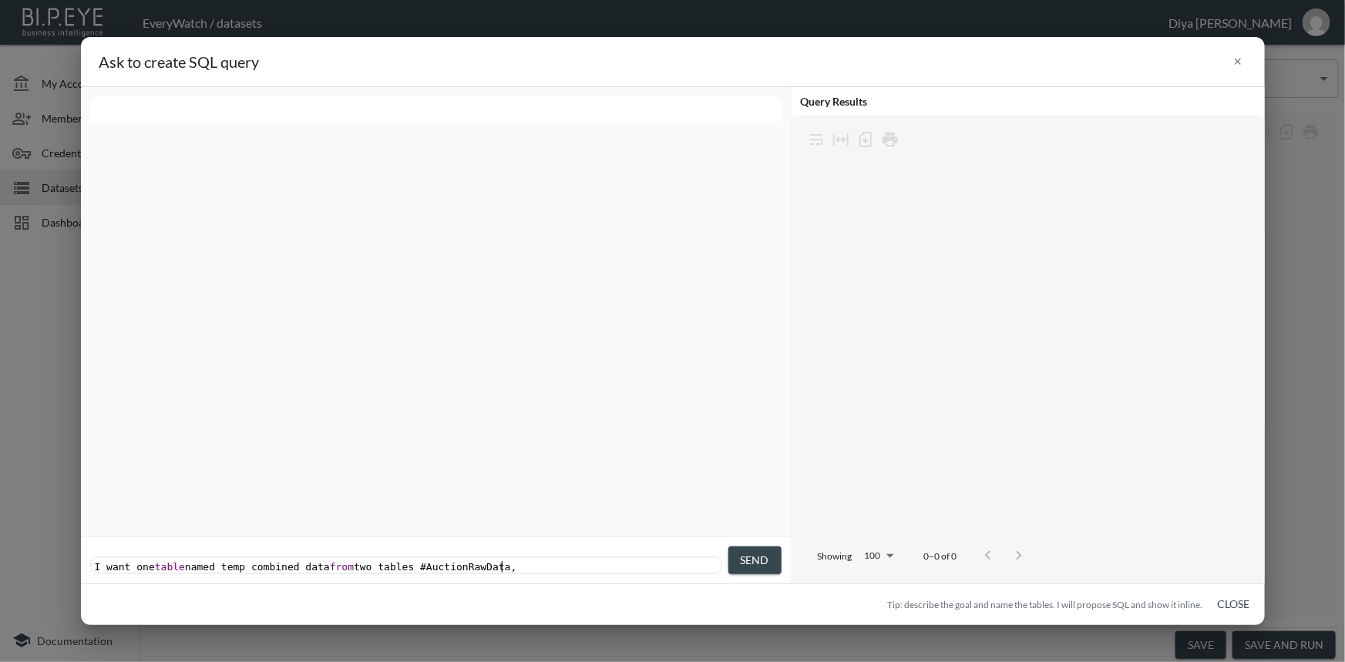
scroll to position [0, 10]
paste textarea
type textarea ","
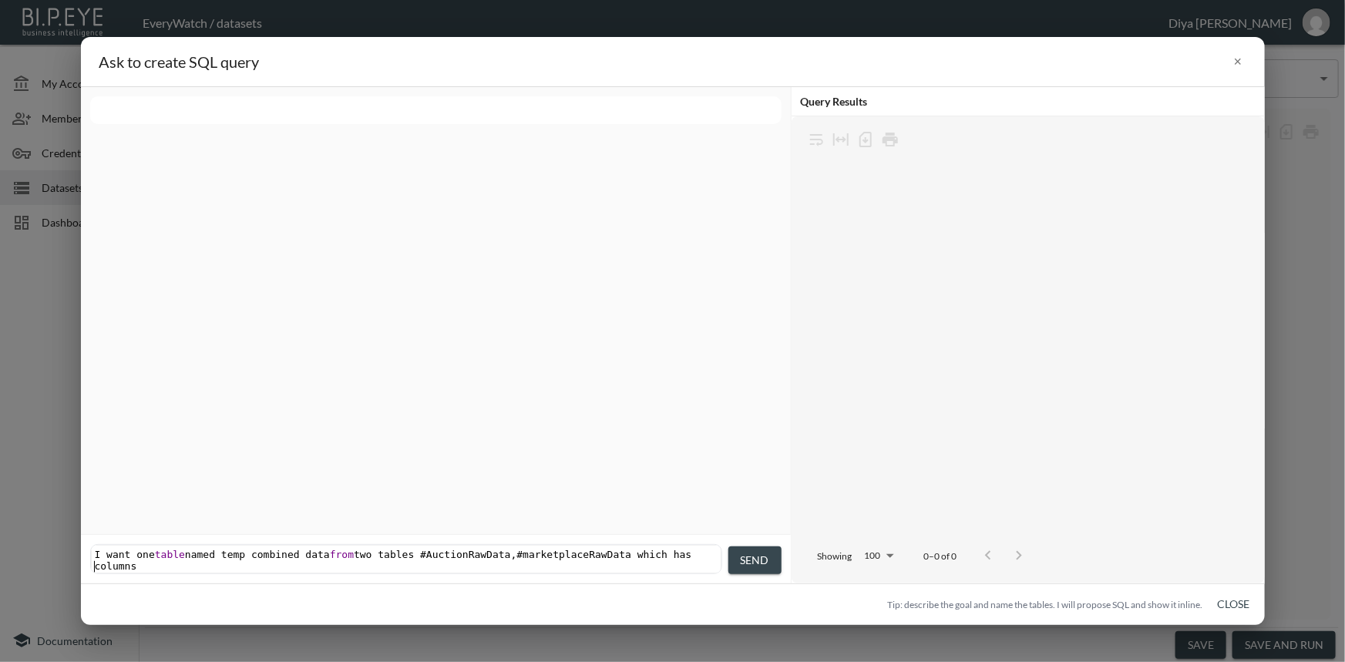
scroll to position [0, 106]
type textarea "which has columns"
type textarea "watchId,"
drag, startPoint x: 211, startPoint y: 604, endPoint x: 160, endPoint y: 565, distance: 64.3
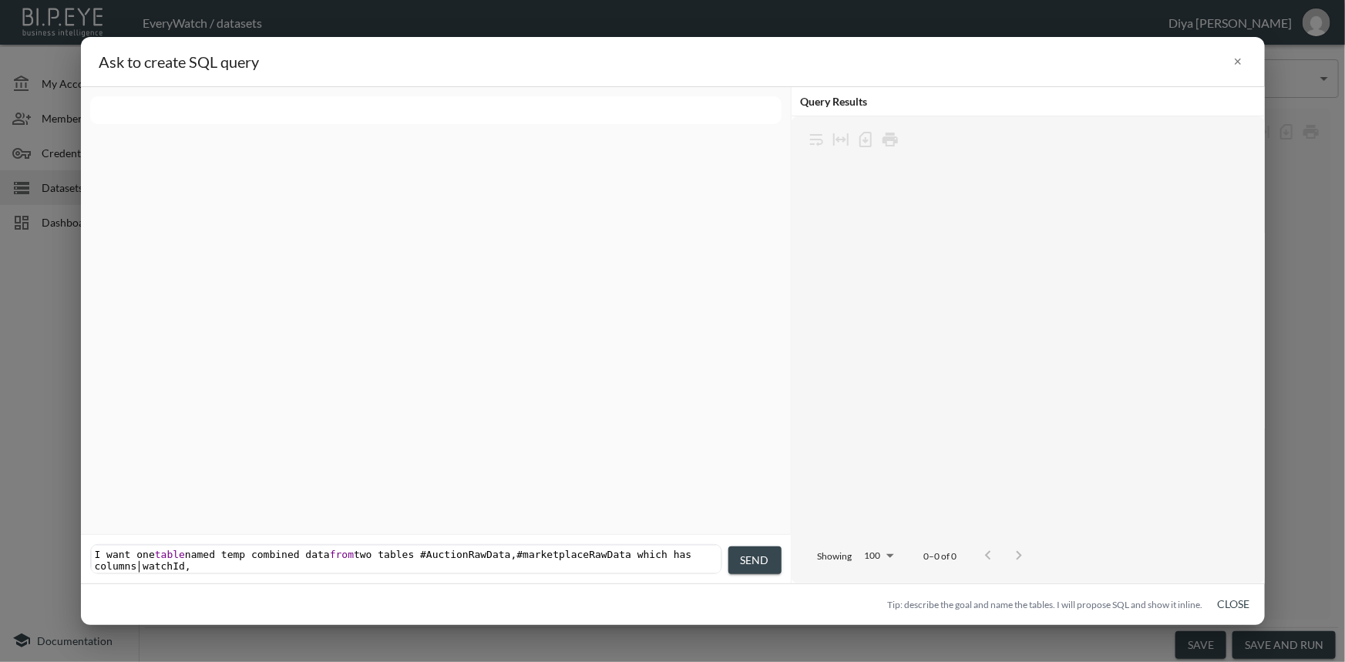
click at [160, 565] on div "watchId, xxxxxxxxxx I want one table named temp combined data from two tables #…" at bounding box center [406, 559] width 631 height 29
click at [159, 552] on pre "I want one table named temp combined data from two tables #AuctionRawData , #ma…" at bounding box center [408, 560] width 632 height 23
type textarea "SourceName,EventType"
type textarea "Data"
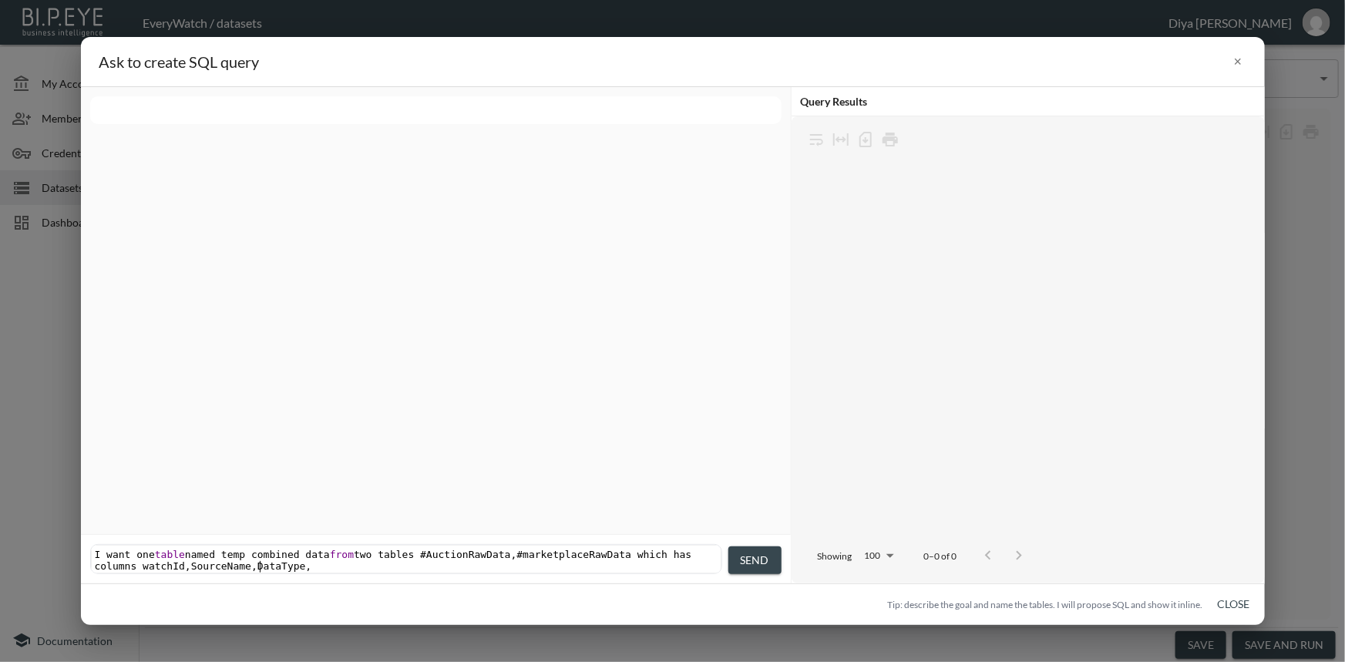
scroll to position [0, 10]
type textarea ","
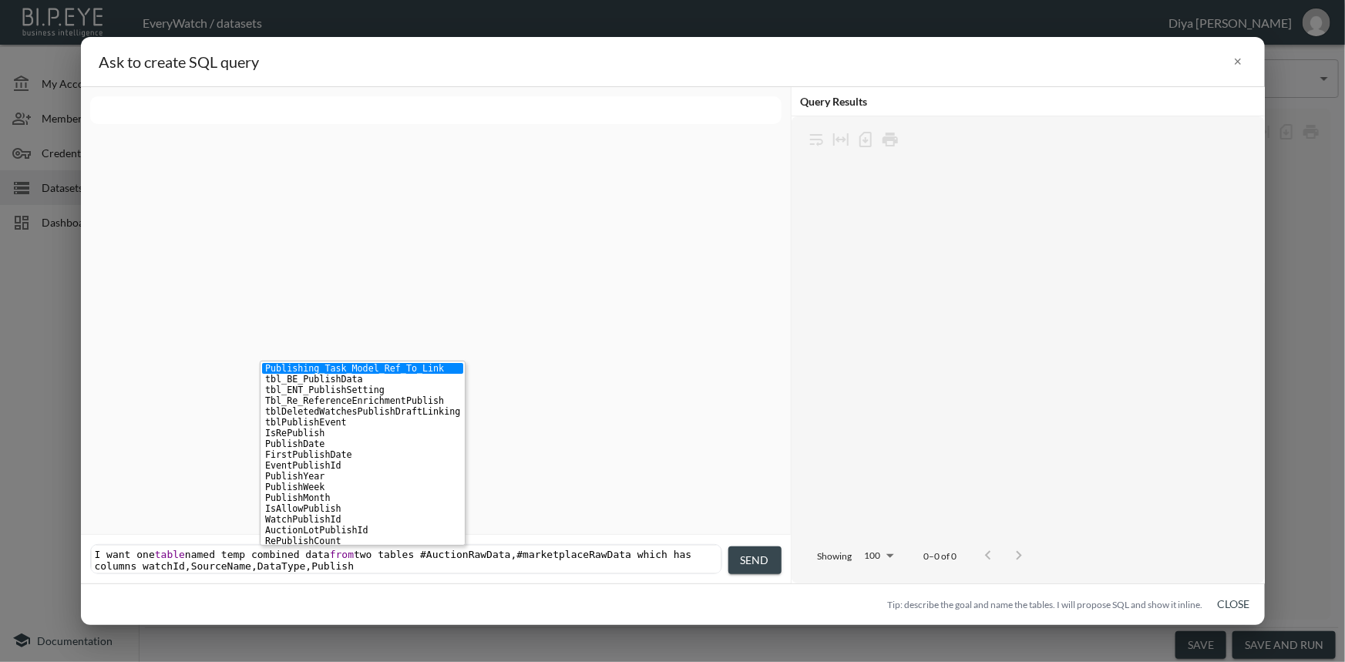
type textarea "PublishD"
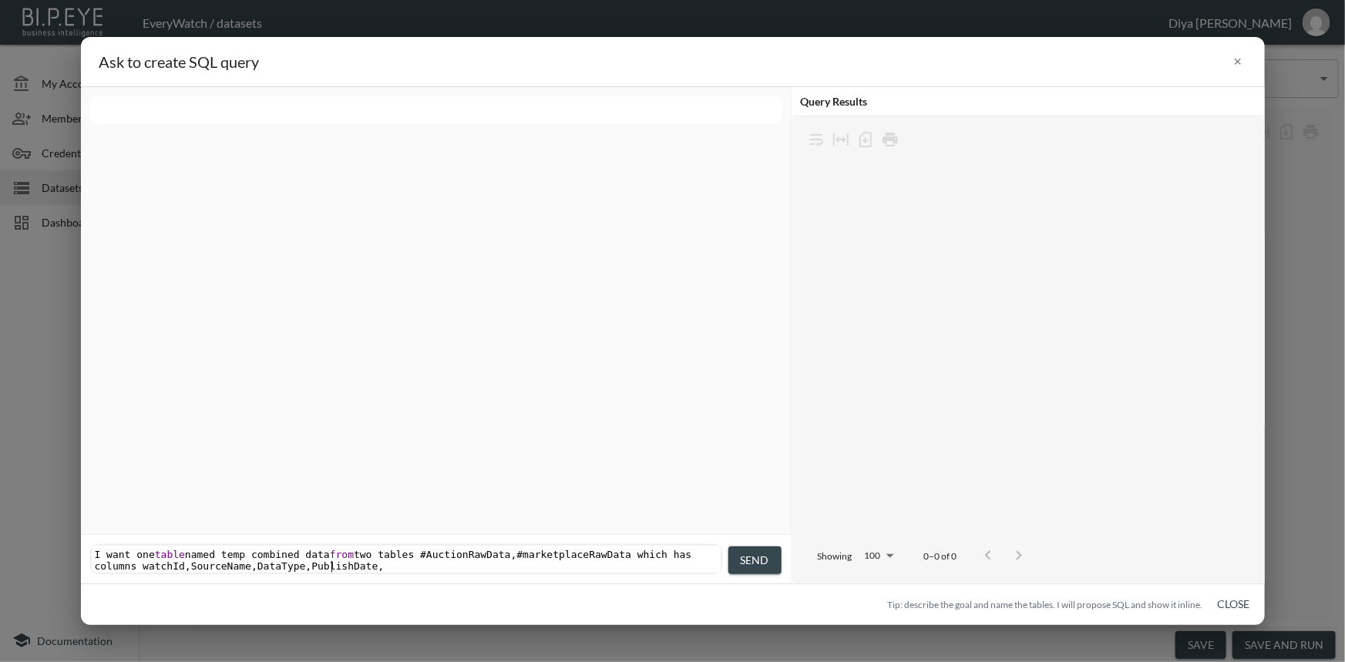
type textarea ","
type textarea "RemoveDate"
click at [735, 557] on button "Send" at bounding box center [755, 561] width 53 height 29
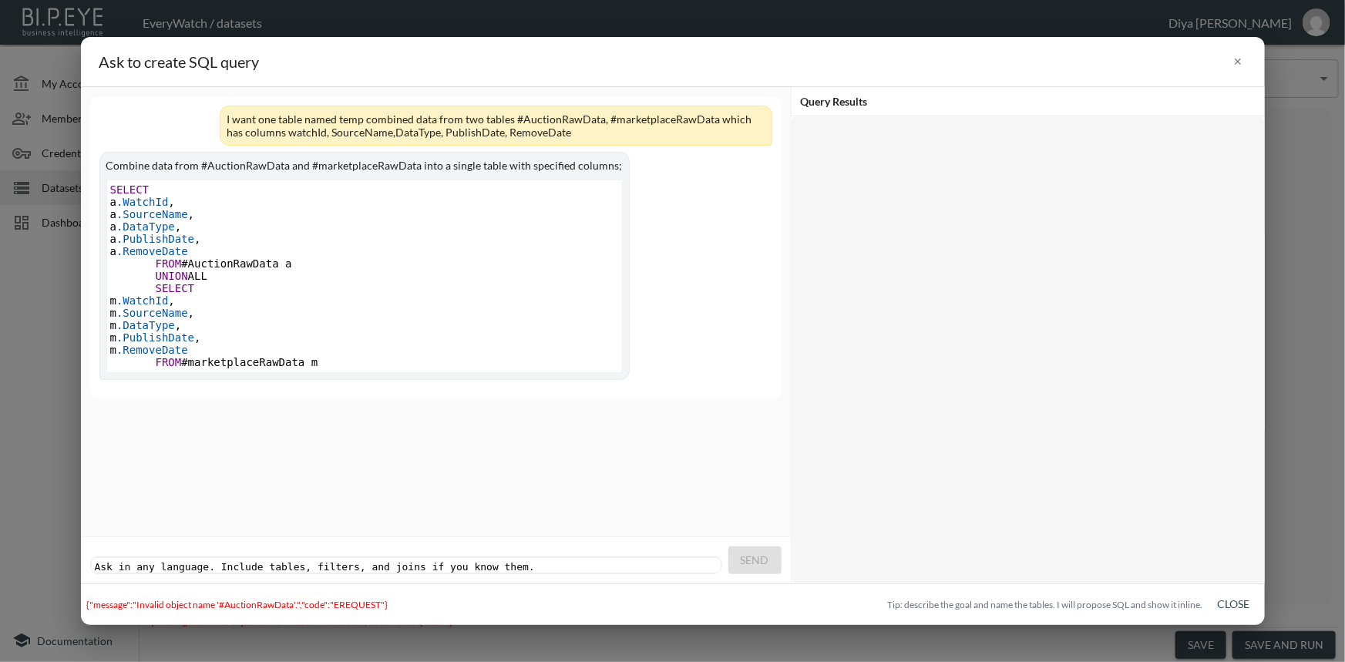
click at [493, 561] on pre "​" at bounding box center [408, 567] width 632 height 12
click at [513, 561] on pre "​" at bounding box center [408, 567] width 632 height 12
click at [432, 561] on pre "​" at bounding box center [408, 567] width 632 height 12
click at [1230, 601] on button "Close" at bounding box center [1234, 605] width 49 height 29
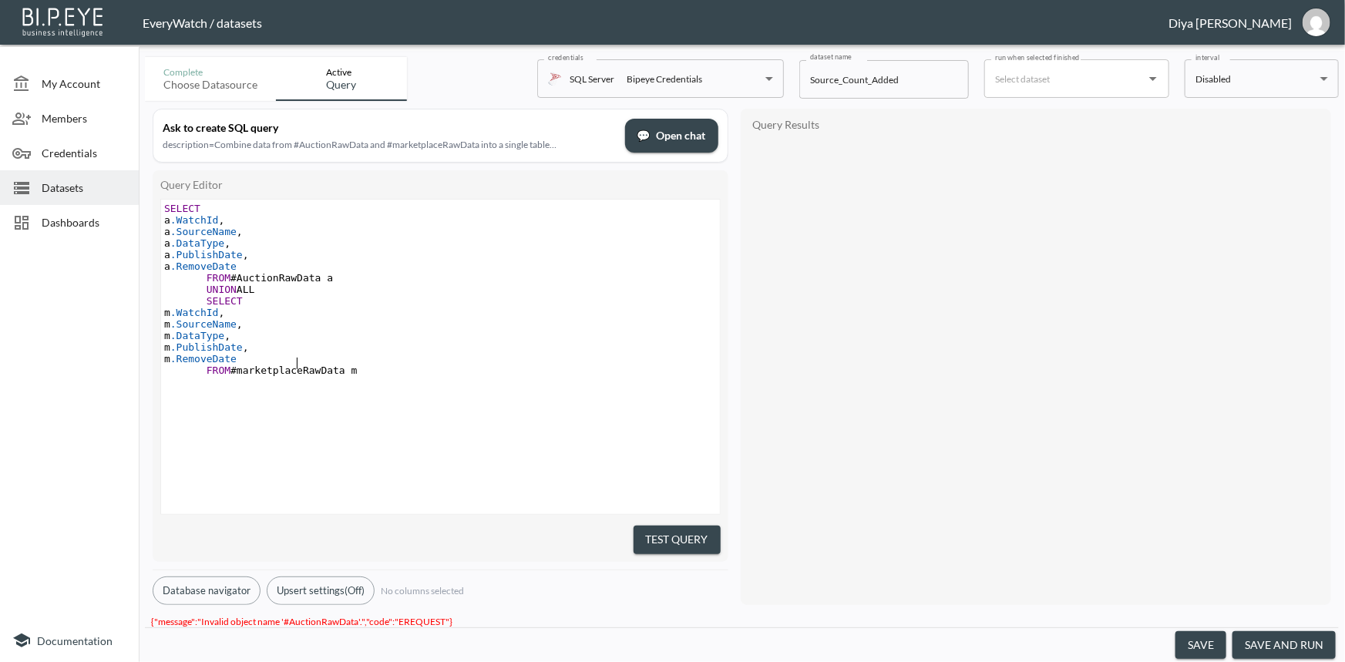
click at [476, 362] on pre "m .RemoveDate" at bounding box center [442, 359] width 562 height 12
click at [361, 395] on div "x order by Added desc SELECT a .WatchId , a .SourceName , a .DataType , a .Publ…" at bounding box center [459, 376] width 597 height 353
click at [366, 376] on pre "FROM #marketplaceRawData m" at bounding box center [442, 371] width 562 height 12
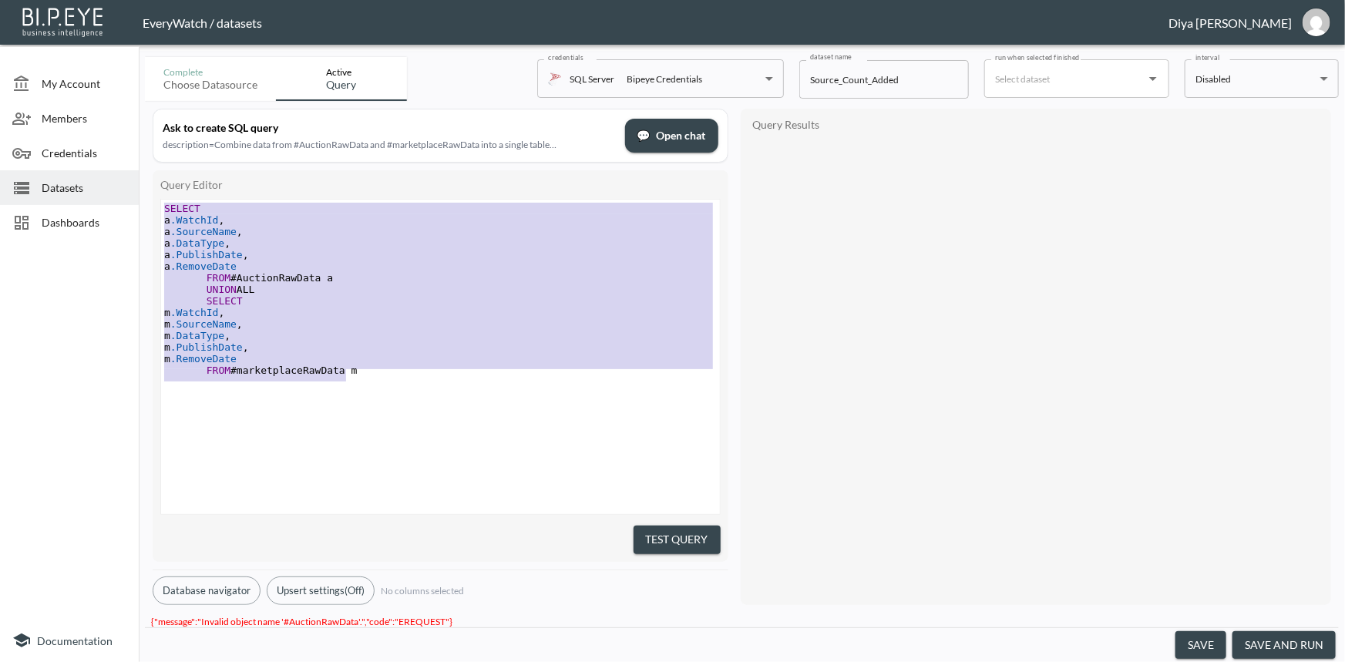
paste textarea "Drop table if exists #AuctionRawData_temp; select WatchID, w.InfoSourceId, --So…"
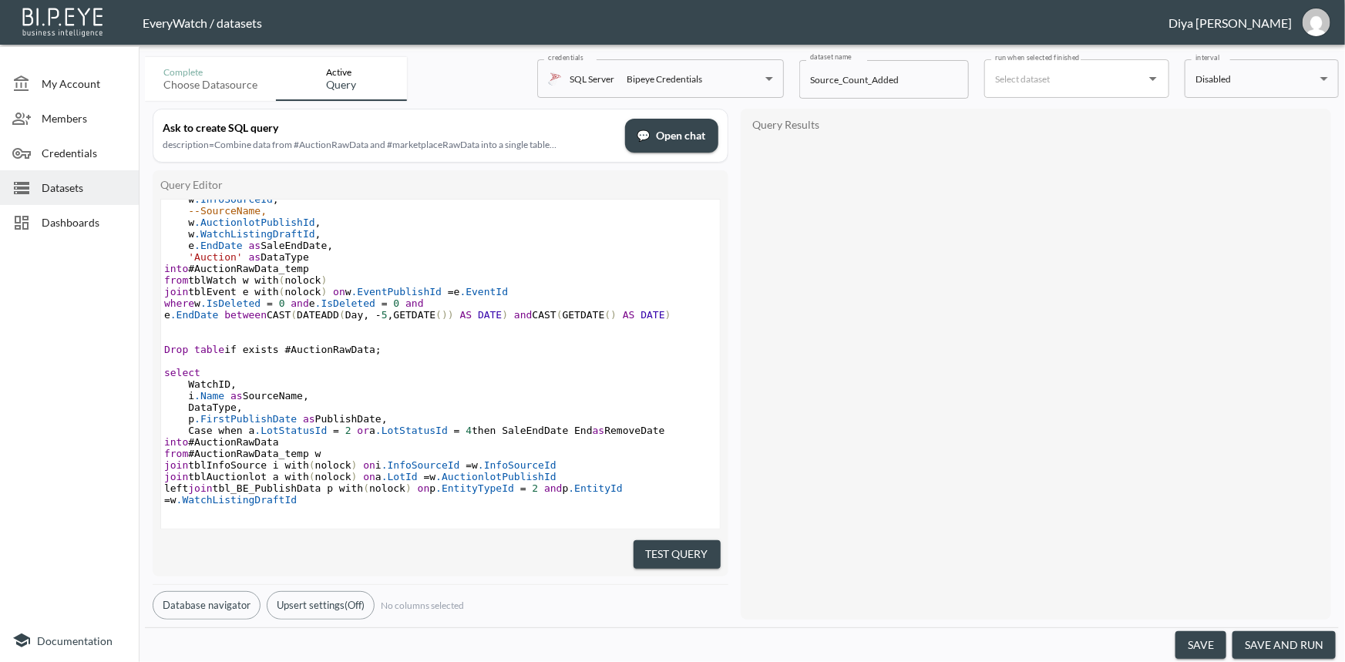
scroll to position [1, 0]
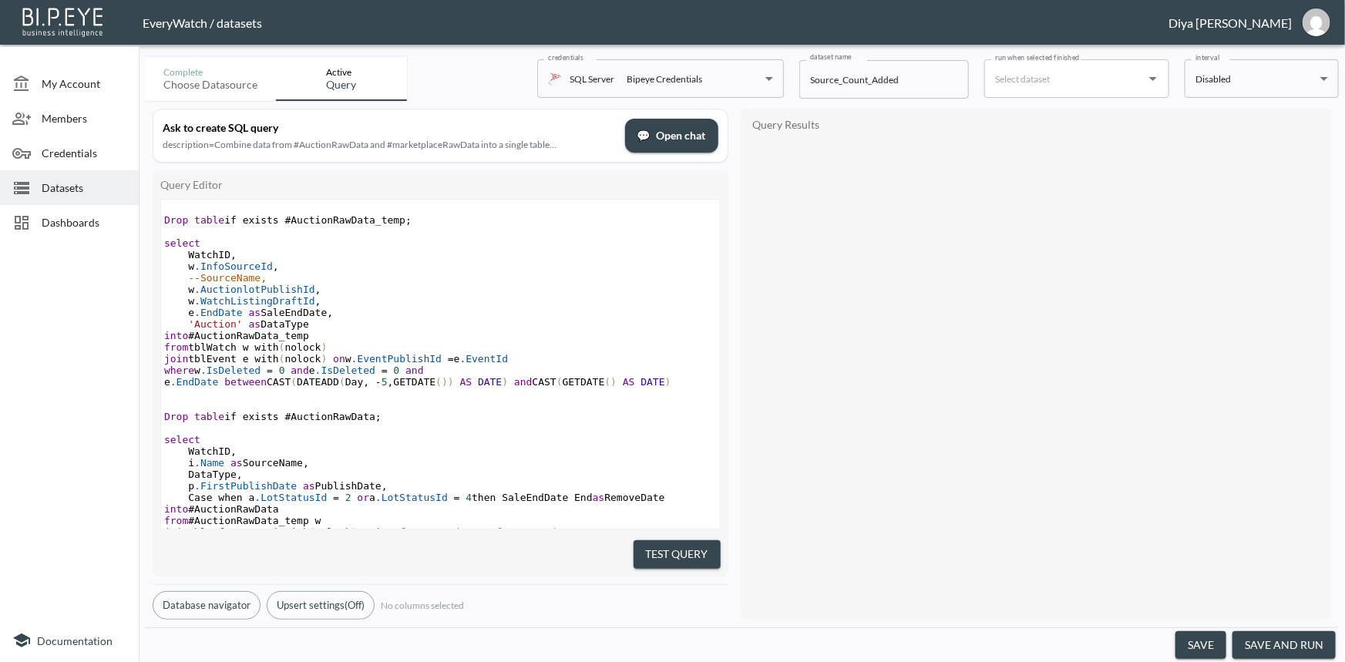
type textarea "Drop table if exists #AuctionRawData_temp; select WatchID, w.InfoSourceId, --So…"
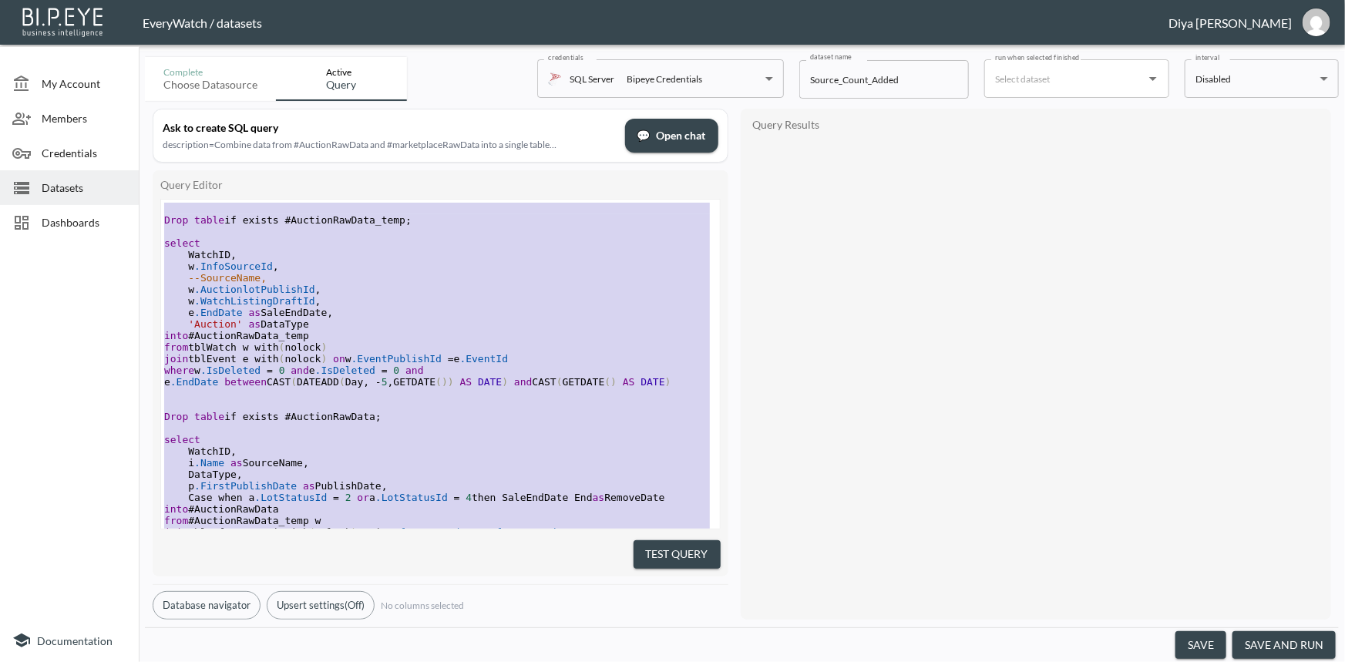
click at [79, 192] on span "Datasets" at bounding box center [84, 188] width 85 height 16
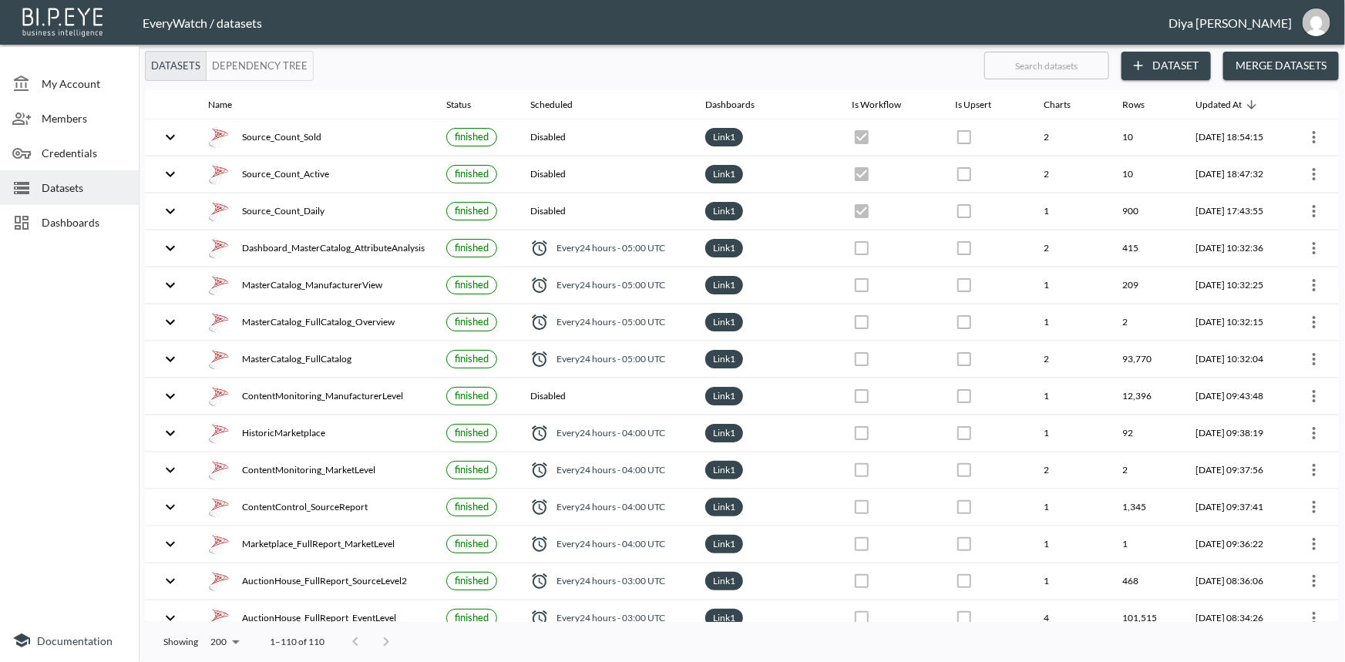
click at [72, 221] on span "Dashboards" at bounding box center [84, 222] width 85 height 16
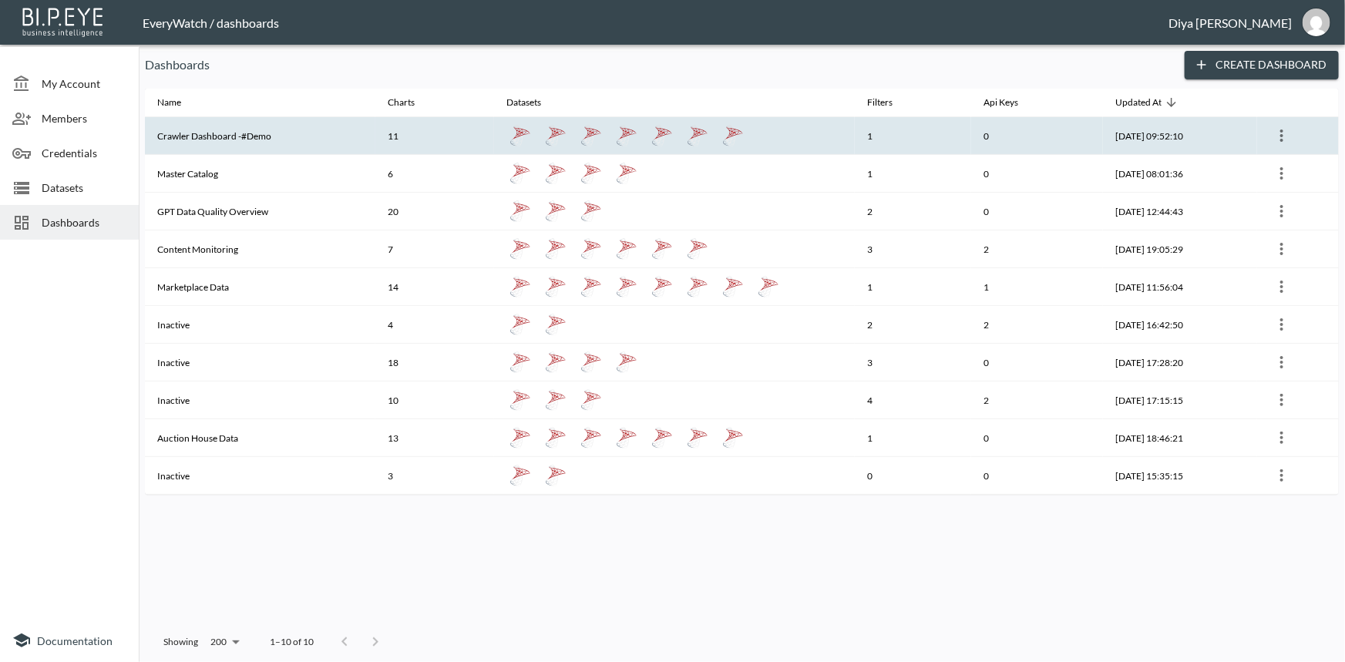
click at [206, 130] on th "Crawler Dashboard -#Demo" at bounding box center [260, 136] width 231 height 38
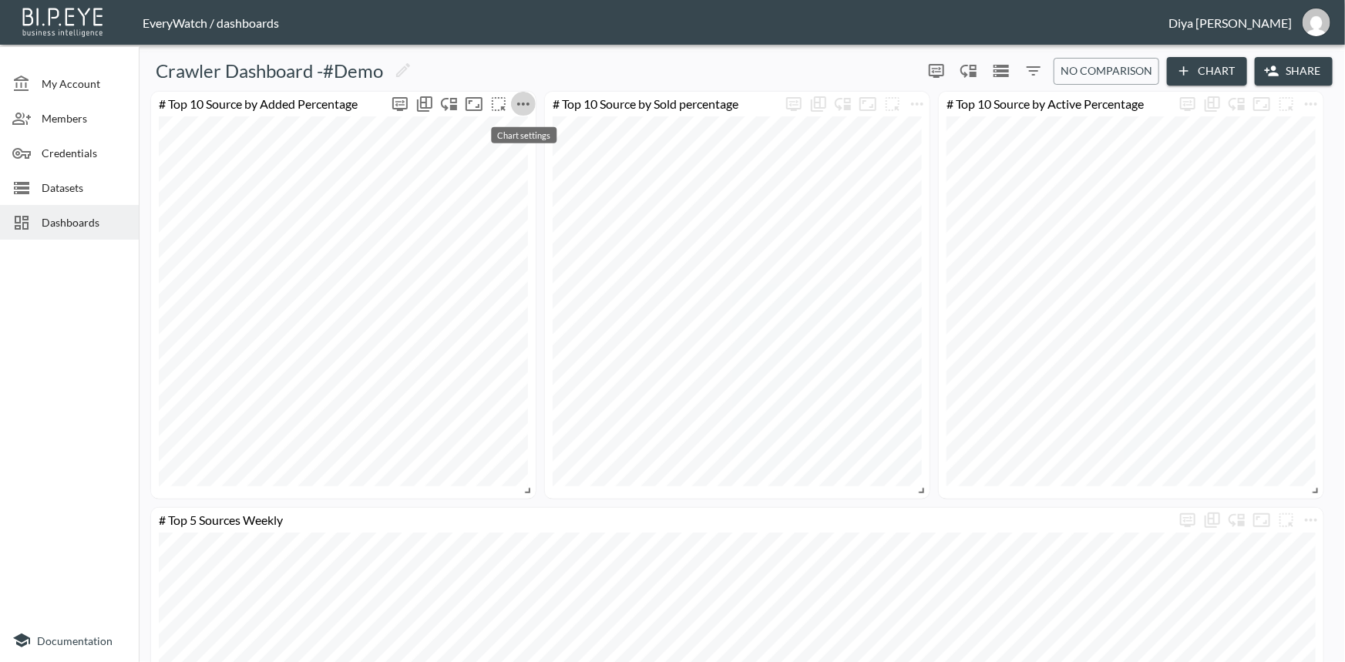
click at [525, 107] on icon "more" at bounding box center [523, 104] width 19 height 19
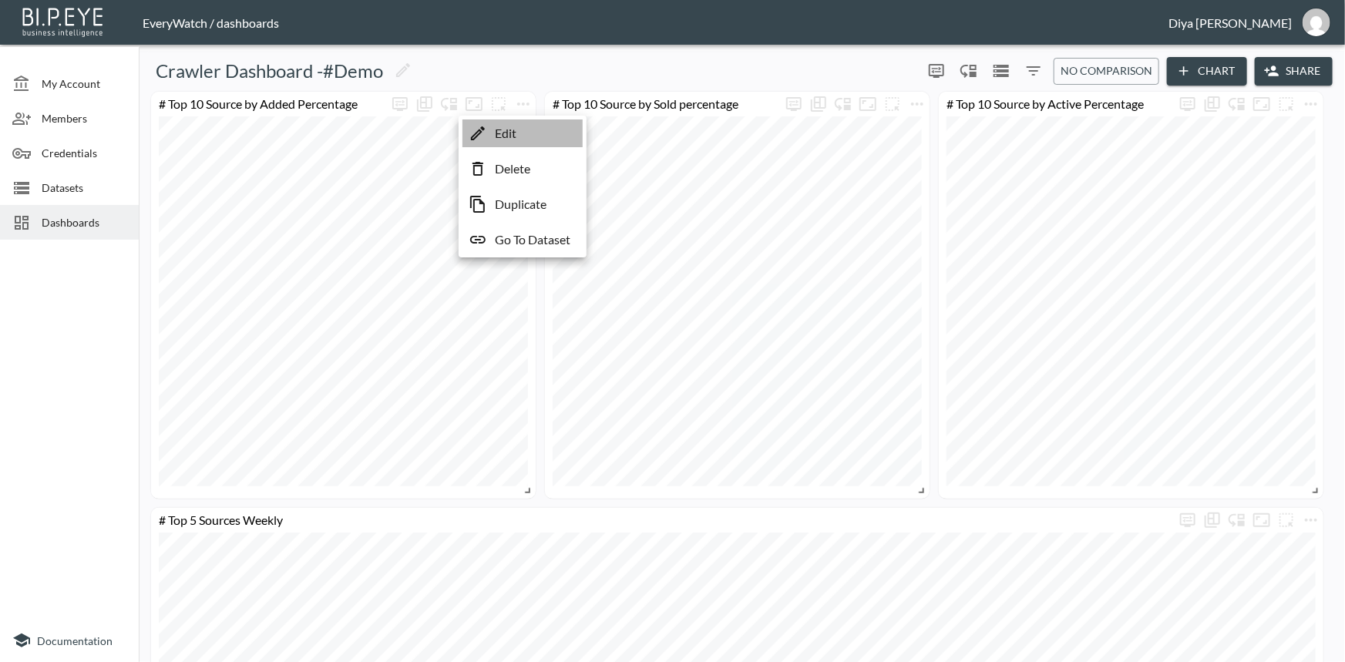
click at [513, 144] on li "Edit" at bounding box center [523, 133] width 120 height 28
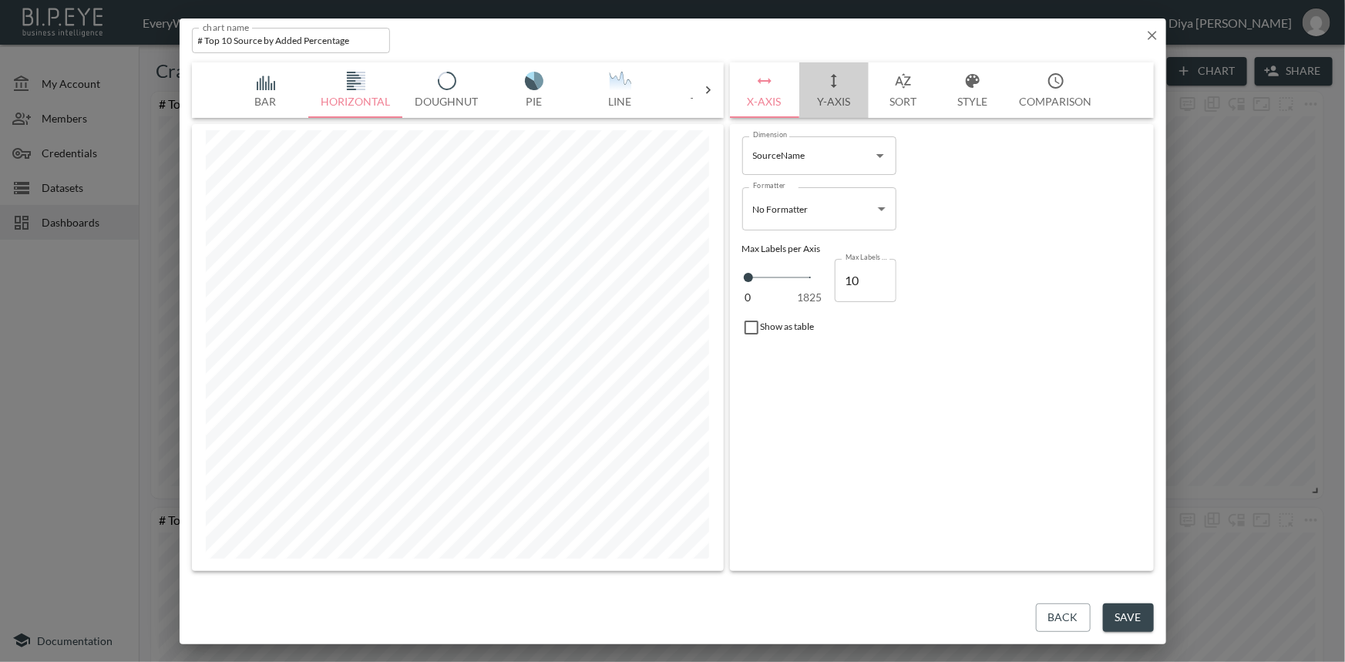
click at [825, 90] on button "Y-Axis" at bounding box center [833, 90] width 69 height 56
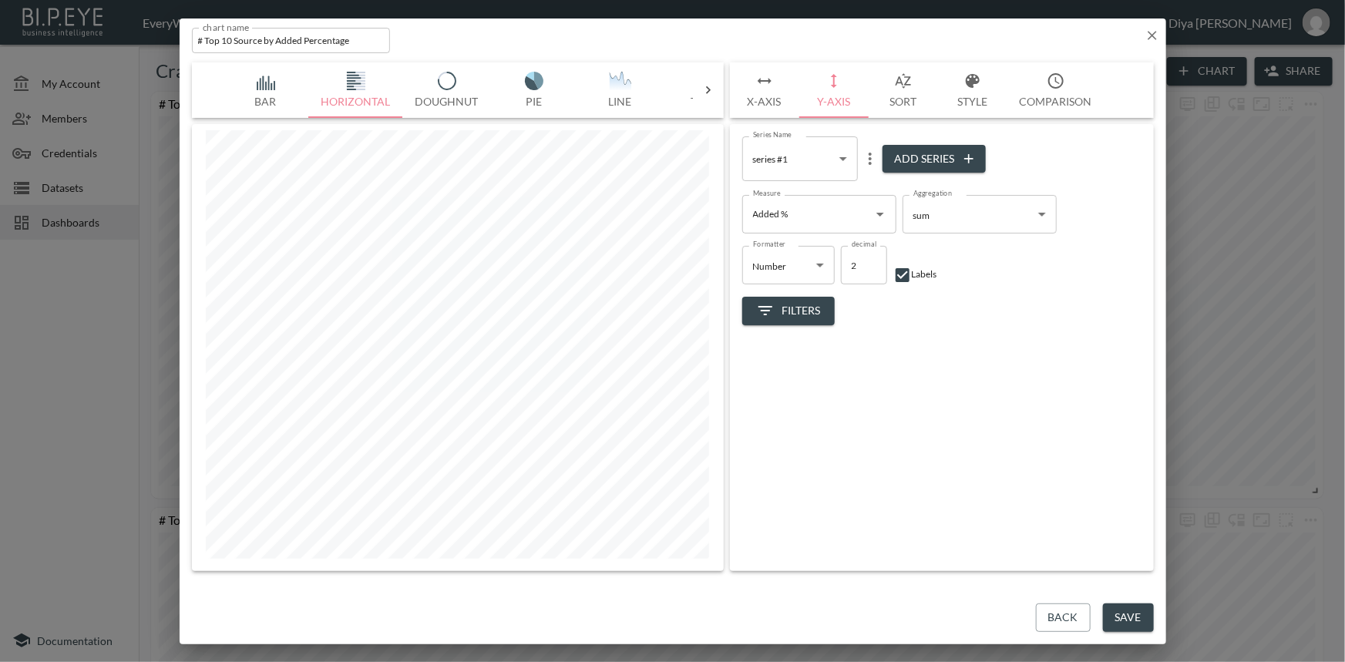
click at [705, 86] on icon at bounding box center [708, 89] width 15 height 15
click at [273, 83] on img "button" at bounding box center [268, 81] width 62 height 19
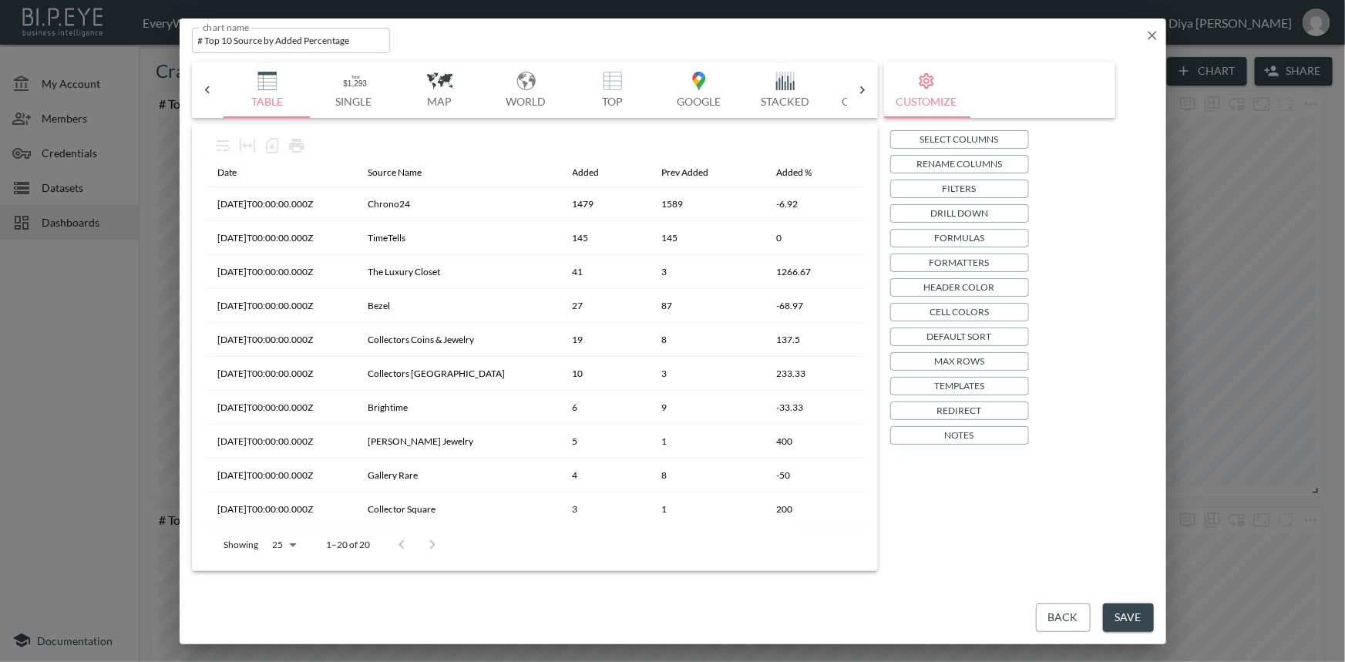
click at [1150, 32] on icon "button" at bounding box center [1152, 35] width 9 height 9
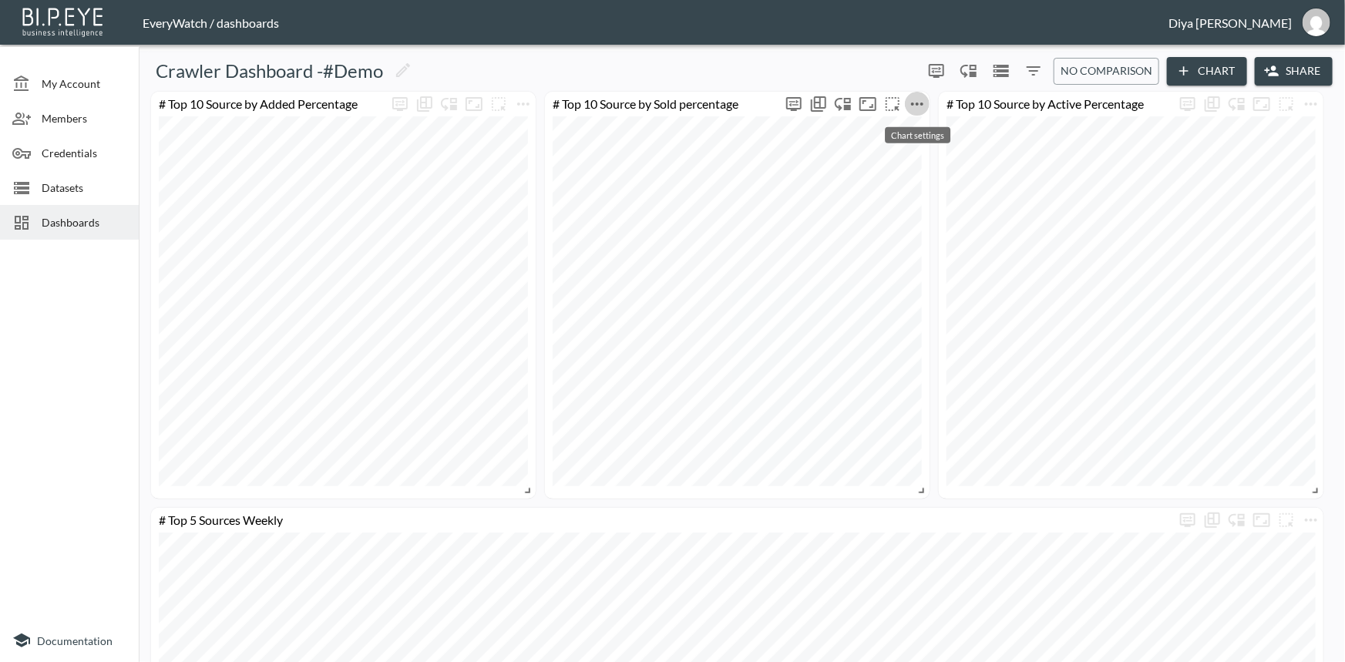
click at [915, 102] on icon "more" at bounding box center [917, 104] width 19 height 19
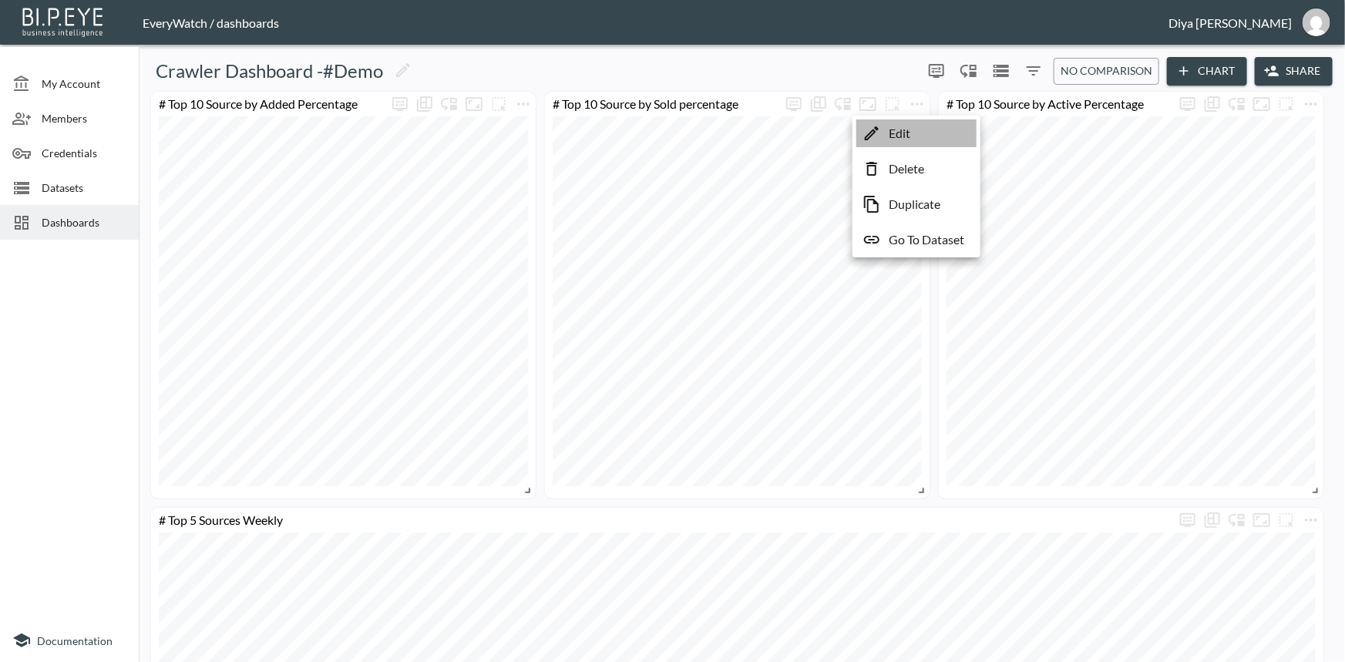
click at [901, 133] on p "Edit" at bounding box center [900, 133] width 22 height 19
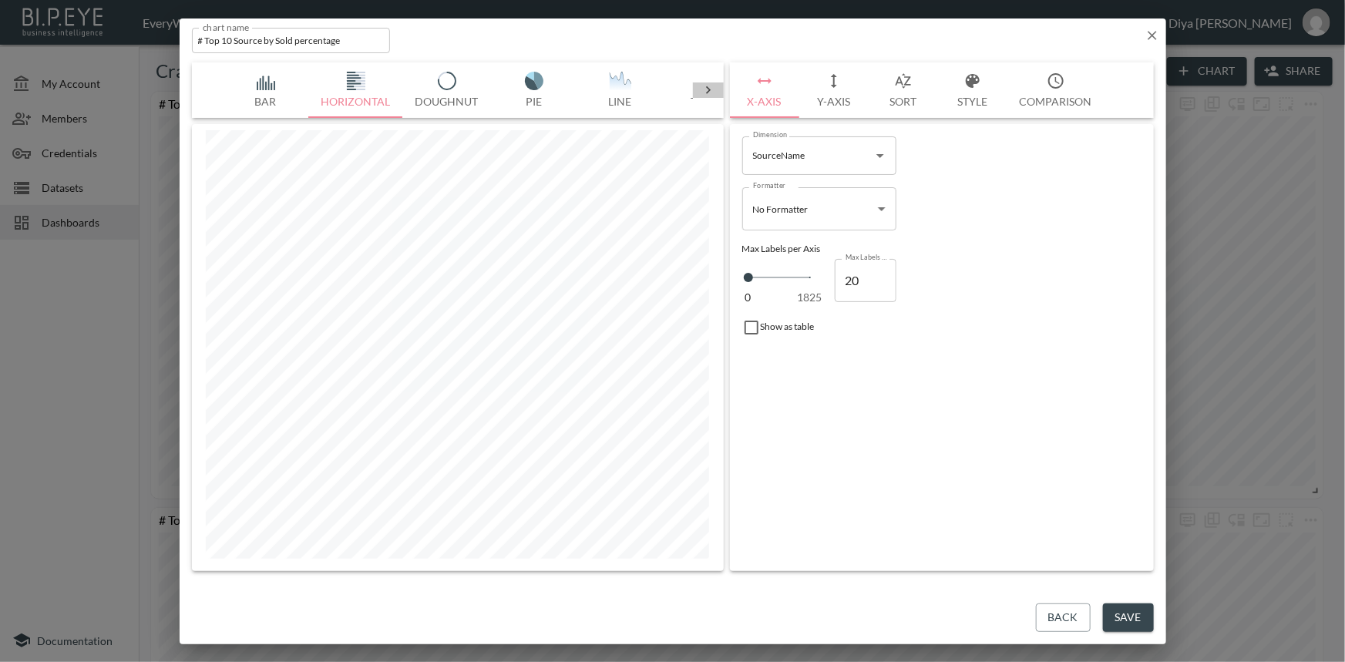
click at [704, 90] on icon at bounding box center [708, 89] width 15 height 15
click at [268, 84] on img "button" at bounding box center [268, 81] width 62 height 19
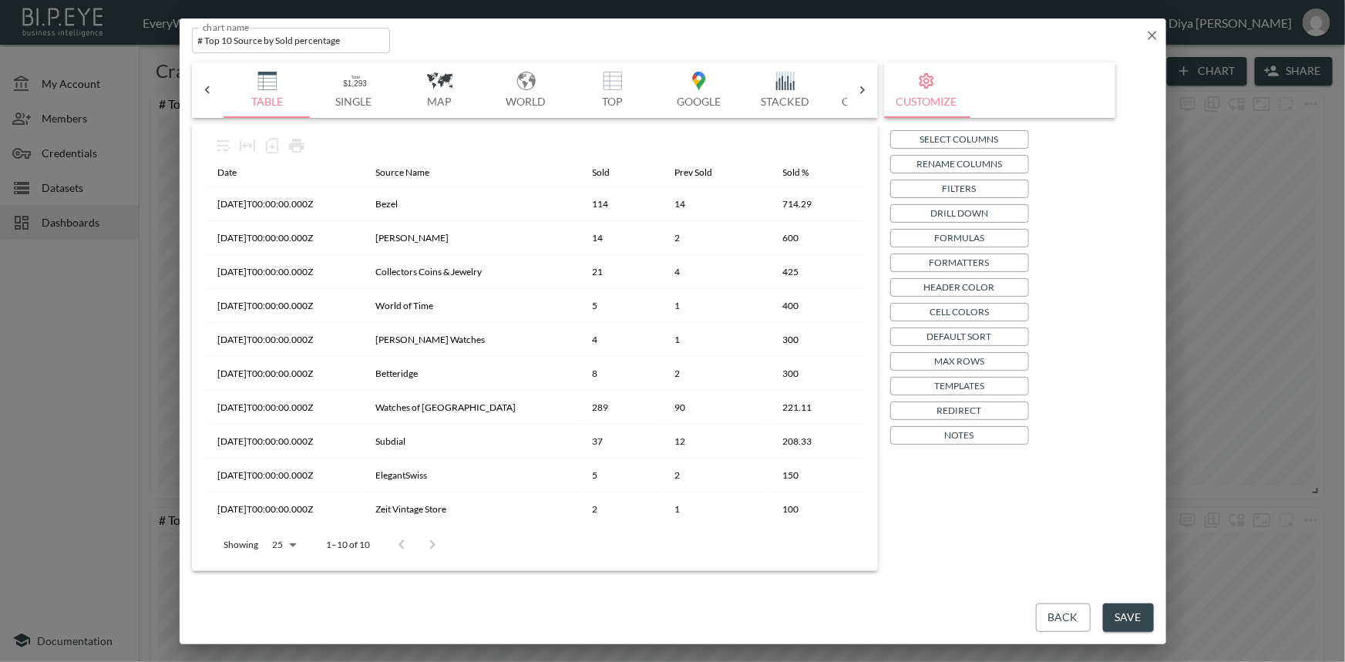
click at [1149, 34] on icon "button" at bounding box center [1152, 35] width 15 height 15
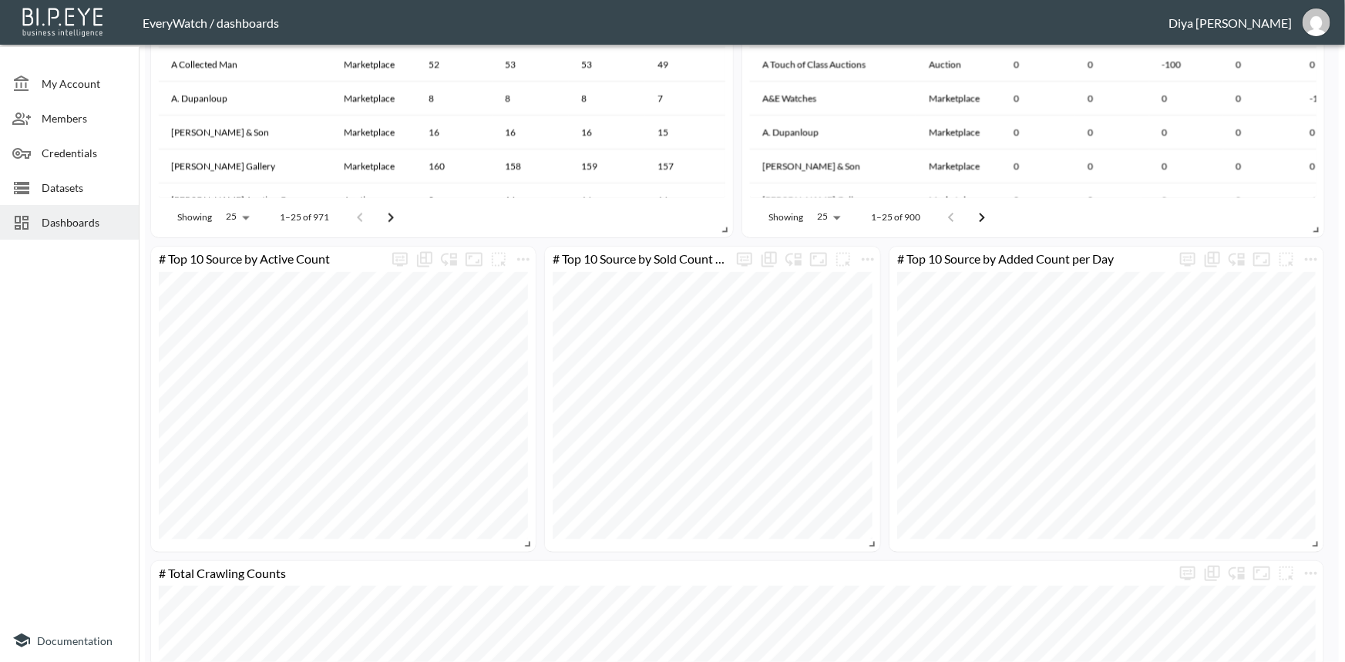
scroll to position [1442, 0]
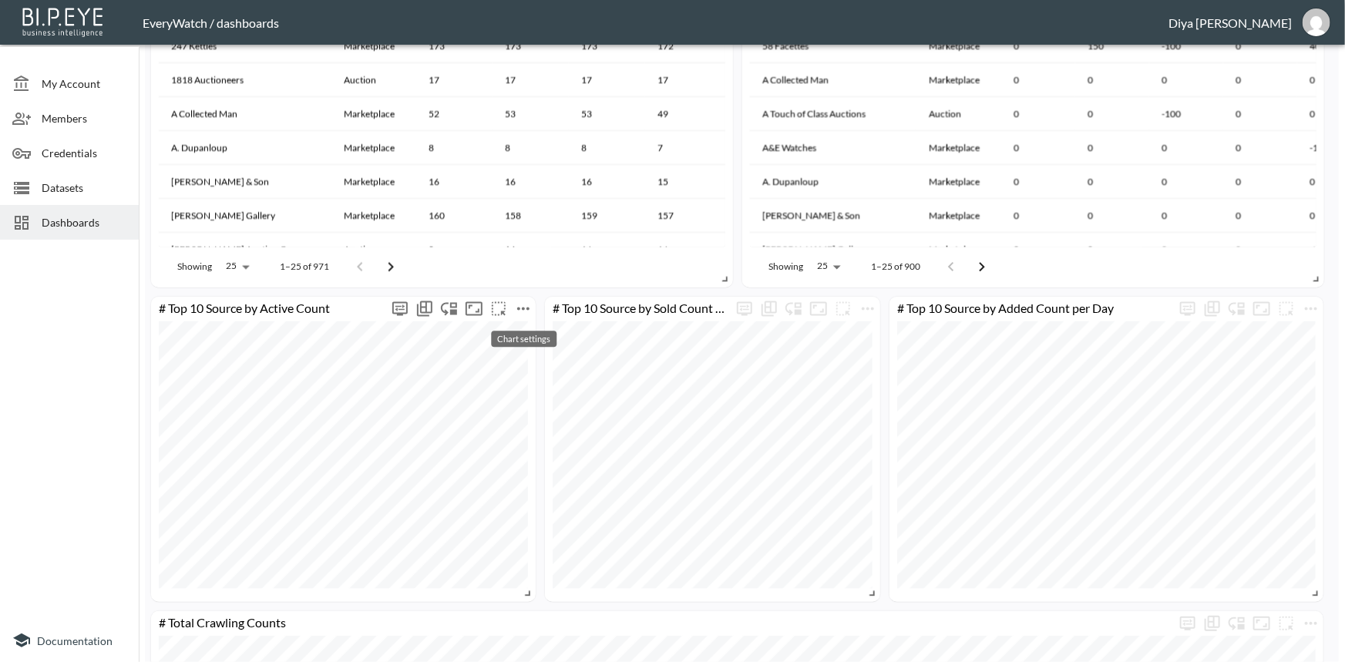
click at [529, 308] on icon "more" at bounding box center [523, 309] width 12 height 3
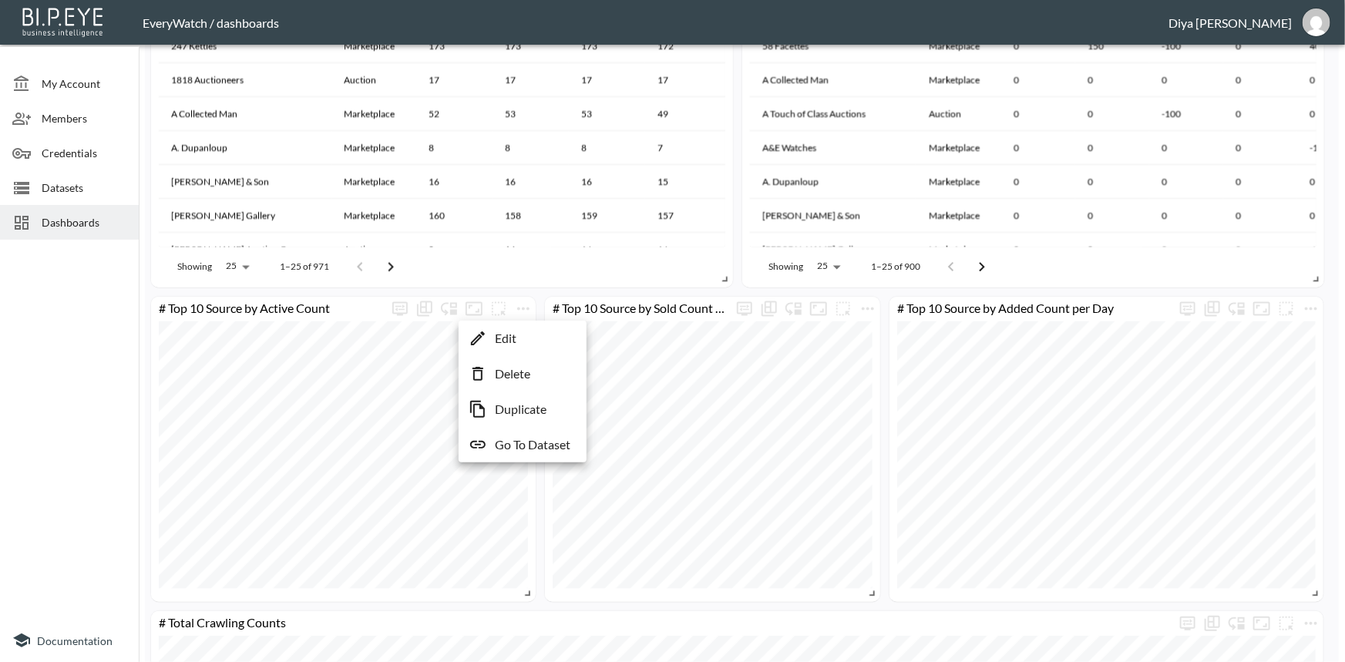
click at [537, 442] on p "Go To Dataset" at bounding box center [533, 445] width 76 height 19
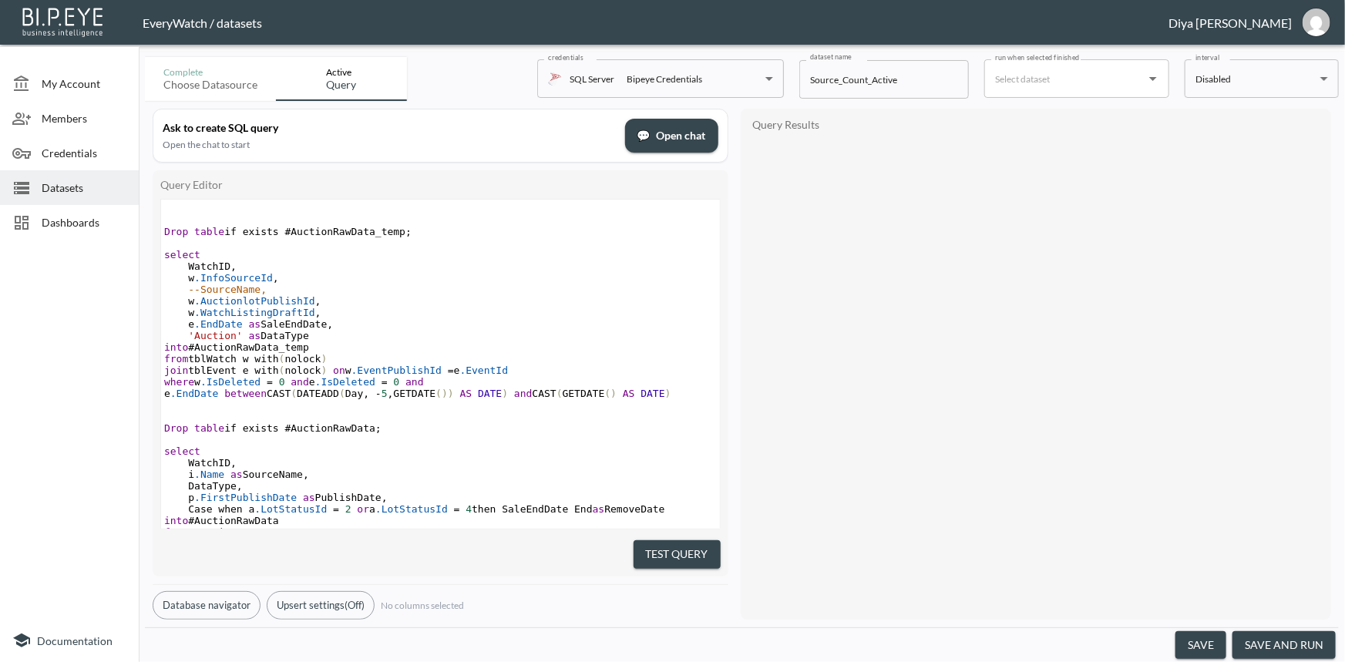
click at [302, 269] on pre "WatchID ," at bounding box center [440, 267] width 559 height 12
click at [62, 217] on span "Dashboards" at bounding box center [84, 222] width 85 height 16
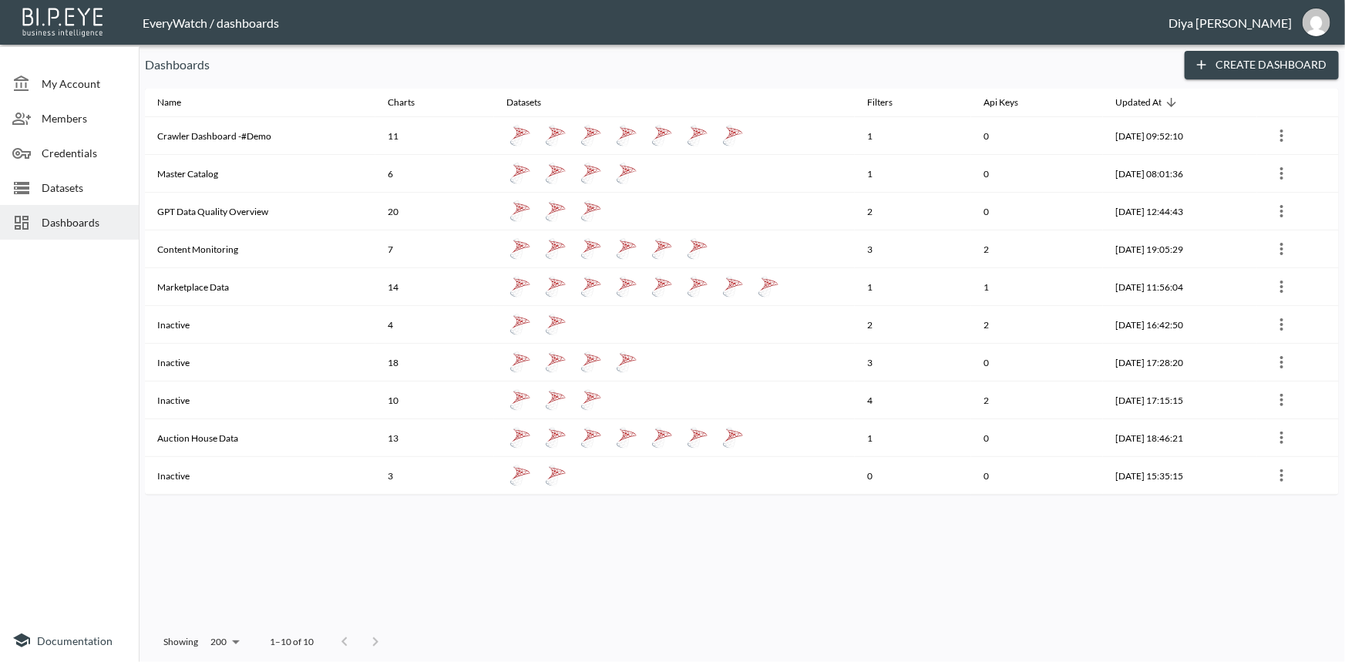
click at [77, 223] on span "Dashboards" at bounding box center [84, 222] width 85 height 16
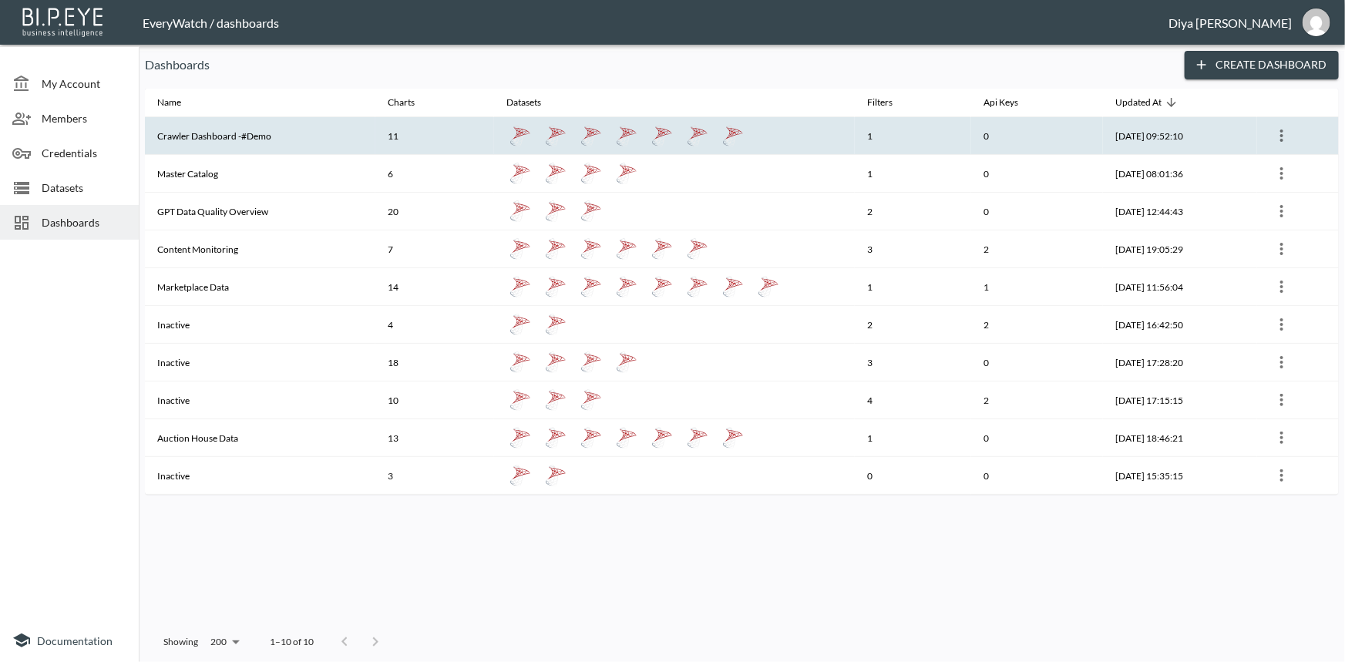
click at [233, 126] on th "Crawler Dashboard -#Demo" at bounding box center [260, 136] width 231 height 38
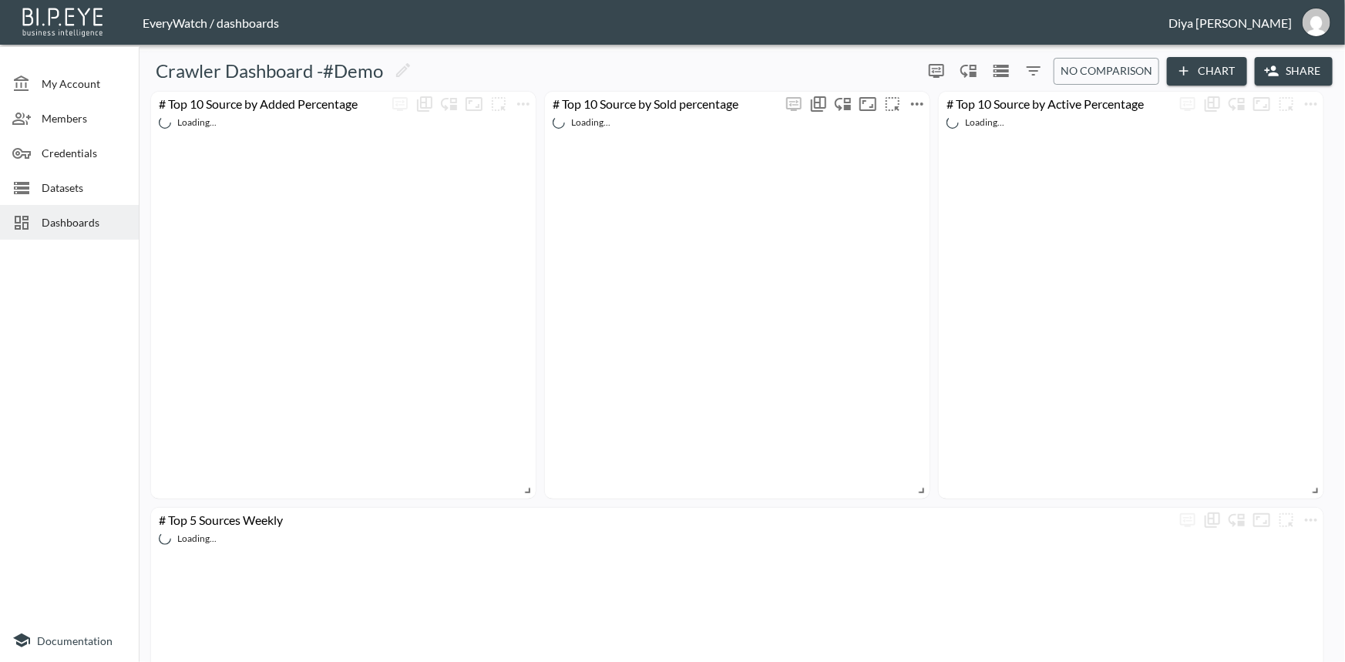
click at [920, 103] on icon "more" at bounding box center [917, 104] width 12 height 3
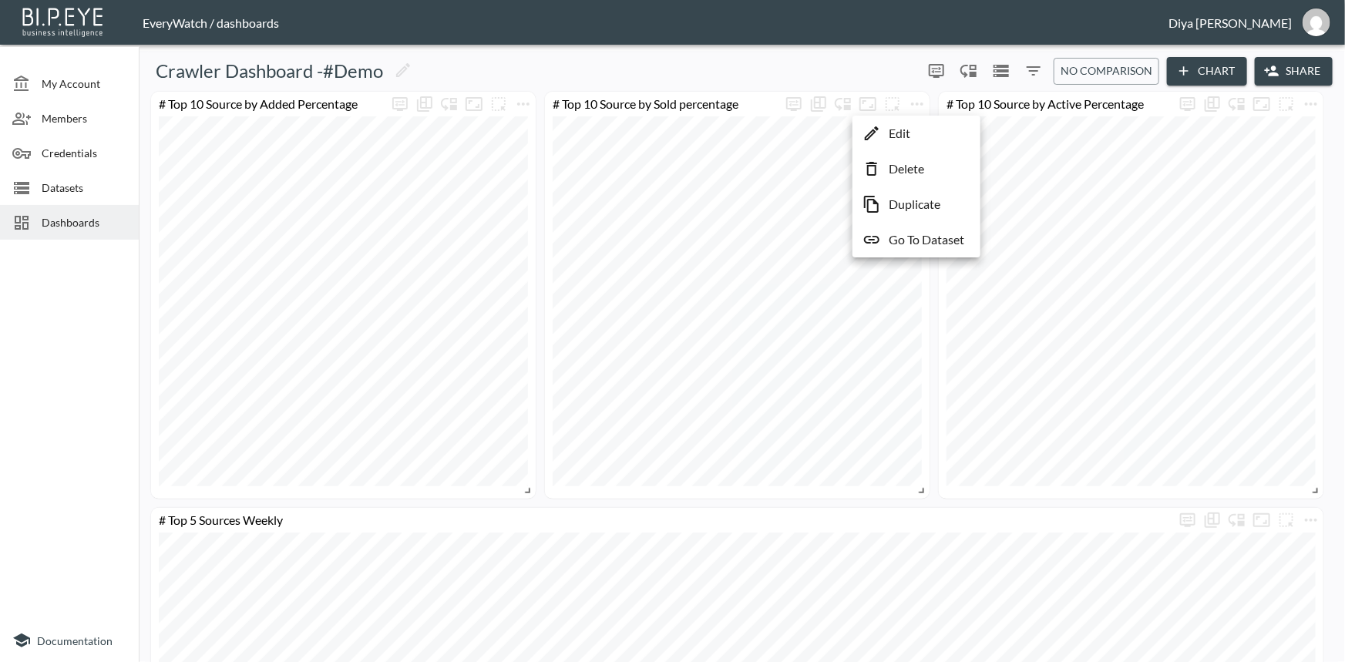
click at [910, 242] on p "Go To Dataset" at bounding box center [927, 240] width 76 height 19
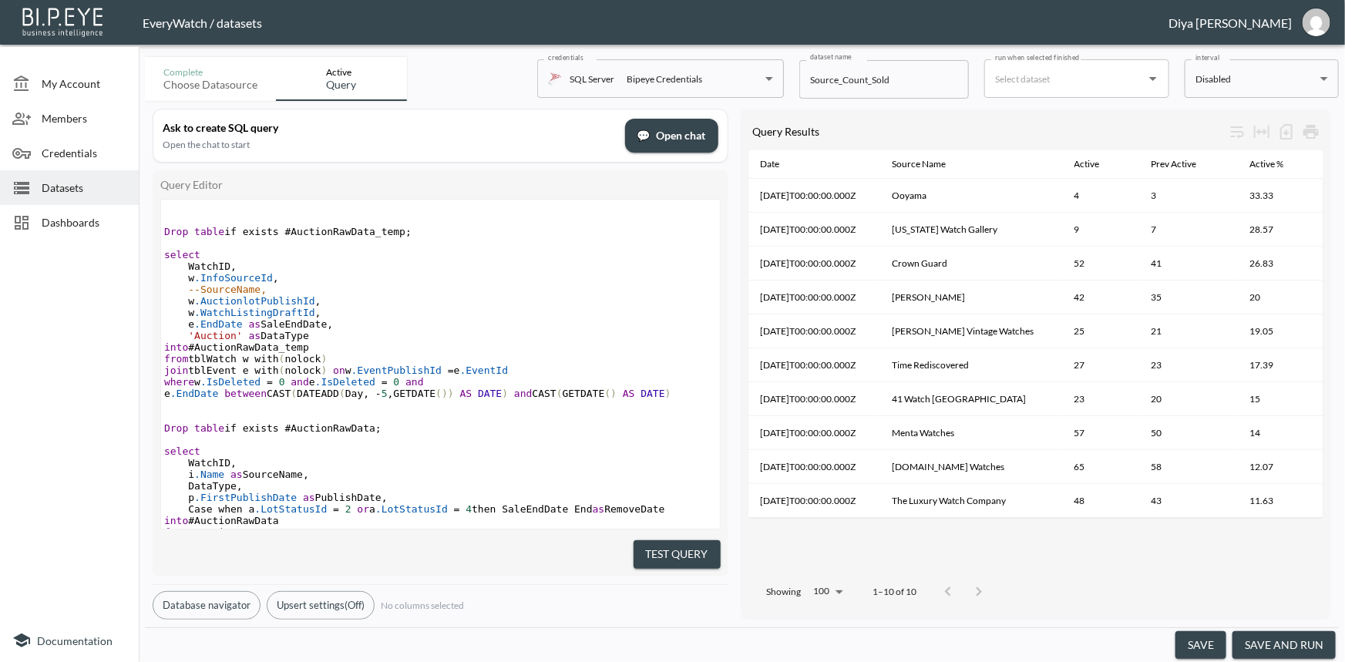
click at [84, 217] on span "Dashboards" at bounding box center [84, 222] width 85 height 16
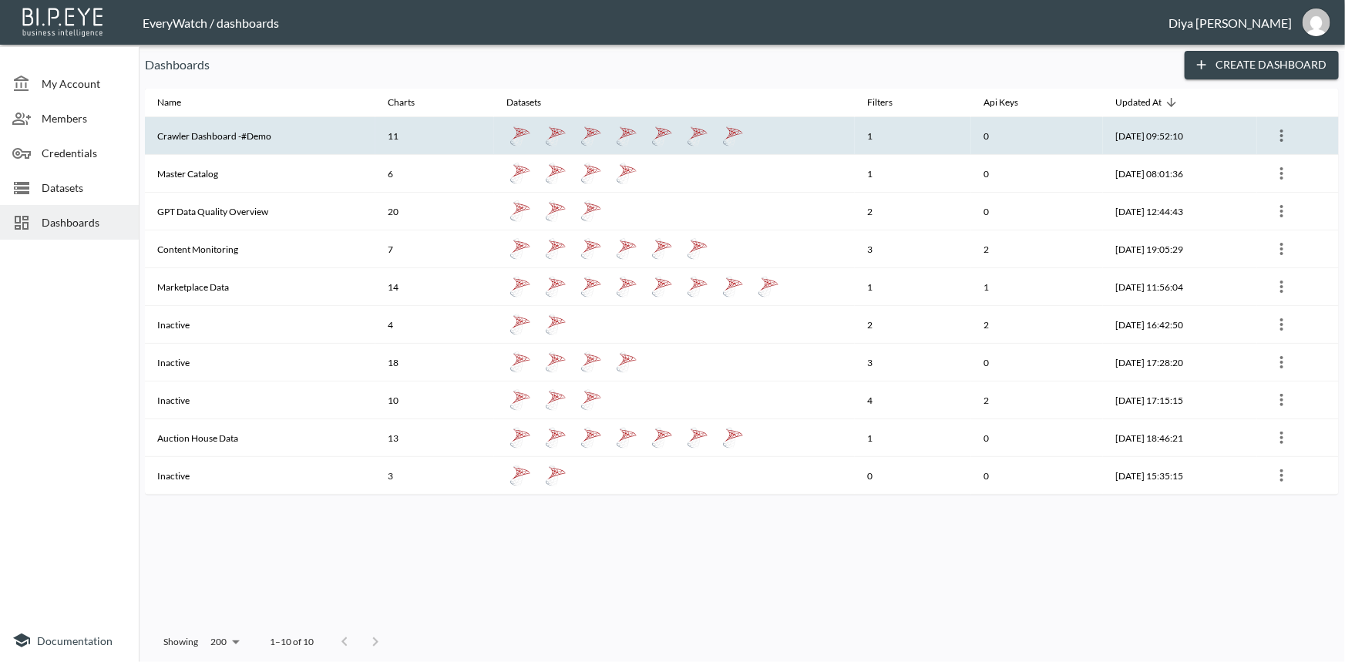
click at [324, 139] on th "Crawler Dashboard -#Demo" at bounding box center [260, 136] width 231 height 38
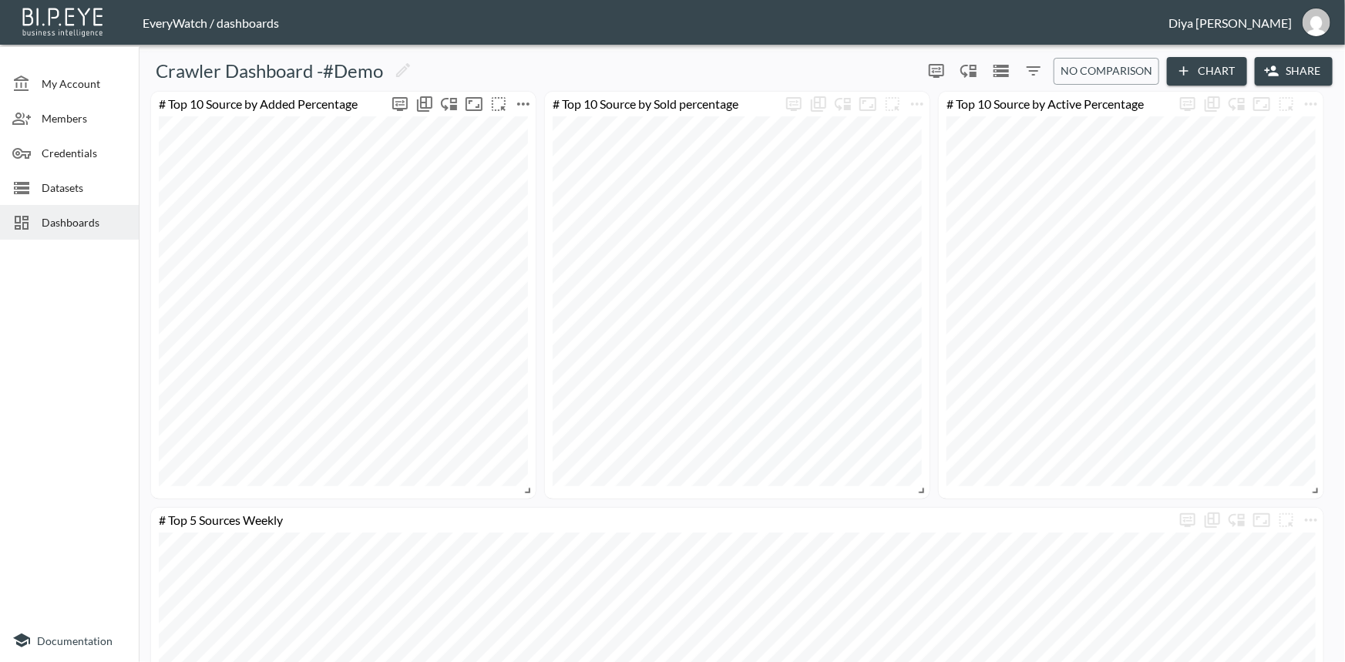
click at [524, 106] on icon "more" at bounding box center [523, 104] width 19 height 19
click at [511, 245] on p "Go To Dataset" at bounding box center [533, 240] width 76 height 19
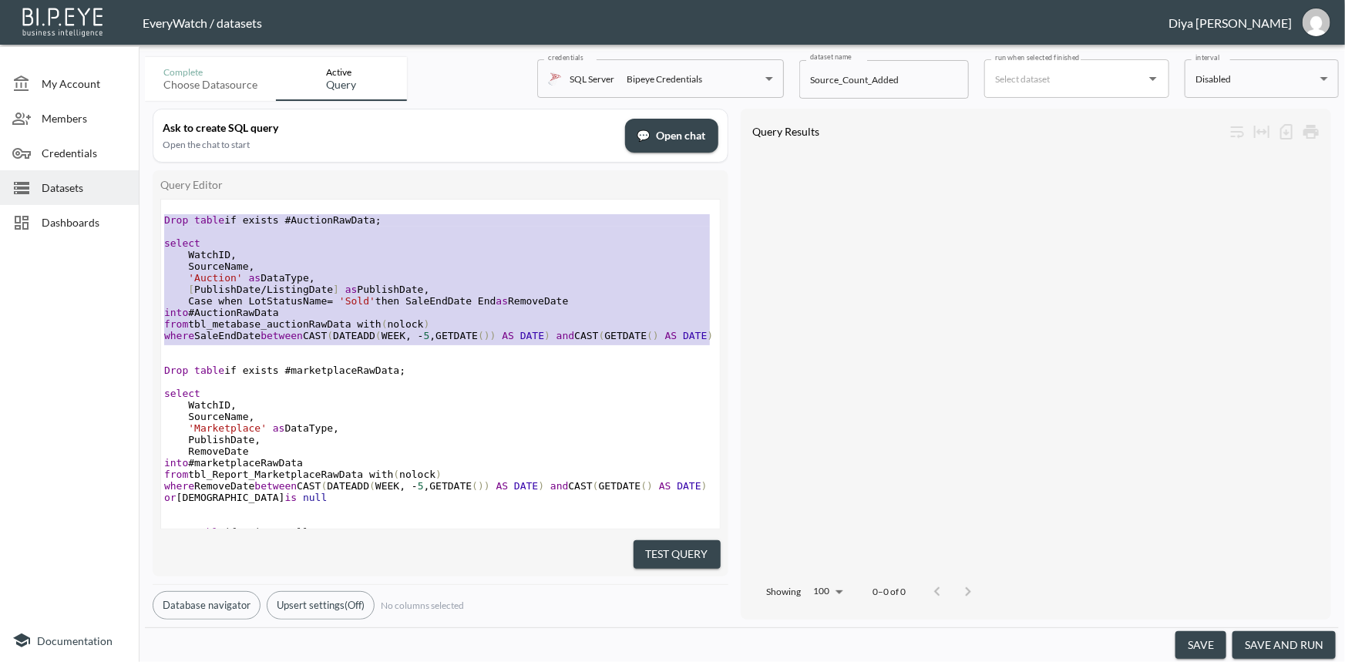
drag, startPoint x: 165, startPoint y: 222, endPoint x: 174, endPoint y: 353, distance: 131.4
click at [174, 353] on div "​ Drop table if exists #AuctionRawData ; ​ select WatchID , SourceName , 'Aucti…" at bounding box center [440, 527] width 559 height 648
paste textarea "WEEK"
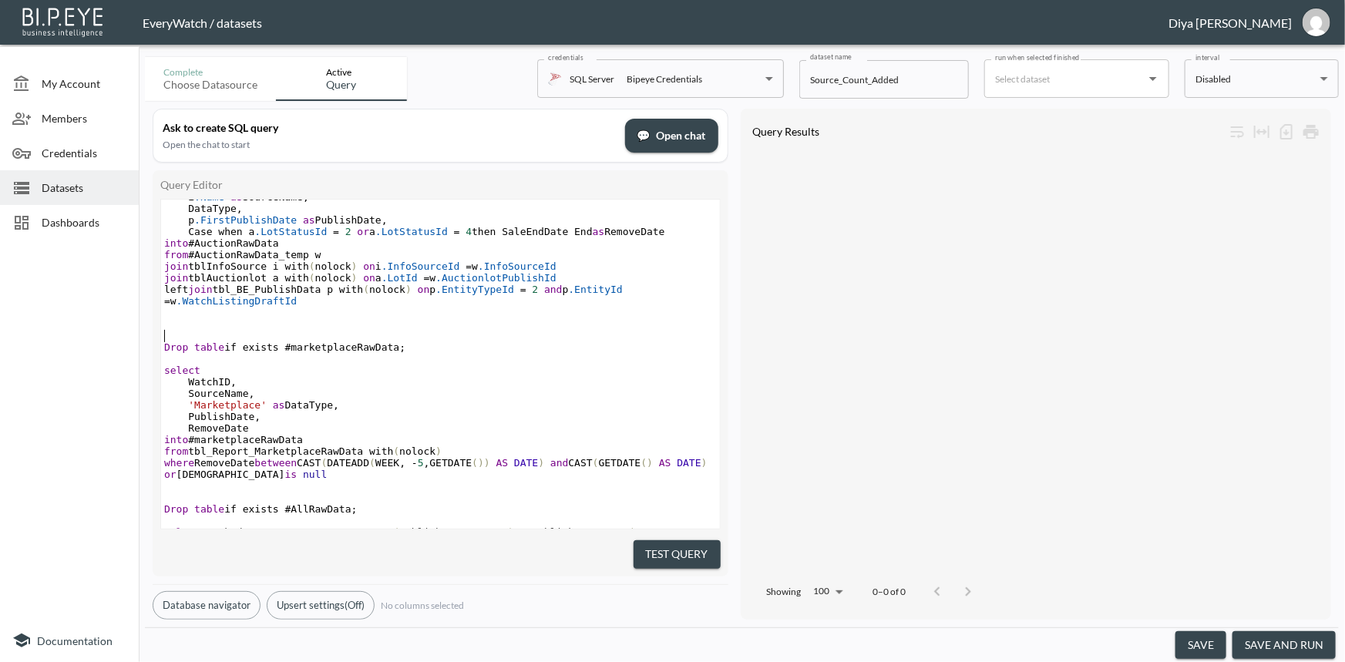
scroll to position [459, 0]
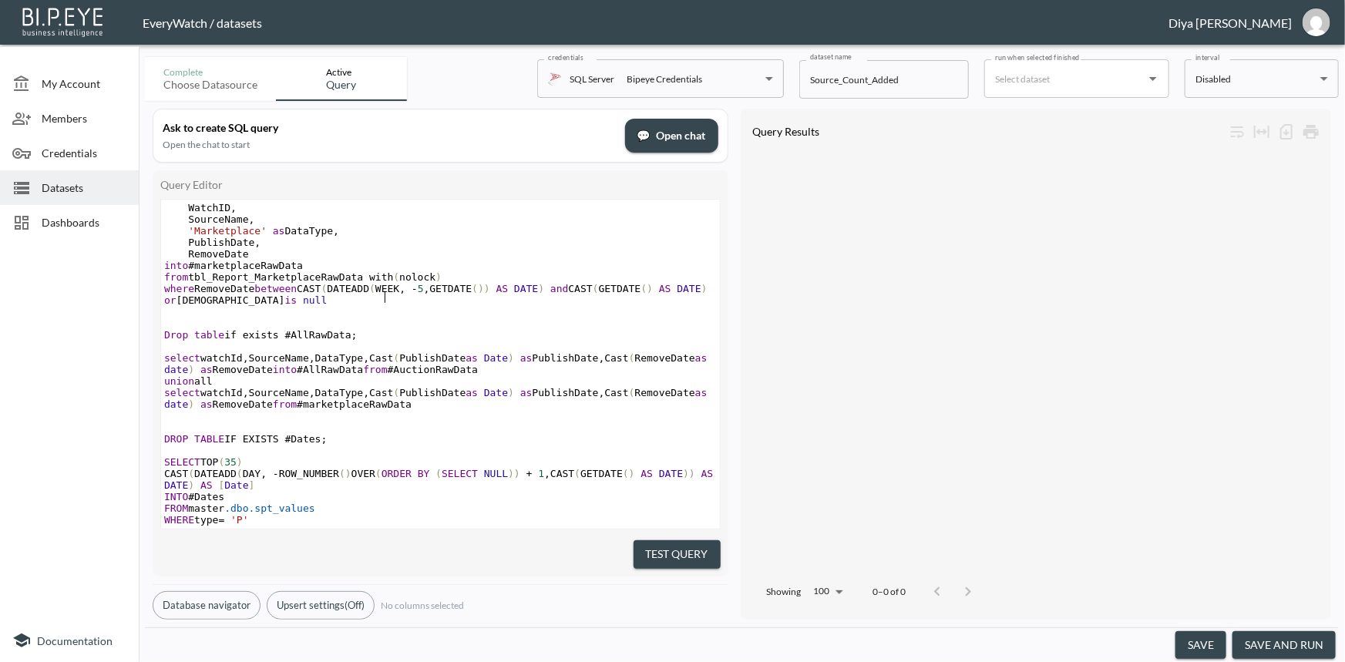
click at [385, 296] on span "where RemoveDate between CAST ( DATEADD ( WEEK , - 5 , GETDATE ()) AS DATE ) an…" at bounding box center [438, 294] width 549 height 23
click at [409, 306] on pre "where RemoveDate between CAST ( DATEADD ( Day , - 5 , GETDATE ()) AS DATE ) and…" at bounding box center [440, 294] width 559 height 23
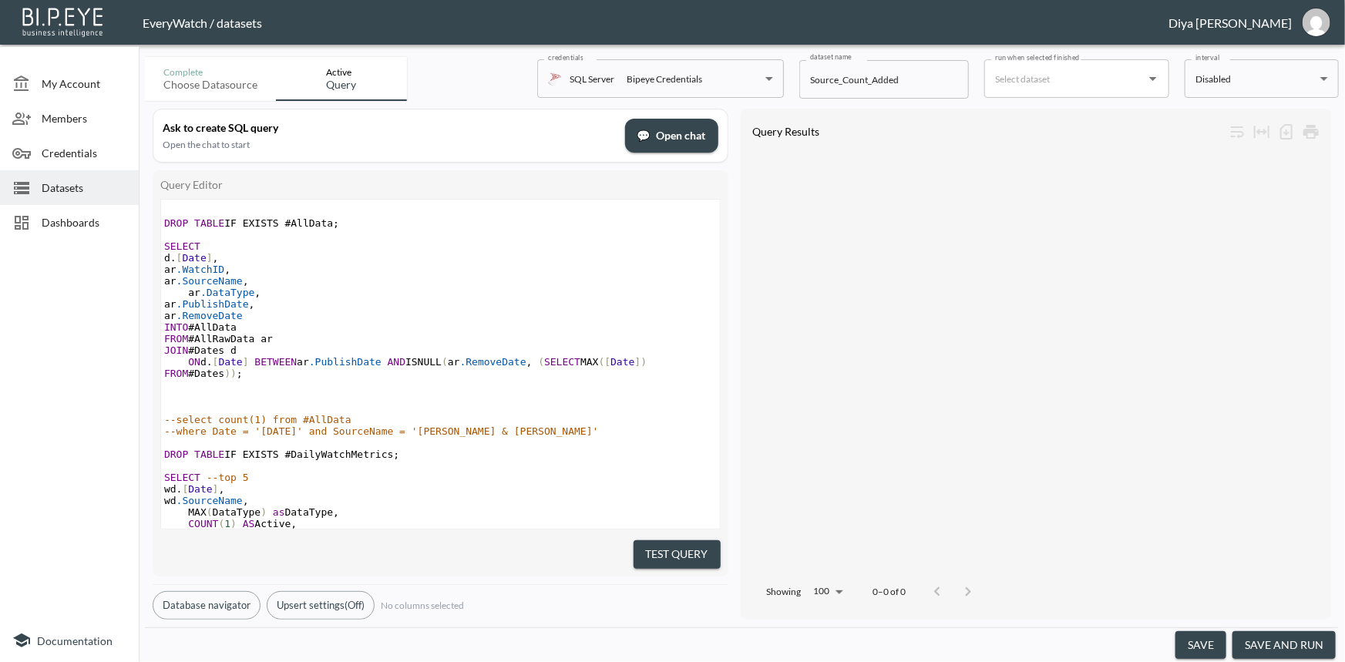
scroll to position [880, 0]
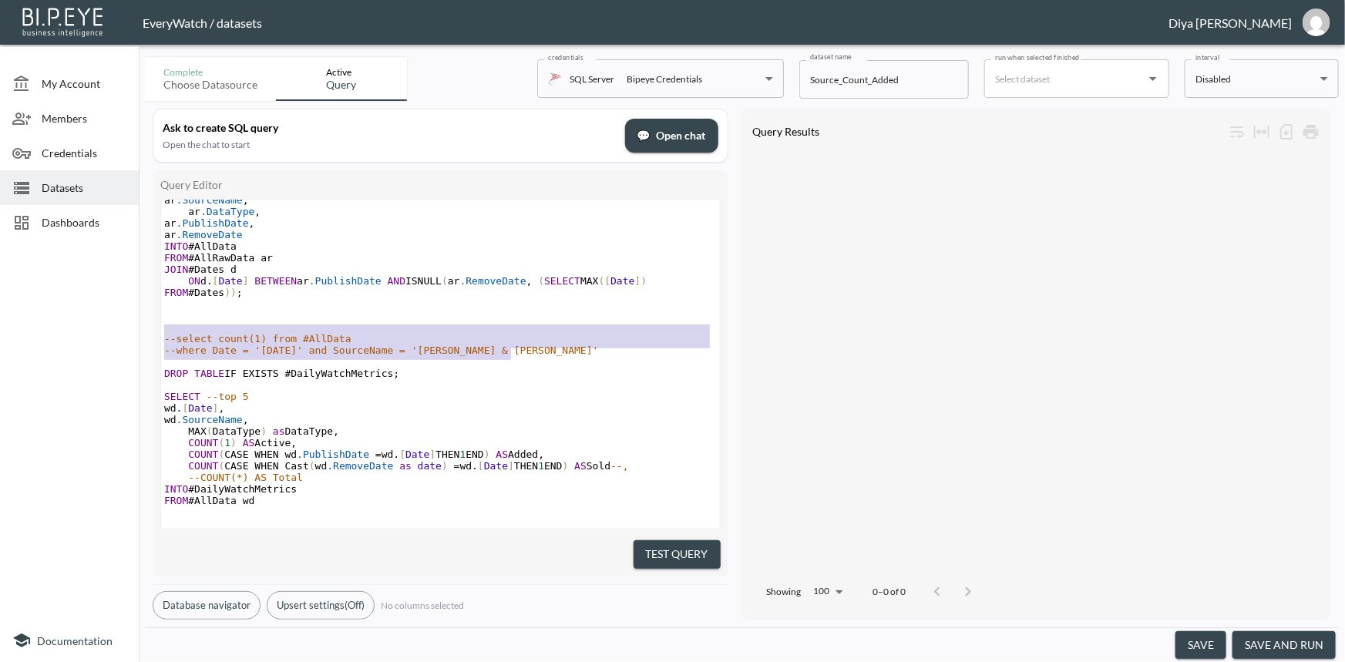
drag, startPoint x: 525, startPoint y: 350, endPoint x: 506, endPoint y: 324, distance: 32.5
click at [506, 324] on div "RemoveDate into #marketplaceRawData from tbl_Report_MarketplaceRawData with ( n…" at bounding box center [440, 171] width 559 height 671
type textarea "--select count(1) from #AllData --where Date = '[DATE]' and SourceName = '[PERS…"
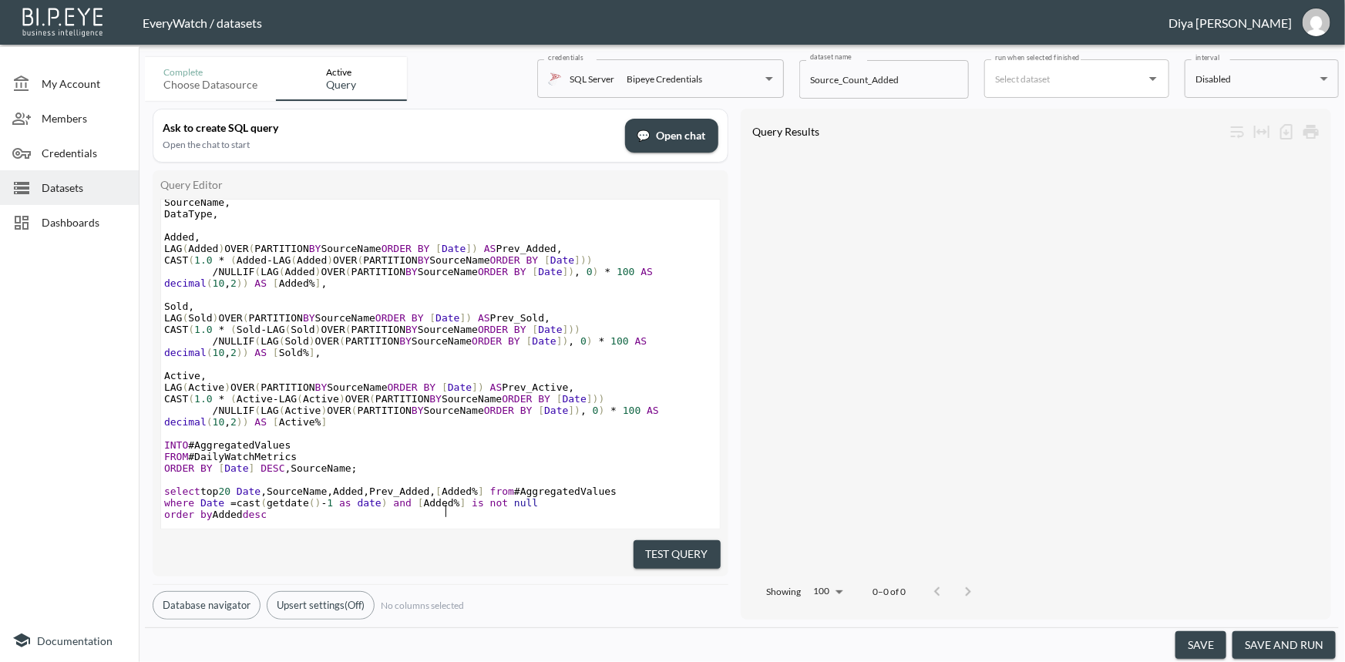
click at [460, 497] on span "]" at bounding box center [463, 503] width 6 height 12
type textarea "[Added %]"
drag, startPoint x: 450, startPoint y: 488, endPoint x: 403, endPoint y: 490, distance: 47.1
click at [403, 497] on span "where Date = cast ( getdate () - 1 as date ) and [ Added % ] is not null" at bounding box center [351, 503] width 374 height 12
click at [220, 509] on span "order by Added desc" at bounding box center [215, 515] width 103 height 12
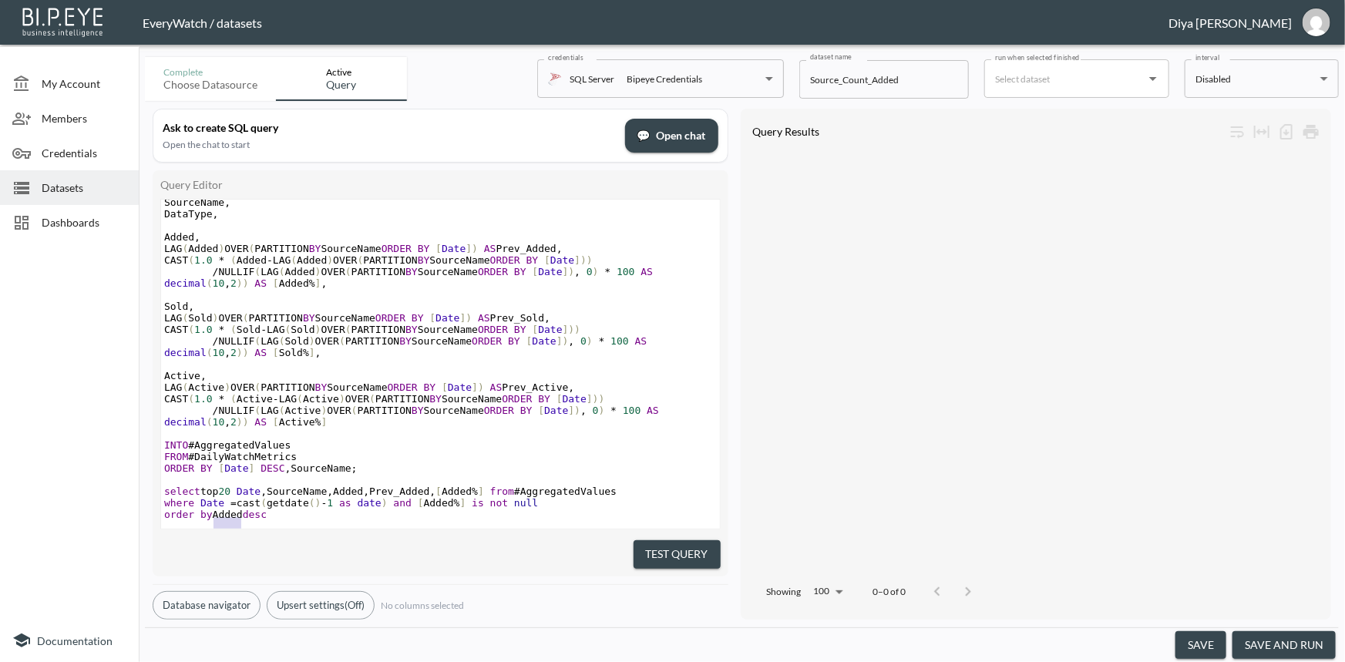
click at [220, 509] on span "order by Added desc" at bounding box center [215, 515] width 103 height 12
type textarea "Added"
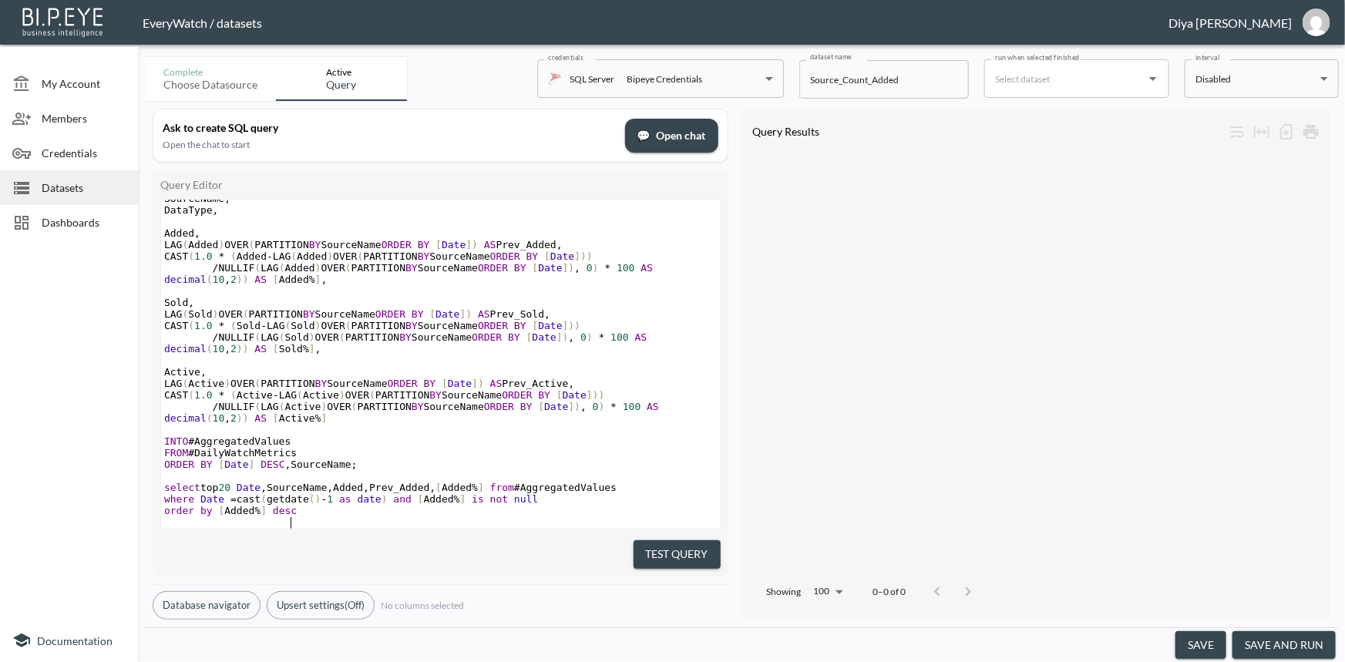
click at [298, 505] on pre "order by [ Added % ] desc" at bounding box center [440, 511] width 559 height 12
click at [1262, 646] on button "save and run" at bounding box center [1284, 645] width 103 height 29
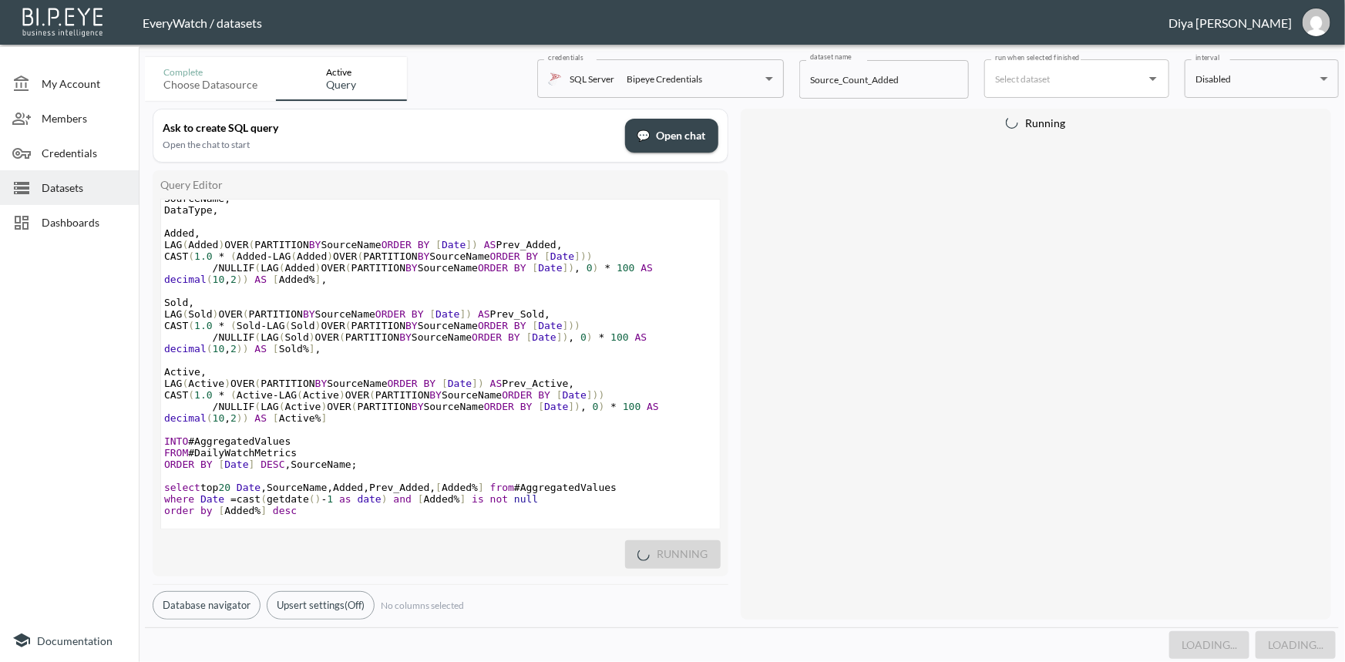
click at [432, 424] on pre "​" at bounding box center [440, 430] width 559 height 12
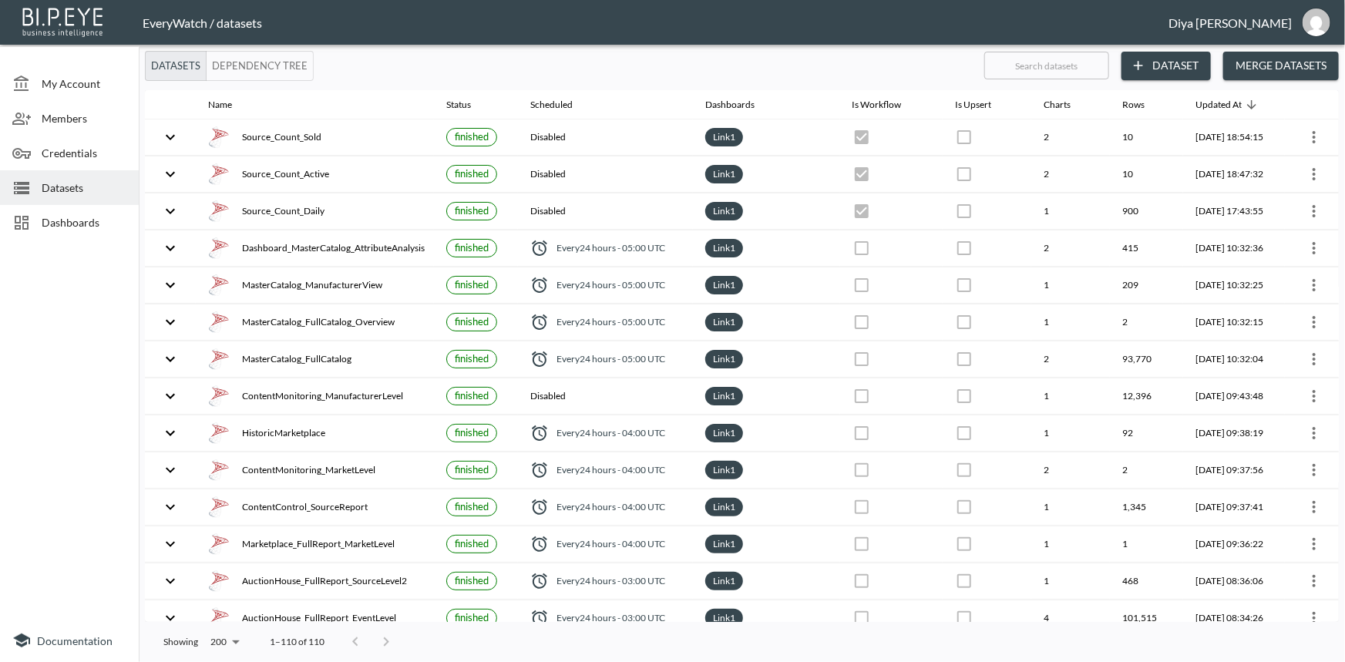
checkbox input "true"
checkbox input "false"
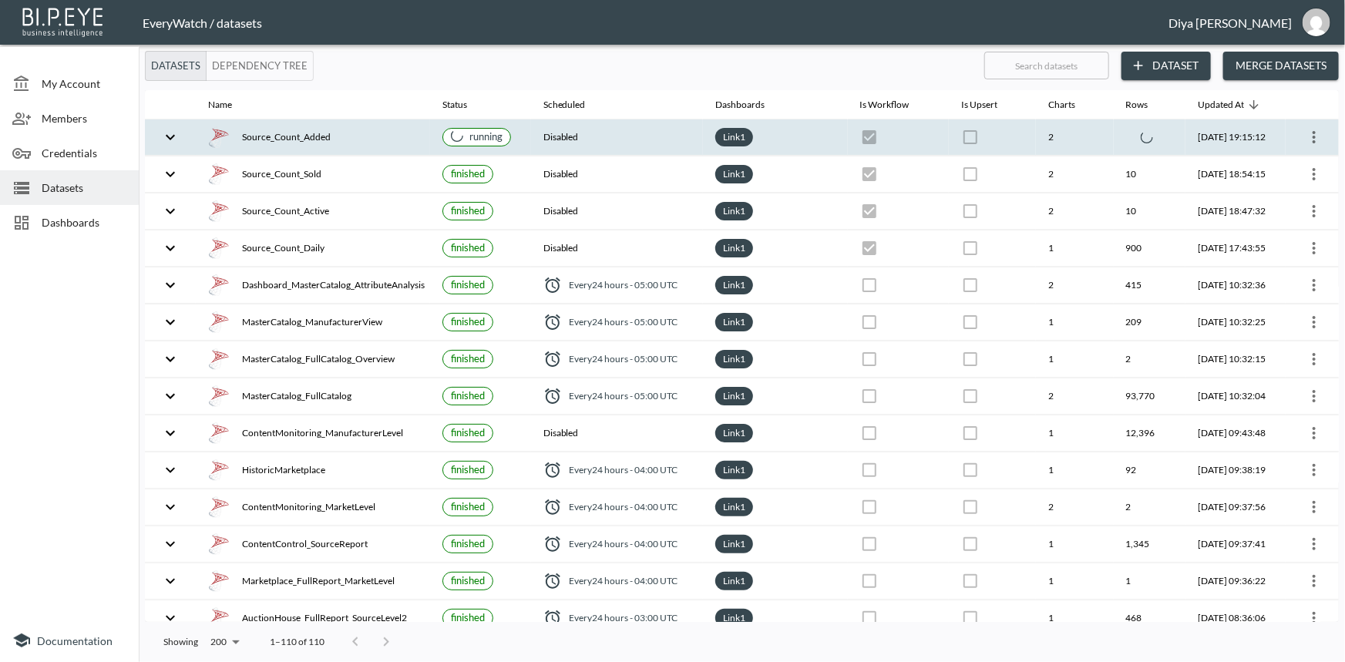
click at [167, 131] on icon "expand row" at bounding box center [170, 137] width 19 height 19
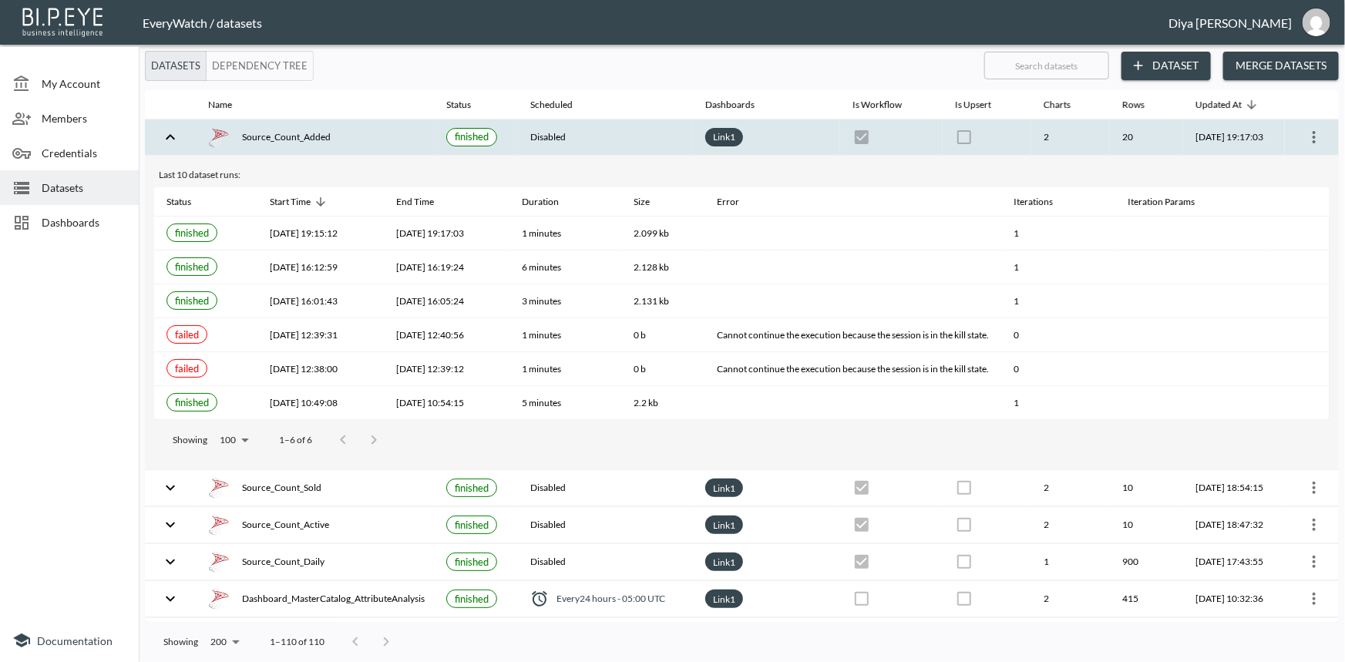
click at [159, 139] on button "expand row" at bounding box center [170, 137] width 26 height 26
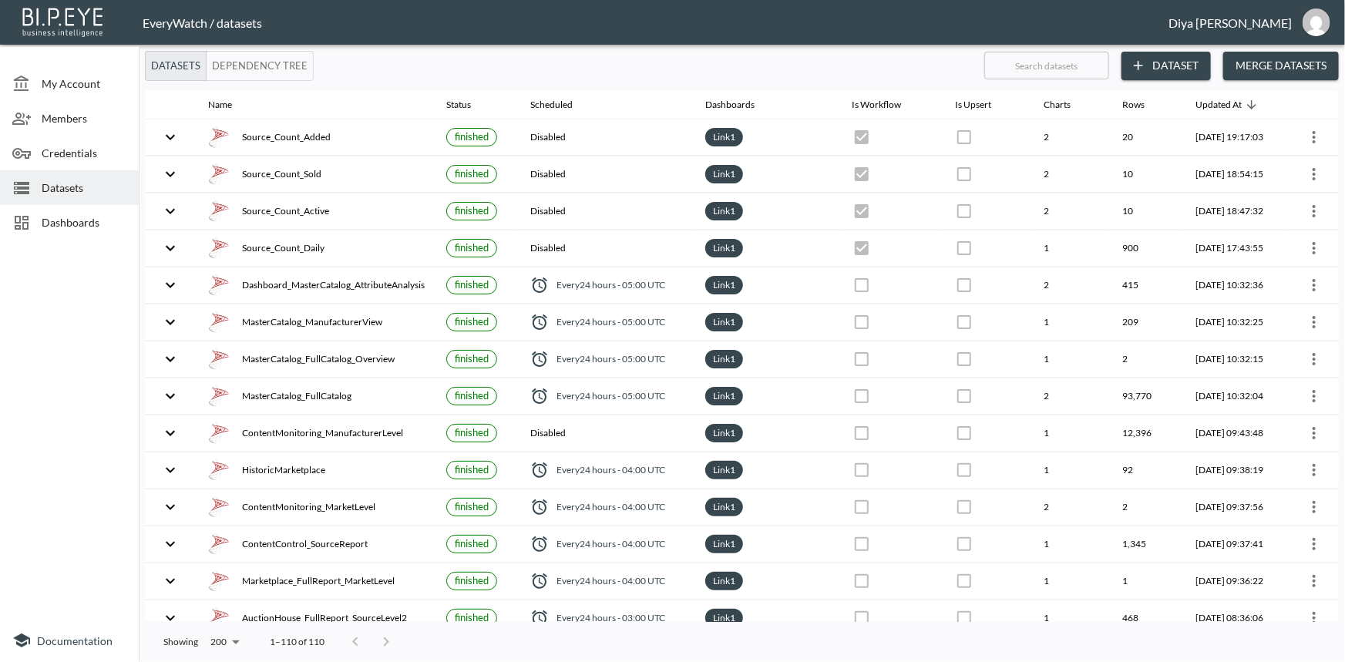
click at [95, 214] on span "Dashboards" at bounding box center [84, 222] width 85 height 16
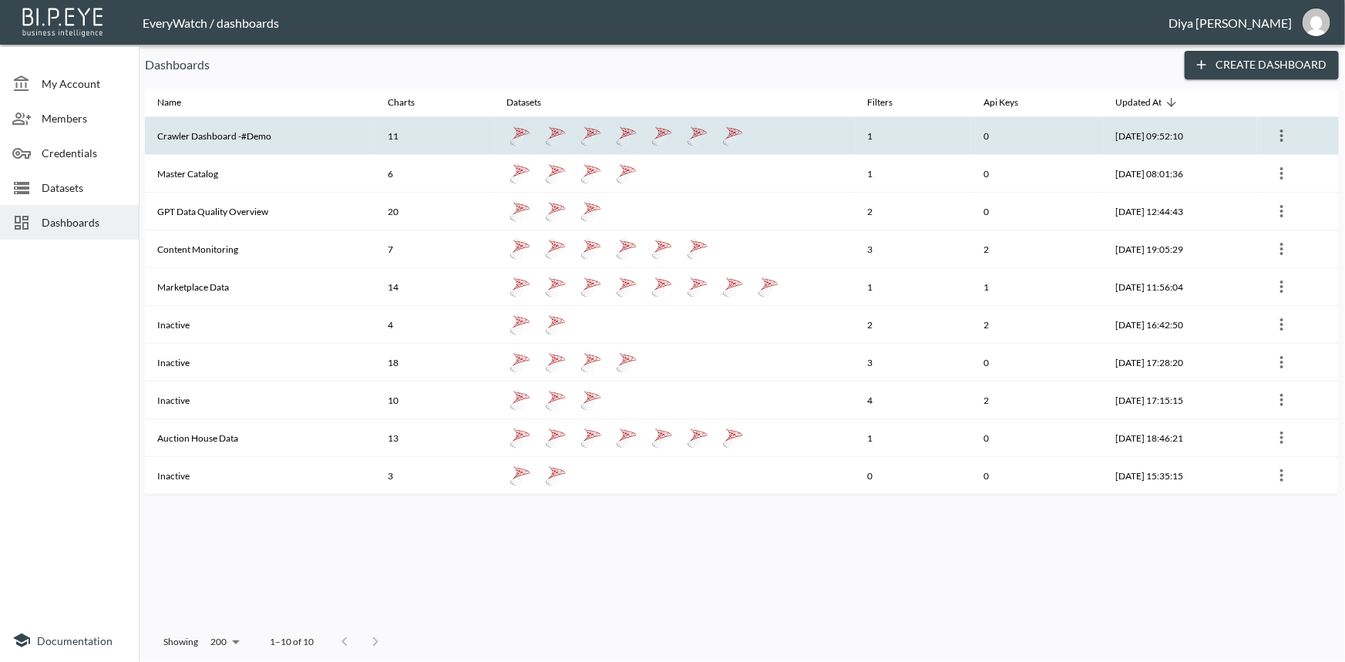
click at [177, 140] on th "Crawler Dashboard -#Demo" at bounding box center [260, 136] width 231 height 38
